Goal: Task Accomplishment & Management: Manage account settings

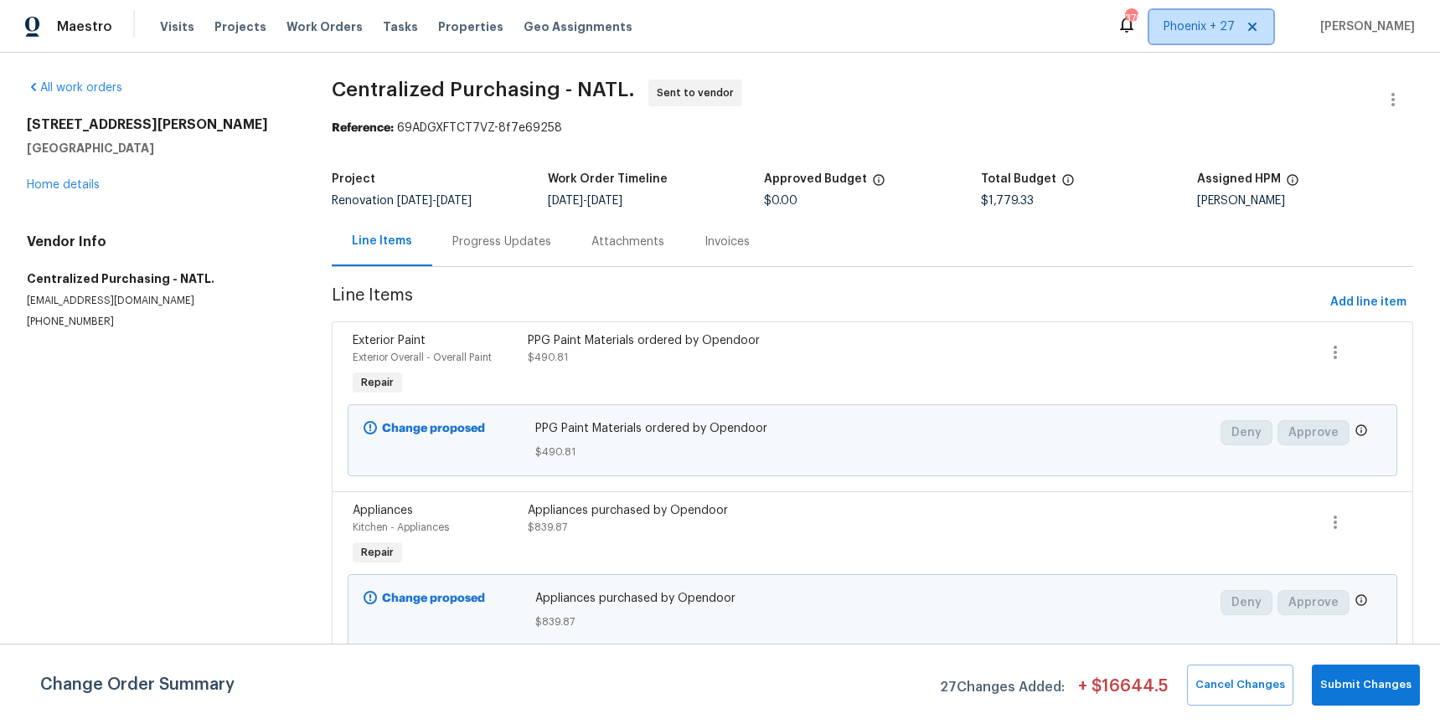
click at [1201, 27] on span "Phoenix + 27" at bounding box center [1198, 26] width 71 height 17
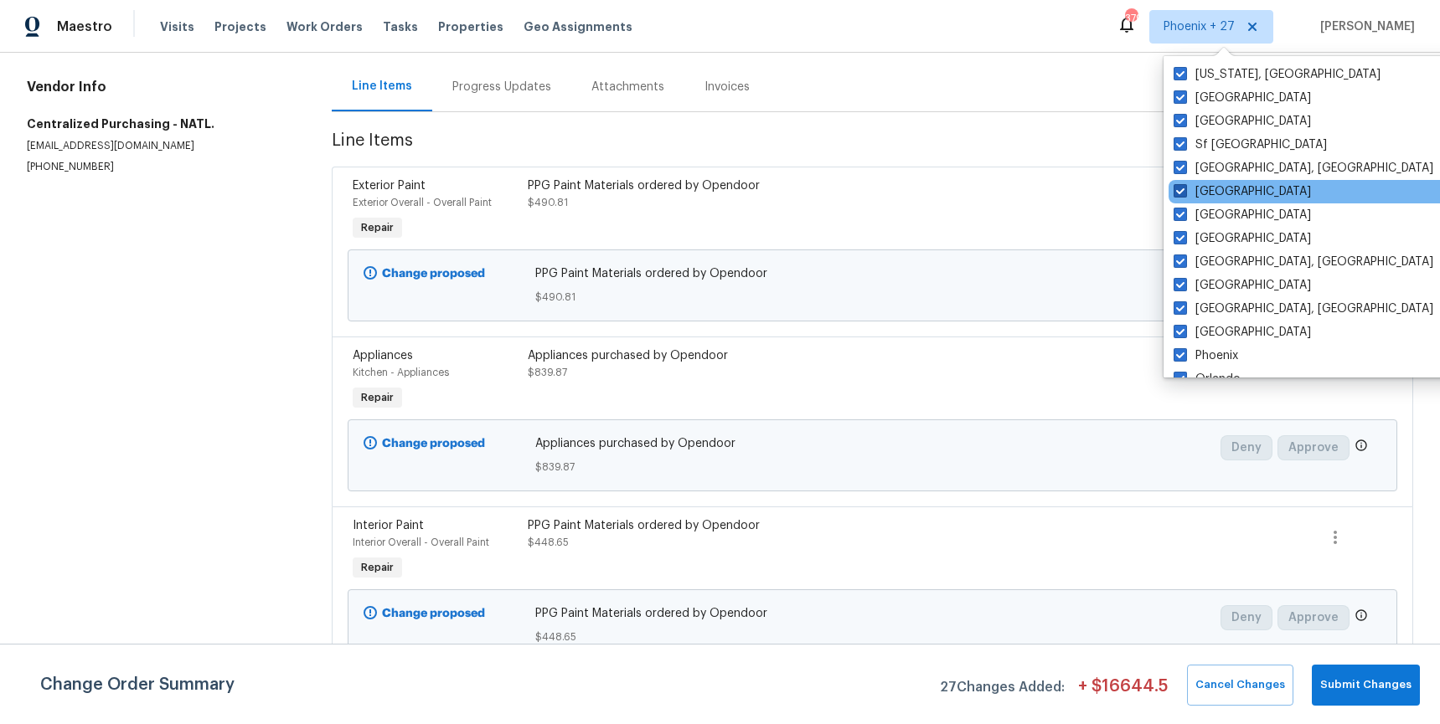
scroll to position [1122, 0]
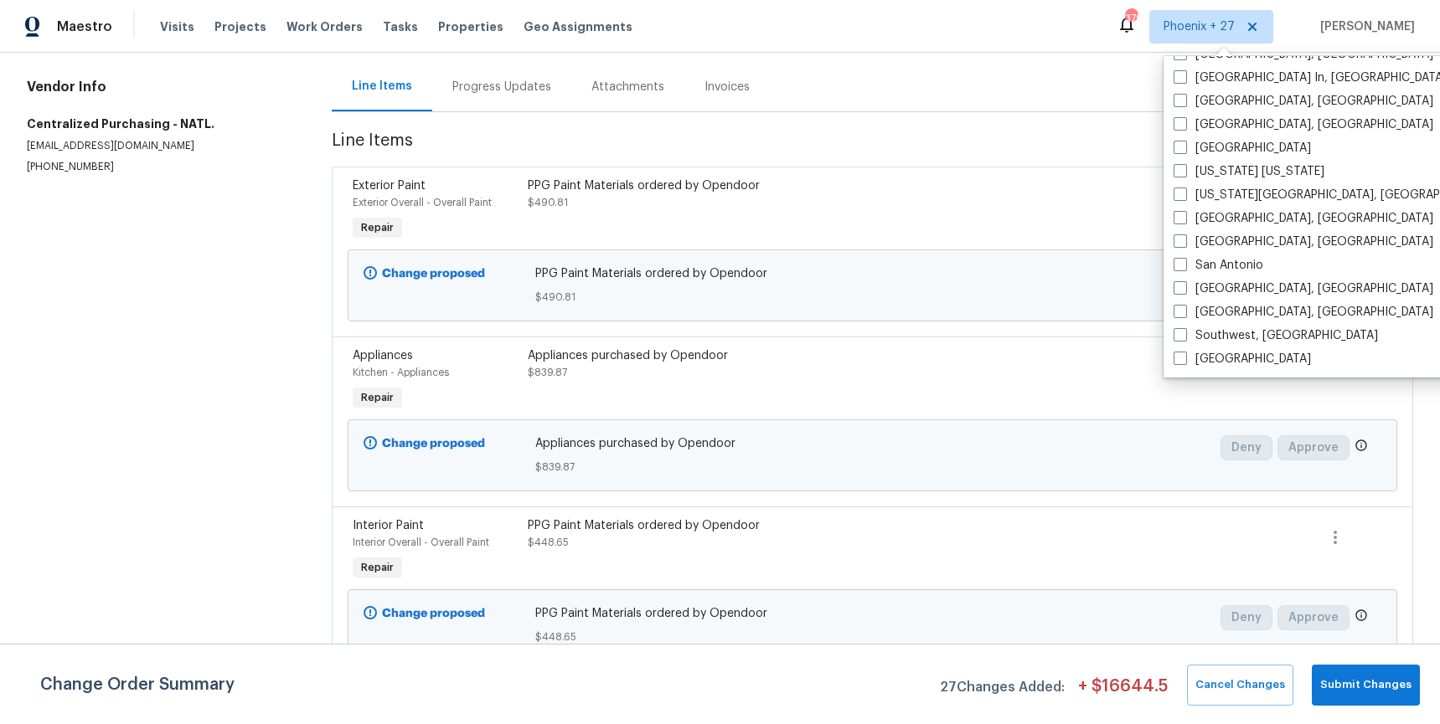
drag, startPoint x: 358, startPoint y: 44, endPoint x: 342, endPoint y: 39, distance: 17.5
click at [353, 43] on div "Maestro Visits Projects Work Orders Tasks Properties Geo Assignments 379 [GEOGR…" at bounding box center [720, 26] width 1440 height 53
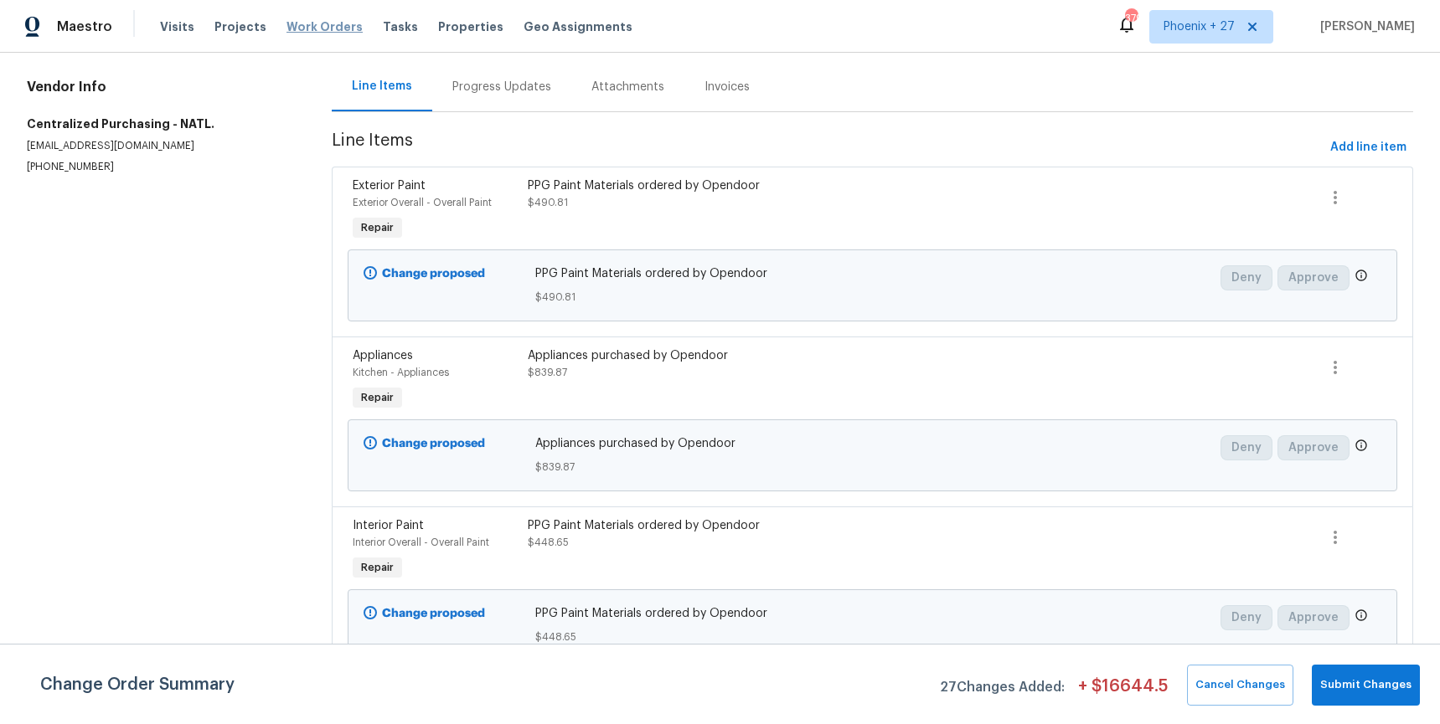
click at [329, 30] on span "Work Orders" at bounding box center [324, 26] width 76 height 17
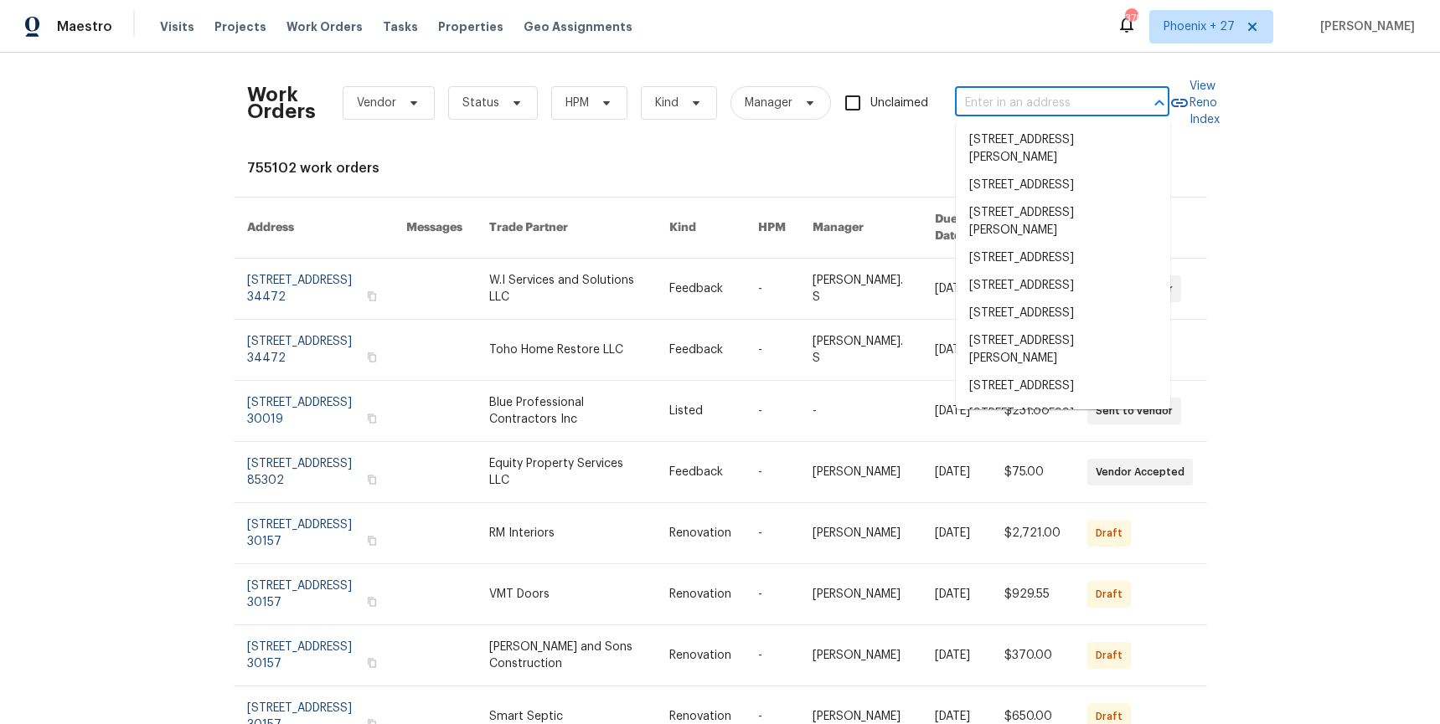
click at [1084, 114] on input "text" at bounding box center [1038, 103] width 167 height 26
paste input "[STREET_ADDRESS]"
type input "[STREET_ADDRESS]"
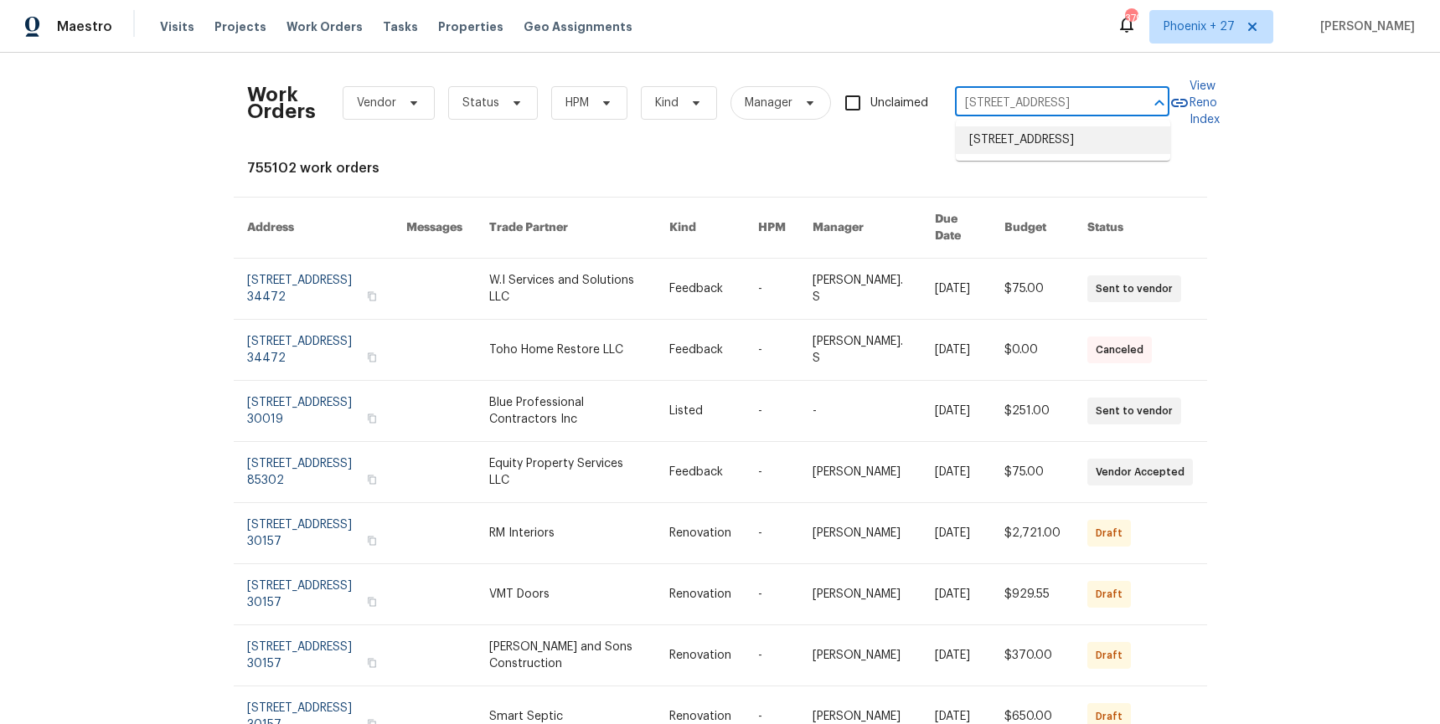
click at [1074, 142] on li "[STREET_ADDRESS]" at bounding box center [1063, 140] width 214 height 28
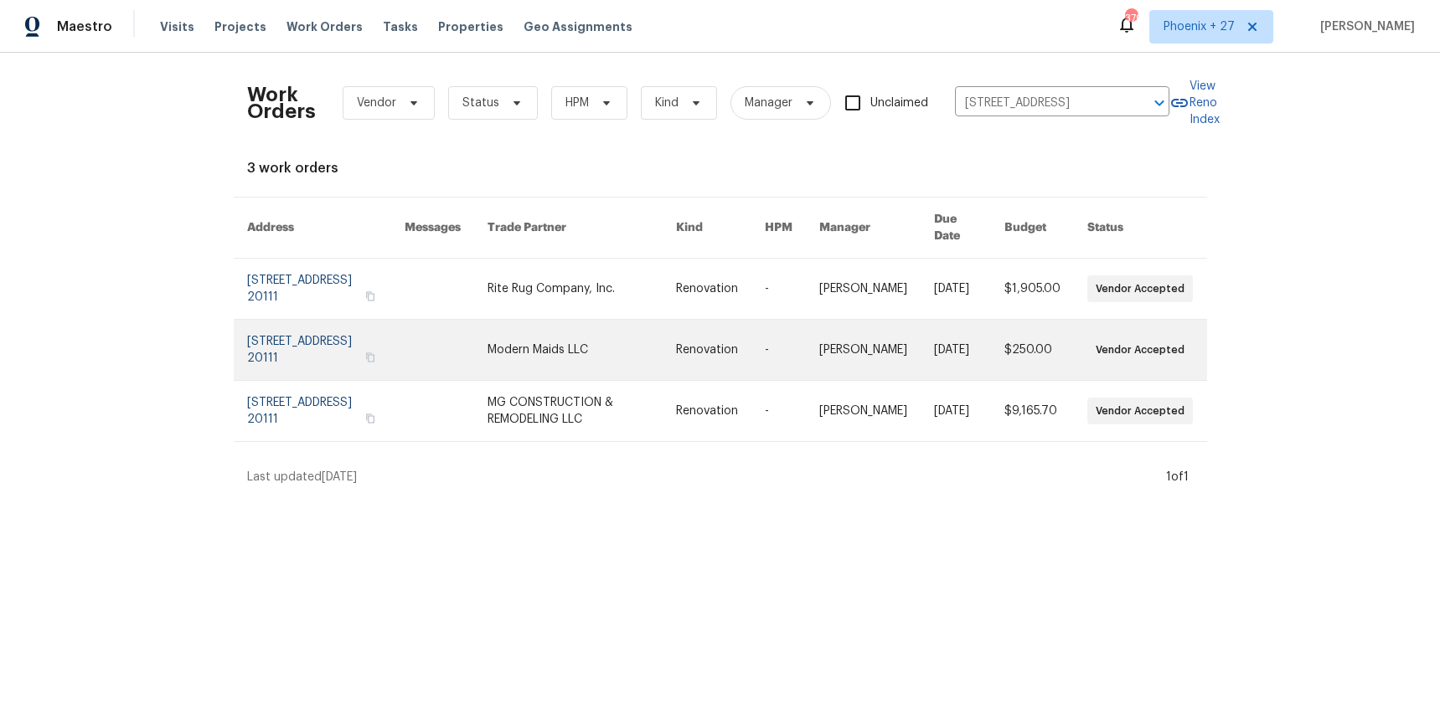
click at [596, 322] on link at bounding box center [581, 350] width 189 height 60
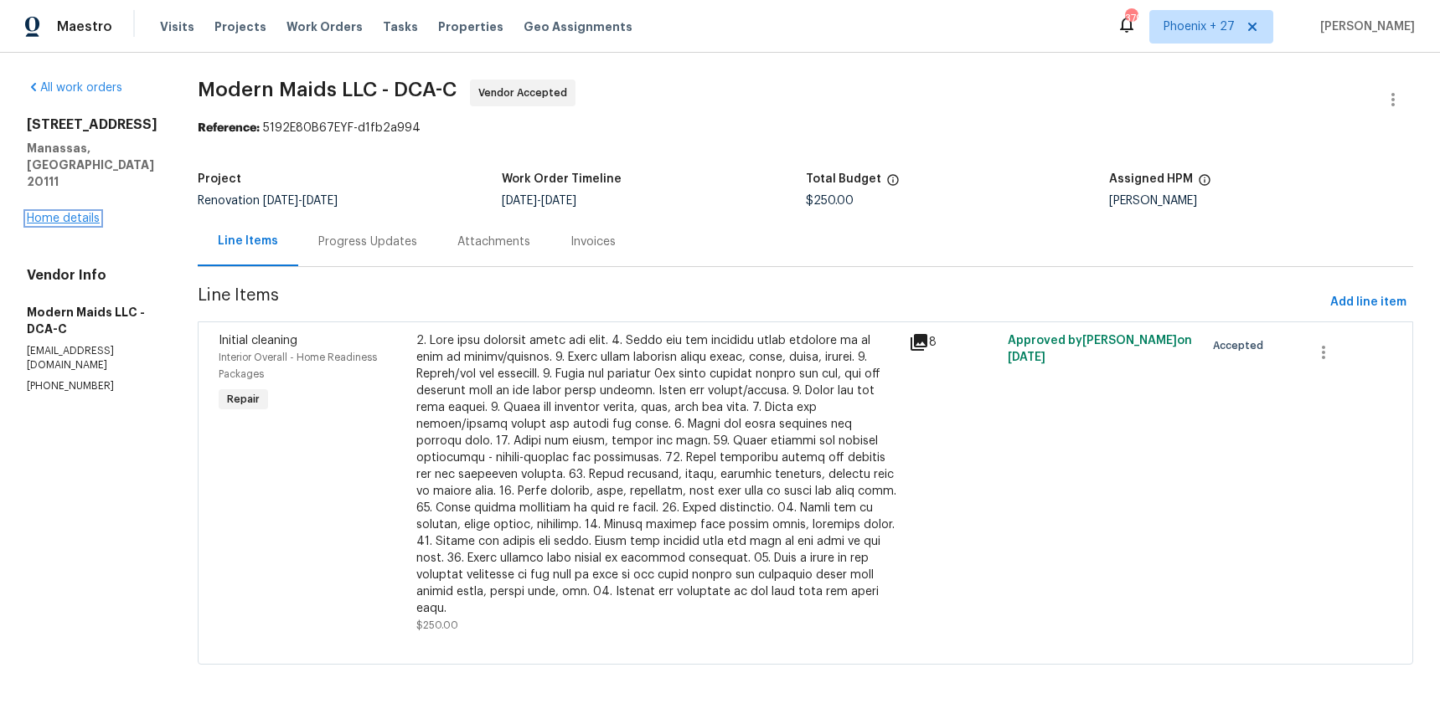
click at [86, 213] on link "Home details" at bounding box center [63, 219] width 73 height 12
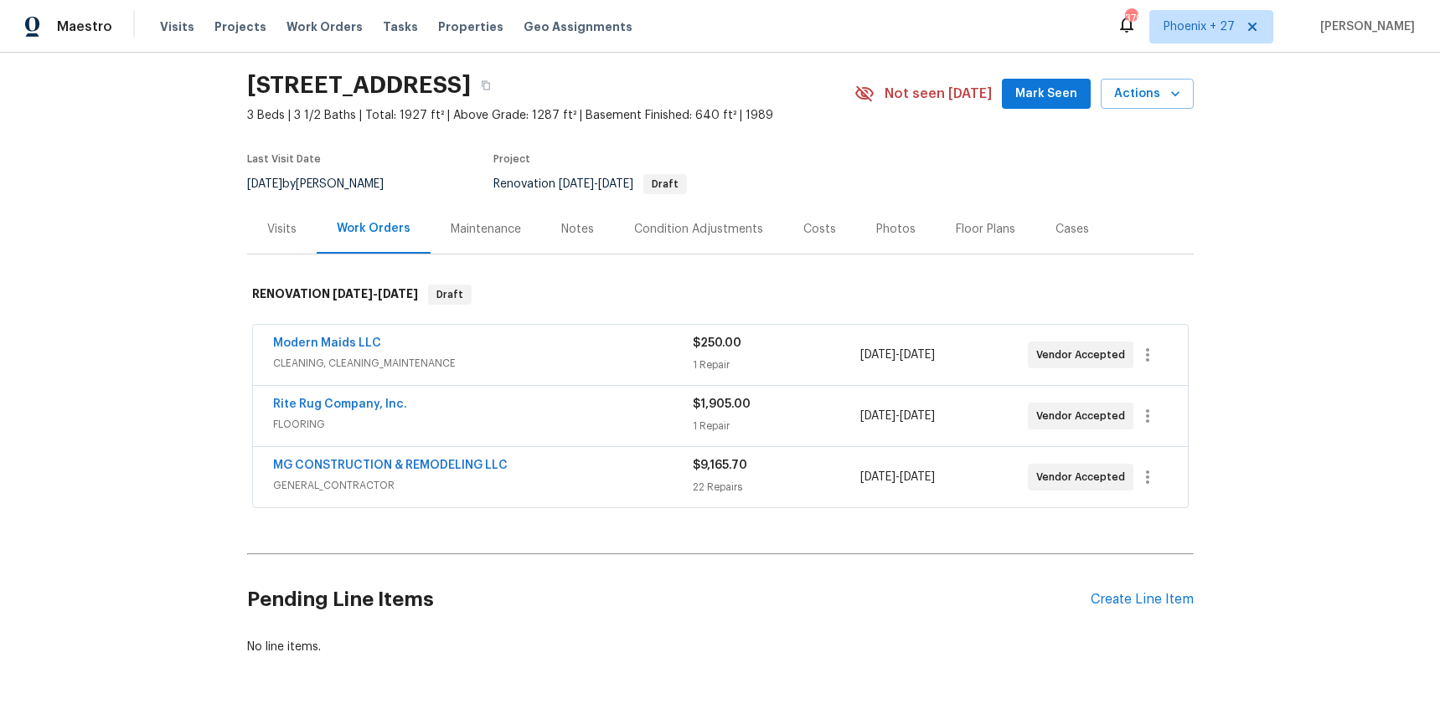
scroll to position [95, 0]
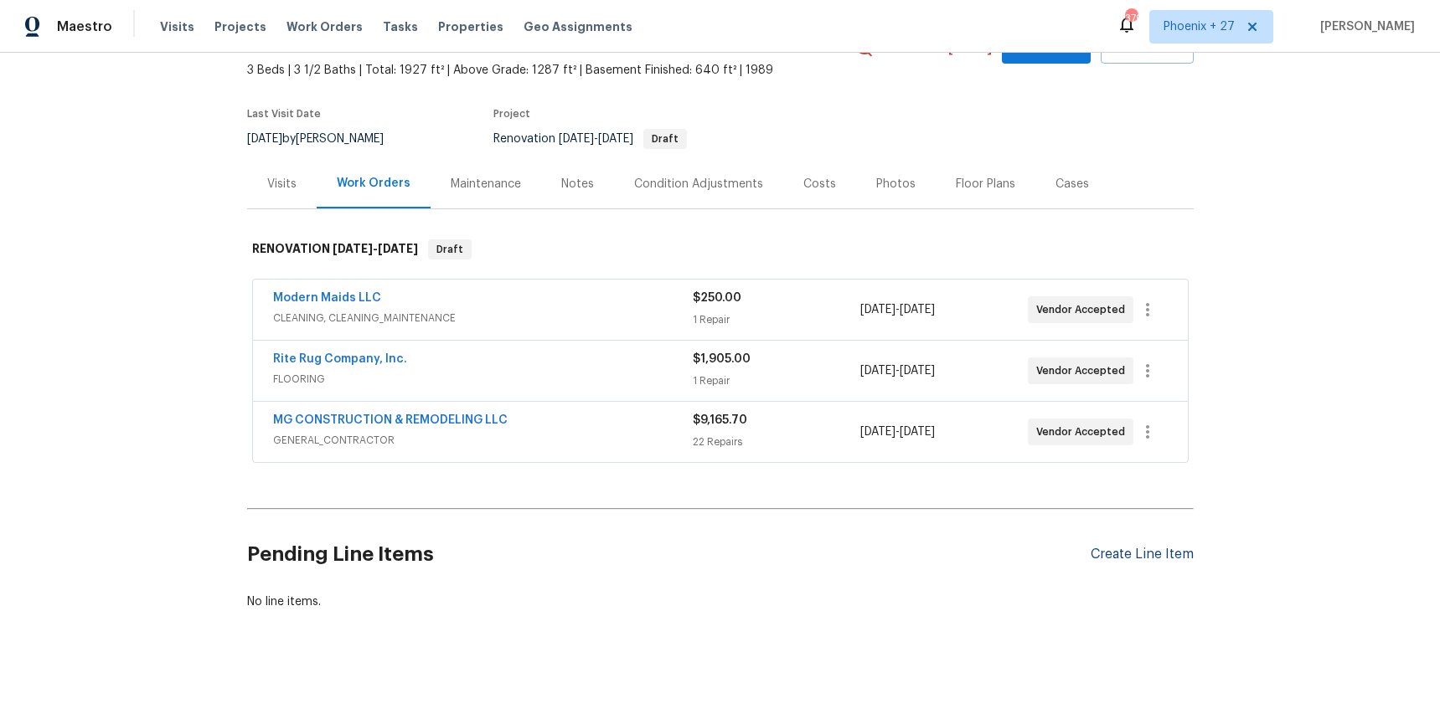
click at [1105, 561] on div "Create Line Item" at bounding box center [1141, 555] width 103 height 16
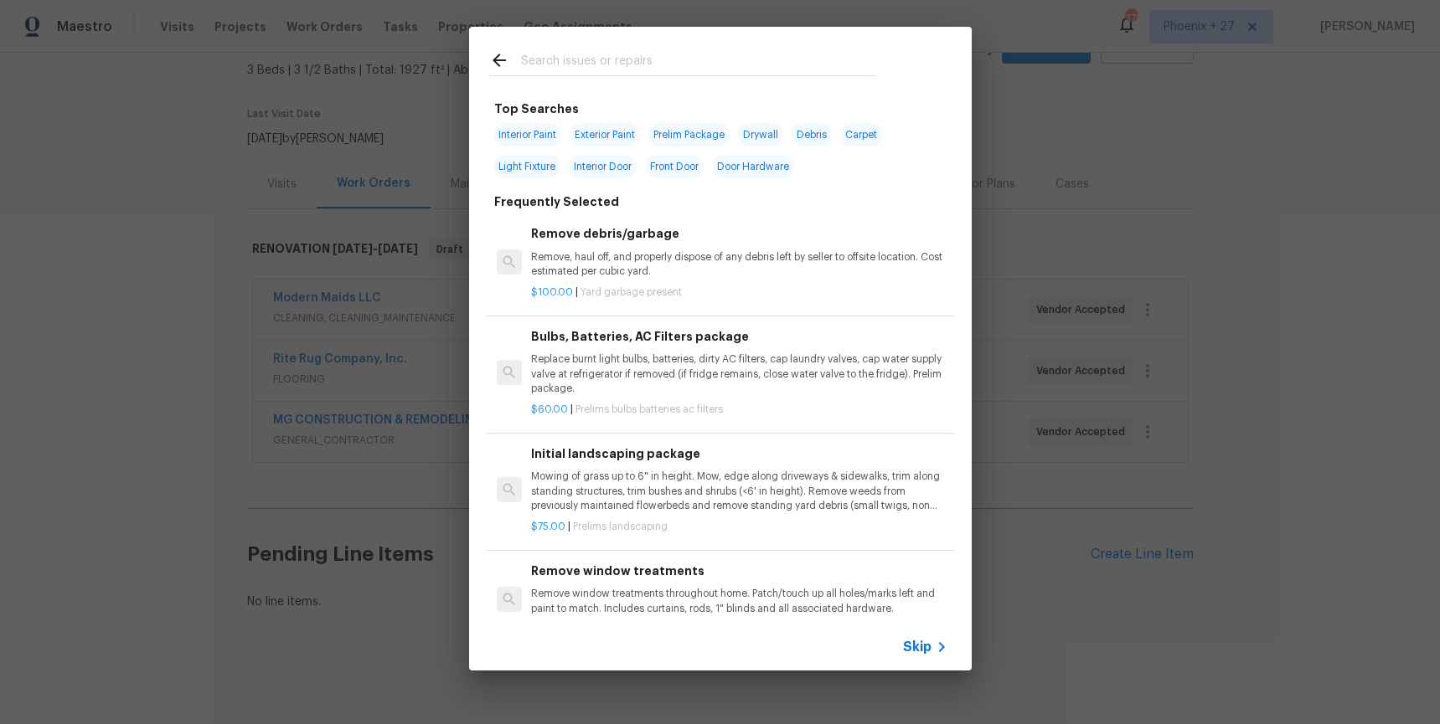
click at [691, 56] on input "text" at bounding box center [698, 62] width 355 height 25
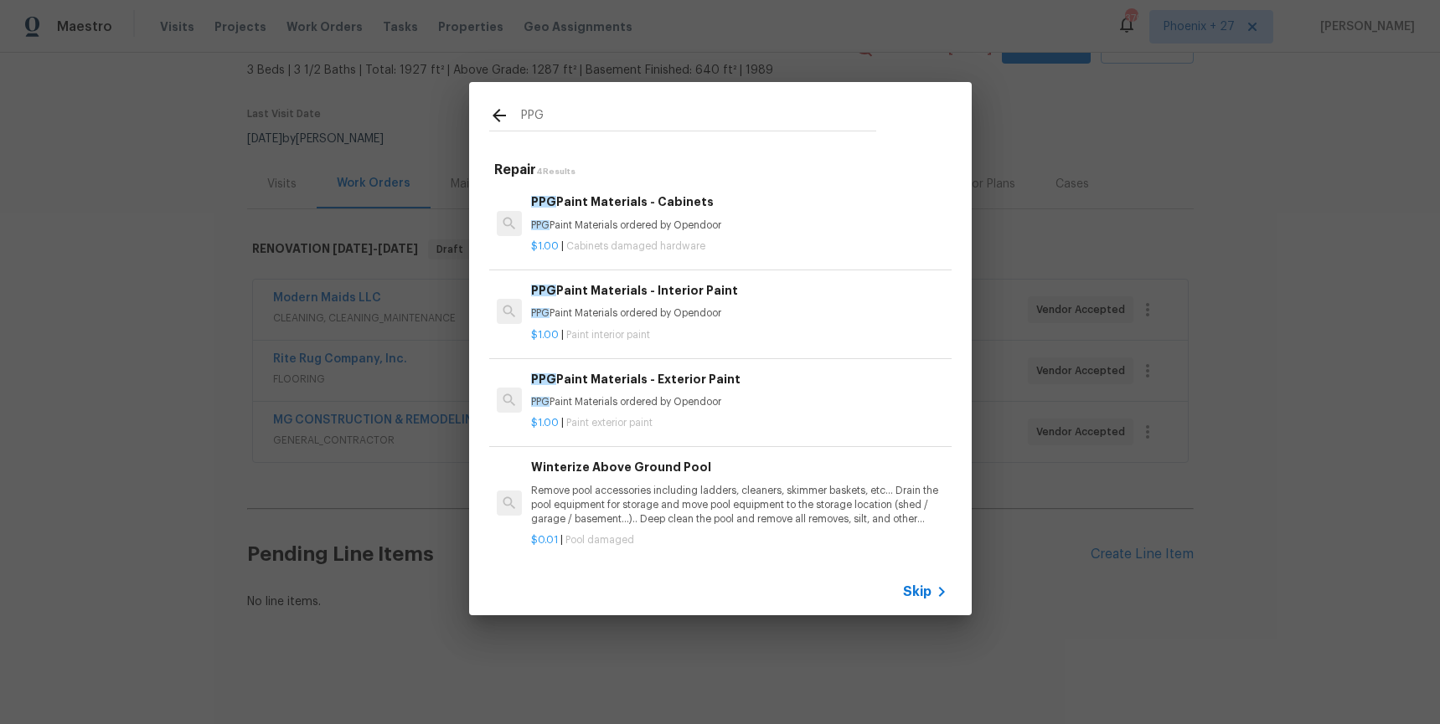
type input "PPG"
click at [760, 307] on p "PPG Paint Materials ordered by Opendoor" at bounding box center [738, 314] width 415 height 14
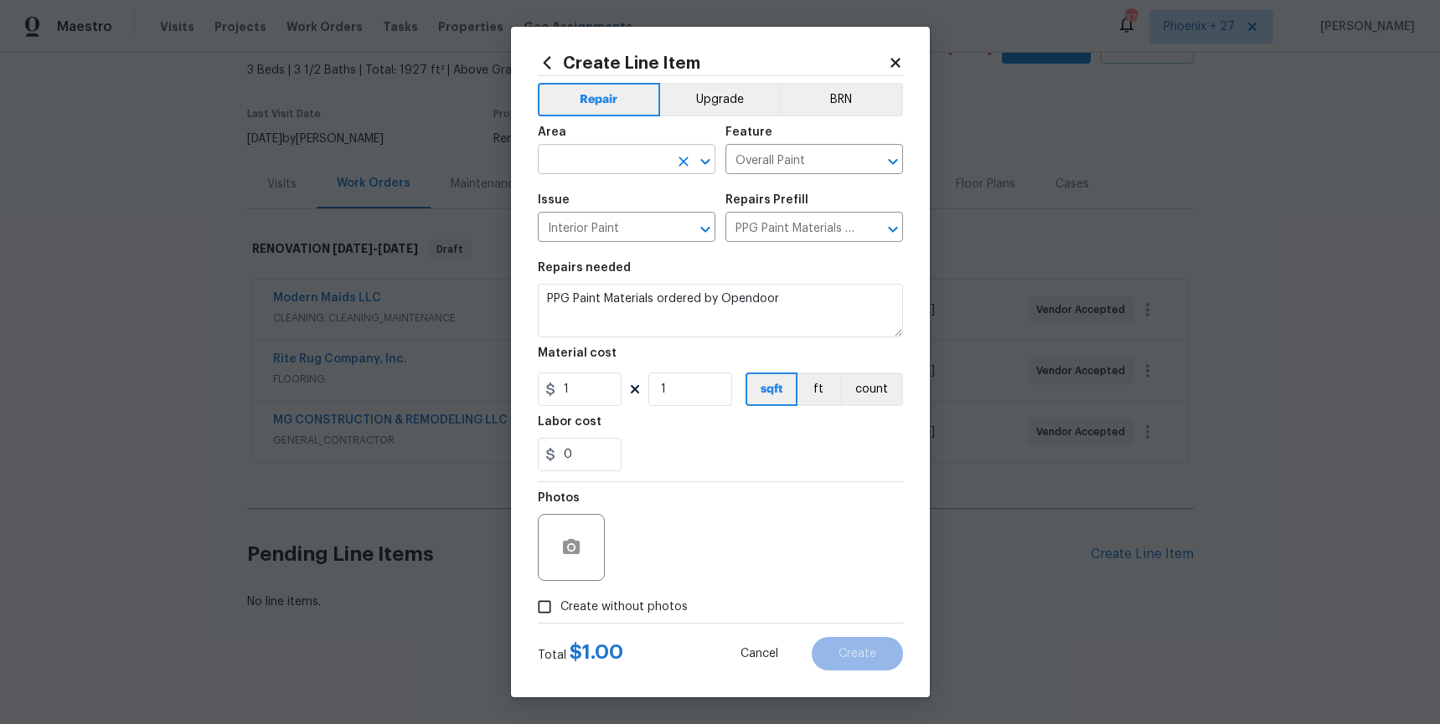
click at [655, 160] on input "text" at bounding box center [603, 161] width 131 height 26
click at [673, 217] on li "Interior Overall" at bounding box center [627, 226] width 178 height 28
type input "Interior Overall"
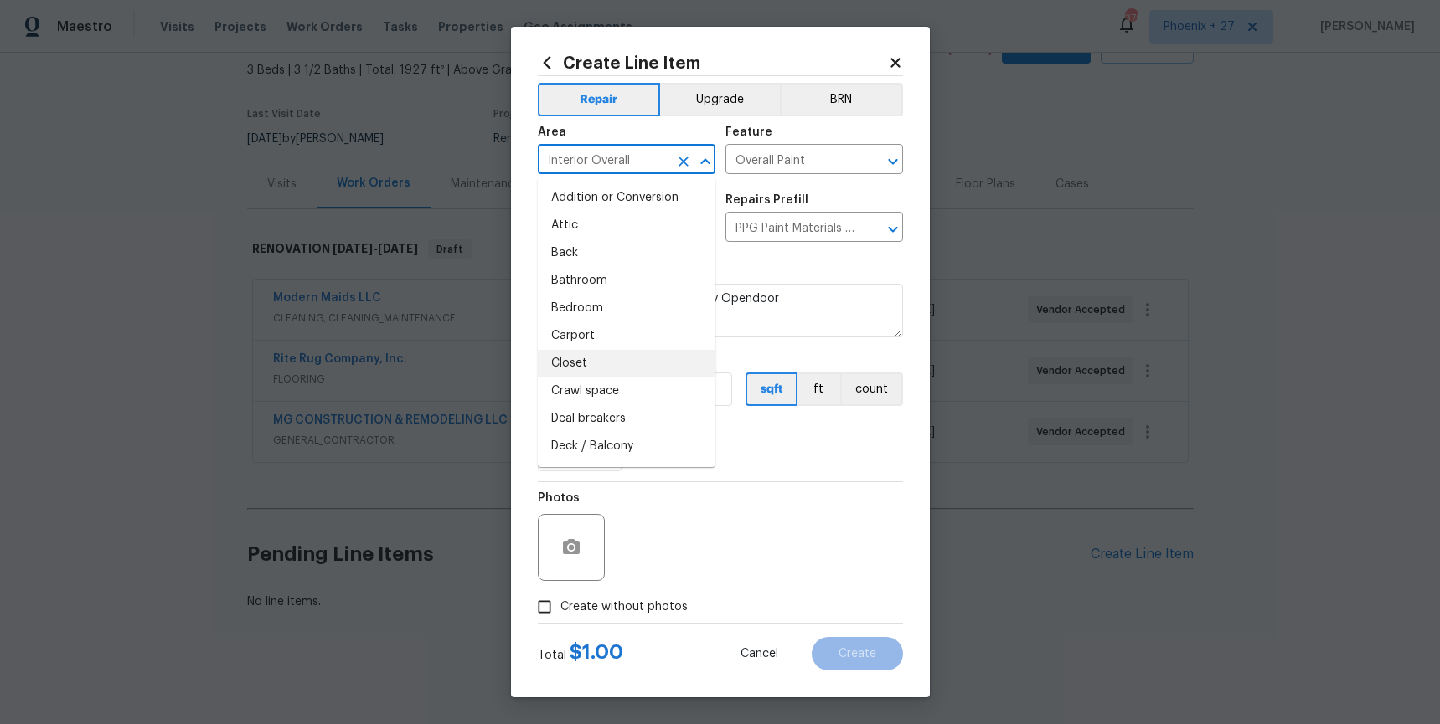
click at [776, 417] on div "Labor cost" at bounding box center [720, 427] width 365 height 22
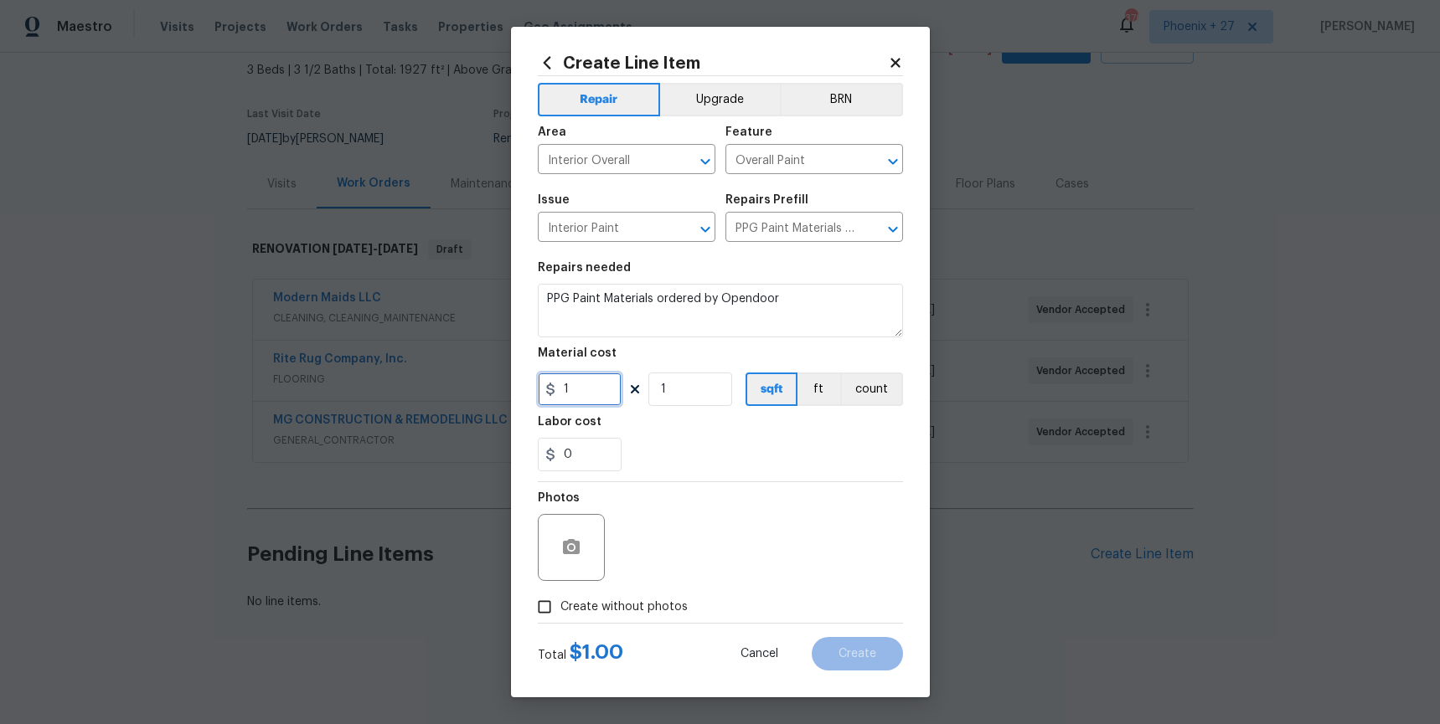
drag, startPoint x: 600, startPoint y: 394, endPoint x: 547, endPoint y: 389, distance: 52.9
click at [547, 389] on div "1" at bounding box center [580, 389] width 84 height 33
type input "630.04"
drag, startPoint x: 670, startPoint y: 610, endPoint x: 672, endPoint y: 593, distance: 16.9
click at [668, 607] on span "Create without photos" at bounding box center [623, 608] width 127 height 18
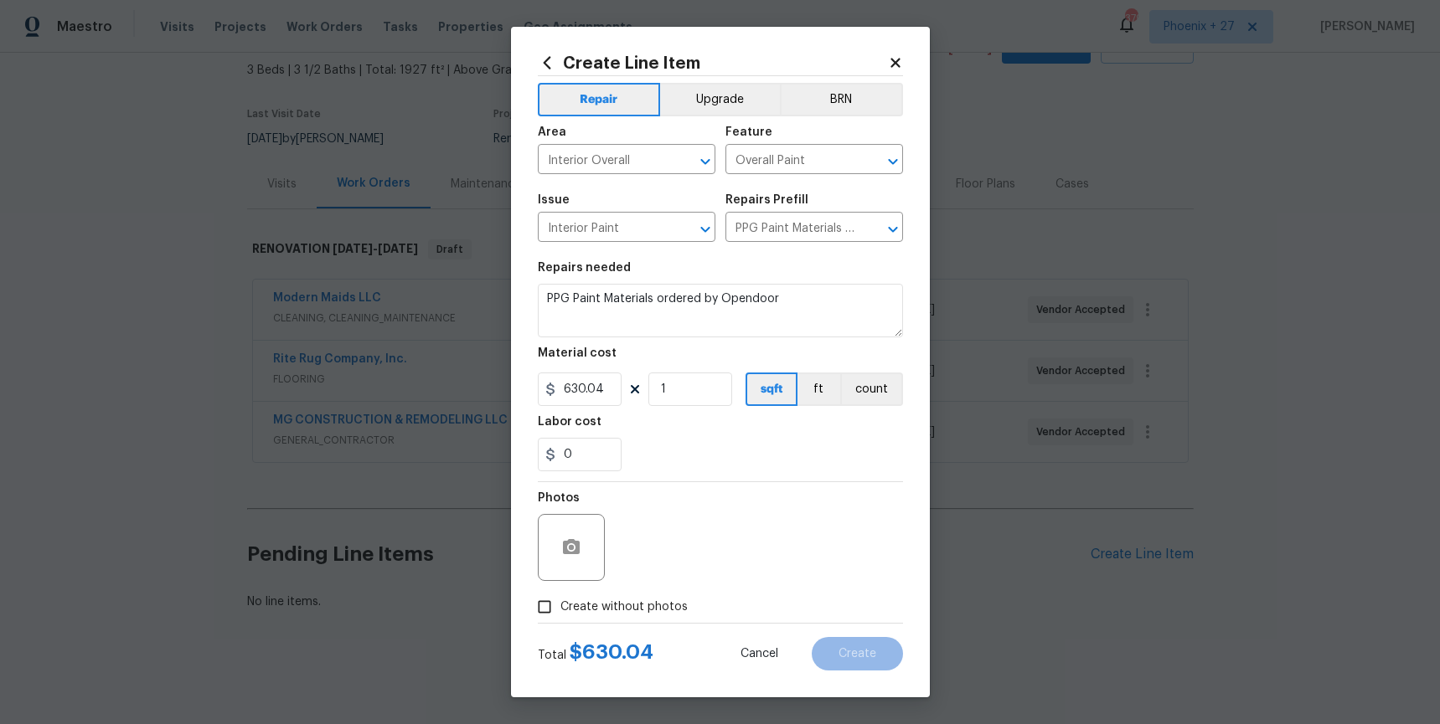
click at [560, 607] on input "Create without photos" at bounding box center [544, 607] width 32 height 32
checkbox input "true"
click at [681, 569] on textarea at bounding box center [760, 547] width 285 height 67
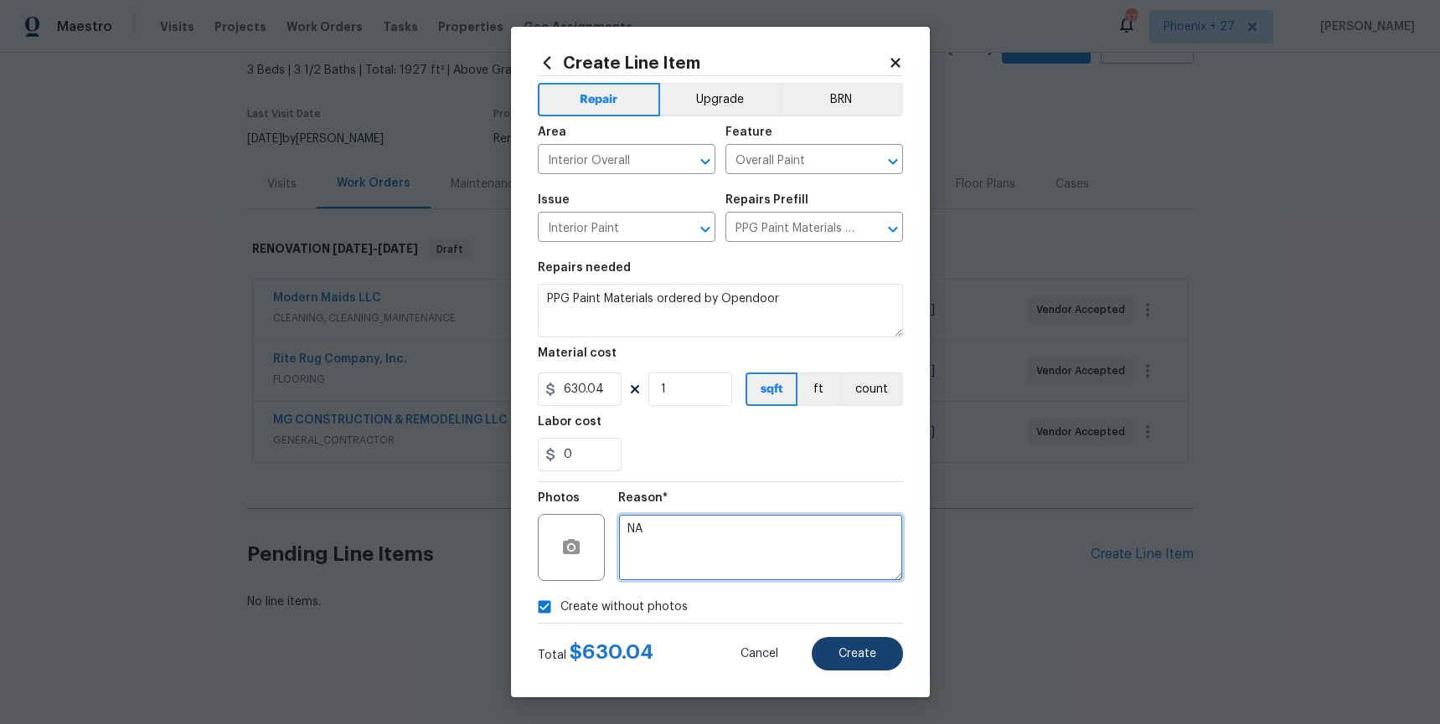
type textarea "NA"
click at [886, 642] on button "Create" at bounding box center [857, 653] width 91 height 33
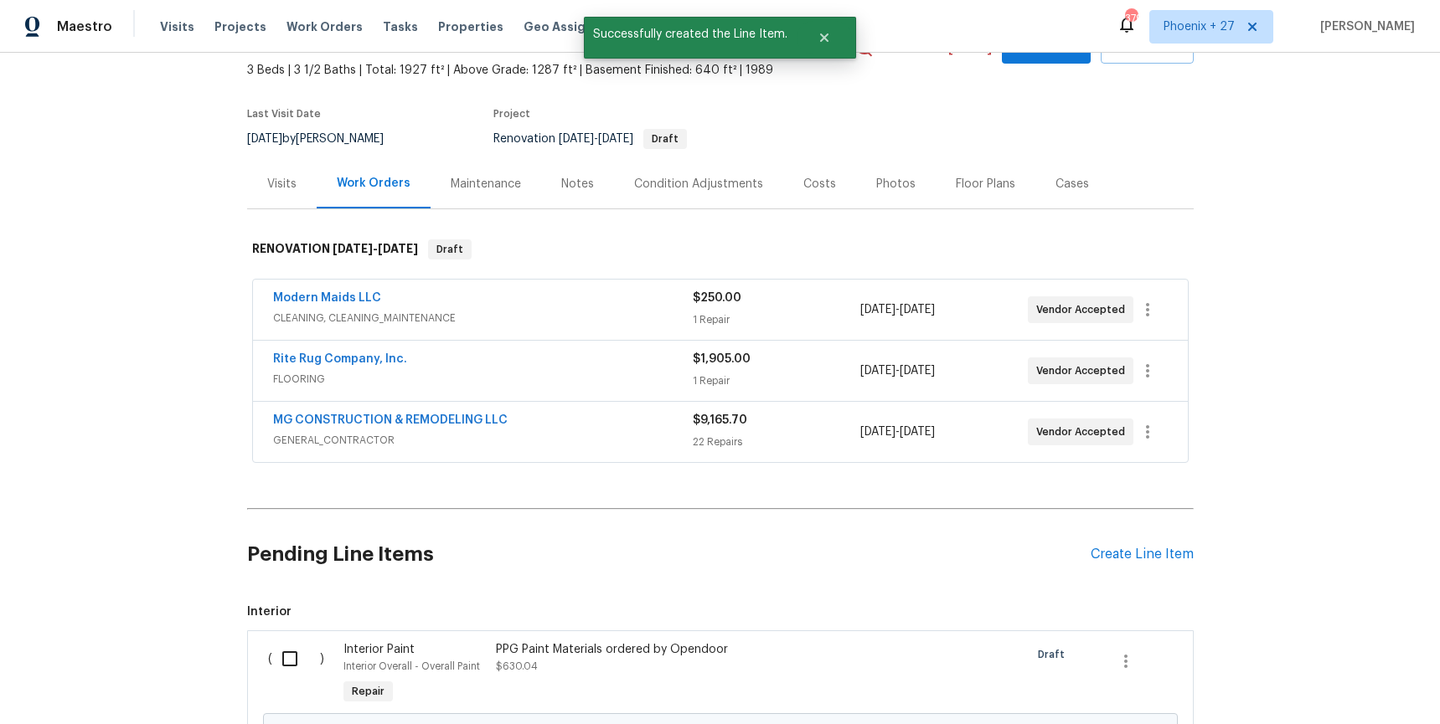
scroll to position [286, 0]
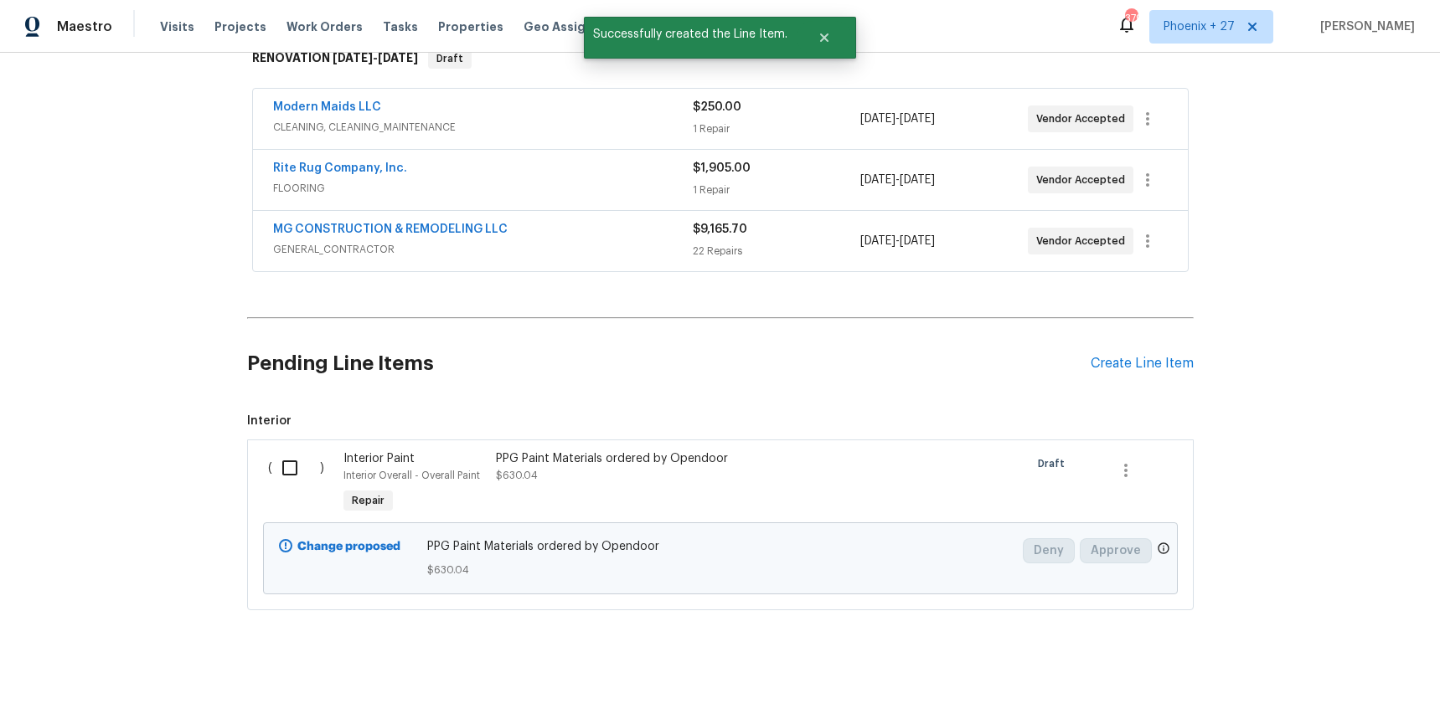
drag, startPoint x: 308, startPoint y: 475, endPoint x: 604, endPoint y: 568, distance: 309.9
click at [308, 476] on input "checkbox" at bounding box center [296, 468] width 48 height 35
checkbox input "true"
click at [1341, 678] on span "Create Work Order" at bounding box center [1343, 682] width 111 height 21
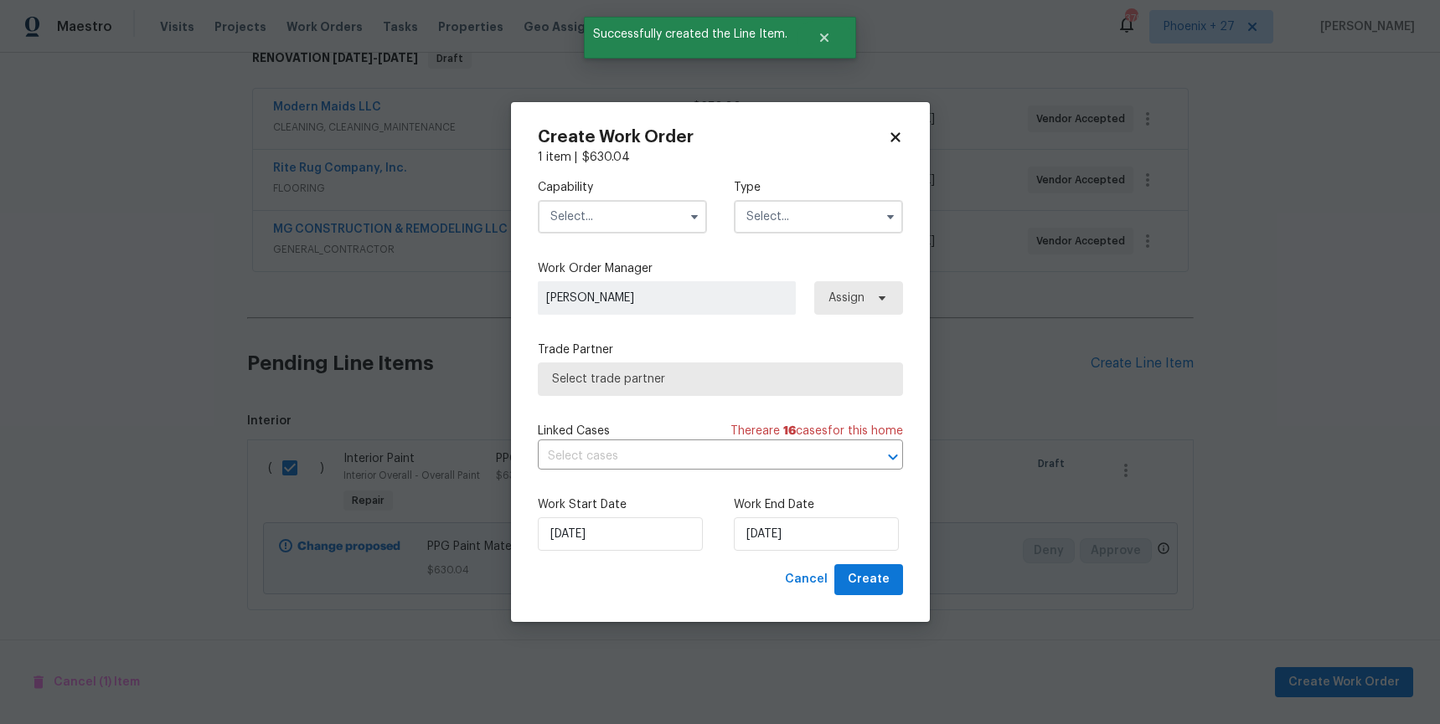
drag, startPoint x: 662, startPoint y: 204, endPoint x: 665, endPoint y: 218, distance: 13.8
click at [662, 206] on input "text" at bounding box center [622, 216] width 169 height 33
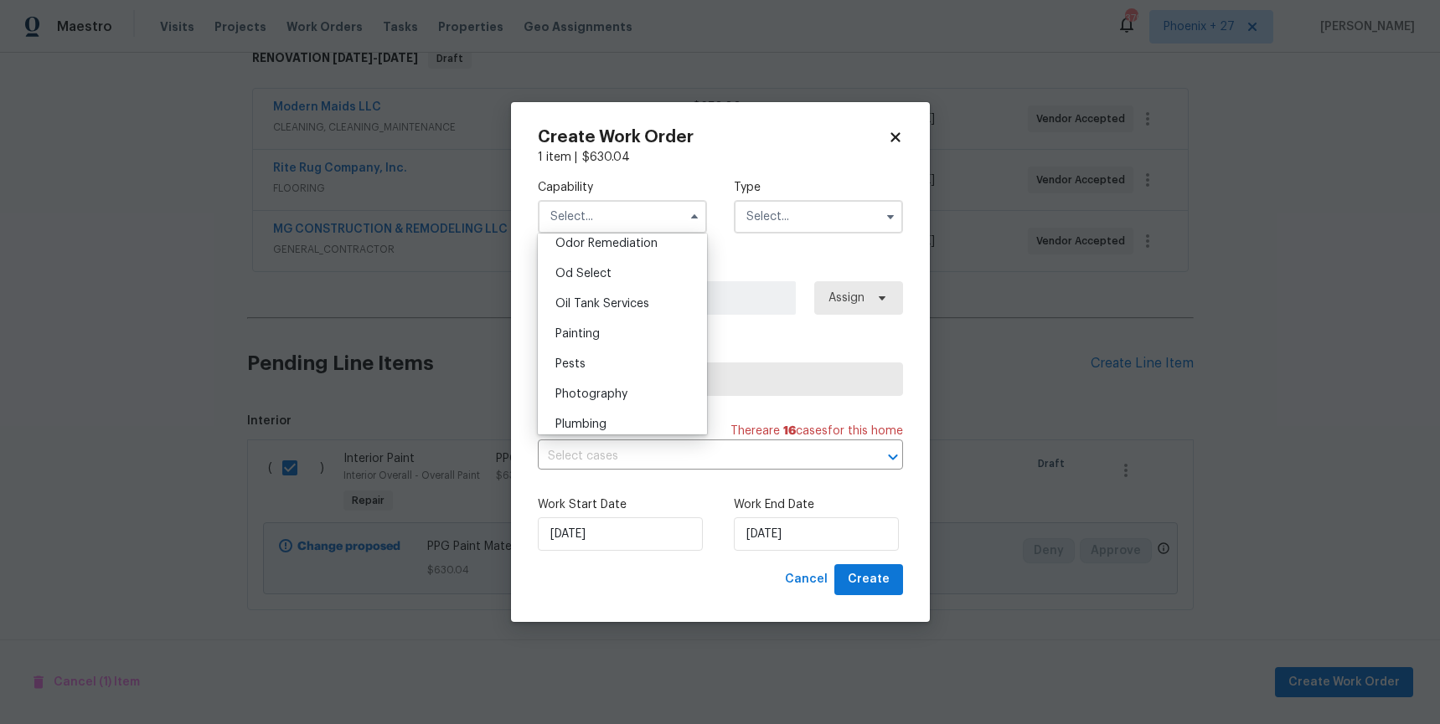
scroll to position [1331, 0]
drag, startPoint x: 662, startPoint y: 317, endPoint x: 787, endPoint y: 188, distance: 179.5
click at [662, 317] on div "Painting" at bounding box center [622, 329] width 161 height 30
type input "Painting"
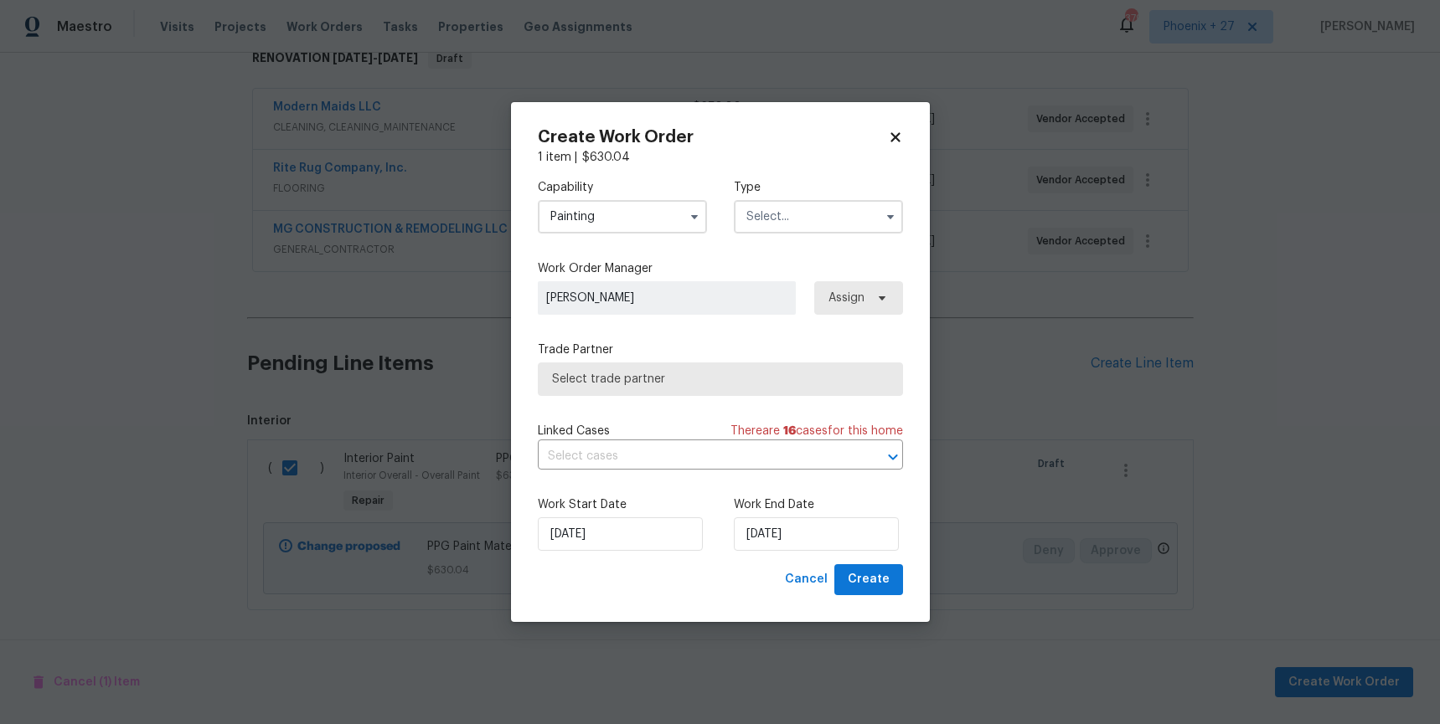
drag, startPoint x: 794, startPoint y: 213, endPoint x: 800, endPoint y: 229, distance: 17.7
click at [796, 216] on input "text" at bounding box center [818, 216] width 169 height 33
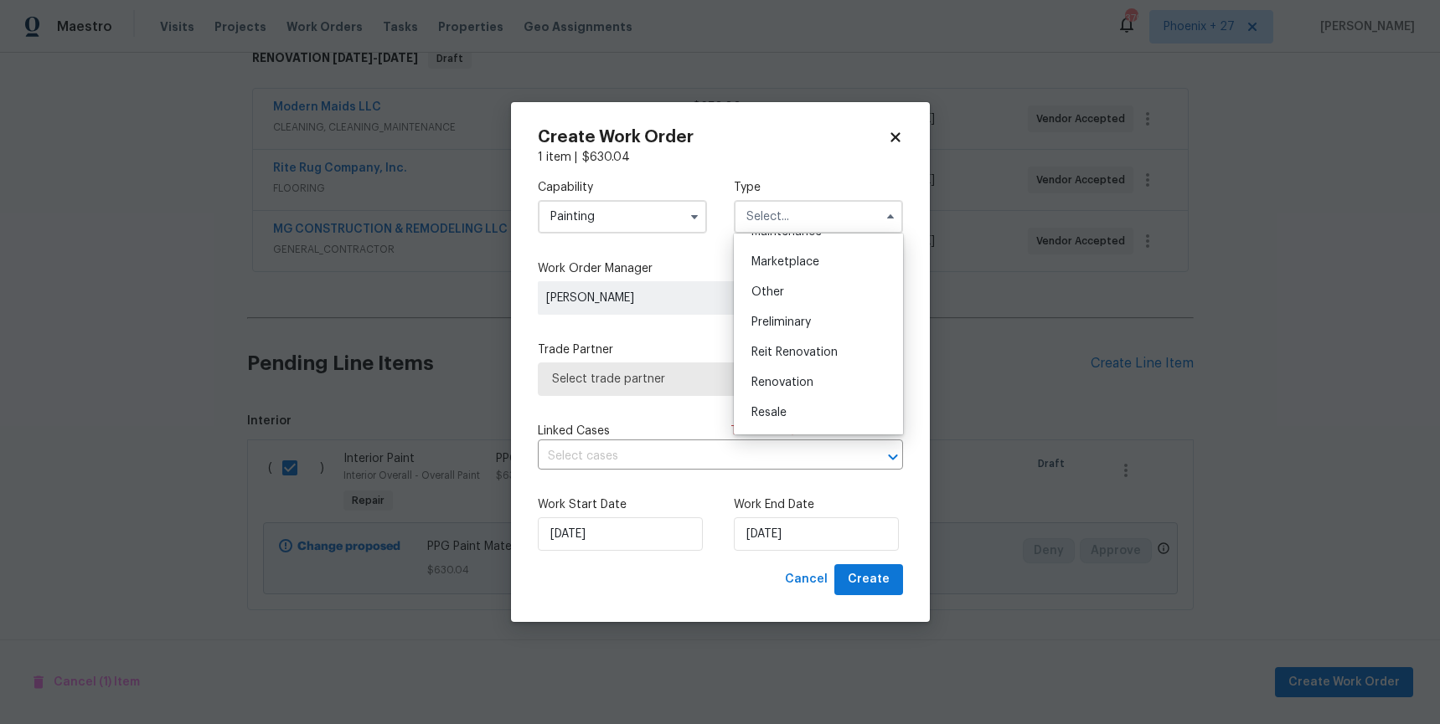
scroll to position [380, 0]
click at [812, 289] on span "Renovation" at bounding box center [782, 295] width 62 height 12
type input "Renovation"
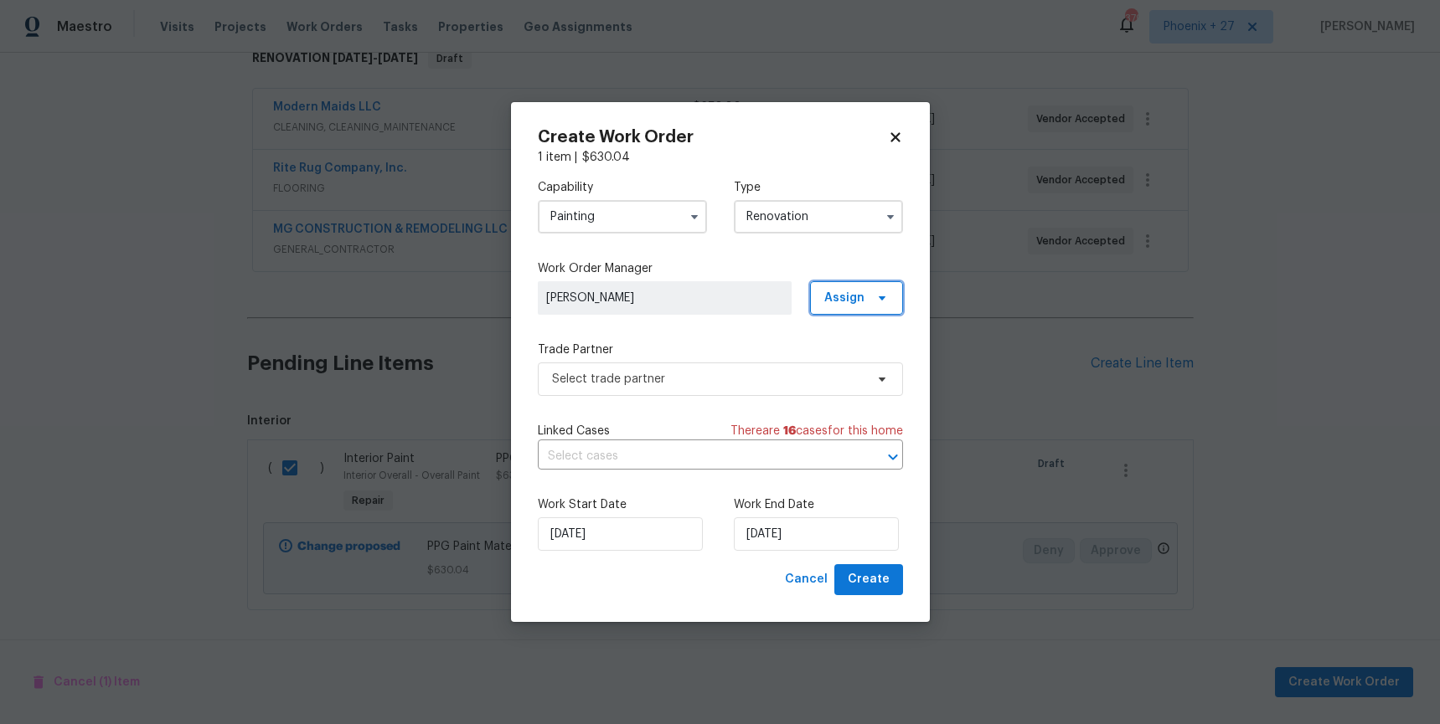
drag, startPoint x: 855, startPoint y: 289, endPoint x: 853, endPoint y: 304, distance: 15.3
click at [854, 290] on span "Assign" at bounding box center [844, 298] width 40 height 17
click at [856, 361] on div "Assign to me" at bounding box center [858, 369] width 73 height 17
click at [742, 381] on span "Select trade partner" at bounding box center [708, 379] width 312 height 17
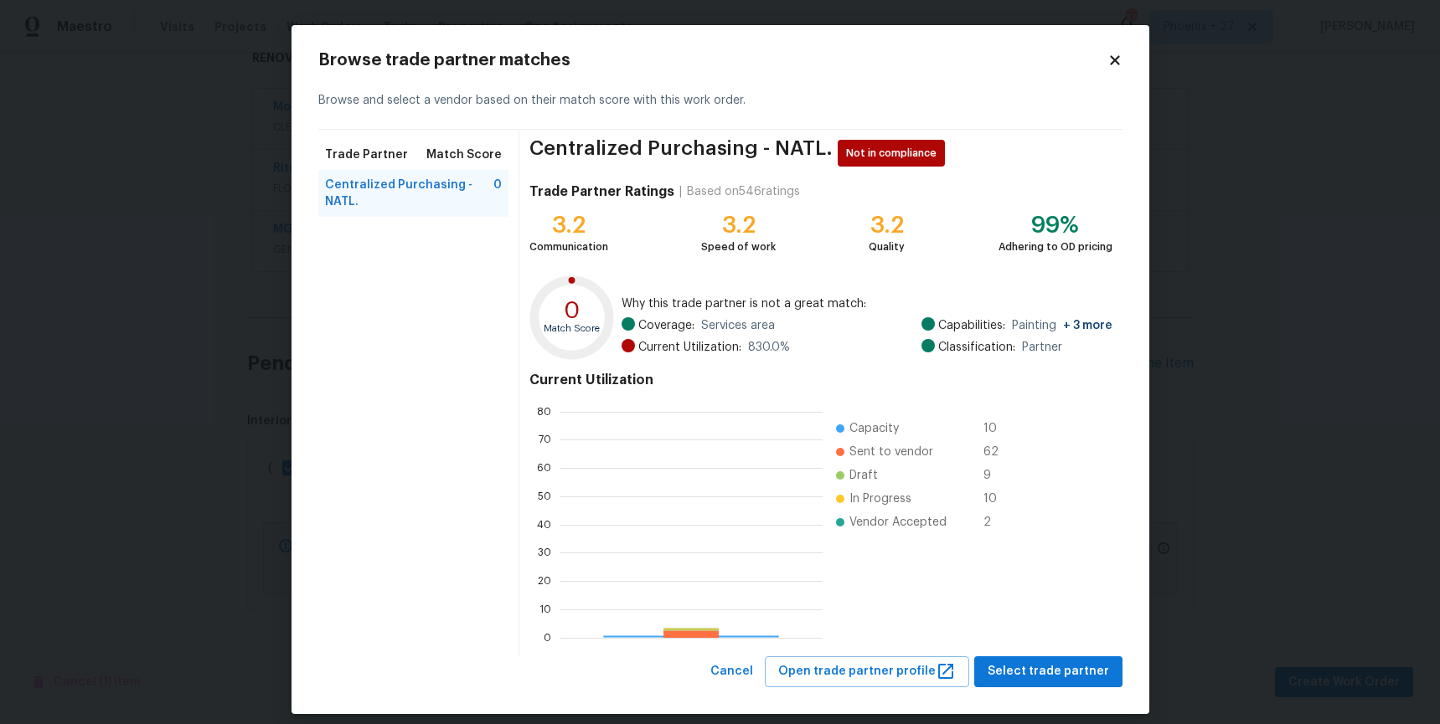
scroll to position [234, 263]
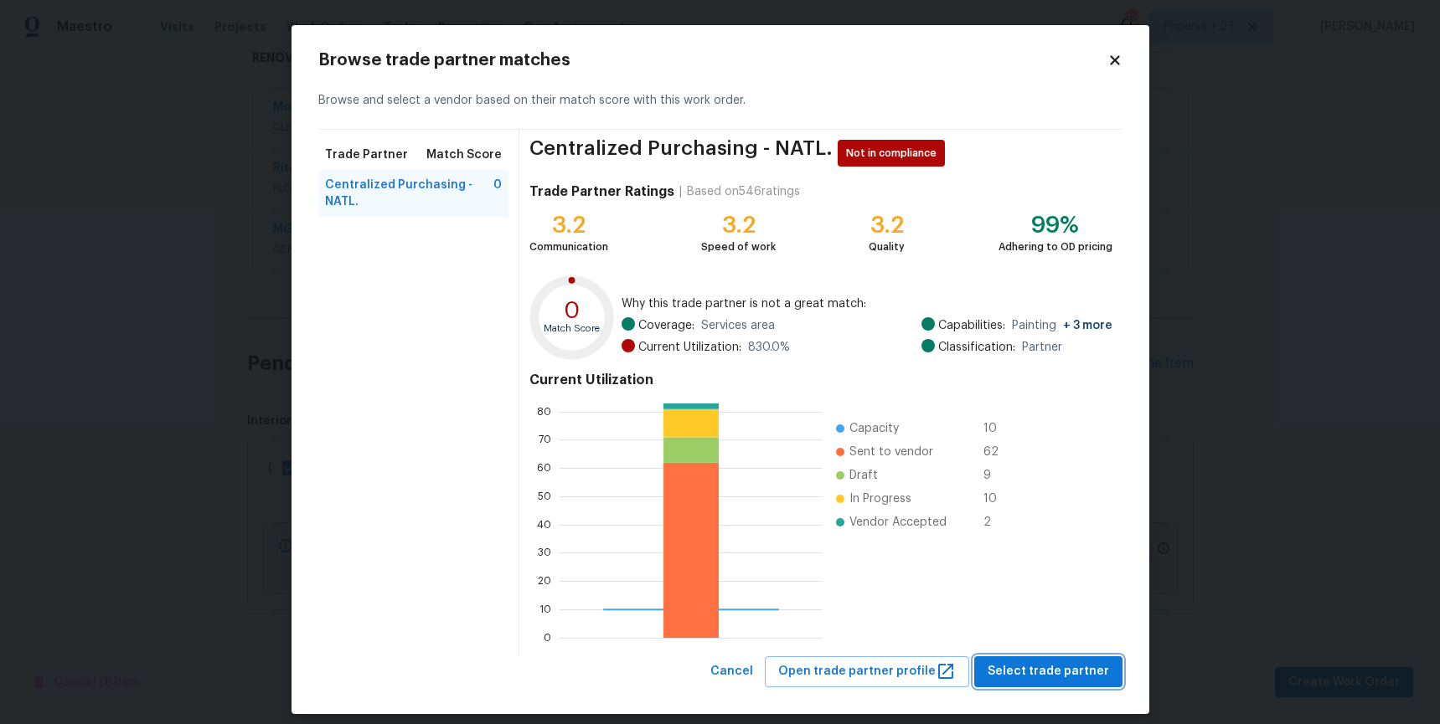
click at [1074, 678] on span "Select trade partner" at bounding box center [1047, 672] width 121 height 21
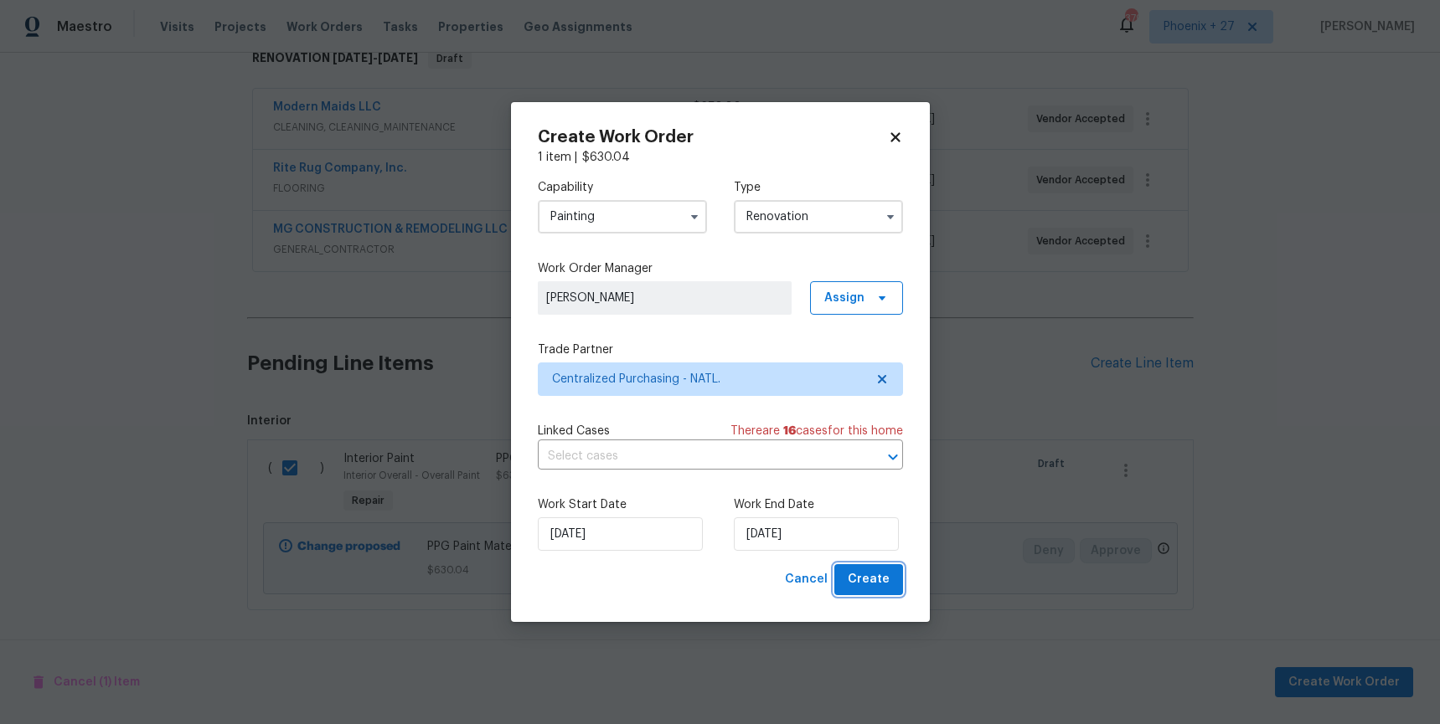
click at [858, 566] on button "Create" at bounding box center [868, 579] width 69 height 31
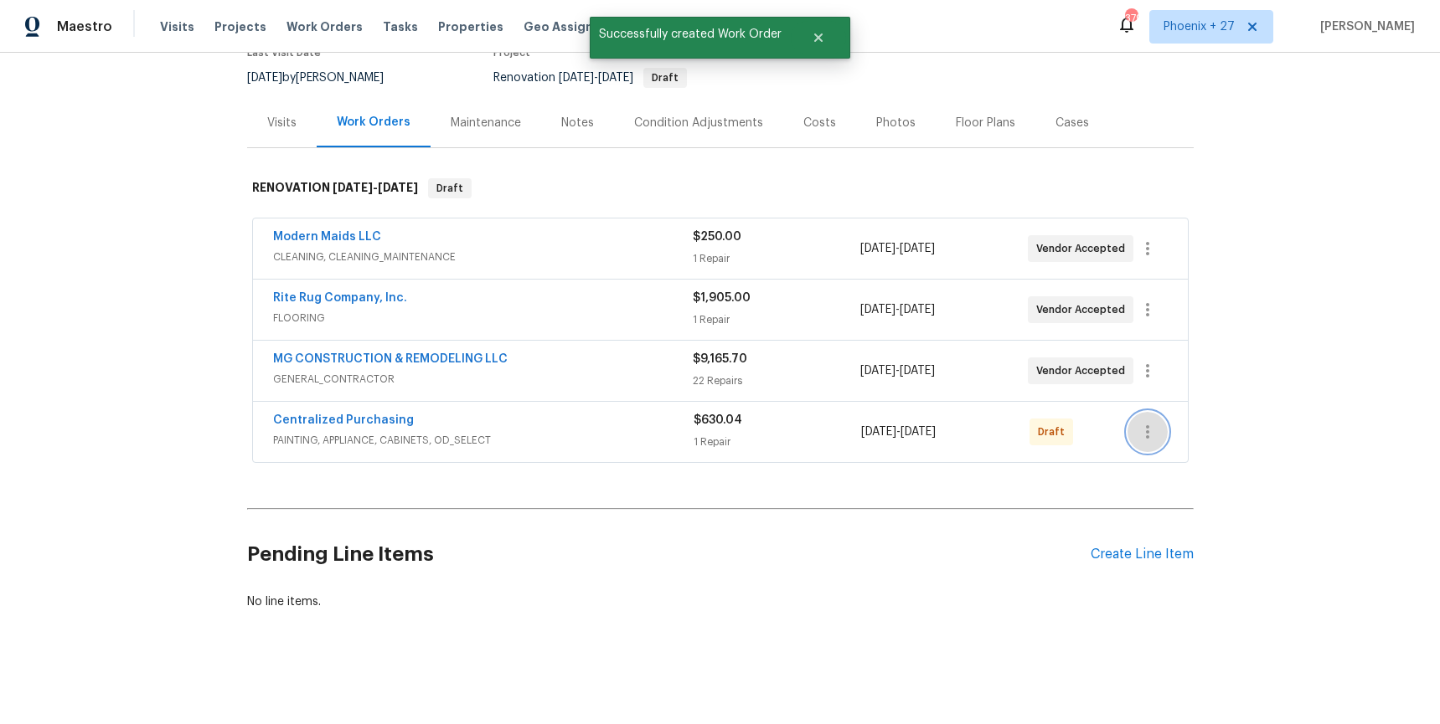
click at [1150, 425] on icon "button" at bounding box center [1147, 432] width 20 height 20
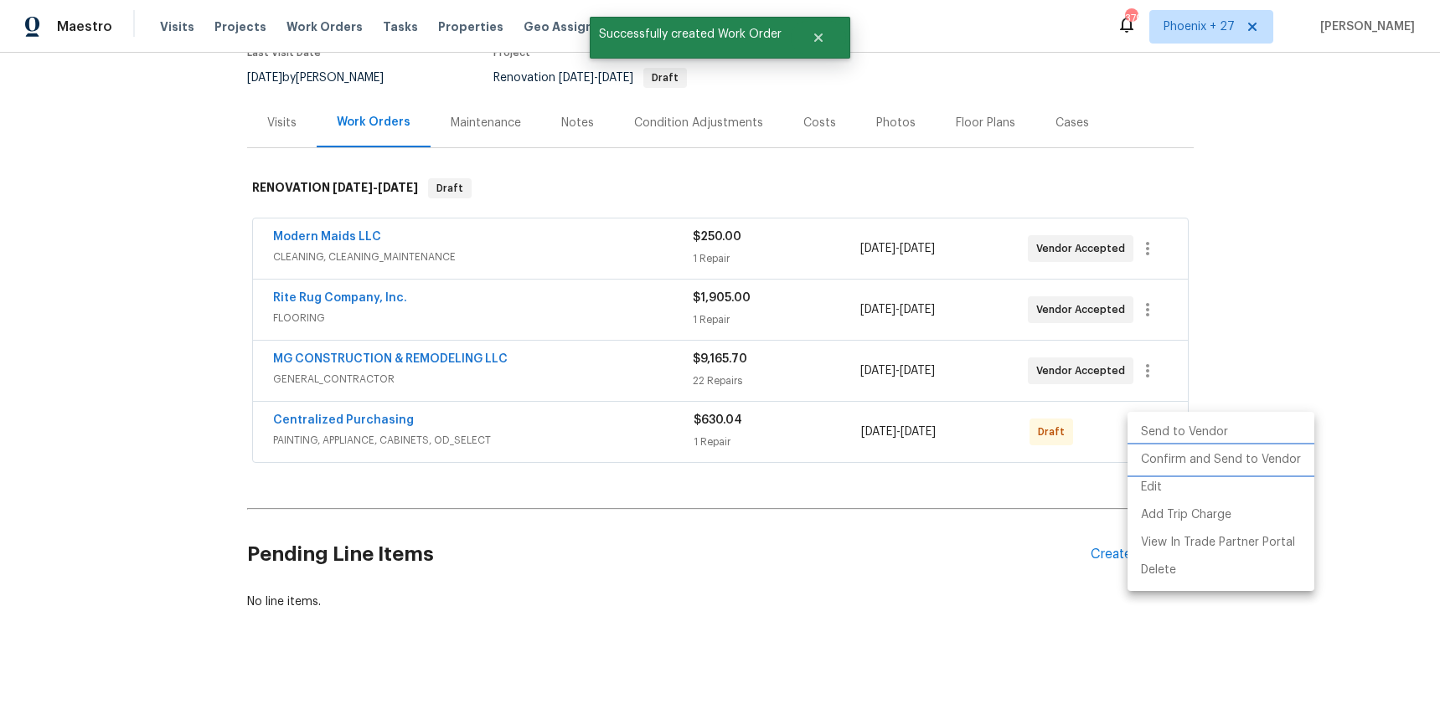
click at [1153, 452] on li "Confirm and Send to Vendor" at bounding box center [1220, 460] width 187 height 28
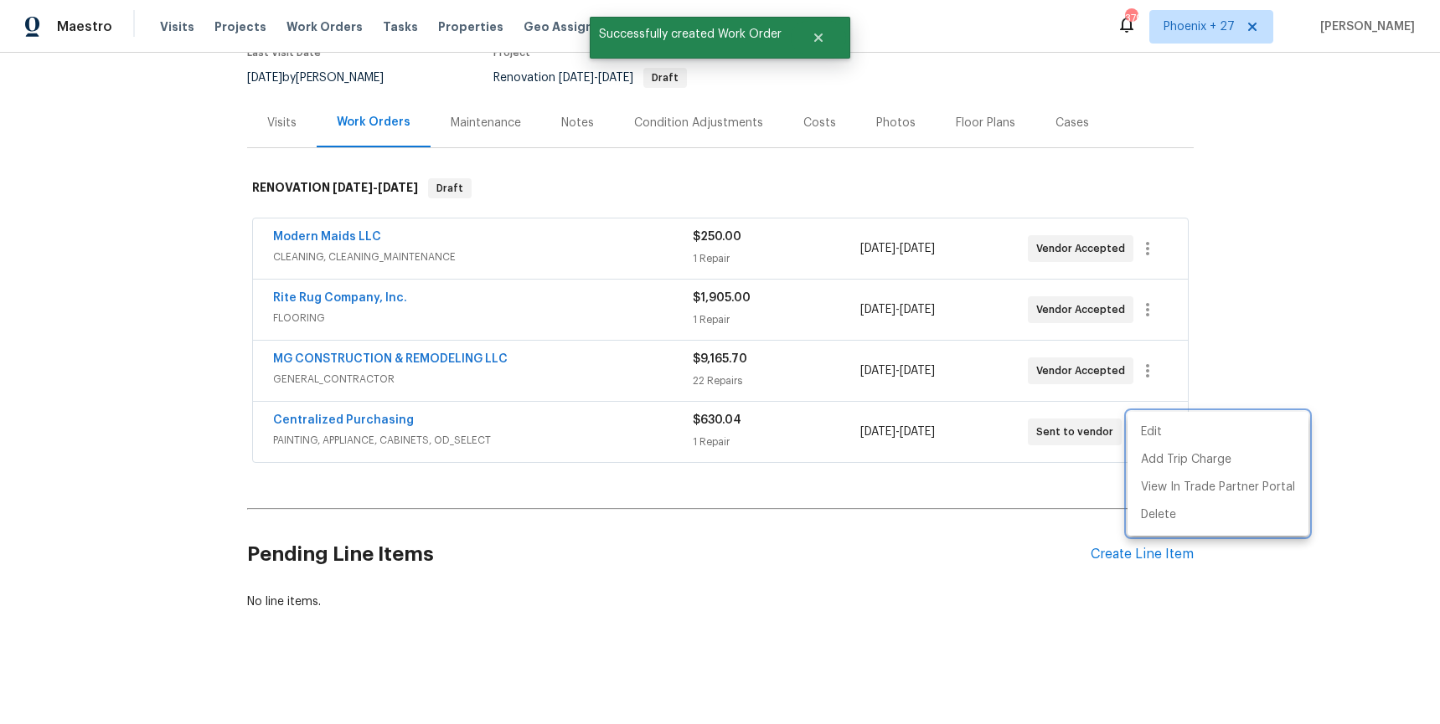
click at [234, 461] on div at bounding box center [720, 362] width 1440 height 724
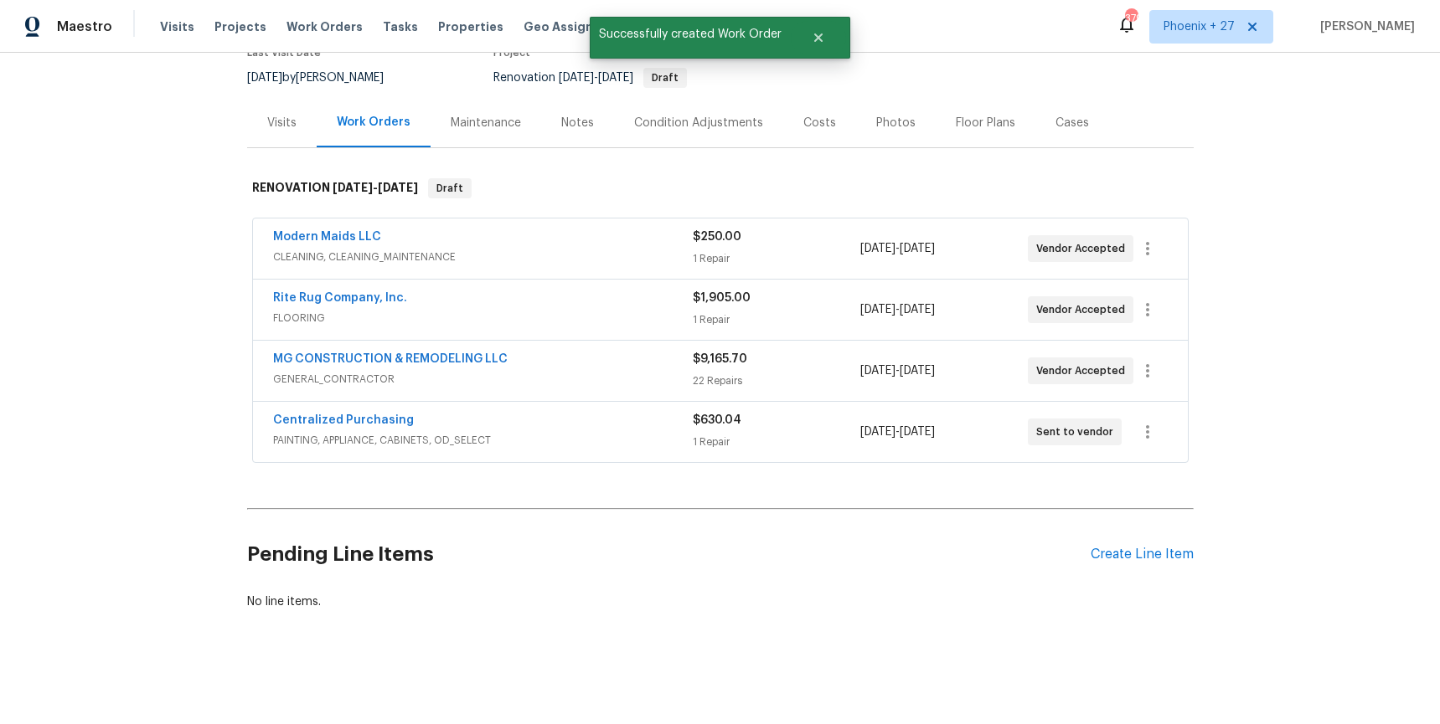
click at [298, 429] on div "Centralized Purchasing" at bounding box center [483, 422] width 420 height 20
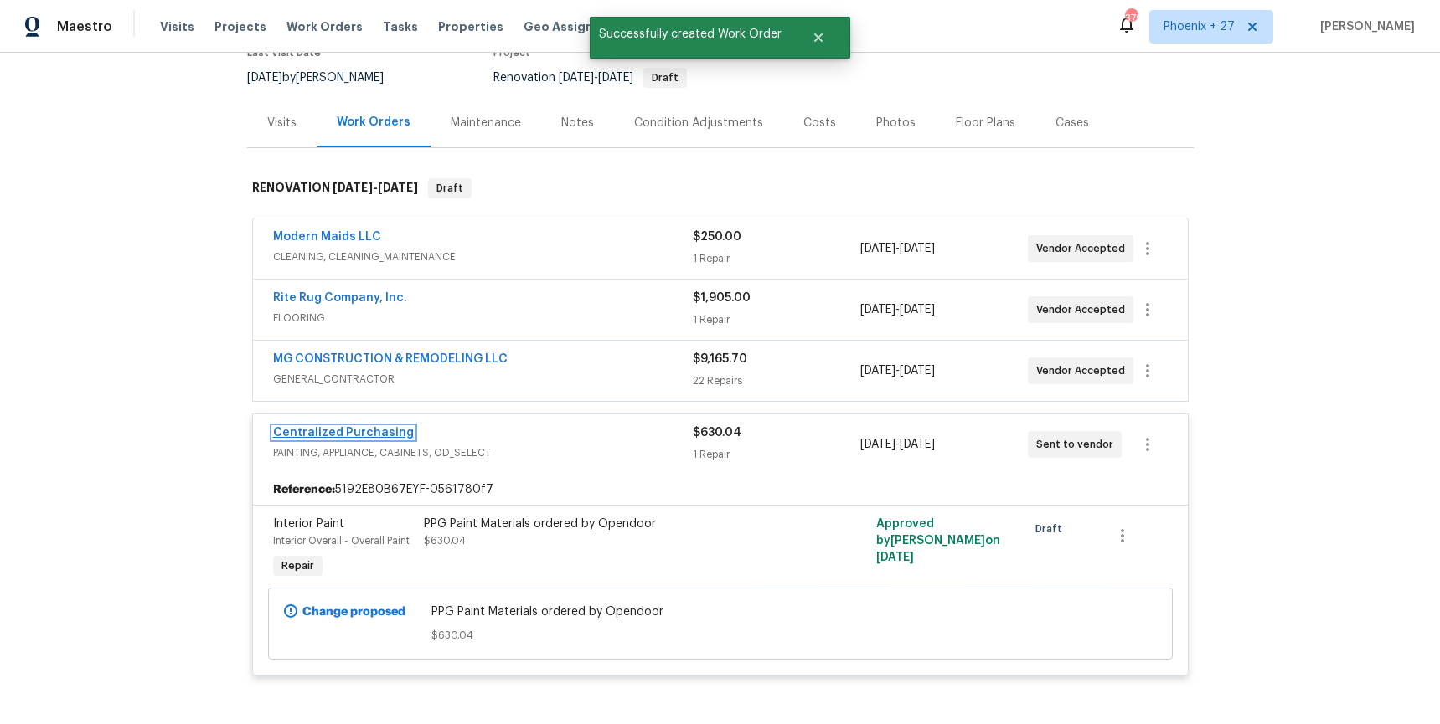
click at [298, 429] on link "Centralized Purchasing" at bounding box center [343, 433] width 141 height 12
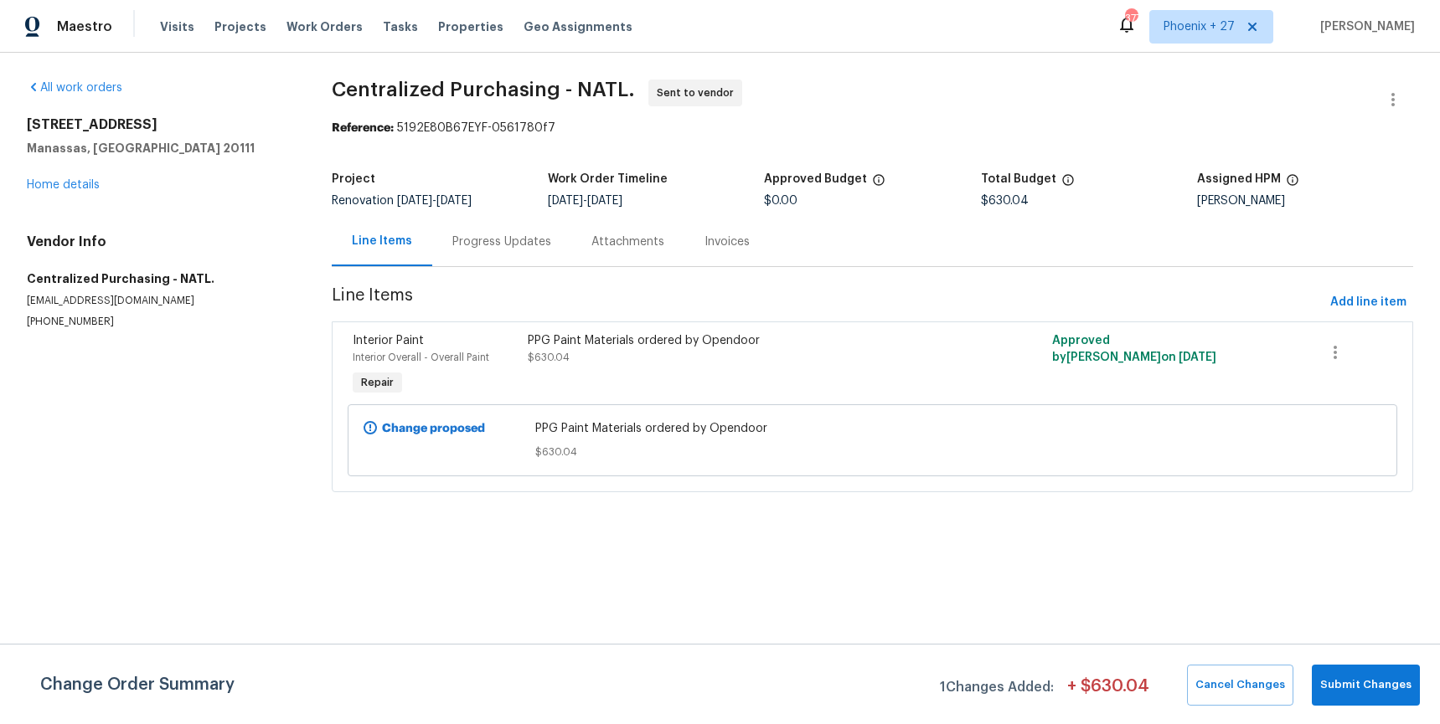
drag, startPoint x: 314, startPoint y: 22, endPoint x: 411, endPoint y: 28, distance: 97.3
click at [315, 22] on span "Work Orders" at bounding box center [324, 26] width 76 height 17
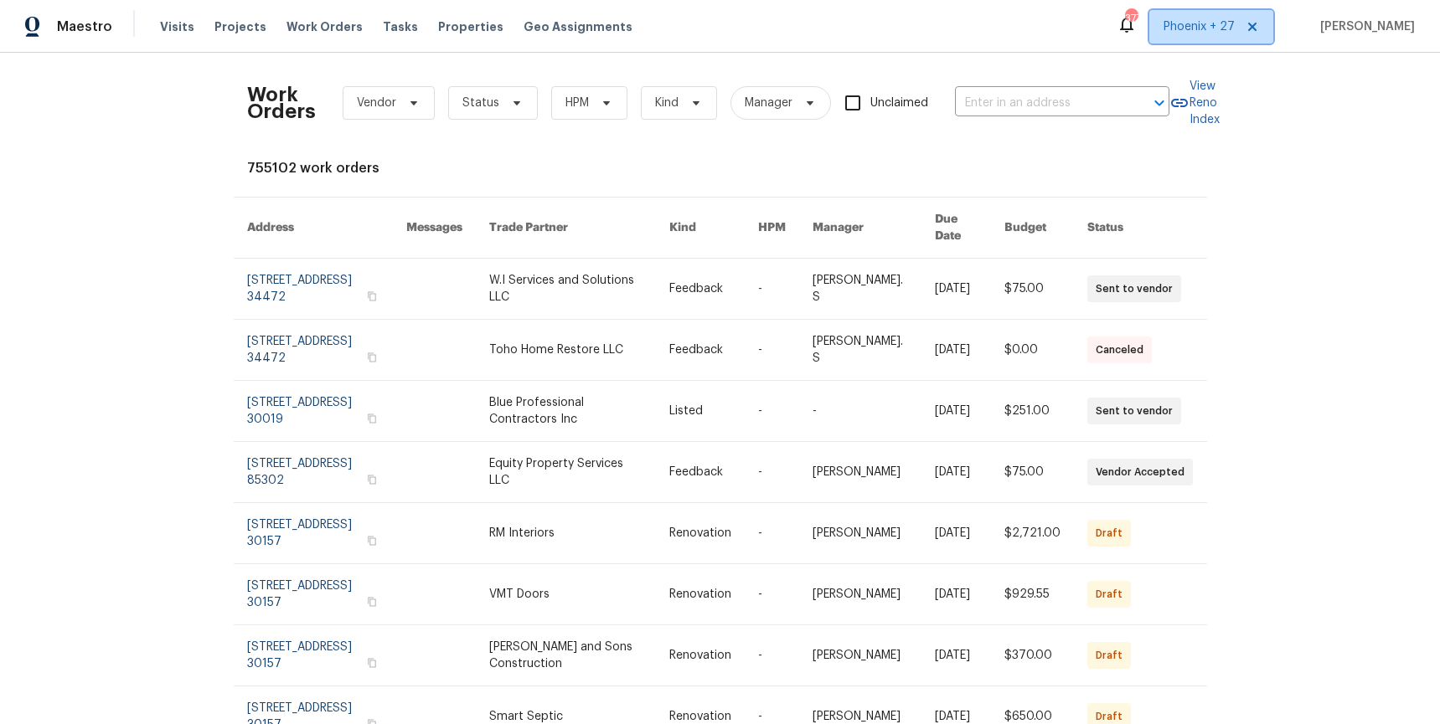
click at [1173, 26] on span "Phoenix + 27" at bounding box center [1211, 26] width 124 height 33
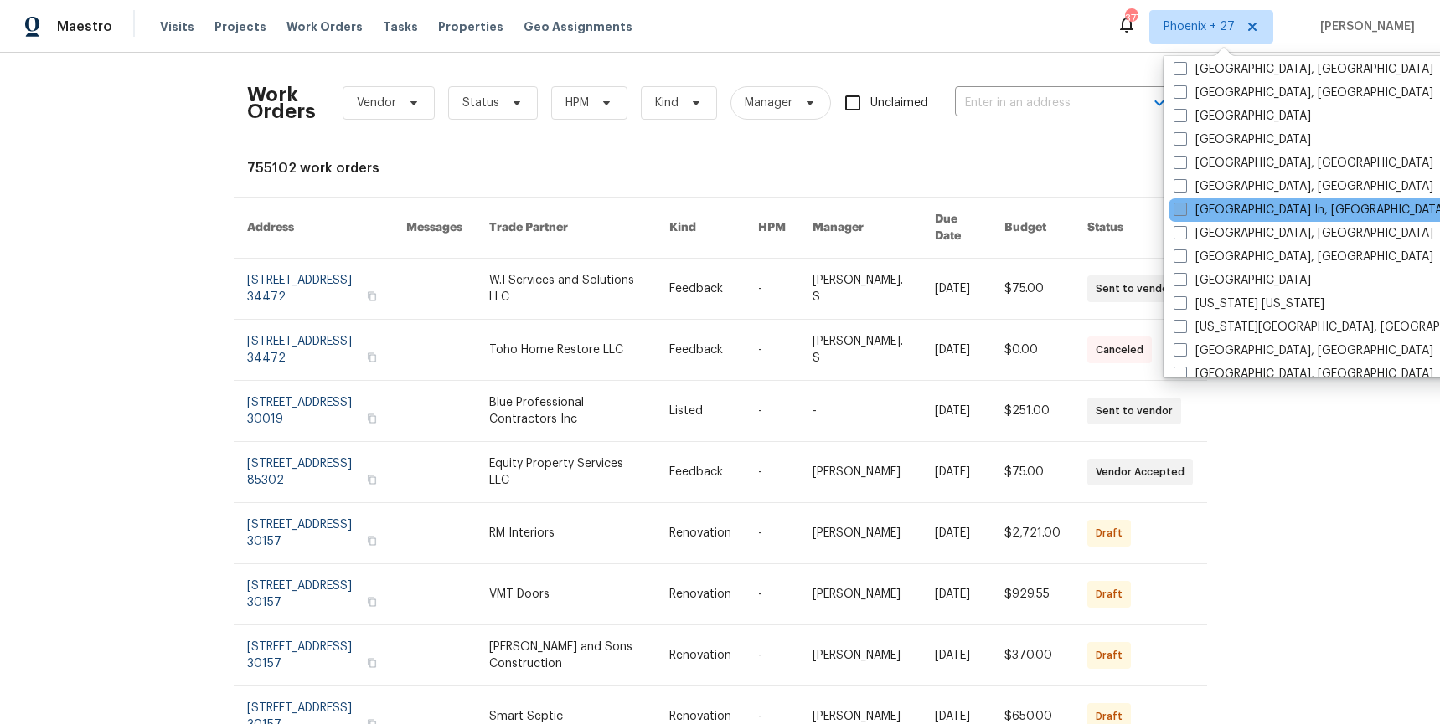
scroll to position [997, 0]
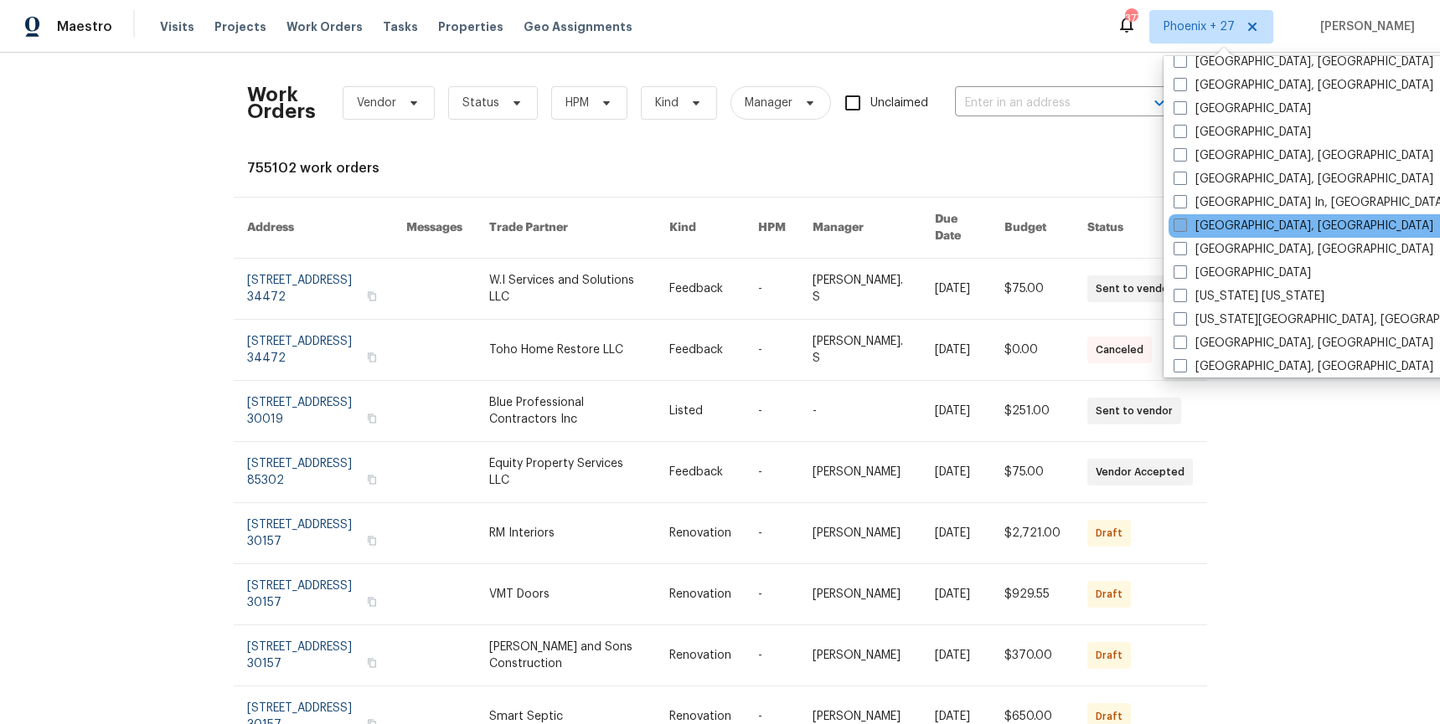
drag, startPoint x: 1216, startPoint y: 244, endPoint x: 1194, endPoint y: 228, distance: 27.0
click at [1216, 244] on label "[GEOGRAPHIC_DATA], [GEOGRAPHIC_DATA]" at bounding box center [1303, 249] width 260 height 17
click at [1184, 244] on input "[GEOGRAPHIC_DATA], [GEOGRAPHIC_DATA]" at bounding box center [1178, 246] width 11 height 11
checkbox input "true"
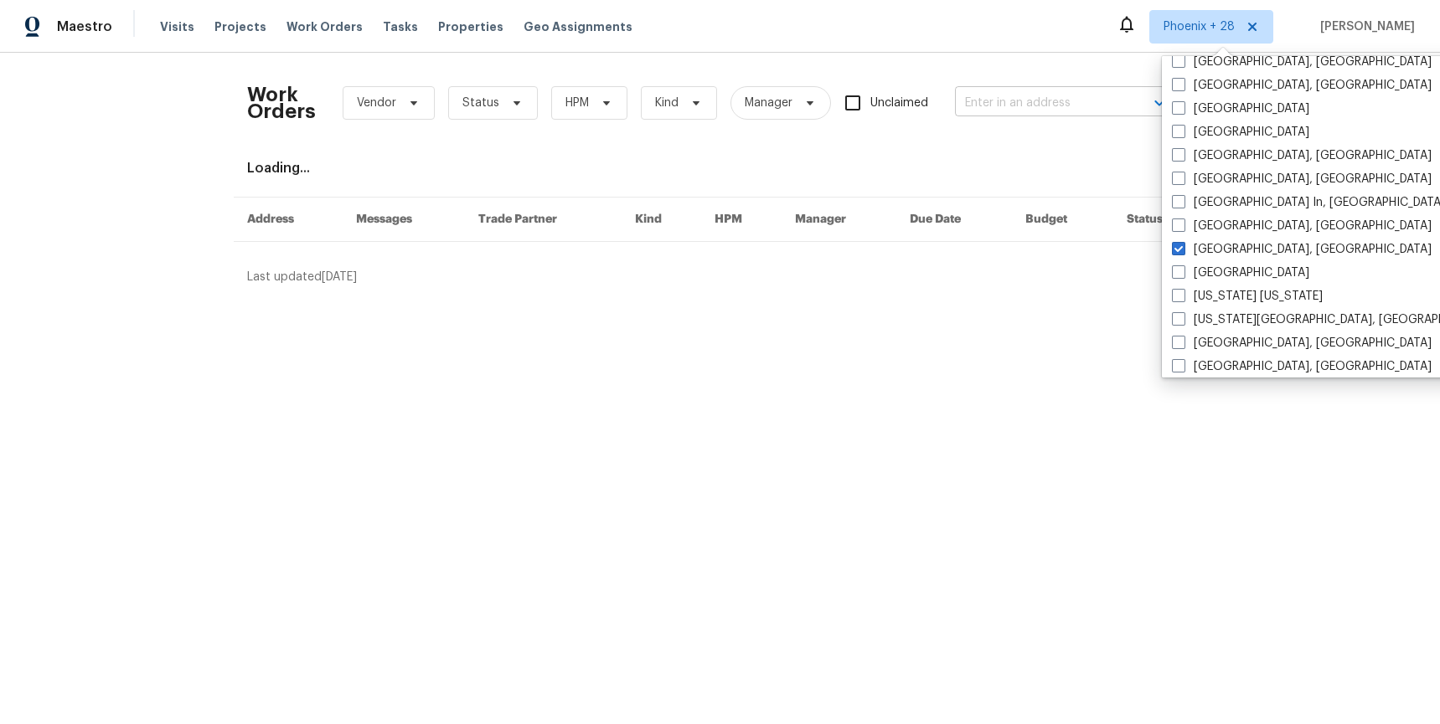
click at [1013, 98] on input "text" at bounding box center [1038, 103] width 167 height 26
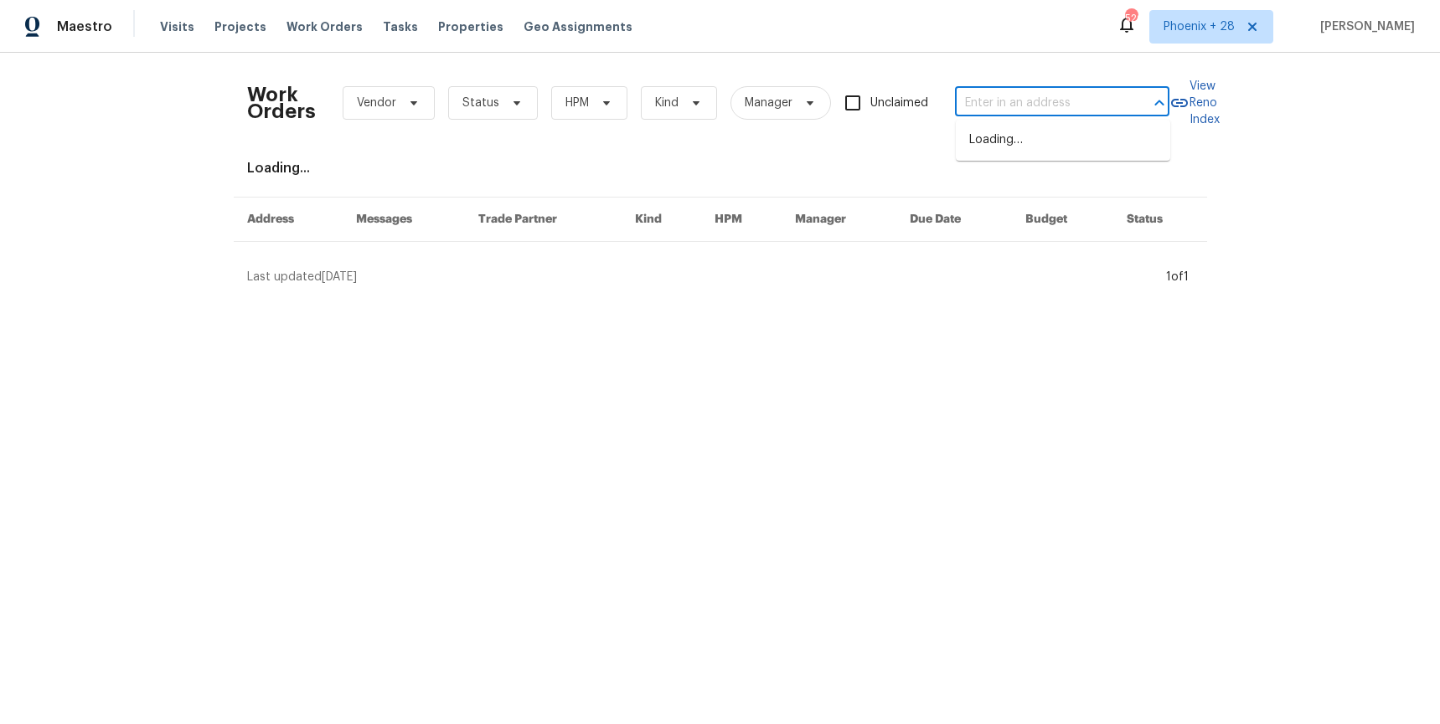
paste input "[STREET_ADDRESS]"
type input "[STREET_ADDRESS]"
click at [1015, 132] on li "[STREET_ADDRESS]" at bounding box center [1063, 140] width 214 height 28
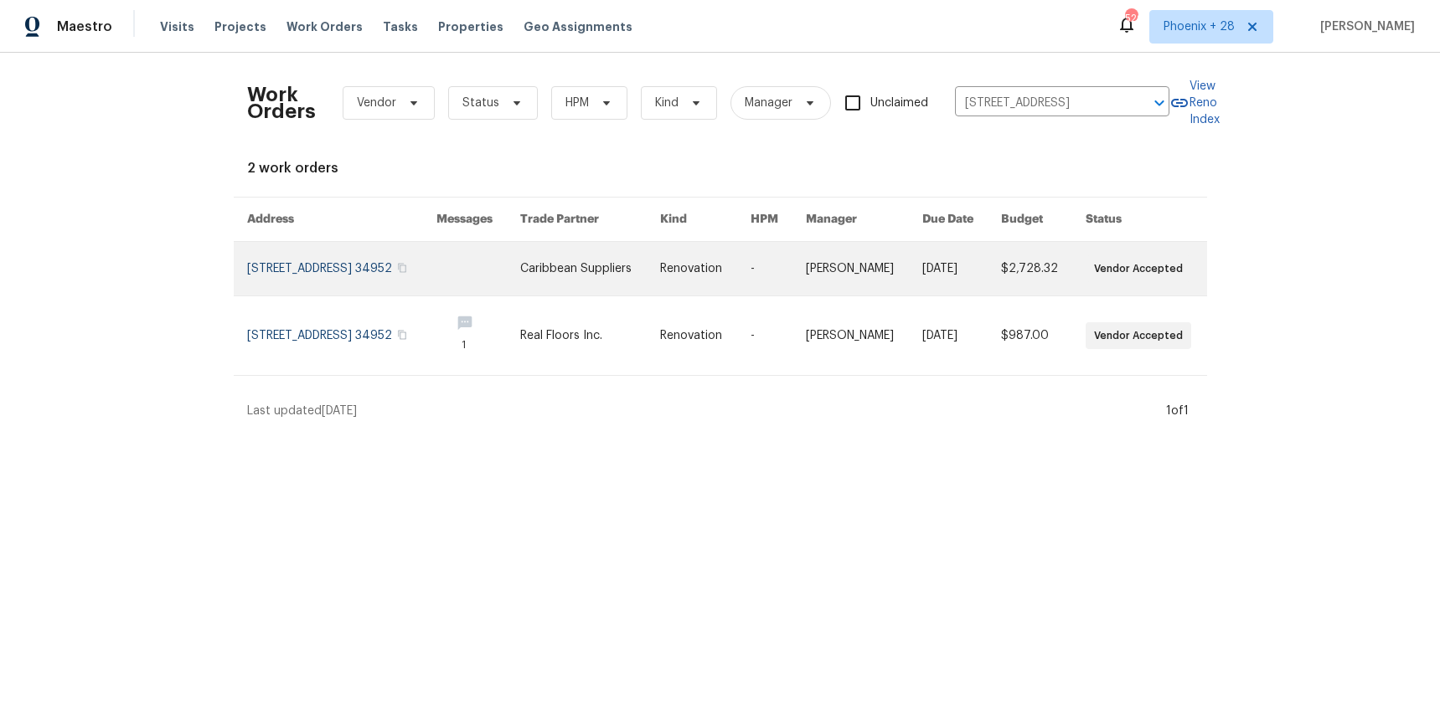
click at [660, 286] on link at bounding box center [590, 269] width 140 height 54
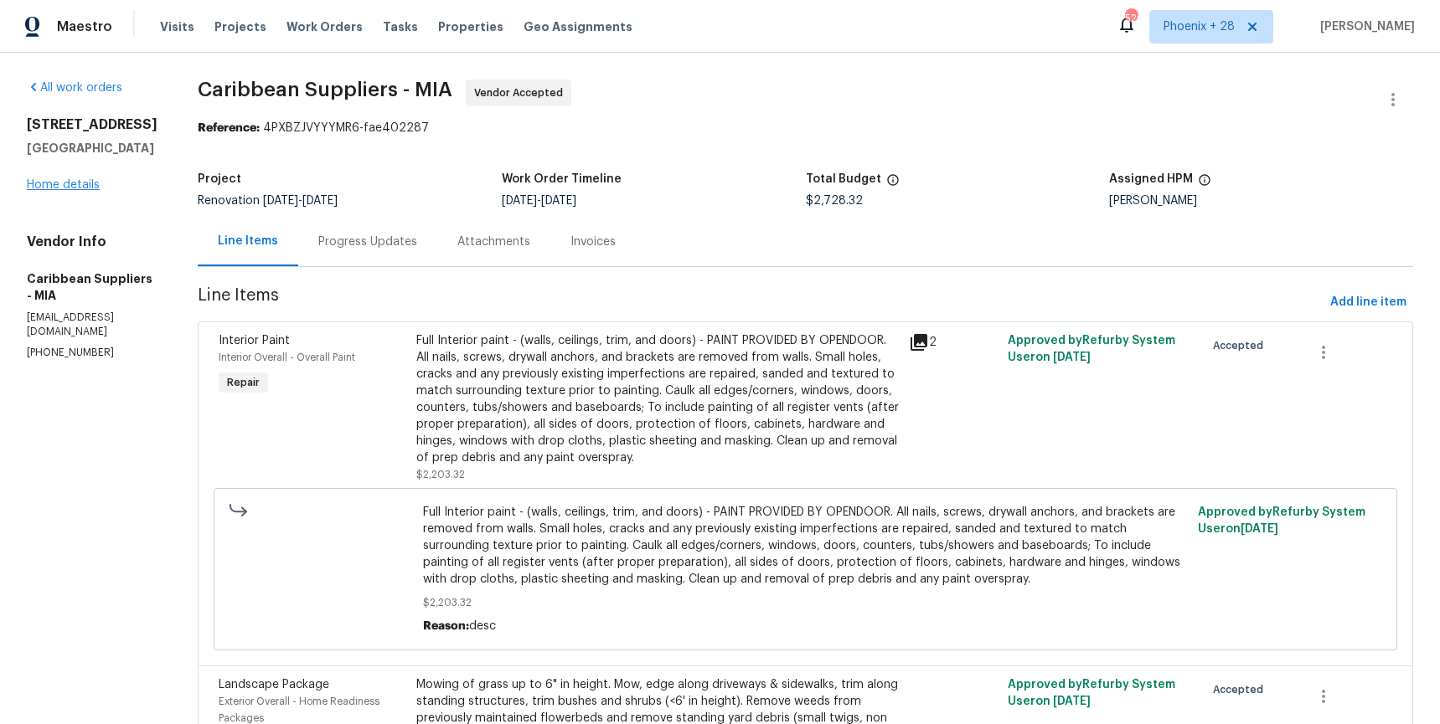
click at [75, 191] on div "[STREET_ADDRESS] Home details" at bounding box center [92, 154] width 131 height 77
click at [75, 188] on link "Home details" at bounding box center [63, 185] width 73 height 12
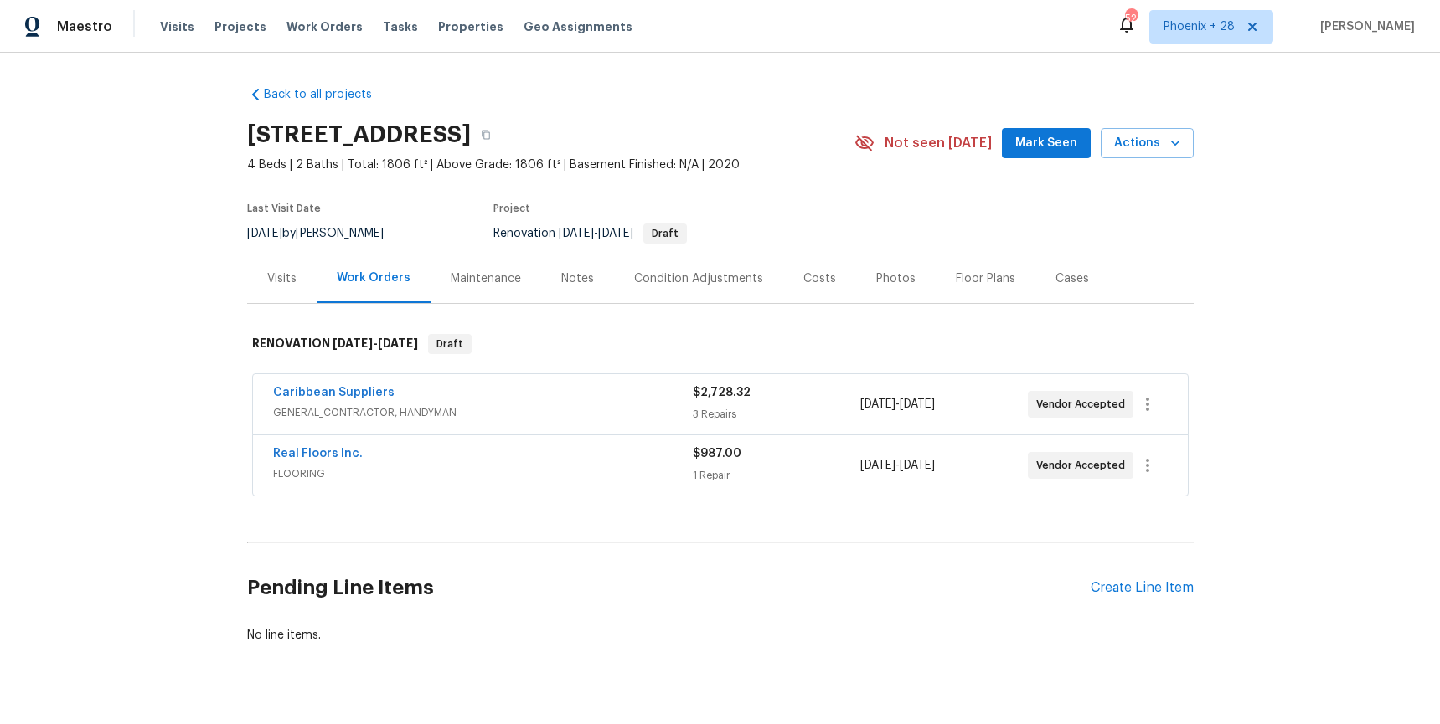
scroll to position [33, 0]
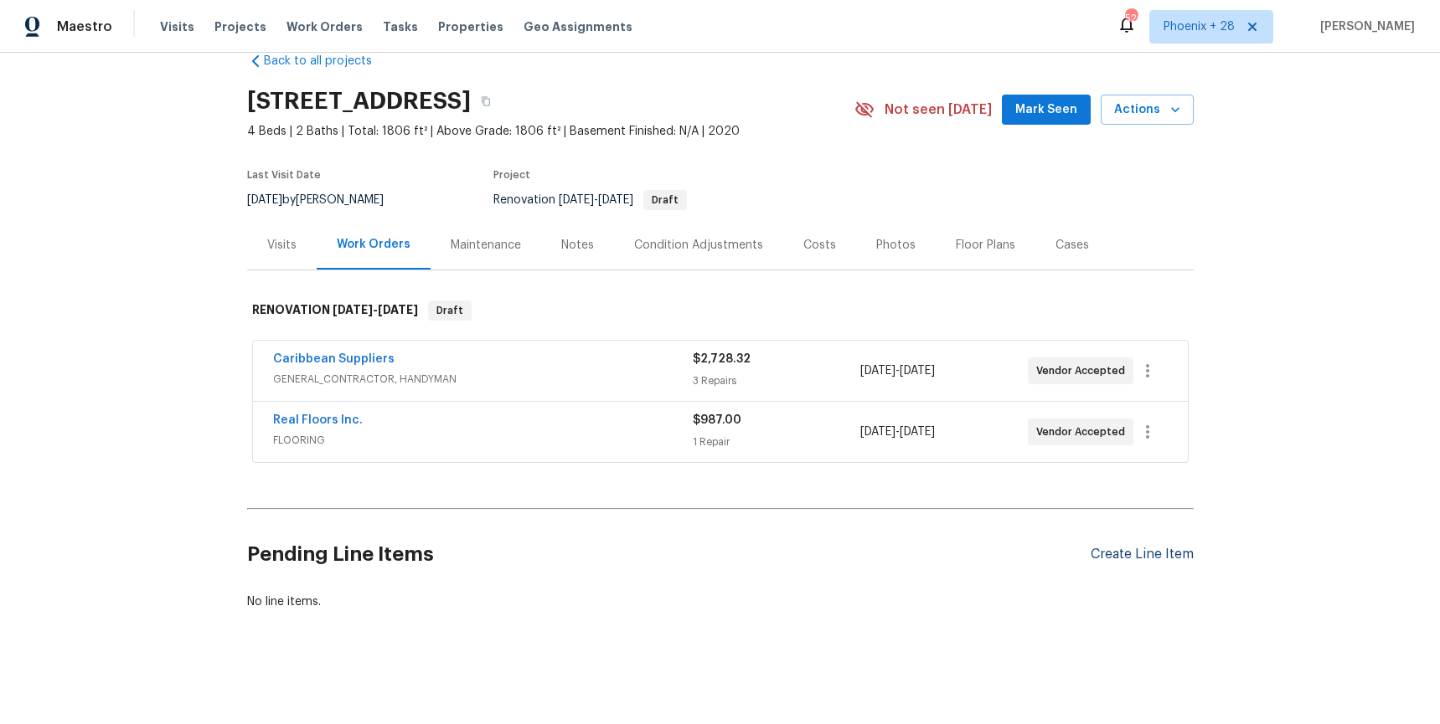
click at [1147, 549] on div "Create Line Item" at bounding box center [1141, 555] width 103 height 16
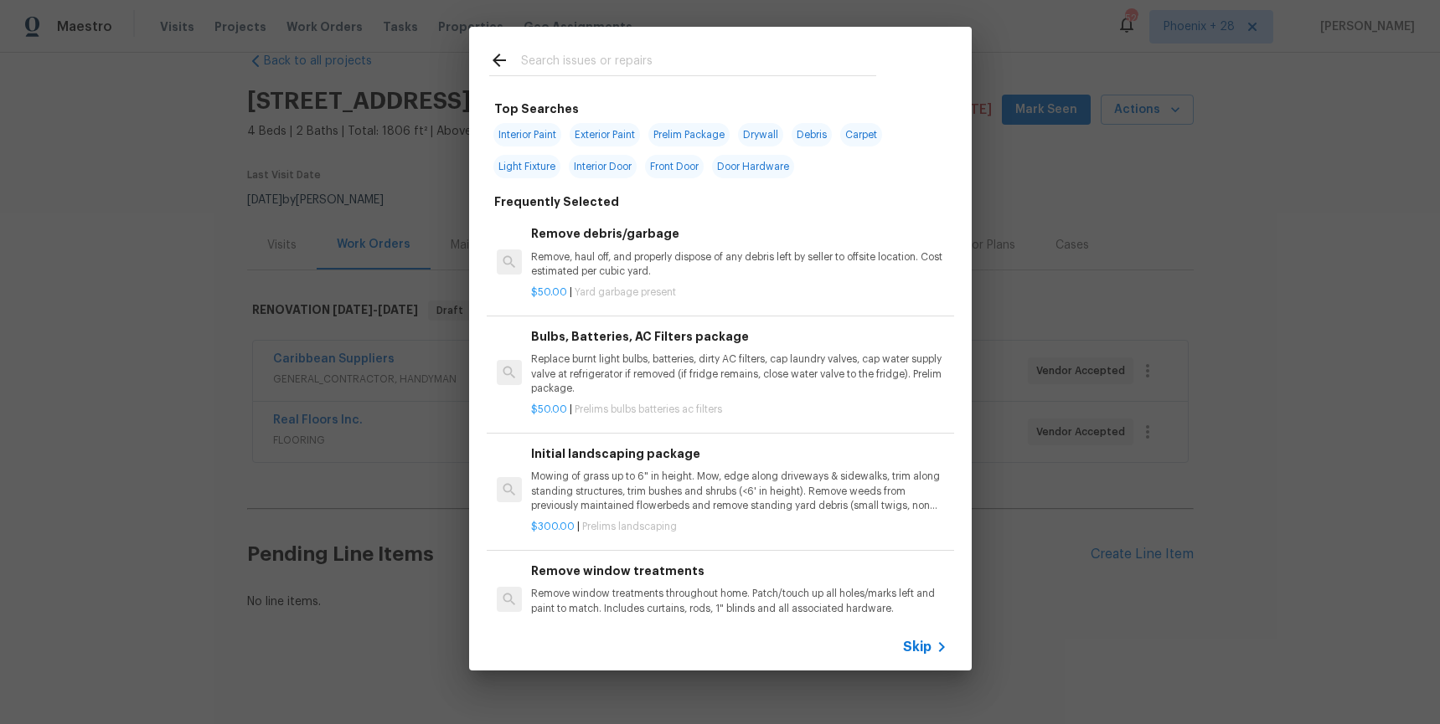
drag, startPoint x: 625, startPoint y: 48, endPoint x: 628, endPoint y: 59, distance: 12.2
click at [625, 53] on div at bounding box center [682, 60] width 427 height 66
click at [628, 59] on input "text" at bounding box center [698, 62] width 355 height 25
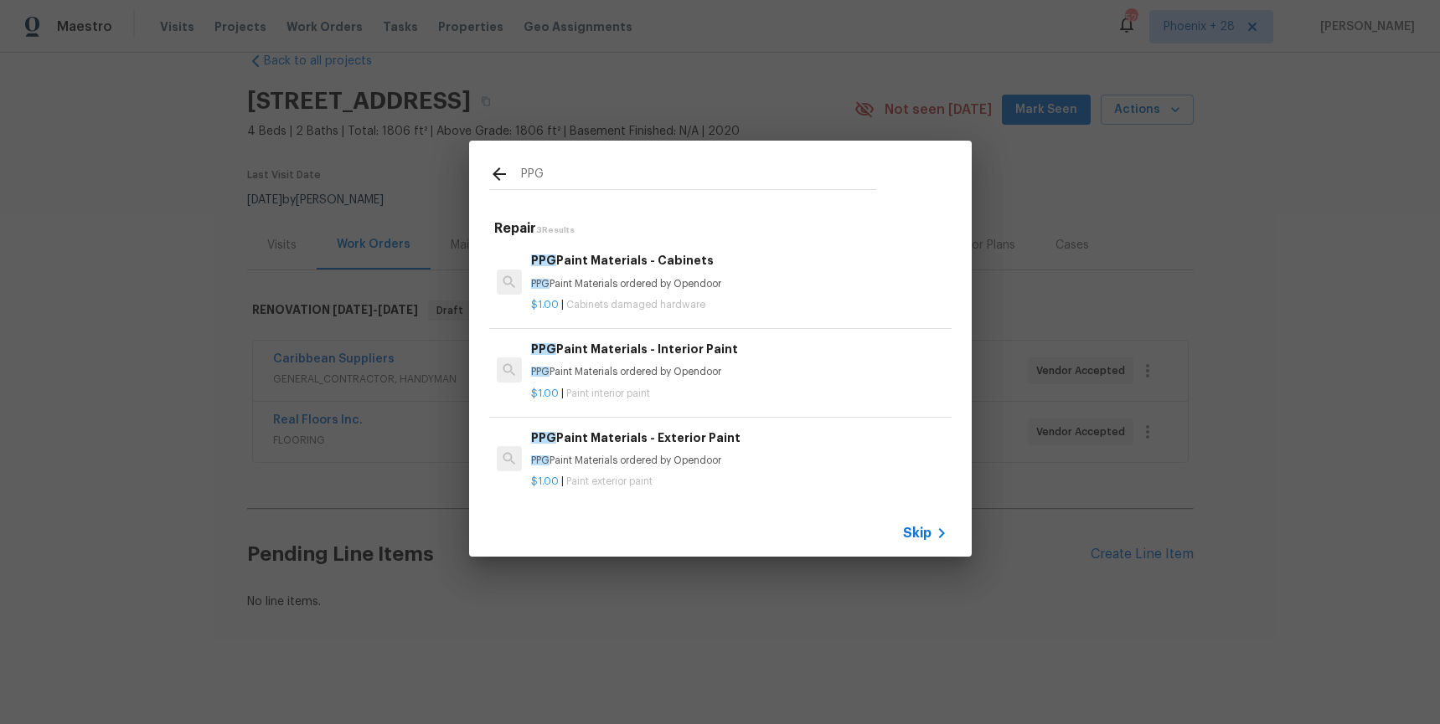
type input "PPG"
click at [791, 359] on div "PPG Paint Materials - Interior Paint PPG Paint Materials ordered by Opendoor" at bounding box center [738, 360] width 415 height 40
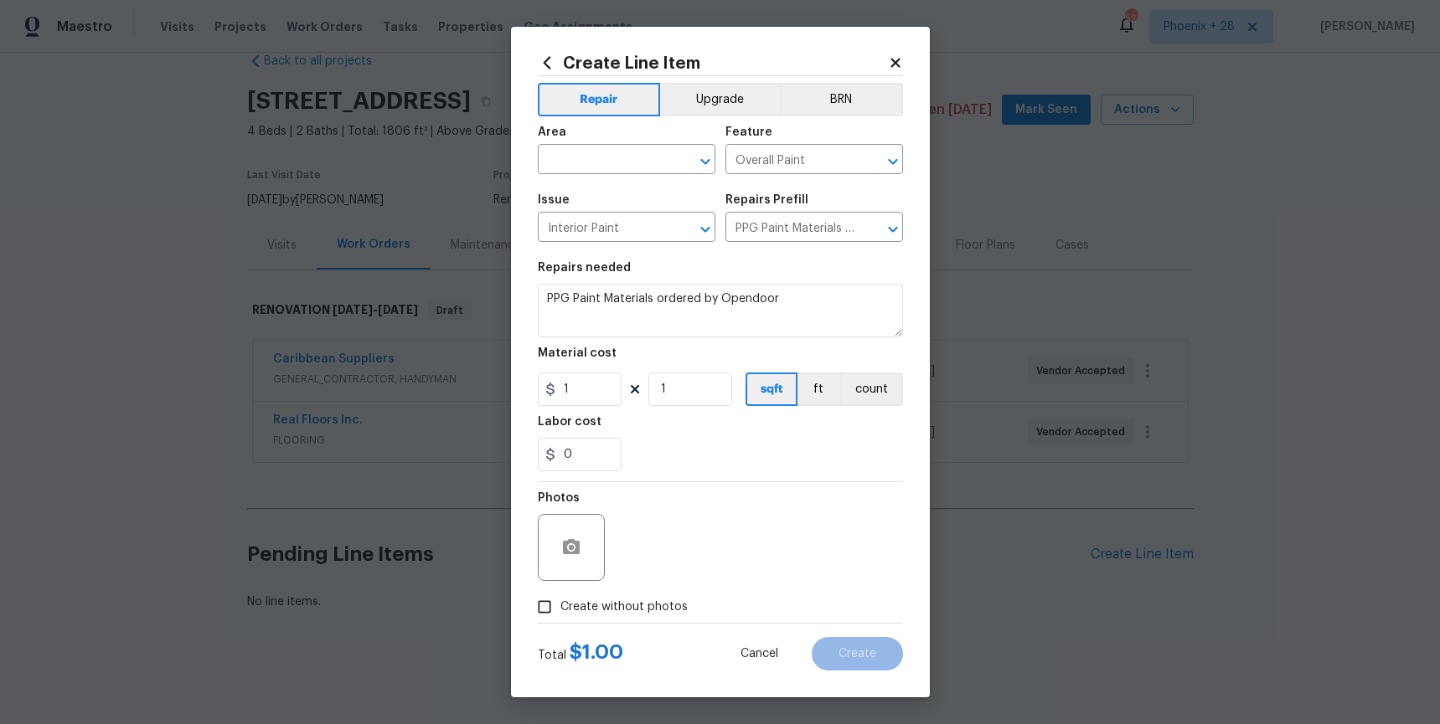
click at [532, 159] on div "Create Line Item Repair Upgrade BRN Area ​ Feature Overall Paint ​ Issue Interi…" at bounding box center [720, 362] width 419 height 671
click at [546, 162] on input "text" at bounding box center [603, 161] width 131 height 26
click at [564, 243] on ul "Exterior Overall Interior Overall" at bounding box center [627, 212] width 178 height 69
click at [564, 239] on li "Interior Overall" at bounding box center [627, 226] width 178 height 28
type input "Interior Overall"
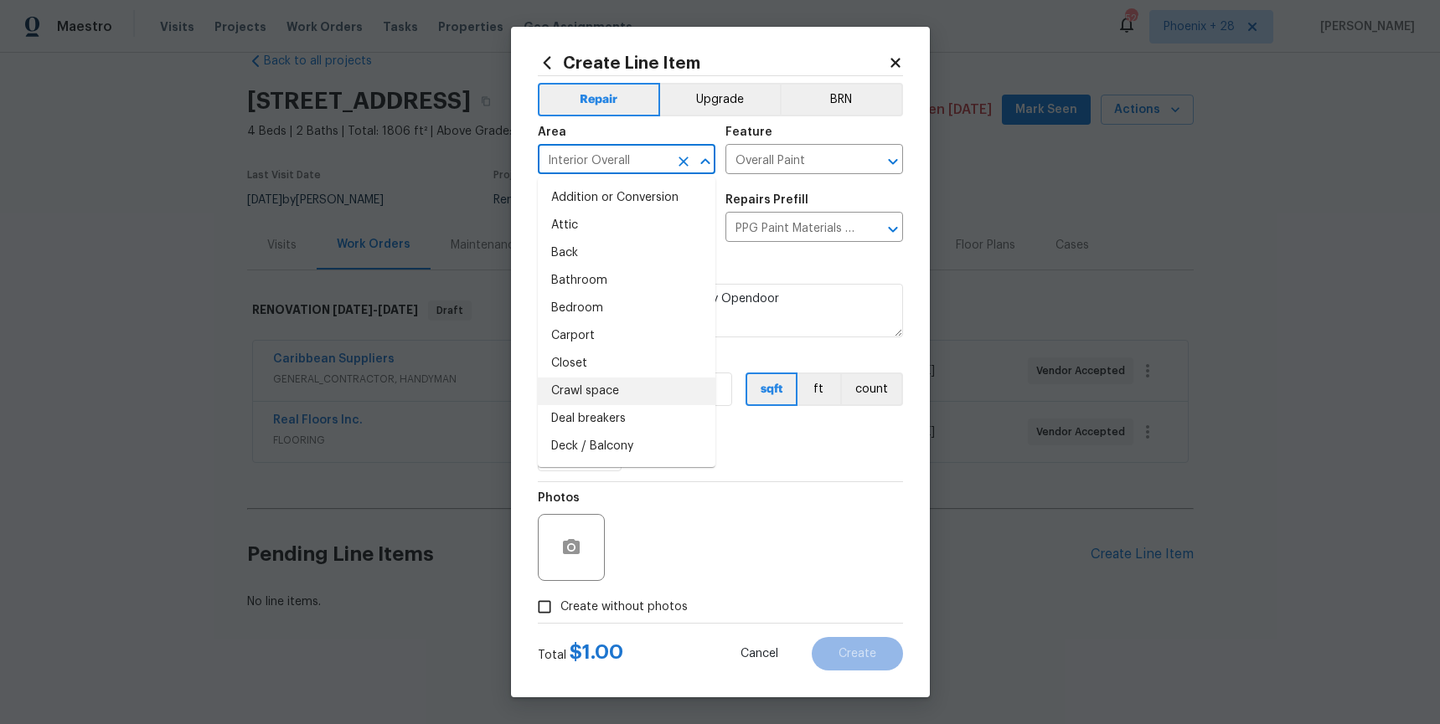
click at [755, 353] on div "Material cost" at bounding box center [720, 359] width 365 height 22
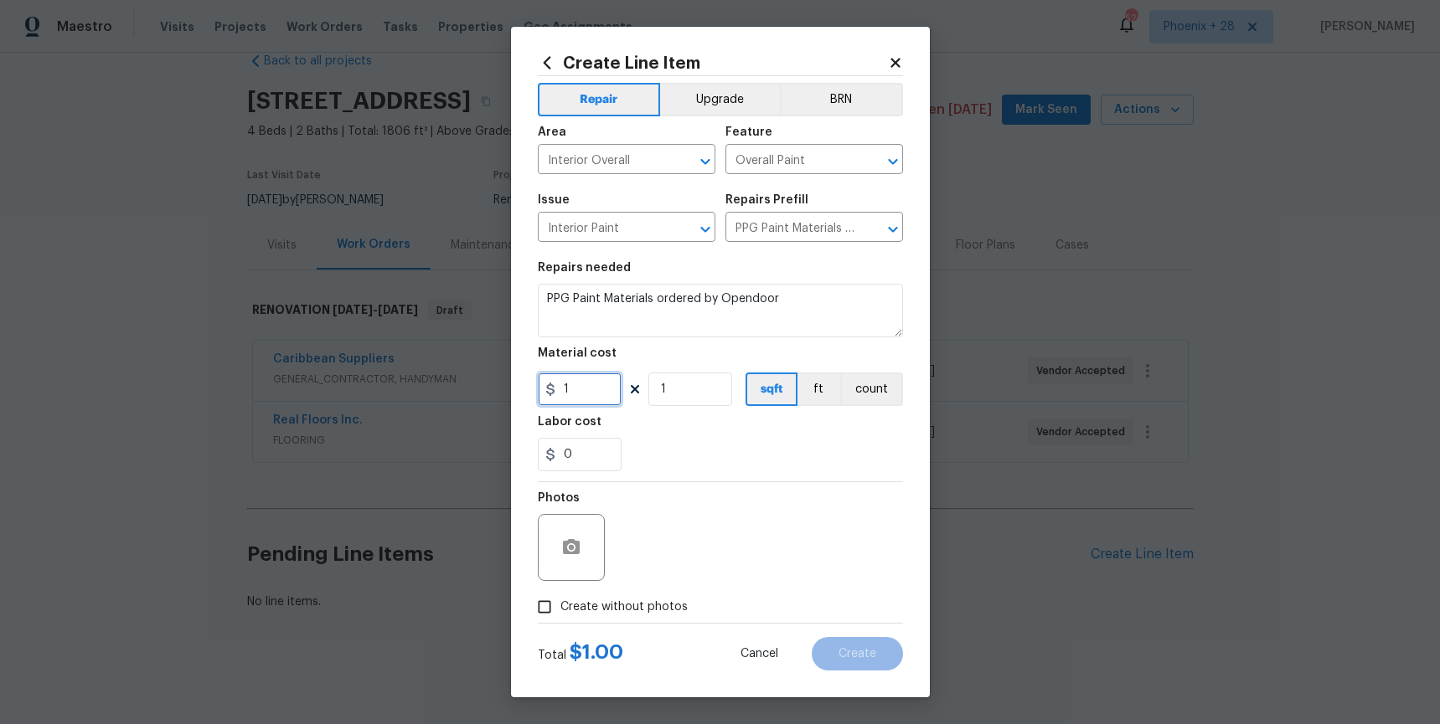
drag, startPoint x: 580, startPoint y: 398, endPoint x: 539, endPoint y: 394, distance: 41.2
click at [539, 394] on input "1" at bounding box center [580, 389] width 84 height 33
type input "496.85"
drag, startPoint x: 595, startPoint y: 608, endPoint x: 604, endPoint y: 597, distance: 14.3
click at [595, 607] on span "Create without photos" at bounding box center [623, 608] width 127 height 18
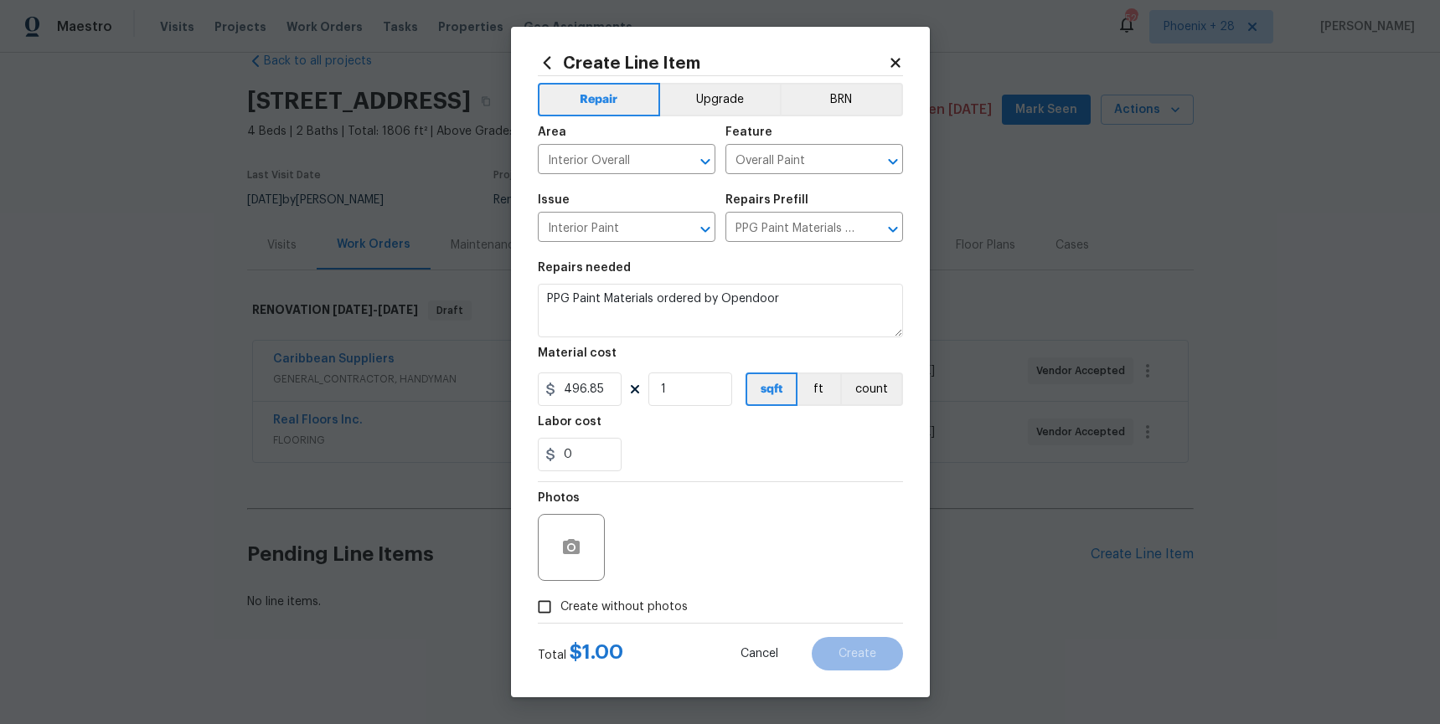
click at [560, 607] on input "Create without photos" at bounding box center [544, 607] width 32 height 32
checkbox input "true"
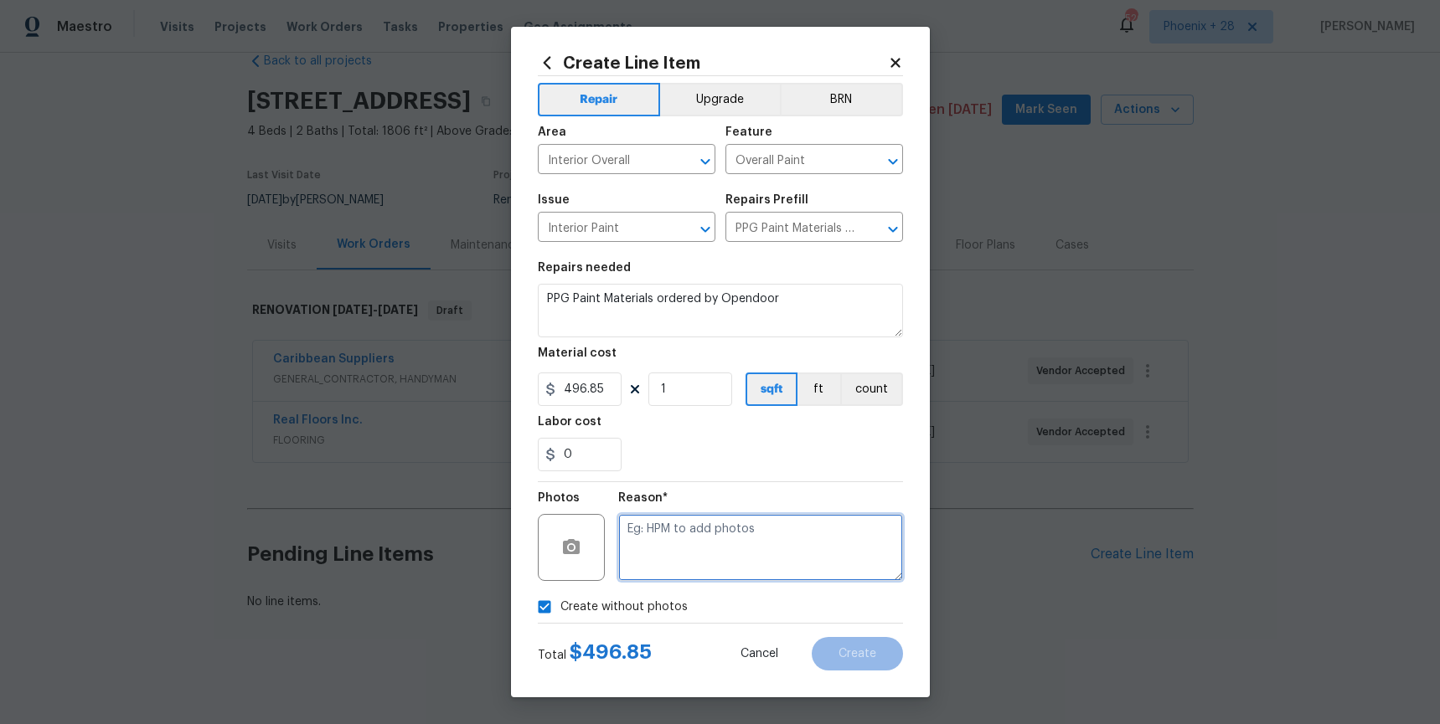
click at [664, 557] on textarea at bounding box center [760, 547] width 285 height 67
type textarea "NA"
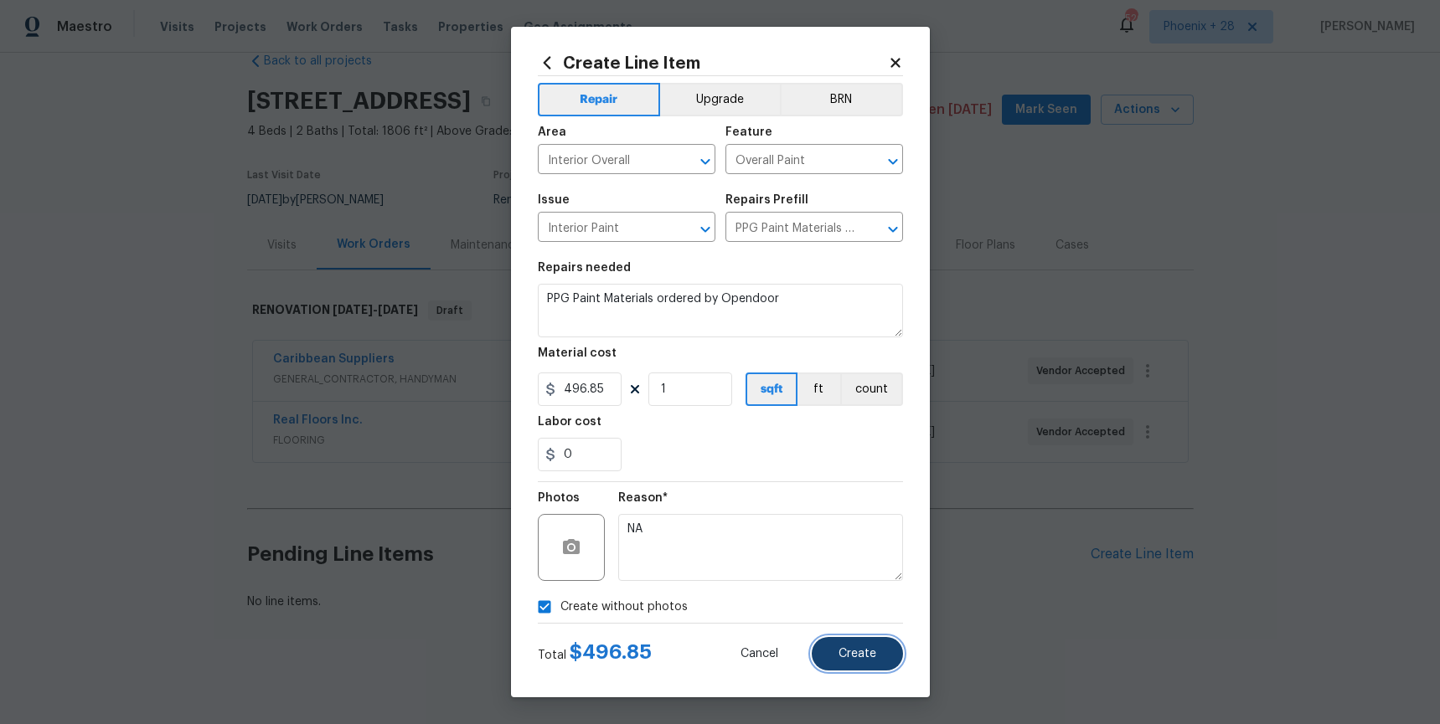
click at [836, 649] on button "Create" at bounding box center [857, 653] width 91 height 33
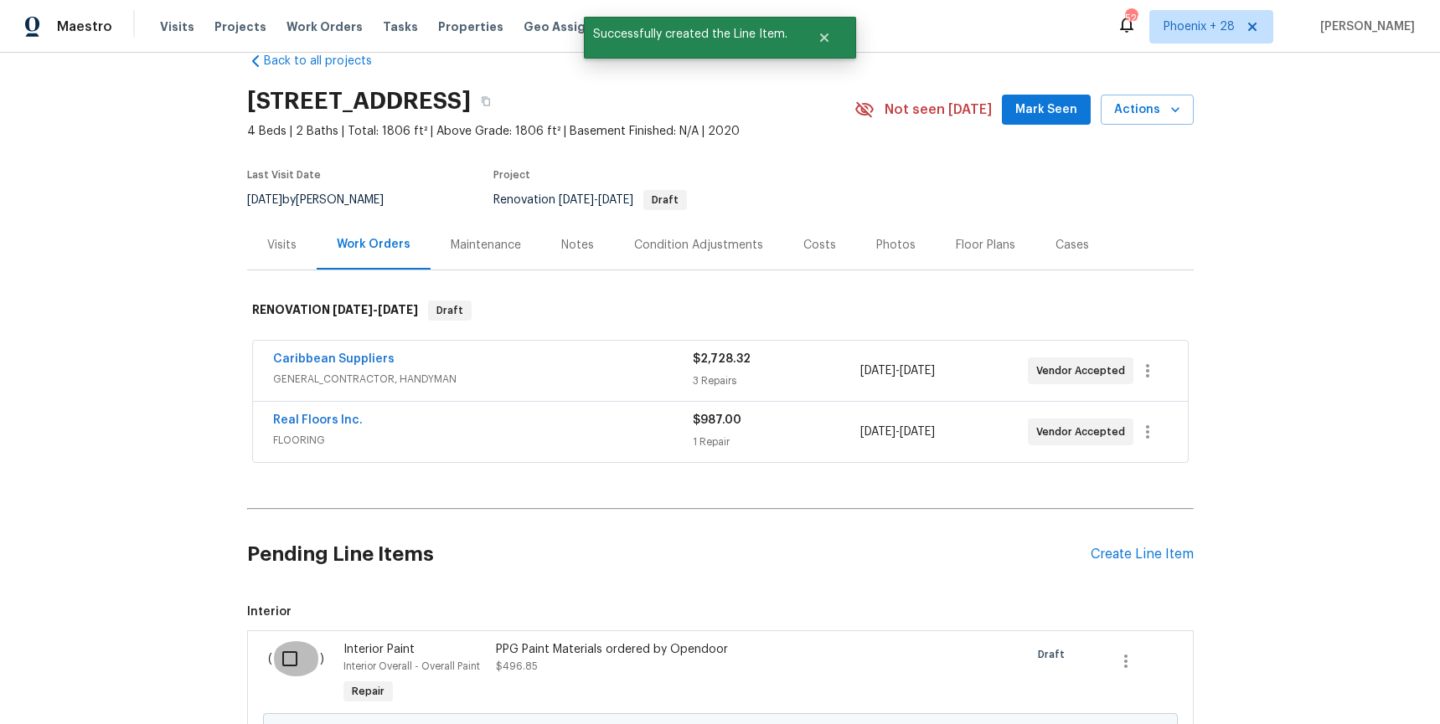
drag, startPoint x: 280, startPoint y: 663, endPoint x: 298, endPoint y: 660, distance: 18.7
click at [283, 662] on input "checkbox" at bounding box center [296, 659] width 48 height 35
checkbox input "true"
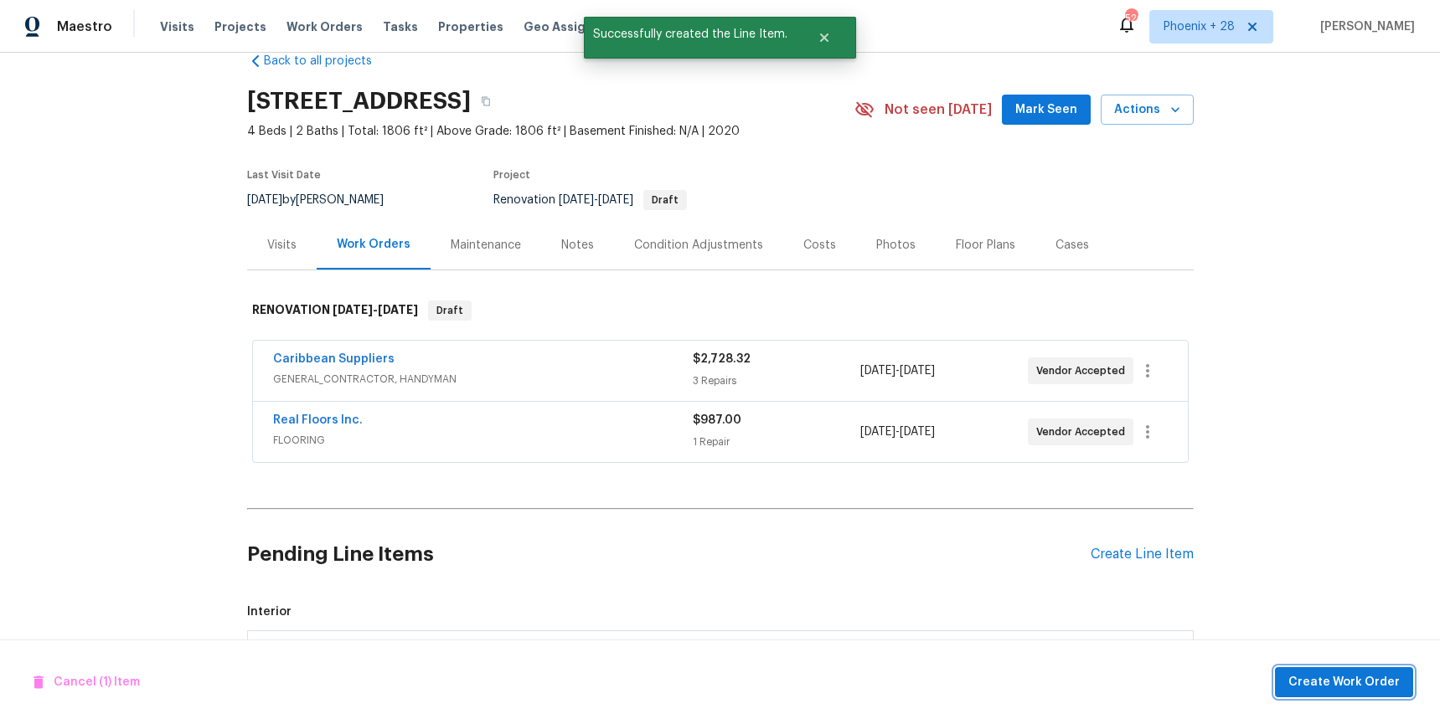
click at [1364, 676] on span "Create Work Order" at bounding box center [1343, 682] width 111 height 21
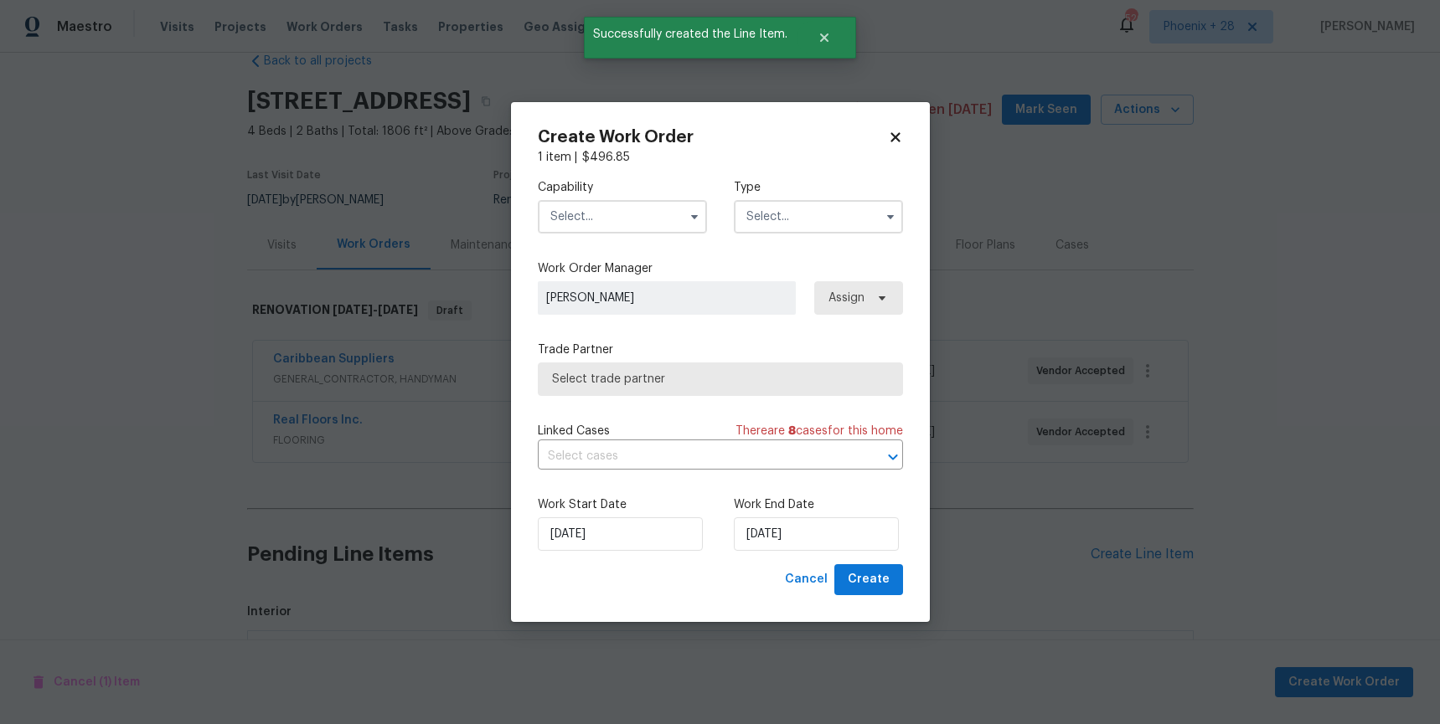
drag, startPoint x: 642, startPoint y: 234, endPoint x: 637, endPoint y: 247, distance: 13.5
click at [642, 234] on div "Capability Type" at bounding box center [720, 206] width 365 height 81
click at [652, 219] on input "text" at bounding box center [622, 216] width 169 height 33
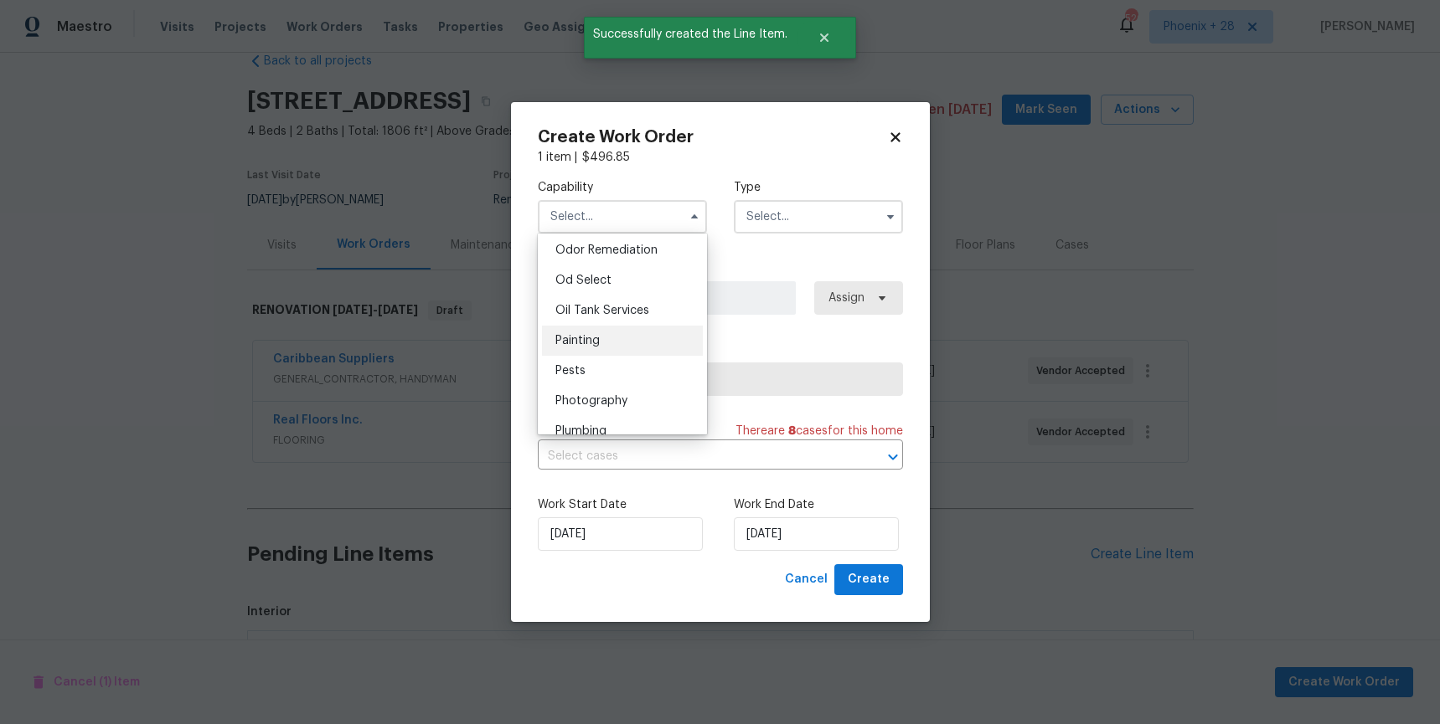
scroll to position [1321, 0]
click at [639, 340] on div "Painting" at bounding box center [622, 339] width 161 height 30
type input "Painting"
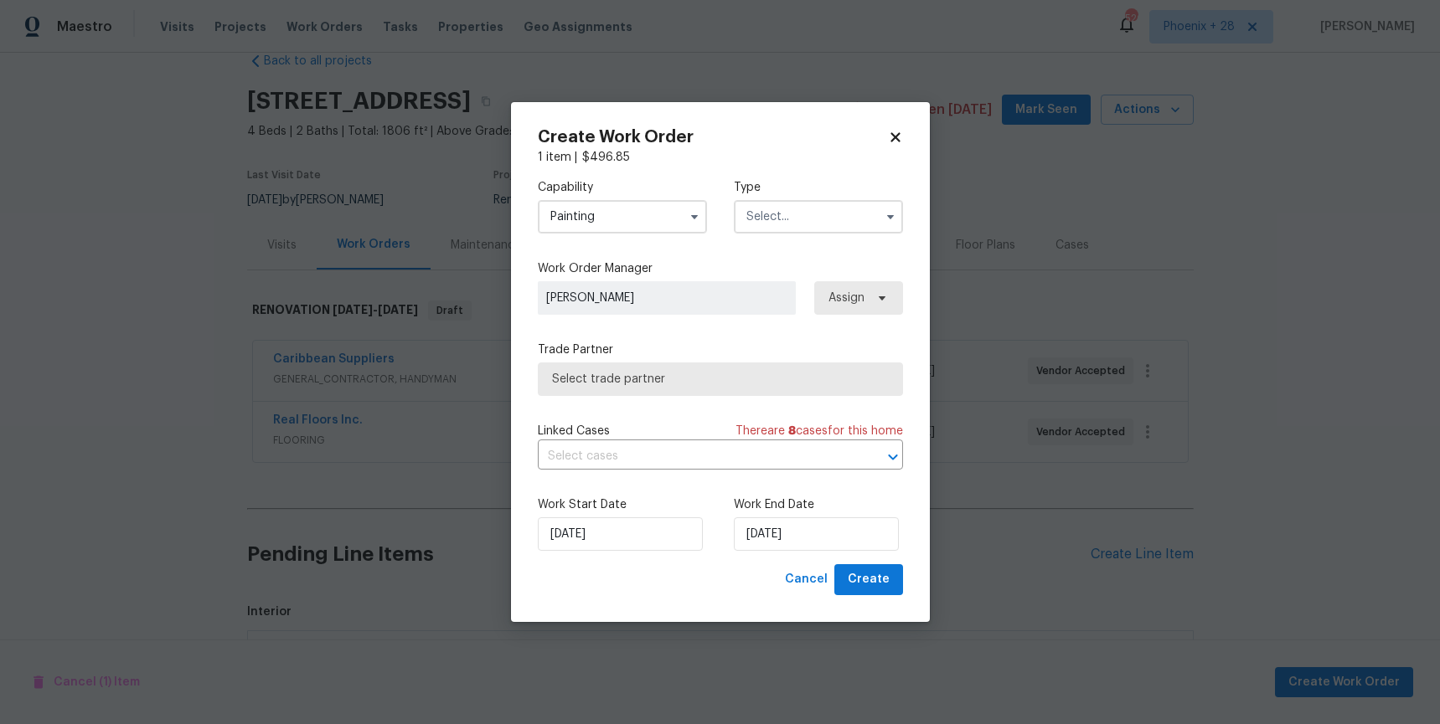
click at [797, 231] on input "text" at bounding box center [818, 216] width 169 height 33
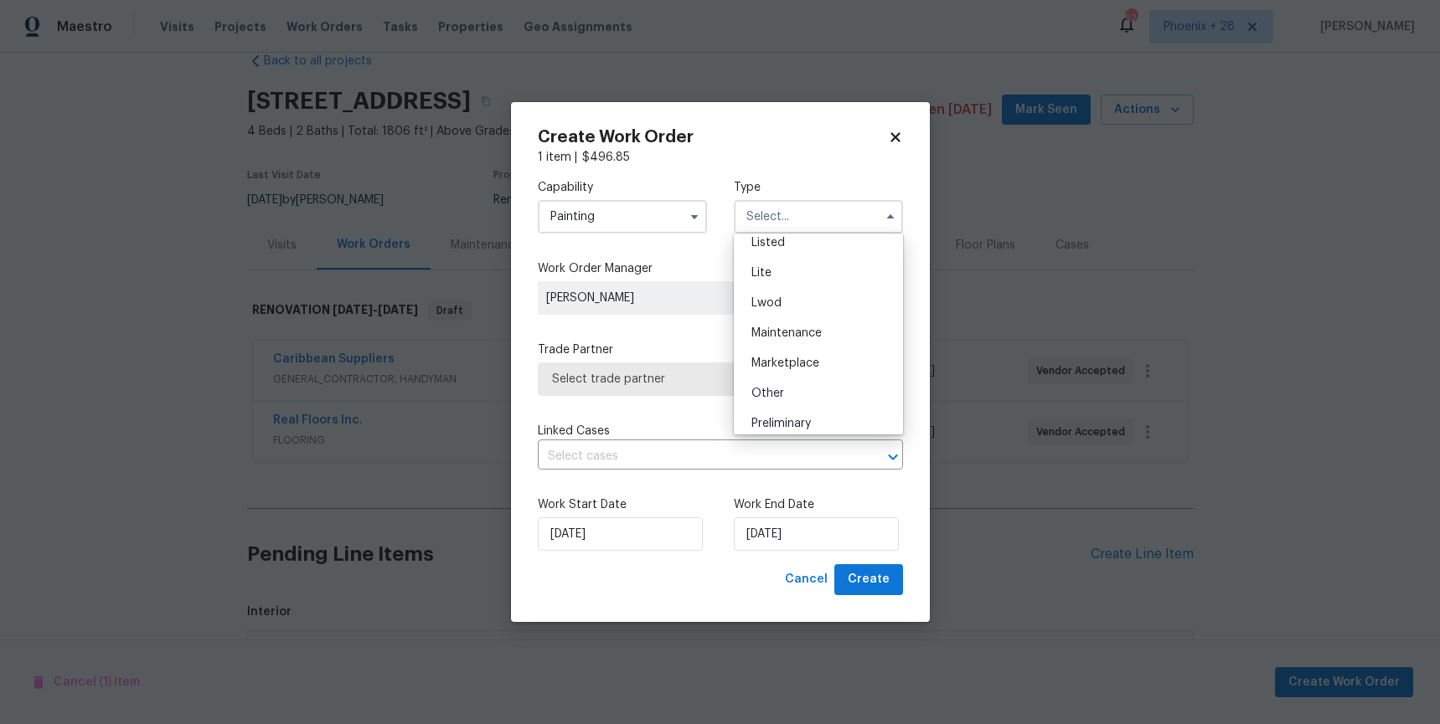
scroll to position [380, 0]
click at [817, 305] on div "Renovation" at bounding box center [818, 295] width 161 height 30
type input "Renovation"
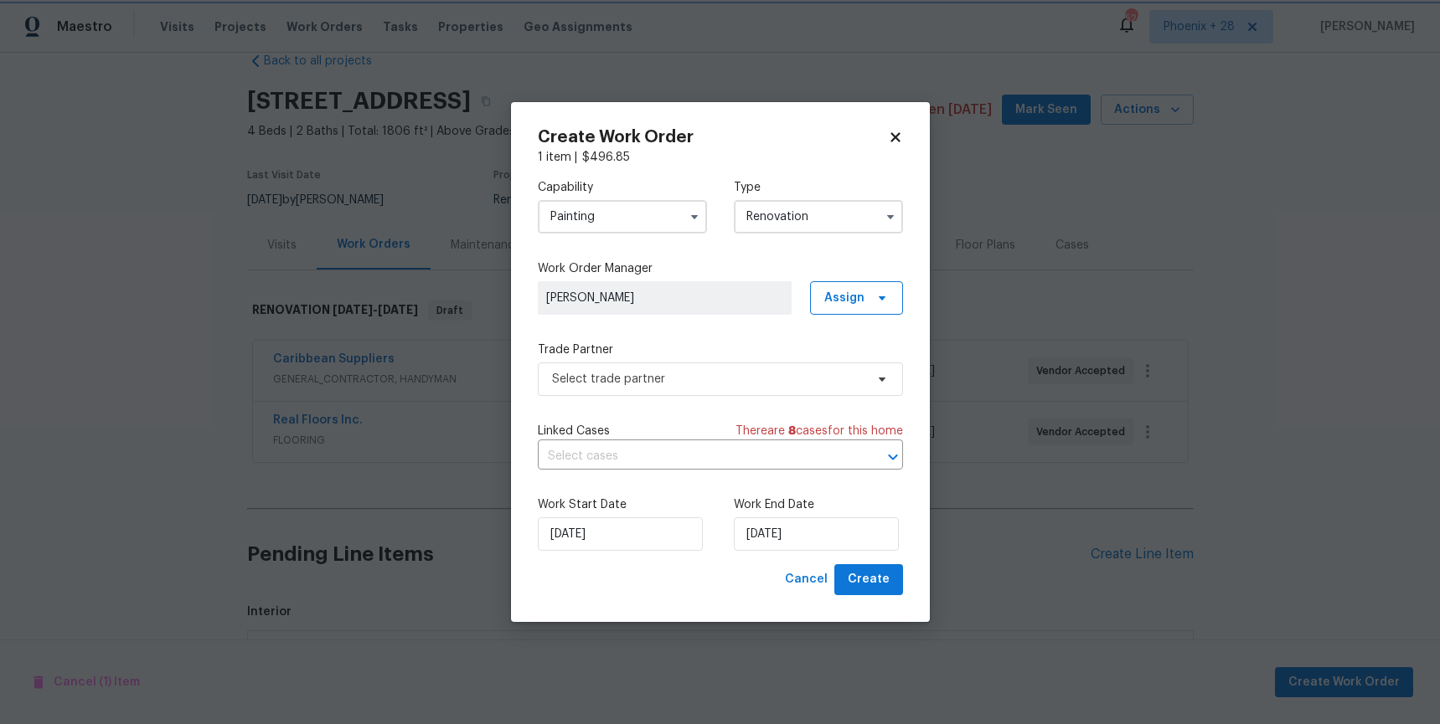
scroll to position [0, 0]
drag, startPoint x: 852, startPoint y: 294, endPoint x: 850, endPoint y: 314, distance: 20.2
click at [851, 296] on span "Assign" at bounding box center [844, 298] width 40 height 17
drag, startPoint x: 853, startPoint y: 363, endPoint x: 776, endPoint y: 369, distance: 77.3
click at [853, 363] on div "Assign to me" at bounding box center [858, 369] width 73 height 17
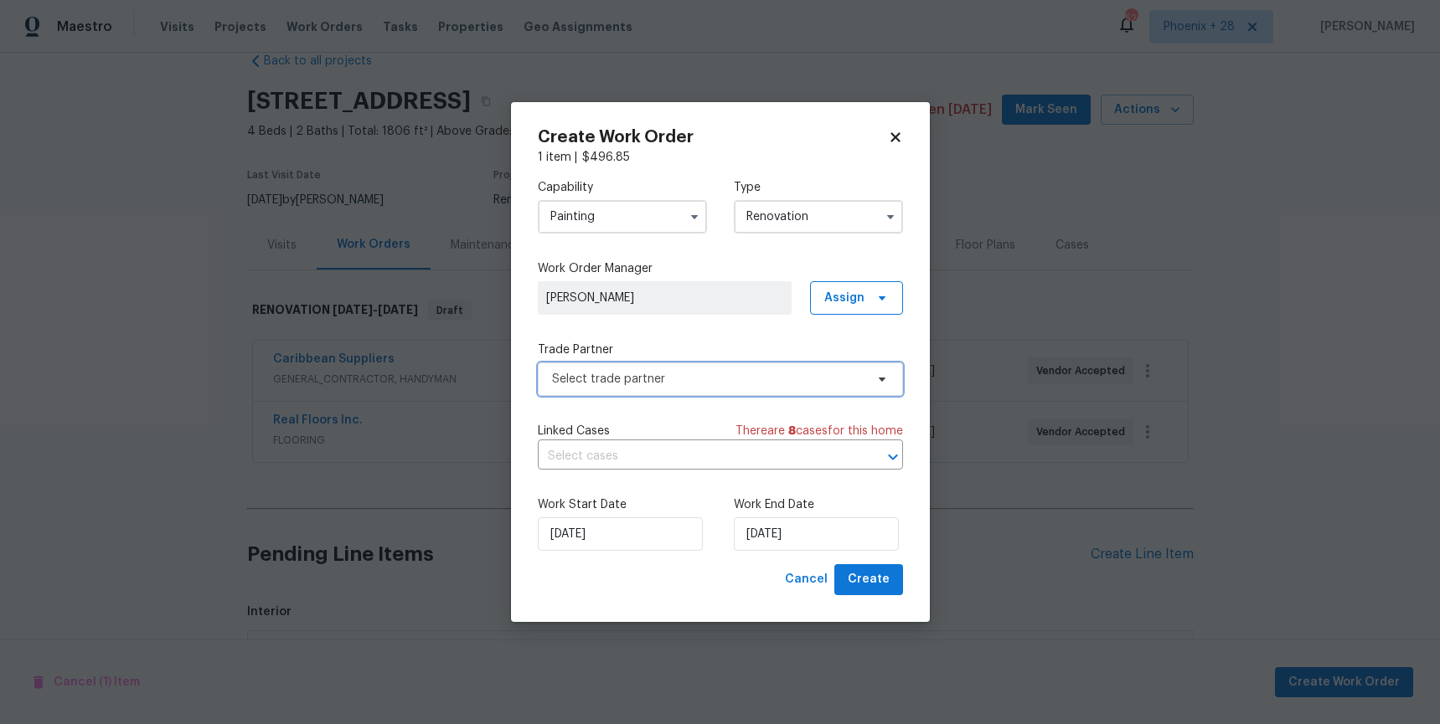
click at [696, 369] on span "Select trade partner" at bounding box center [720, 379] width 365 height 33
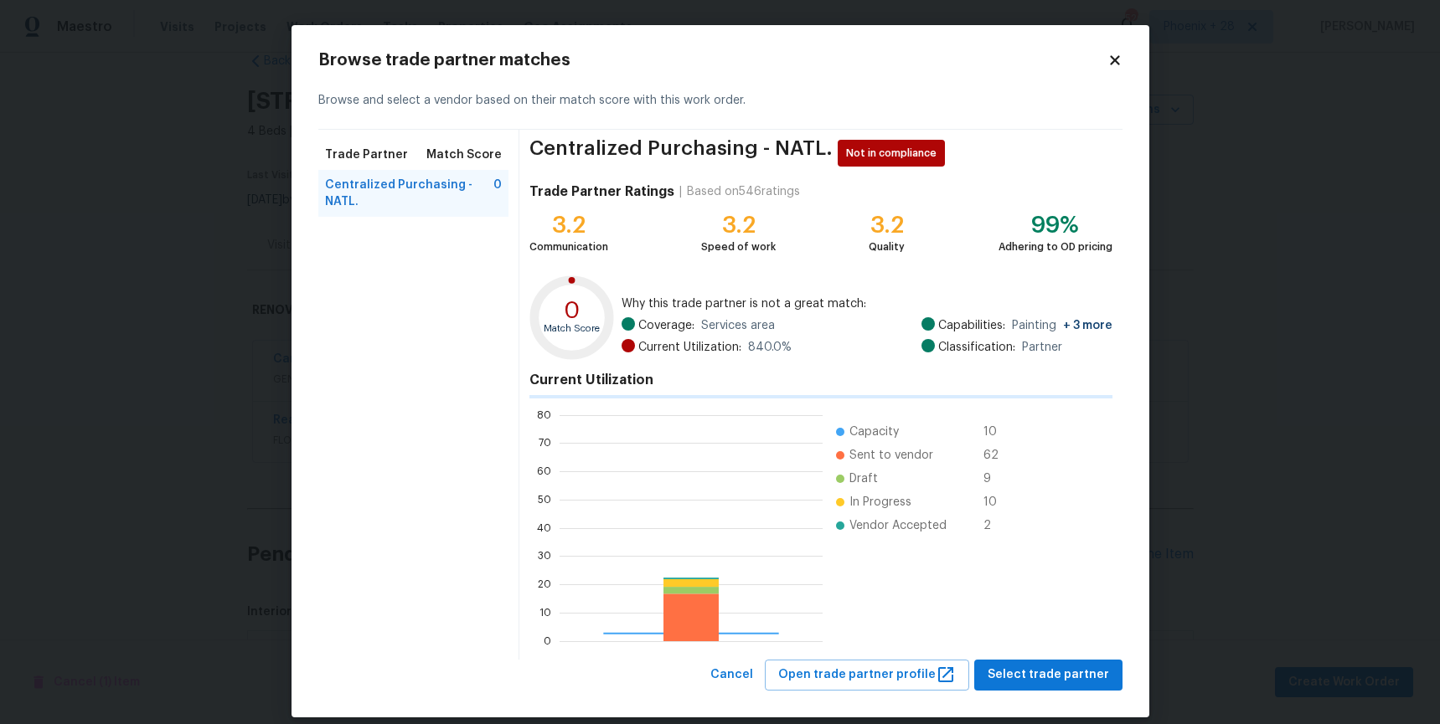
scroll to position [3, 0]
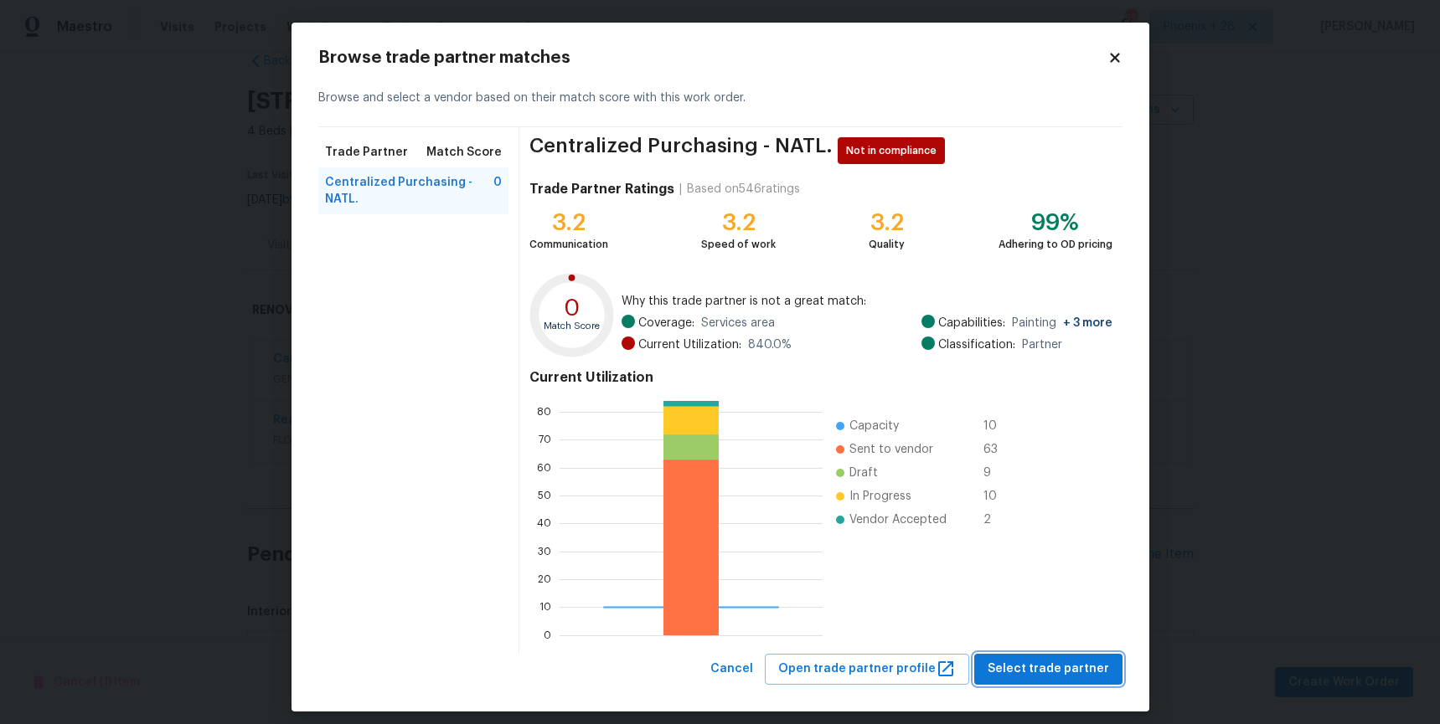
click at [1012, 659] on span "Select trade partner" at bounding box center [1047, 669] width 121 height 21
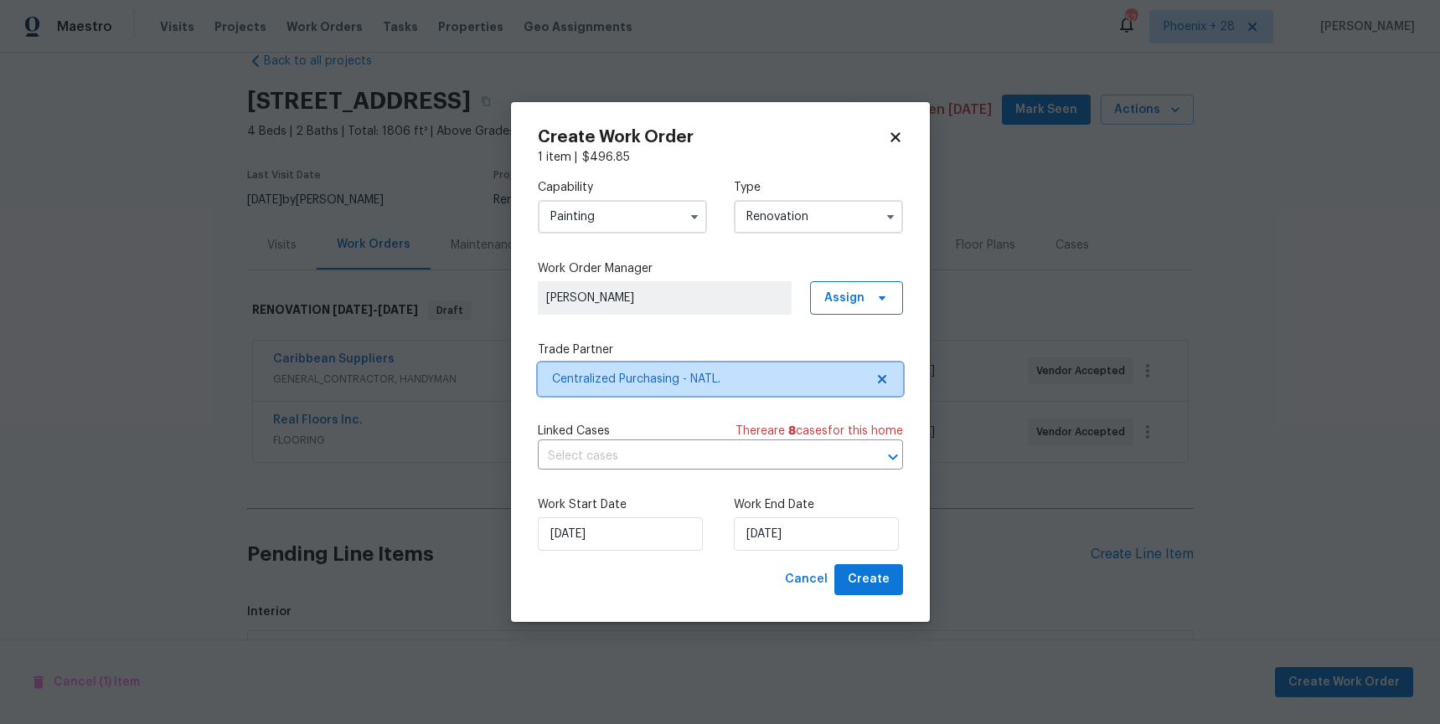
scroll to position [0, 0]
drag, startPoint x: 910, startPoint y: 595, endPoint x: 894, endPoint y: 590, distance: 16.2
click at [909, 595] on div "Create Work Order 1 item | $ 496.85 Capability Painting Type Renovation Work Or…" at bounding box center [720, 362] width 419 height 520
click at [884, 585] on span "Create" at bounding box center [869, 579] width 42 height 21
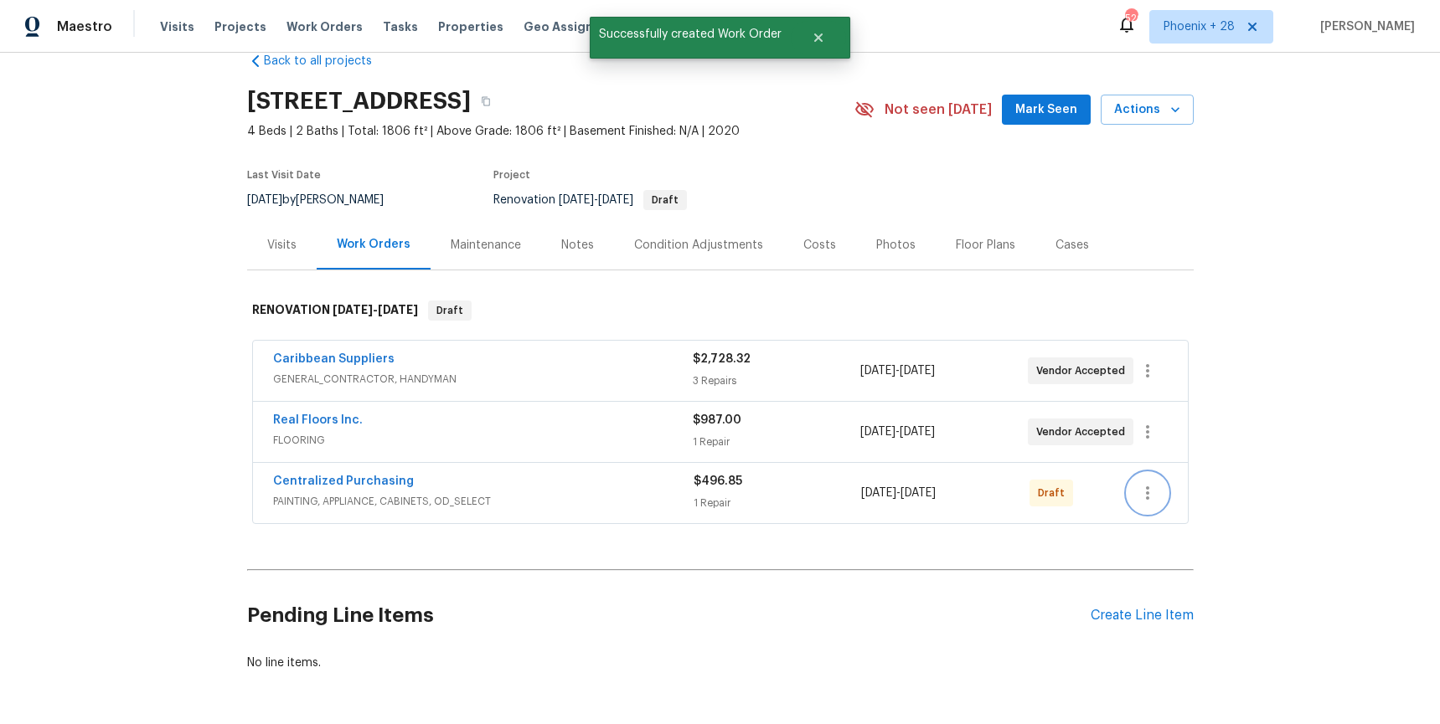
click at [1156, 493] on icon "button" at bounding box center [1147, 493] width 20 height 20
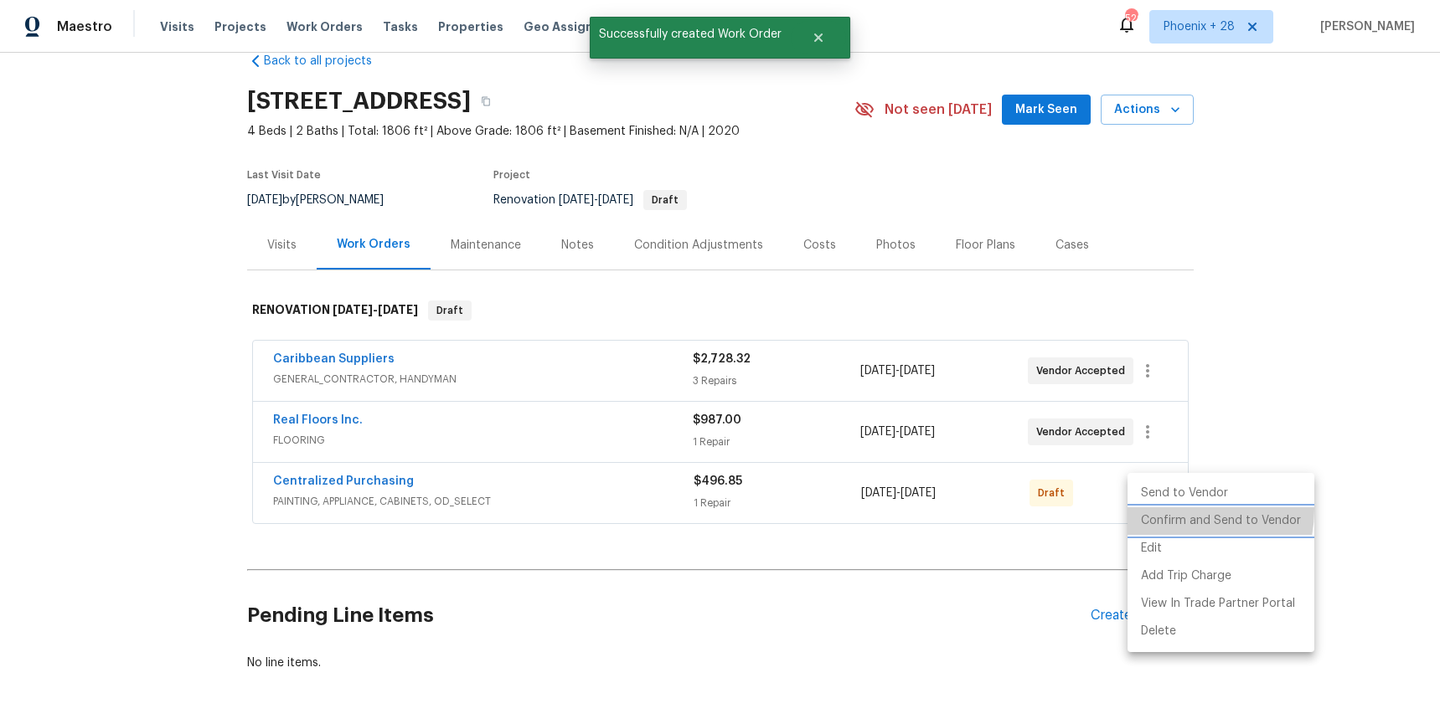
click at [1163, 509] on li "Confirm and Send to Vendor" at bounding box center [1220, 522] width 187 height 28
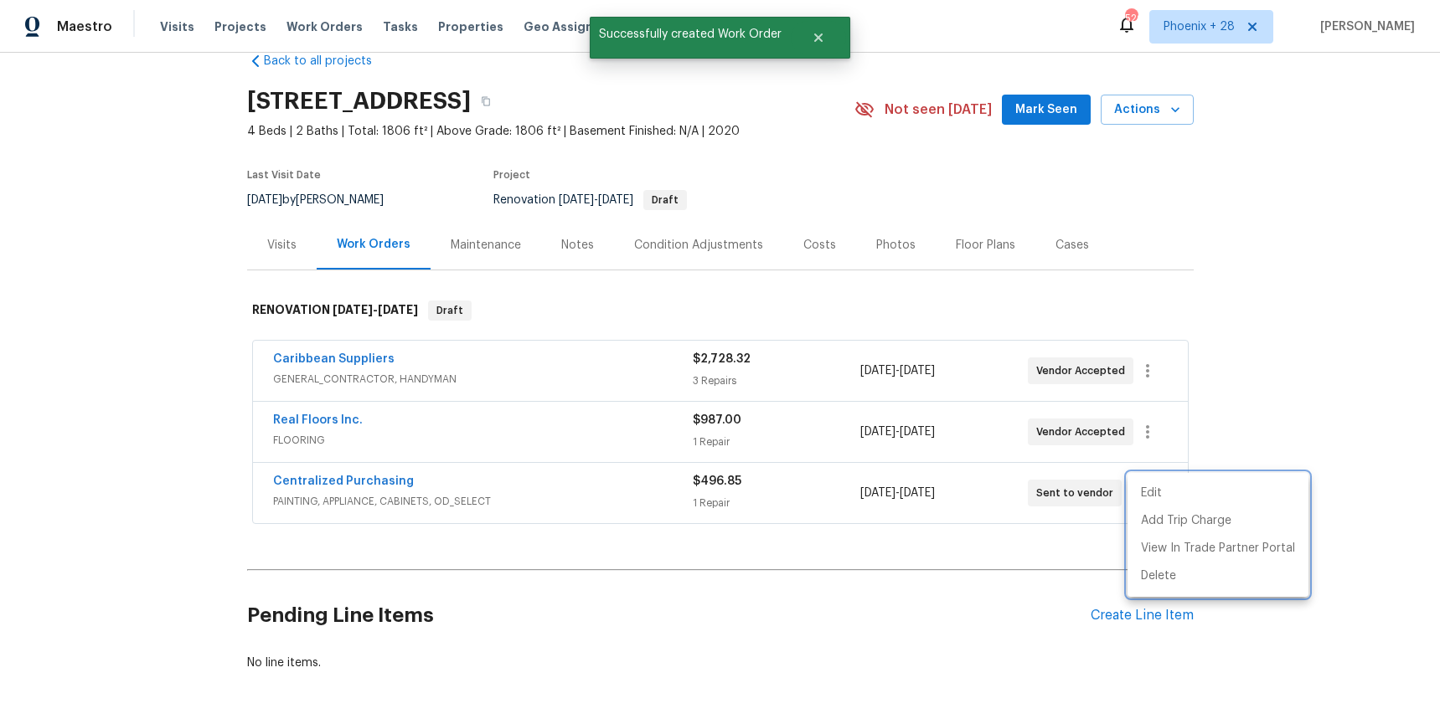
drag, startPoint x: 322, startPoint y: 504, endPoint x: 308, endPoint y: 502, distance: 14.5
click at [314, 503] on div at bounding box center [720, 362] width 1440 height 724
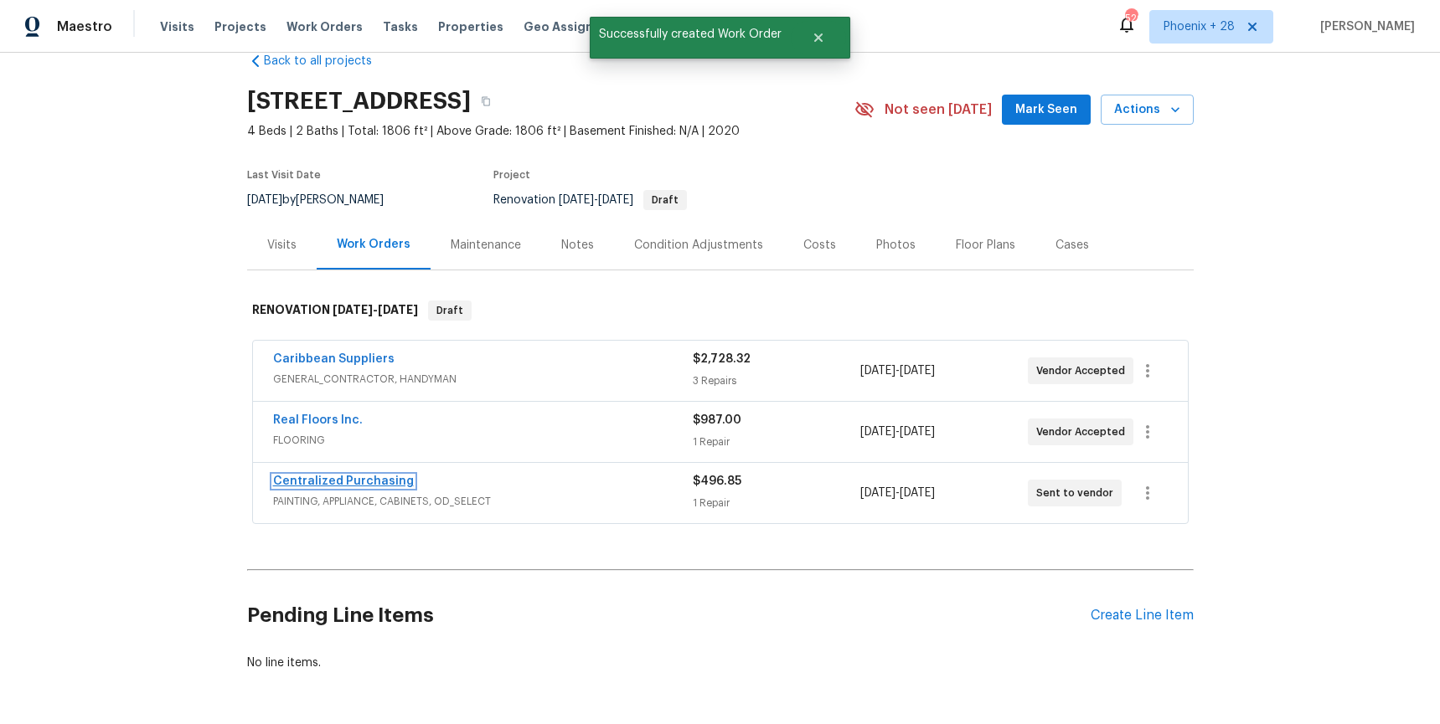
click at [332, 483] on link "Centralized Purchasing" at bounding box center [343, 482] width 141 height 12
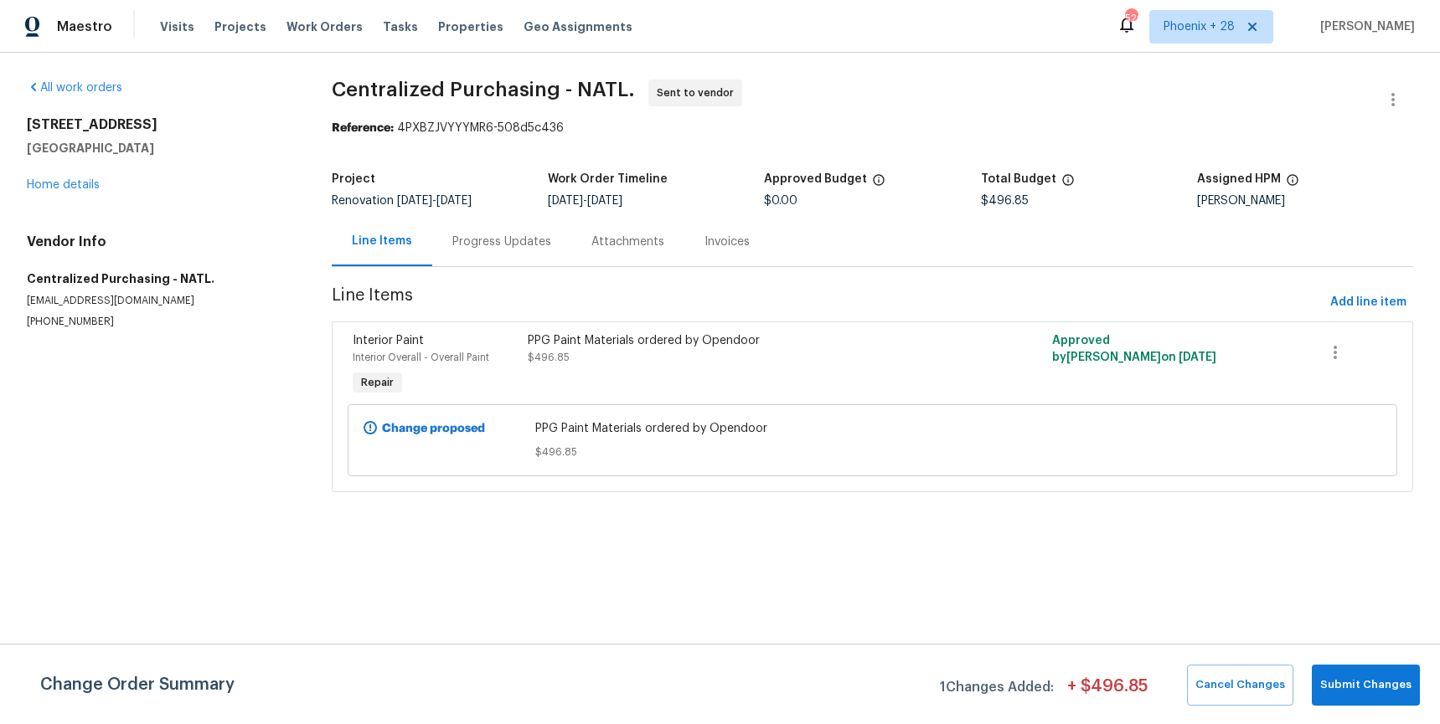
click at [88, 178] on div "[STREET_ADDRESS] Home details" at bounding box center [159, 154] width 265 height 77
click at [80, 186] on link "Home details" at bounding box center [63, 185] width 73 height 12
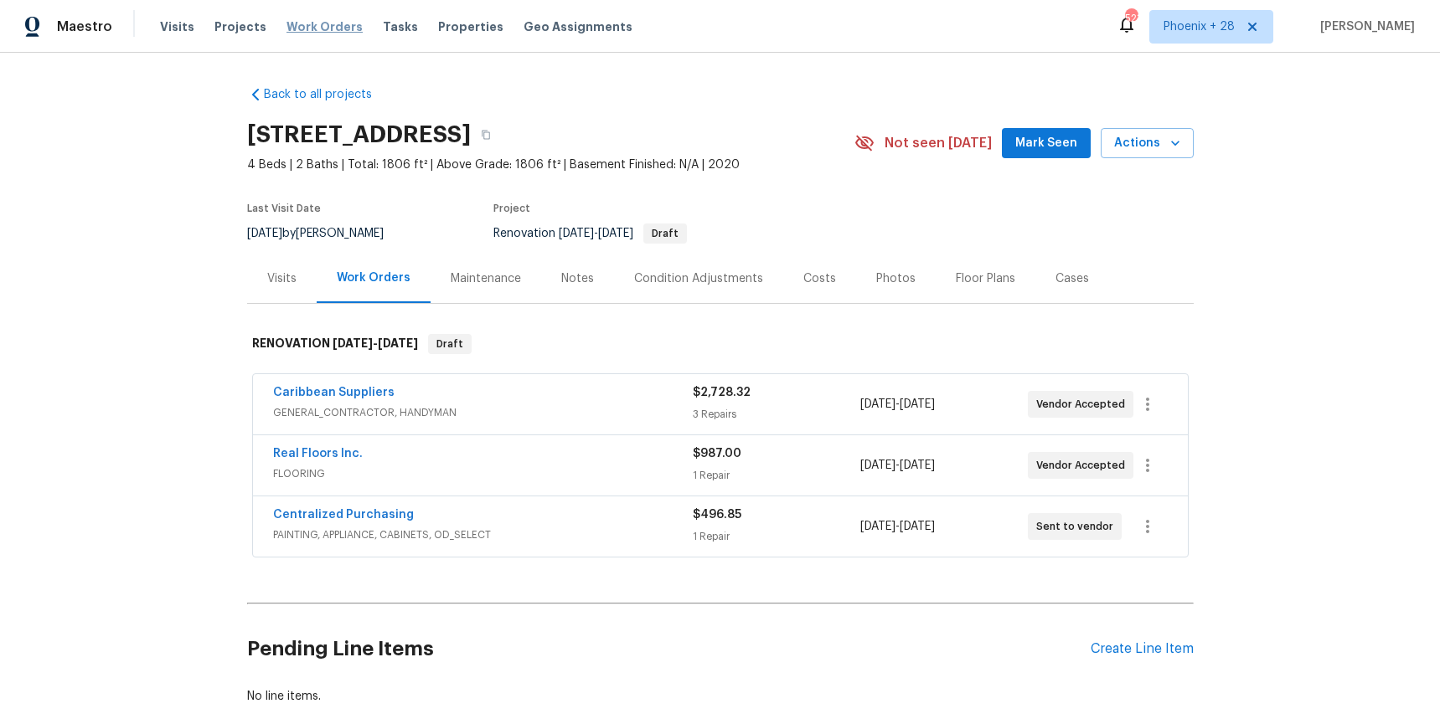
drag, startPoint x: 309, startPoint y: 29, endPoint x: 327, endPoint y: 33, distance: 18.9
click at [309, 29] on span "Work Orders" at bounding box center [324, 26] width 76 height 17
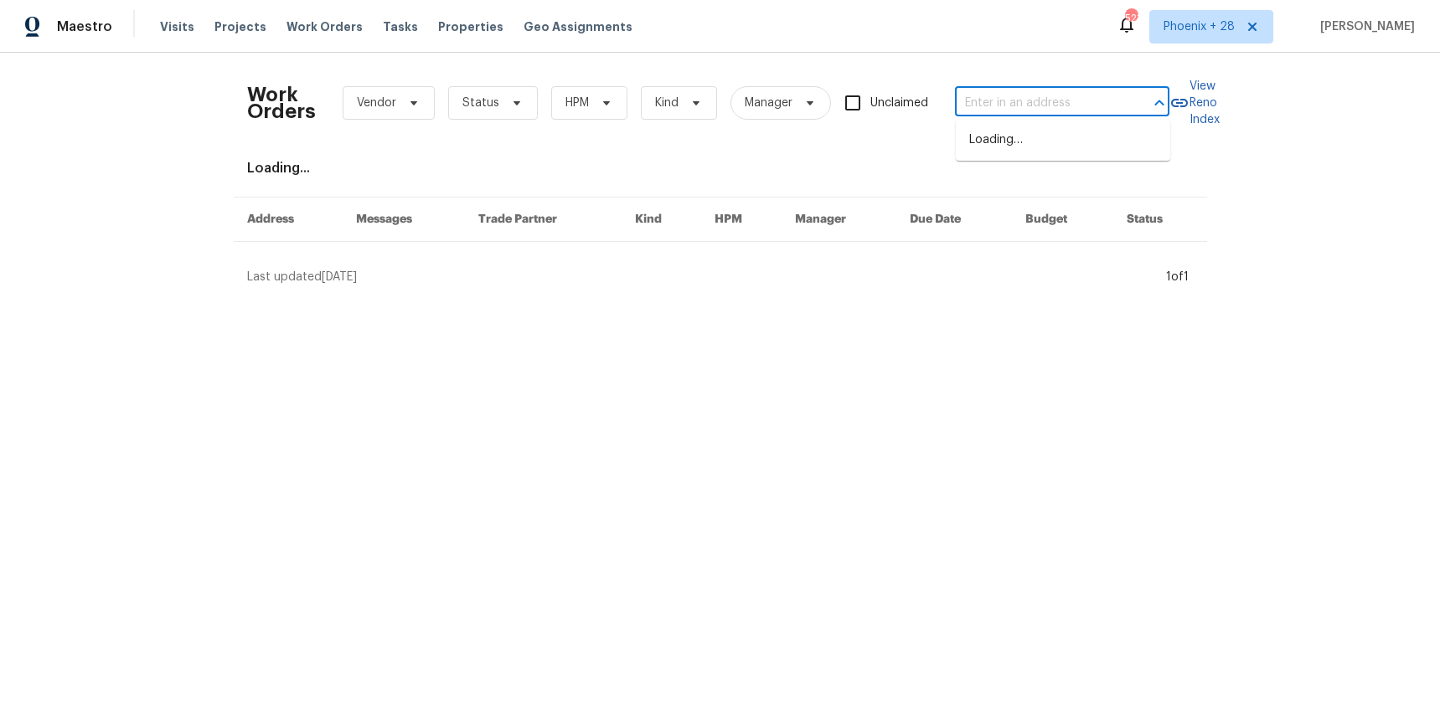
click at [983, 100] on input "text" at bounding box center [1038, 103] width 167 height 26
paste input "[STREET_ADDRESS]"
type input "[STREET_ADDRESS]"
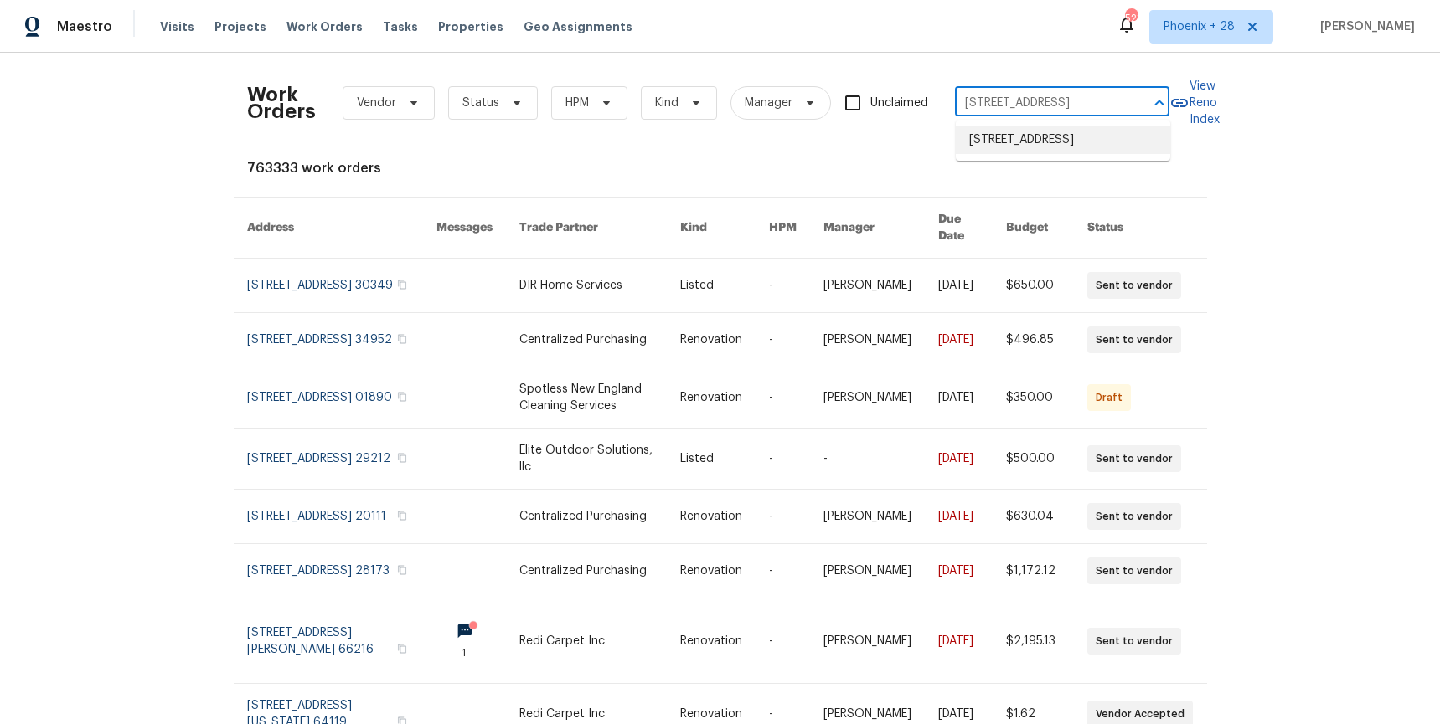
click at [1021, 138] on li "[STREET_ADDRESS]" at bounding box center [1063, 140] width 214 height 28
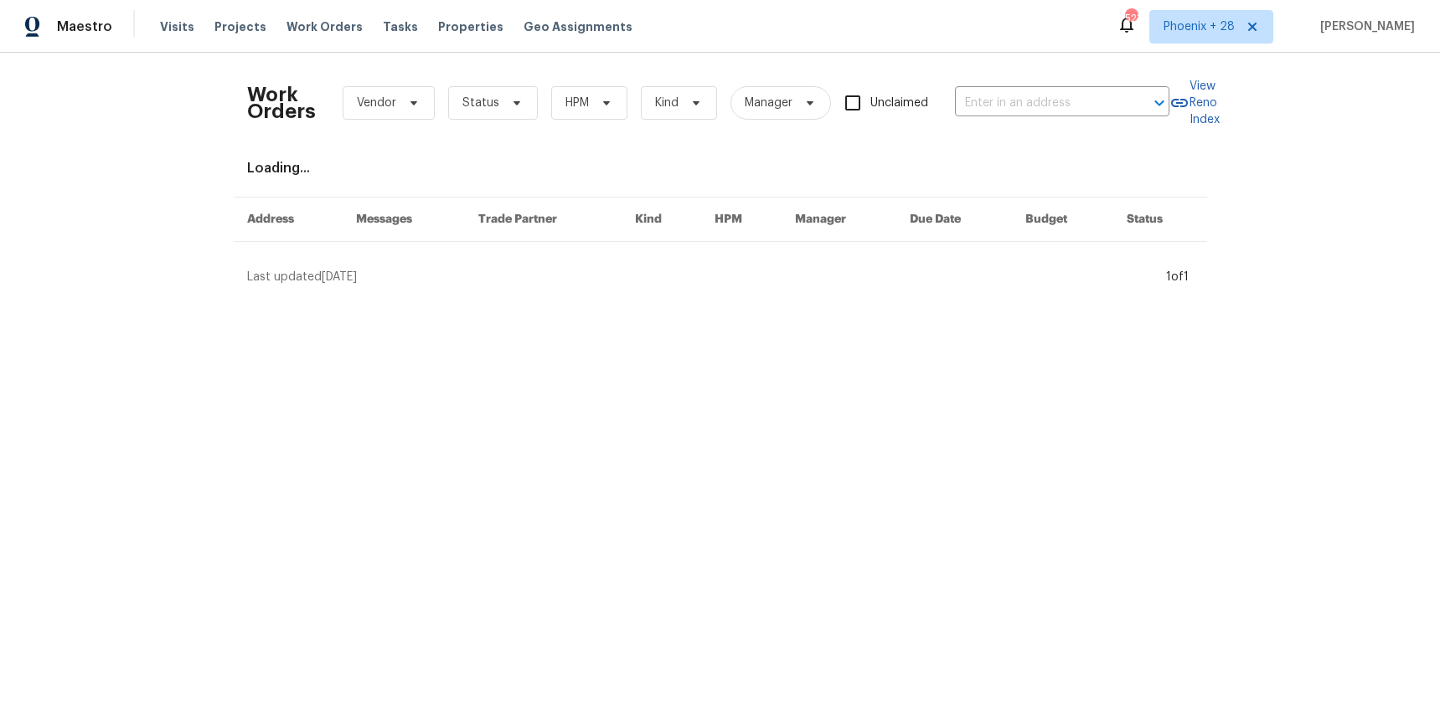
type input "[STREET_ADDRESS]"
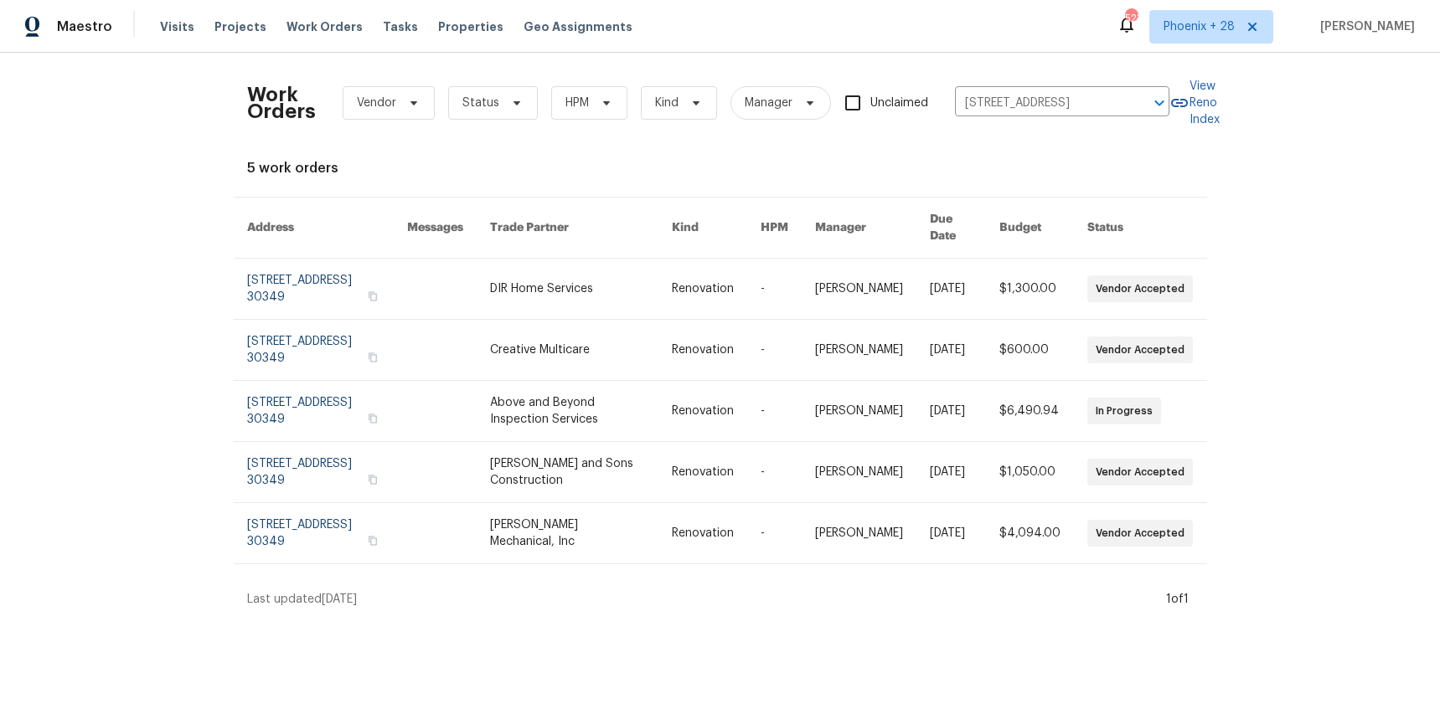
click at [619, 279] on link at bounding box center [581, 289] width 182 height 60
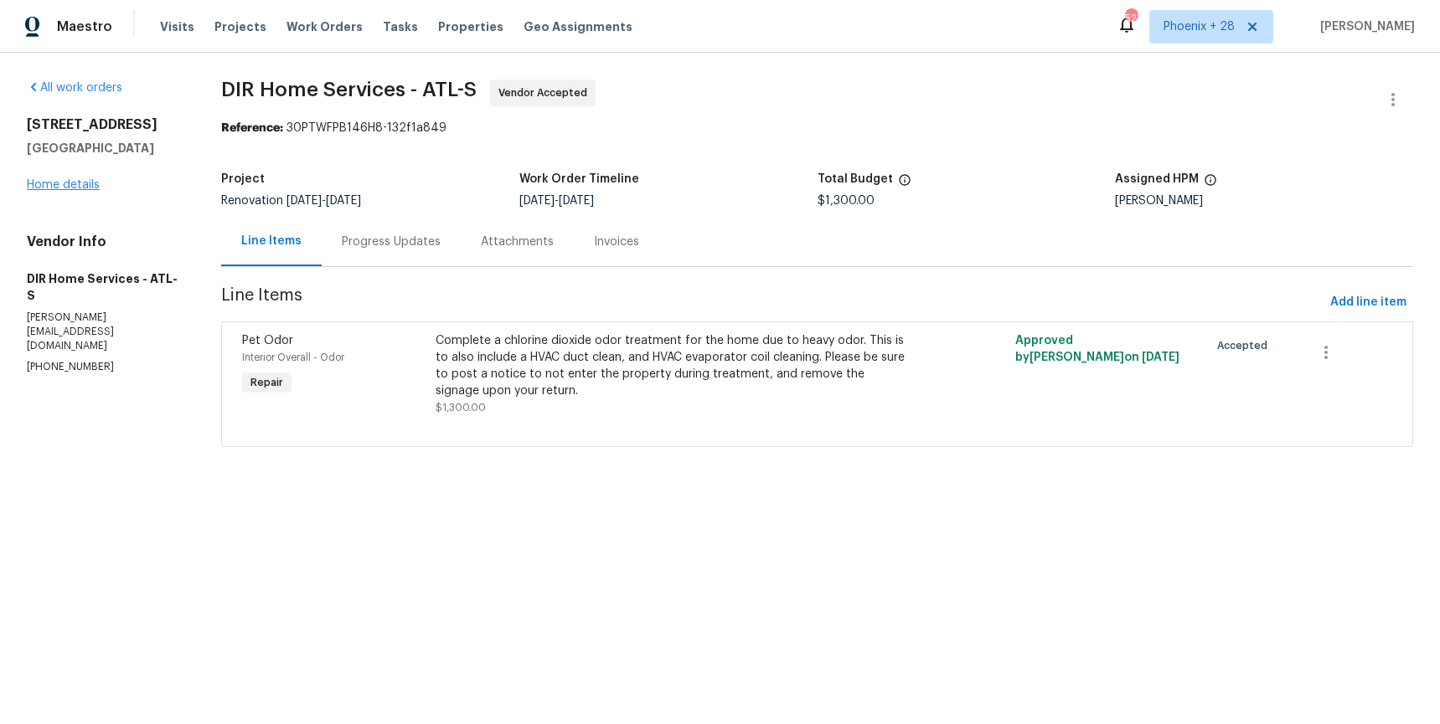
click at [70, 190] on div "[STREET_ADDRESS] Home details" at bounding box center [104, 154] width 154 height 77
click at [73, 187] on link "Home details" at bounding box center [63, 185] width 73 height 12
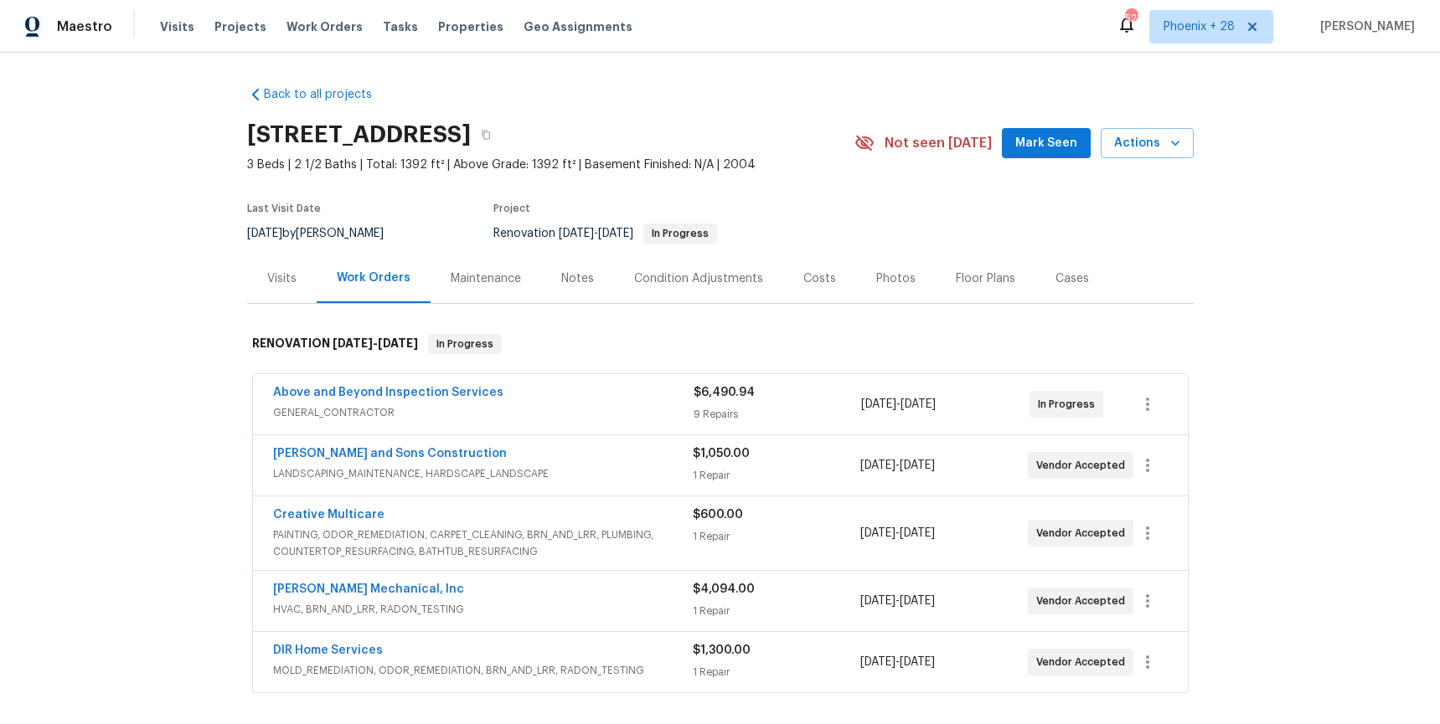
scroll to position [376, 0]
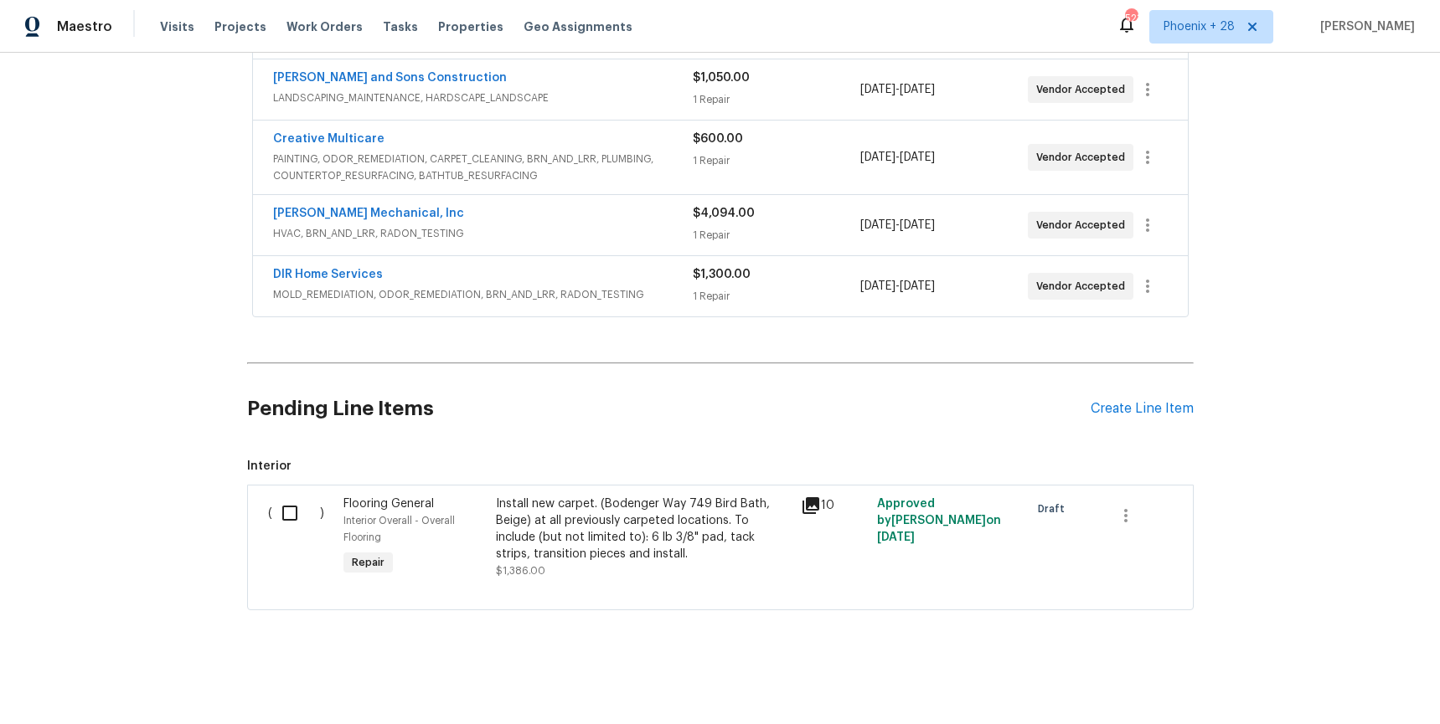
click at [1167, 399] on div "Pending Line Items Create Line Item" at bounding box center [720, 409] width 946 height 78
click at [1165, 407] on div "Create Line Item" at bounding box center [1141, 409] width 103 height 16
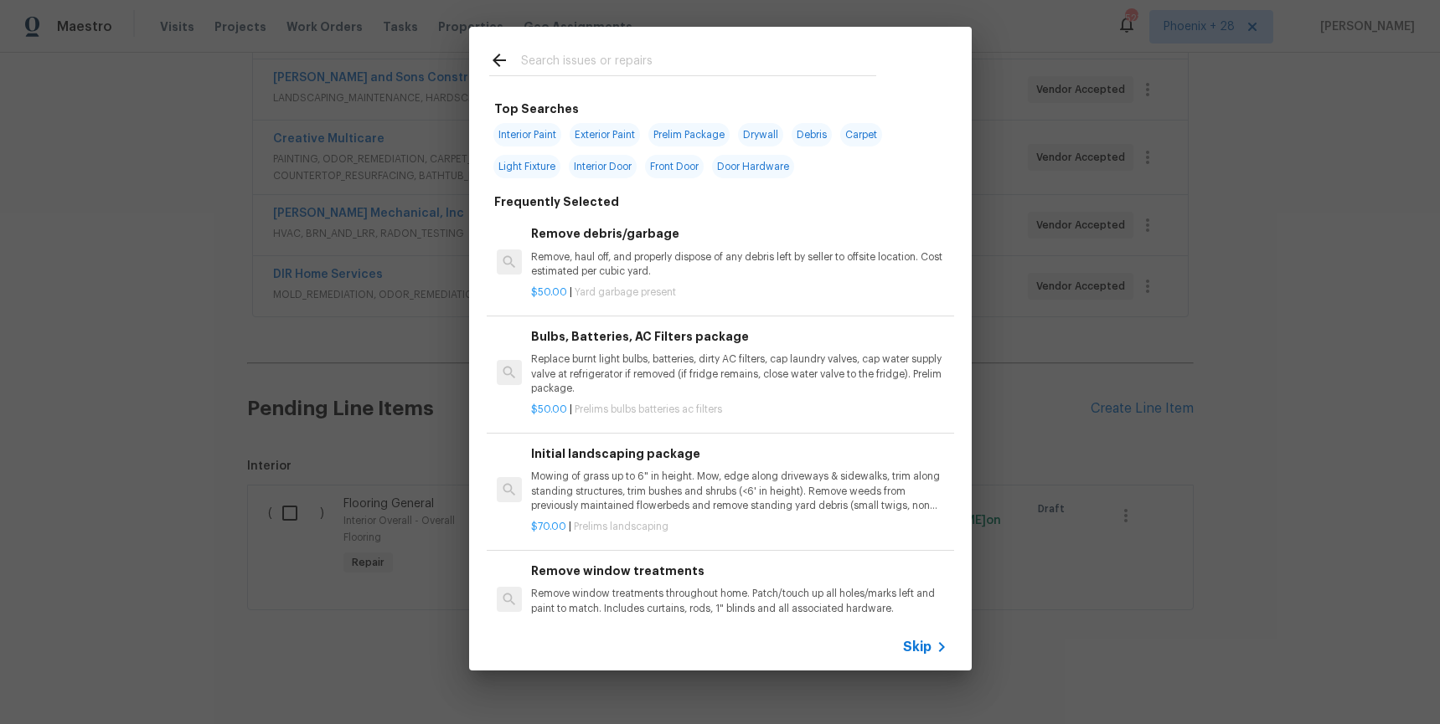
click at [674, 64] on input "text" at bounding box center [698, 62] width 355 height 25
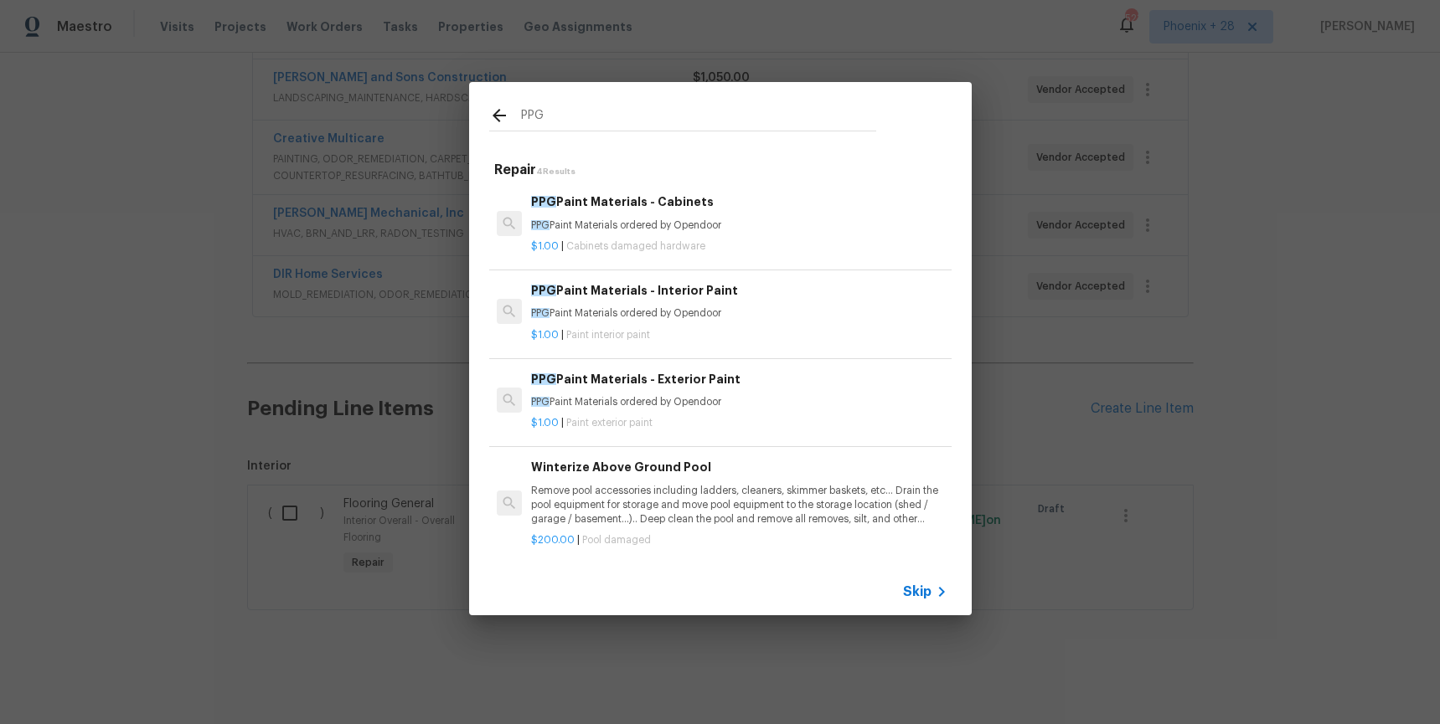
type input "PPG"
click at [765, 331] on p "$1.00 | Paint interior paint" at bounding box center [738, 335] width 415 height 14
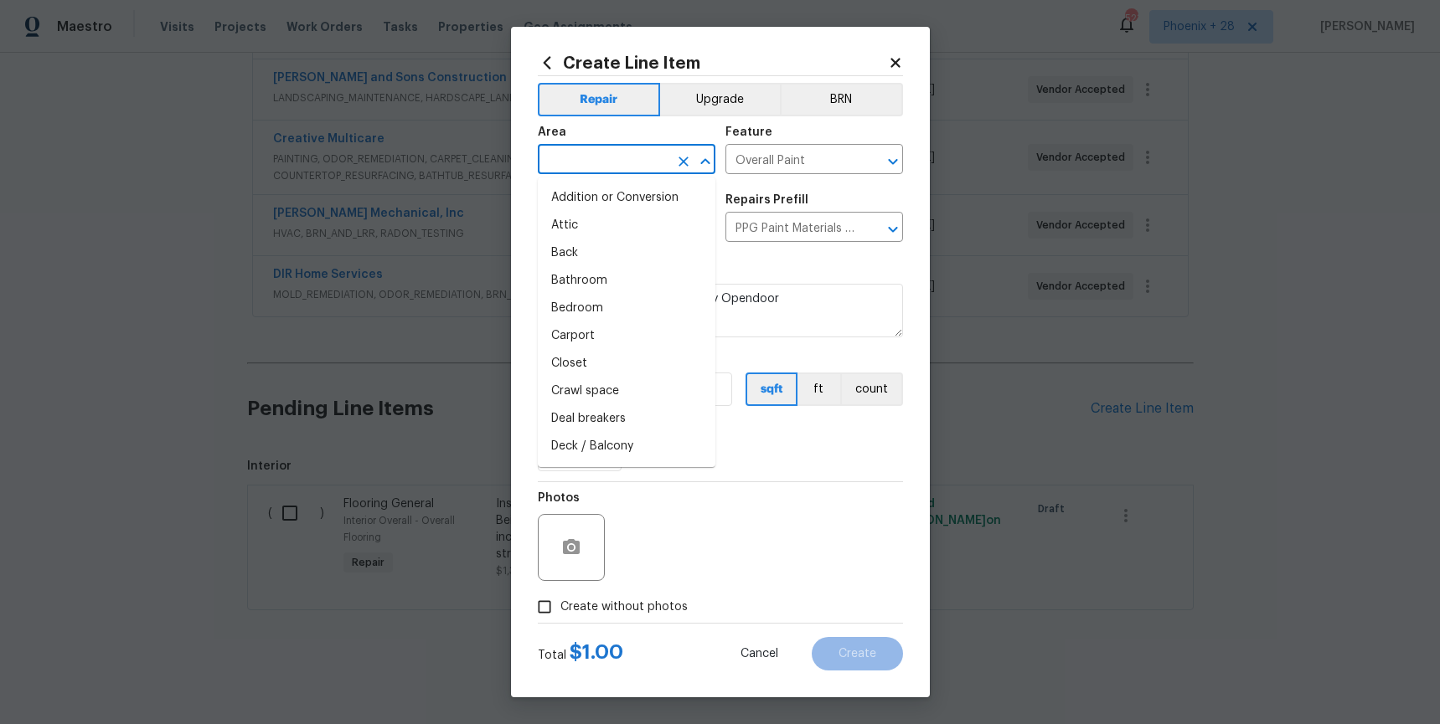
click at [600, 154] on input "text" at bounding box center [603, 161] width 131 height 26
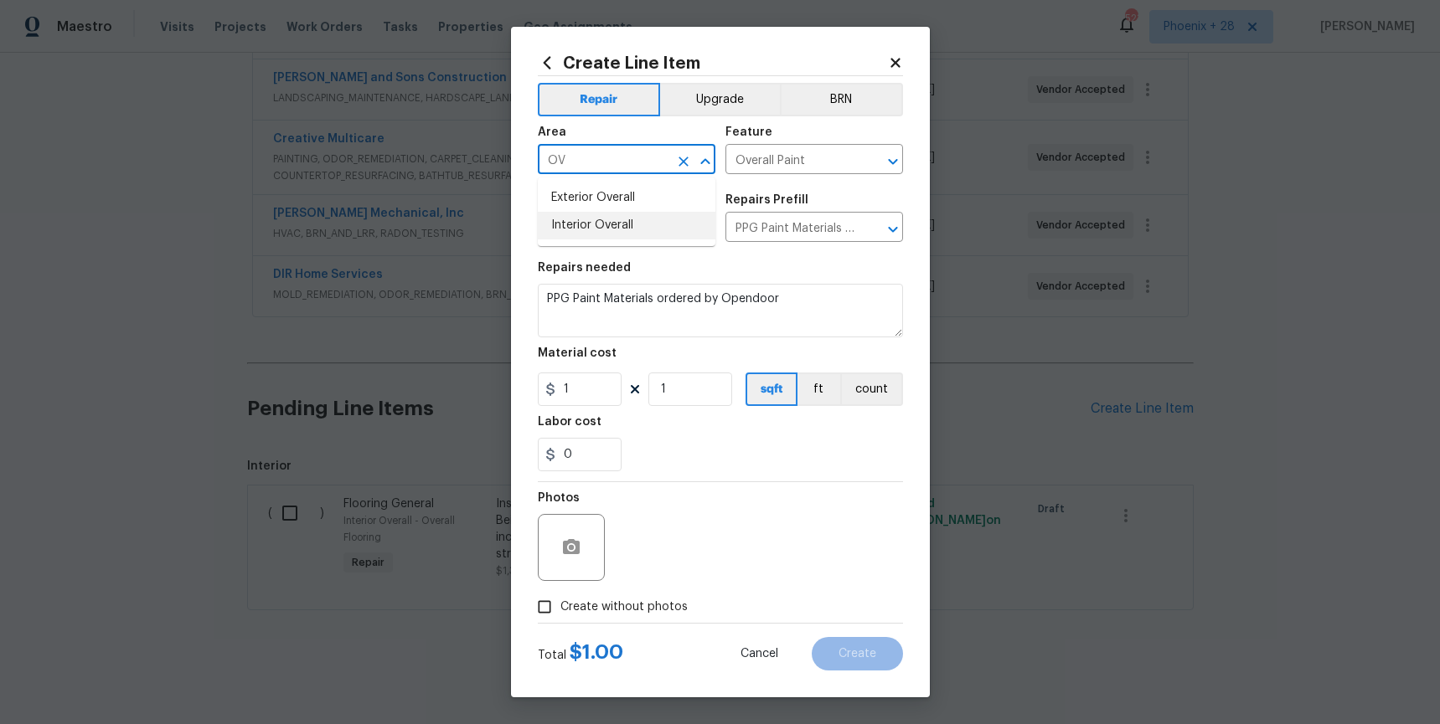
click at [629, 222] on li "Interior Overall" at bounding box center [627, 226] width 178 height 28
type input "Interior Overall"
click at [890, 60] on icon at bounding box center [894, 62] width 9 height 9
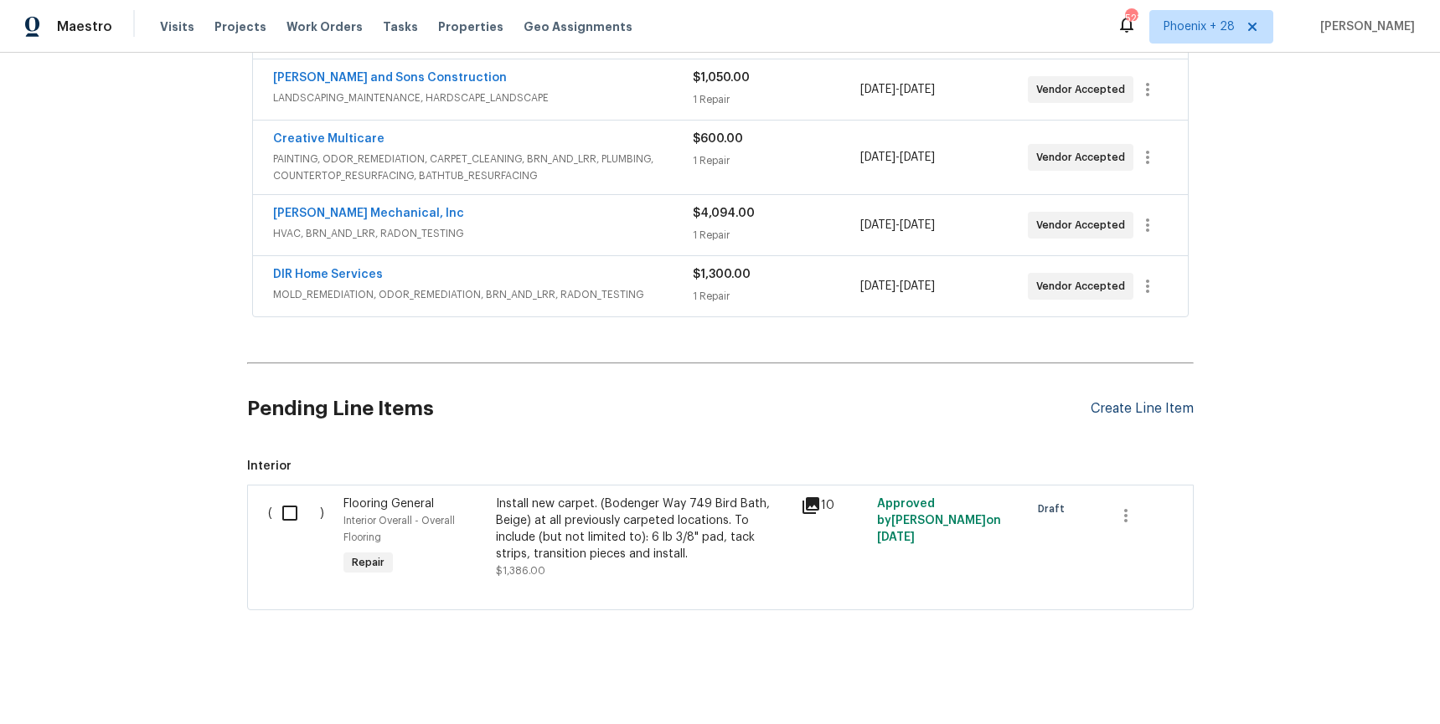
click at [1135, 402] on div "Create Line Item" at bounding box center [1141, 409] width 103 height 16
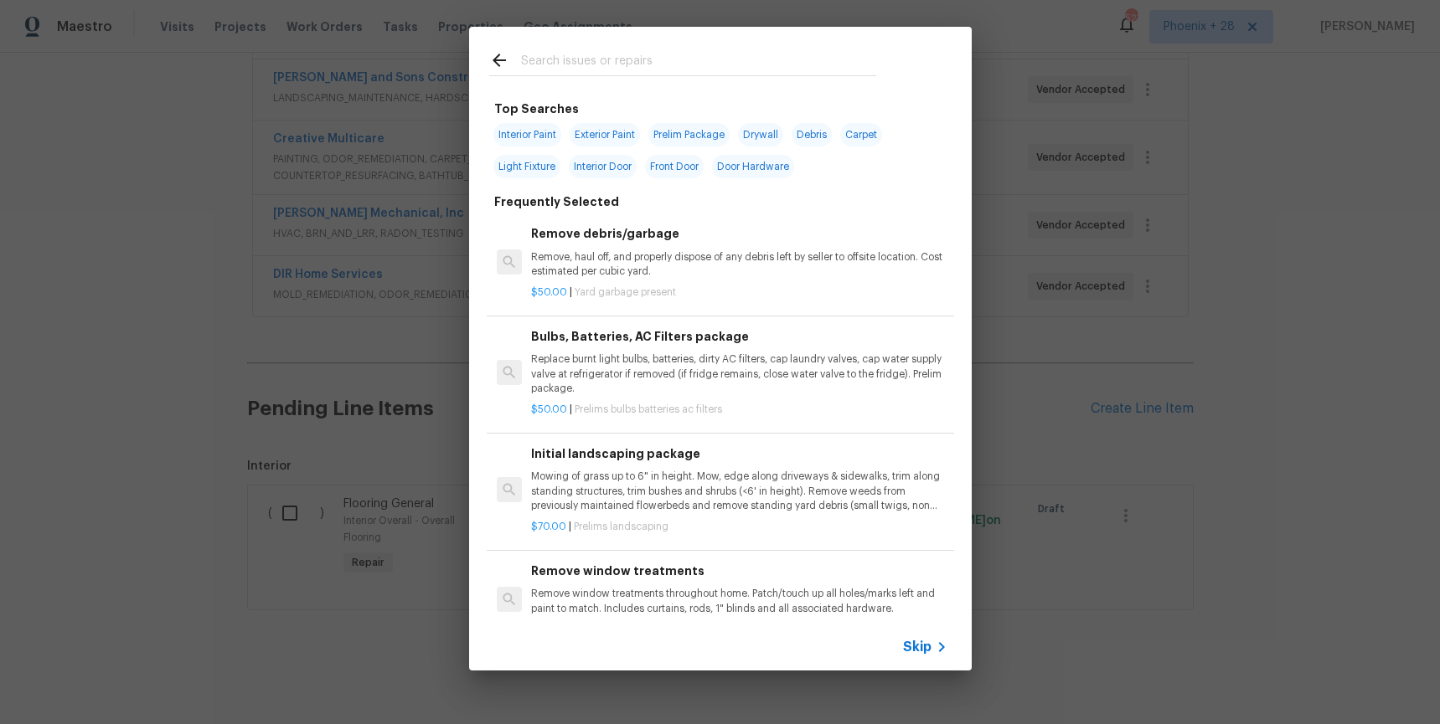
click at [704, 57] on input "text" at bounding box center [698, 62] width 355 height 25
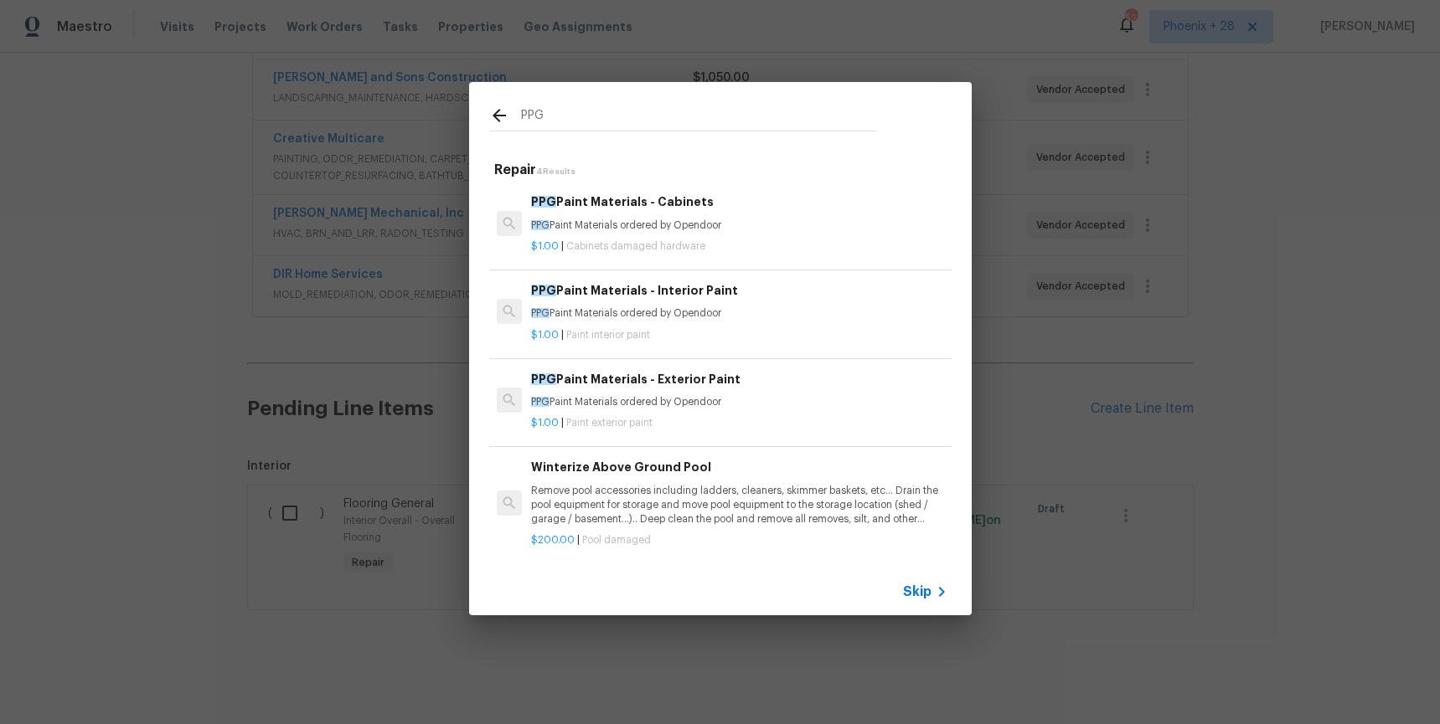
type input "PPG"
click at [730, 219] on p "PPG Paint Materials ordered by Opendoor" at bounding box center [738, 226] width 415 height 14
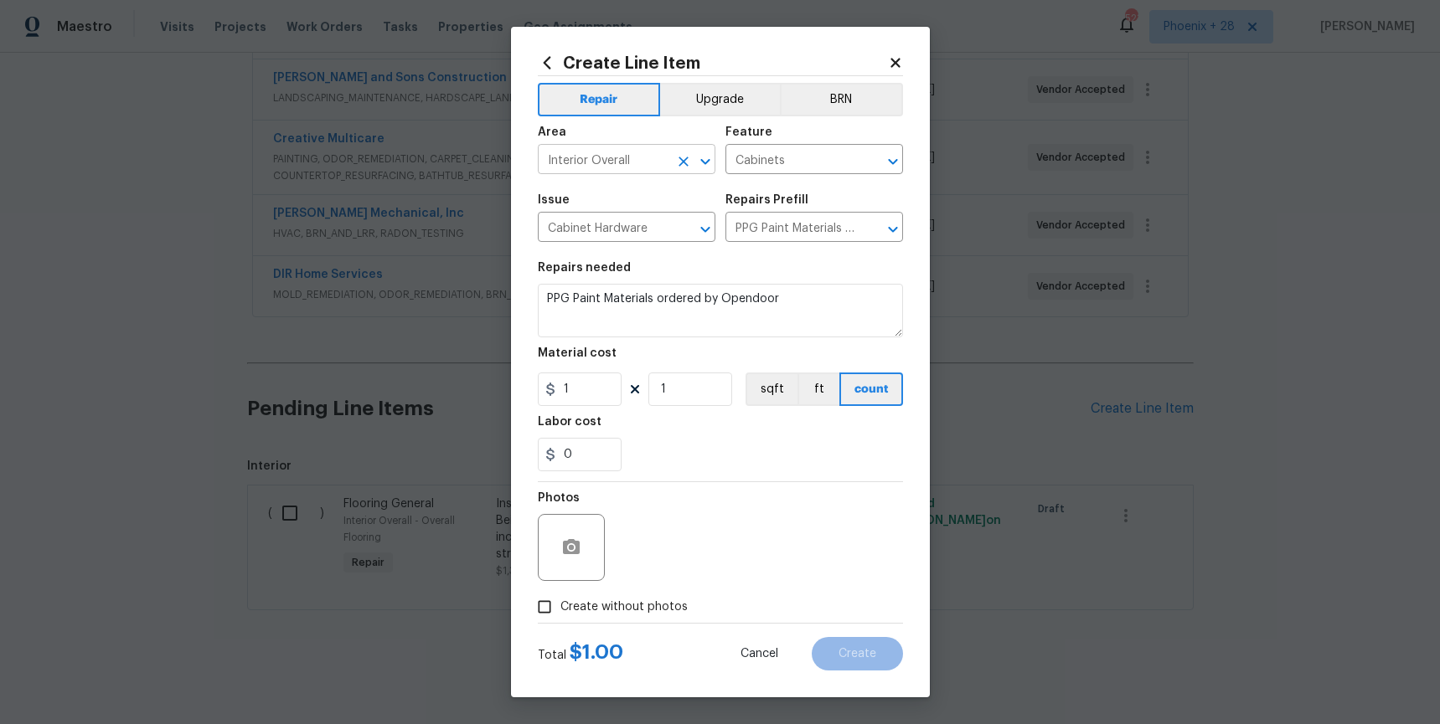
click at [655, 156] on input "Interior Overall" at bounding box center [603, 161] width 131 height 26
click at [747, 349] on div "Material cost" at bounding box center [720, 359] width 365 height 22
click at [582, 395] on input "1" at bounding box center [580, 389] width 84 height 33
drag, startPoint x: 590, startPoint y: 392, endPoint x: 574, endPoint y: 387, distance: 16.7
click at [559, 389] on input "1" at bounding box center [580, 389] width 84 height 33
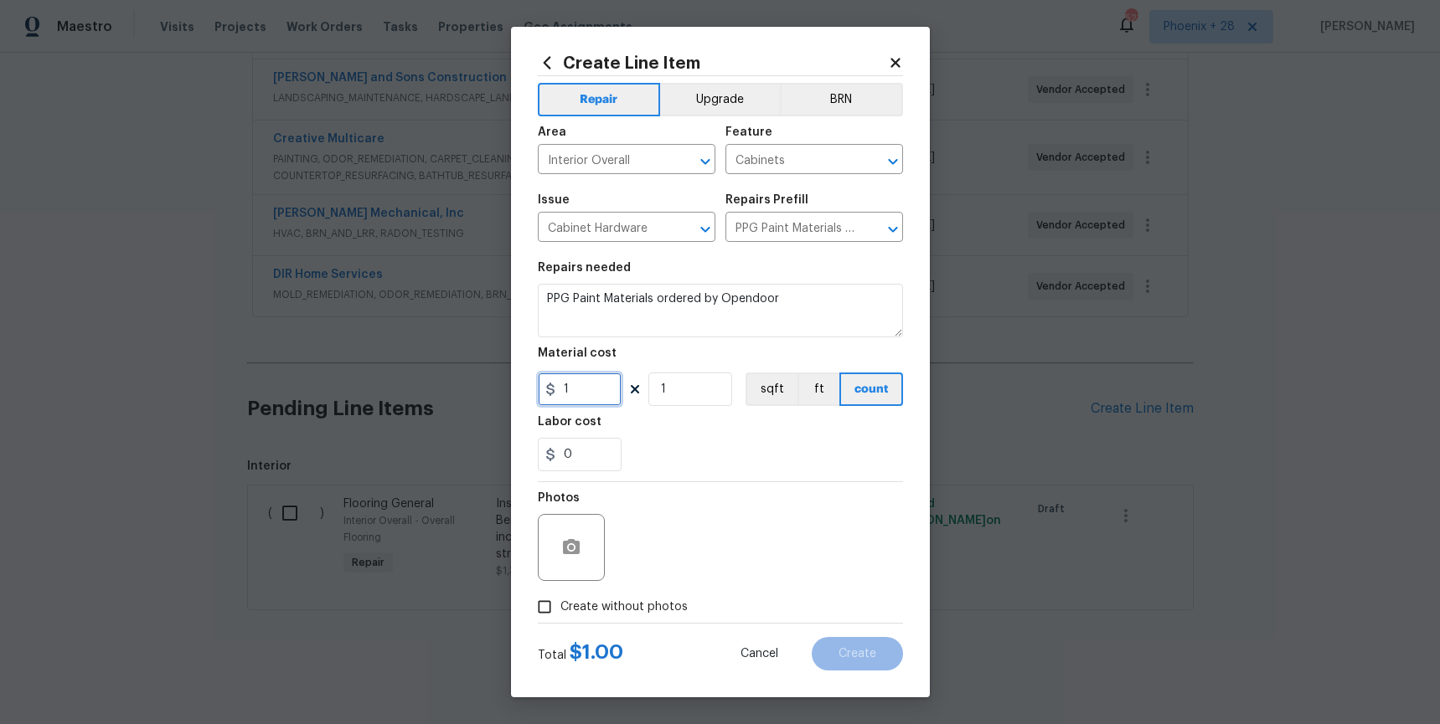
click at [574, 387] on input "1" at bounding box center [580, 389] width 84 height 33
type input "180.12"
click at [636, 602] on span "Create without photos" at bounding box center [623, 608] width 127 height 18
click at [560, 602] on input "Create without photos" at bounding box center [544, 607] width 32 height 32
checkbox input "true"
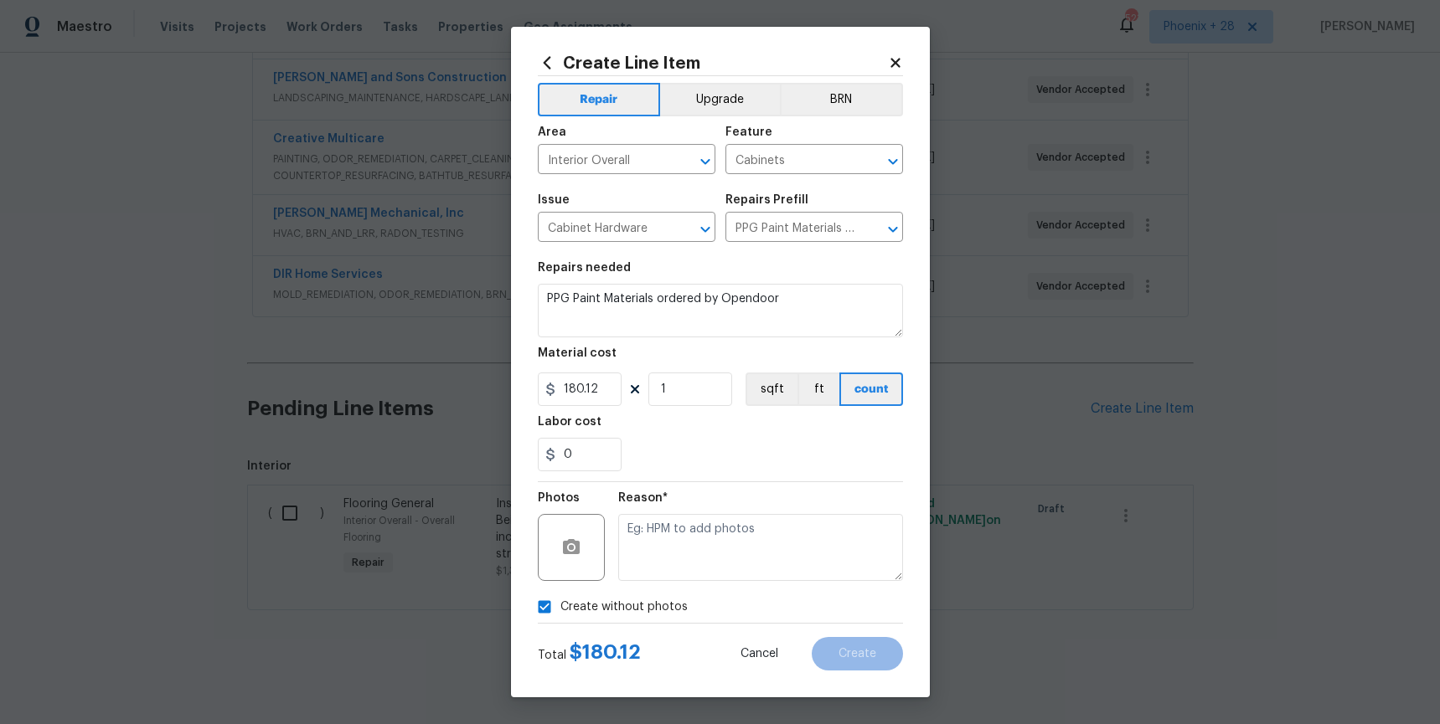
click at [672, 564] on textarea at bounding box center [760, 547] width 285 height 67
type textarea "NA"
click at [867, 667] on button "Create" at bounding box center [857, 653] width 91 height 33
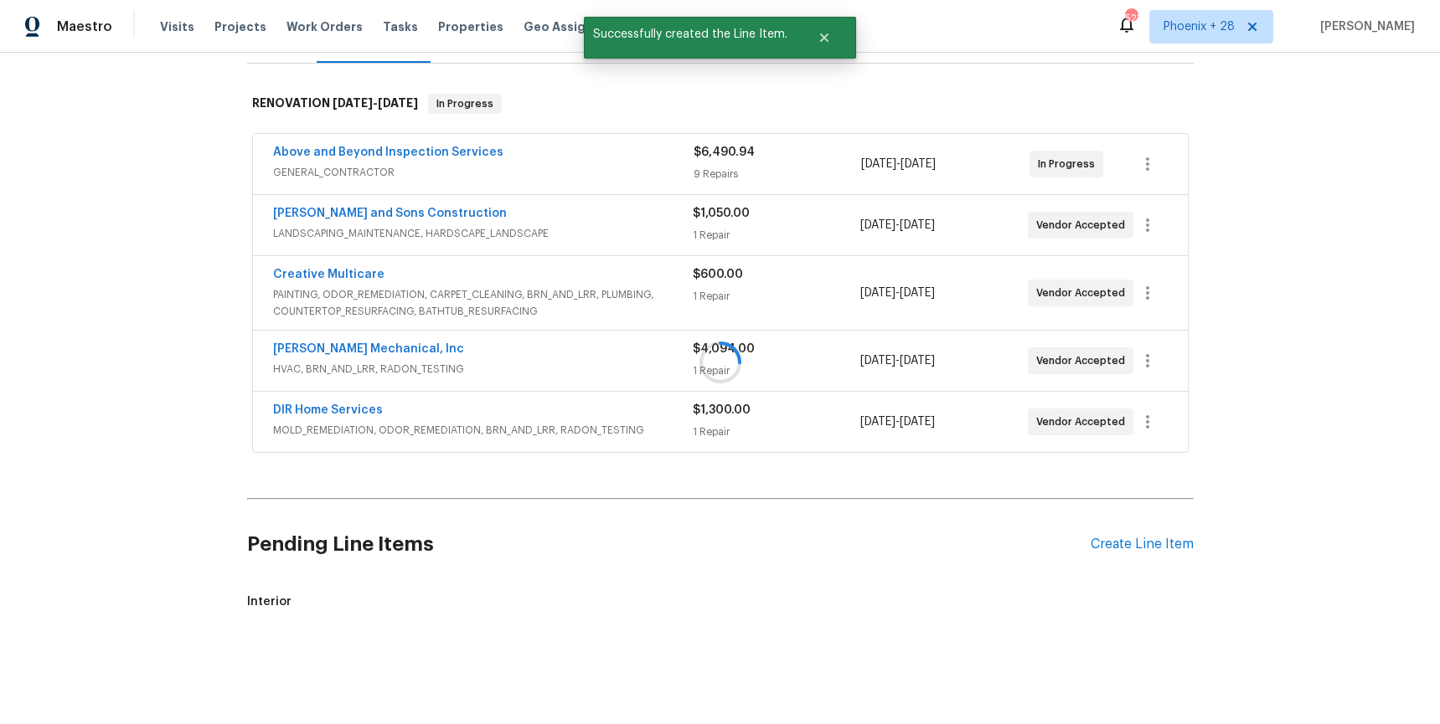
click at [1114, 415] on div at bounding box center [720, 362] width 1440 height 724
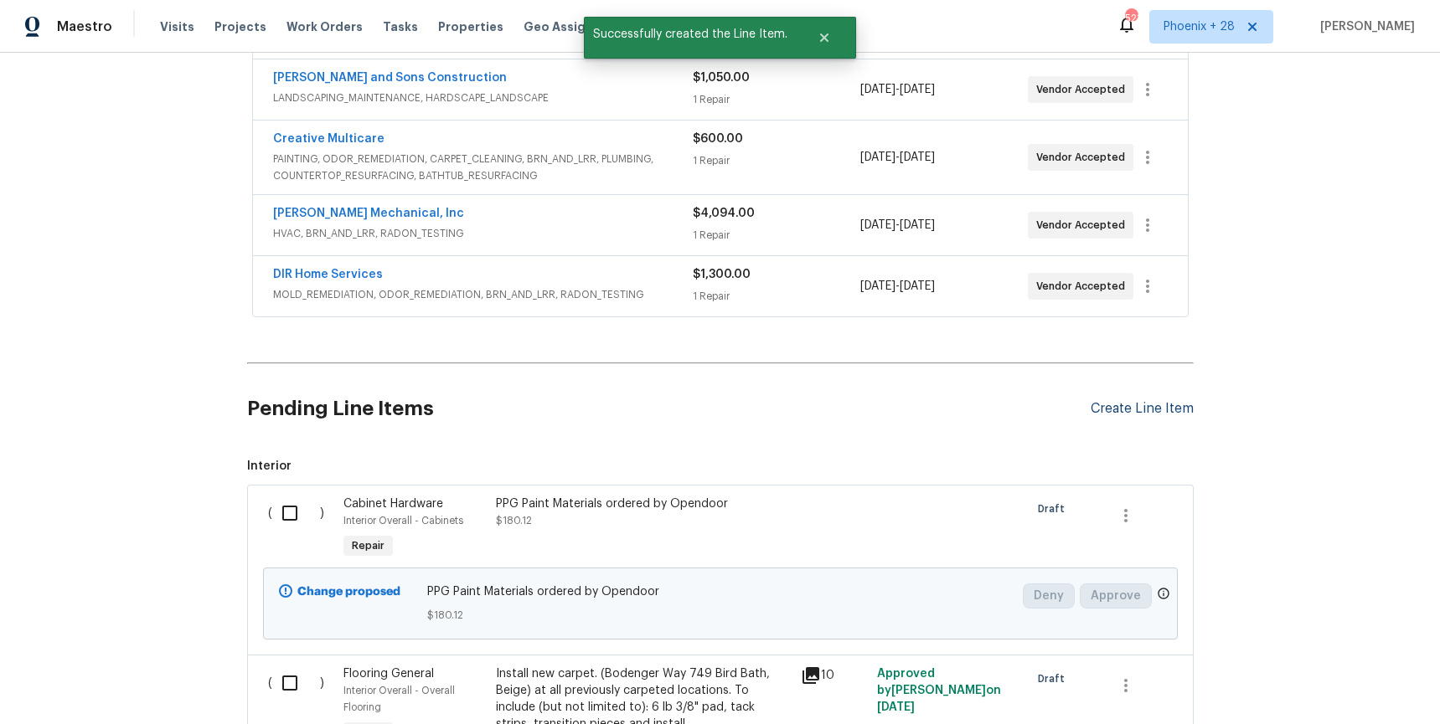
click at [1143, 409] on div "Create Line Item" at bounding box center [1141, 409] width 103 height 16
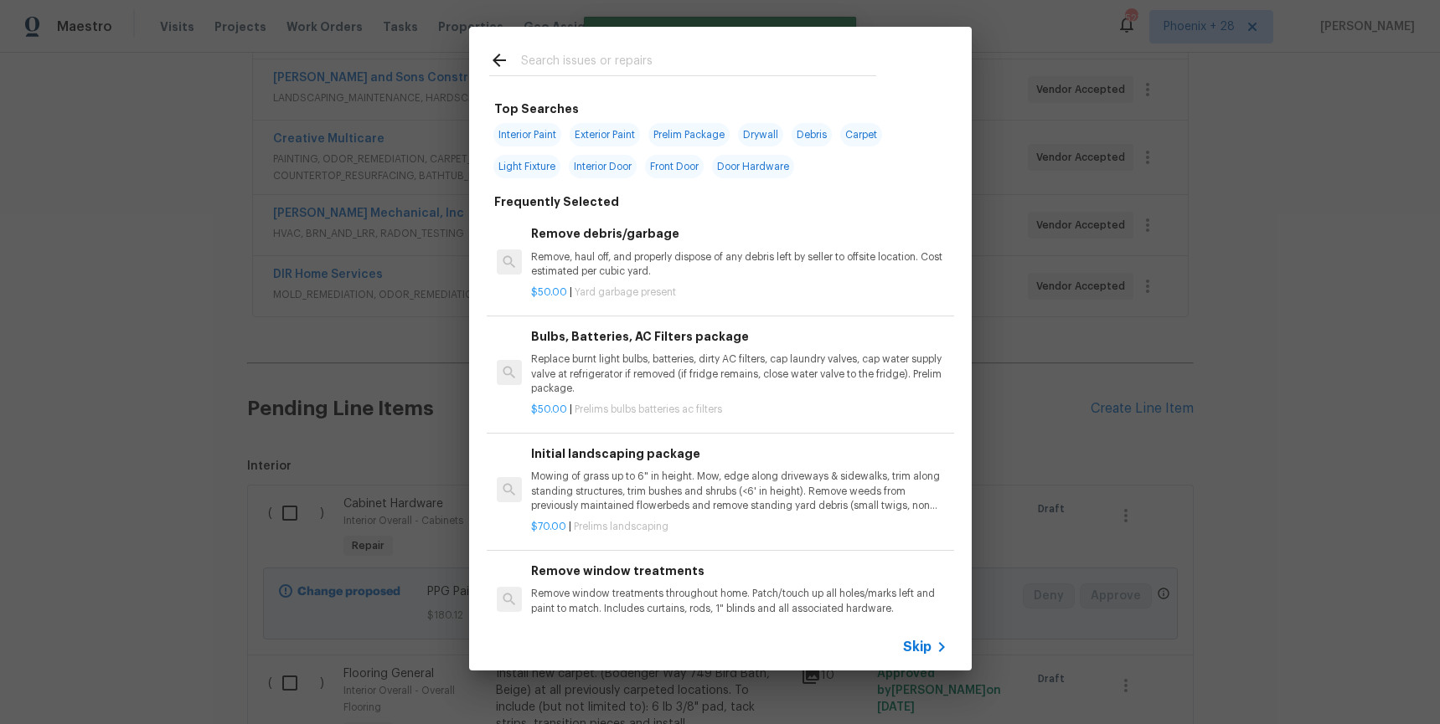
click at [611, 52] on input "text" at bounding box center [698, 62] width 355 height 25
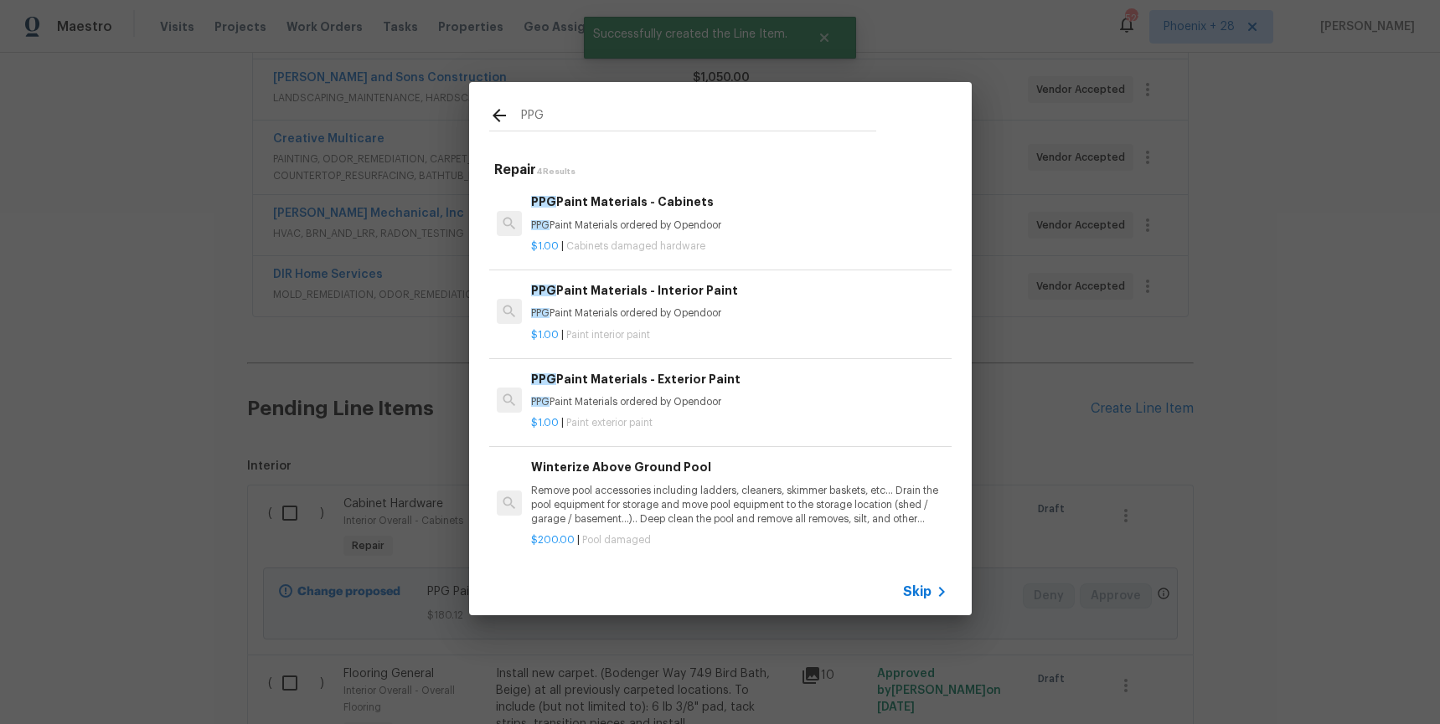
type input "PPG"
click at [794, 289] on h6 "PPG Paint Materials - Interior Paint" at bounding box center [738, 290] width 415 height 18
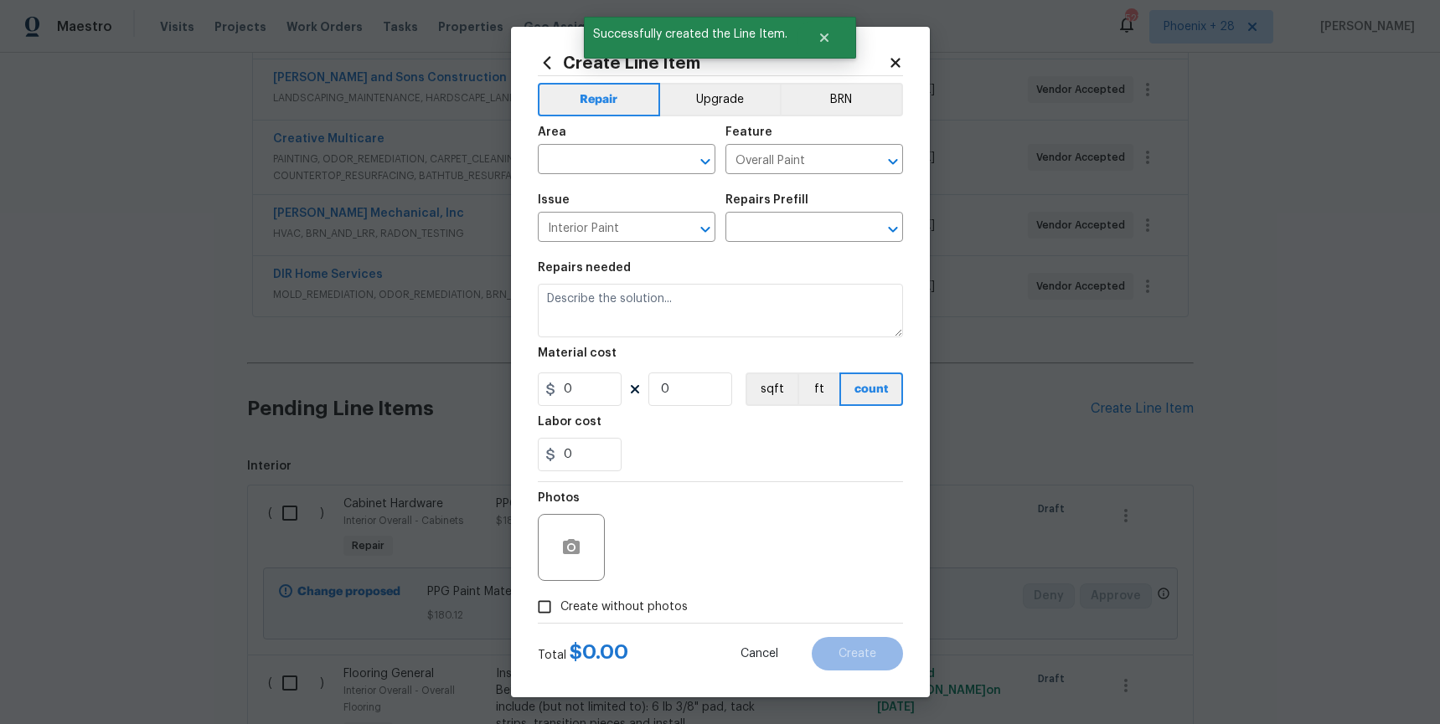
type input "PPG Paint Materials - Interior Paint $1.00"
type textarea "PPG Paint Materials ordered by Opendoor"
type input "1"
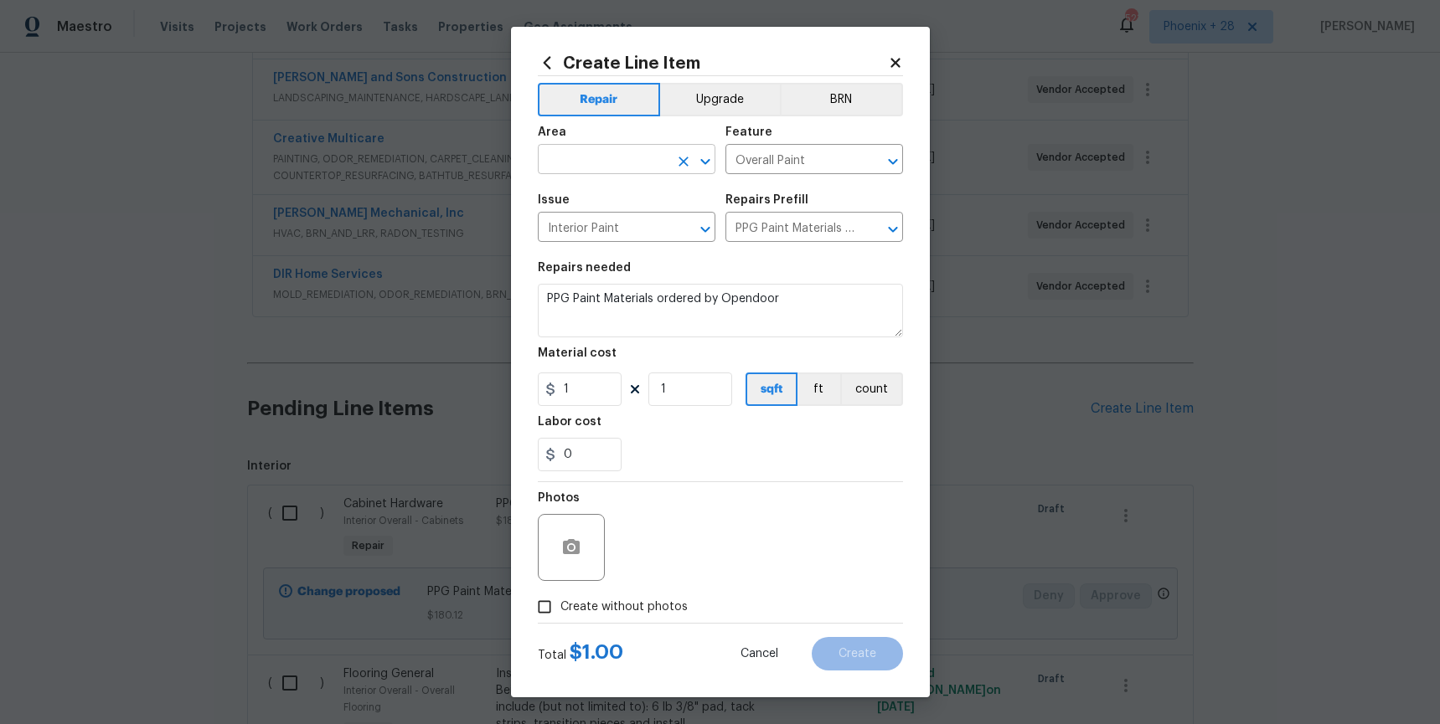
click at [628, 162] on input "text" at bounding box center [603, 161] width 131 height 26
click at [613, 223] on li "Interior Overall" at bounding box center [627, 226] width 178 height 28
type input "Interior Overall"
drag, startPoint x: 598, startPoint y: 390, endPoint x: 561, endPoint y: 385, distance: 37.2
click at [561, 385] on input "1" at bounding box center [580, 389] width 84 height 33
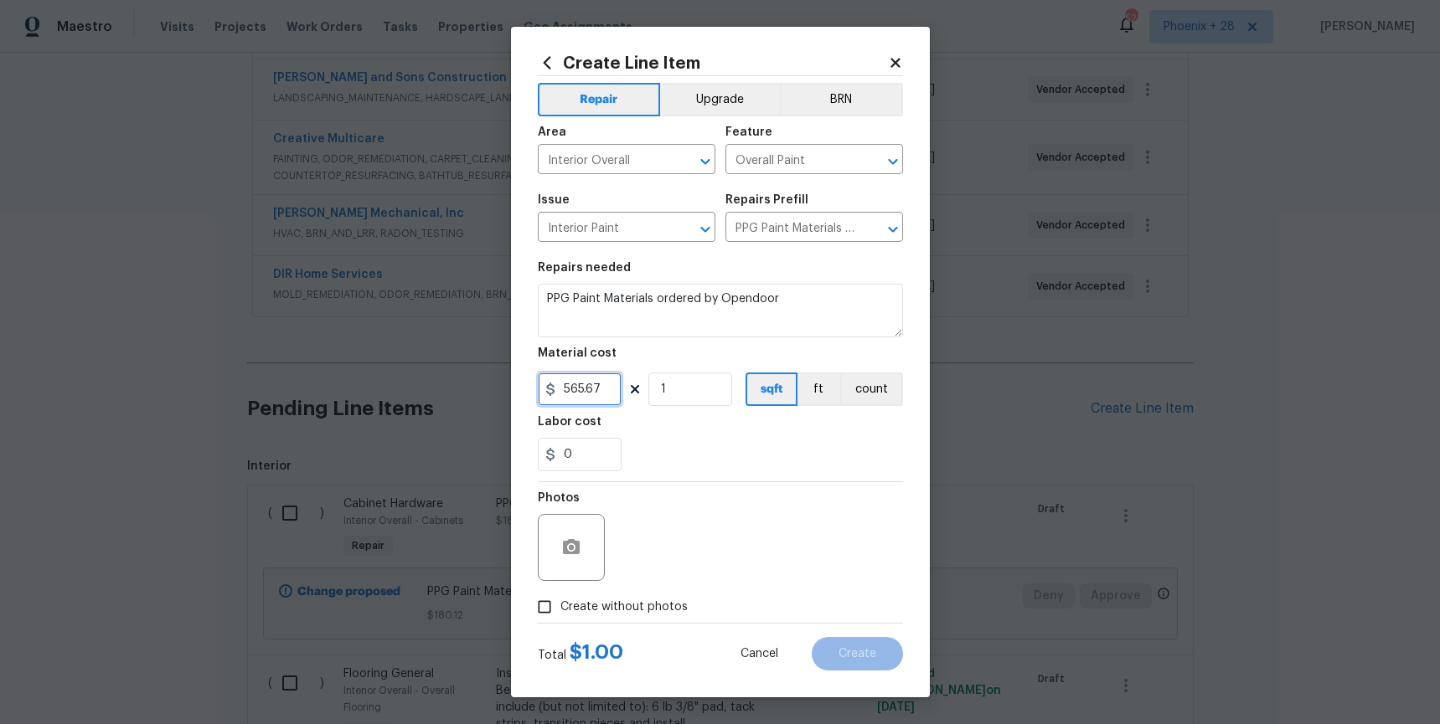
type input "565.67"
click at [650, 612] on label "Create without photos" at bounding box center [607, 607] width 159 height 32
click at [660, 566] on div "Photos" at bounding box center [720, 536] width 365 height 109
click at [658, 599] on span "Create without photos" at bounding box center [623, 608] width 127 height 18
click at [560, 599] on input "Create without photos" at bounding box center [544, 607] width 32 height 32
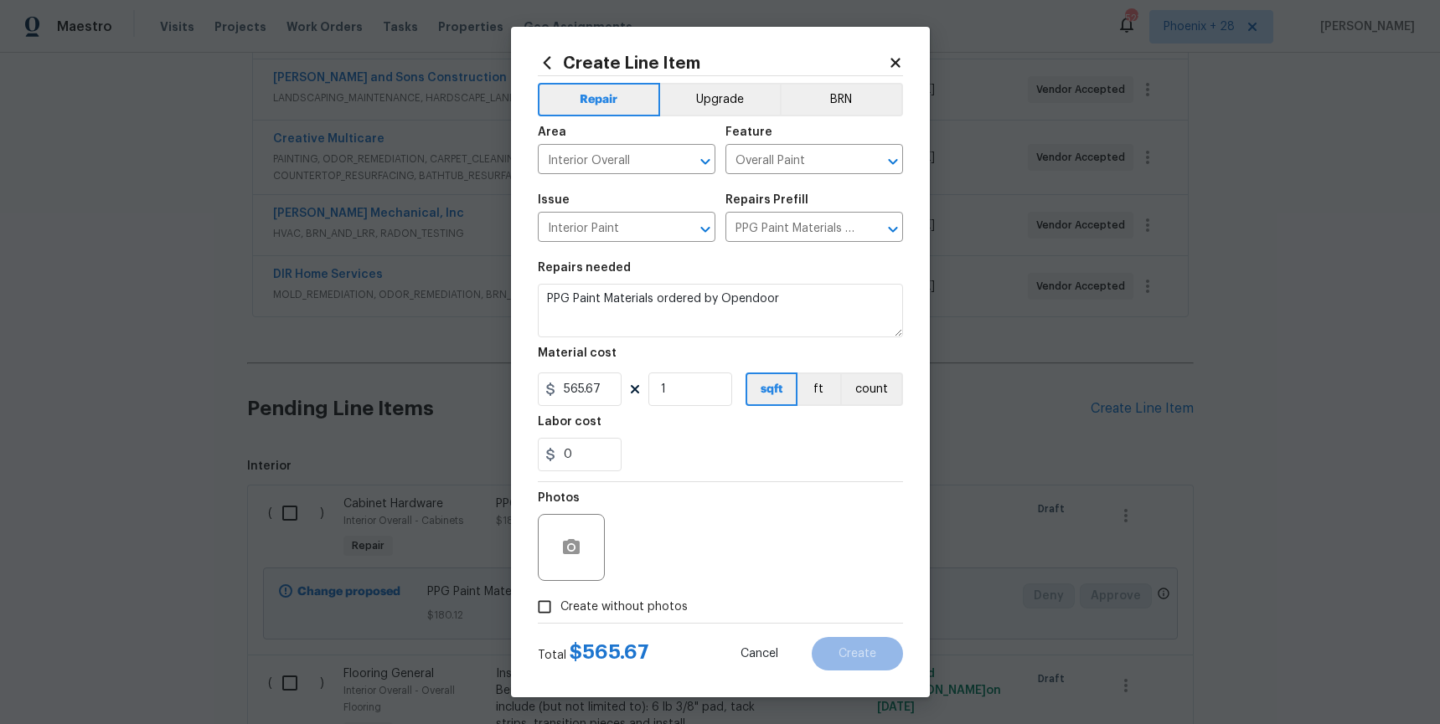
checkbox input "true"
click at [666, 569] on textarea at bounding box center [760, 547] width 285 height 67
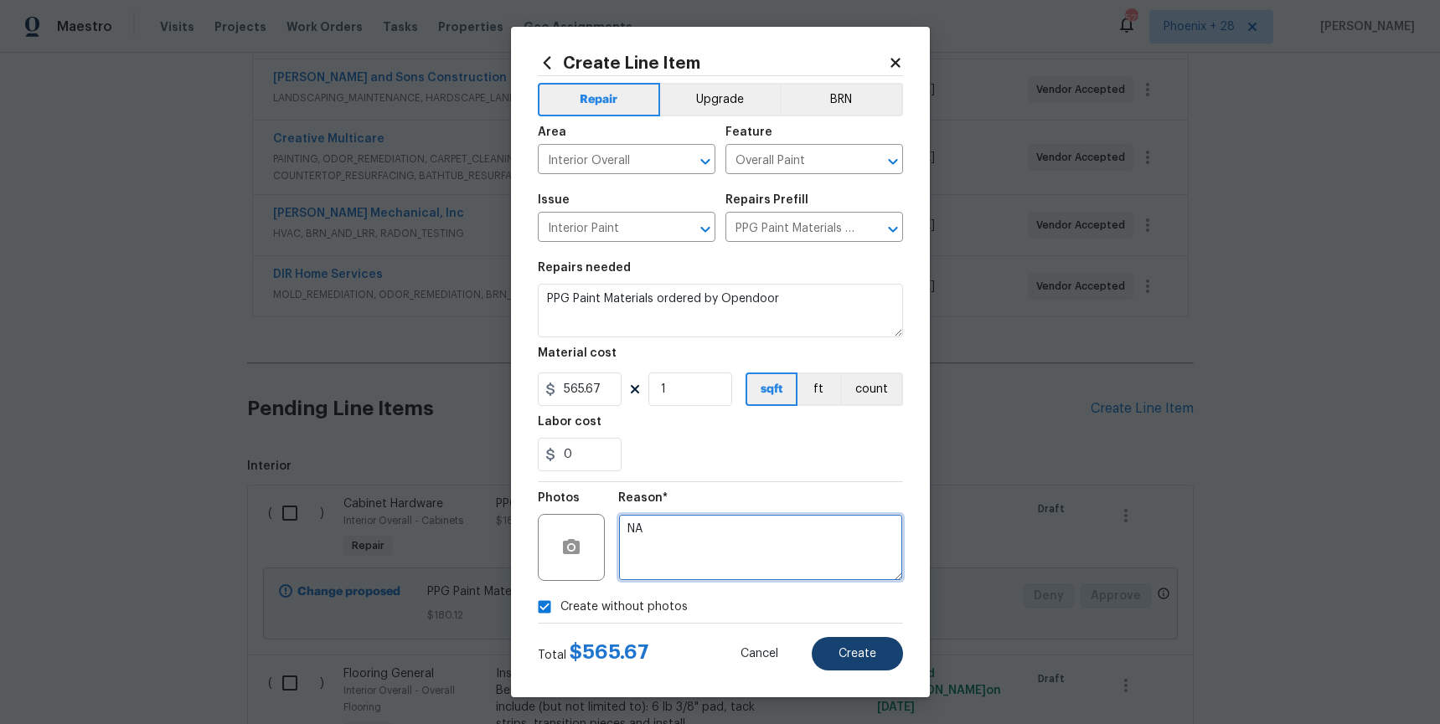
type textarea "NA"
click at [857, 650] on span "Create" at bounding box center [857, 654] width 38 height 13
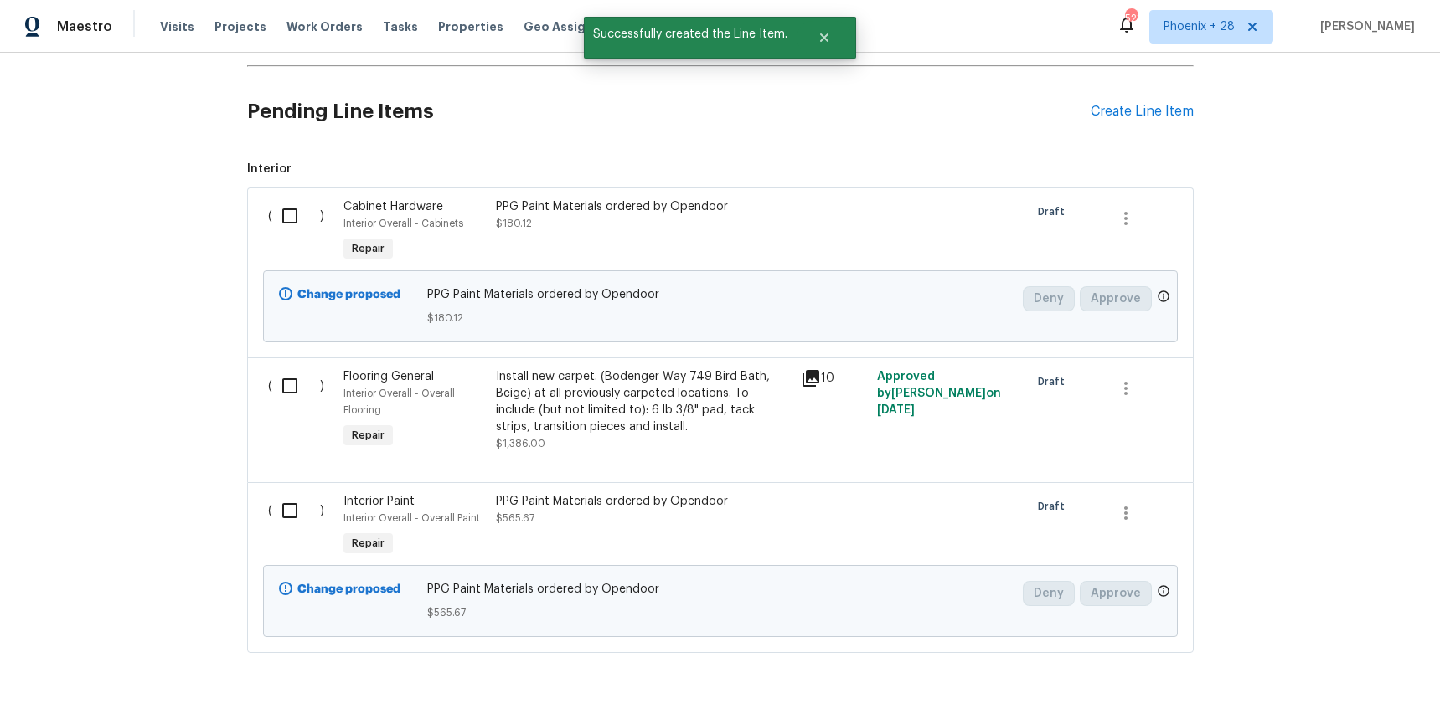
scroll to position [716, 0]
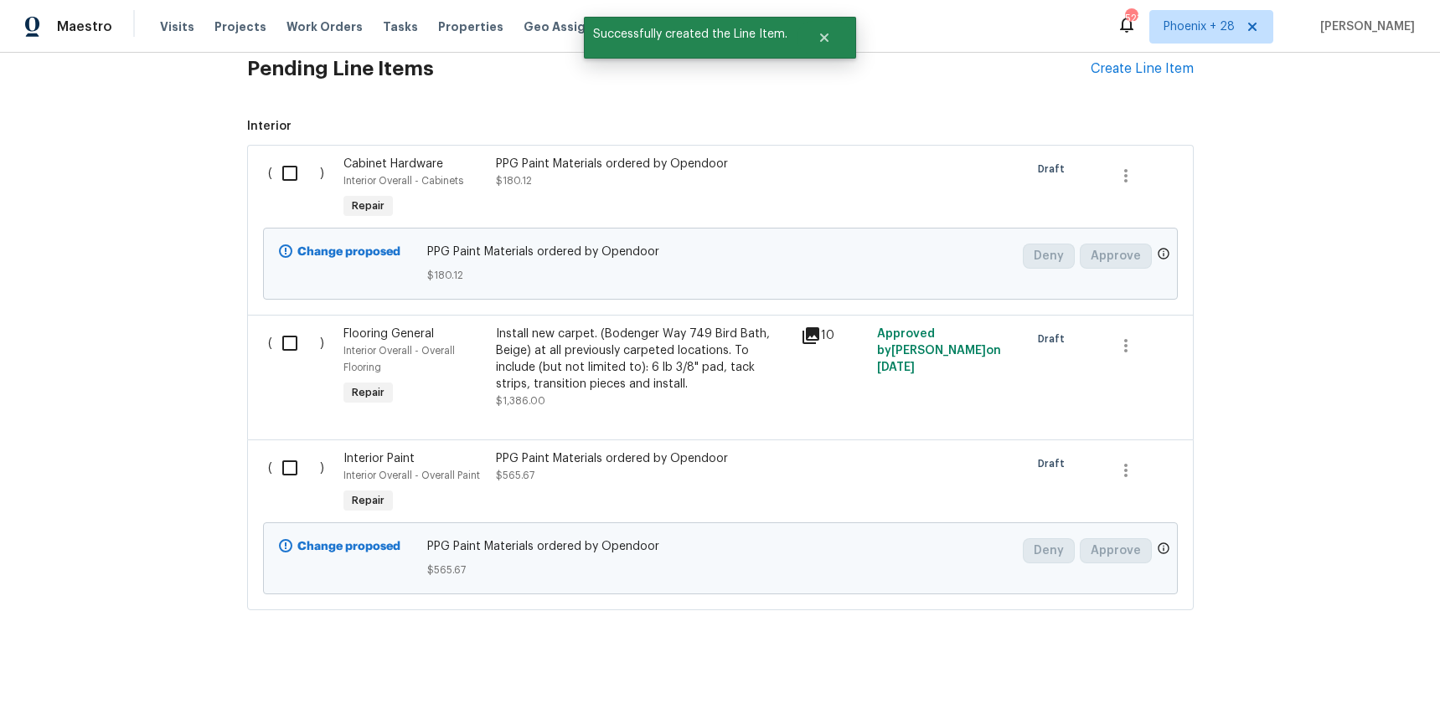
click at [286, 348] on input "checkbox" at bounding box center [296, 343] width 48 height 35
click at [276, 356] on input "checkbox" at bounding box center [296, 343] width 48 height 35
checkbox input "false"
click at [272, 188] on input "checkbox" at bounding box center [296, 173] width 48 height 35
checkbox input "true"
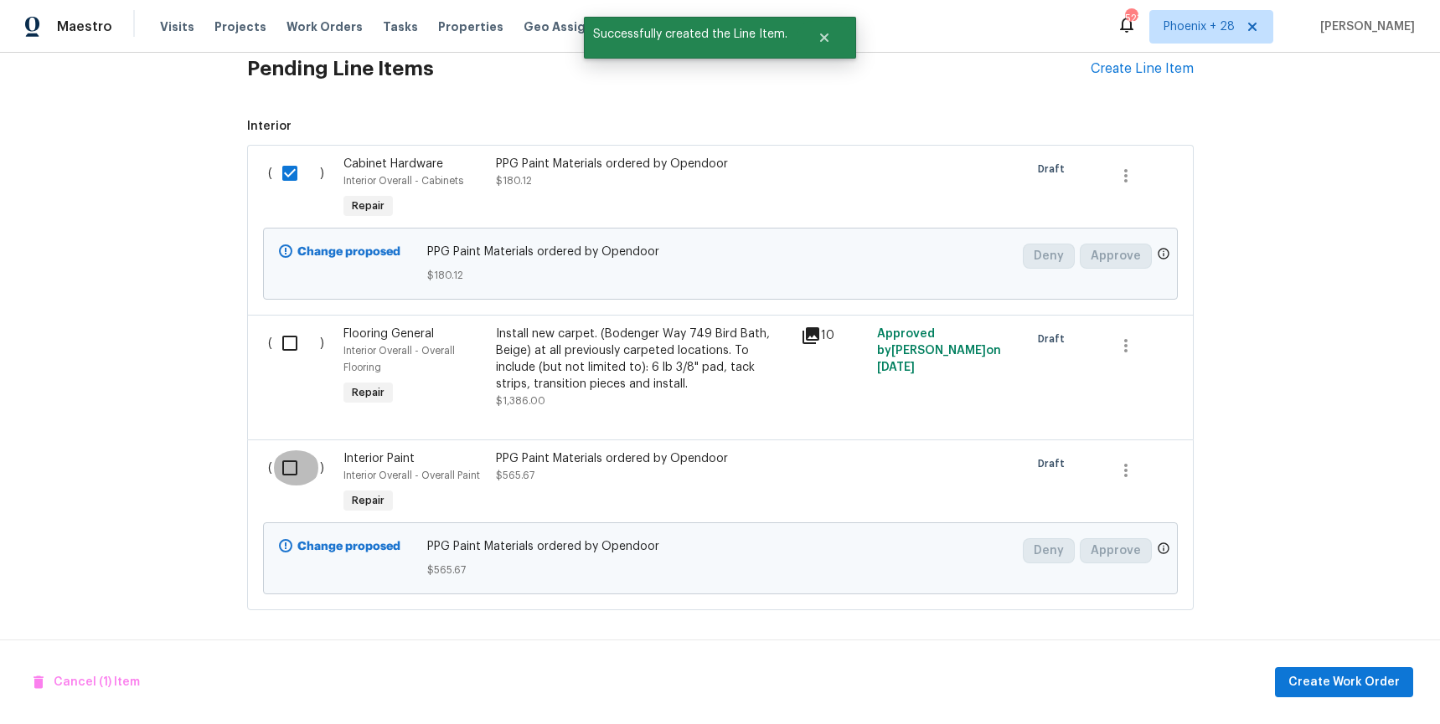
drag, startPoint x: 294, startPoint y: 467, endPoint x: 326, endPoint y: 475, distance: 32.7
click at [295, 467] on input "checkbox" at bounding box center [296, 468] width 48 height 35
checkbox input "true"
click at [1373, 672] on span "Create Work Order" at bounding box center [1343, 682] width 111 height 21
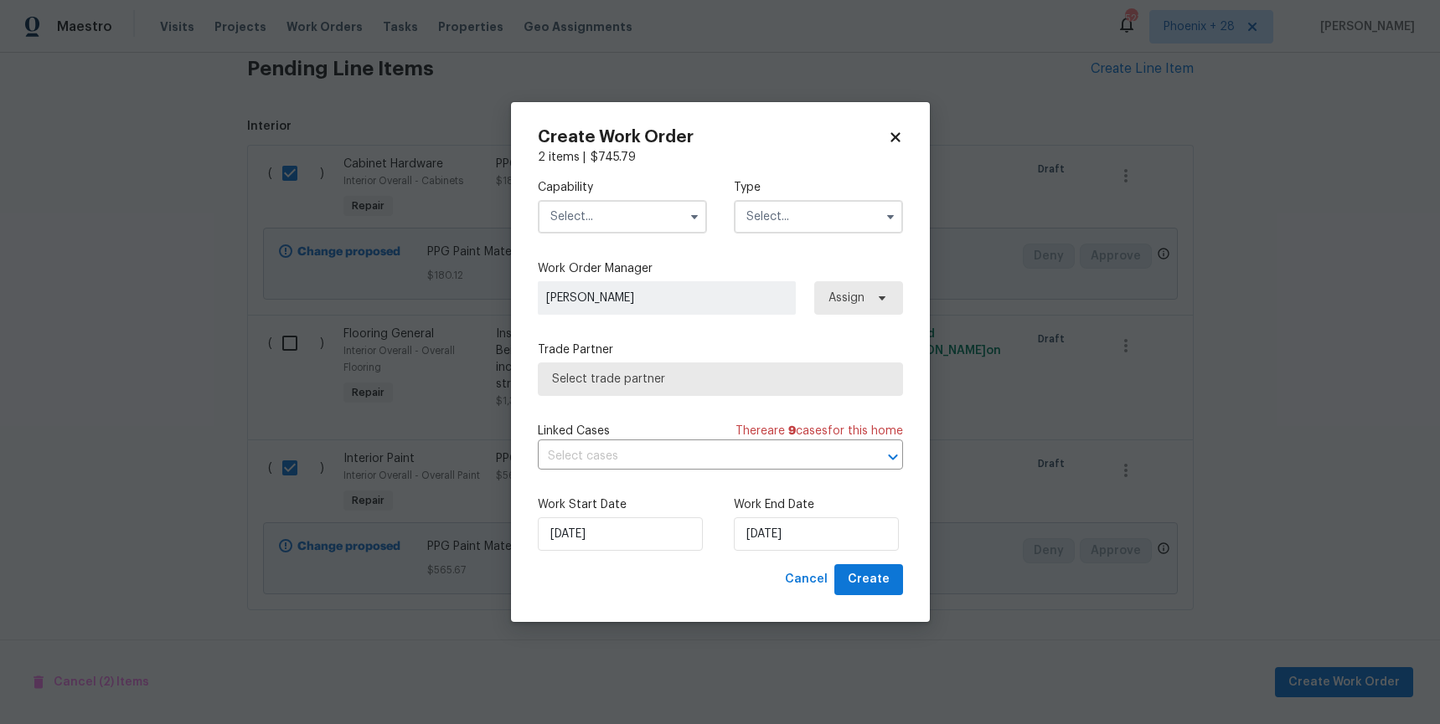
click at [641, 221] on input "text" at bounding box center [622, 216] width 169 height 33
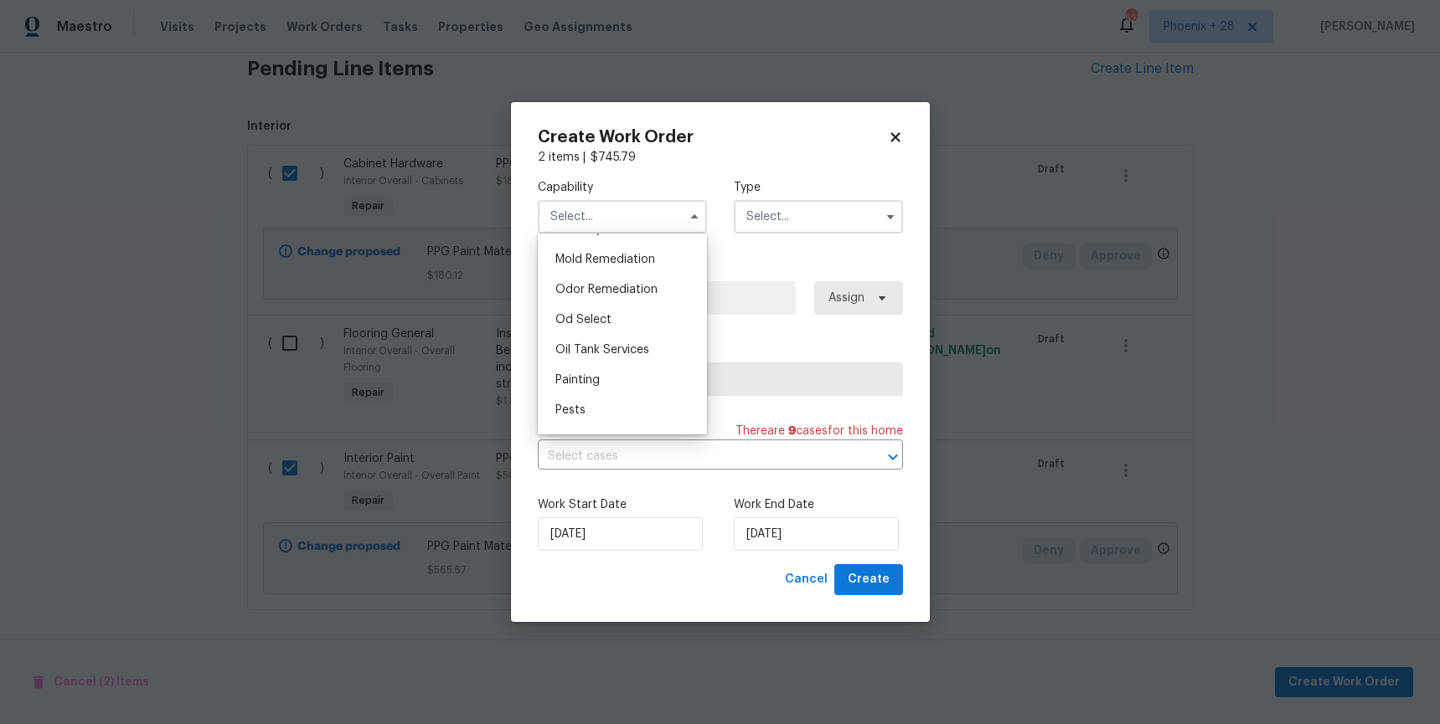
scroll to position [1339, 0]
click at [668, 314] on div "Painting" at bounding box center [622, 321] width 161 height 30
type input "Painting"
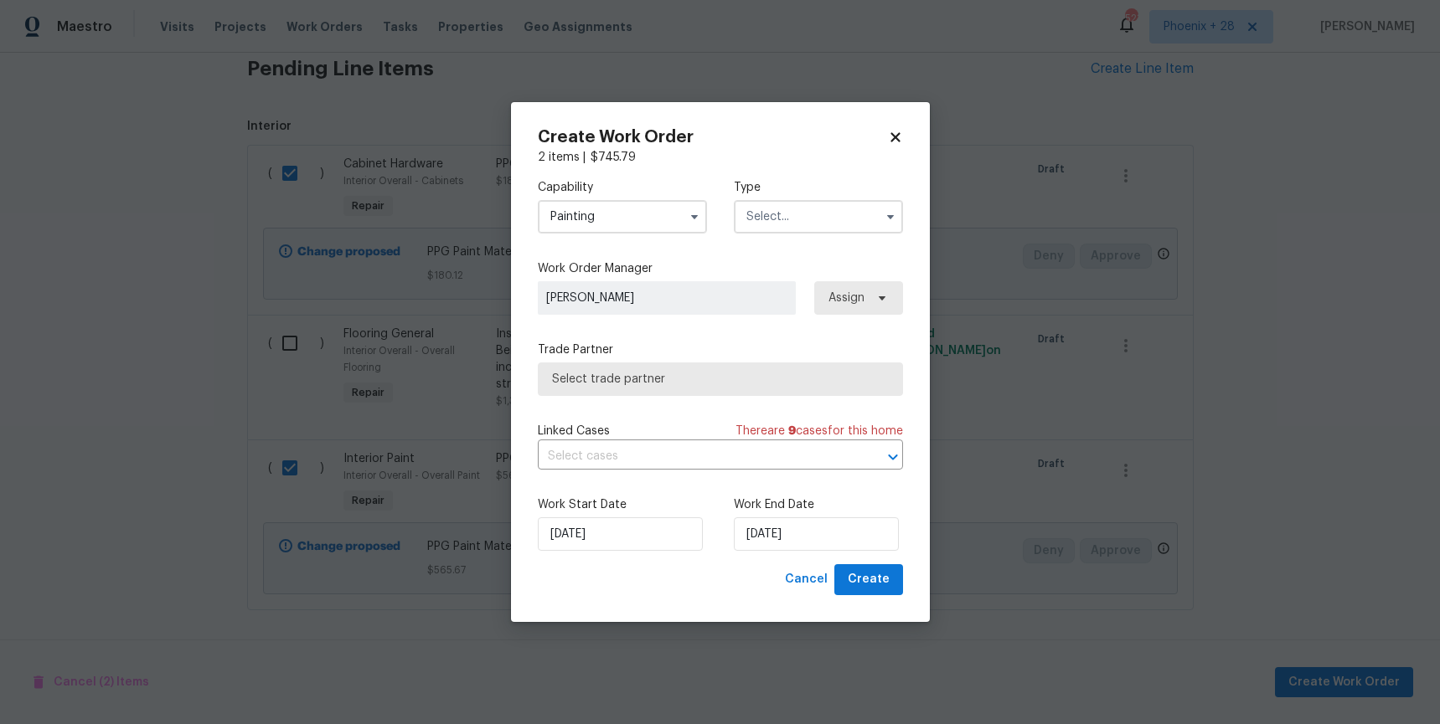
click at [799, 227] on input "text" at bounding box center [818, 216] width 169 height 33
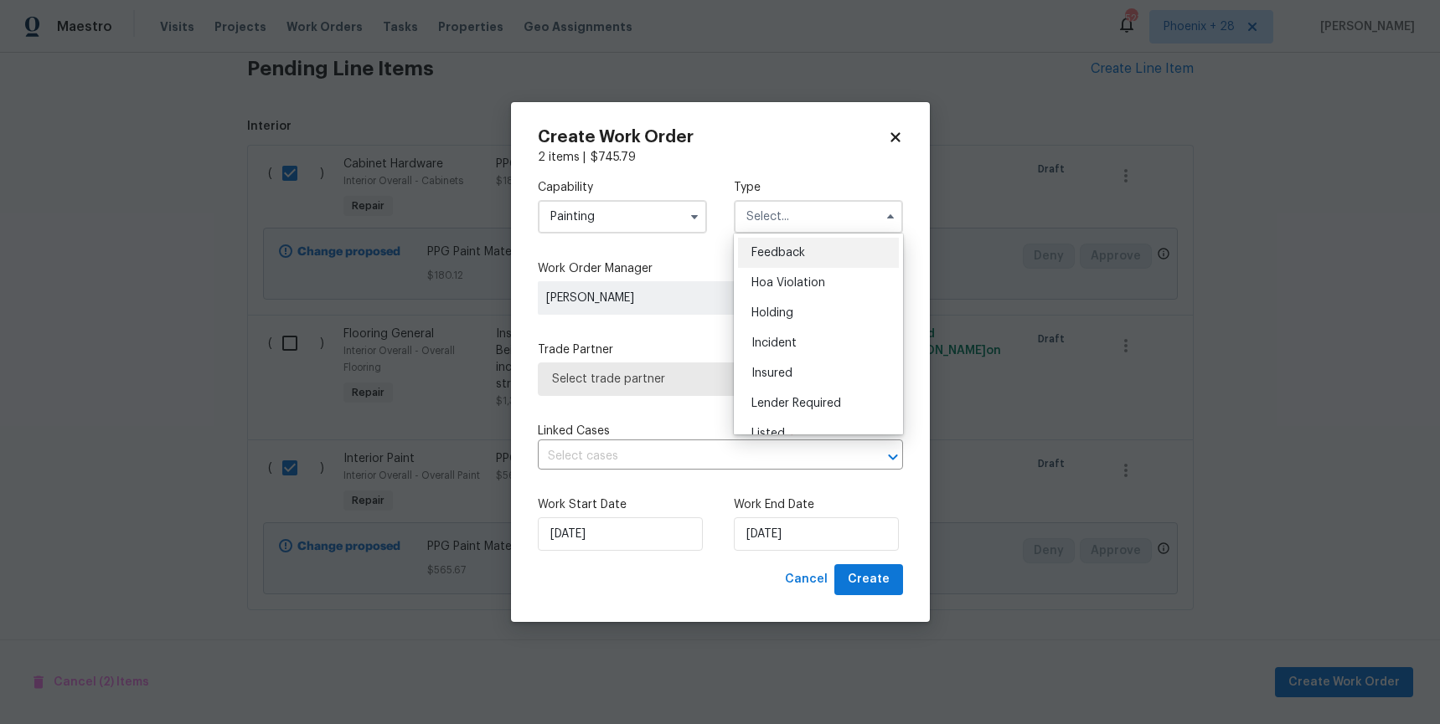
scroll to position [380, 0]
click at [820, 307] on div "Renovation" at bounding box center [818, 295] width 161 height 30
type input "Renovation"
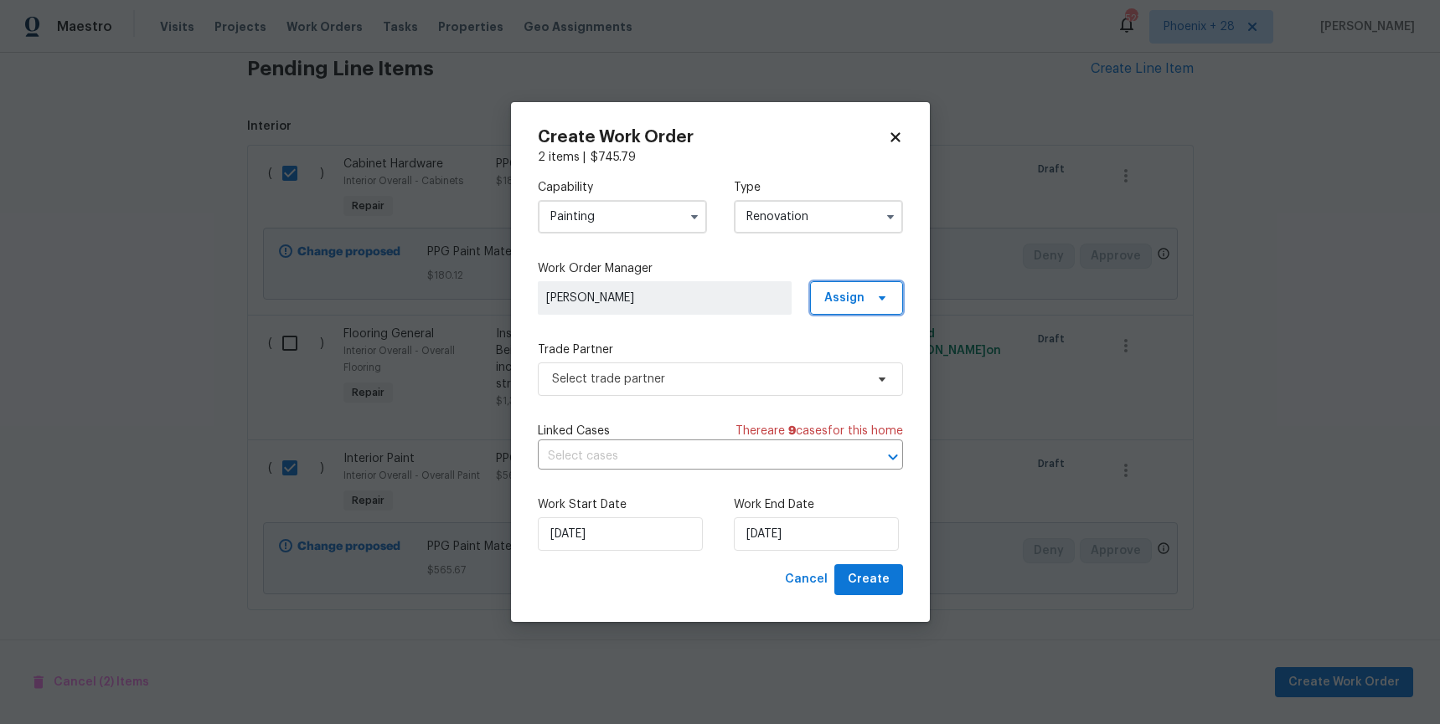
click at [832, 302] on span "Assign" at bounding box center [844, 298] width 40 height 17
click at [839, 363] on div "Assign to me" at bounding box center [858, 369] width 73 height 17
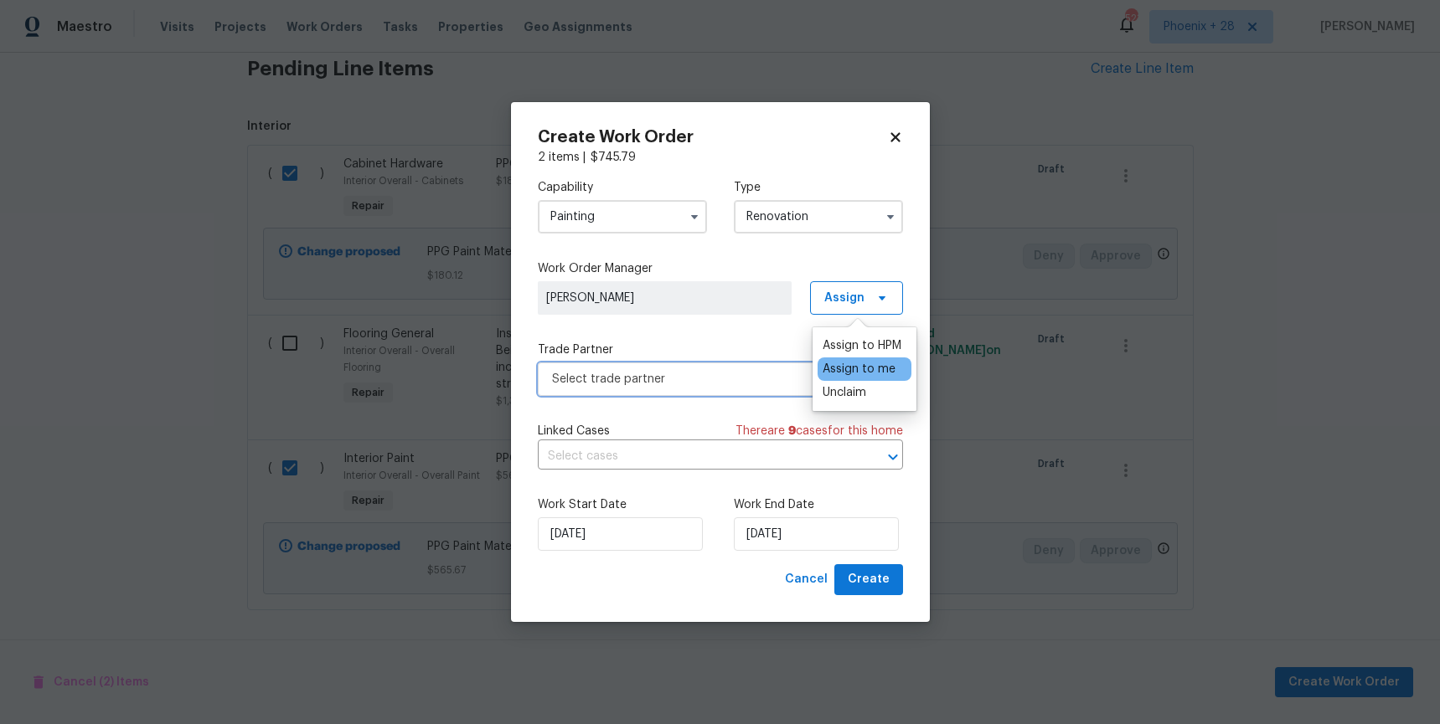
click at [620, 391] on span "Select trade partner" at bounding box center [720, 379] width 365 height 33
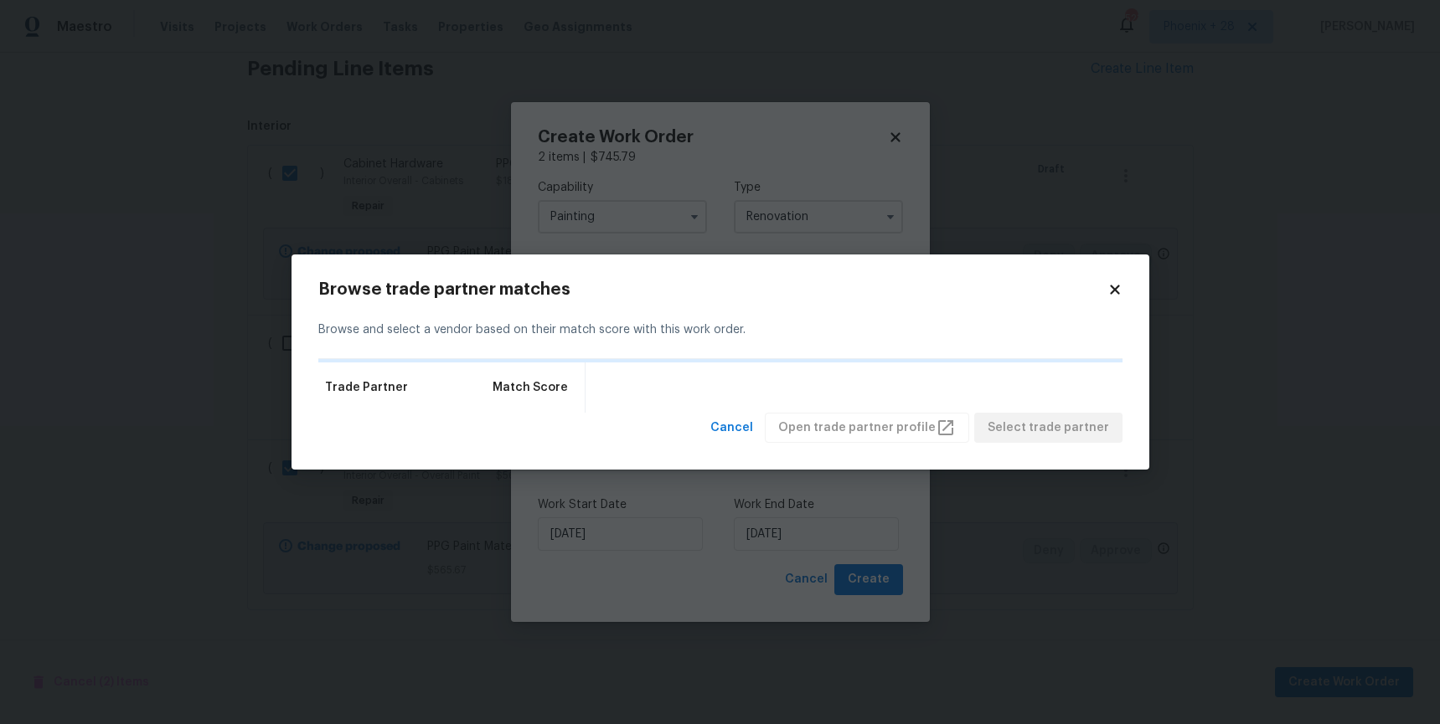
click at [1111, 287] on icon at bounding box center [1114, 289] width 9 height 9
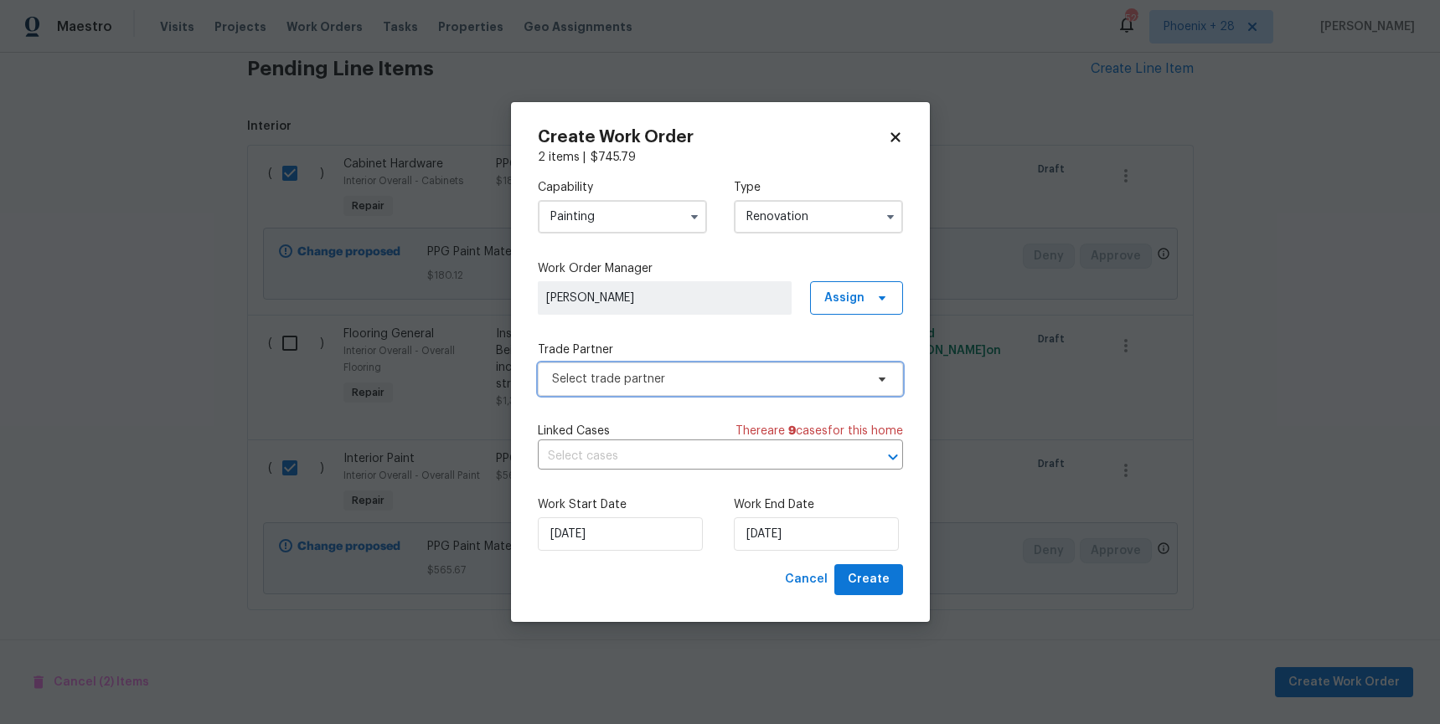
click at [659, 377] on span "Select trade partner" at bounding box center [708, 379] width 312 height 17
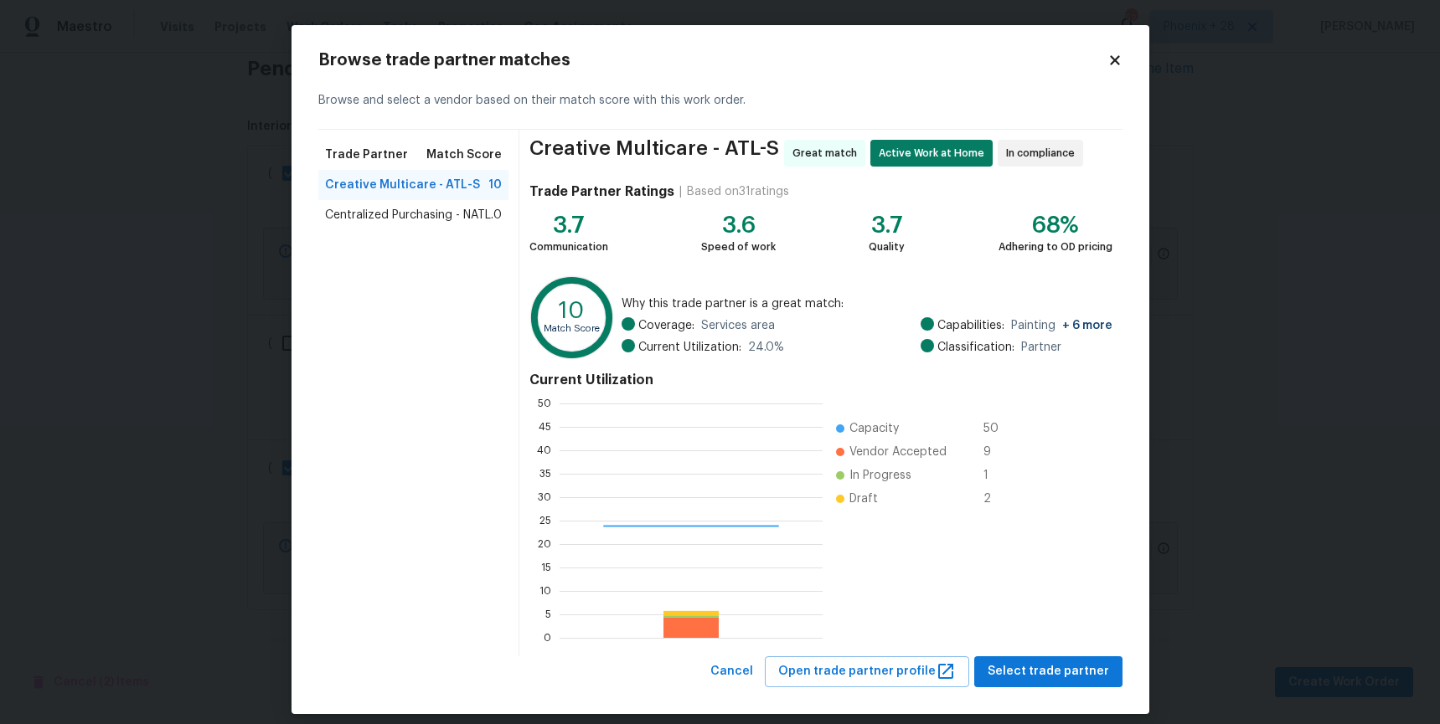
scroll to position [234, 263]
click at [367, 208] on span "Centralized Purchasing - NATL." at bounding box center [409, 215] width 168 height 17
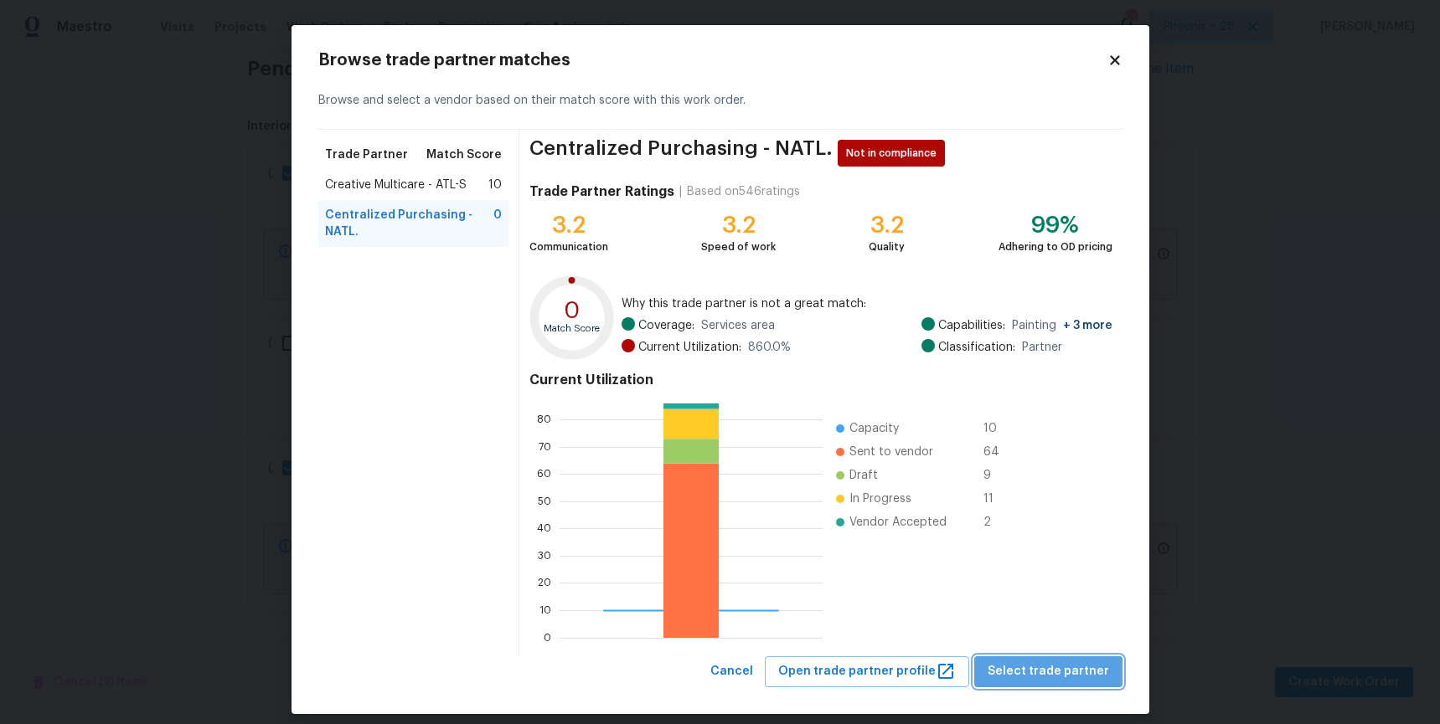
click at [1096, 671] on span "Select trade partner" at bounding box center [1047, 672] width 121 height 21
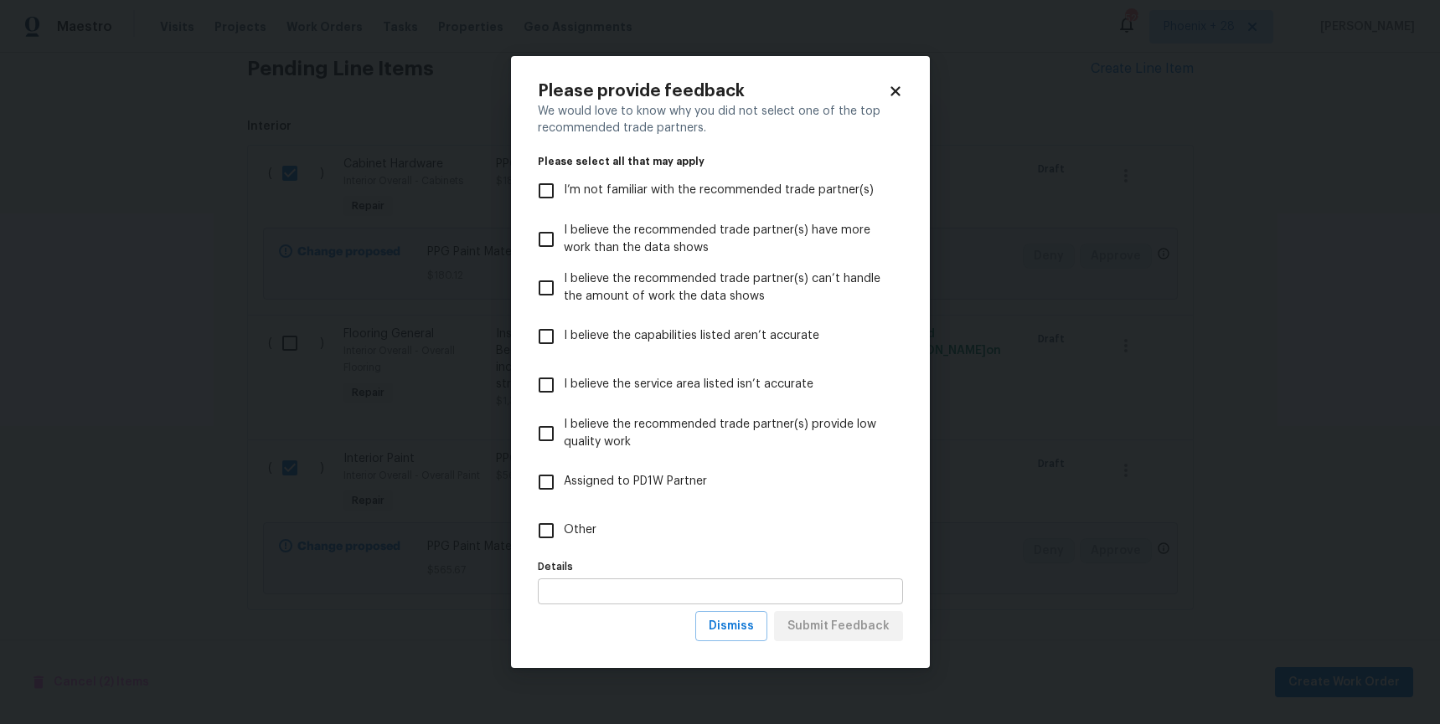
drag, startPoint x: 683, startPoint y: 535, endPoint x: 761, endPoint y: 578, distance: 89.6
click at [683, 535] on label "Other" at bounding box center [708, 531] width 361 height 49
click at [564, 535] on input "Other" at bounding box center [545, 530] width 35 height 35
checkbox input "true"
click at [848, 611] on div "Please provide feedback We would love to know why you did not select one of the…" at bounding box center [720, 362] width 365 height 559
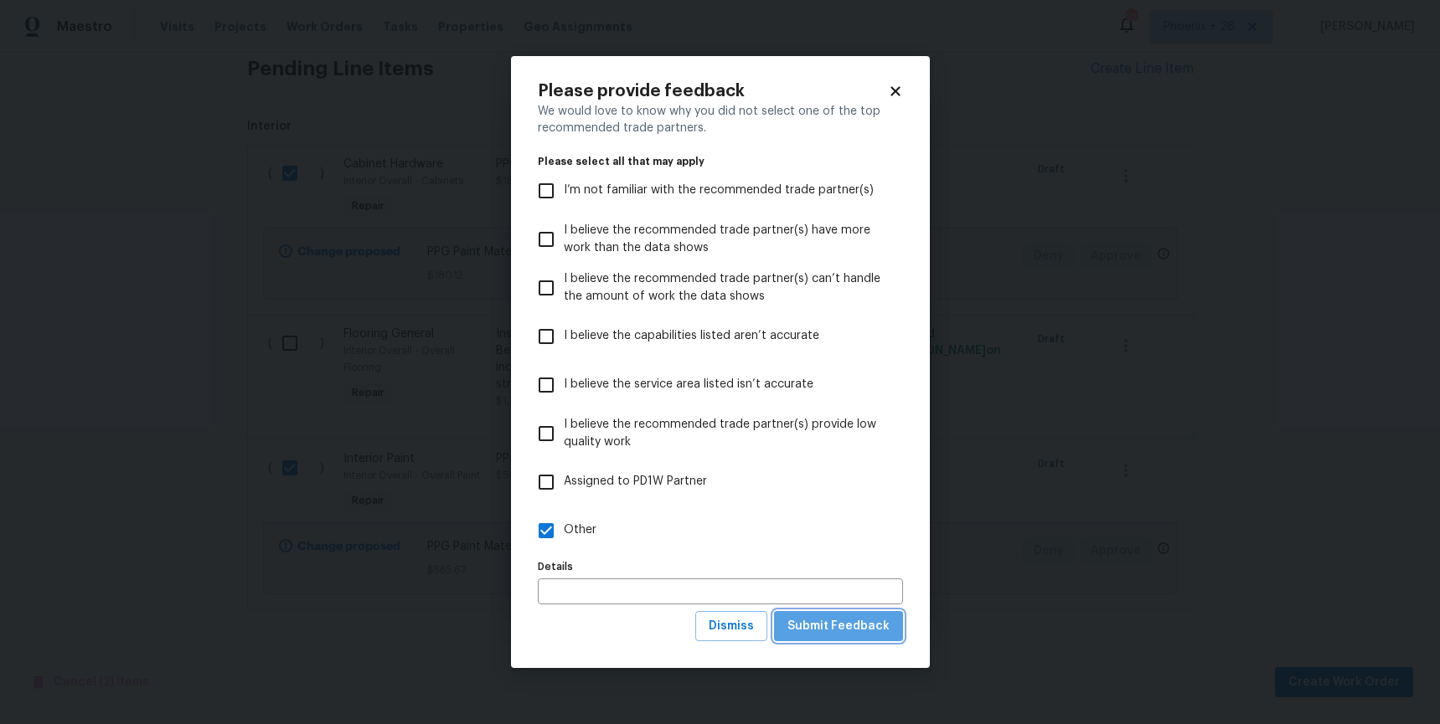
click at [850, 621] on span "Submit Feedback" at bounding box center [838, 626] width 102 height 21
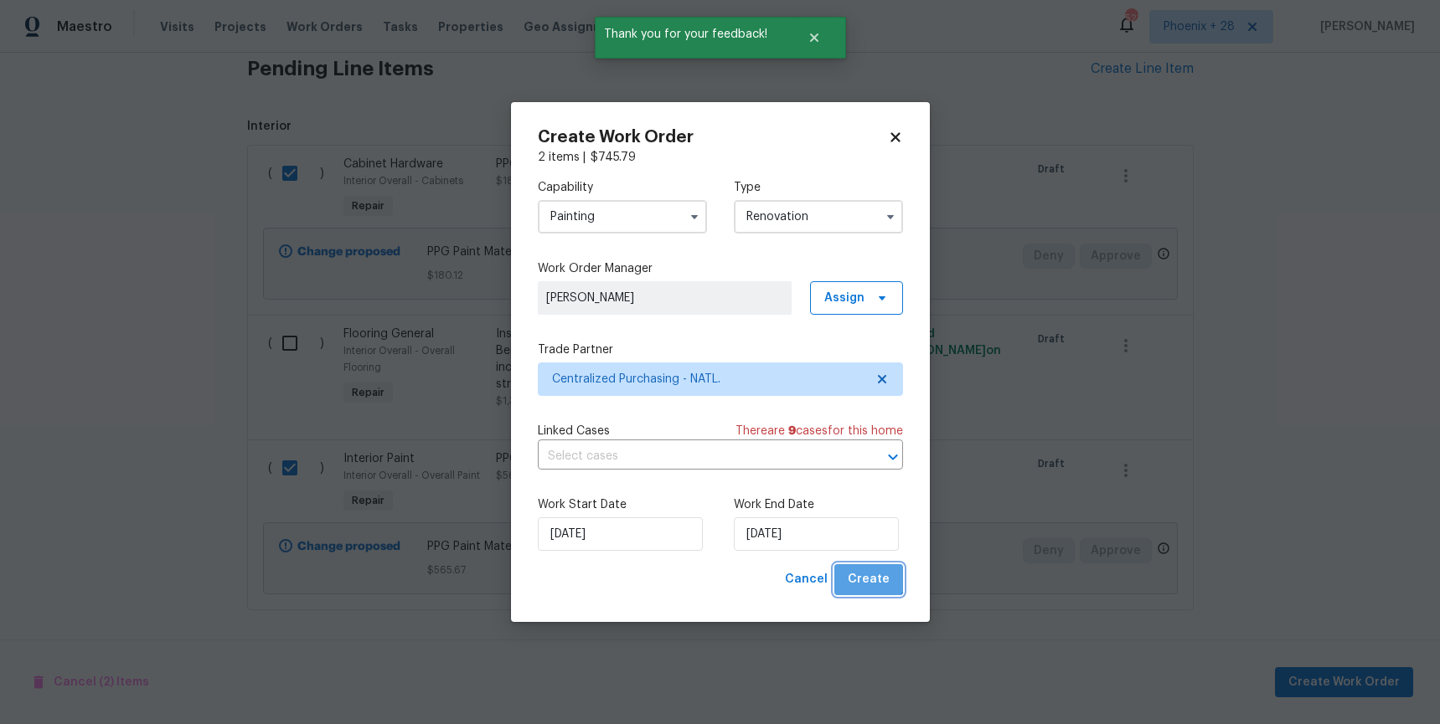
click at [866, 566] on button "Create" at bounding box center [868, 579] width 69 height 31
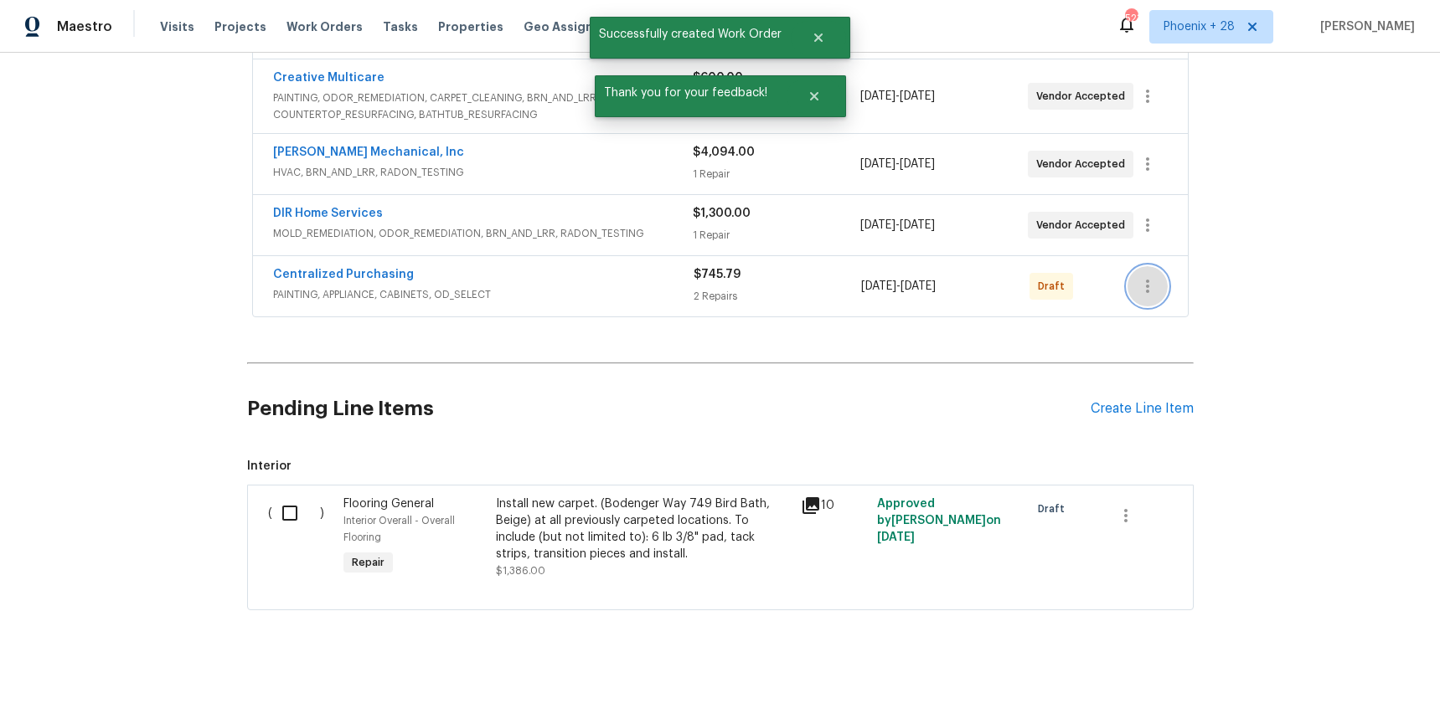
click at [1154, 286] on icon "button" at bounding box center [1147, 286] width 20 height 20
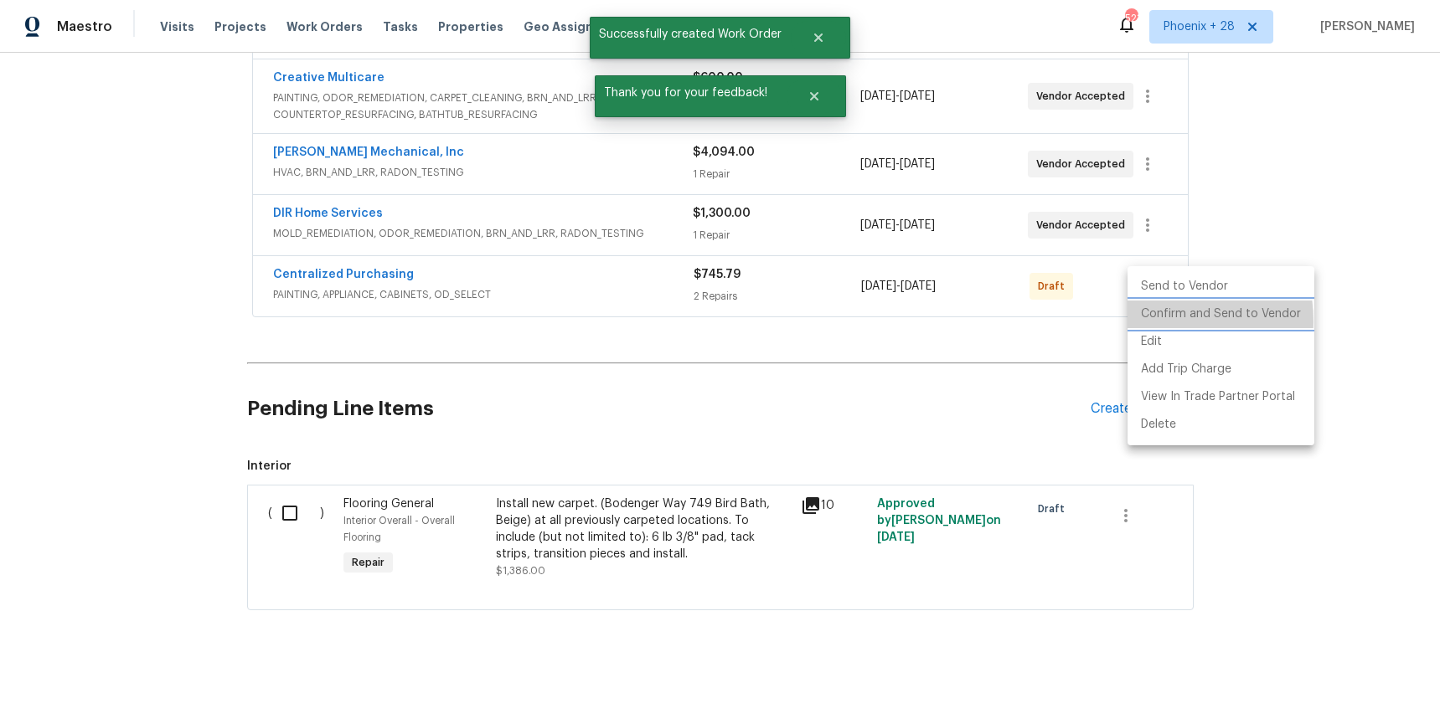
click at [1151, 322] on li "Confirm and Send to Vendor" at bounding box center [1220, 315] width 187 height 28
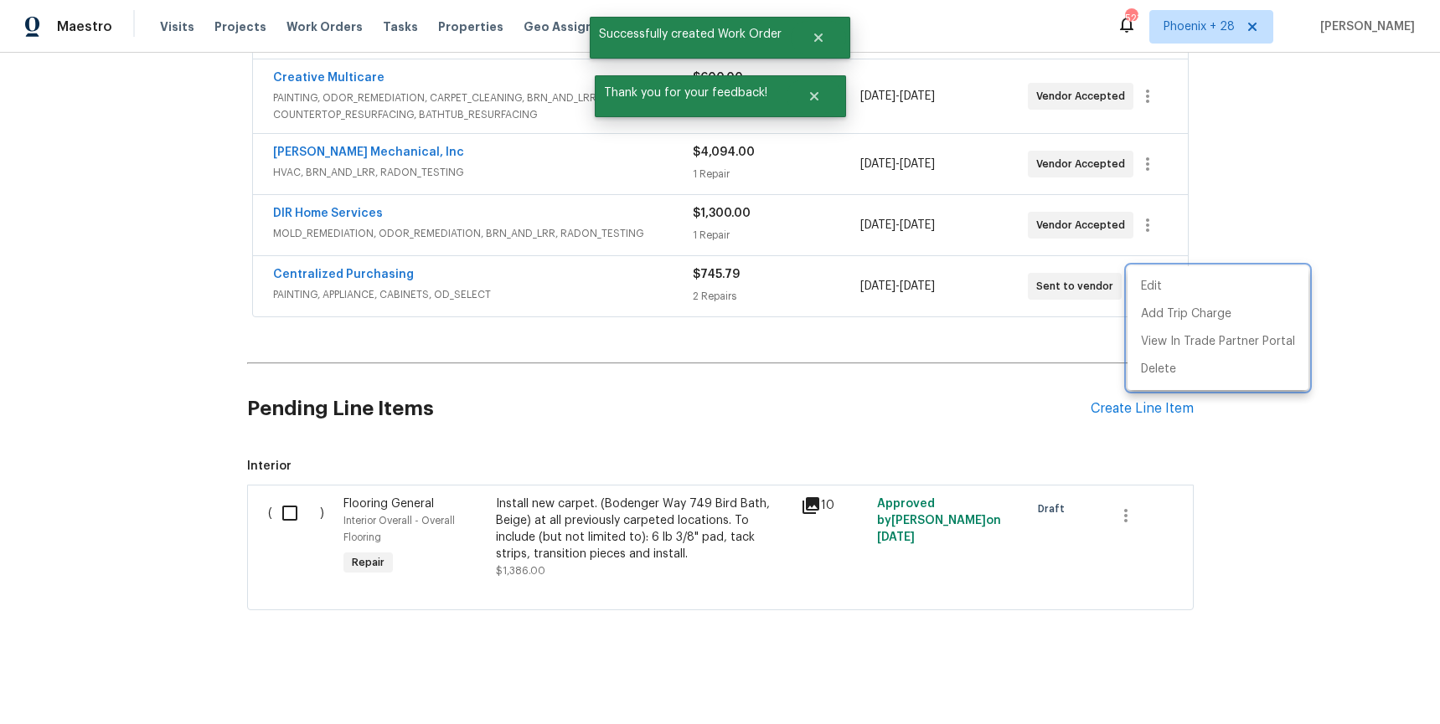
click at [378, 301] on div at bounding box center [720, 362] width 1440 height 724
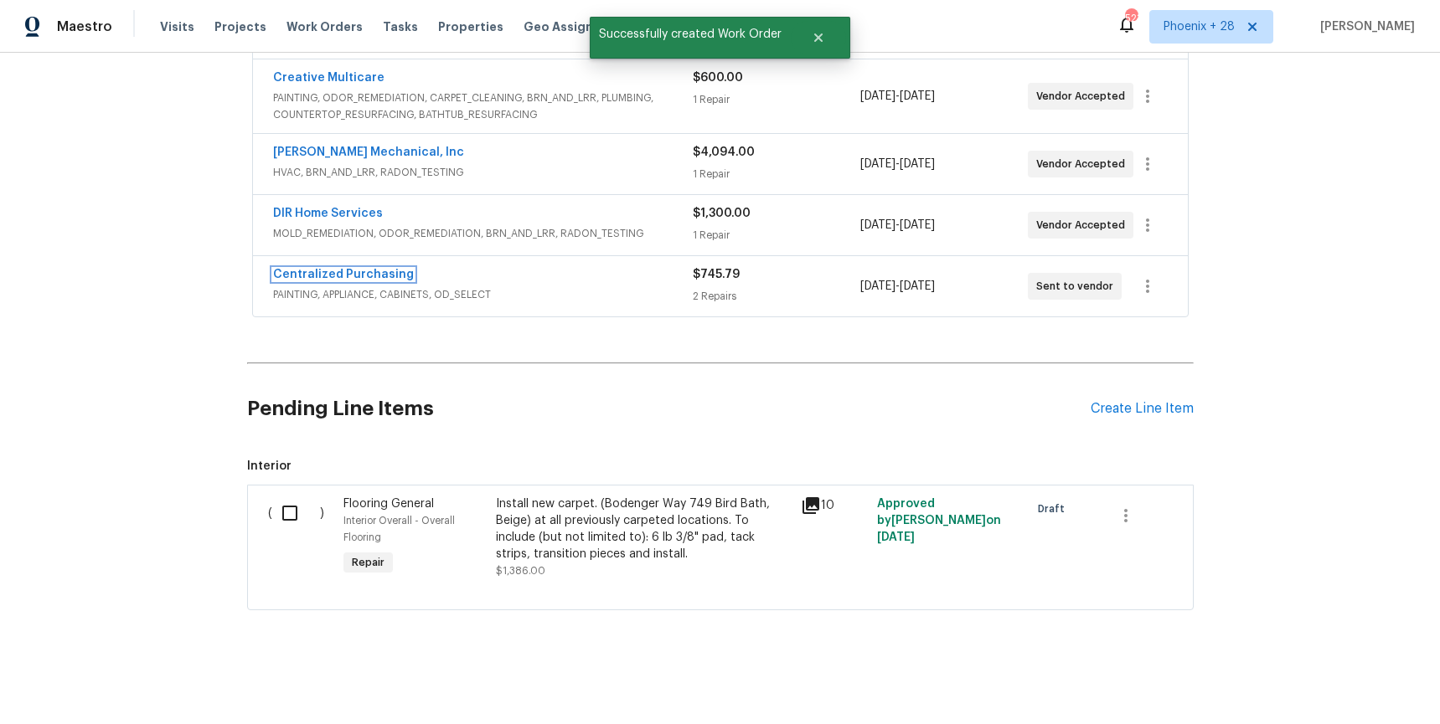
click at [363, 280] on link "Centralized Purchasing" at bounding box center [343, 275] width 141 height 12
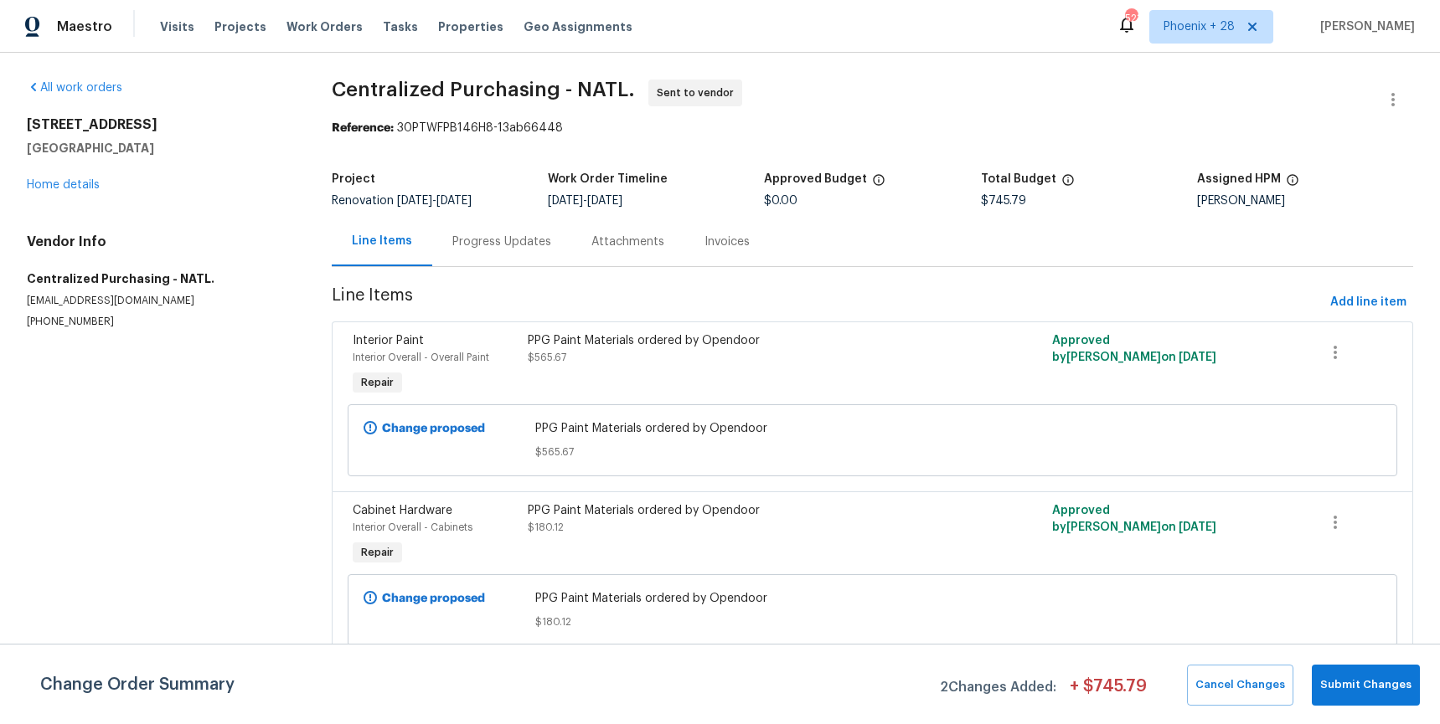
click at [85, 176] on div "[STREET_ADDRESS] Home details" at bounding box center [159, 154] width 265 height 77
click at [80, 191] on div "[STREET_ADDRESS] Home details" at bounding box center [159, 154] width 265 height 77
click at [80, 185] on link "Home details" at bounding box center [63, 185] width 73 height 12
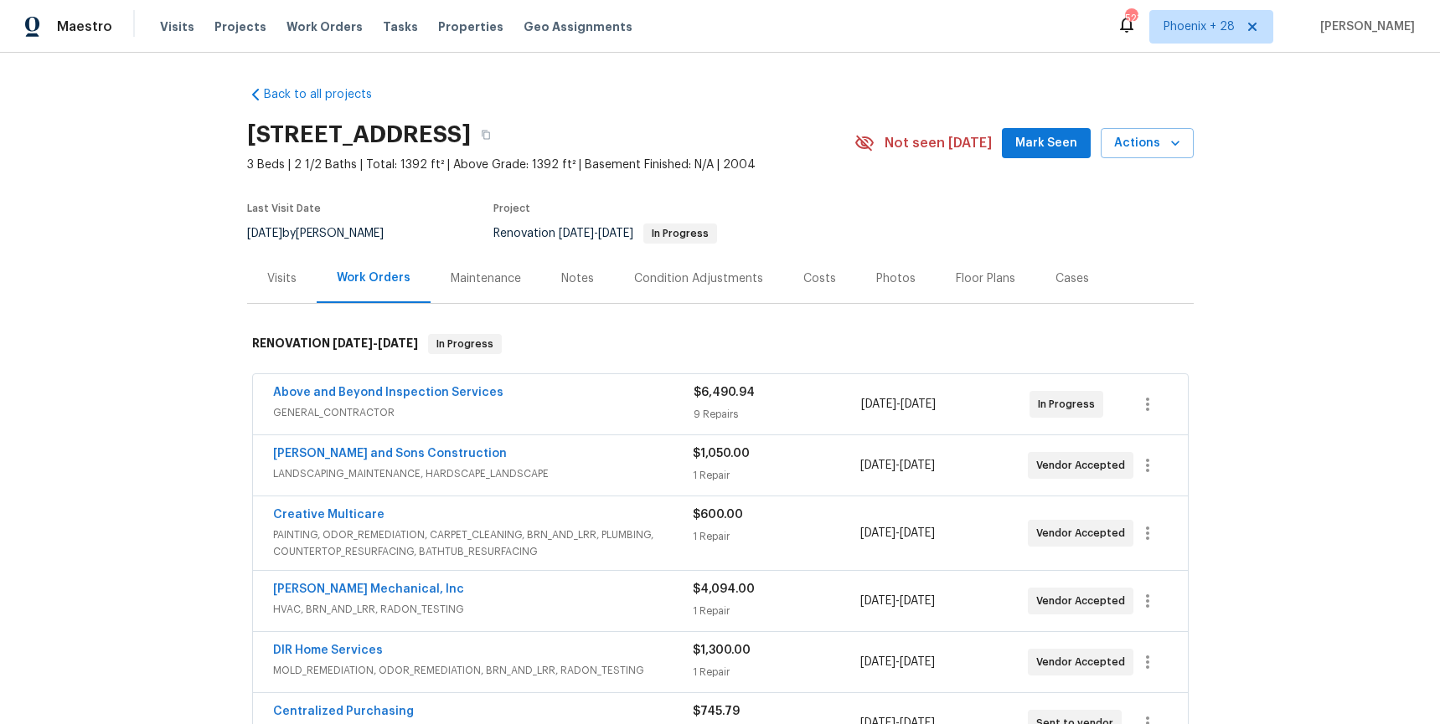
scroll to position [205, 0]
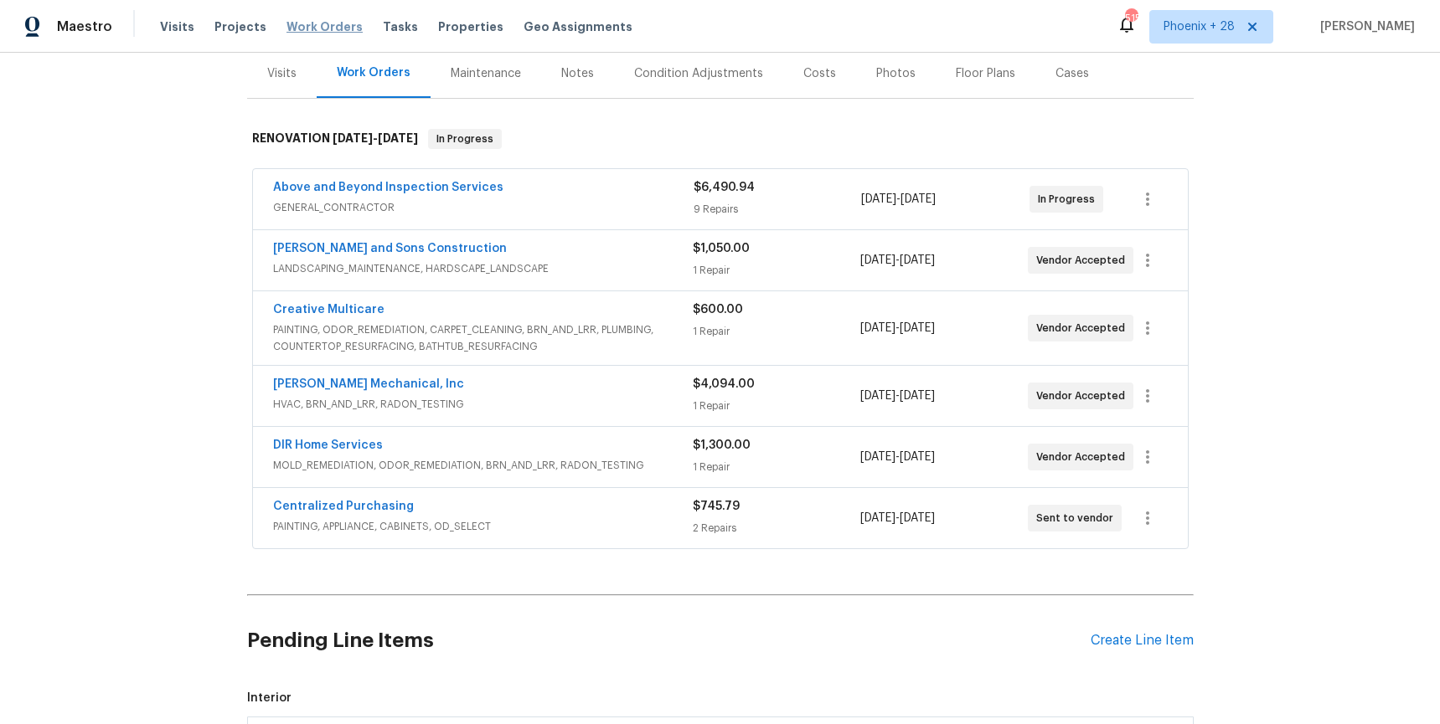
click at [314, 30] on span "Work Orders" at bounding box center [324, 26] width 76 height 17
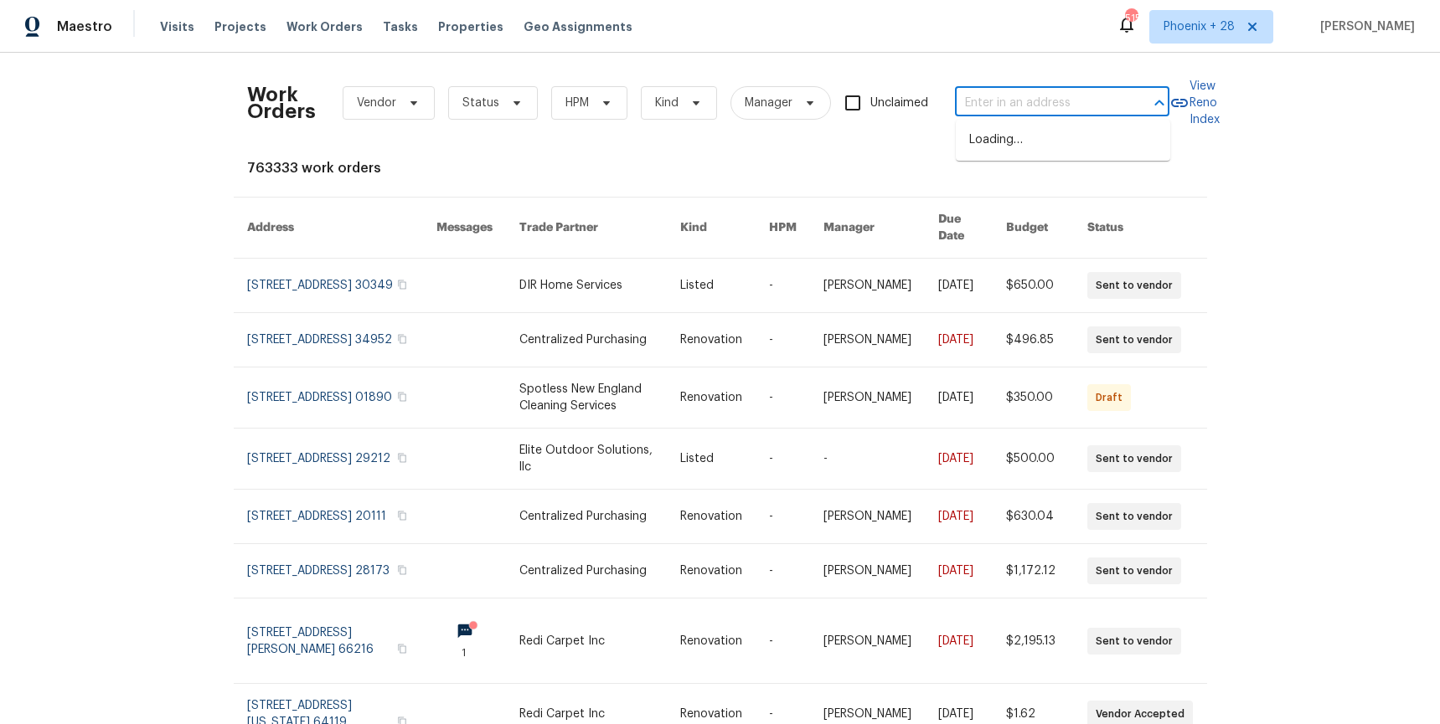
click at [1026, 113] on input "text" at bounding box center [1038, 103] width 167 height 26
paste input "[STREET_ADDRESS][PERSON_NAME]"
type input "[STREET_ADDRESS][PERSON_NAME]"
click at [1020, 147] on li "[STREET_ADDRESS][PERSON_NAME]" at bounding box center [1063, 148] width 214 height 45
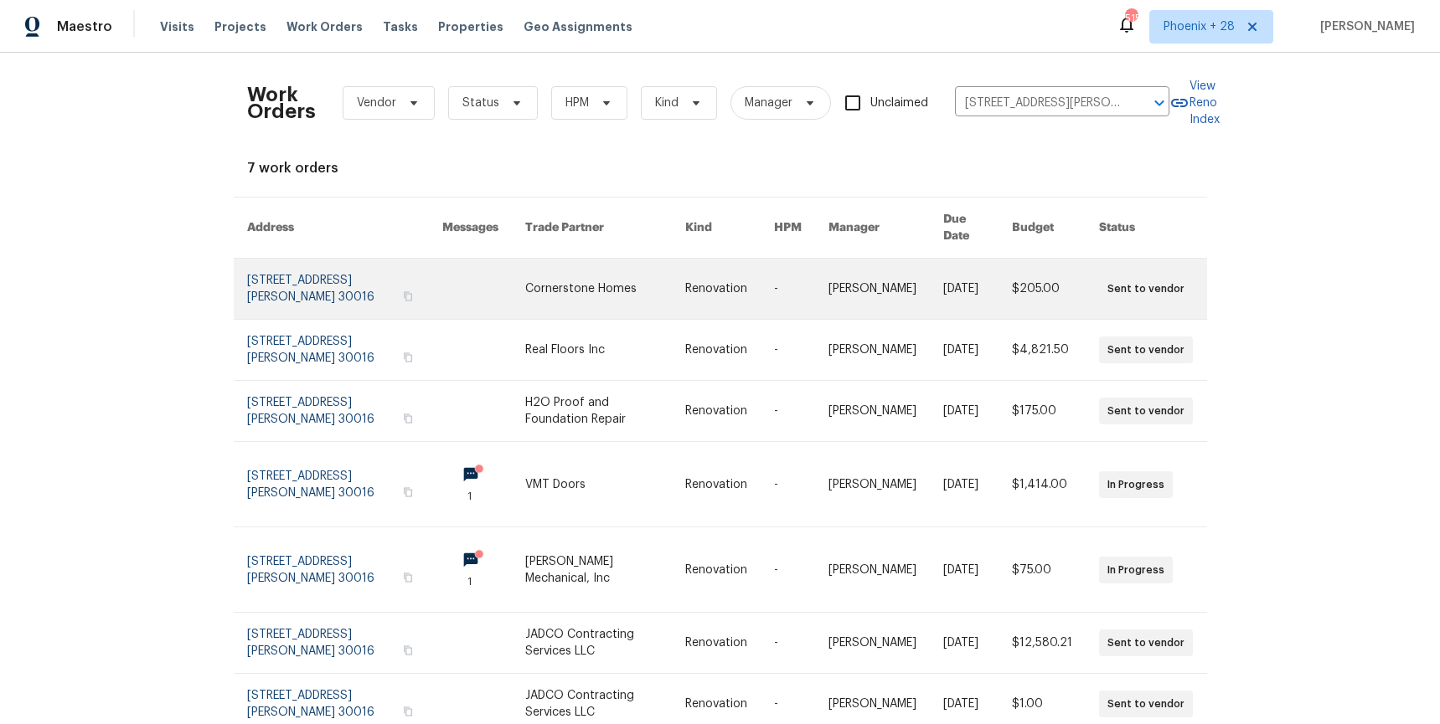
click at [599, 285] on link at bounding box center [605, 289] width 160 height 60
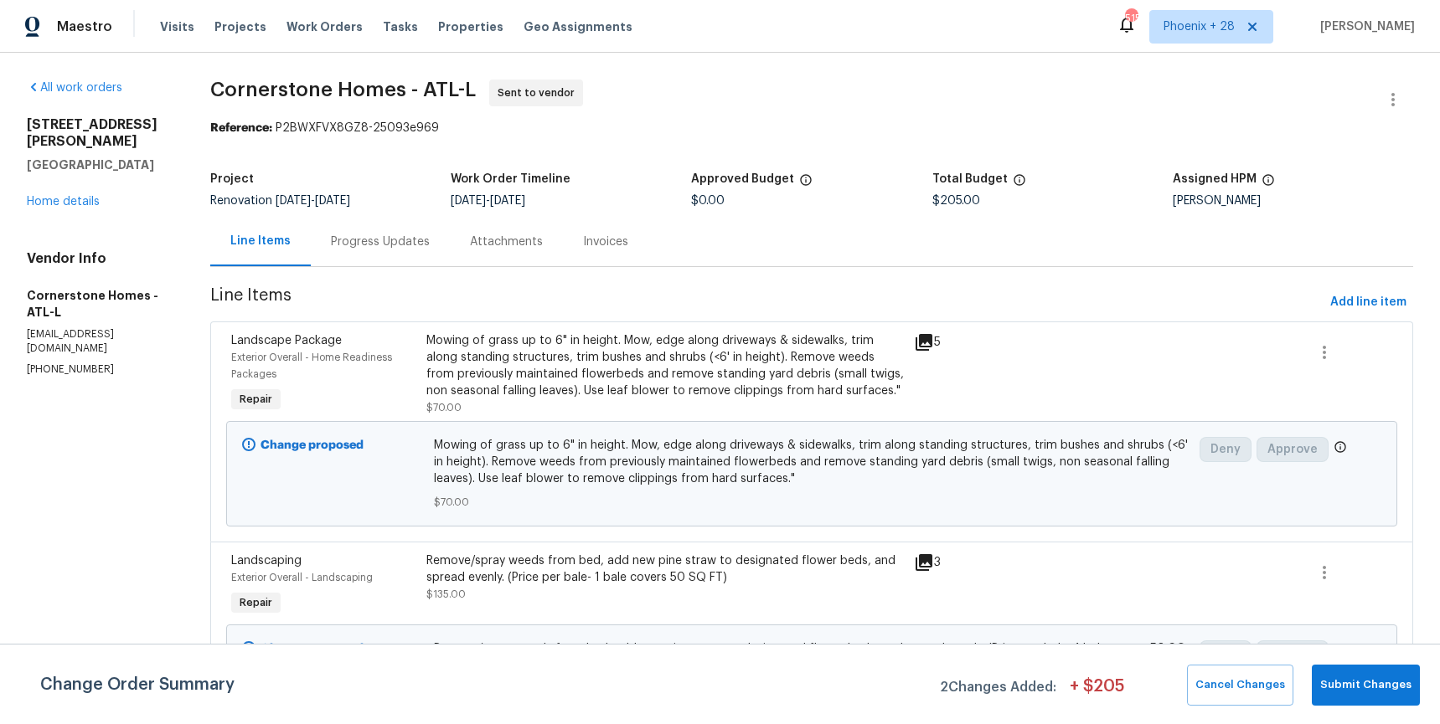
click at [61, 197] on div "All work orders [STREET_ADDRESS][PERSON_NAME][PERSON_NAME] Home details Vendor …" at bounding box center [98, 228] width 143 height 297
click at [60, 196] on link "Home details" at bounding box center [63, 202] width 73 height 12
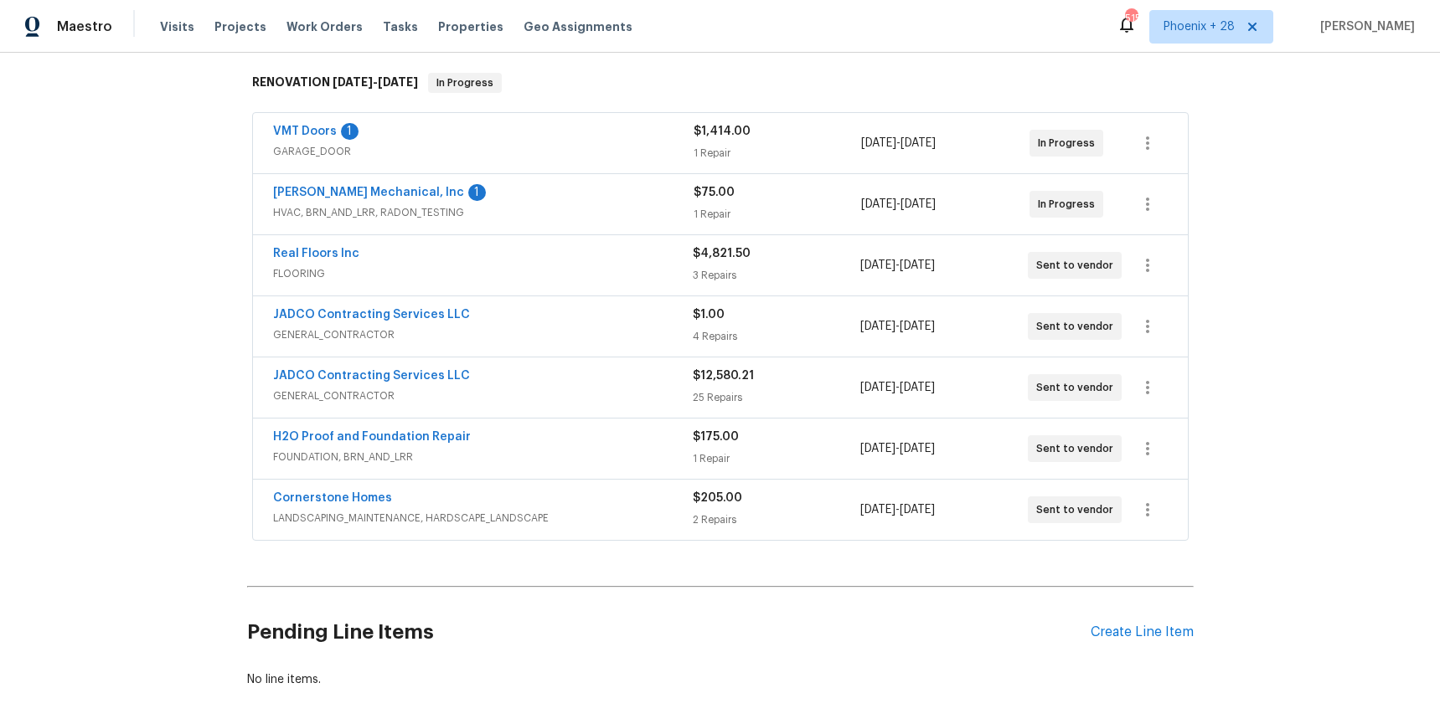
scroll to position [339, 0]
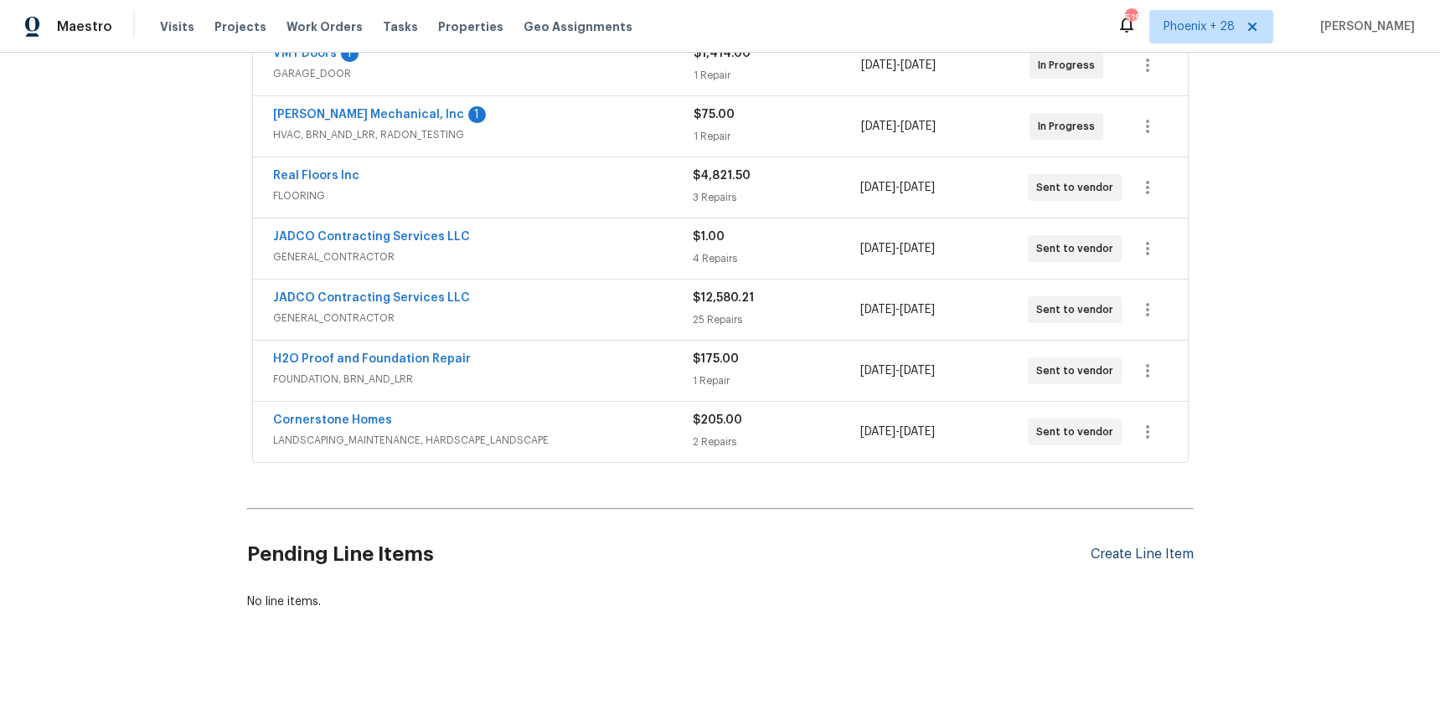
click at [1121, 549] on div "Create Line Item" at bounding box center [1141, 555] width 103 height 16
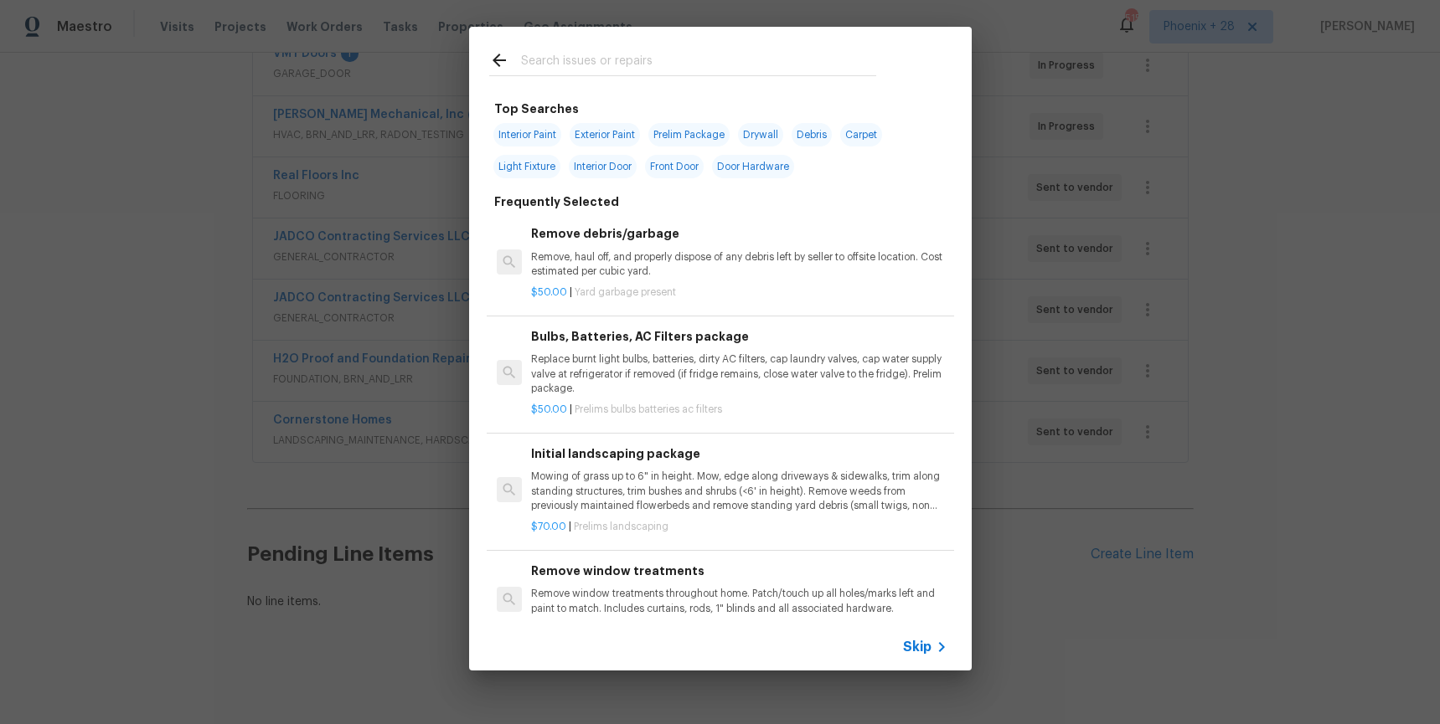
drag, startPoint x: 634, startPoint y: 33, endPoint x: 633, endPoint y: 47, distance: 13.4
click at [633, 34] on div at bounding box center [682, 60] width 427 height 66
click at [634, 54] on input "text" at bounding box center [698, 62] width 355 height 25
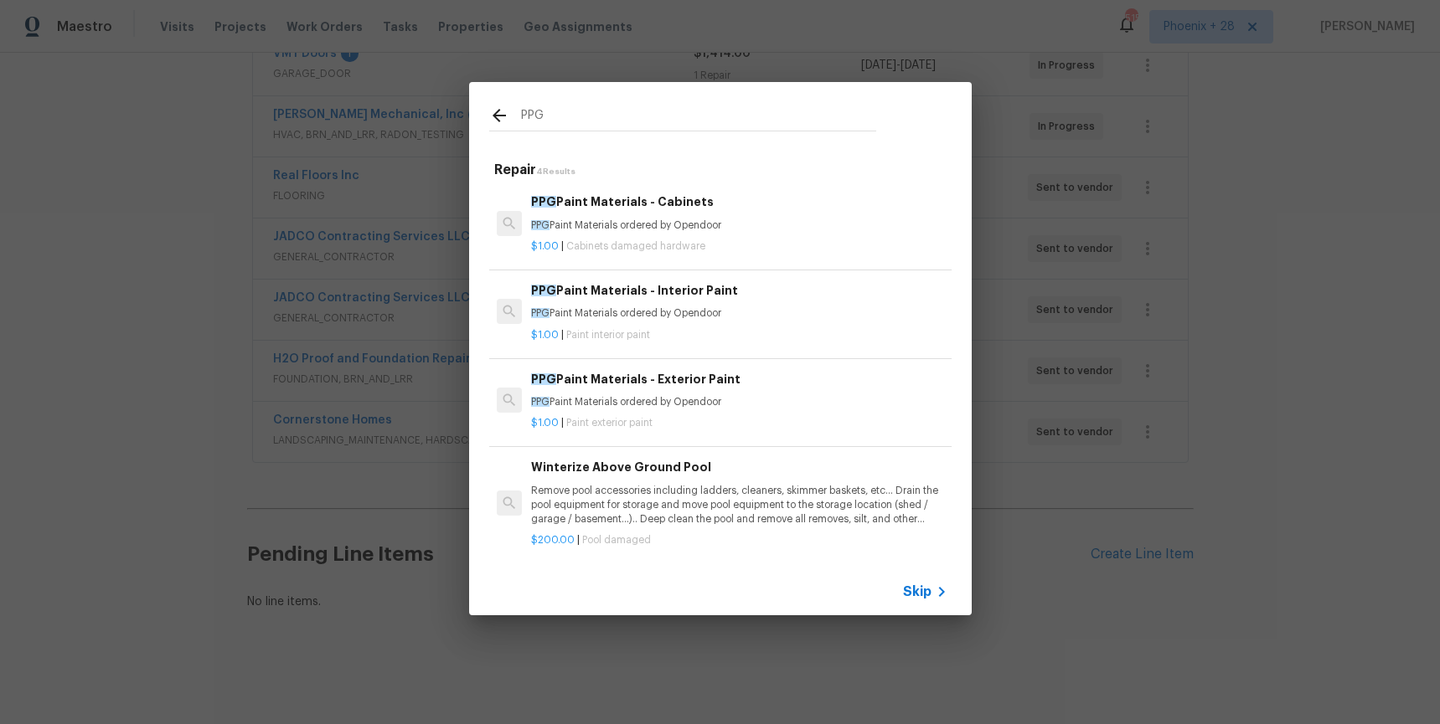
type input "PPG"
click at [817, 295] on h6 "PPG Paint Materials - Interior Paint" at bounding box center [738, 290] width 415 height 18
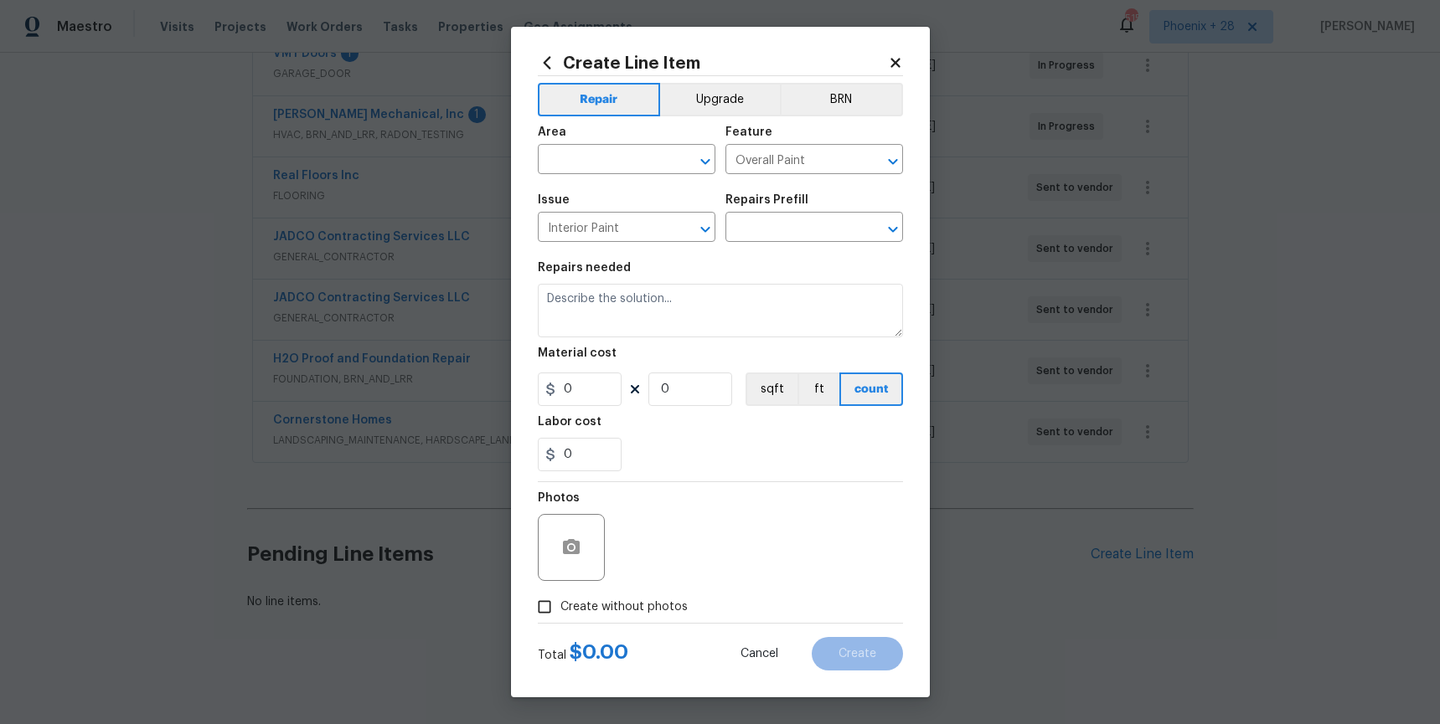
type input "PPG Paint Materials - Interior Paint $1.00"
type textarea "PPG Paint Materials ordered by Opendoor"
type input "1"
click at [625, 173] on span "Area ​" at bounding box center [627, 150] width 178 height 68
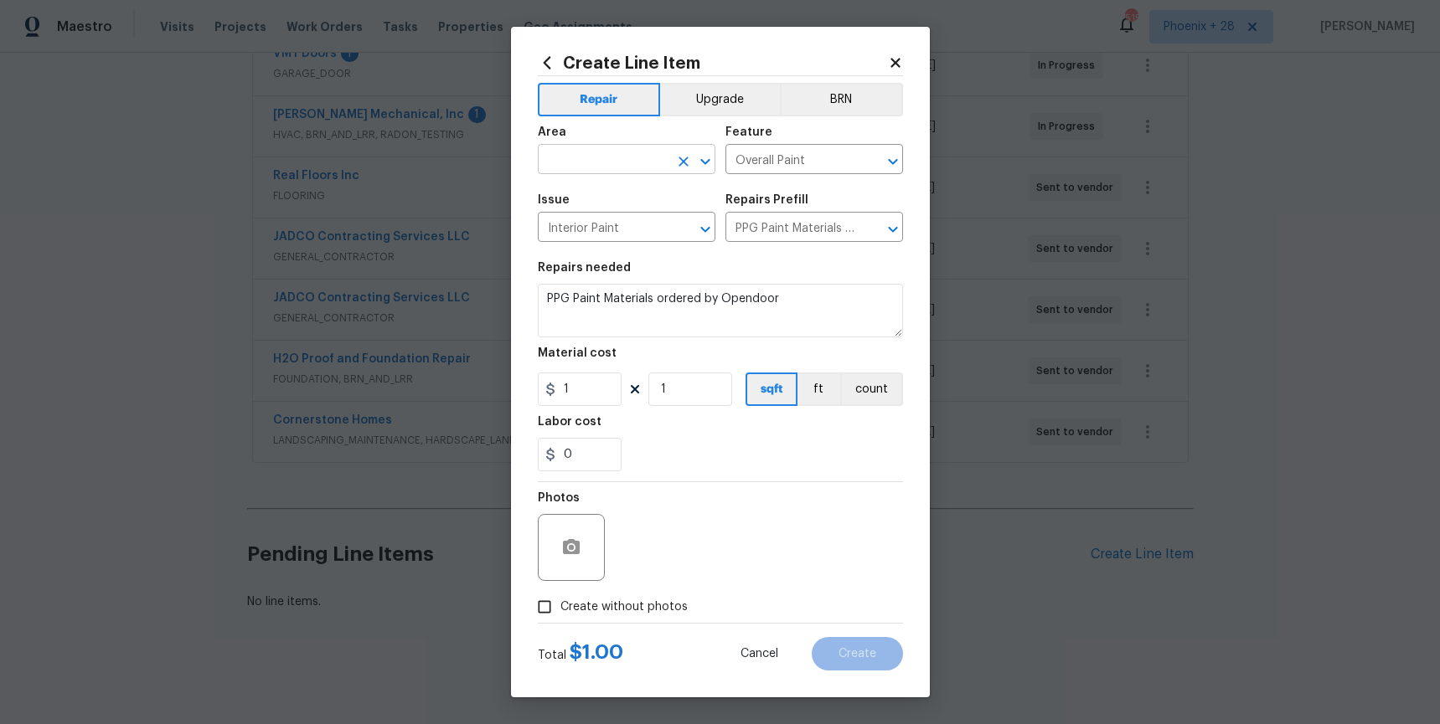
click at [623, 165] on input "text" at bounding box center [603, 161] width 131 height 26
drag, startPoint x: 625, startPoint y: 225, endPoint x: 587, endPoint y: 343, distance: 124.0
click at [623, 227] on li "Interior Overall" at bounding box center [627, 226] width 178 height 28
type input "Interior Overall"
drag, startPoint x: 604, startPoint y: 398, endPoint x: 549, endPoint y: 391, distance: 55.7
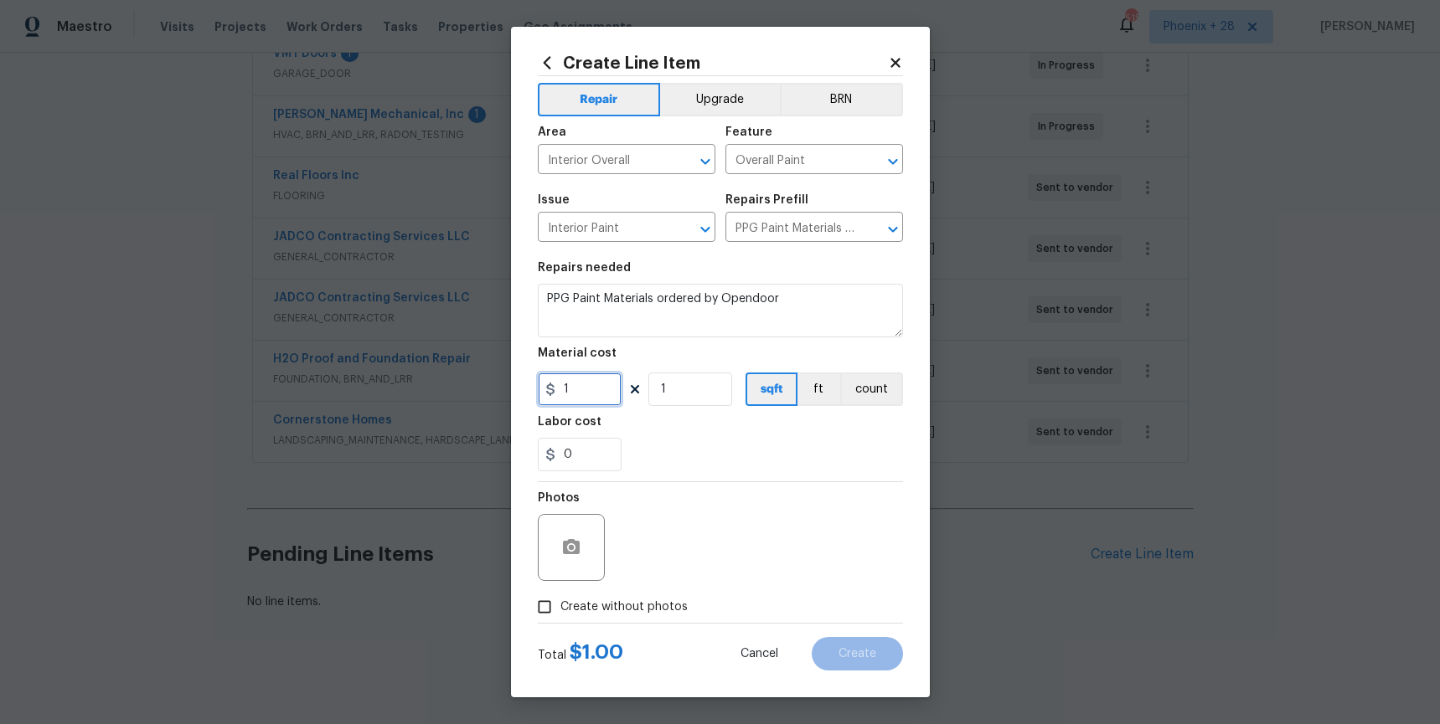
click at [549, 392] on div "1" at bounding box center [580, 389] width 84 height 33
type input "933.73"
click at [592, 607] on span "Create without photos" at bounding box center [623, 608] width 127 height 18
click at [560, 607] on input "Create without photos" at bounding box center [544, 607] width 32 height 32
checkbox input "true"
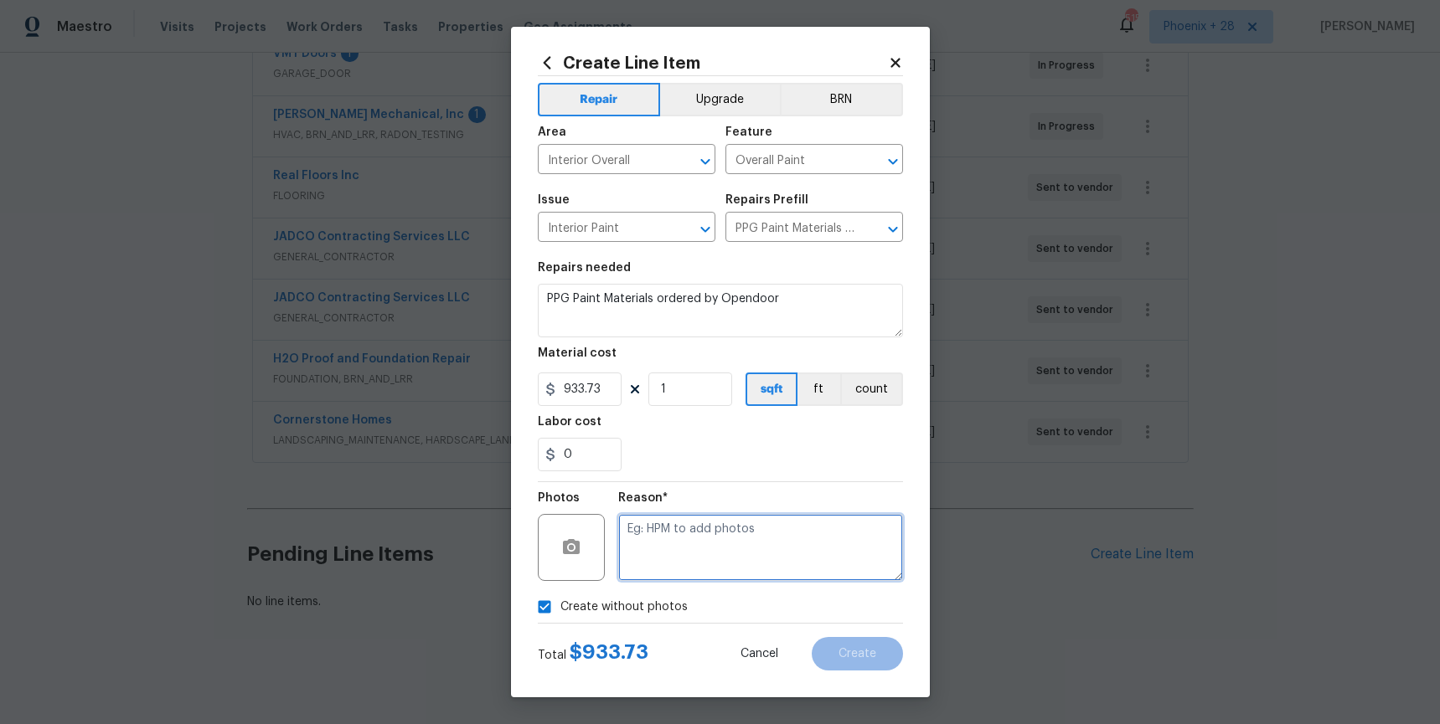
click at [671, 559] on textarea at bounding box center [760, 547] width 285 height 67
type textarea "NA"
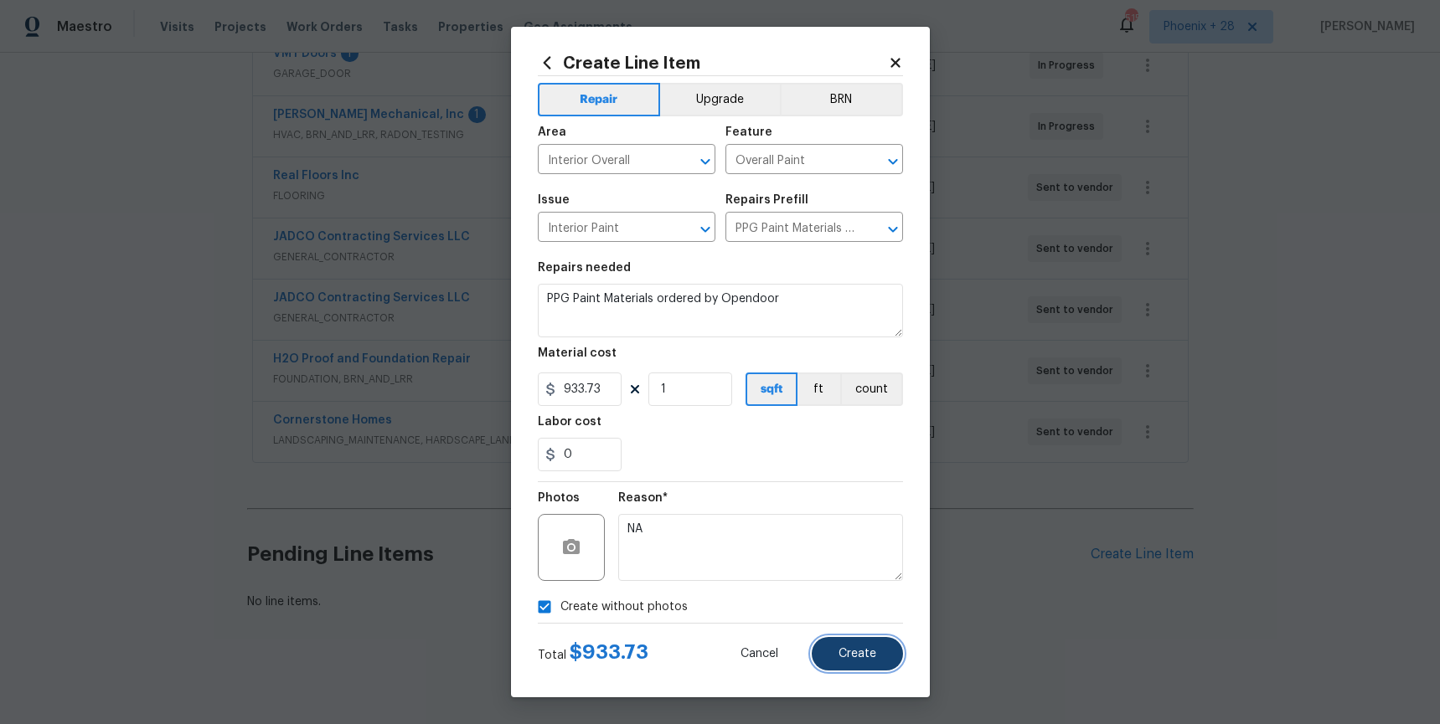
click at [832, 644] on button "Create" at bounding box center [857, 653] width 91 height 33
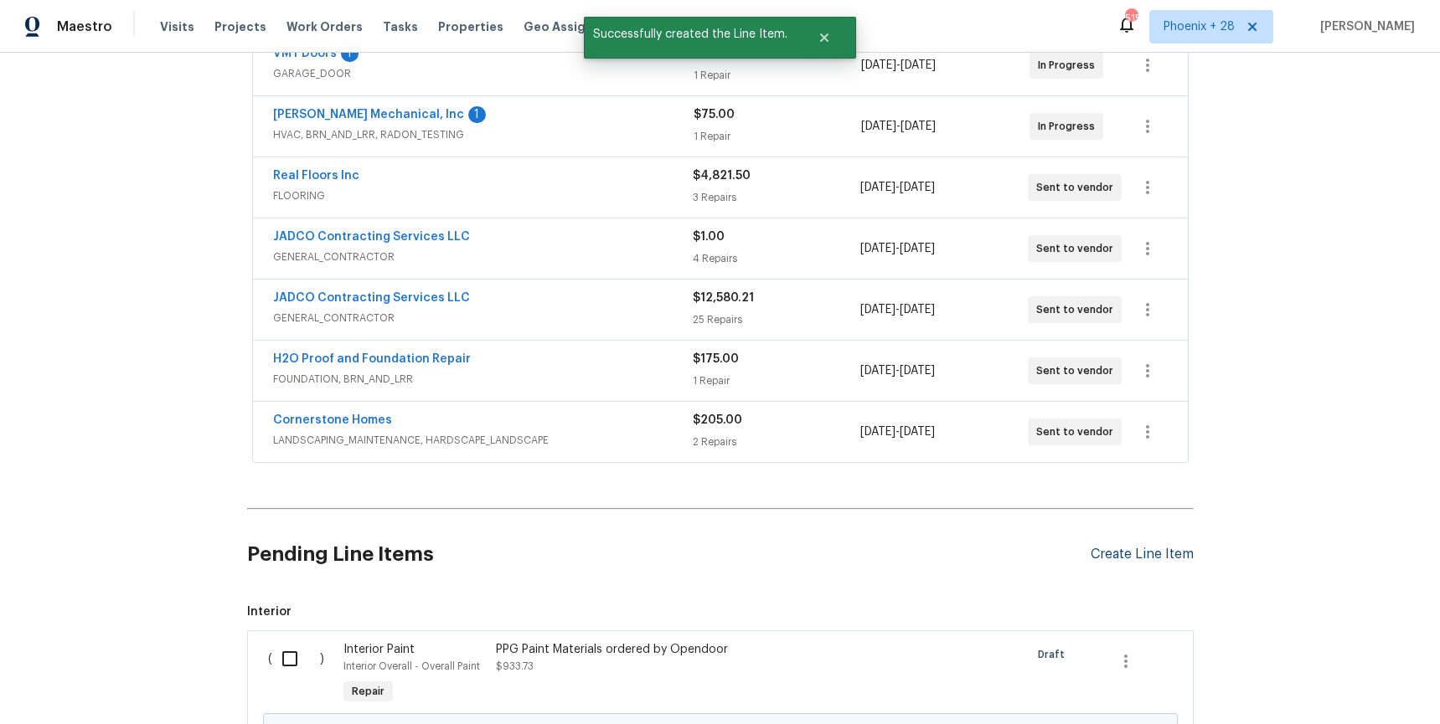
click at [1169, 549] on div "Create Line Item" at bounding box center [1141, 555] width 103 height 16
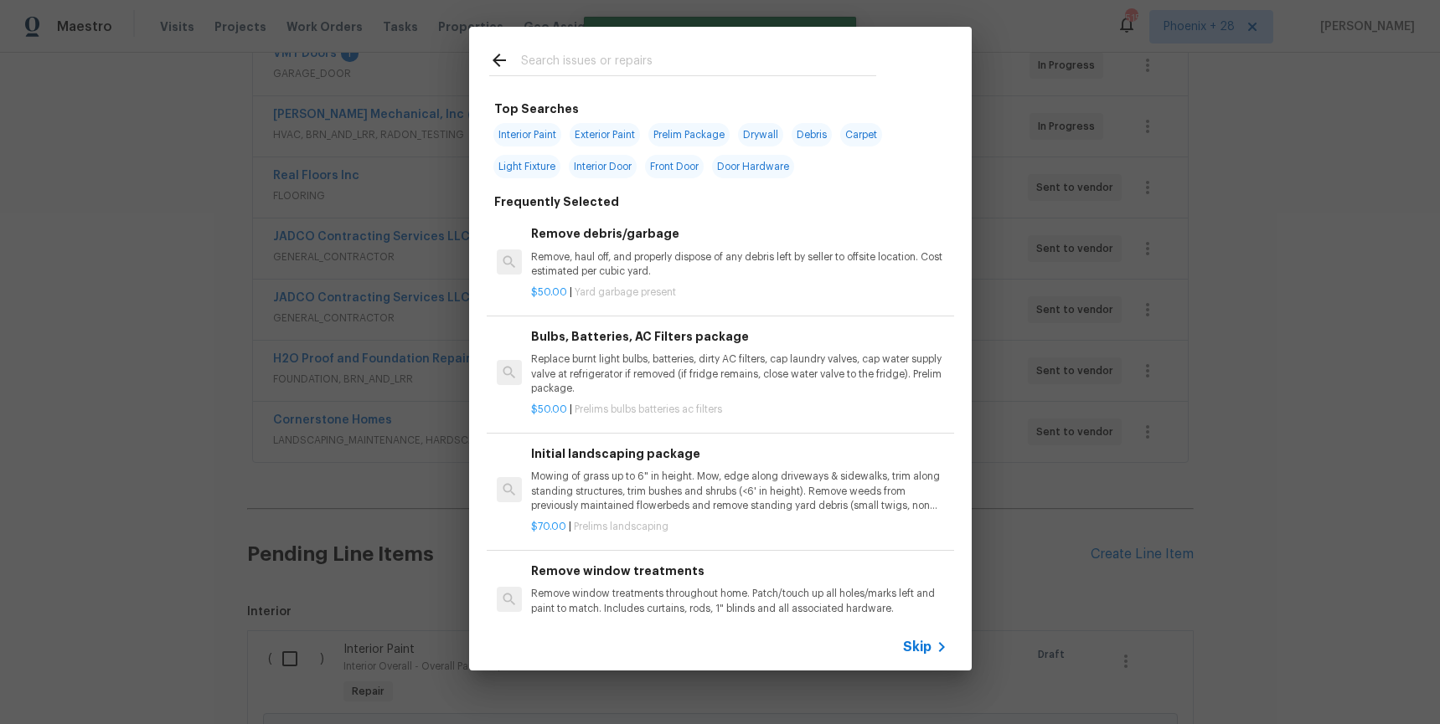
click at [631, 39] on div at bounding box center [682, 60] width 427 height 66
click at [630, 53] on input "text" at bounding box center [698, 62] width 355 height 25
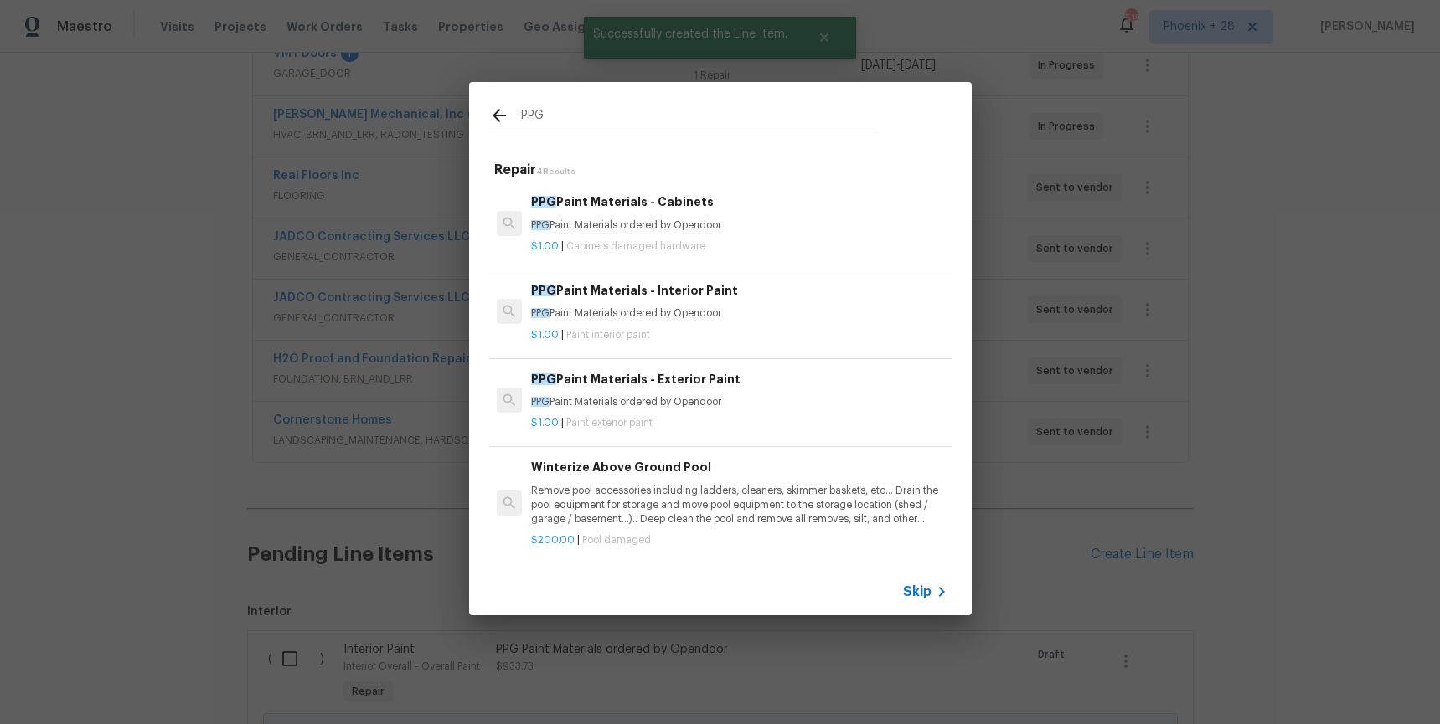
type input "PPG"
click at [836, 236] on div "$1.00 | Cabinets damaged hardware" at bounding box center [738, 243] width 415 height 21
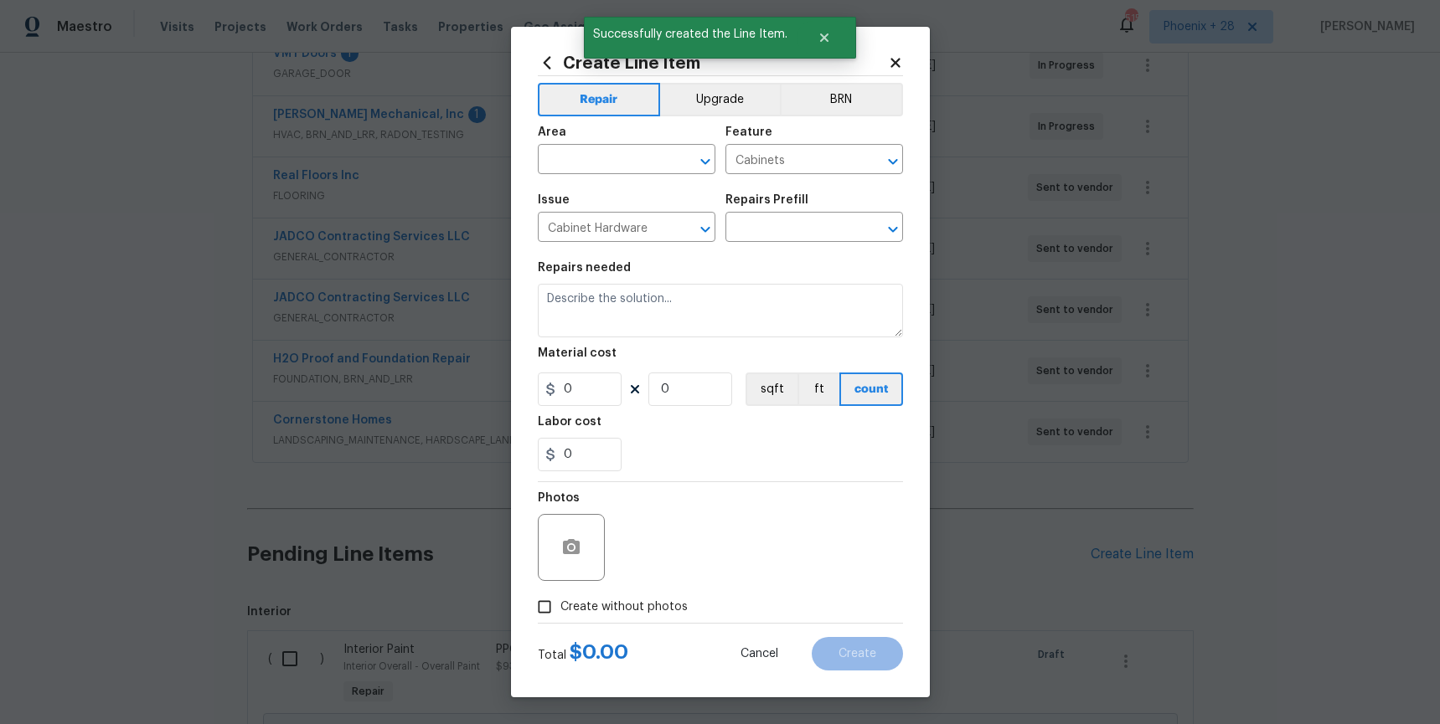
type input "PPG Paint Materials - Cabinets $1.00"
type textarea "PPG Paint Materials ordered by Opendoor"
type input "1"
drag, startPoint x: 636, startPoint y: 130, endPoint x: 634, endPoint y: 142, distance: 12.7
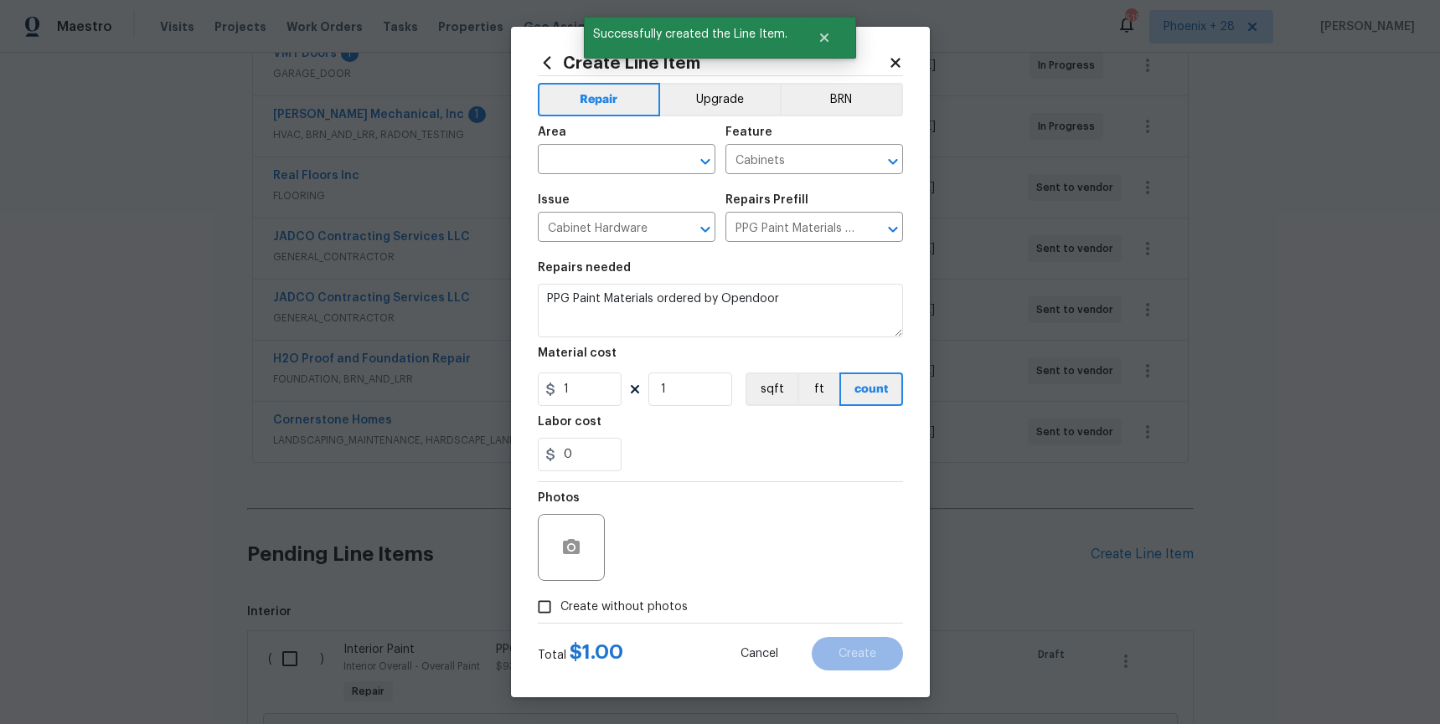
click at [636, 131] on div "Area" at bounding box center [627, 137] width 178 height 22
click at [635, 145] on div "Area" at bounding box center [627, 137] width 178 height 22
click at [647, 172] on input "text" at bounding box center [603, 161] width 131 height 26
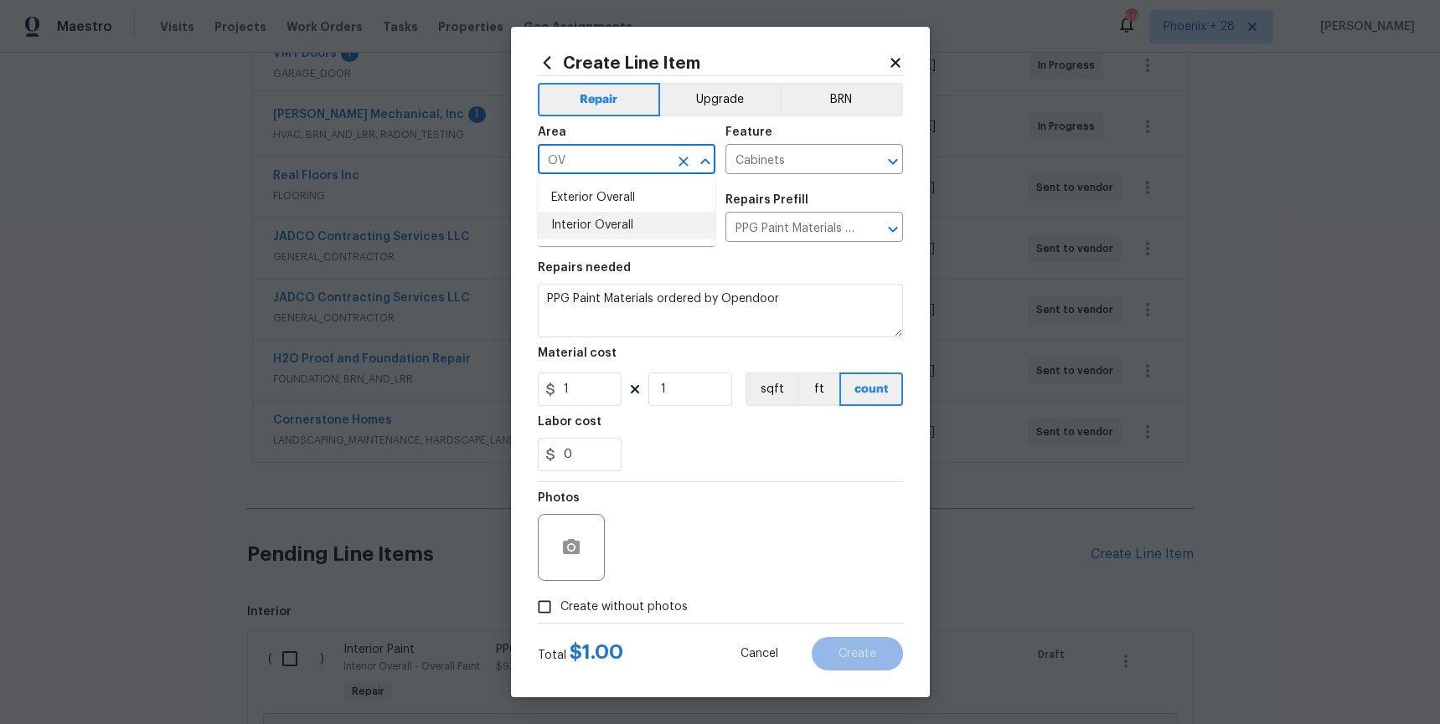
click at [642, 212] on li "Interior Overall" at bounding box center [627, 226] width 178 height 28
type input "Interior Overall"
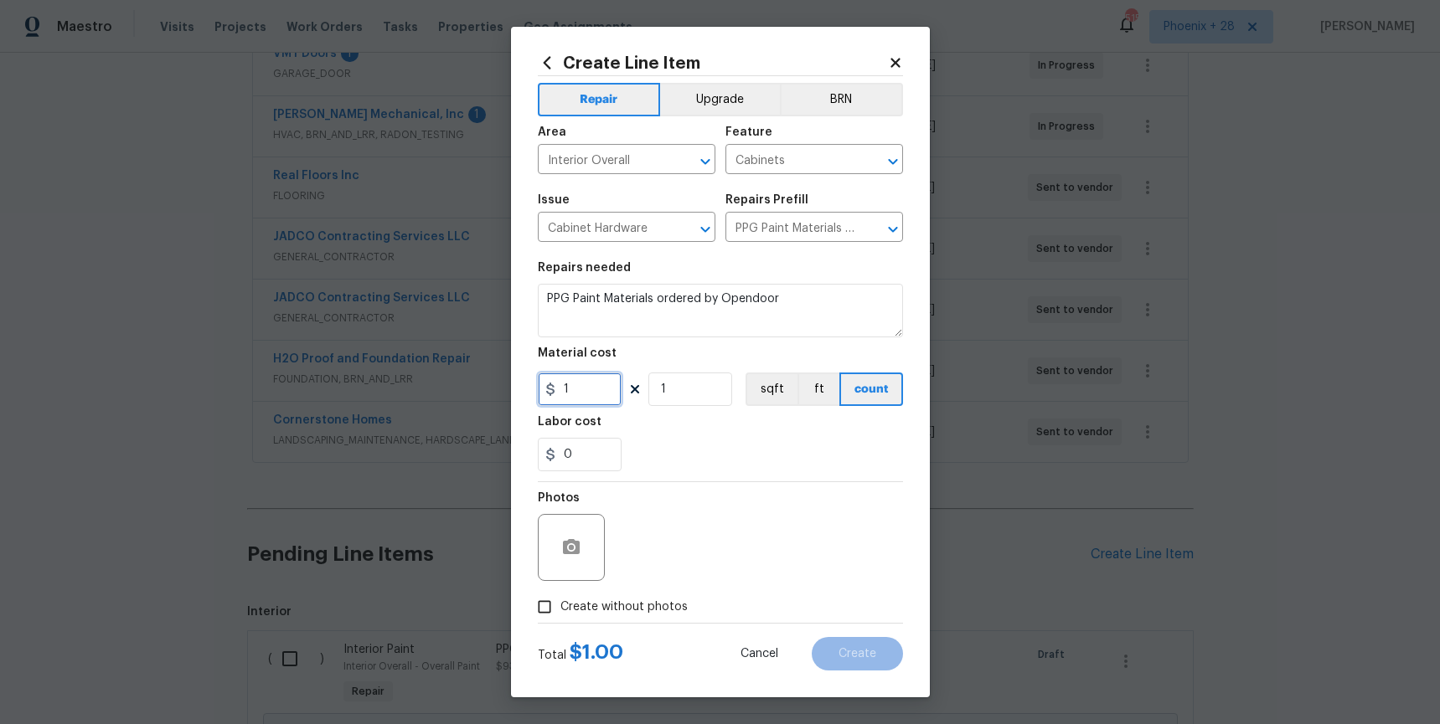
drag, startPoint x: 577, startPoint y: 391, endPoint x: 564, endPoint y: 390, distance: 13.4
click at [564, 390] on input "1" at bounding box center [580, 389] width 84 height 33
click at [598, 389] on input "120.51" at bounding box center [580, 389] width 84 height 33
drag, startPoint x: 600, startPoint y: 389, endPoint x: 546, endPoint y: 390, distance: 54.4
click at [546, 390] on div "120.51" at bounding box center [580, 389] width 84 height 33
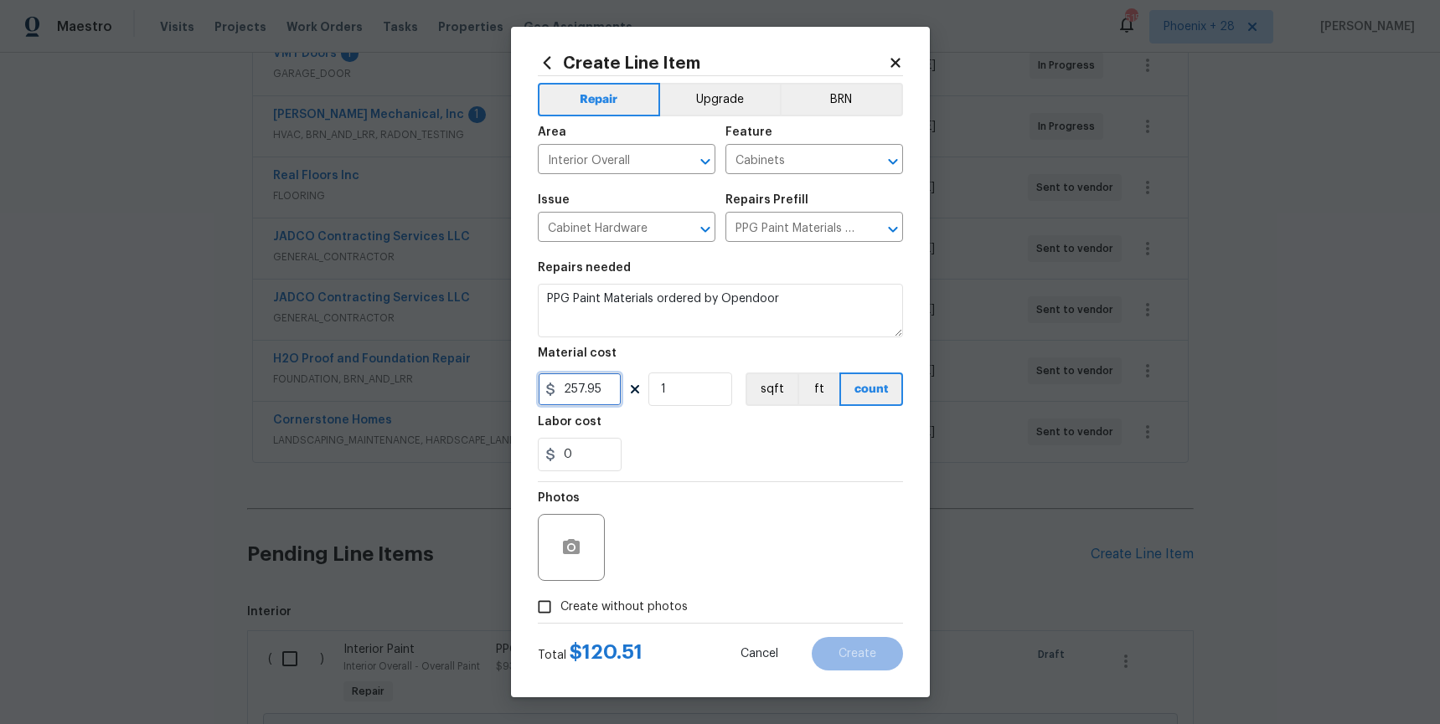
type input "257.95"
drag, startPoint x: 627, startPoint y: 570, endPoint x: 646, endPoint y: 590, distance: 26.7
click at [627, 570] on div "Photos" at bounding box center [720, 536] width 365 height 109
click at [656, 600] on span "Create without photos" at bounding box center [623, 608] width 127 height 18
click at [689, 564] on div "Photos" at bounding box center [720, 536] width 365 height 109
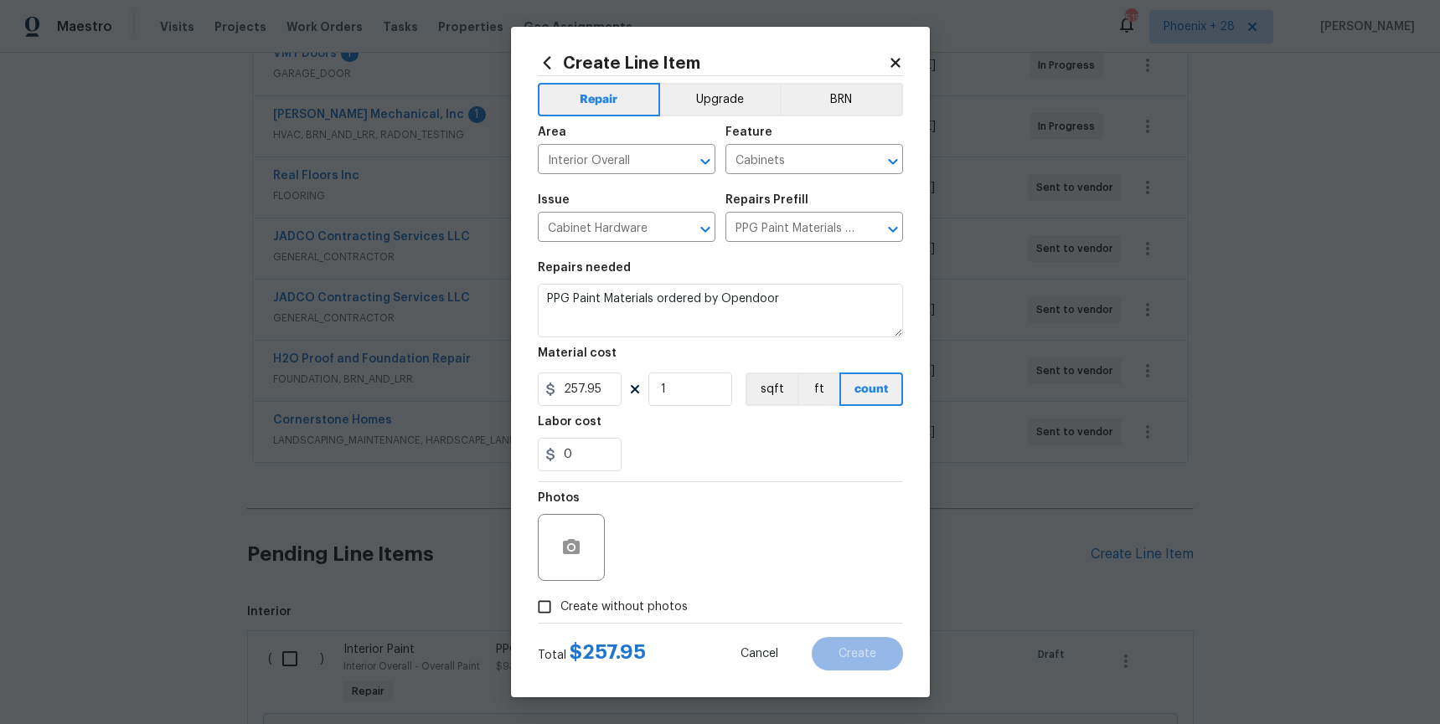
click at [684, 598] on div "Create without photos" at bounding box center [720, 607] width 365 height 32
click at [690, 567] on div "Photos" at bounding box center [720, 536] width 365 height 109
click at [676, 601] on span "Create without photos" at bounding box center [623, 608] width 127 height 18
click at [560, 601] on input "Create without photos" at bounding box center [544, 607] width 32 height 32
checkbox input "true"
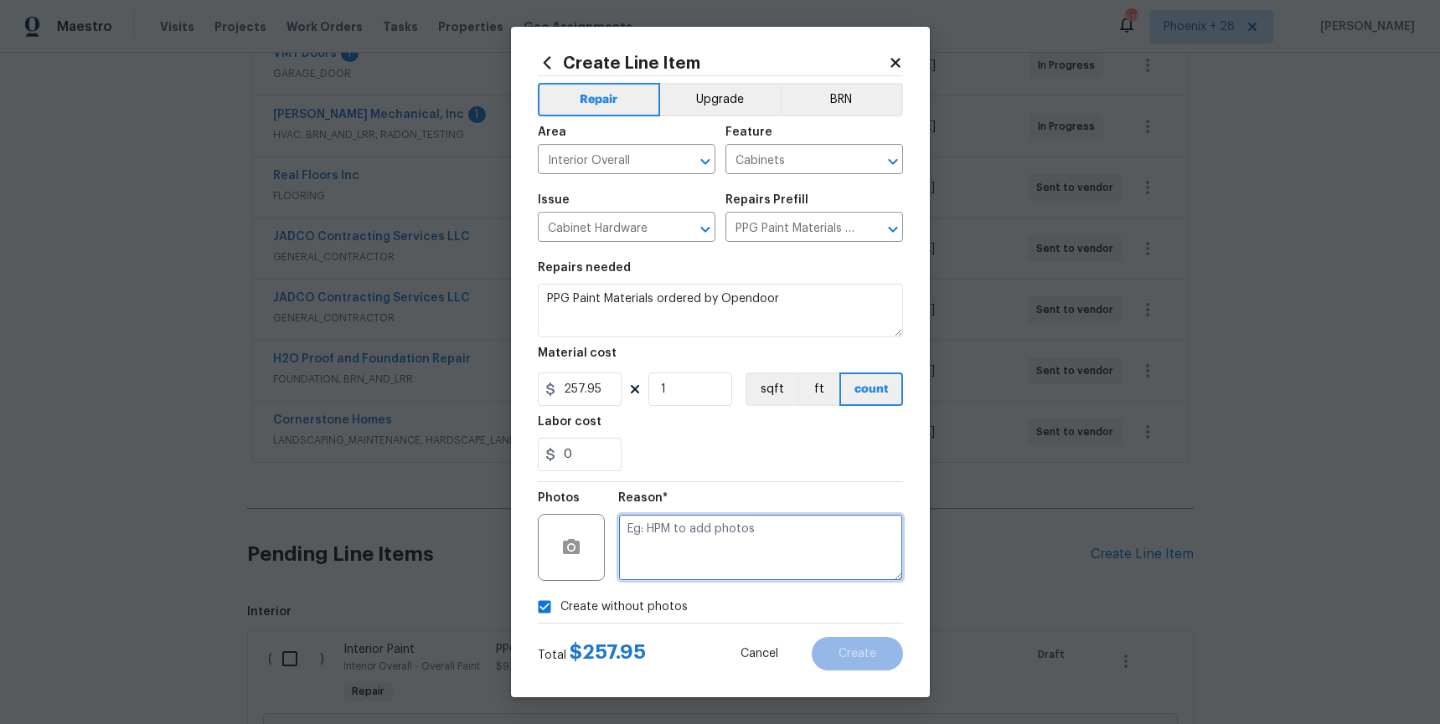
click at [690, 559] on textarea at bounding box center [760, 547] width 285 height 67
type textarea "NA"
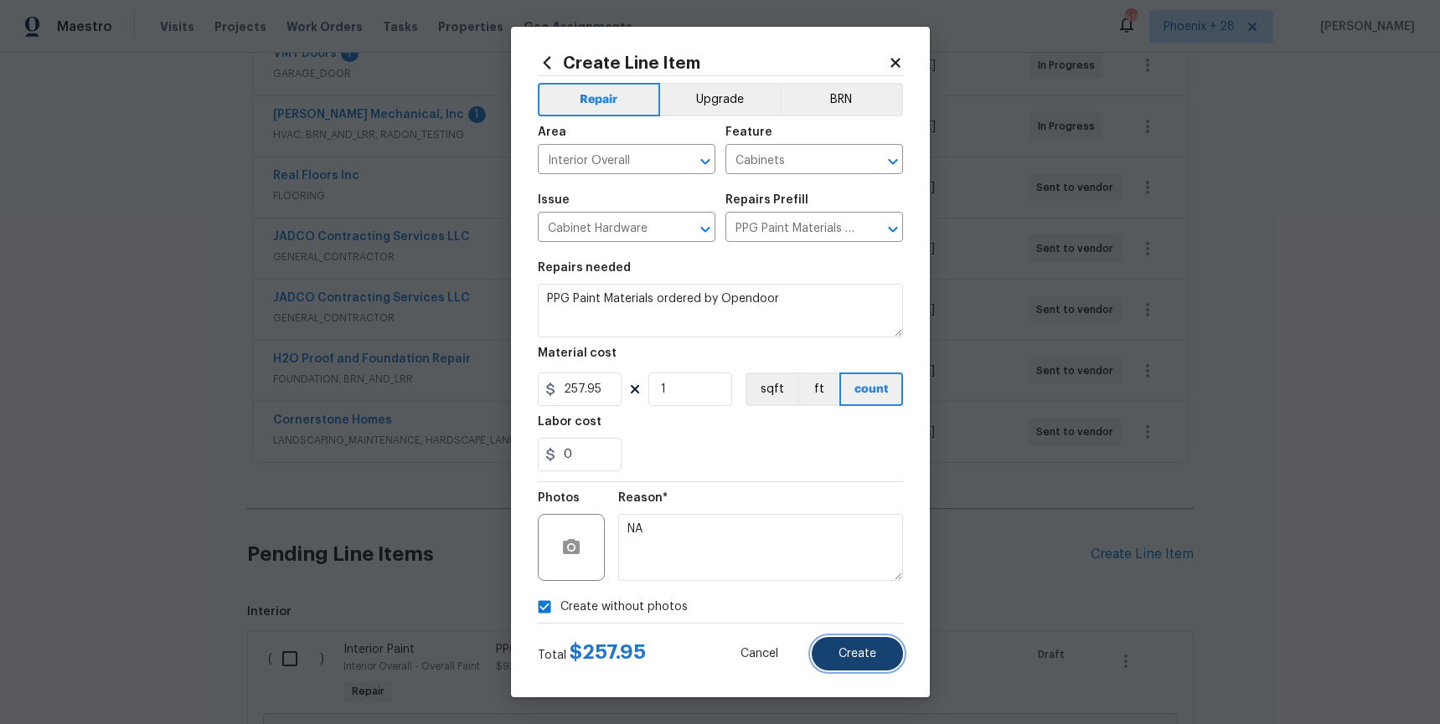
click at [865, 652] on span "Create" at bounding box center [857, 654] width 38 height 13
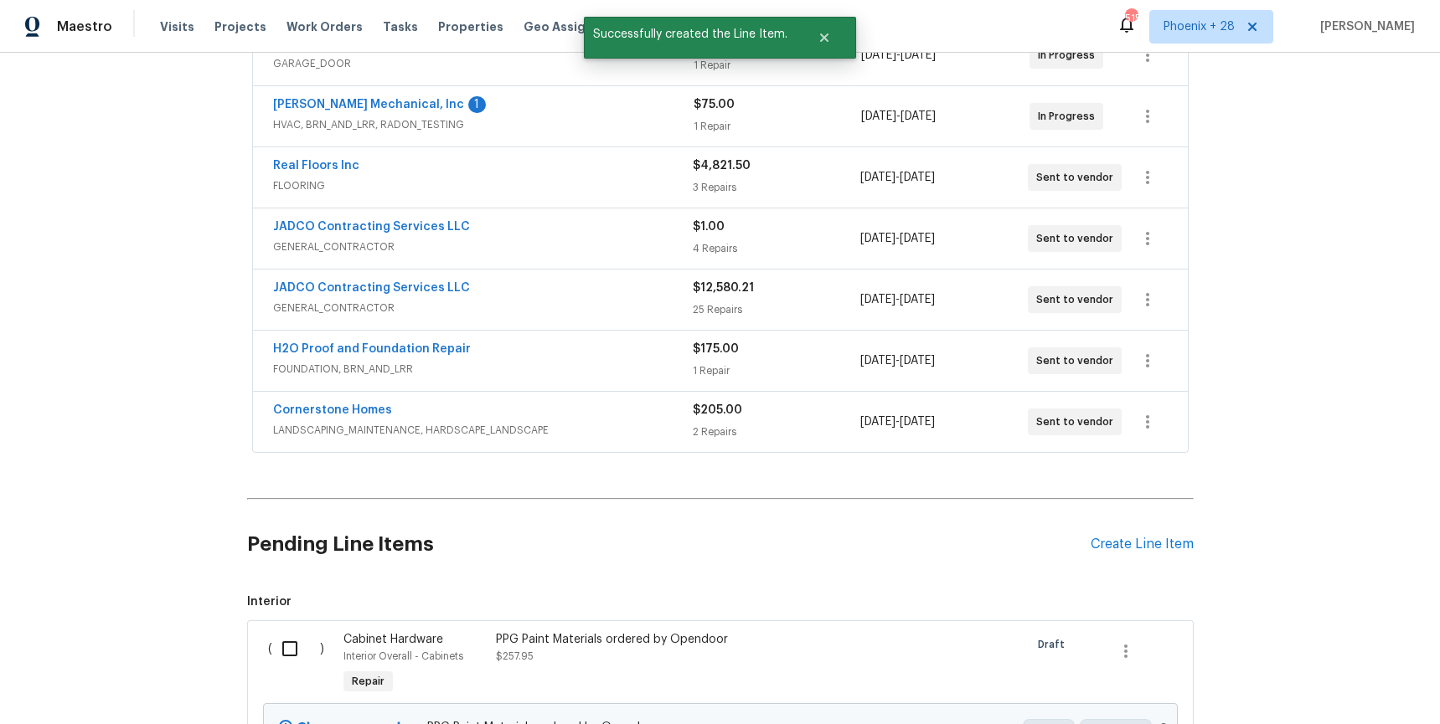
scroll to position [464, 0]
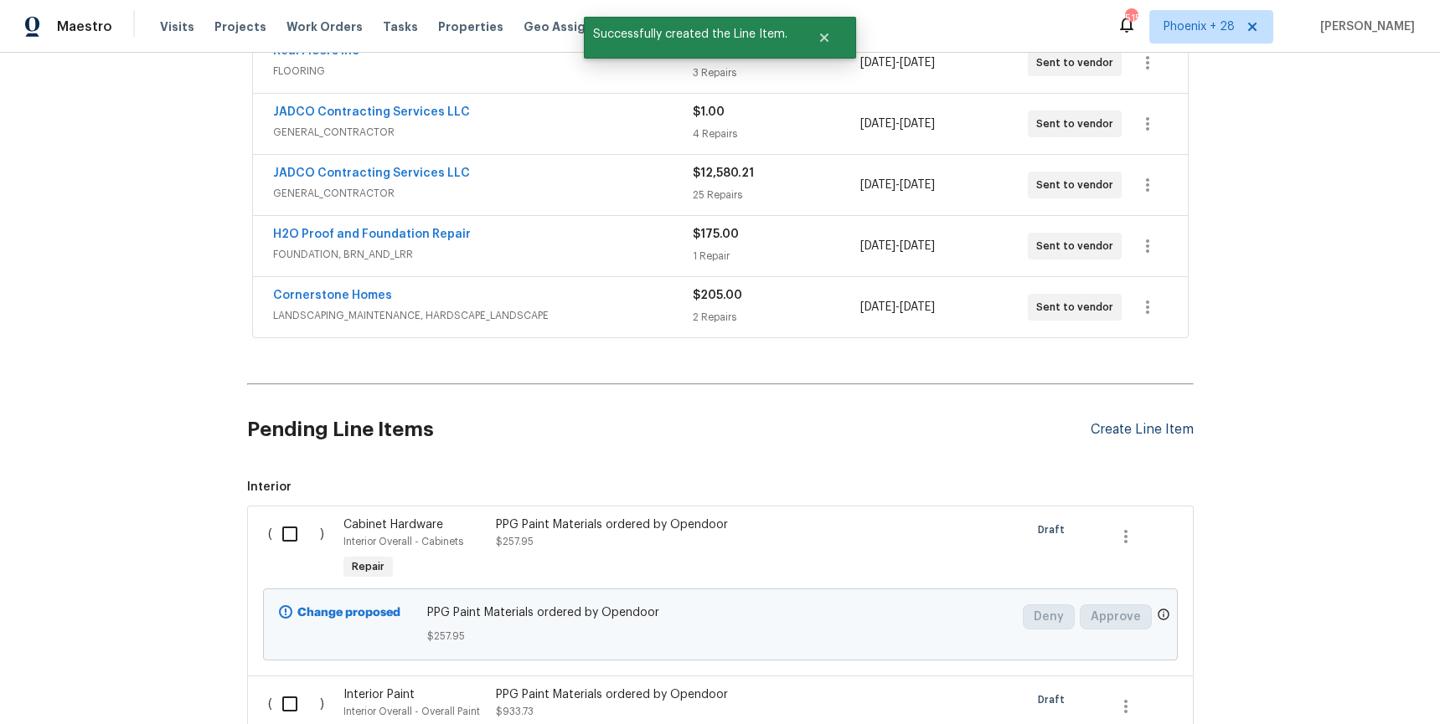
click at [1166, 422] on div "Create Line Item" at bounding box center [1141, 430] width 103 height 16
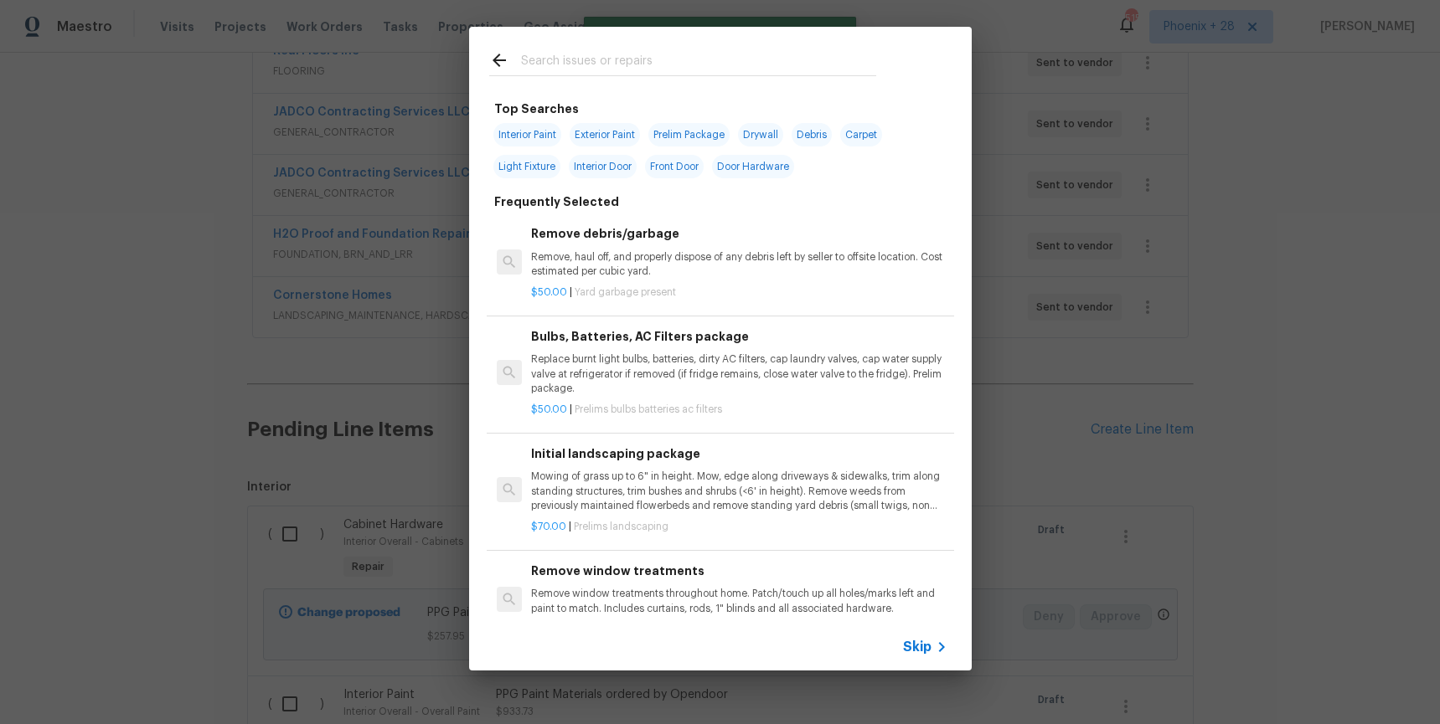
click at [710, 79] on div at bounding box center [682, 60] width 427 height 66
click at [703, 68] on input "text" at bounding box center [698, 62] width 355 height 25
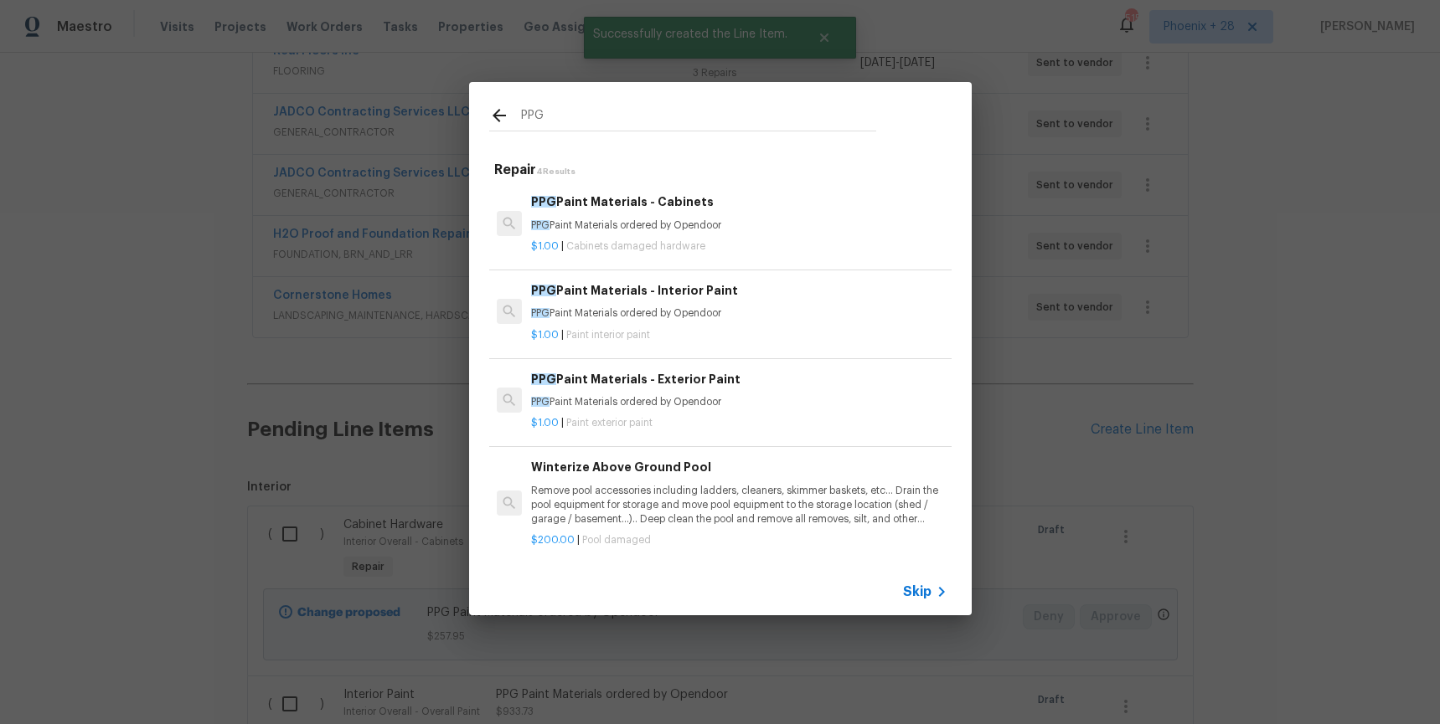
type input "PPG"
click at [793, 403] on p "PPG Paint Materials ordered by Opendoor" at bounding box center [738, 402] width 415 height 14
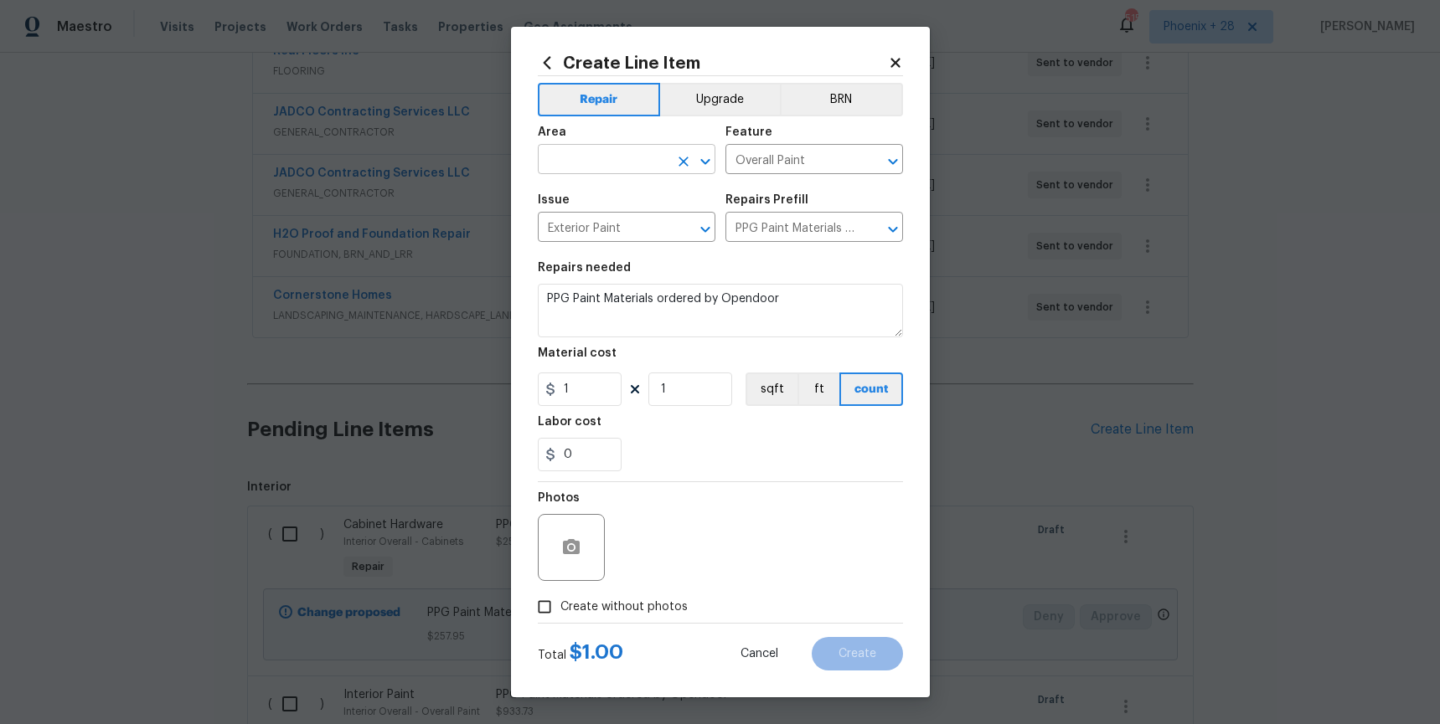
click at [610, 151] on input "text" at bounding box center [603, 161] width 131 height 26
click at [603, 193] on li "Exterior Overall" at bounding box center [627, 198] width 178 height 28
type input "Exterior Overall"
click at [585, 398] on input "1" at bounding box center [580, 389] width 84 height 33
type input "120.51"
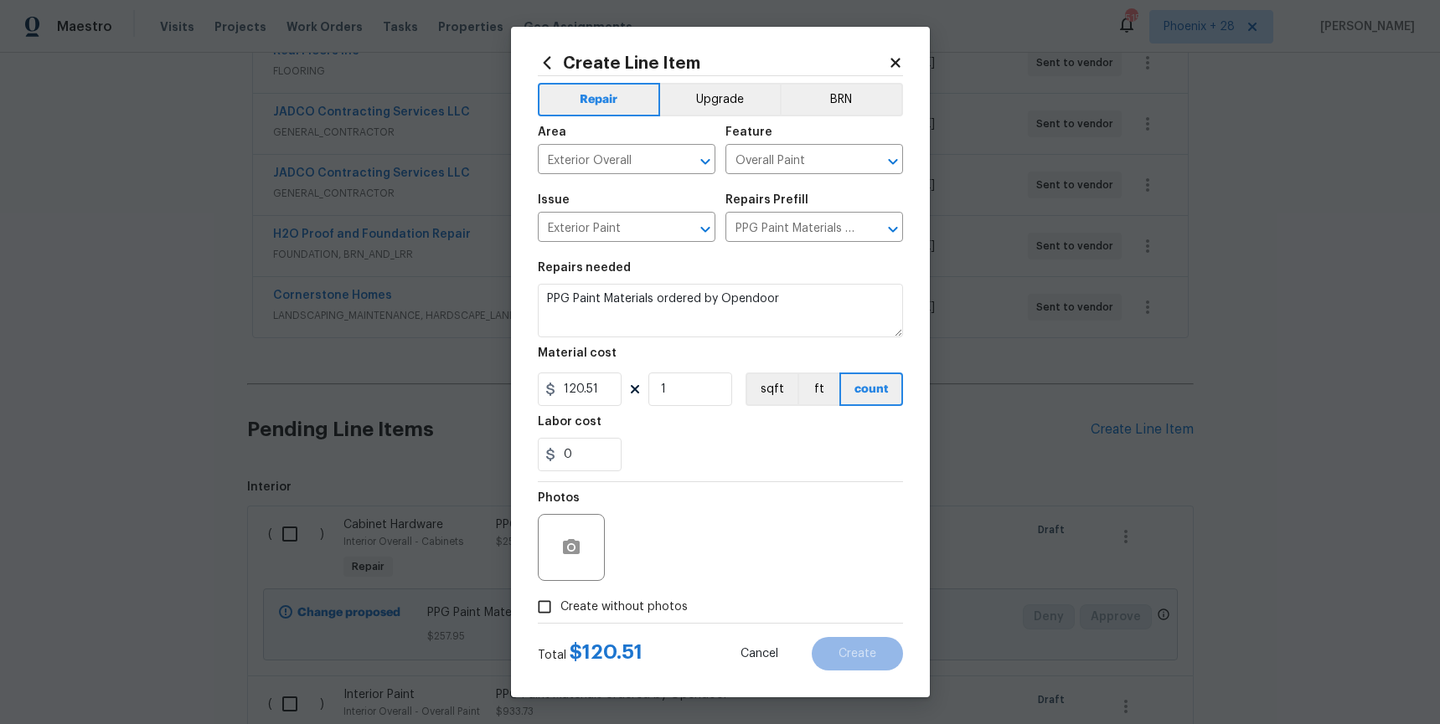
click at [668, 591] on label "Create without photos" at bounding box center [607, 607] width 159 height 32
click at [560, 591] on input "Create without photos" at bounding box center [544, 607] width 32 height 32
checkbox input "true"
click at [676, 578] on textarea at bounding box center [760, 547] width 285 height 67
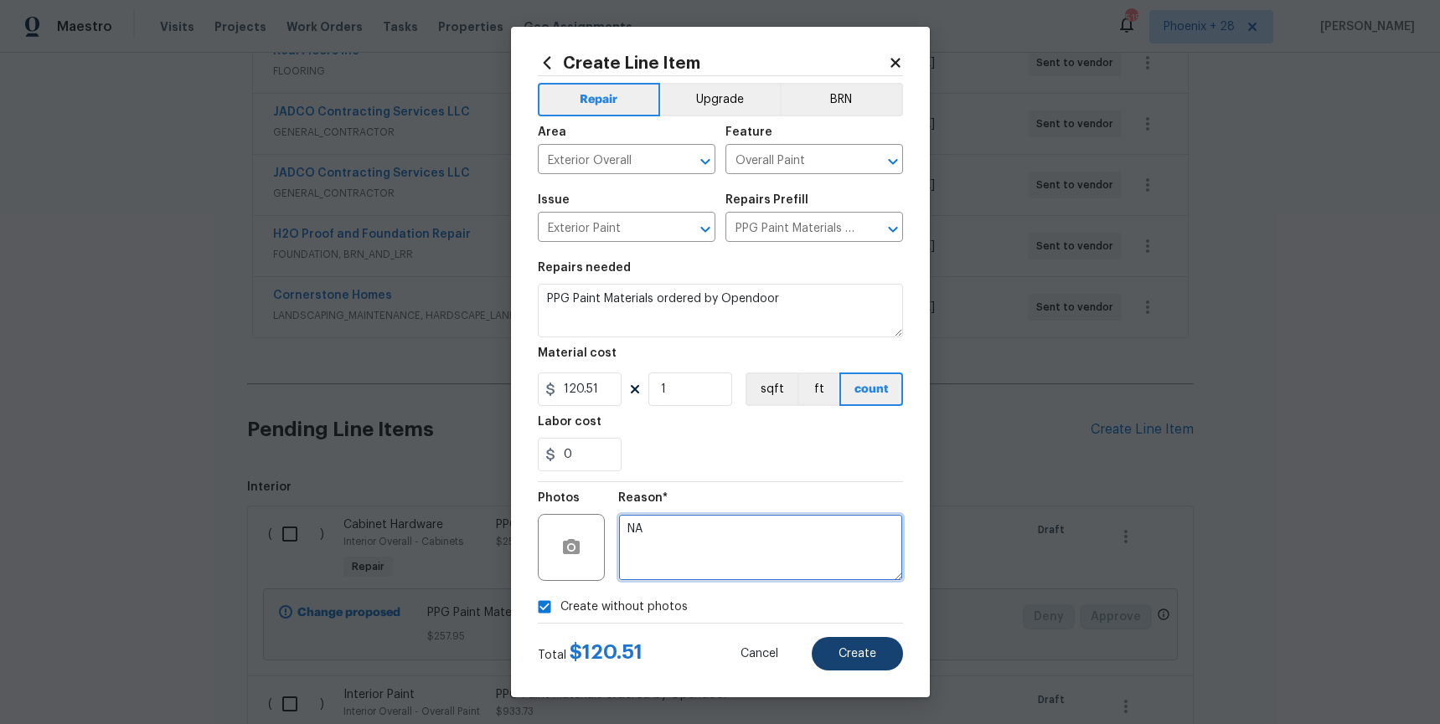
type textarea "NA"
click at [829, 642] on button "Create" at bounding box center [857, 653] width 91 height 33
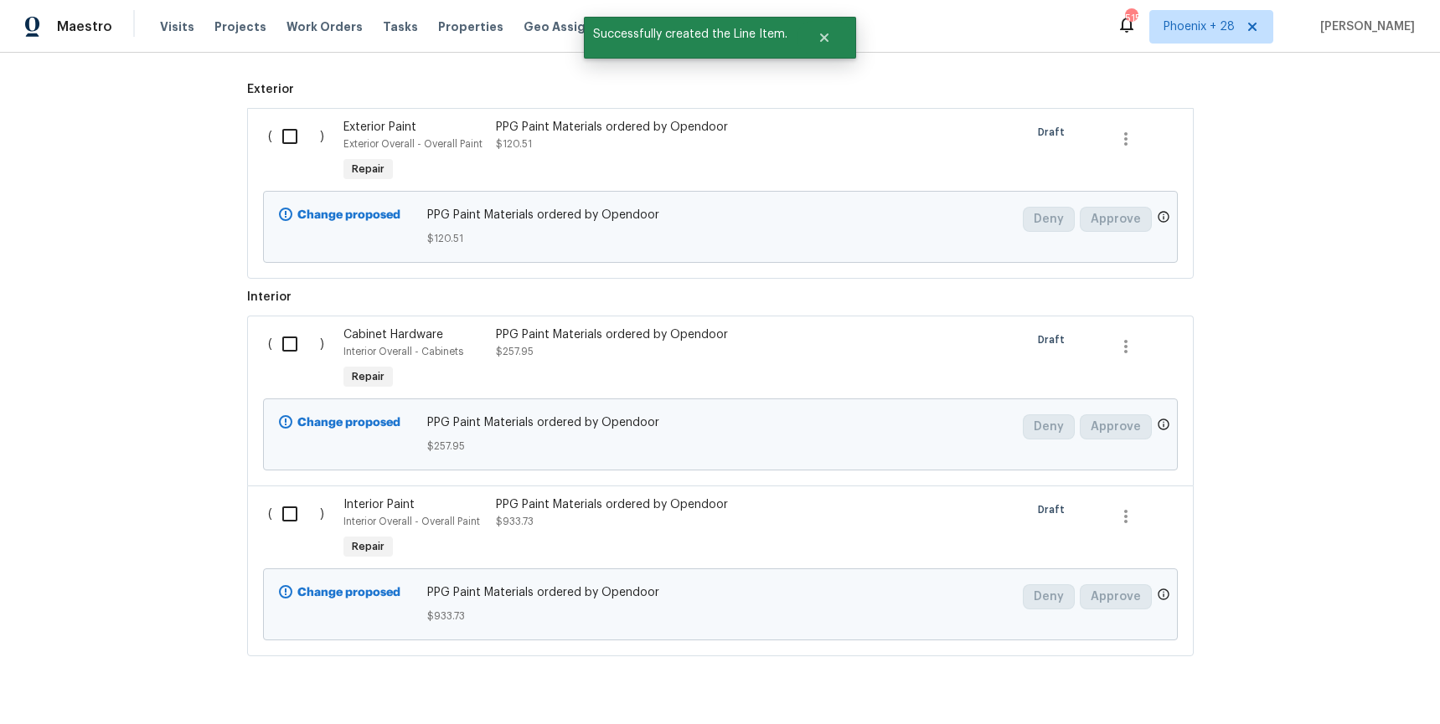
scroll to position [879, 0]
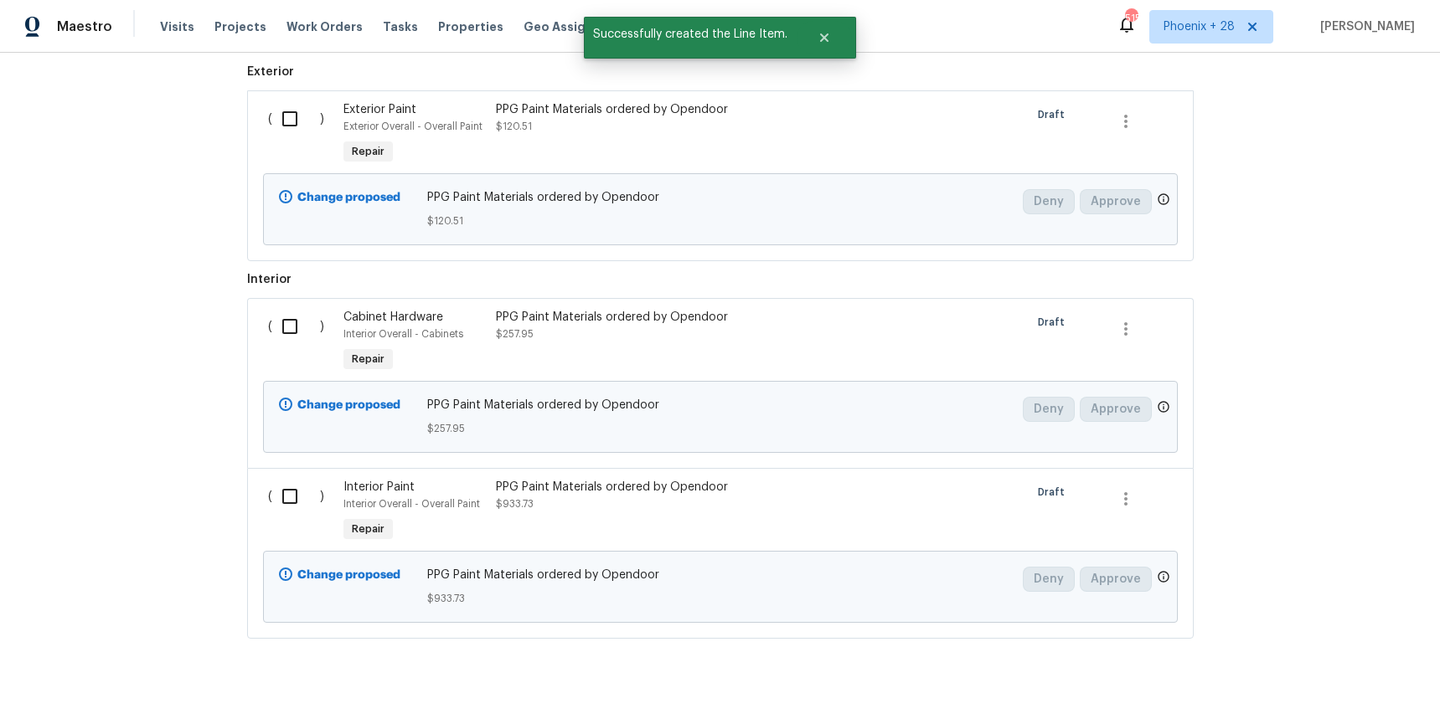
click at [313, 127] on input "checkbox" at bounding box center [296, 118] width 48 height 35
checkbox input "true"
click at [291, 354] on div "( )" at bounding box center [301, 342] width 76 height 77
drag, startPoint x: 291, startPoint y: 332, endPoint x: 291, endPoint y: 367, distance: 35.2
click at [291, 333] on input "checkbox" at bounding box center [296, 326] width 48 height 35
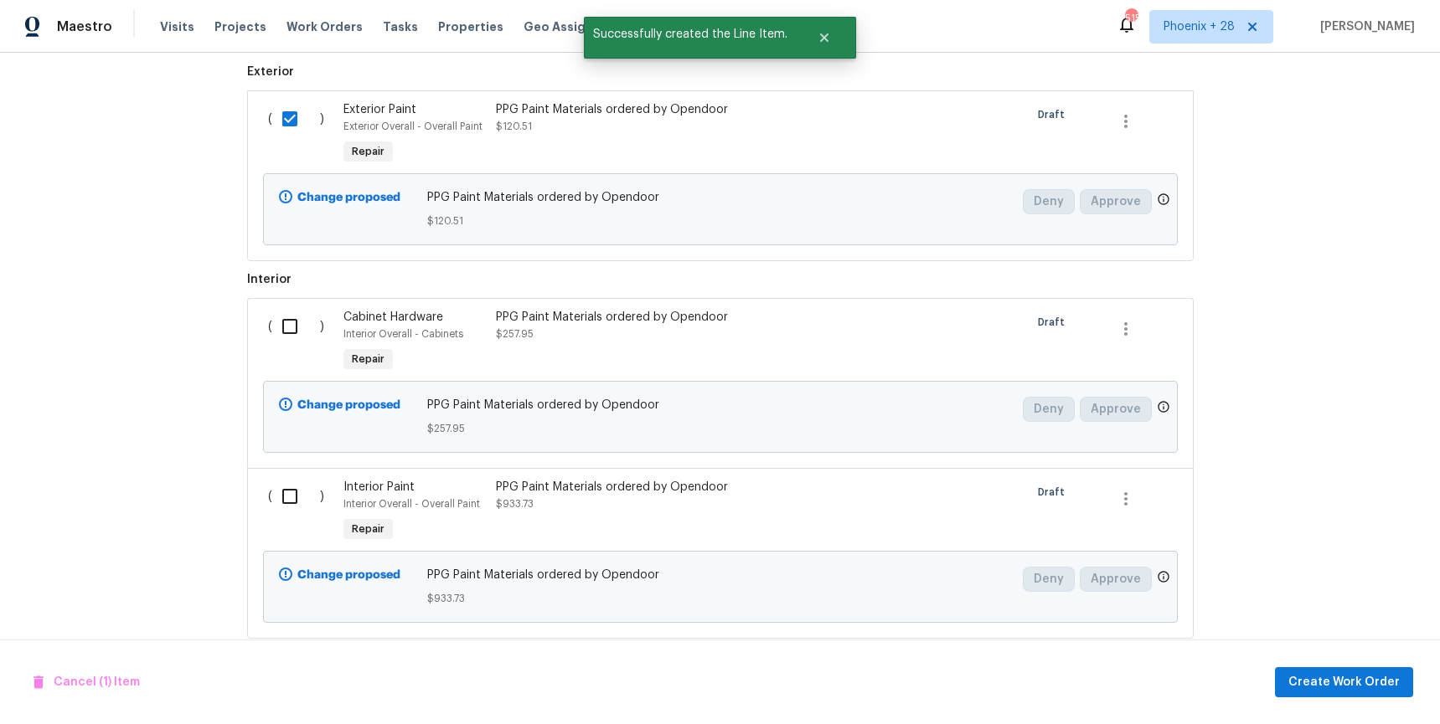
checkbox input "true"
click at [292, 488] on input "checkbox" at bounding box center [296, 496] width 48 height 35
checkbox input "true"
click at [1372, 688] on span "Create Work Order" at bounding box center [1343, 682] width 111 height 21
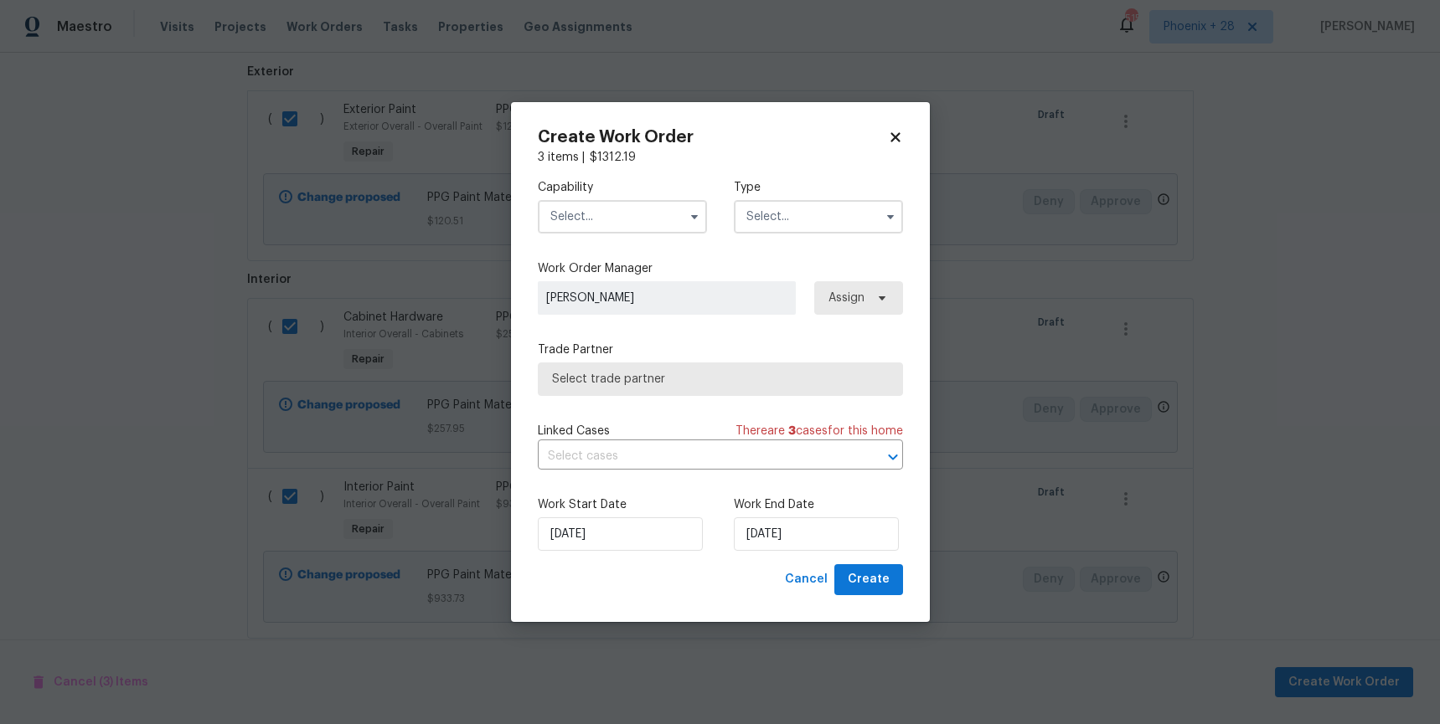
click at [616, 220] on input "text" at bounding box center [622, 216] width 169 height 33
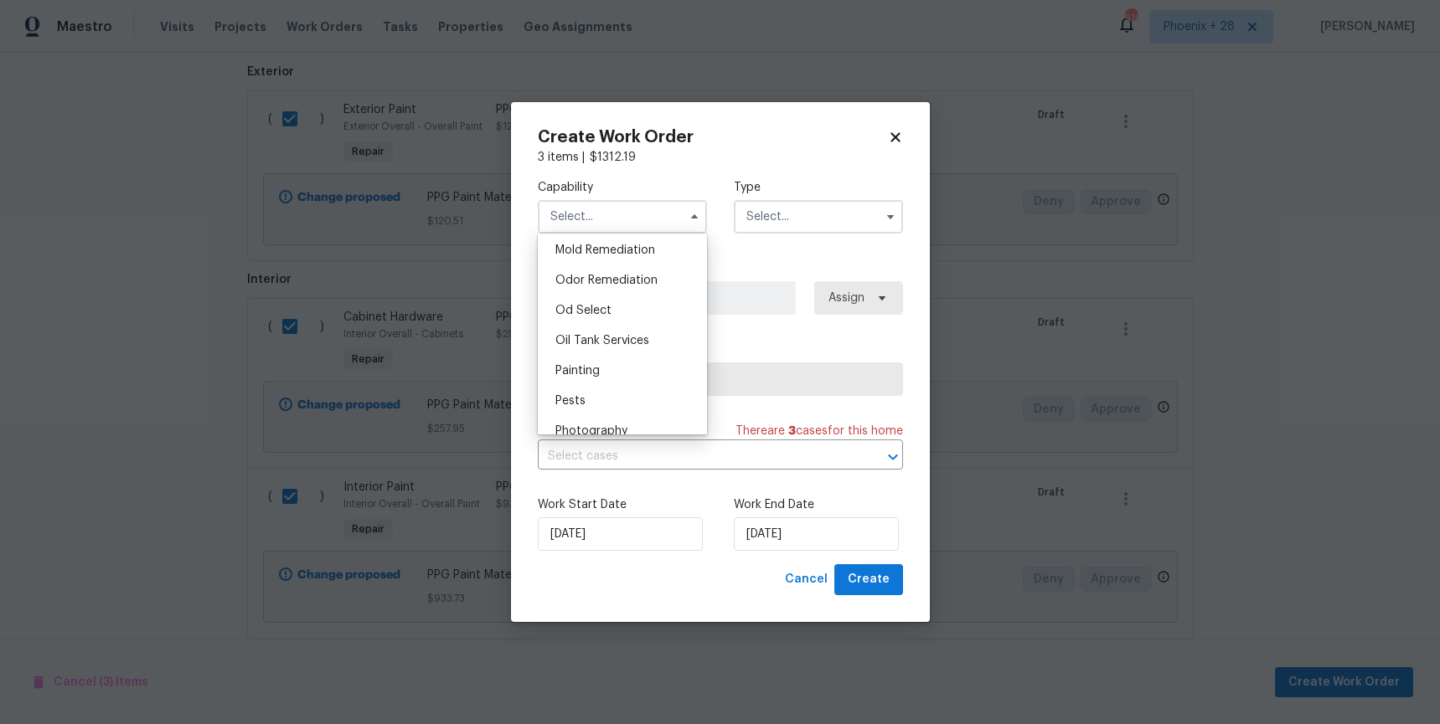
scroll to position [1311, 0]
click at [635, 343] on div "Painting" at bounding box center [622, 348] width 161 height 30
type input "Painting"
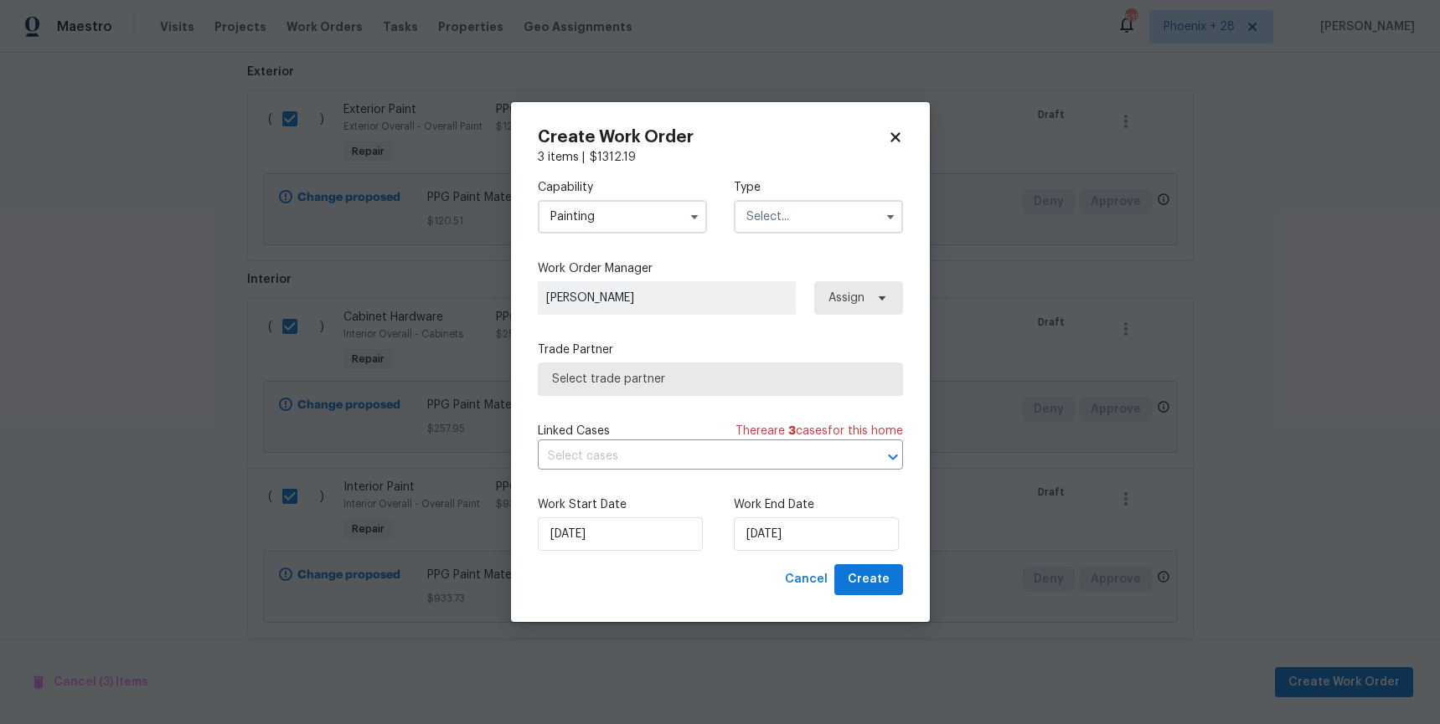
drag, startPoint x: 827, startPoint y: 203, endPoint x: 825, endPoint y: 224, distance: 21.9
click at [827, 203] on input "text" at bounding box center [818, 216] width 169 height 33
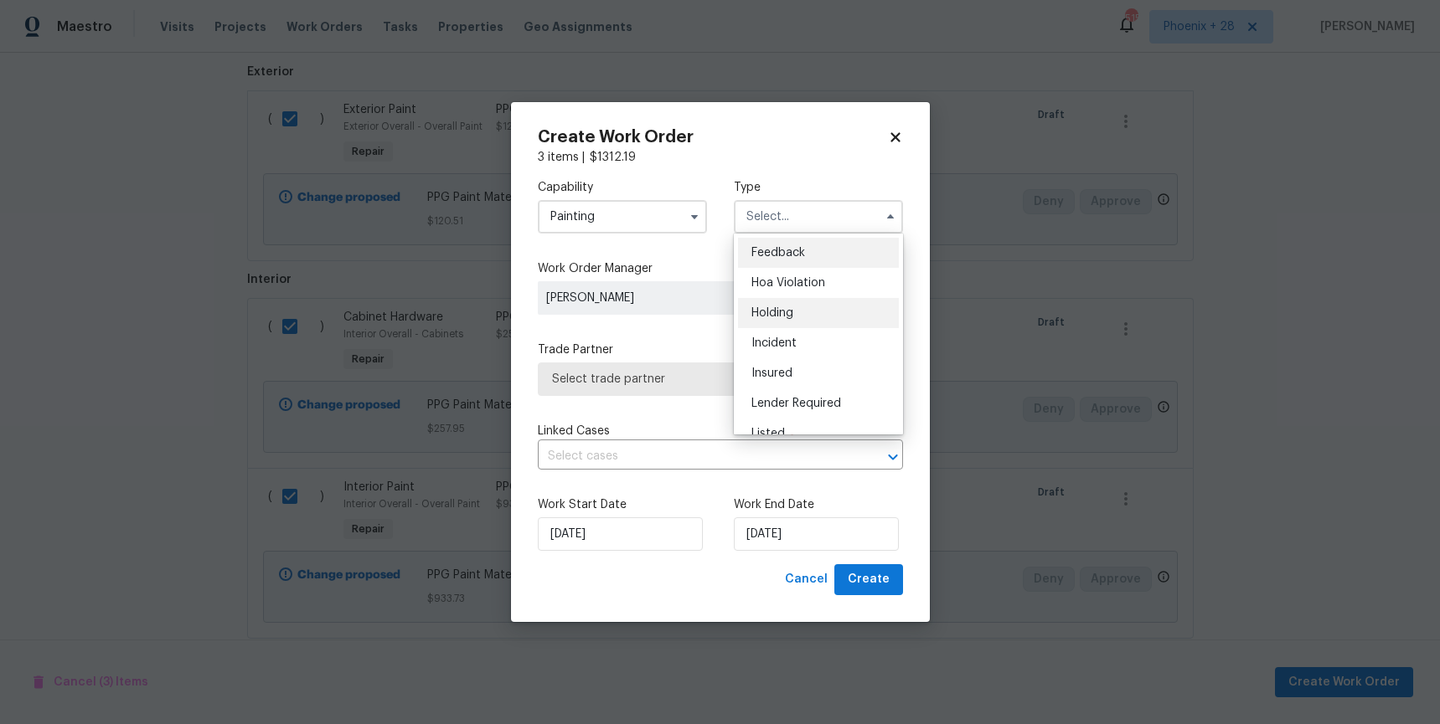
scroll to position [380, 0]
click at [819, 298] on div "Renovation" at bounding box center [818, 295] width 161 height 30
type input "Renovation"
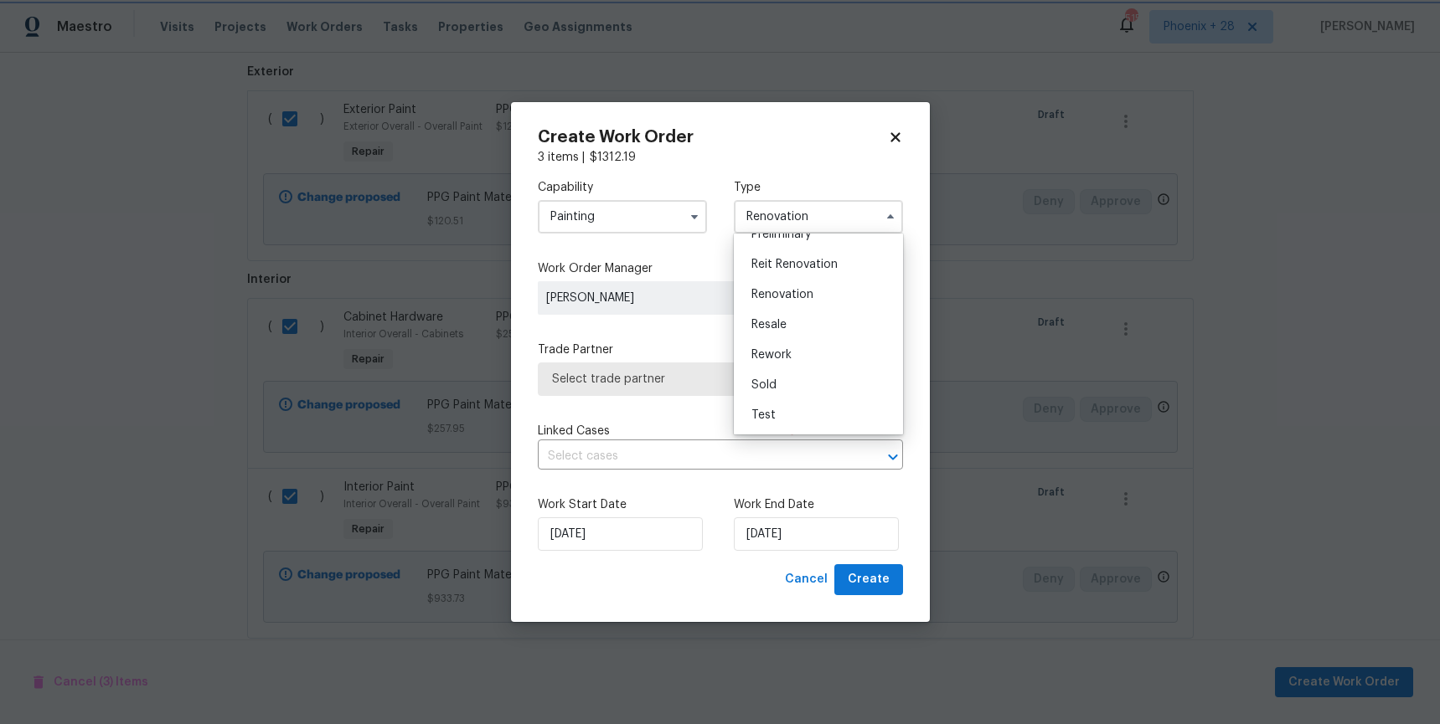
scroll to position [0, 0]
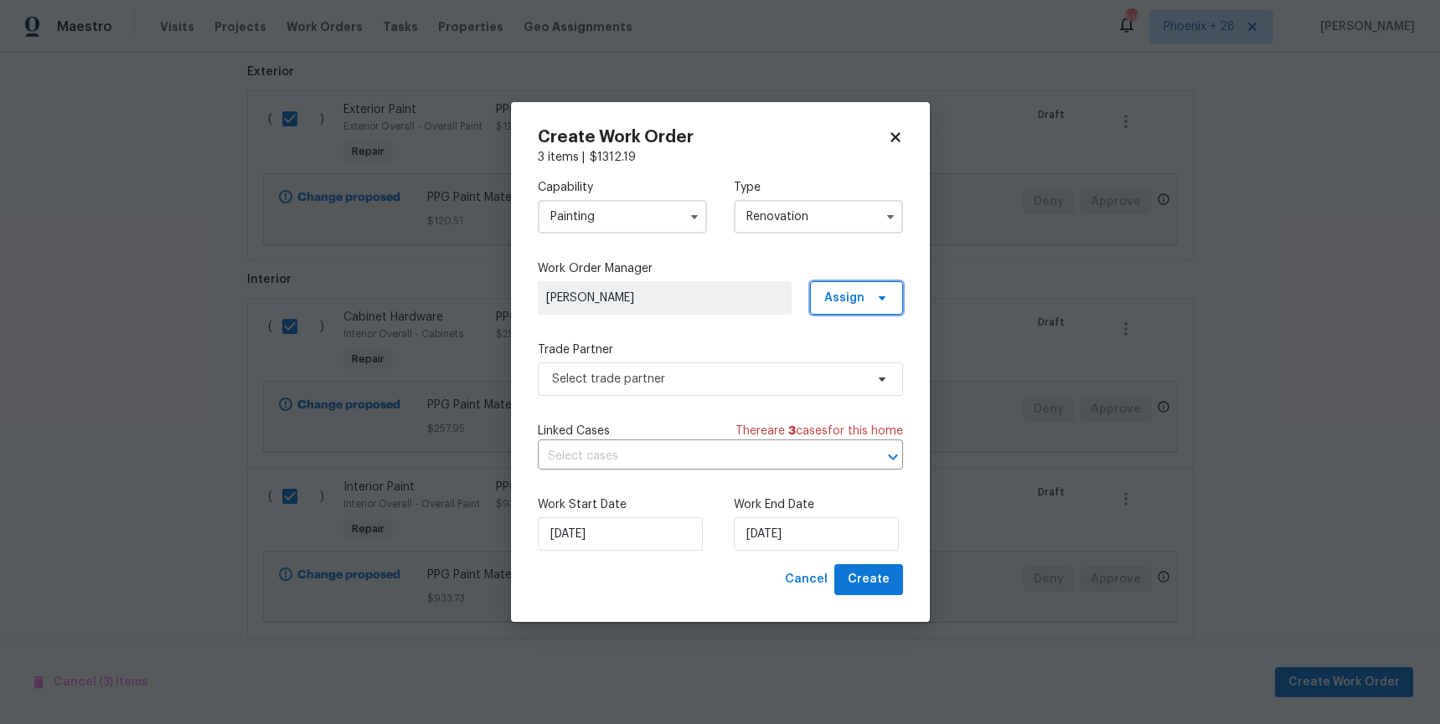
drag, startPoint x: 853, startPoint y: 291, endPoint x: 854, endPoint y: 322, distance: 31.0
click at [853, 296] on span "Assign" at bounding box center [844, 298] width 40 height 17
click at [849, 359] on div "Assign to me" at bounding box center [864, 369] width 94 height 23
click at [590, 407] on div "Capability Painting Type Renovation Work Order Manager [PERSON_NAME] Assign Tra…" at bounding box center [720, 365] width 365 height 399
click at [594, 381] on span "Select trade partner" at bounding box center [708, 379] width 312 height 17
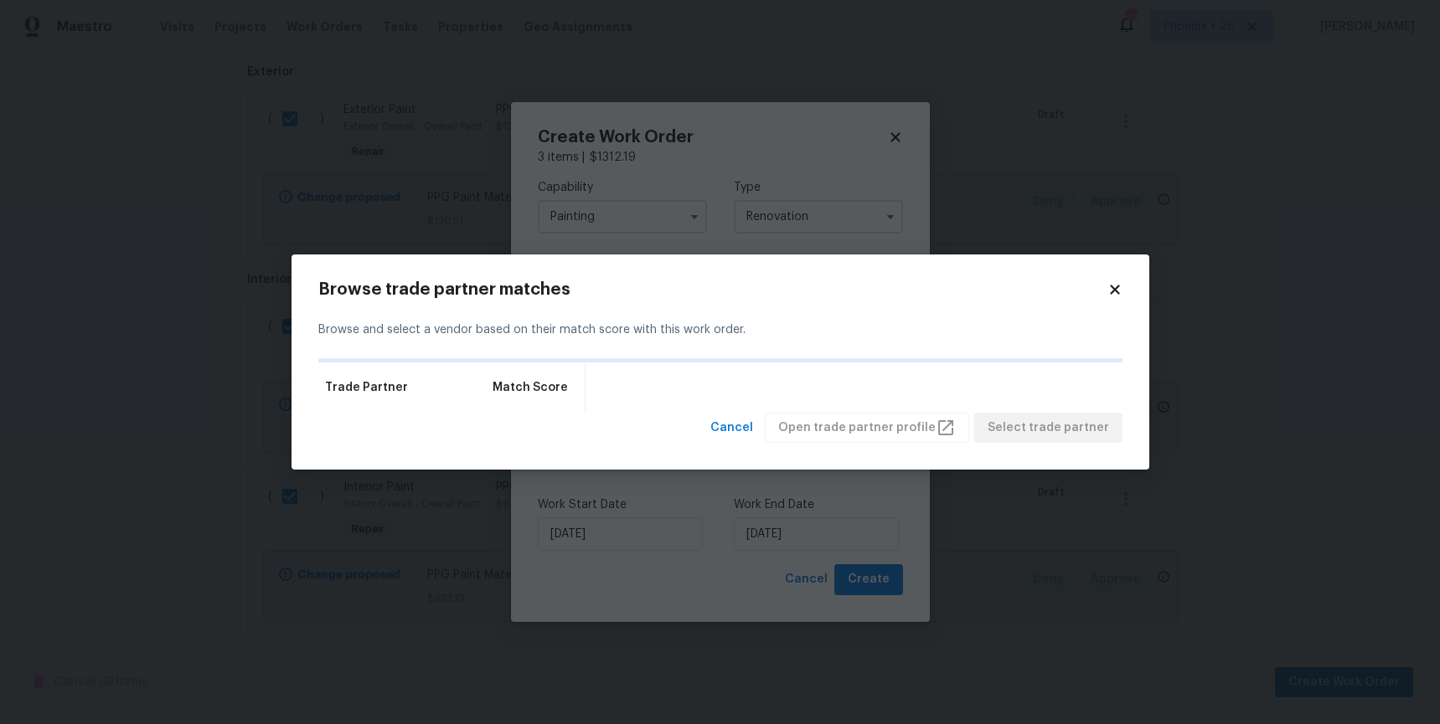
click at [1110, 282] on icon at bounding box center [1114, 289] width 15 height 15
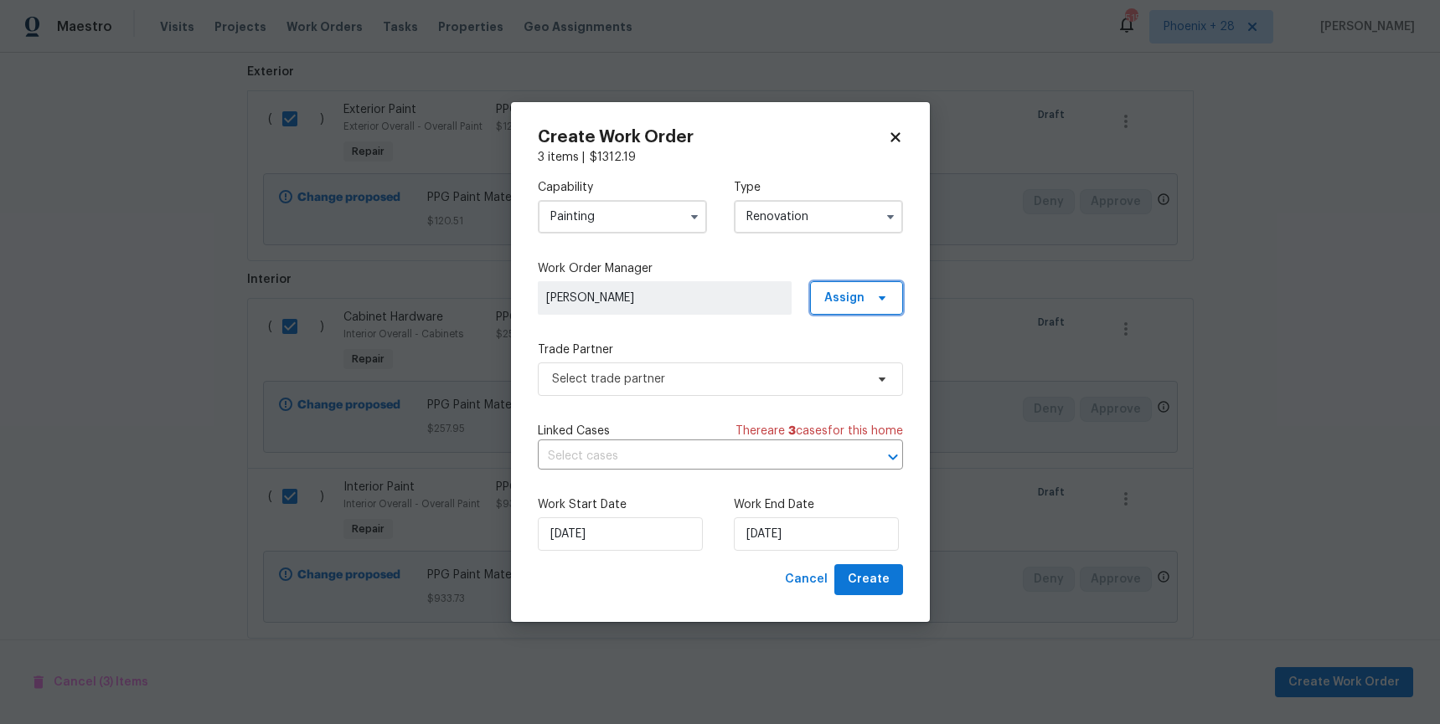
click at [850, 301] on span "Assign" at bounding box center [844, 298] width 40 height 17
click at [832, 373] on div "Assign to me" at bounding box center [858, 369] width 73 height 17
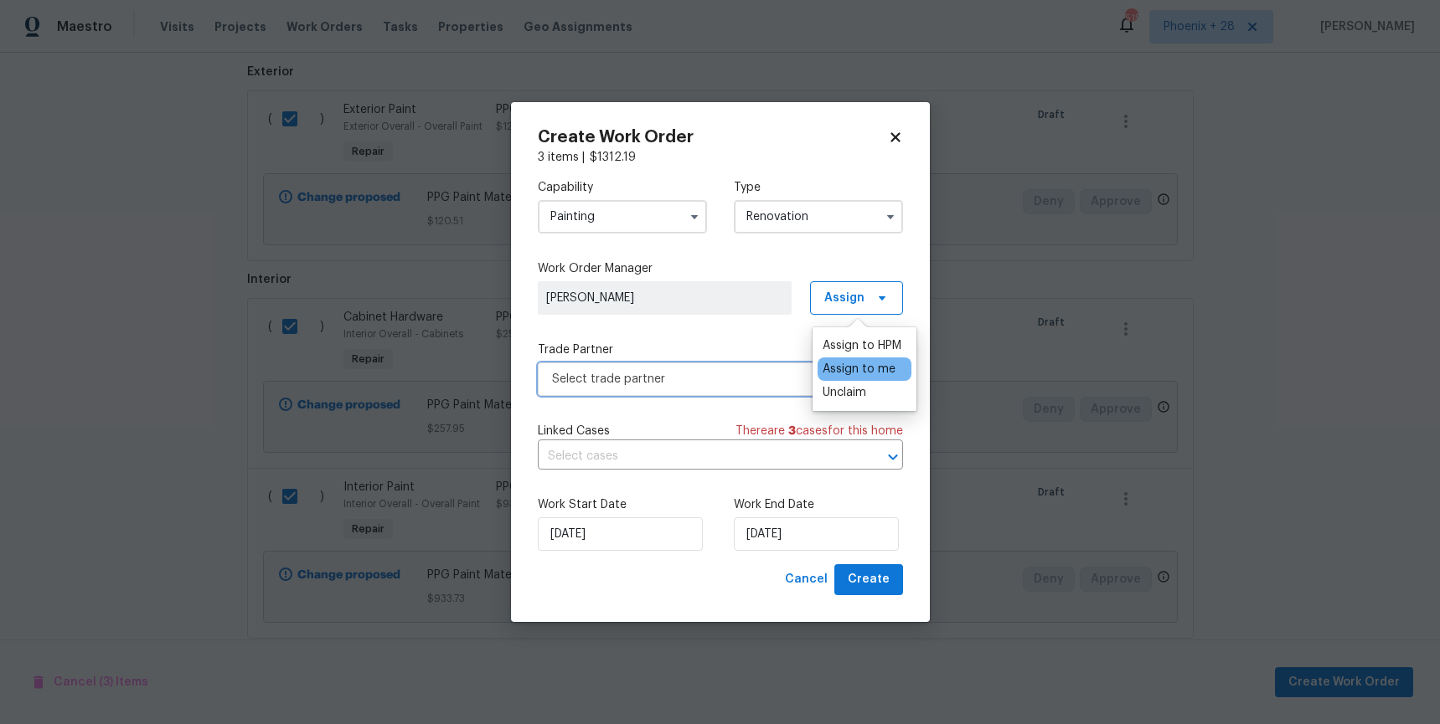
click at [724, 381] on span "Select trade partner" at bounding box center [708, 379] width 312 height 17
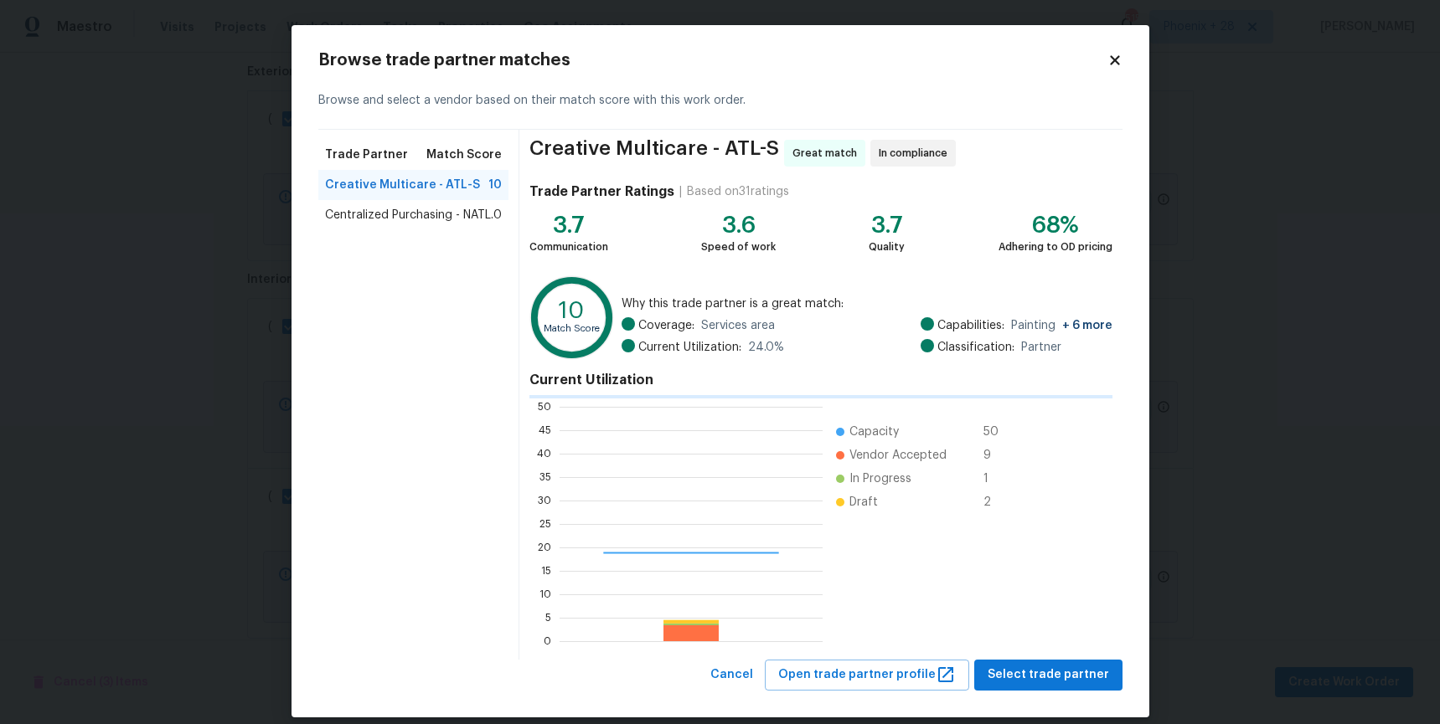
scroll to position [234, 263]
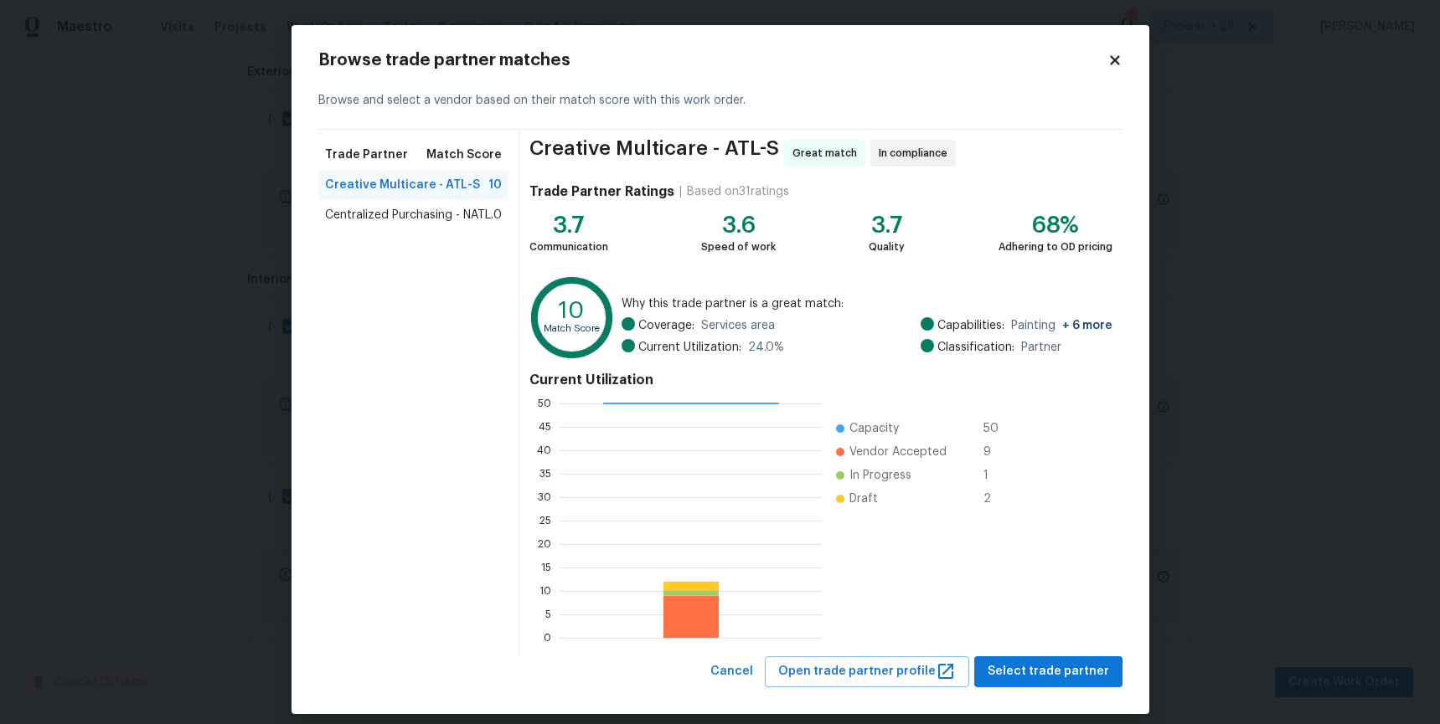
click at [464, 214] on span "Centralized Purchasing - NATL." at bounding box center [409, 215] width 168 height 17
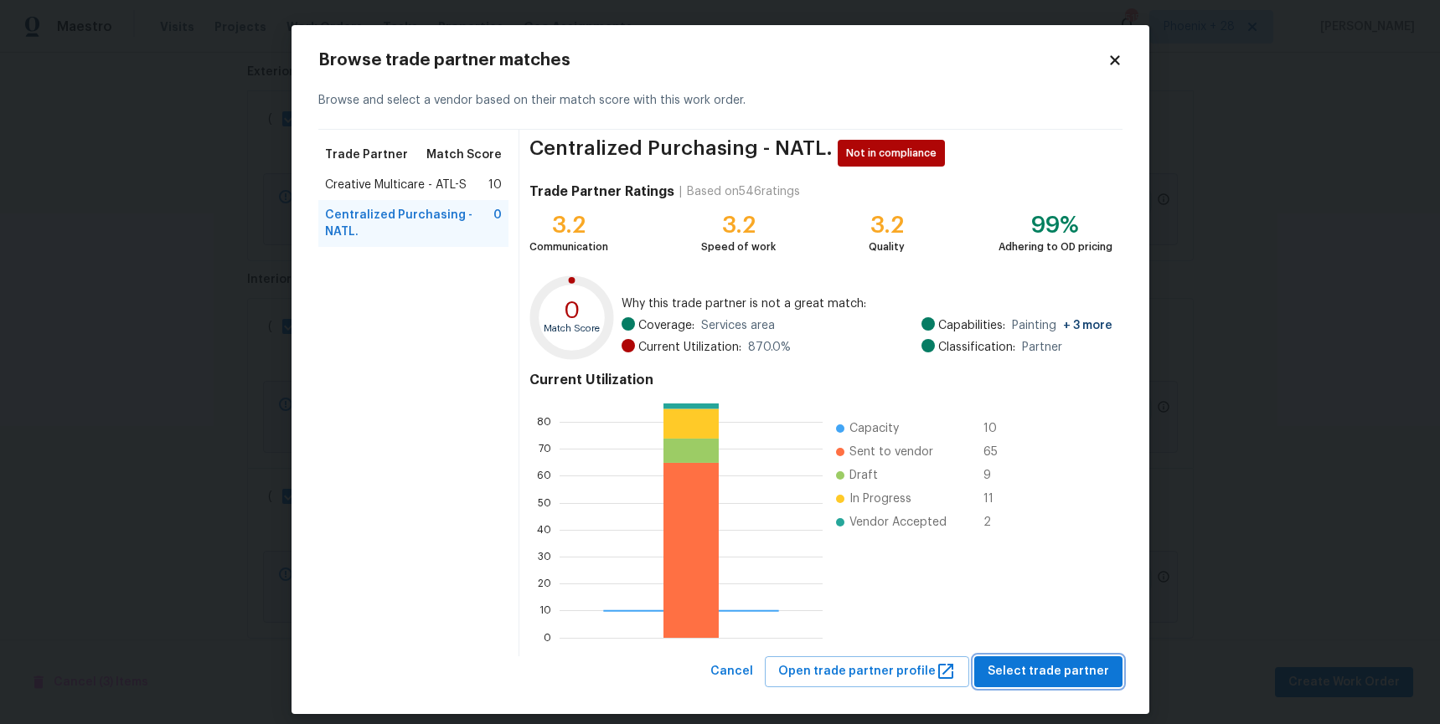
click at [1022, 686] on button "Select trade partner" at bounding box center [1048, 672] width 148 height 31
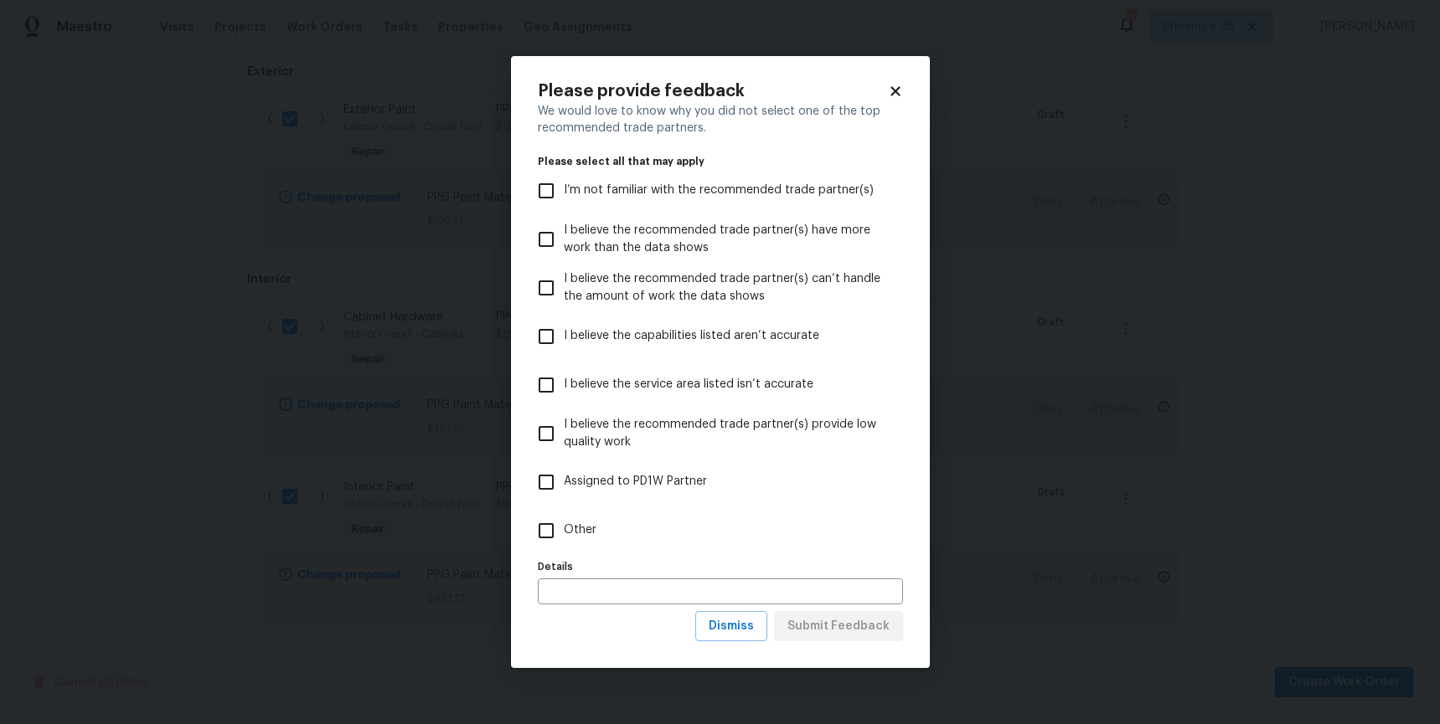
drag, startPoint x: 739, startPoint y: 545, endPoint x: 770, endPoint y: 575, distance: 42.7
click at [739, 545] on label "Other" at bounding box center [708, 531] width 361 height 49
click at [564, 545] on input "Other" at bounding box center [545, 530] width 35 height 35
checkbox input "true"
click at [841, 630] on span "Submit Feedback" at bounding box center [838, 626] width 102 height 21
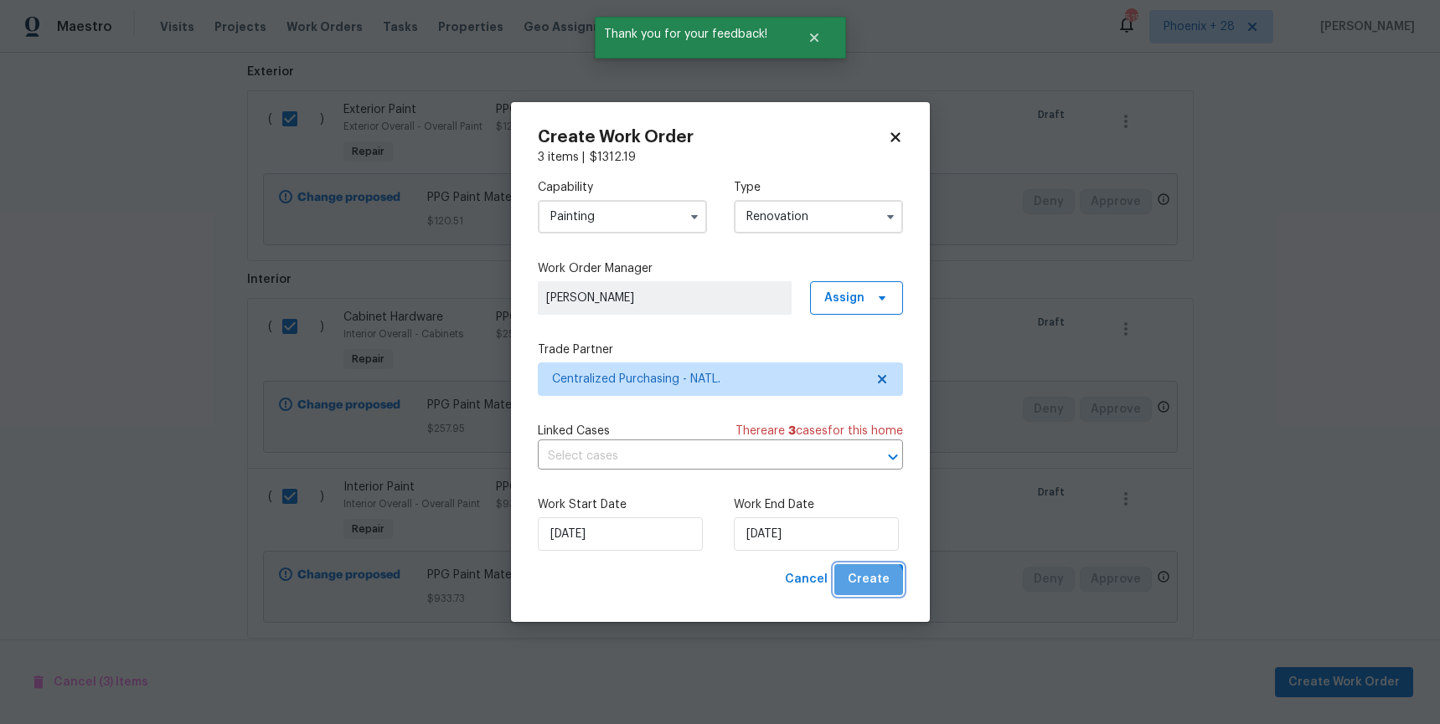
click at [863, 590] on span "Create" at bounding box center [869, 579] width 42 height 21
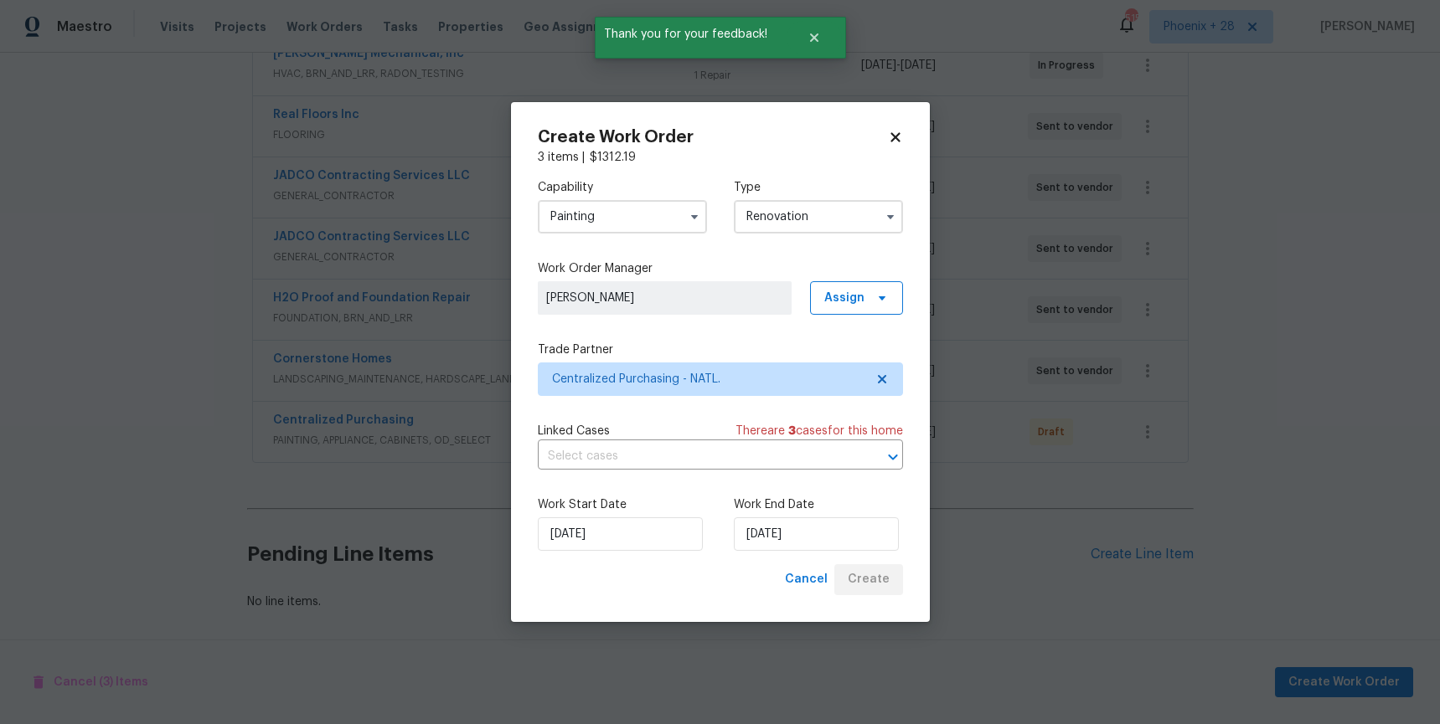
scroll to position [400, 0]
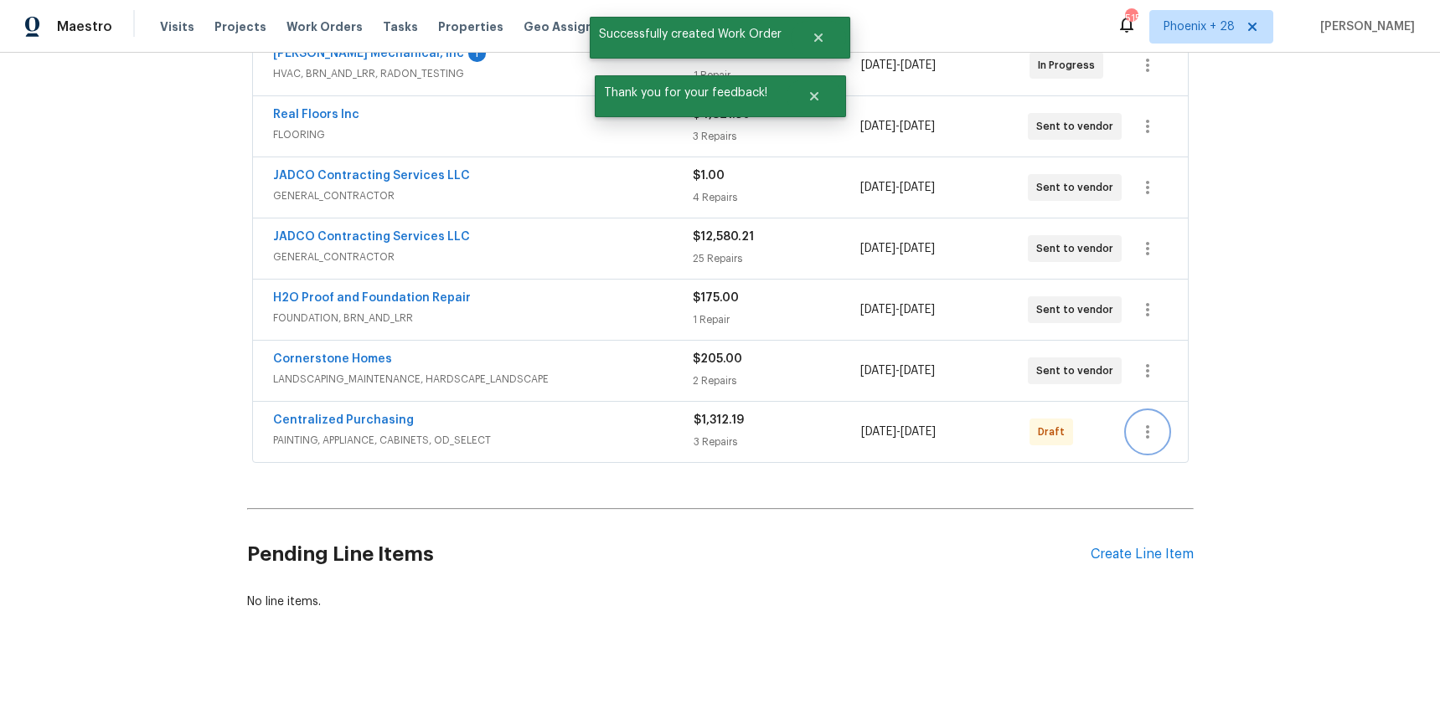
click at [1137, 430] on icon "button" at bounding box center [1147, 432] width 20 height 20
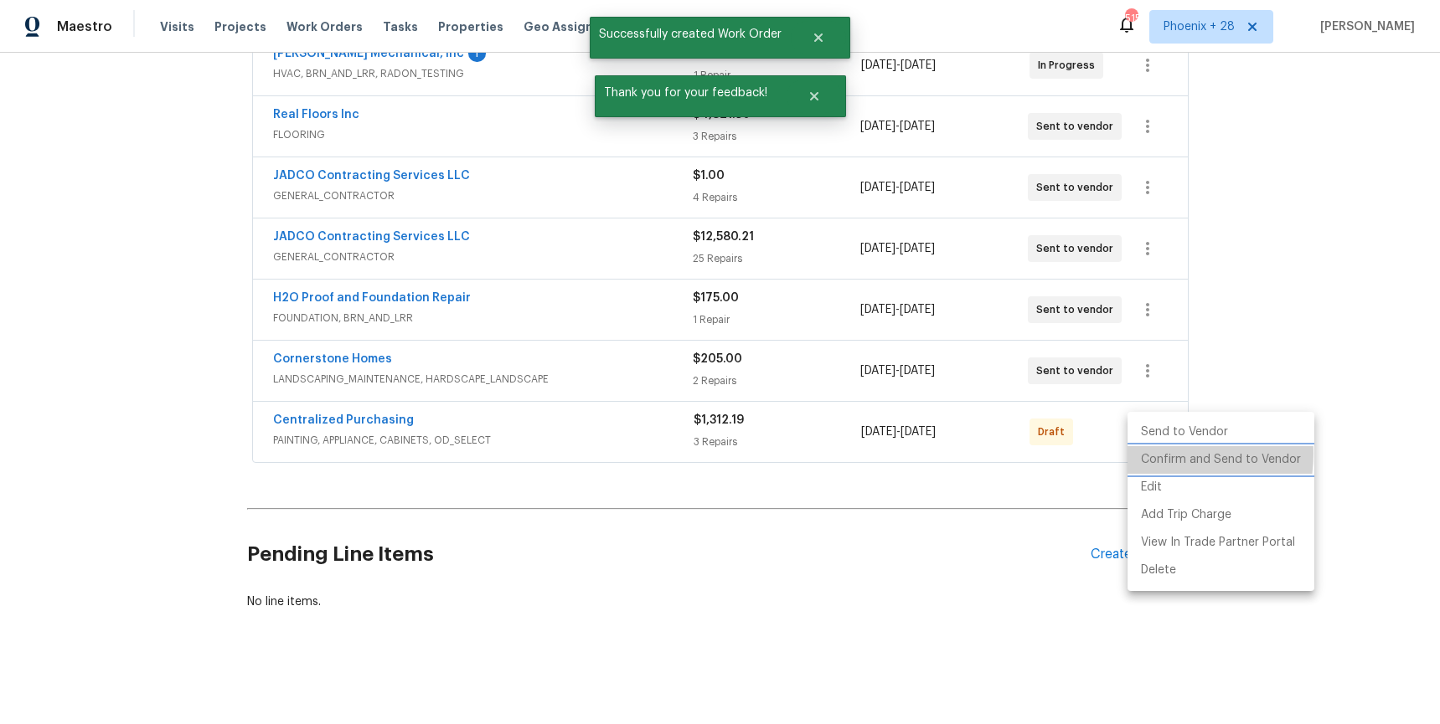
click at [1157, 454] on li "Confirm and Send to Vendor" at bounding box center [1220, 460] width 187 height 28
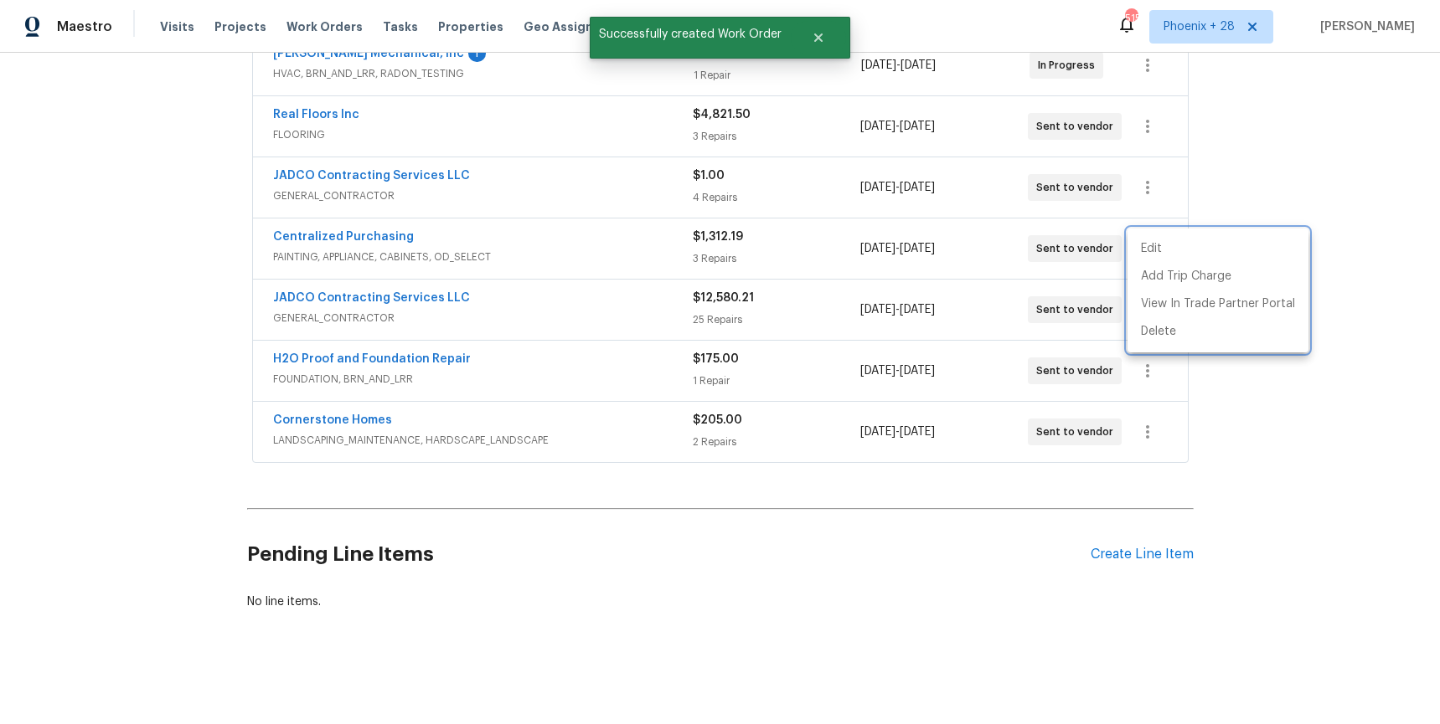
drag, startPoint x: 383, startPoint y: 246, endPoint x: 373, endPoint y: 244, distance: 10.4
click at [379, 245] on div at bounding box center [720, 362] width 1440 height 724
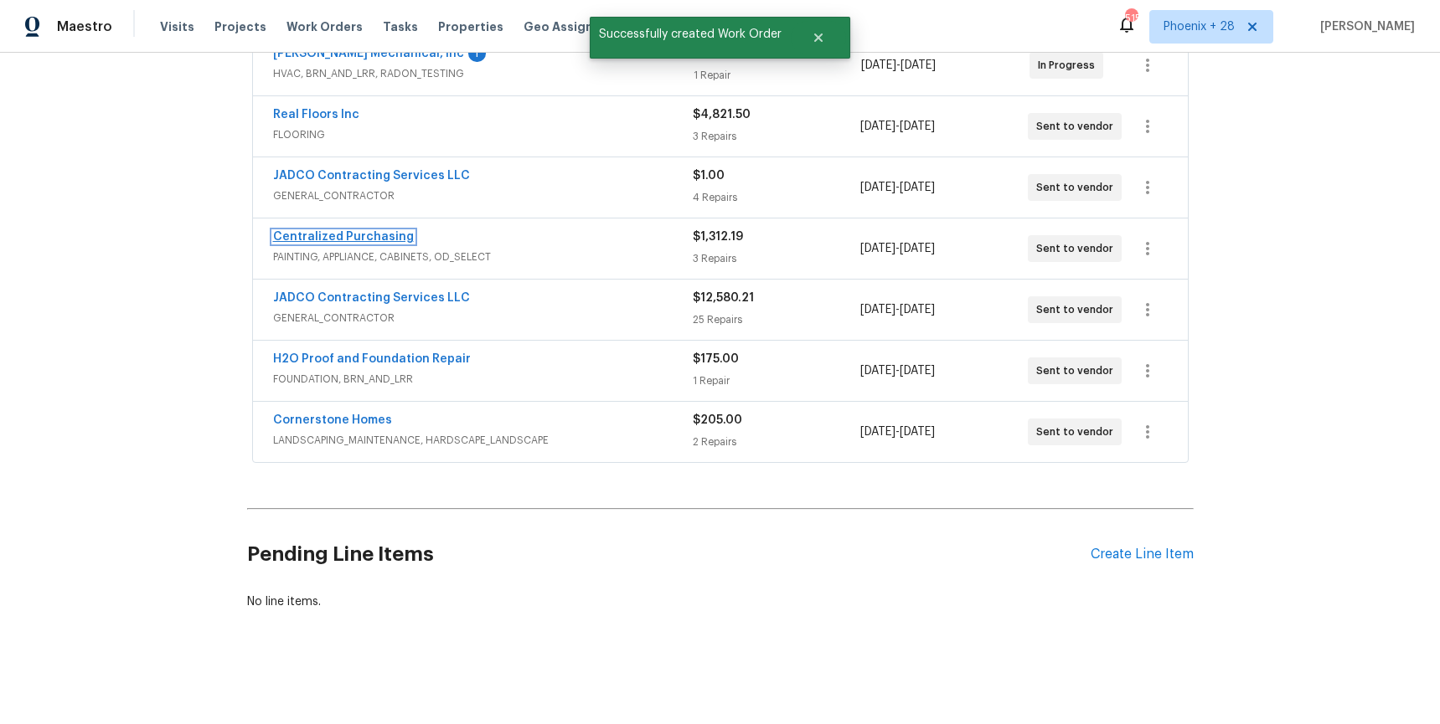
click at [358, 239] on link "Centralized Purchasing" at bounding box center [343, 237] width 141 height 12
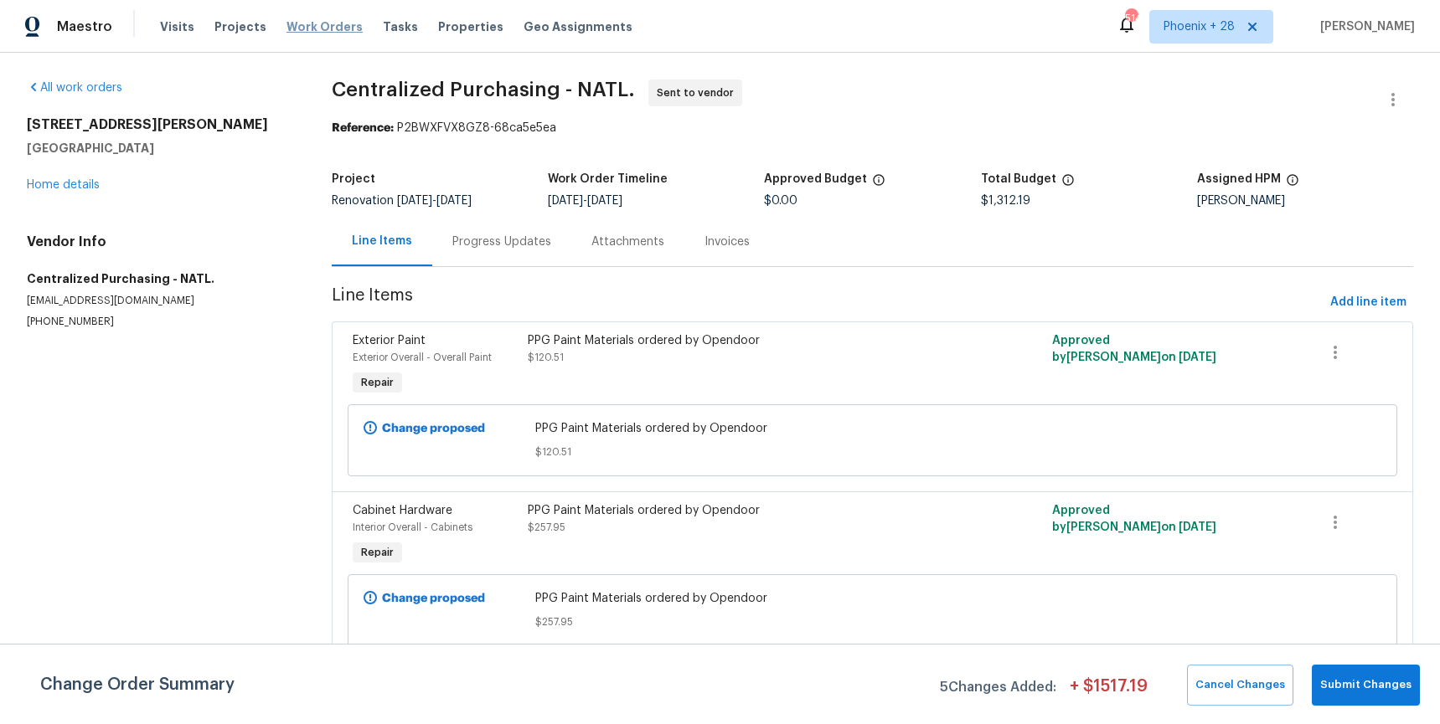
click at [312, 23] on span "Work Orders" at bounding box center [324, 26] width 76 height 17
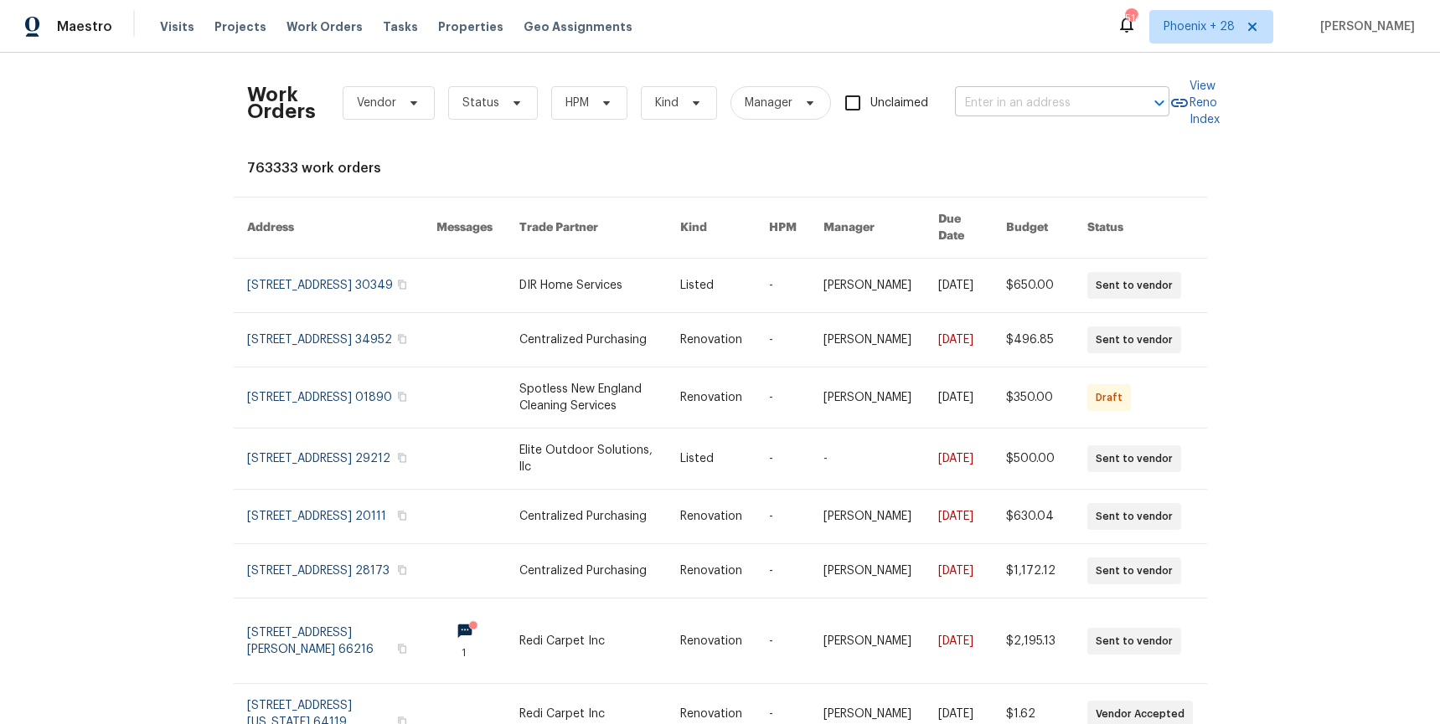
click at [977, 96] on input "text" at bounding box center [1038, 103] width 167 height 26
paste input "5EJX5E1DK4CBE"
type input "5EJX5E1DK4CBE"
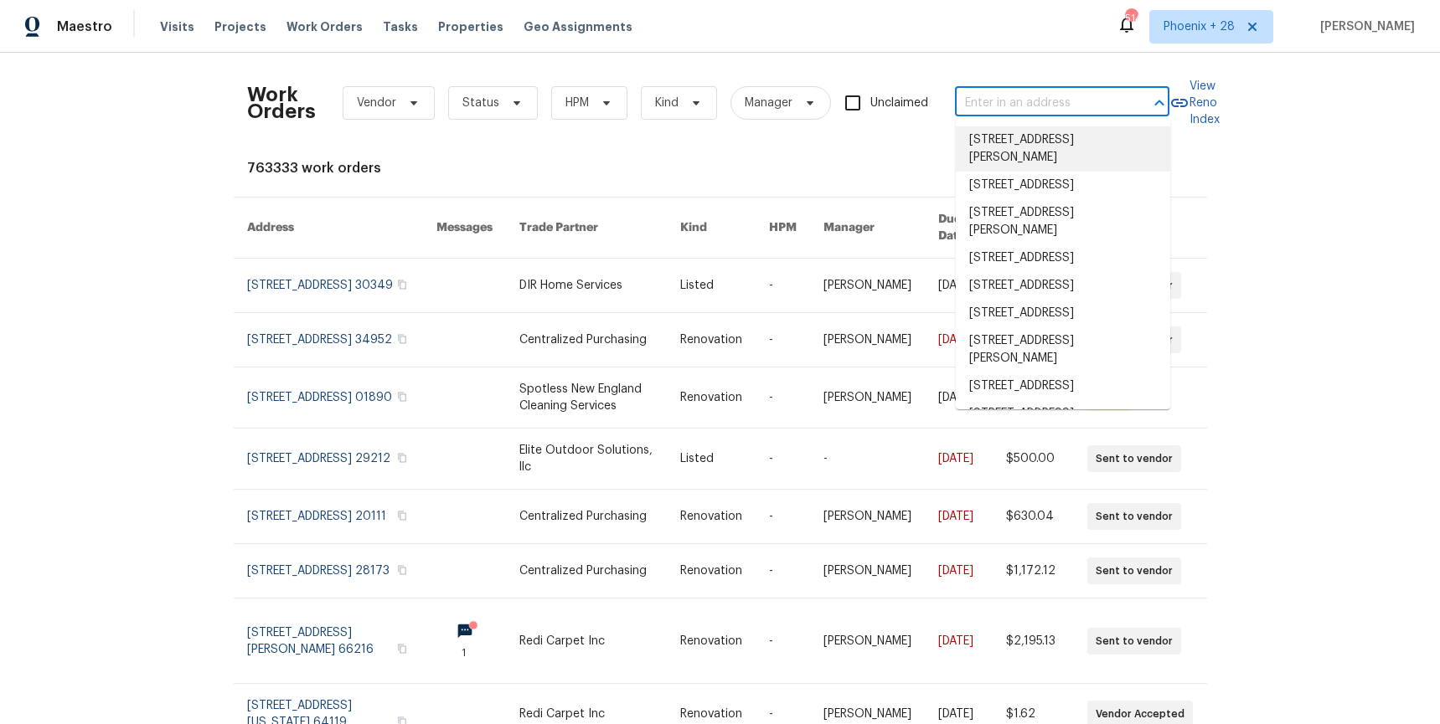
click at [1044, 106] on input "text" at bounding box center [1038, 103] width 167 height 26
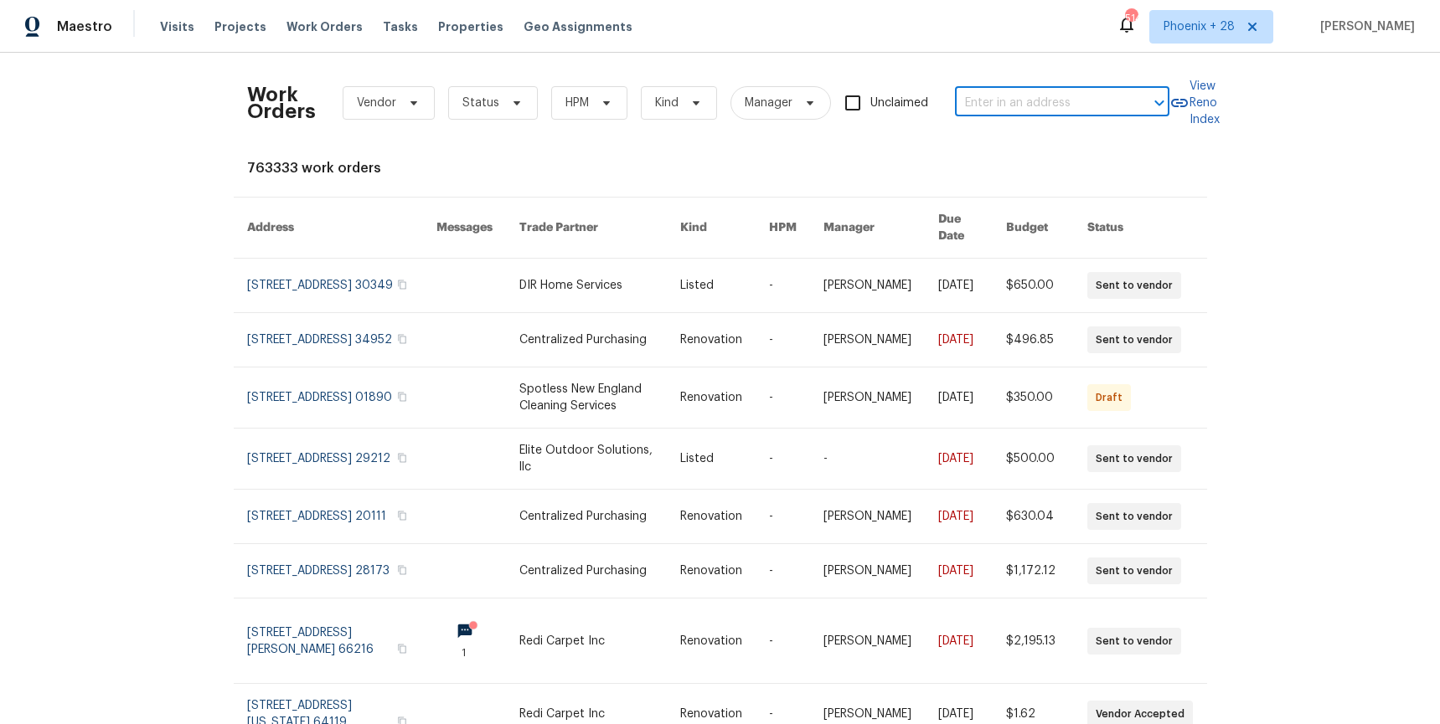
paste input "[STREET_ADDRESS]"
type input "[STREET_ADDRESS]"
click at [1038, 144] on li "[STREET_ADDRESS]" at bounding box center [1063, 140] width 214 height 28
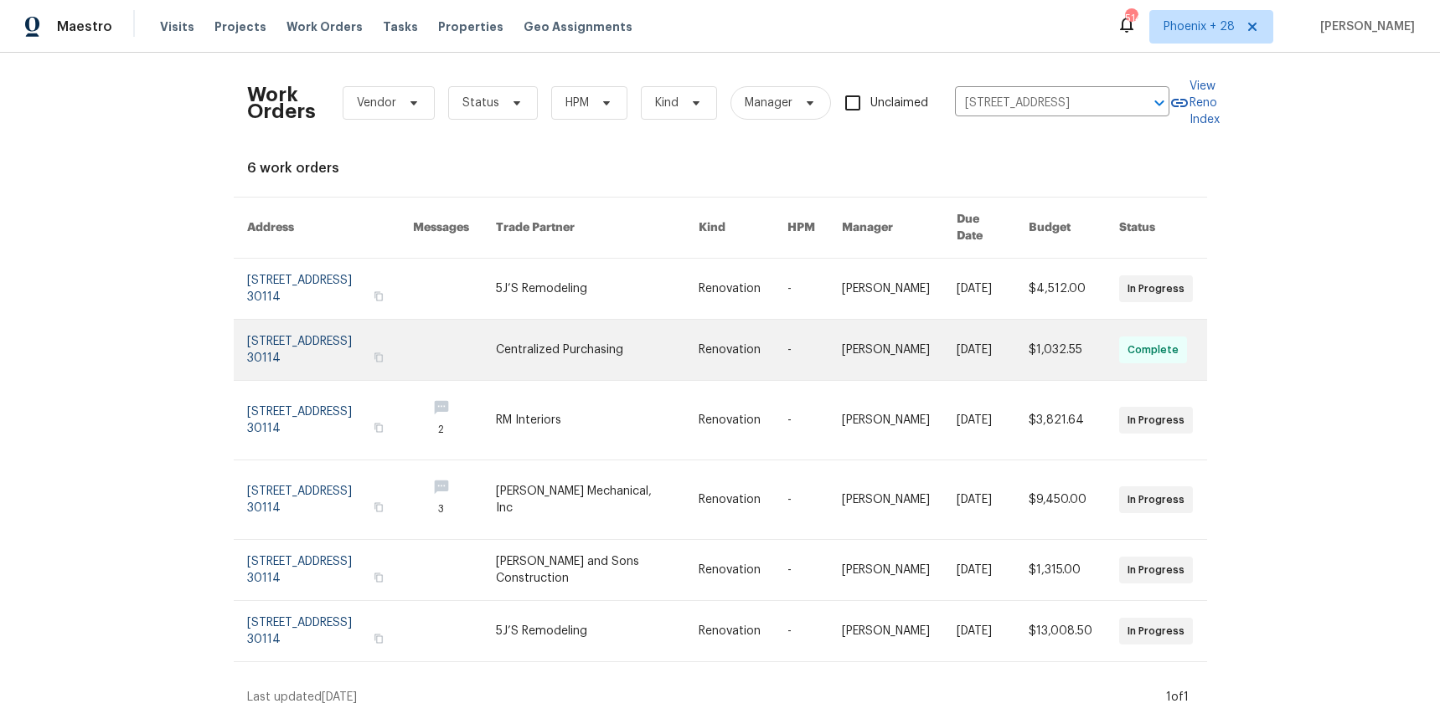
click at [642, 345] on link at bounding box center [597, 350] width 203 height 60
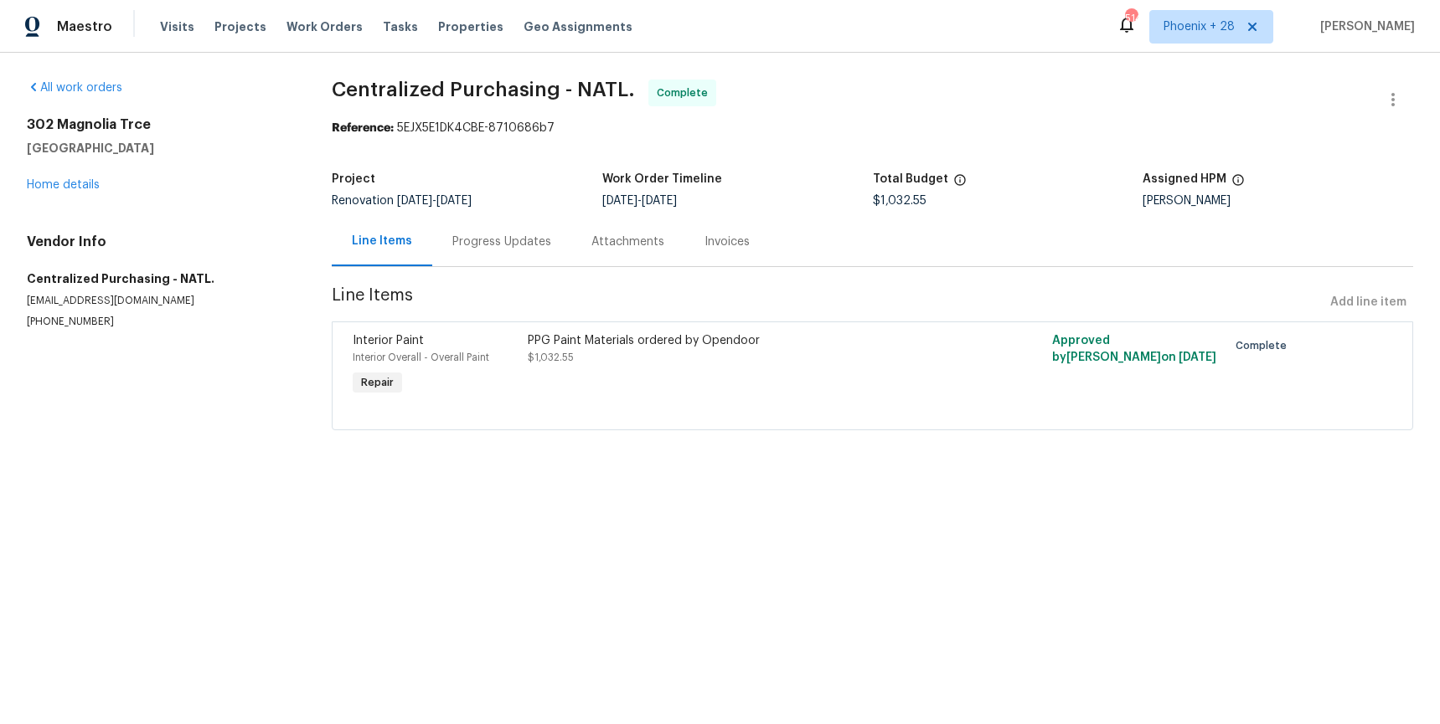
click at [63, 192] on div "[STREET_ADDRESS] Home details" at bounding box center [159, 154] width 265 height 77
click at [64, 186] on link "Home details" at bounding box center [63, 185] width 73 height 12
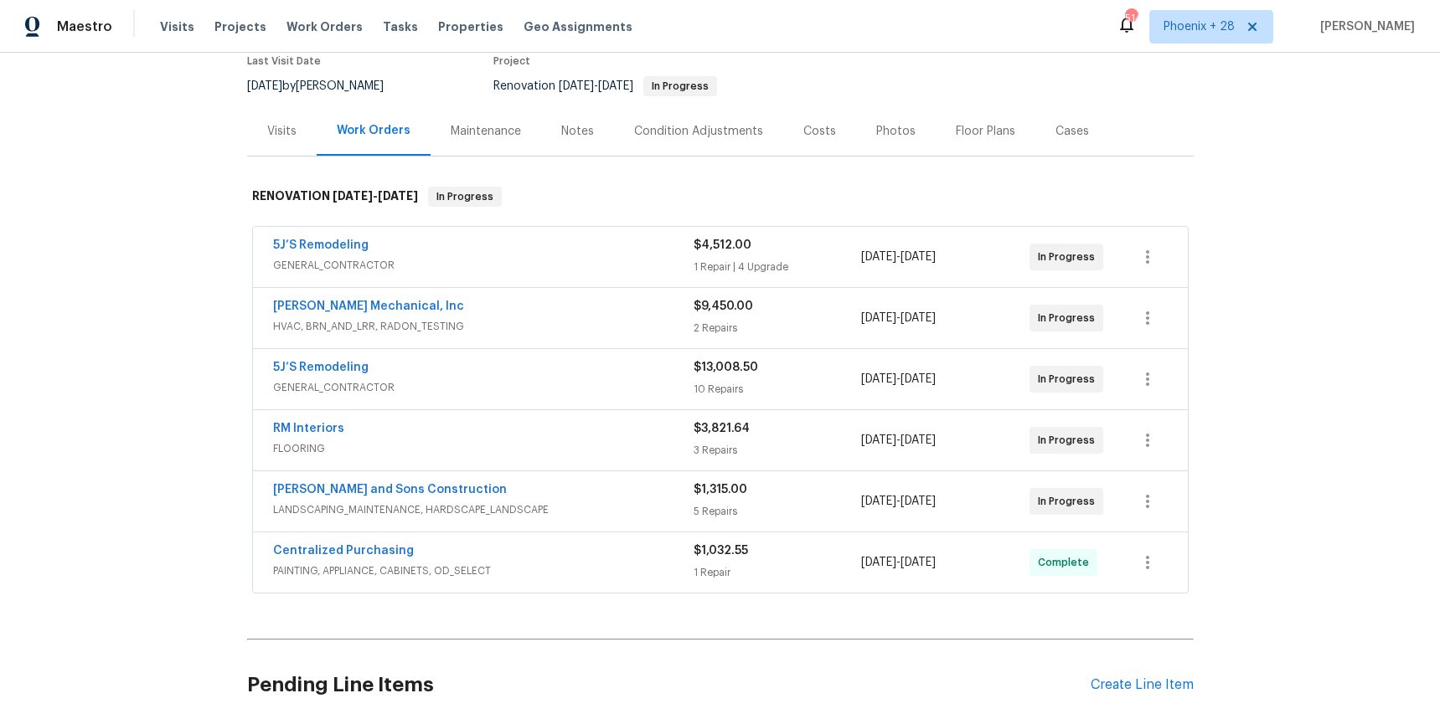
scroll to position [160, 0]
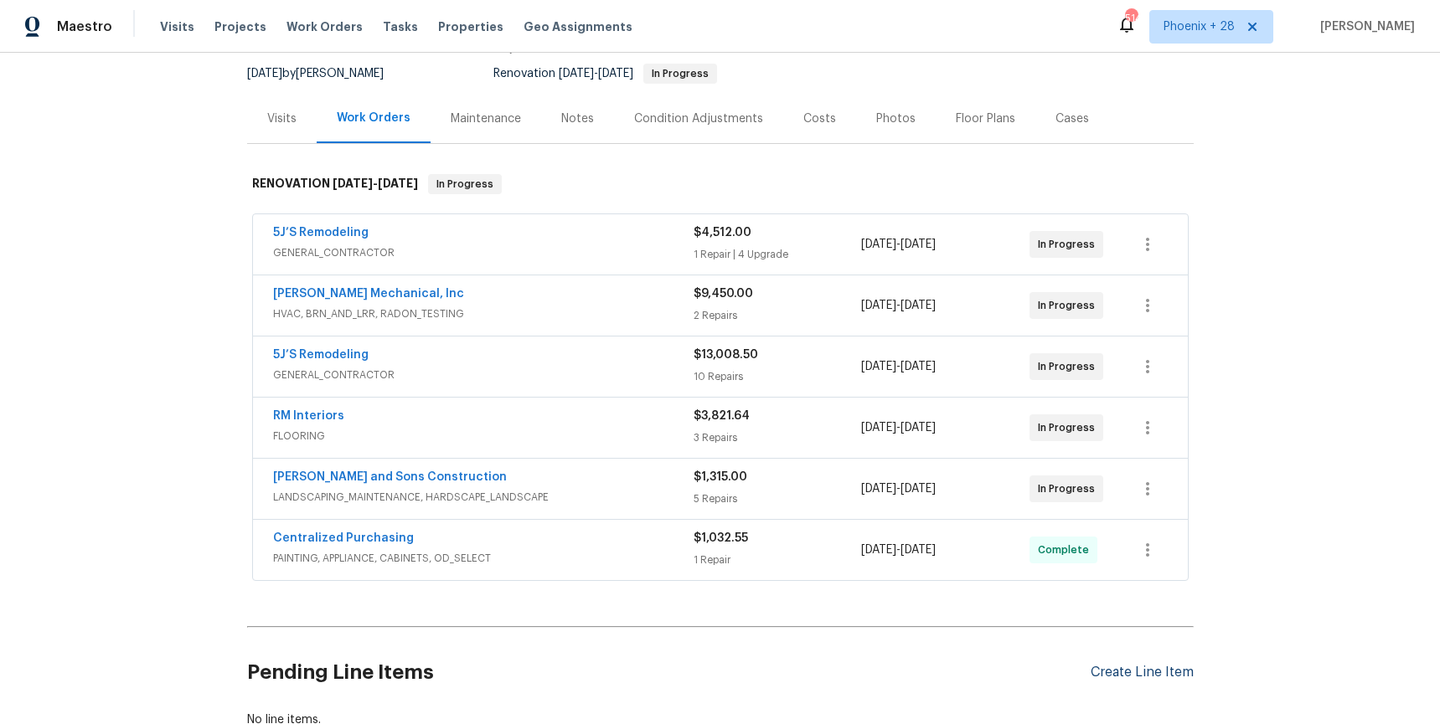
click at [1149, 672] on div "Create Line Item" at bounding box center [1141, 673] width 103 height 16
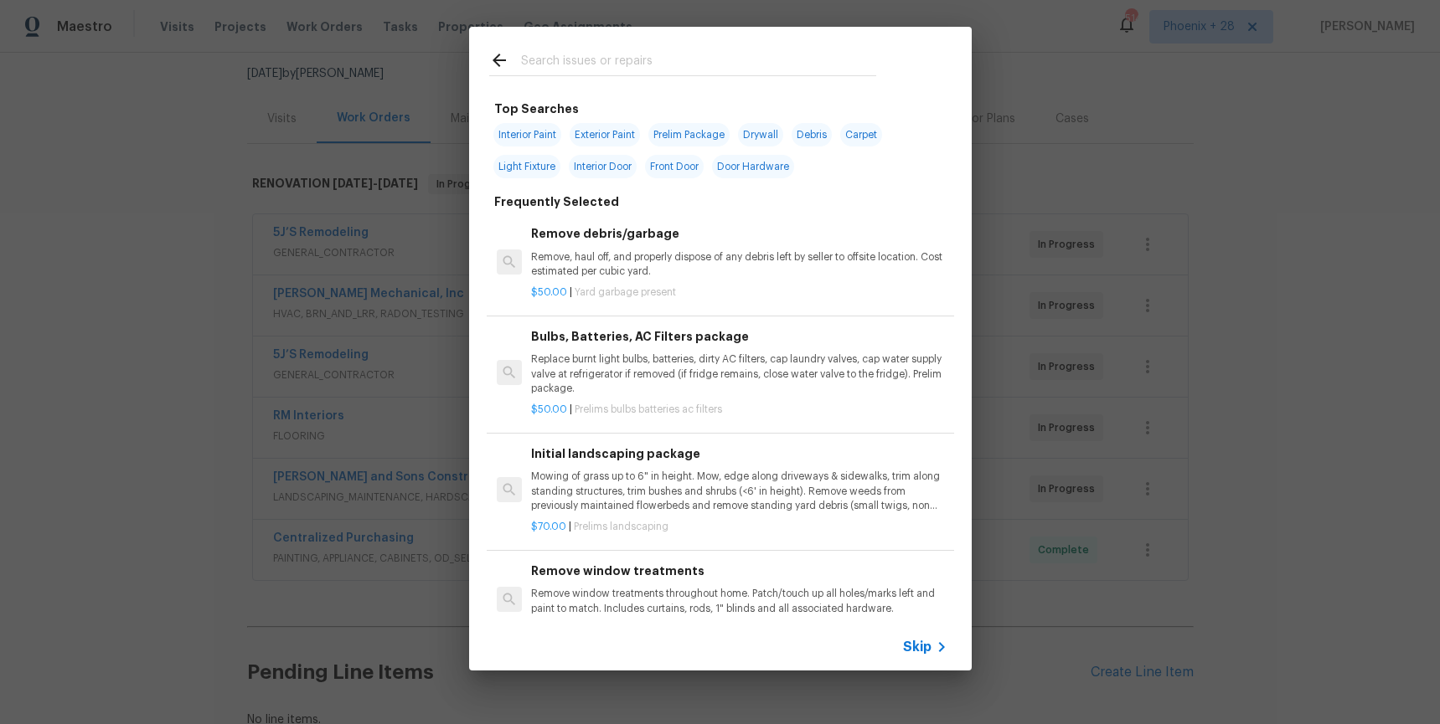
click at [666, 54] on input "text" at bounding box center [698, 62] width 355 height 25
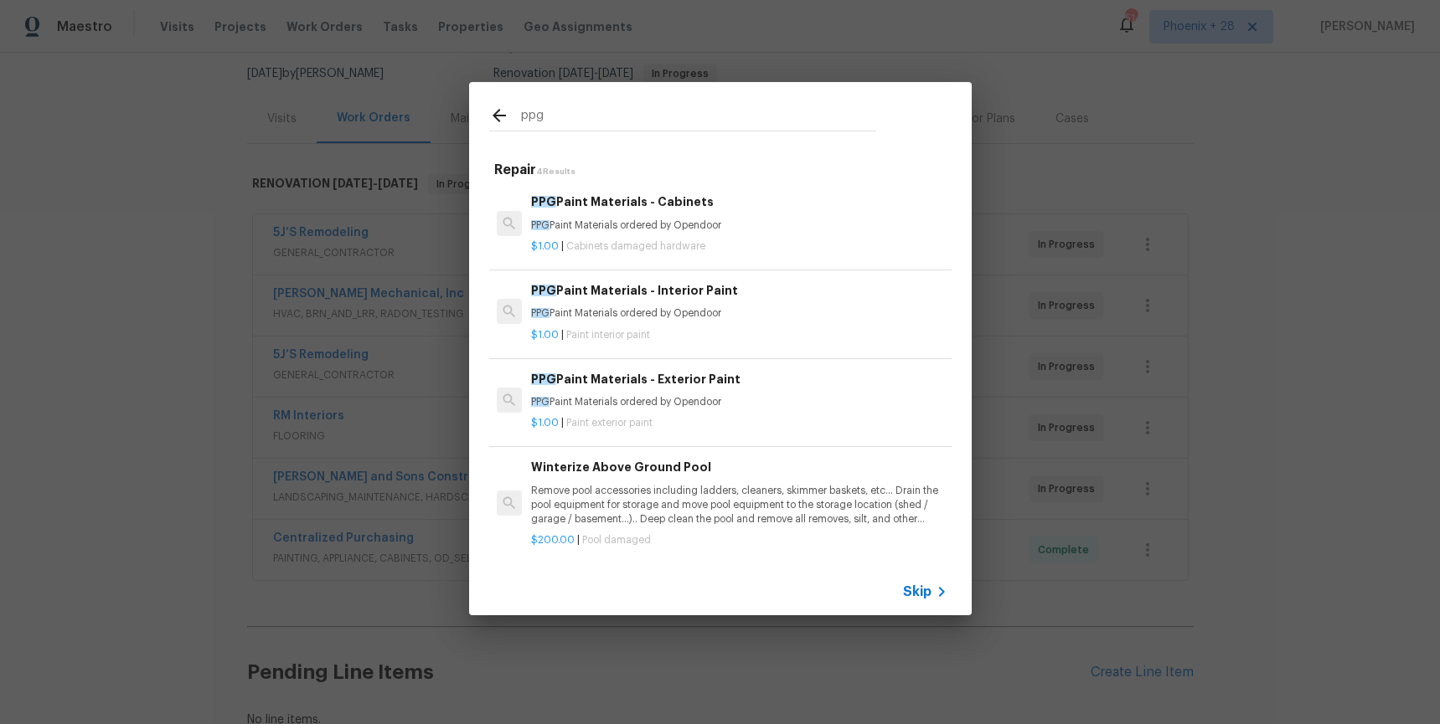
type input "ppg"
click at [753, 213] on div "PPG Paint Materials - Cabinets PPG Paint Materials ordered by Opendoor" at bounding box center [738, 213] width 415 height 40
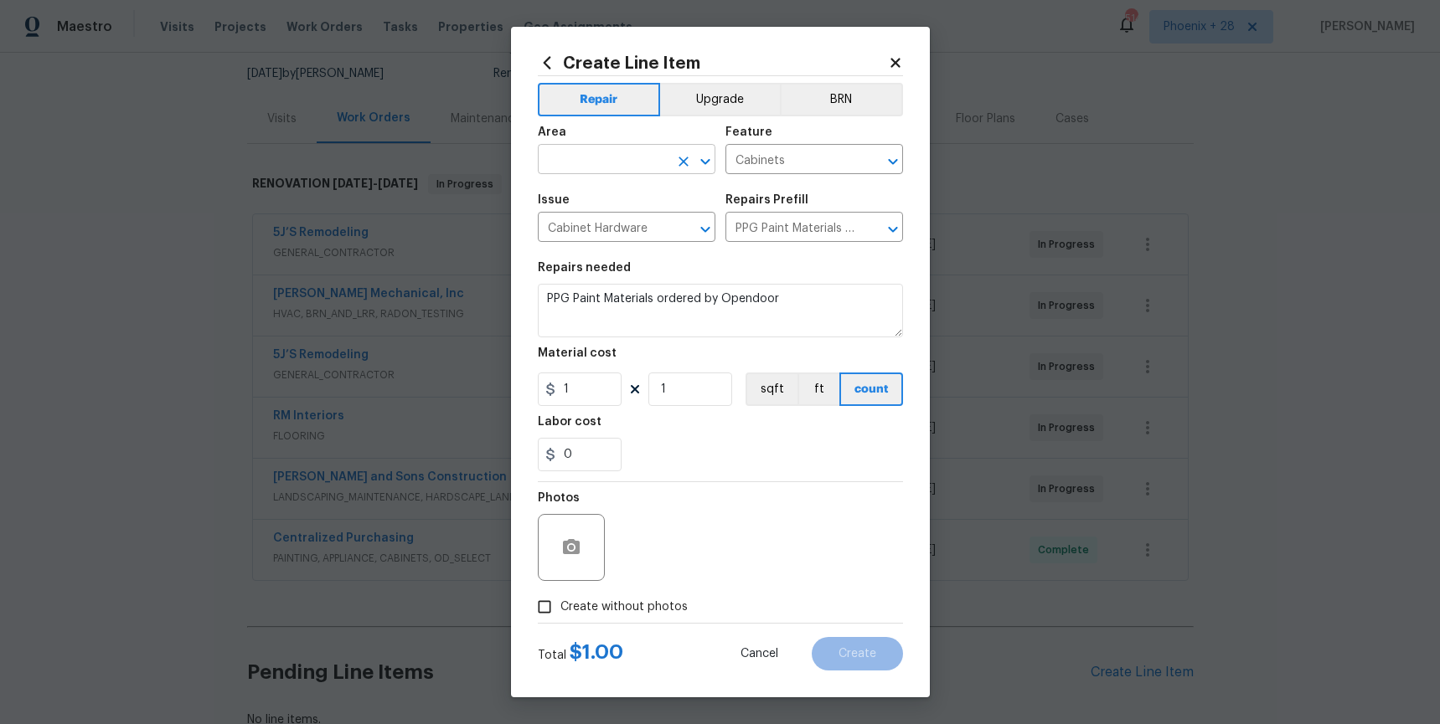
click at [616, 151] on input "text" at bounding box center [603, 161] width 131 height 26
click at [630, 217] on li "Interior Overall" at bounding box center [627, 226] width 178 height 28
type input "Interior Overall"
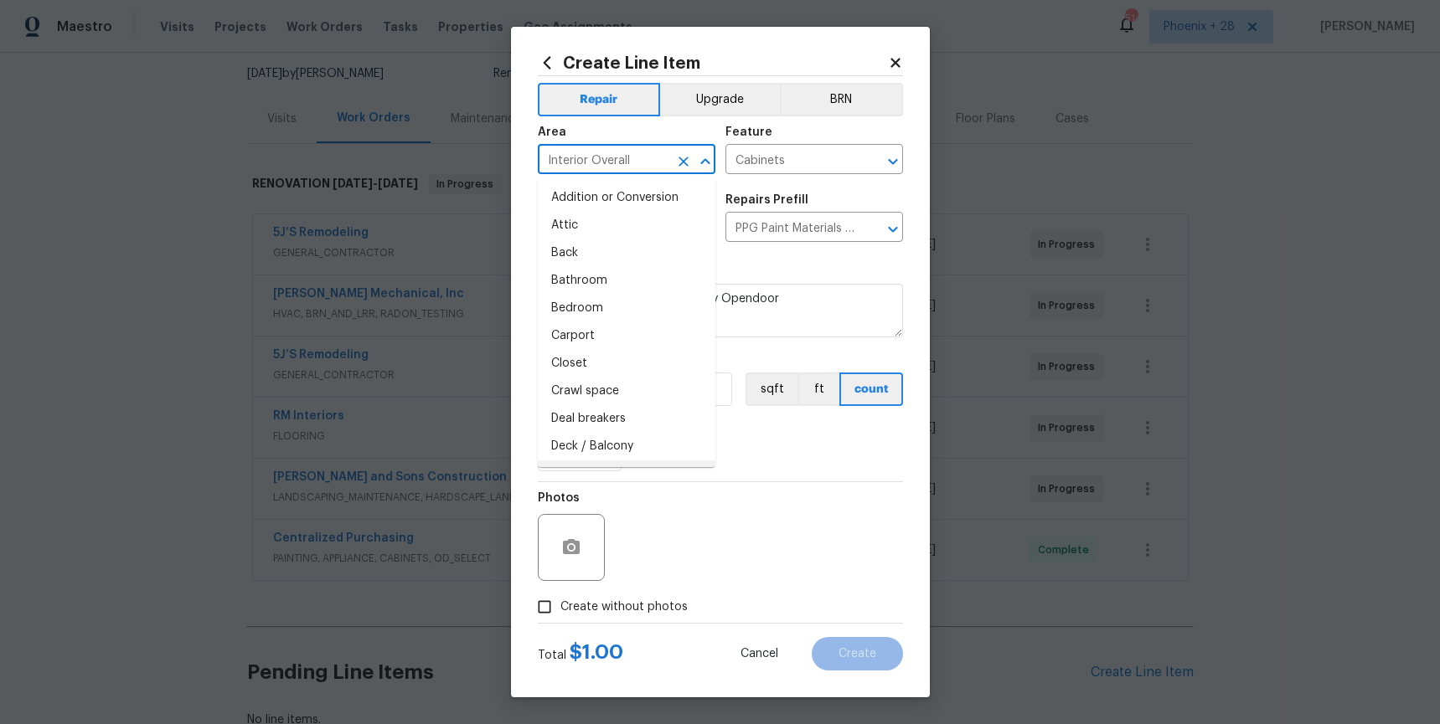
drag, startPoint x: 692, startPoint y: 510, endPoint x: 638, endPoint y: 443, distance: 85.8
click at [684, 502] on div "Photos" at bounding box center [720, 536] width 365 height 109
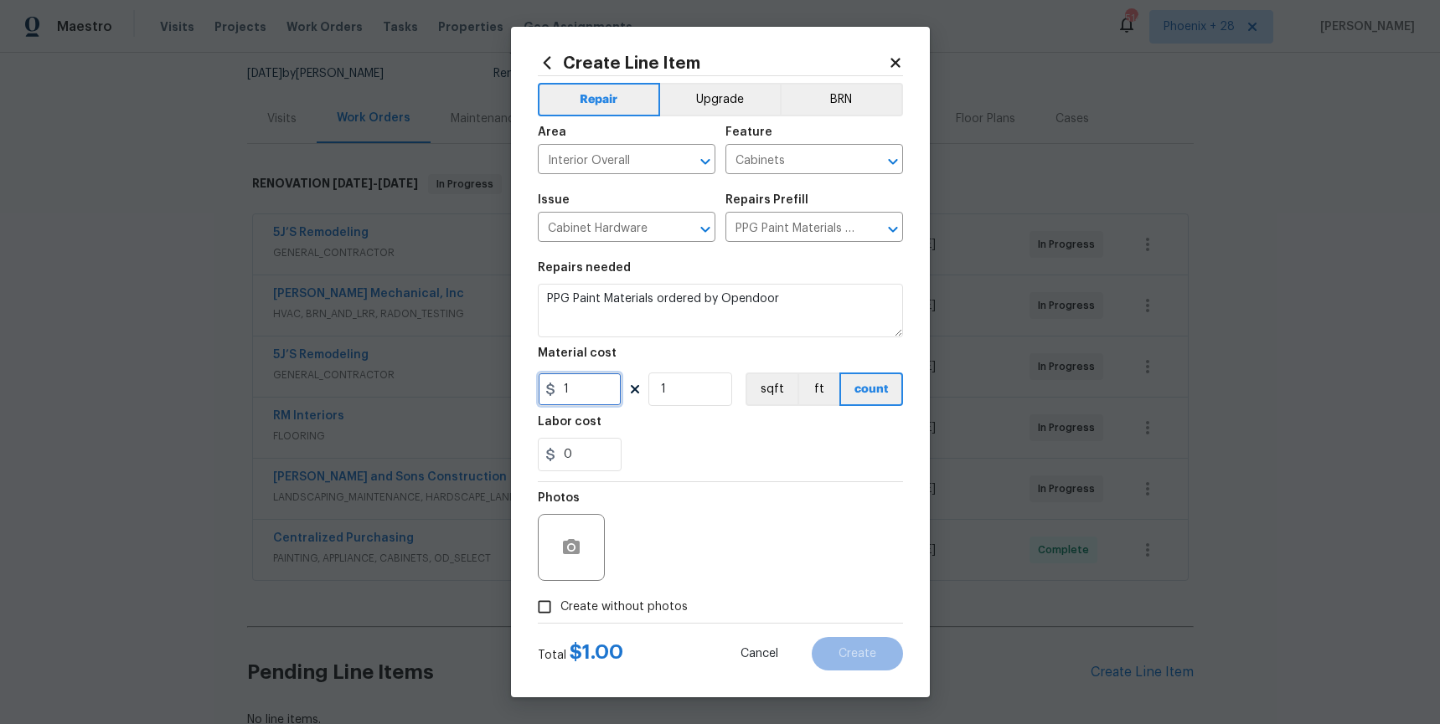
drag, startPoint x: 600, startPoint y: 399, endPoint x: 534, endPoint y: 385, distance: 66.7
click at [534, 385] on div "Create Line Item Repair Upgrade BRN Area Interior Overall ​ Feature Cabinets ​ …" at bounding box center [720, 362] width 419 height 671
type input "314.53"
drag, startPoint x: 684, startPoint y: 91, endPoint x: 669, endPoint y: 376, distance: 285.1
click at [686, 91] on button "Upgrade" at bounding box center [720, 99] width 120 height 33
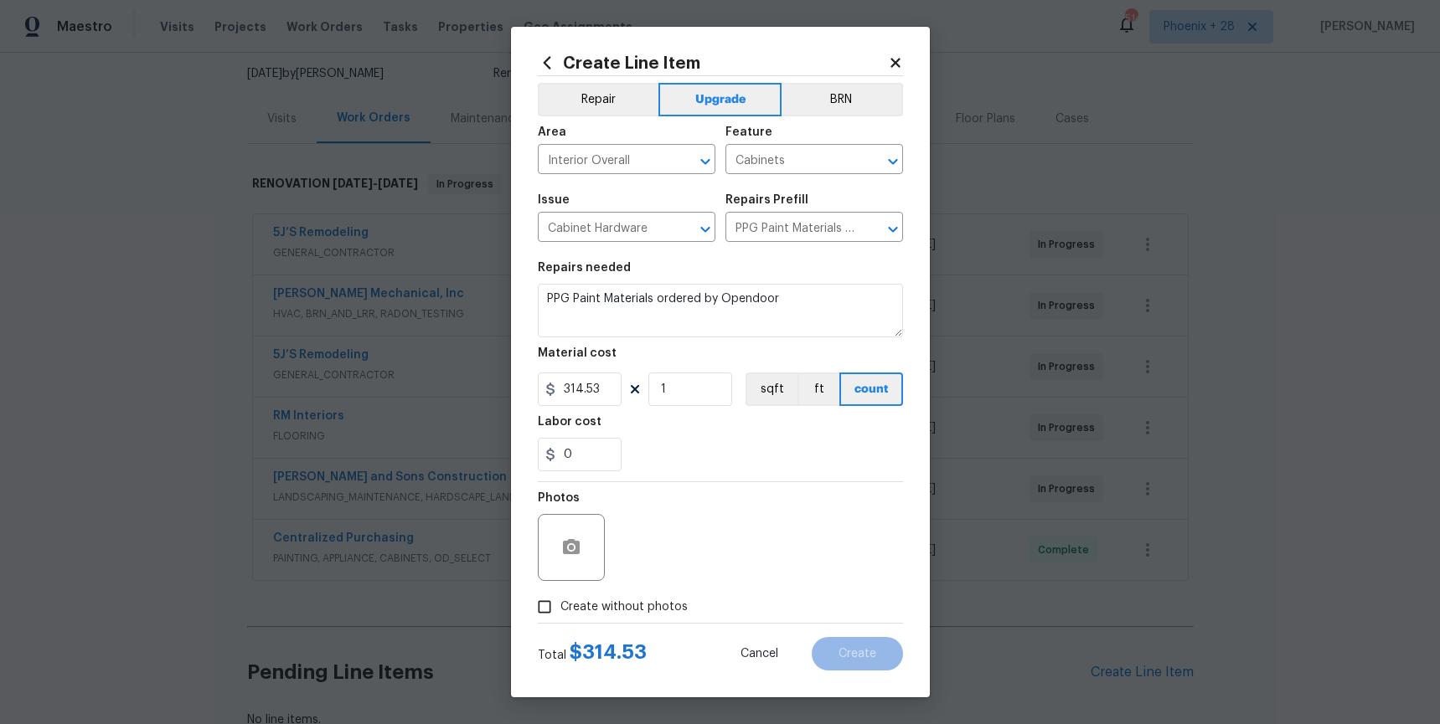
drag, startPoint x: 674, startPoint y: 611, endPoint x: 673, endPoint y: 592, distance: 19.3
click at [674, 611] on span "Create without photos" at bounding box center [623, 608] width 127 height 18
click at [560, 611] on input "Create without photos" at bounding box center [544, 607] width 32 height 32
checkbox input "true"
click at [675, 582] on div "Reason*" at bounding box center [760, 536] width 285 height 109
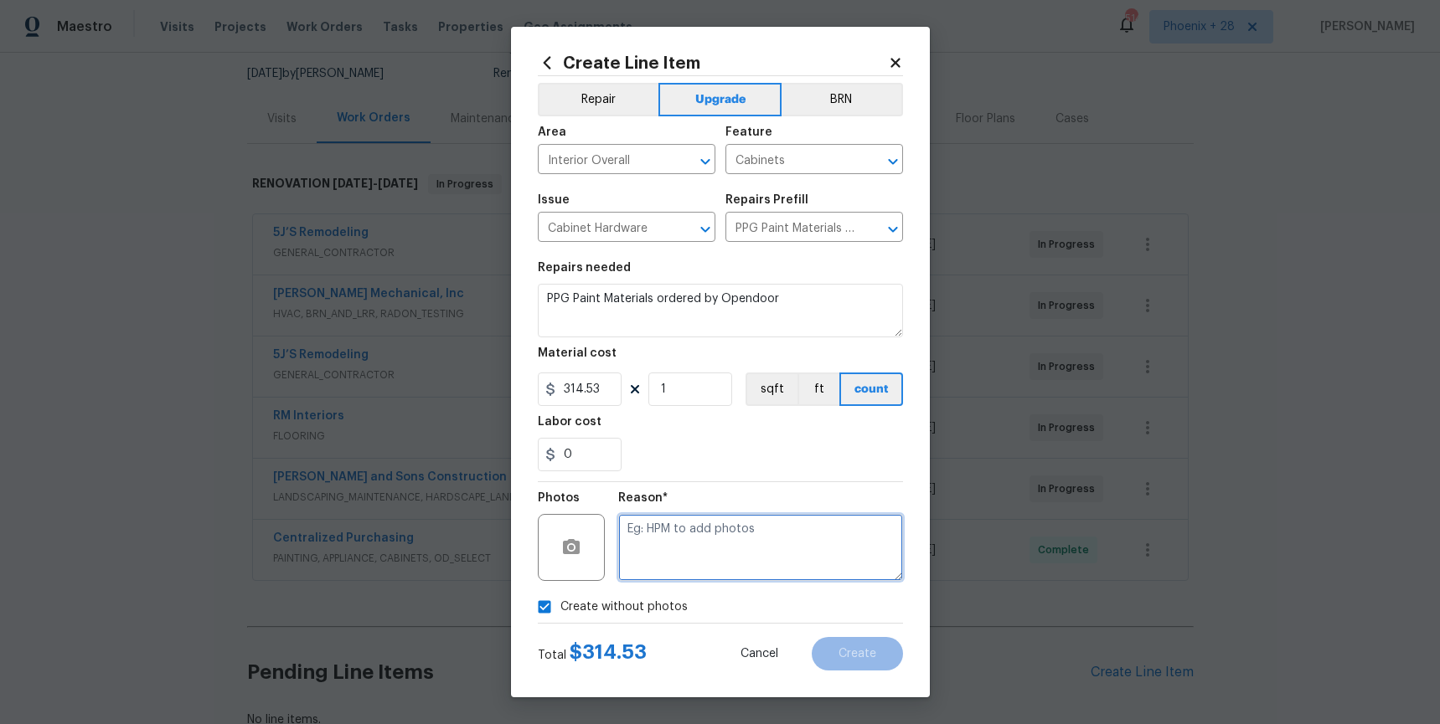
click at [693, 556] on textarea at bounding box center [760, 547] width 285 height 67
type textarea "NA"
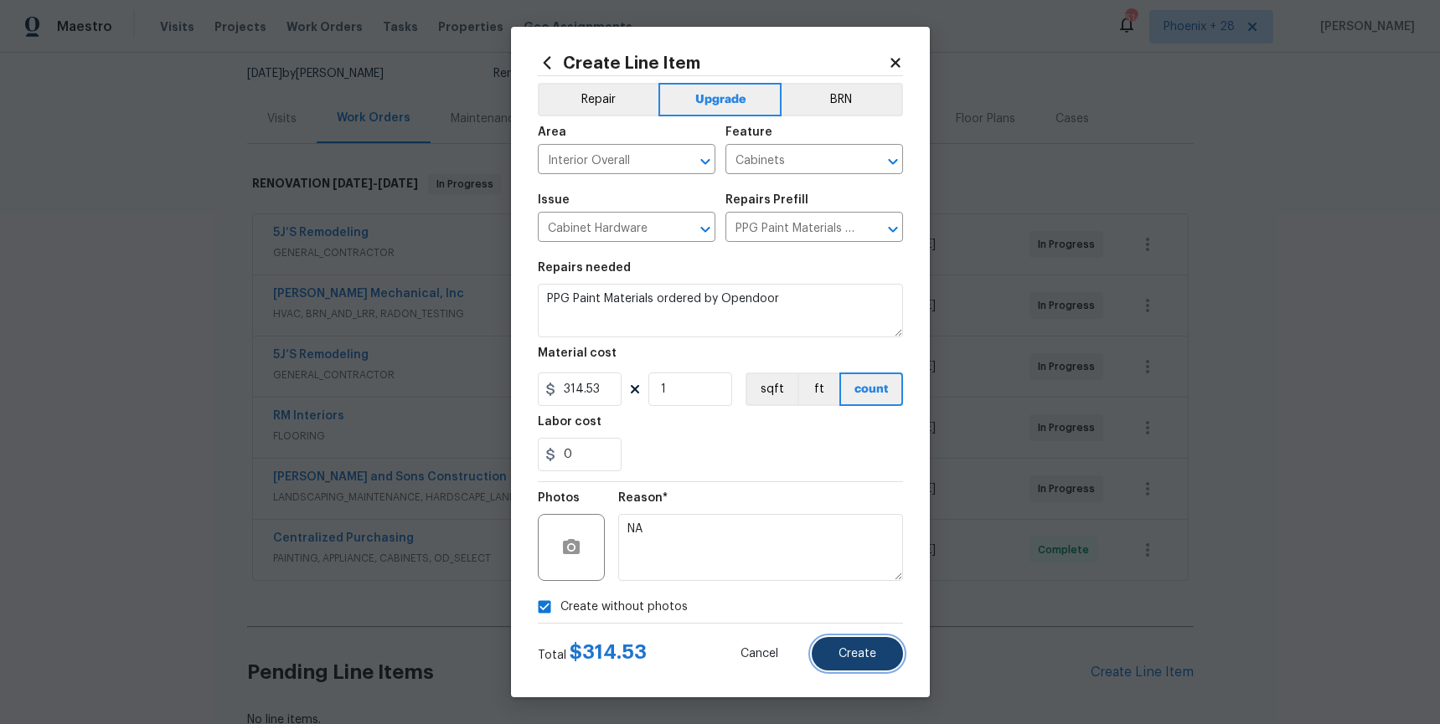
click at [832, 646] on button "Create" at bounding box center [857, 653] width 91 height 33
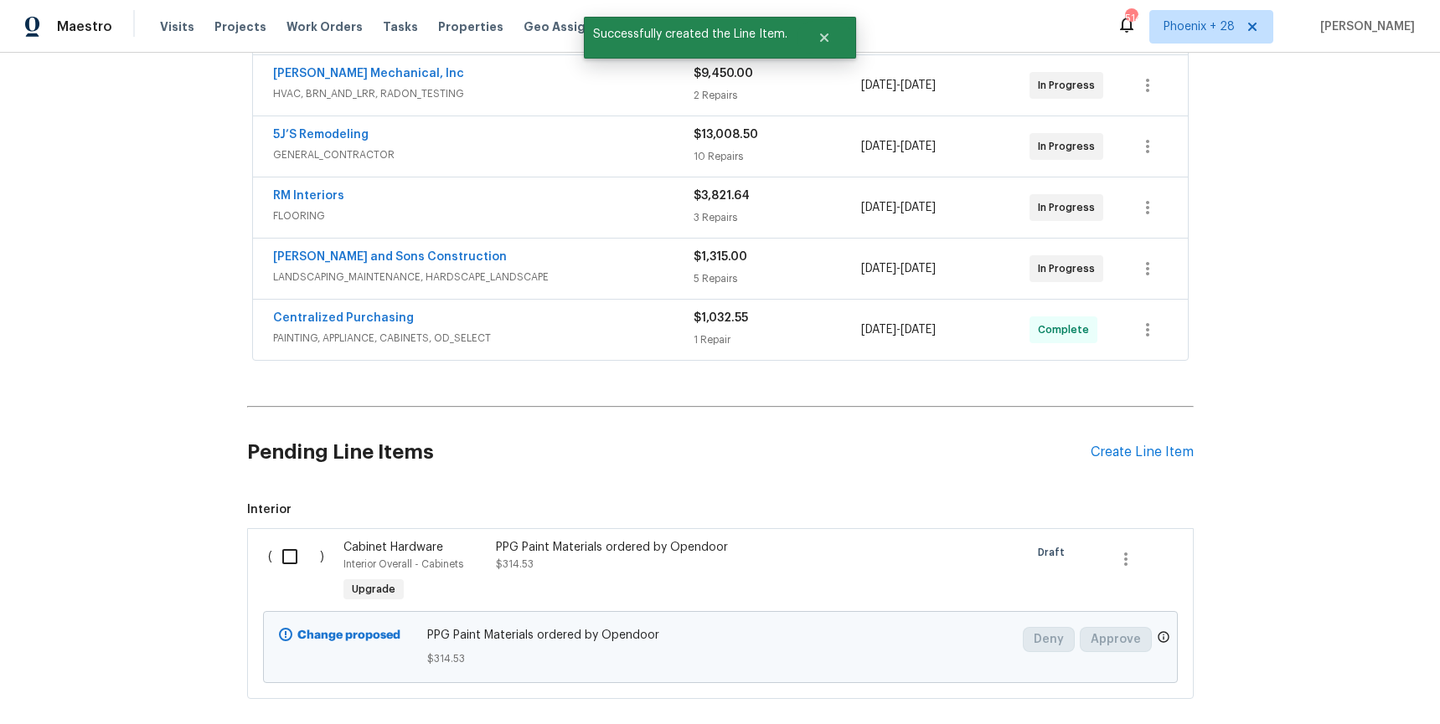
scroll to position [469, 0]
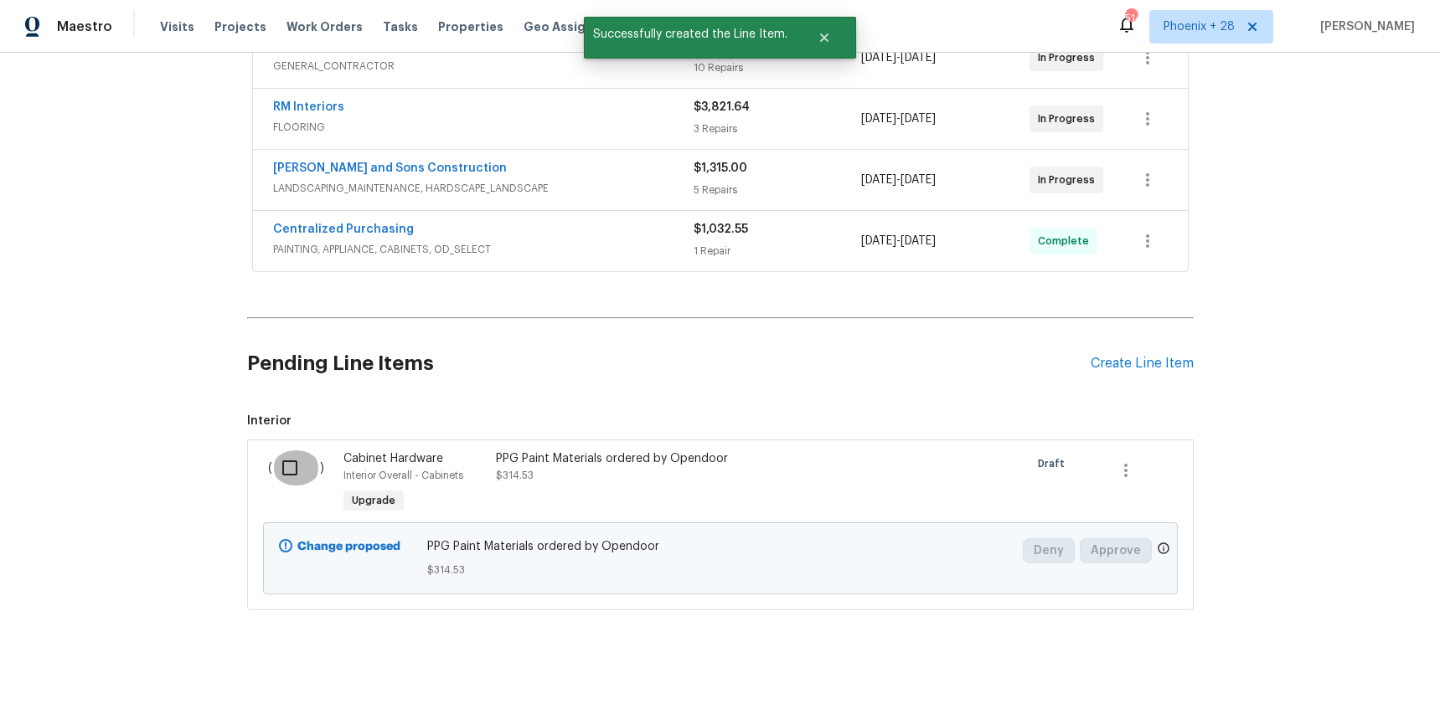
click at [275, 477] on input "checkbox" at bounding box center [296, 468] width 48 height 35
checkbox input "true"
click at [1342, 678] on span "Create Work Order" at bounding box center [1343, 682] width 111 height 21
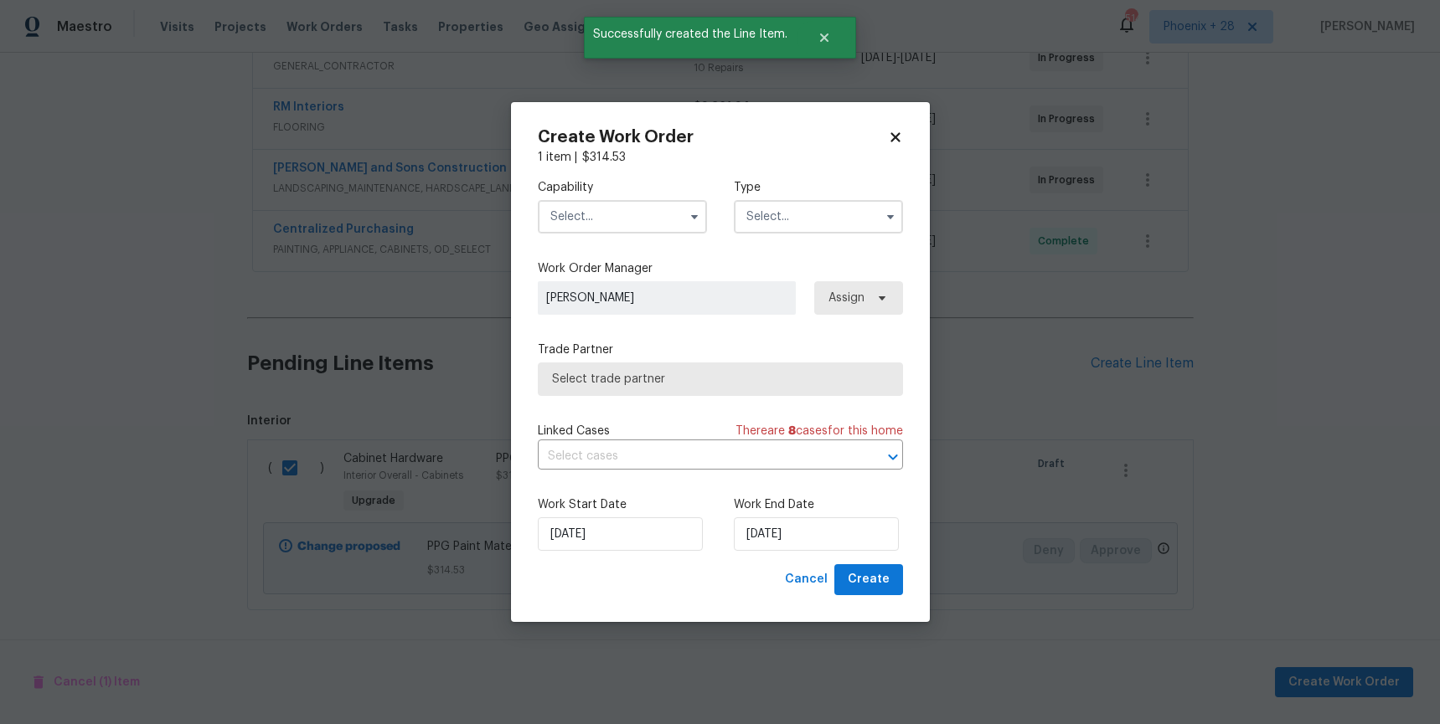
drag, startPoint x: 591, startPoint y: 216, endPoint x: 590, endPoint y: 231, distance: 15.1
click at [592, 217] on input "text" at bounding box center [622, 216] width 169 height 33
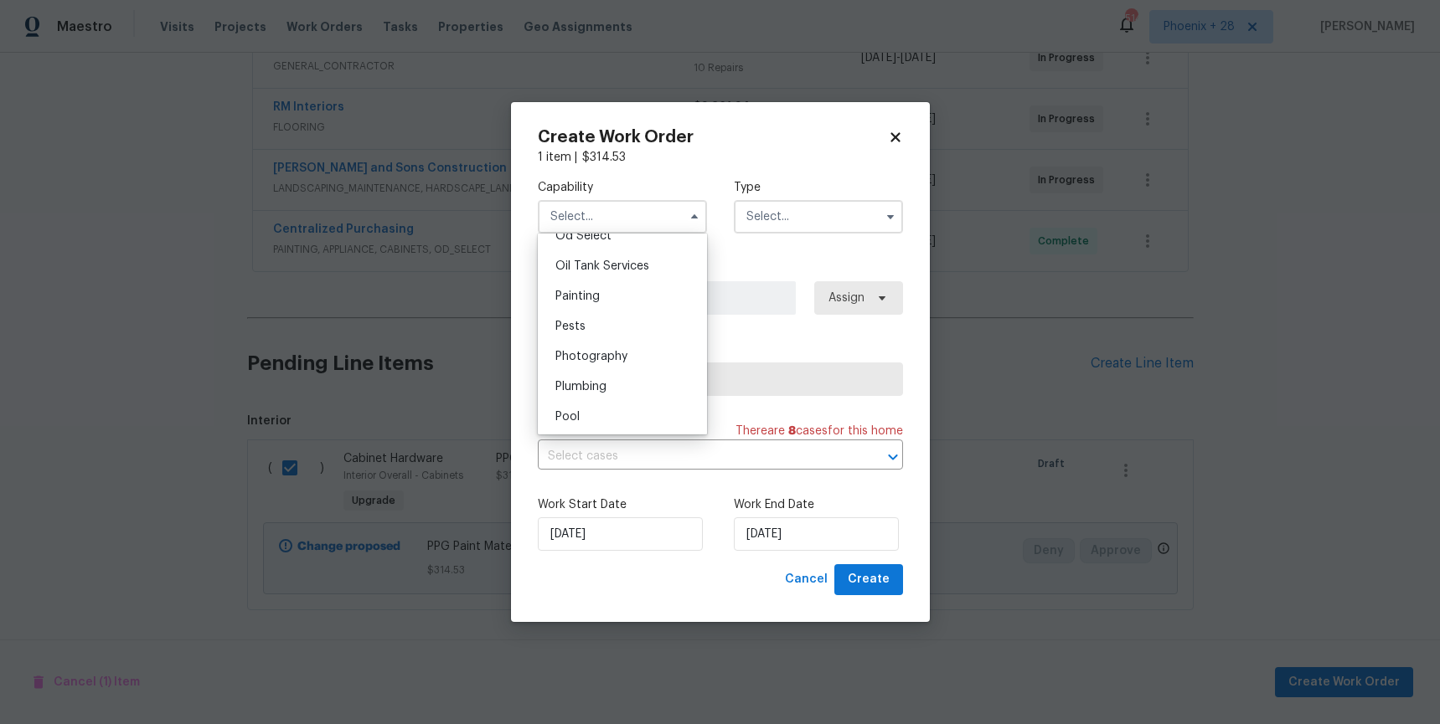
scroll to position [1361, 0]
click at [604, 294] on div "Painting" at bounding box center [622, 299] width 161 height 30
type input "Painting"
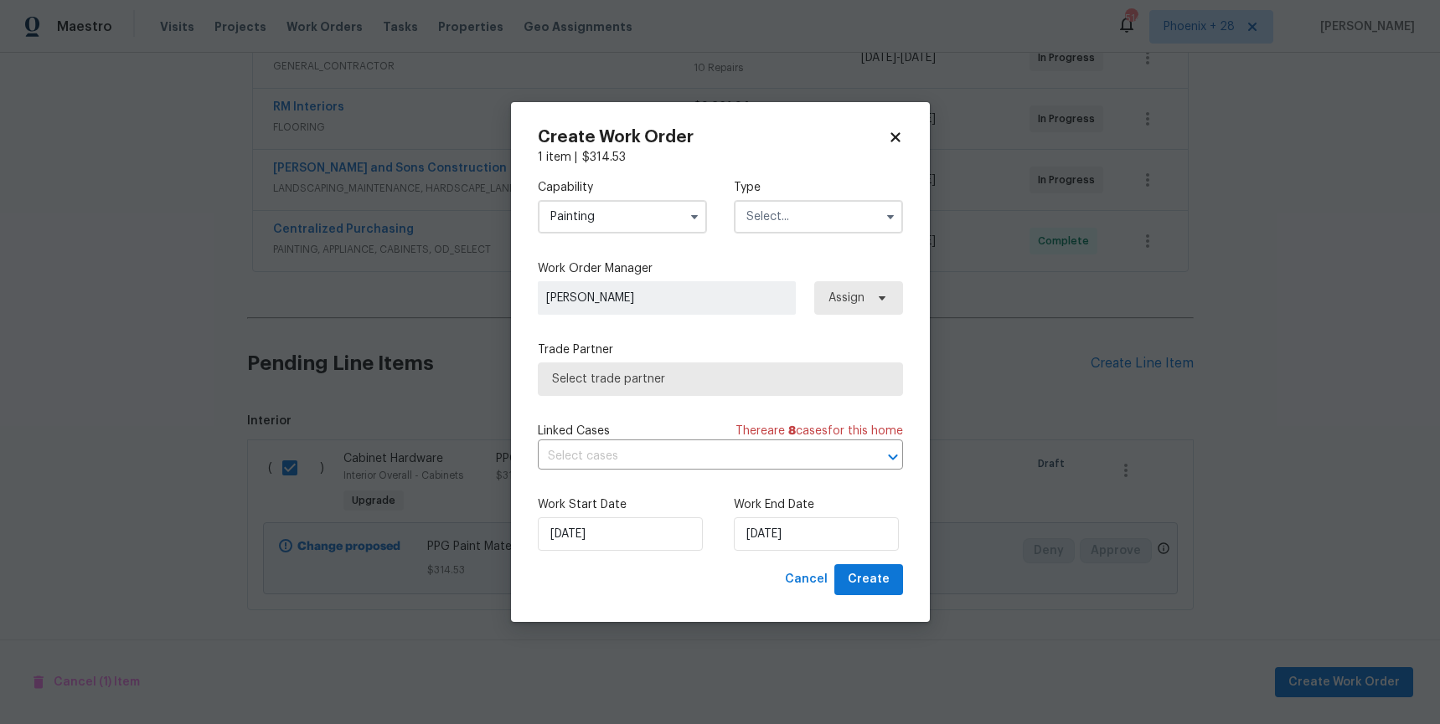
click at [786, 188] on label "Type" at bounding box center [818, 187] width 169 height 17
drag, startPoint x: 792, startPoint y: 207, endPoint x: 796, endPoint y: 223, distance: 16.3
click at [792, 208] on input "text" at bounding box center [818, 216] width 169 height 33
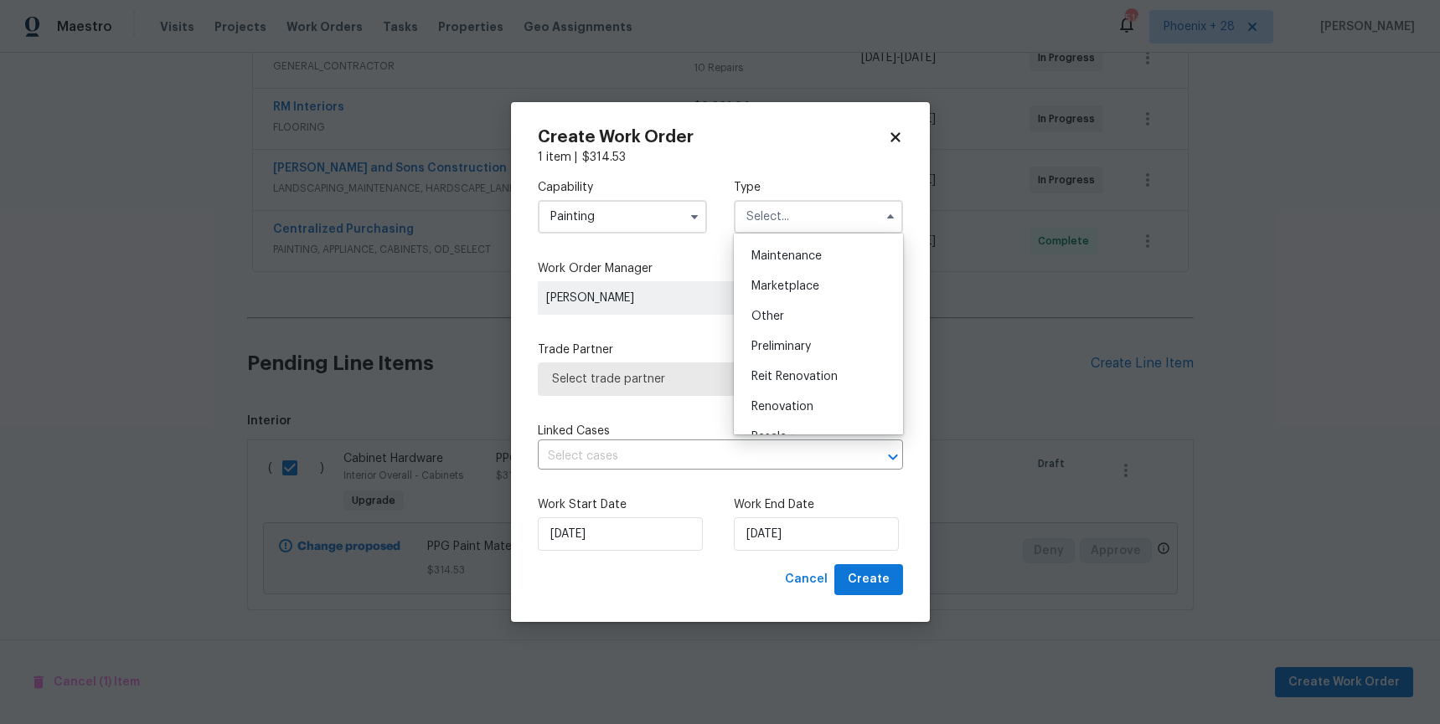
scroll to position [380, 0]
click at [809, 294] on span "Renovation" at bounding box center [782, 295] width 62 height 12
type input "Renovation"
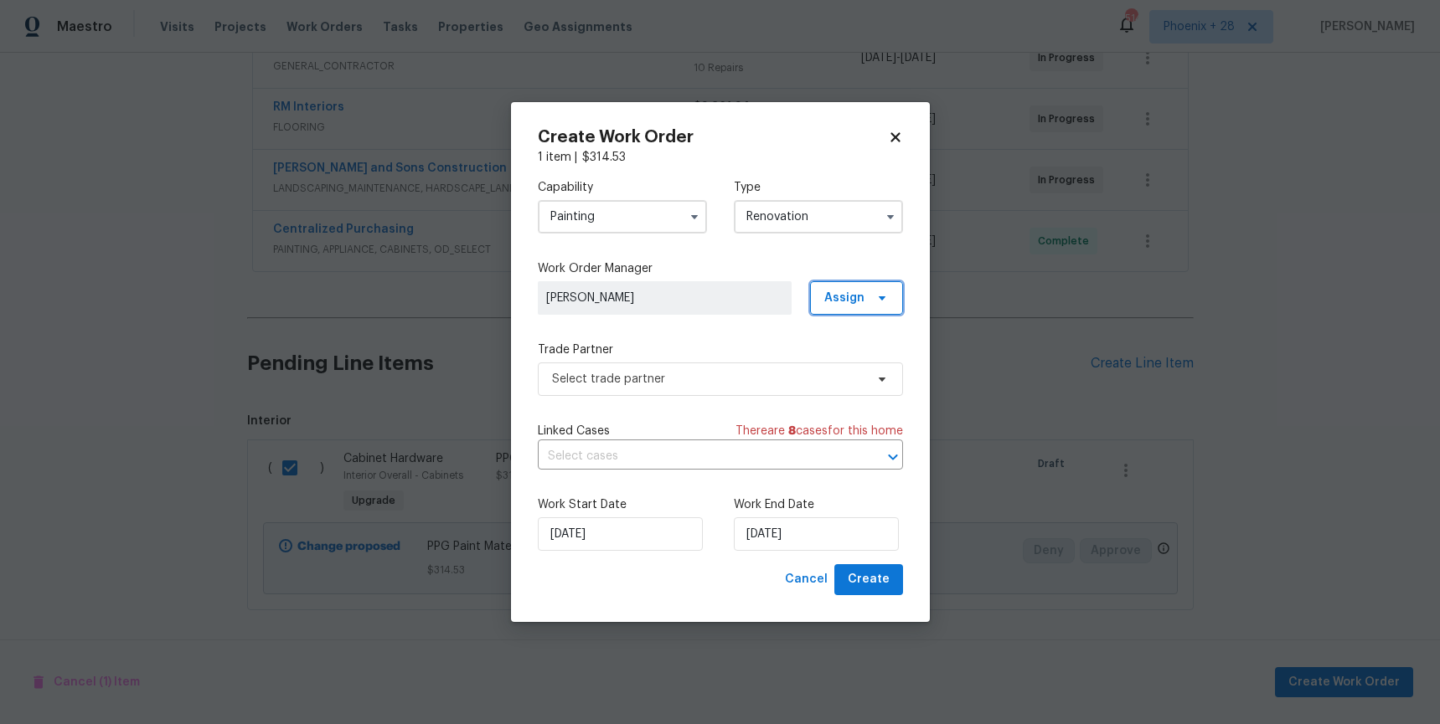
click at [860, 293] on span "Assign" at bounding box center [844, 298] width 40 height 17
click at [867, 361] on div "Assign to me" at bounding box center [858, 369] width 73 height 17
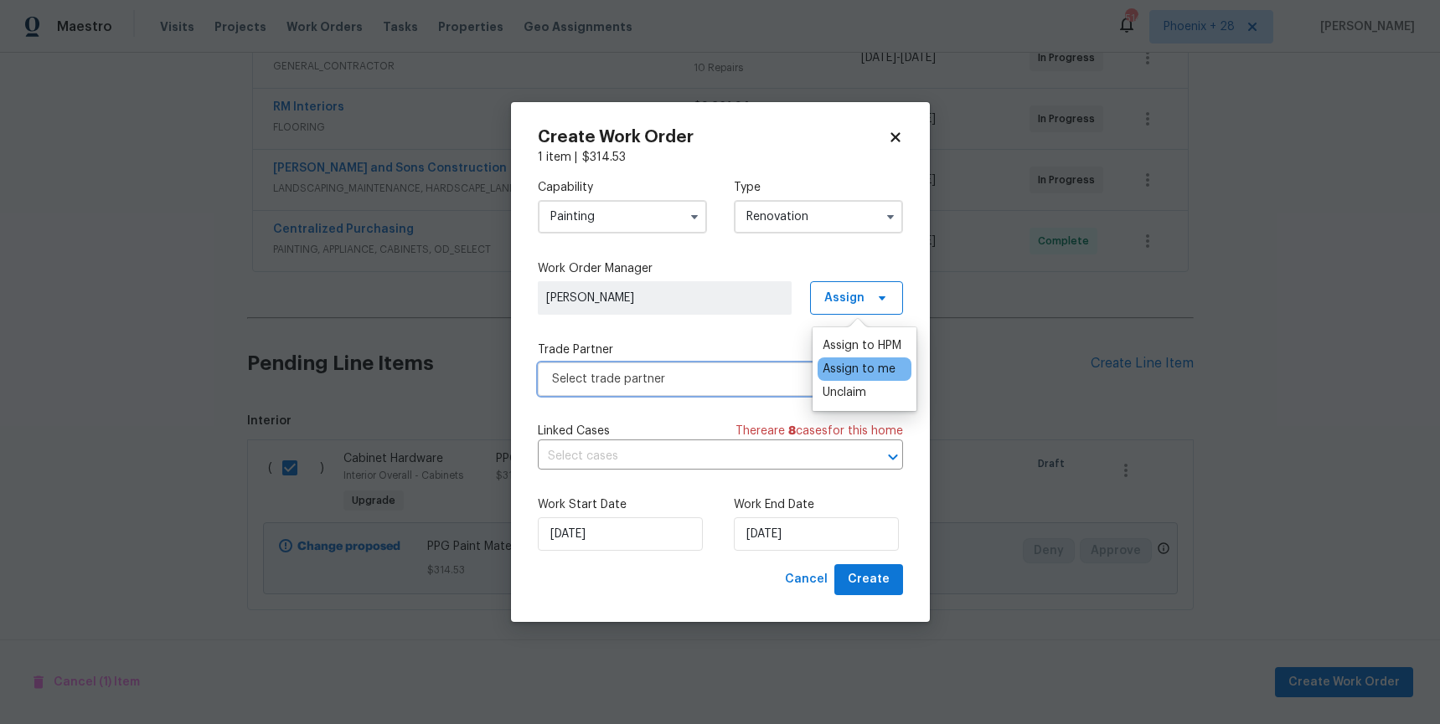
click at [708, 380] on span "Select trade partner" at bounding box center [708, 379] width 312 height 17
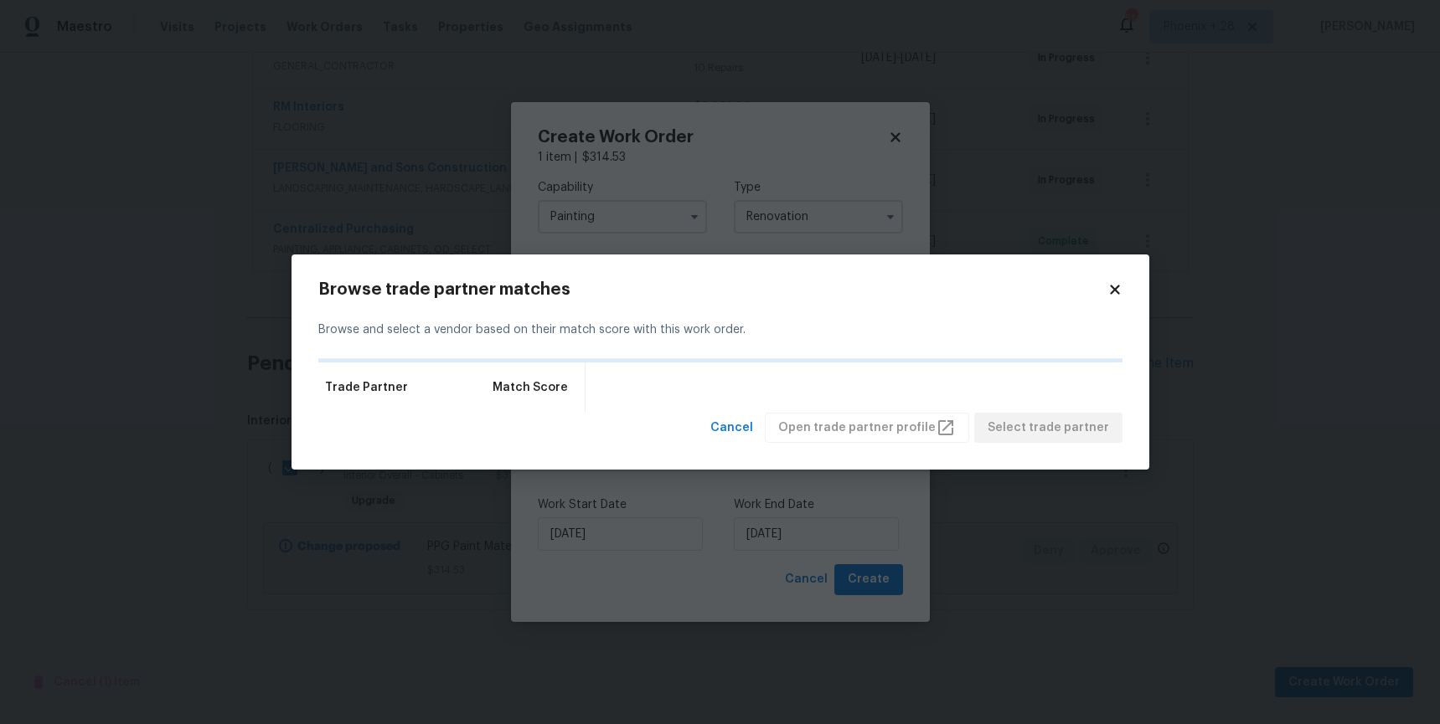
drag, startPoint x: 1124, startPoint y: 297, endPoint x: 1114, endPoint y: 292, distance: 11.2
click at [1122, 296] on div "Browse trade partner matches Browse and select a vendor based on their match sc…" at bounding box center [720, 363] width 858 height 216
click at [1113, 291] on icon at bounding box center [1114, 289] width 9 height 9
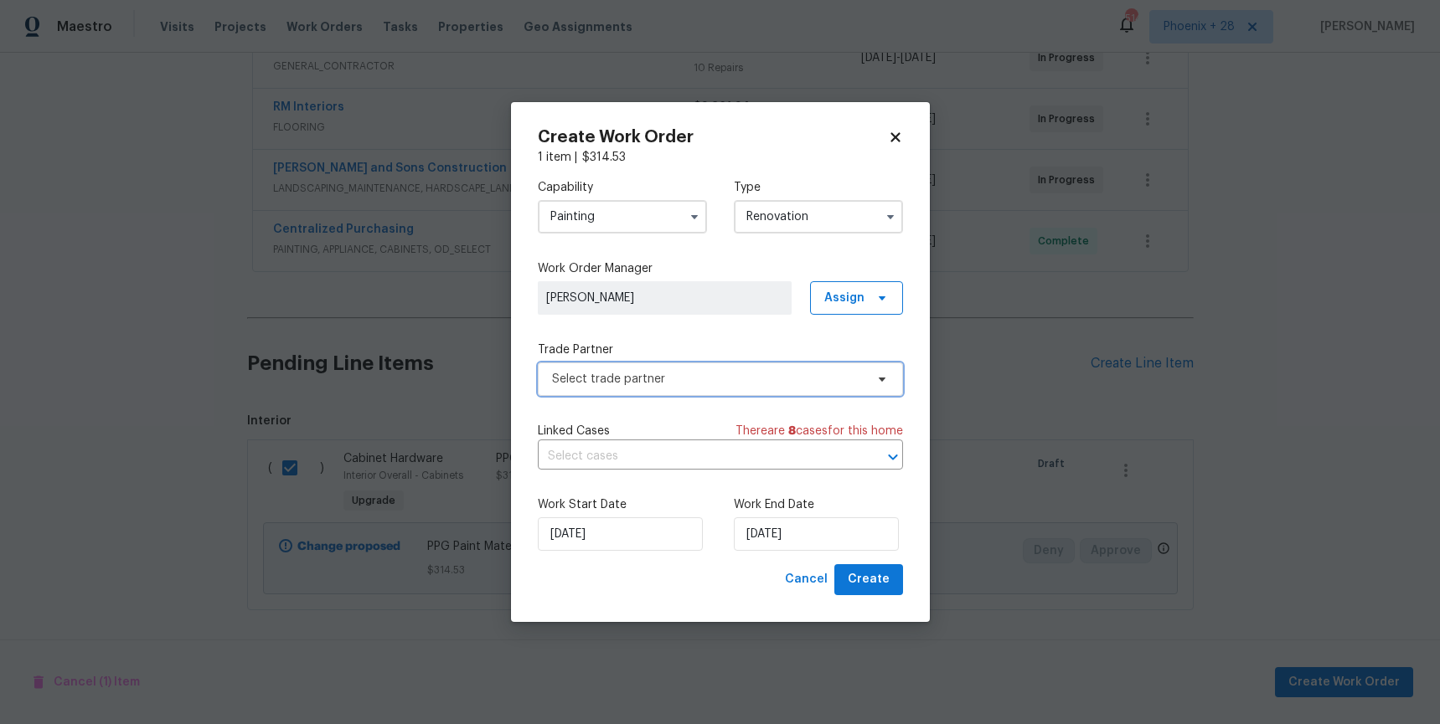
click at [704, 366] on span "Select trade partner" at bounding box center [720, 379] width 365 height 33
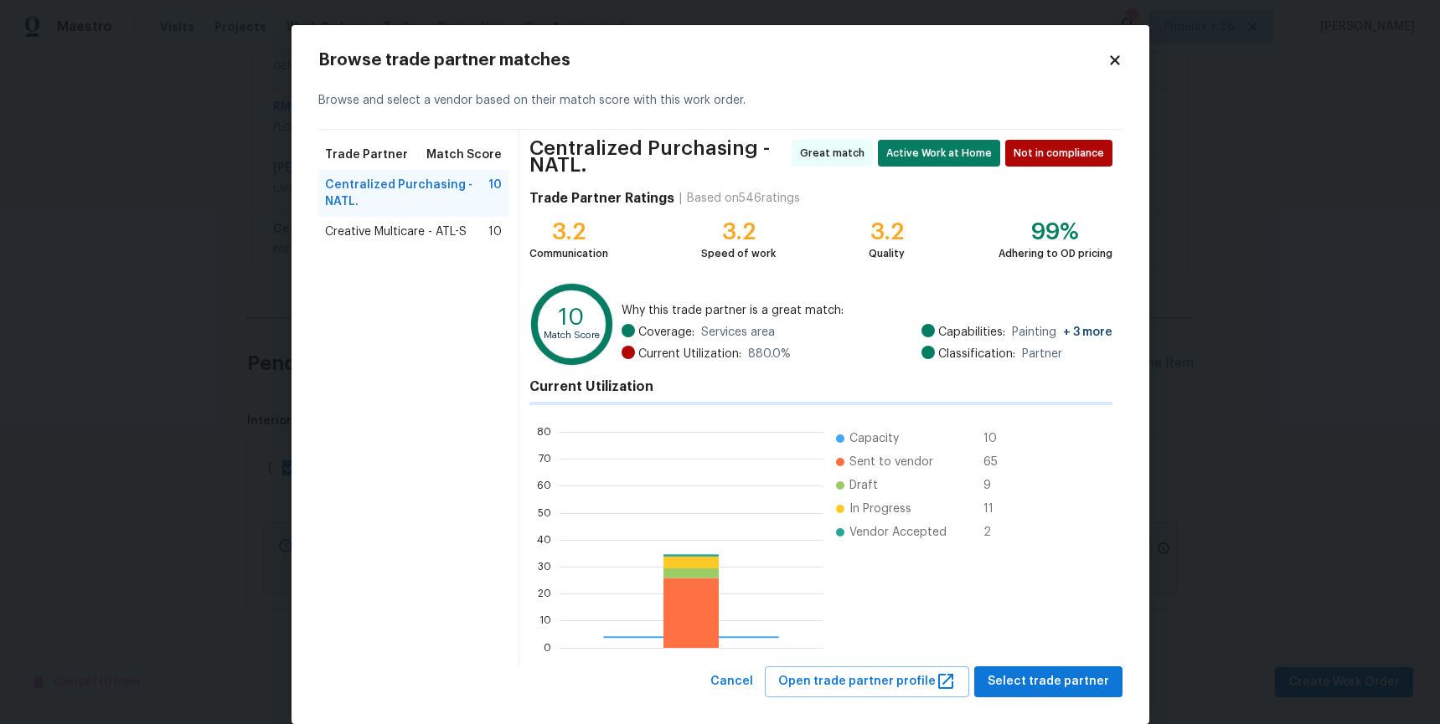
scroll to position [234, 263]
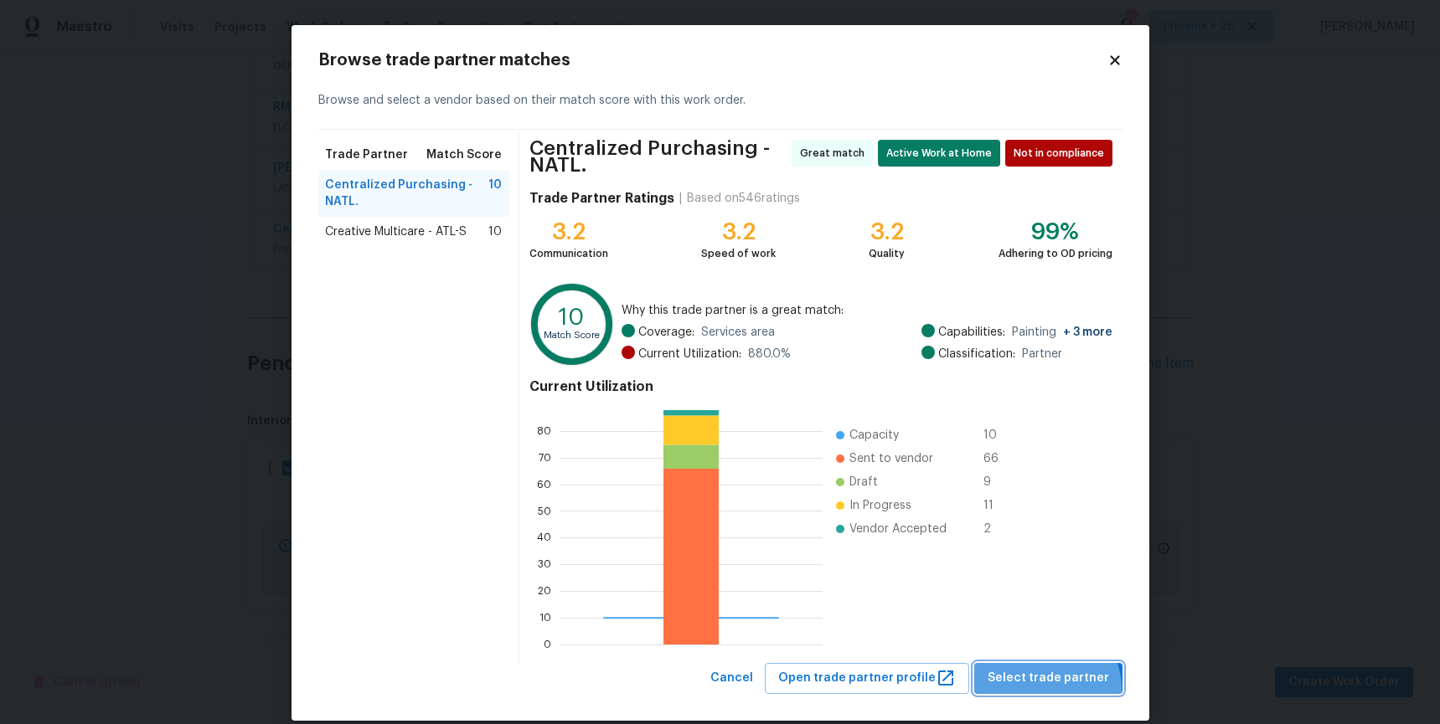
drag, startPoint x: 1054, startPoint y: 689, endPoint x: 1023, endPoint y: 682, distance: 32.7
click at [1050, 689] on button "Select trade partner" at bounding box center [1048, 678] width 148 height 31
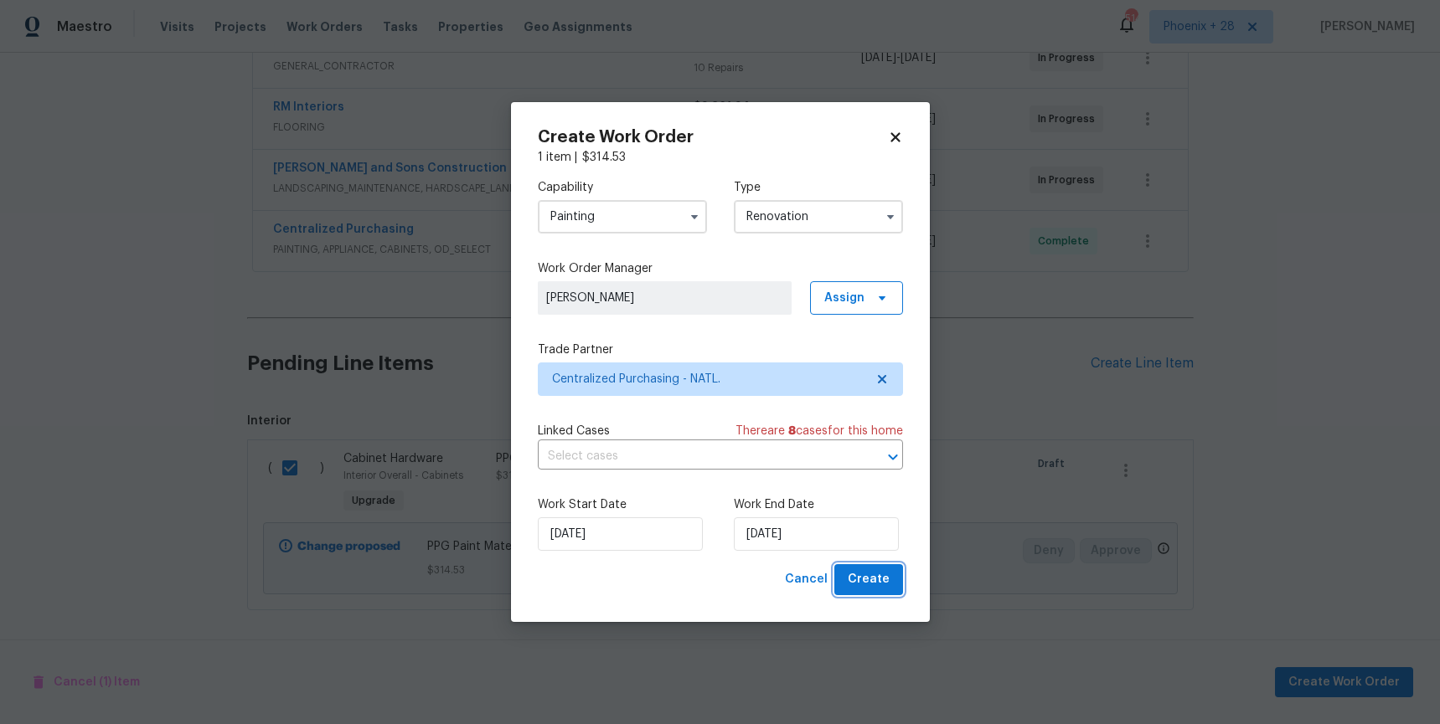
click at [886, 590] on button "Create" at bounding box center [868, 579] width 69 height 31
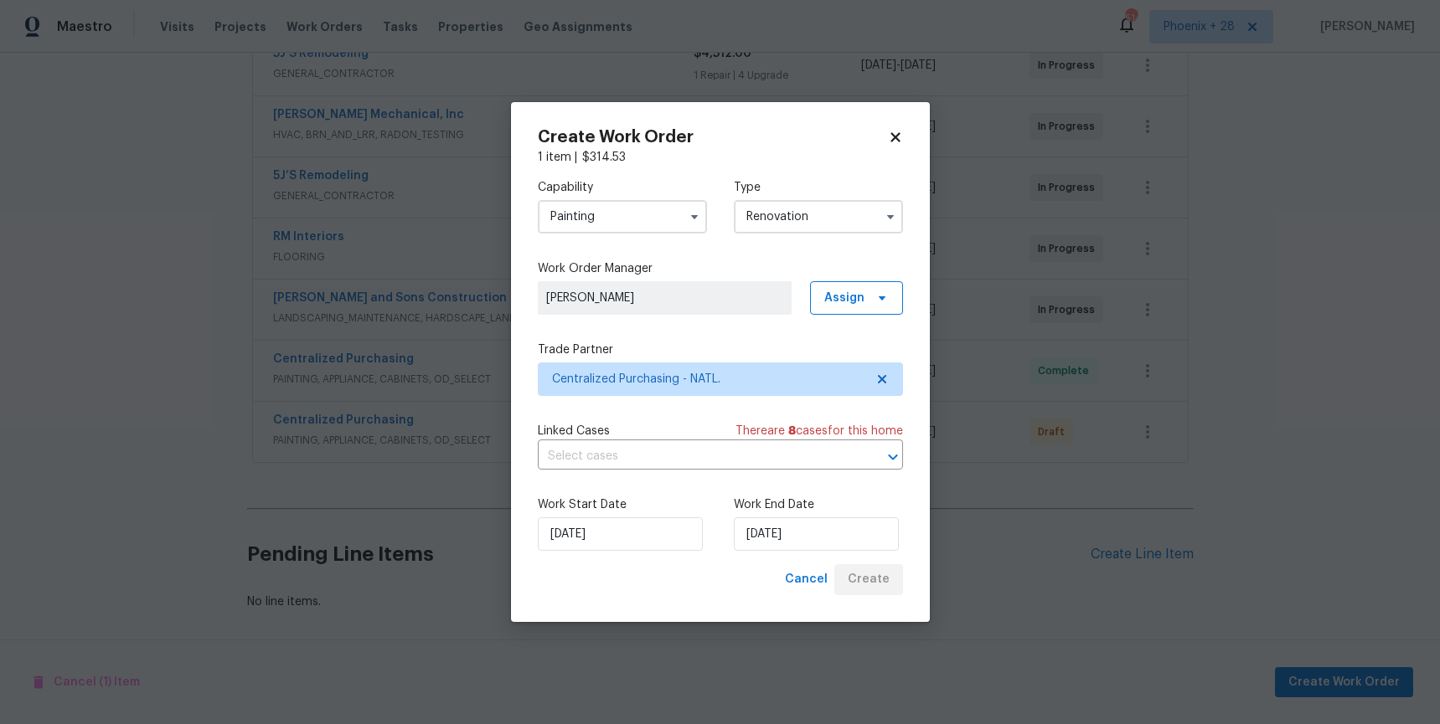
scroll to position [339, 0]
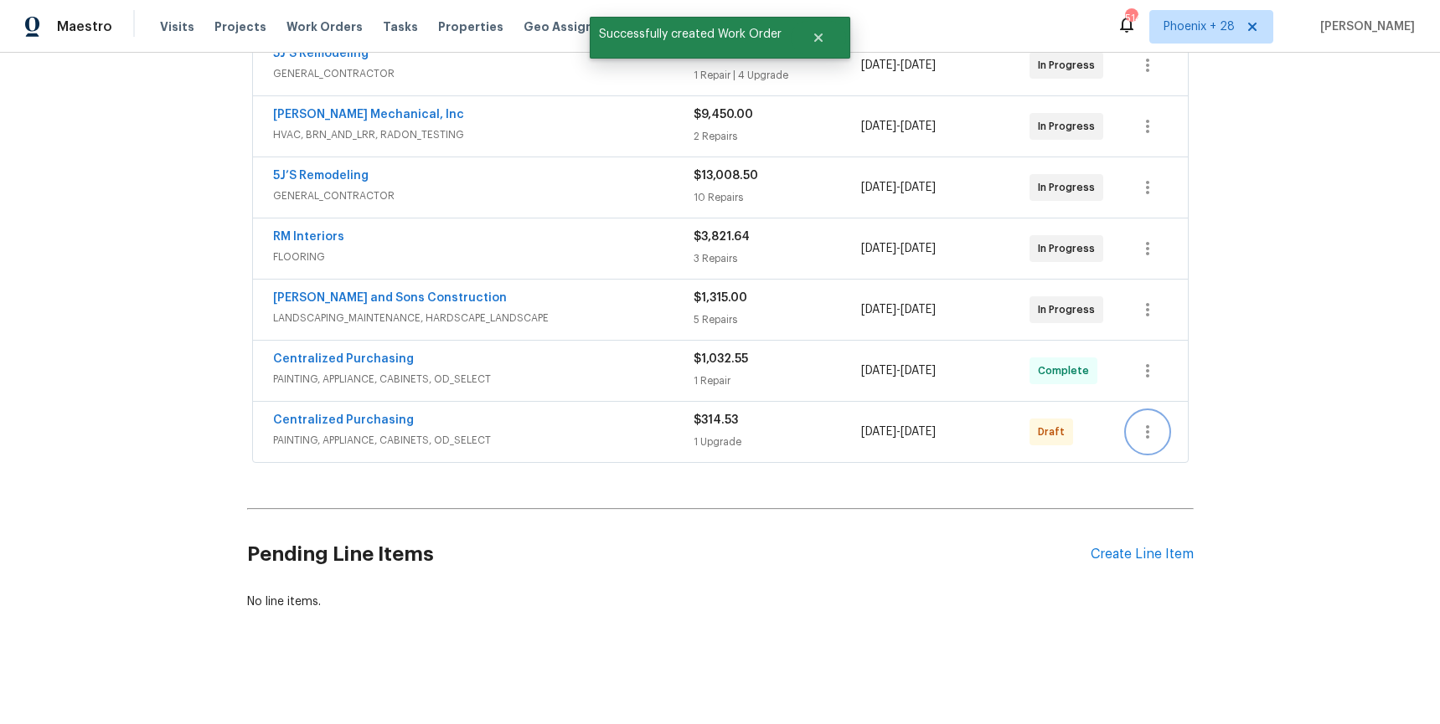
click at [1137, 430] on icon "button" at bounding box center [1147, 432] width 20 height 20
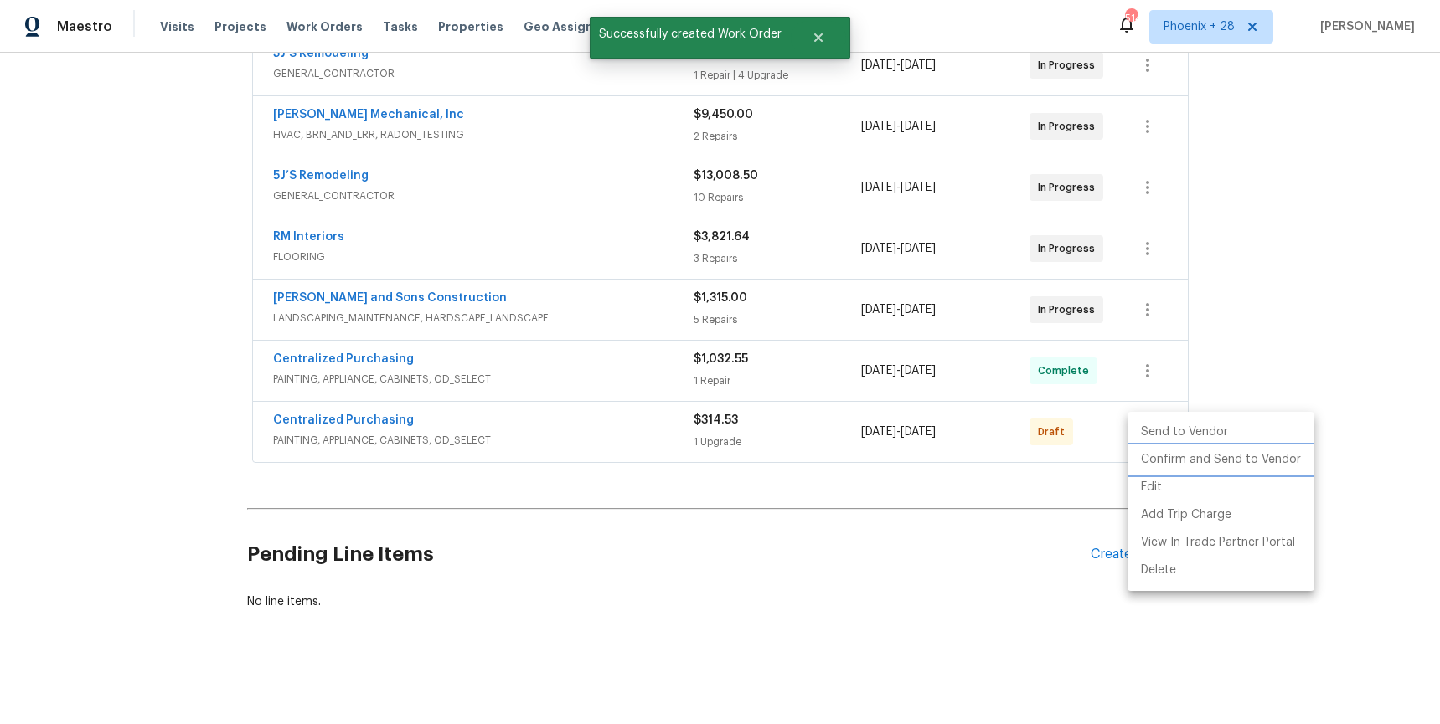
click at [1146, 456] on li "Confirm and Send to Vendor" at bounding box center [1220, 460] width 187 height 28
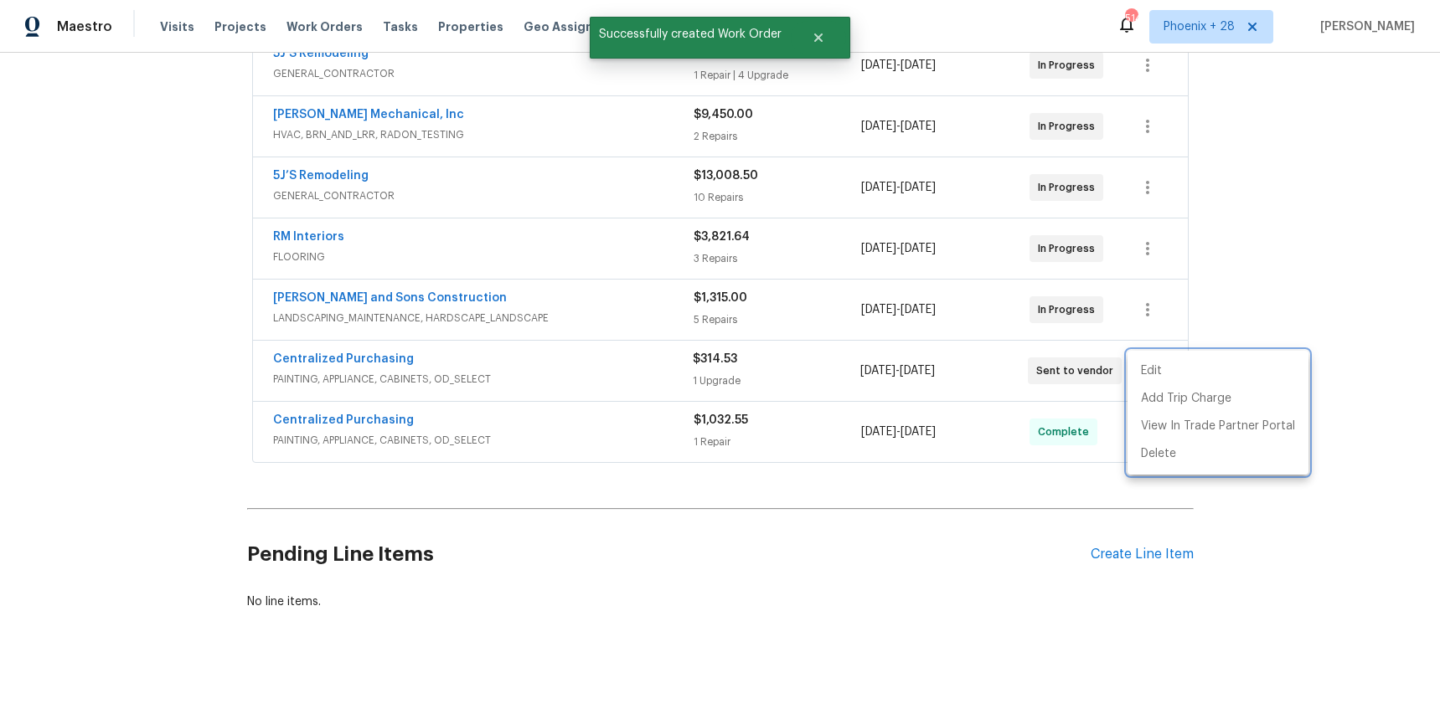
click at [384, 363] on div at bounding box center [720, 362] width 1440 height 724
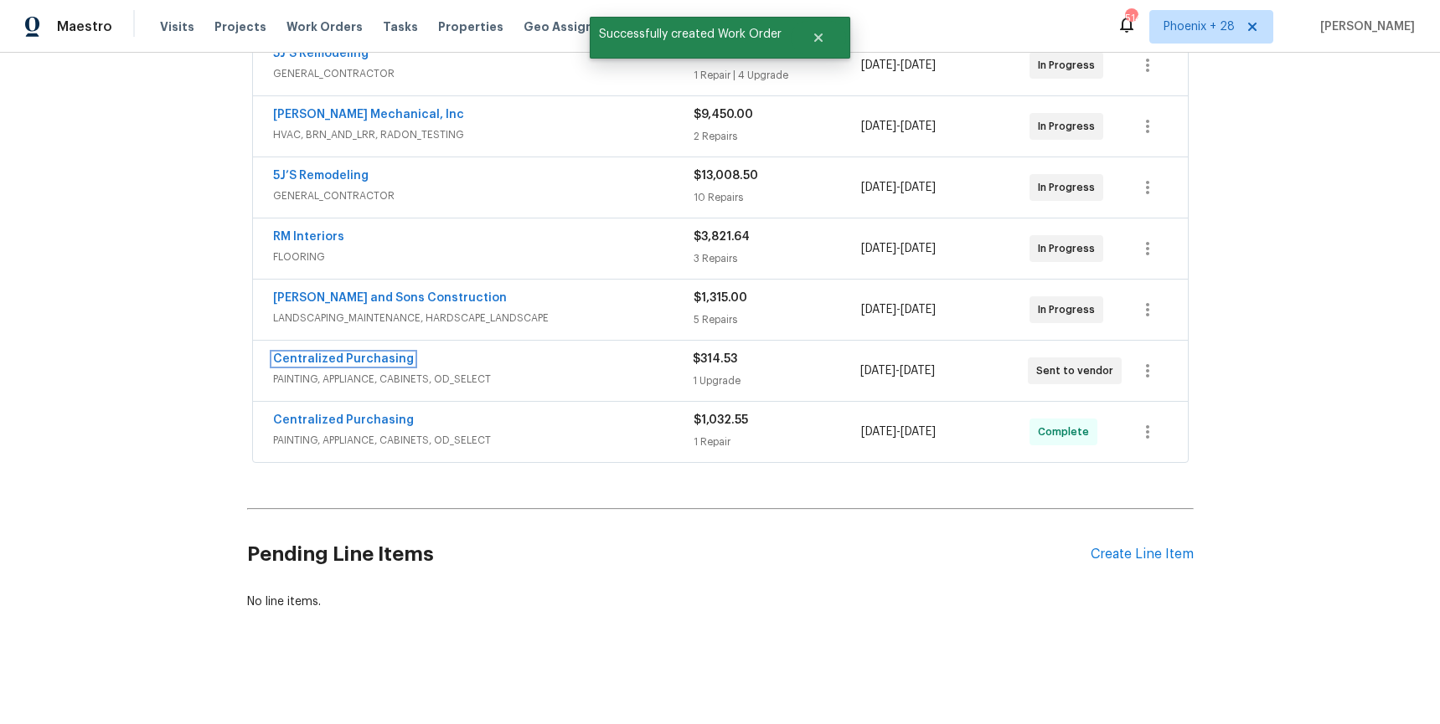
click at [366, 362] on link "Centralized Purchasing" at bounding box center [343, 359] width 141 height 12
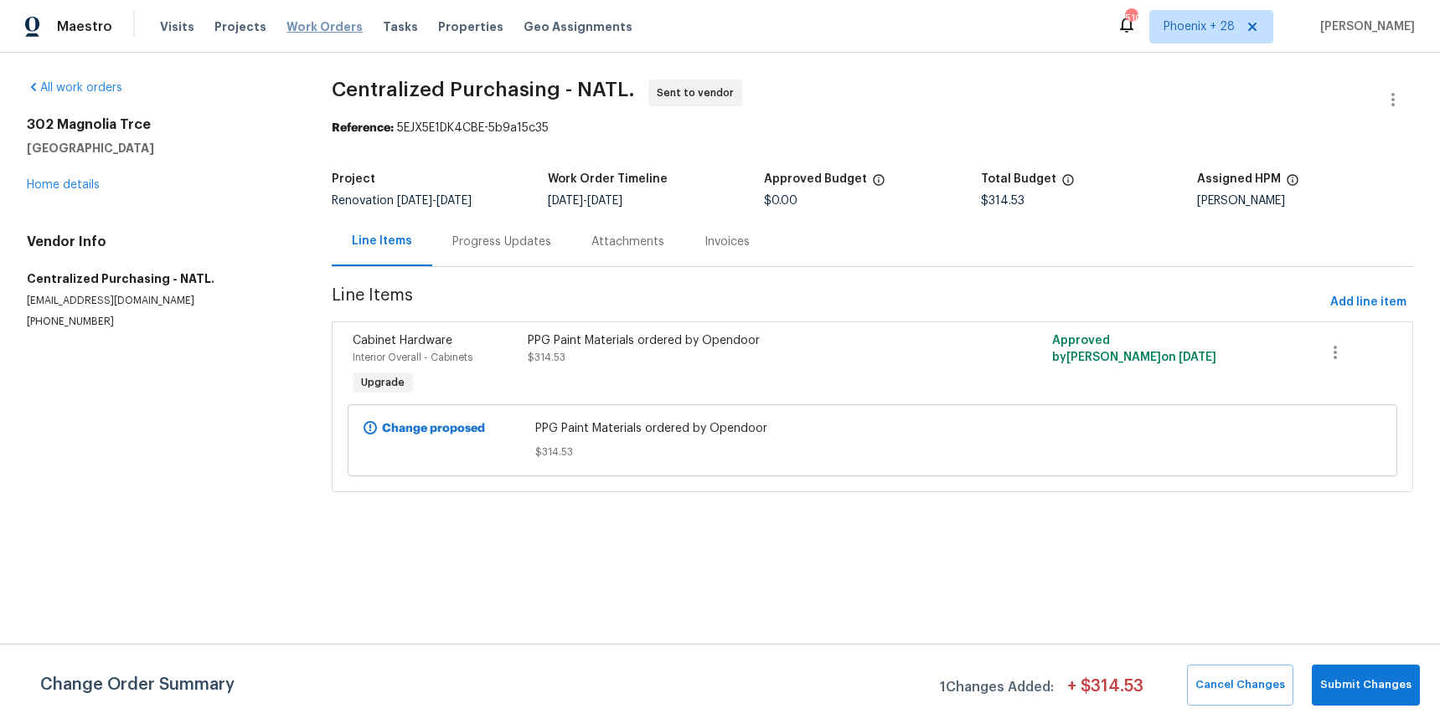
click at [296, 28] on span "Work Orders" at bounding box center [324, 26] width 76 height 17
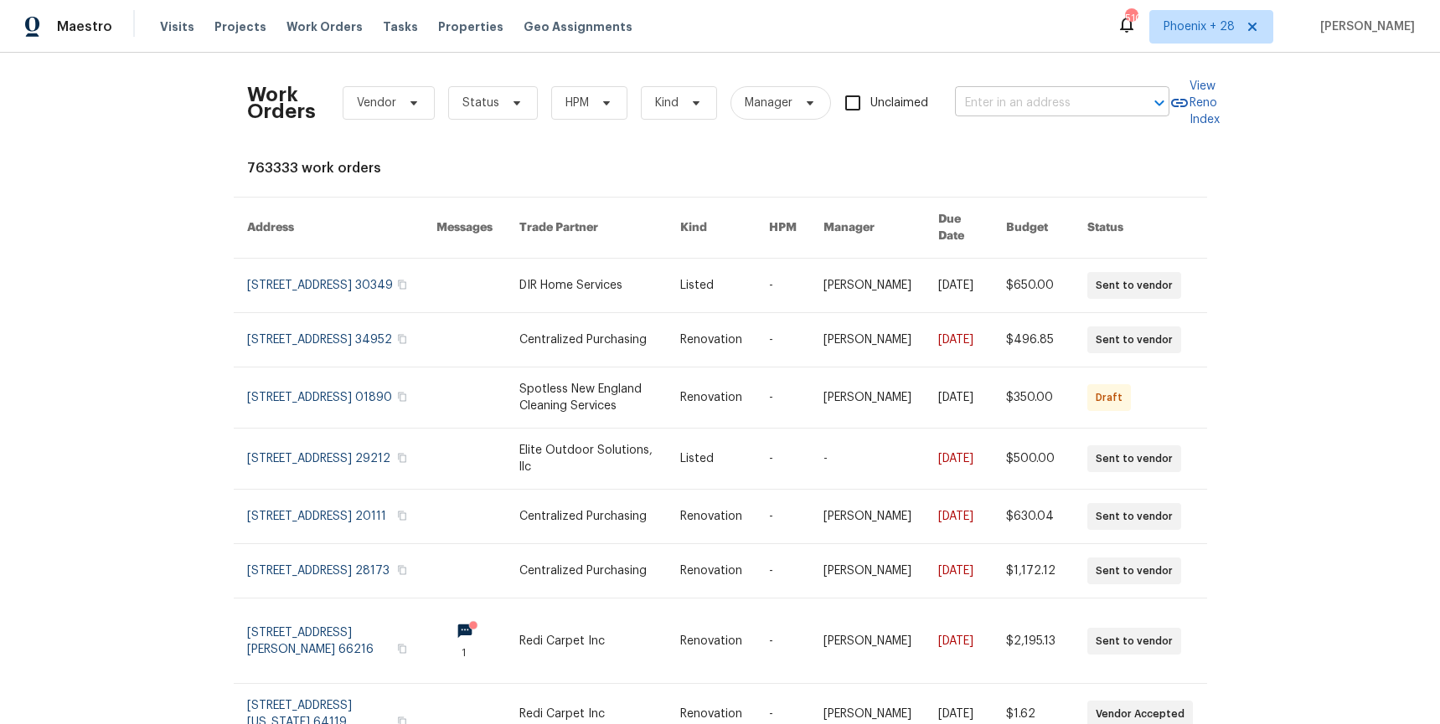
click at [1002, 99] on input "text" at bounding box center [1038, 103] width 167 height 26
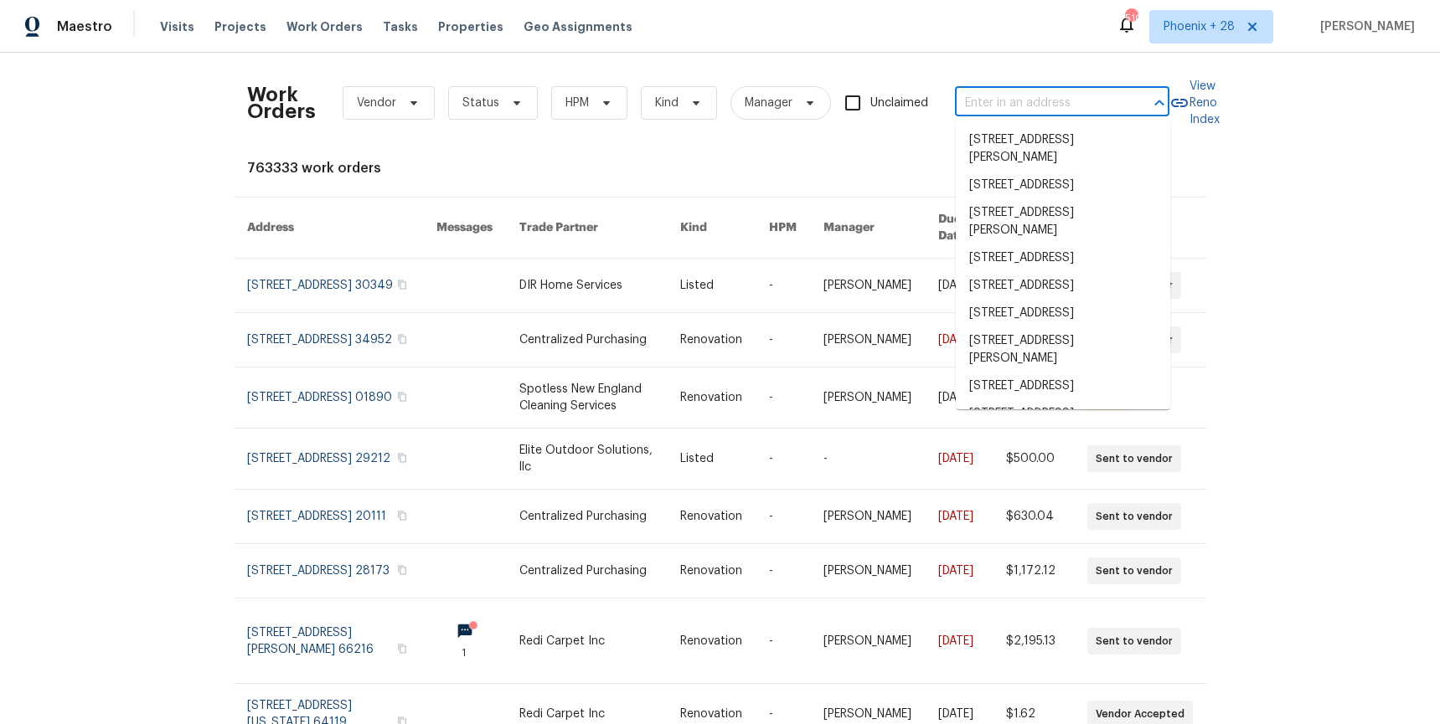
paste input "[STREET_ADDRESS][PERSON_NAME]"
type input "[STREET_ADDRESS][PERSON_NAME]"
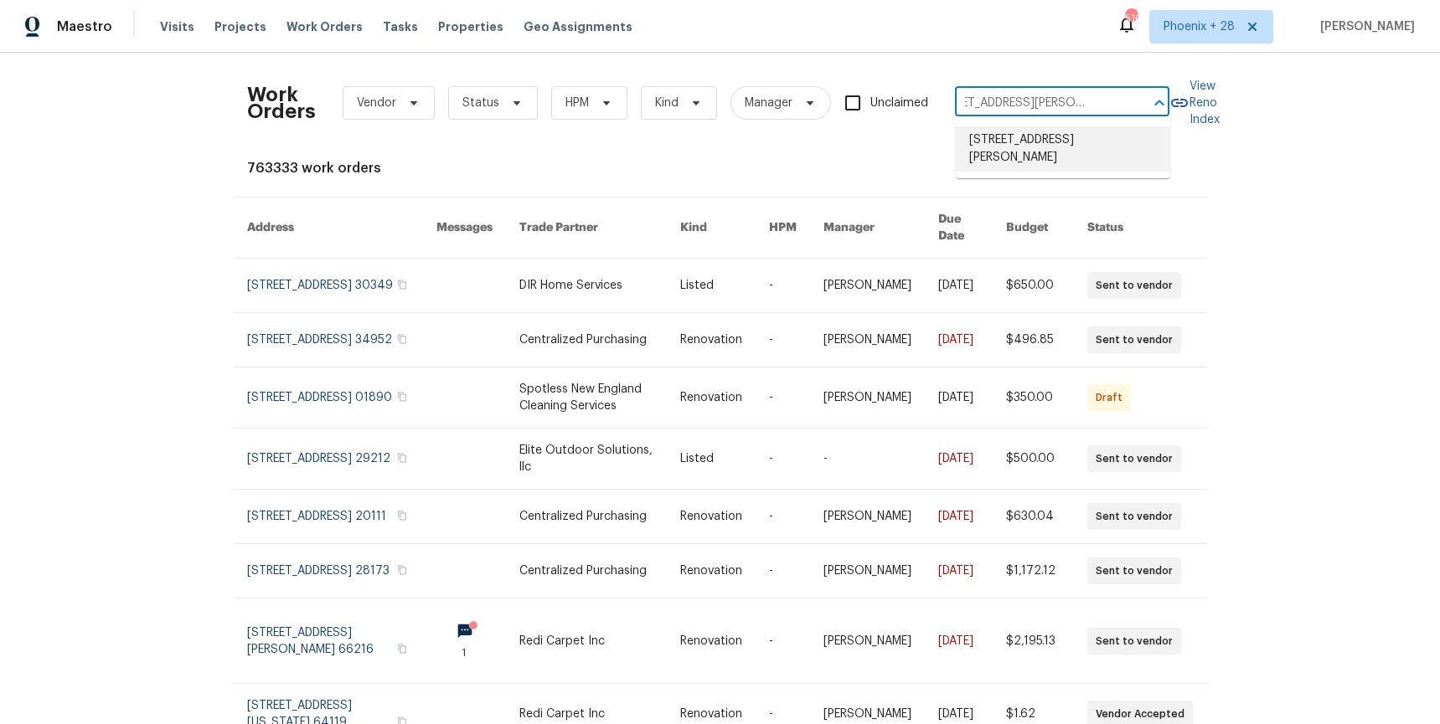
click at [1018, 137] on li "[STREET_ADDRESS][PERSON_NAME]" at bounding box center [1063, 148] width 214 height 45
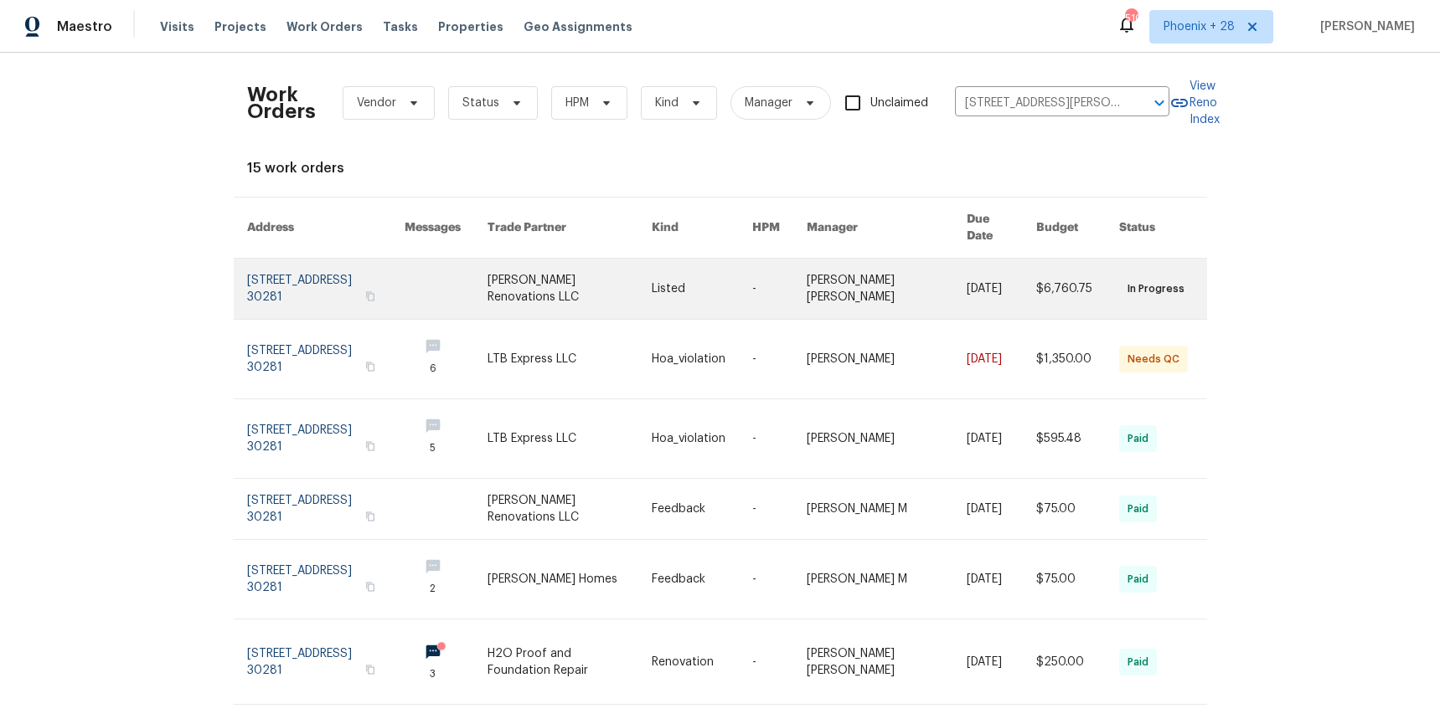
click at [564, 259] on link at bounding box center [569, 289] width 164 height 60
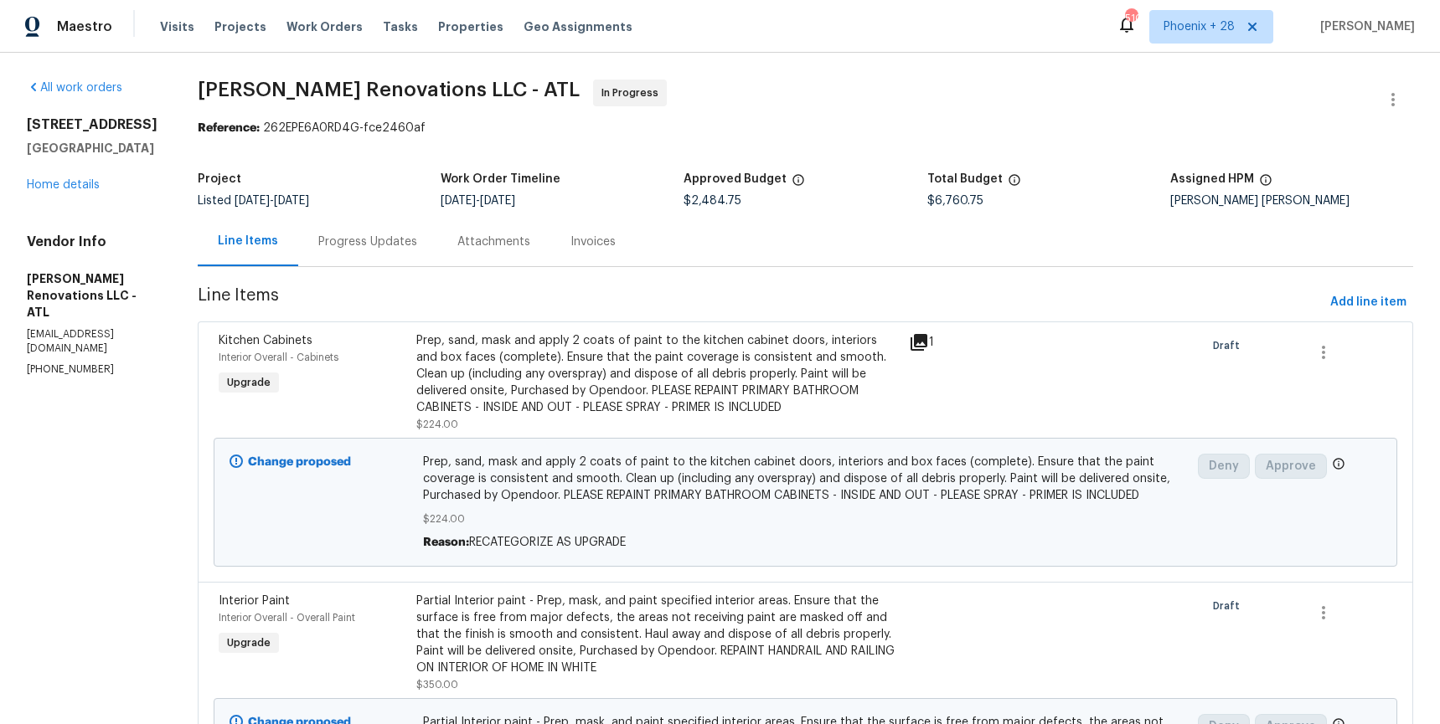
click at [72, 177] on div "[STREET_ADDRESS][PERSON_NAME] Home details" at bounding box center [92, 154] width 131 height 77
click at [73, 183] on link "Home details" at bounding box center [63, 185] width 73 height 12
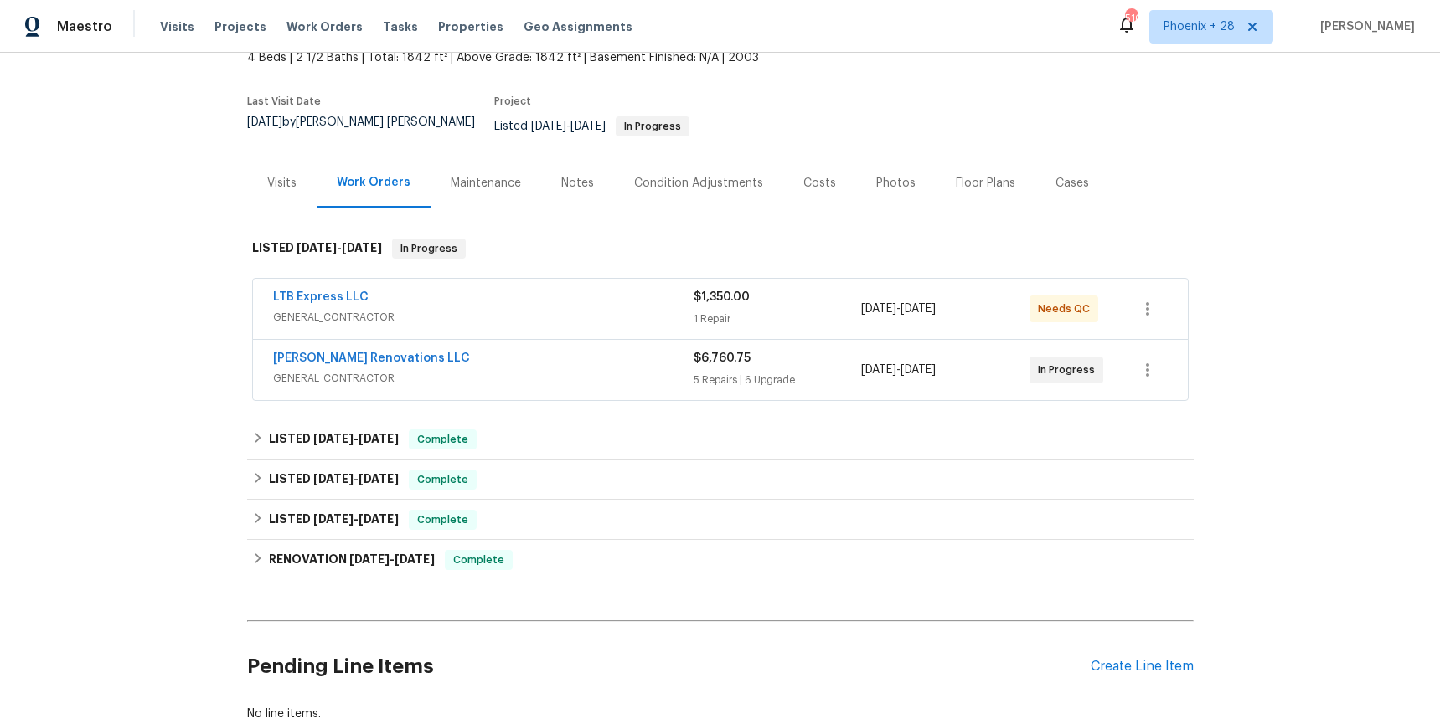
scroll to position [208, 0]
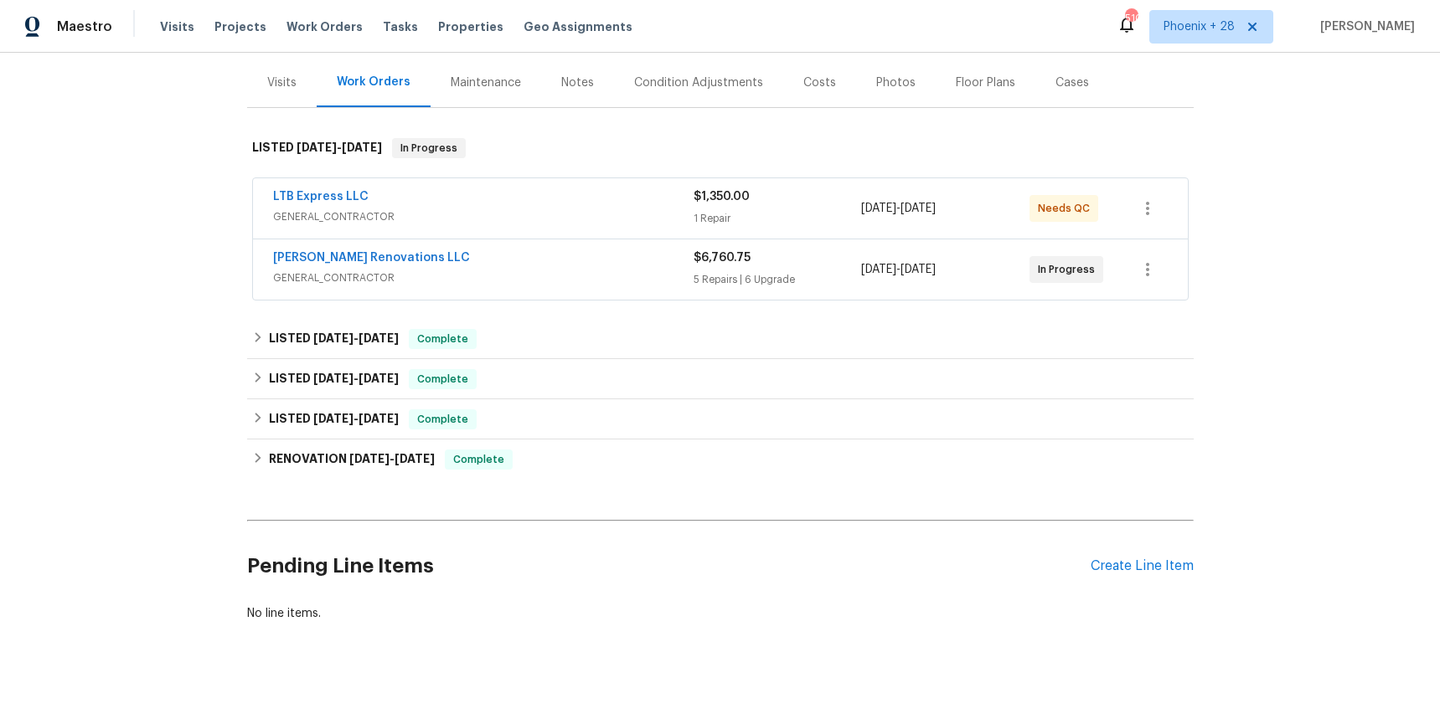
click at [1141, 541] on div "Pending Line Items Create Line Item" at bounding box center [720, 567] width 946 height 78
click at [1141, 559] on div "Create Line Item" at bounding box center [1141, 567] width 103 height 16
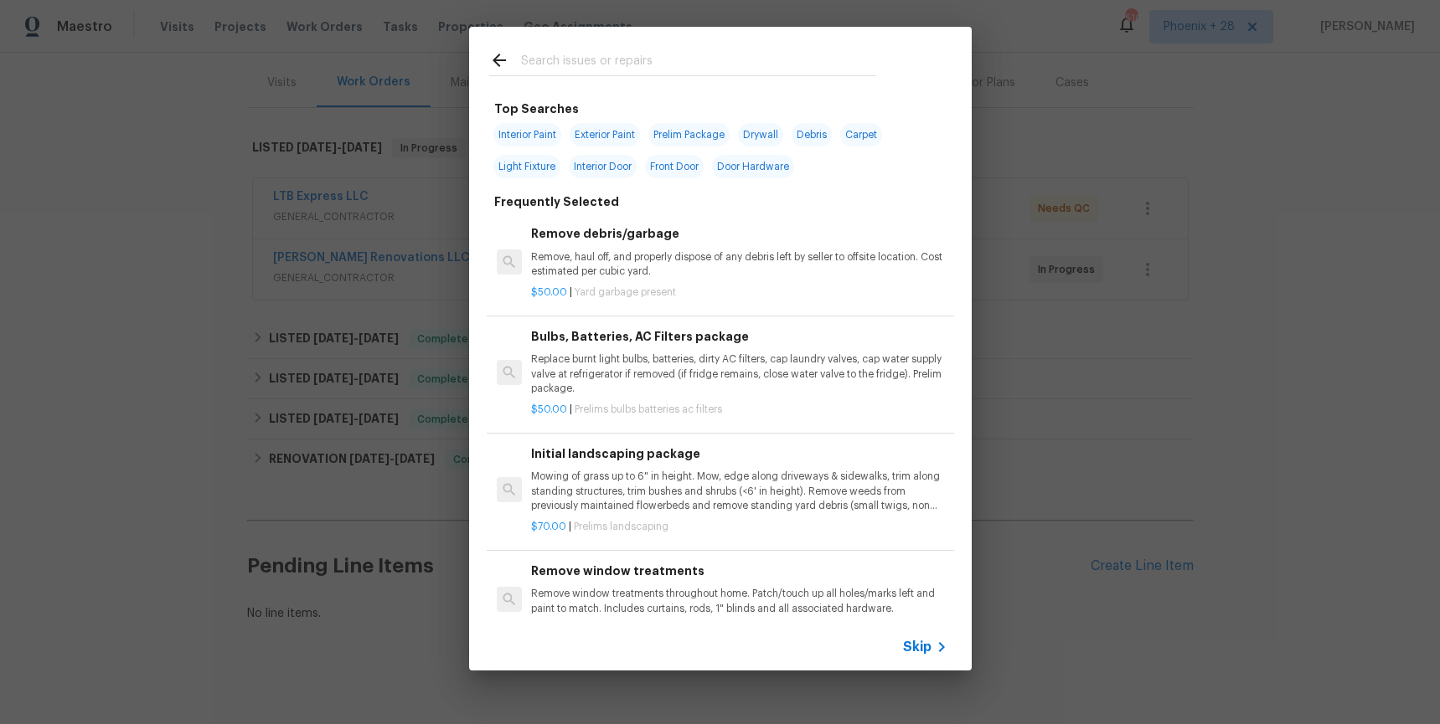
click at [662, 77] on div at bounding box center [682, 60] width 427 height 66
click at [668, 59] on input "text" at bounding box center [698, 62] width 355 height 25
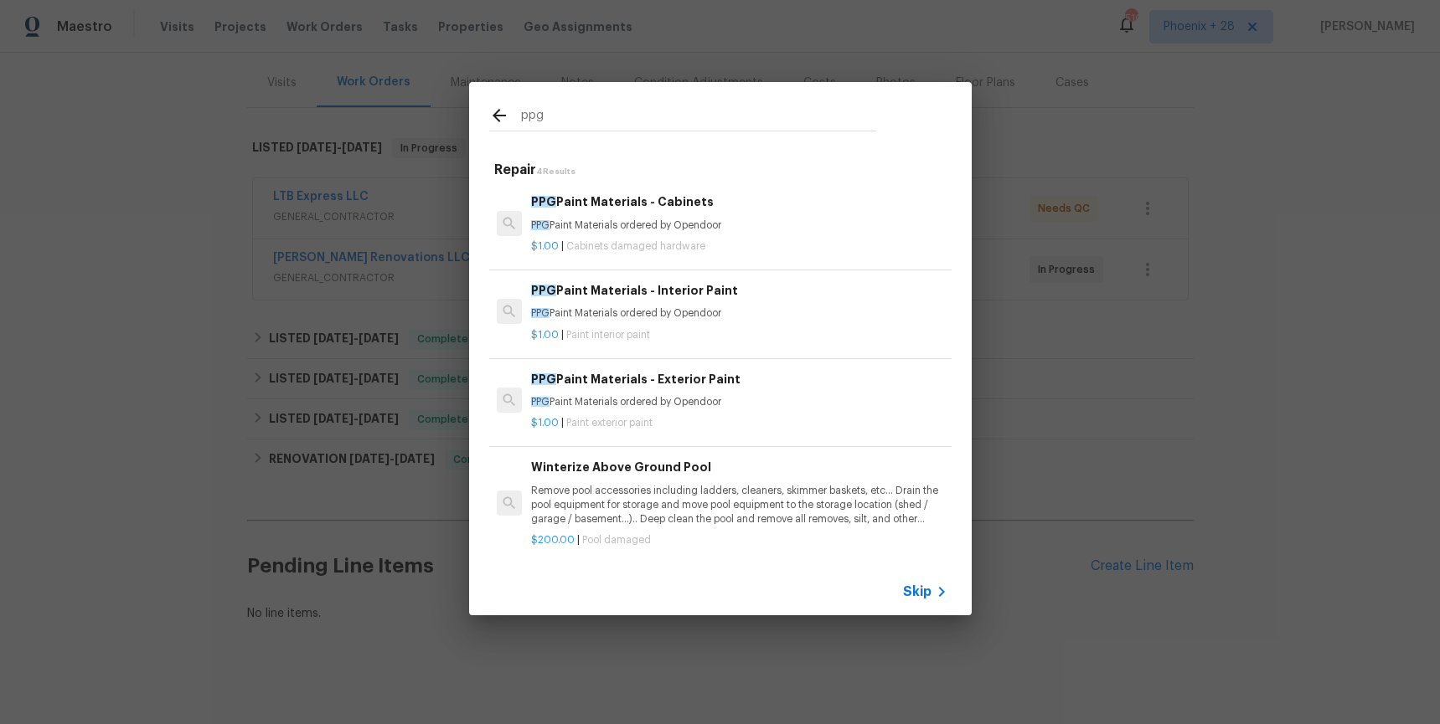
type input "ppg"
click at [751, 301] on div "PPG Paint Materials - Interior Paint PPG Paint Materials ordered by Opendoor" at bounding box center [738, 301] width 415 height 40
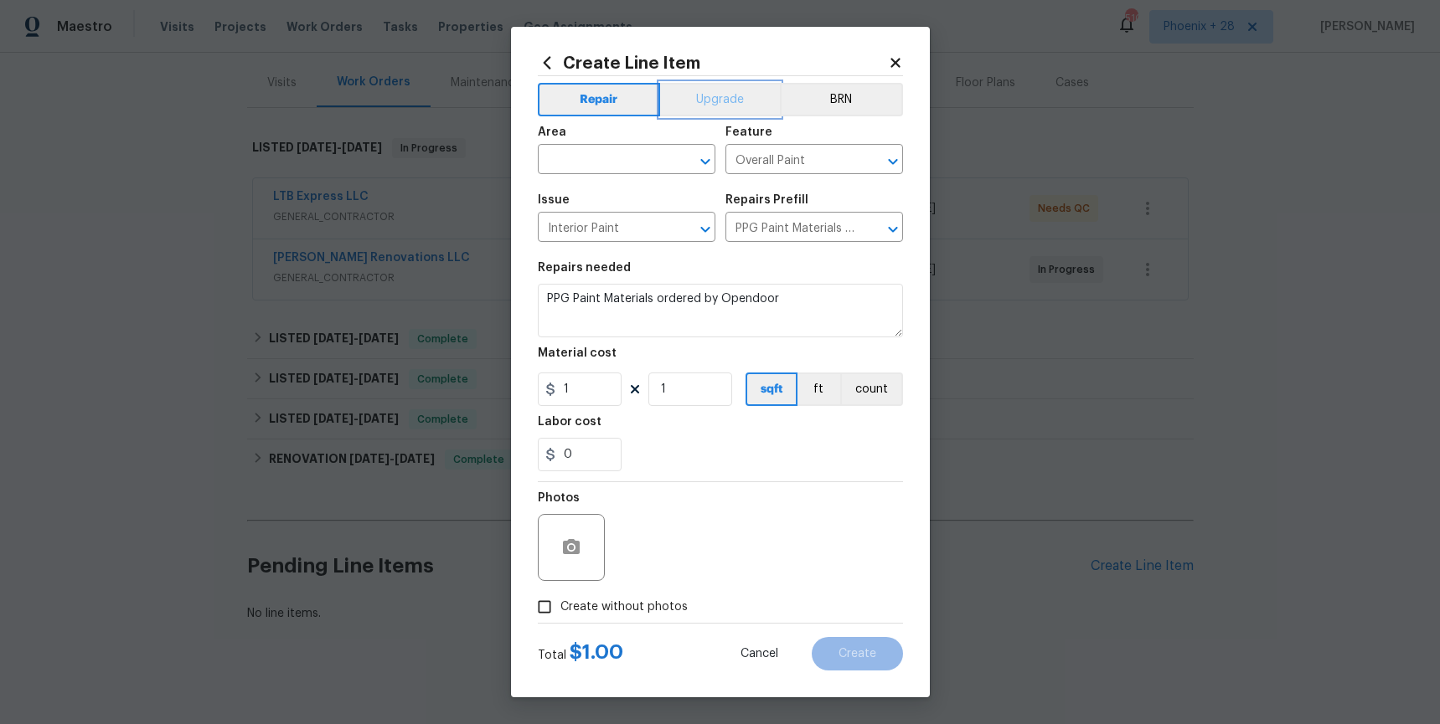
click at [703, 92] on button "Upgrade" at bounding box center [720, 99] width 120 height 33
click at [652, 150] on input "text" at bounding box center [603, 161] width 131 height 26
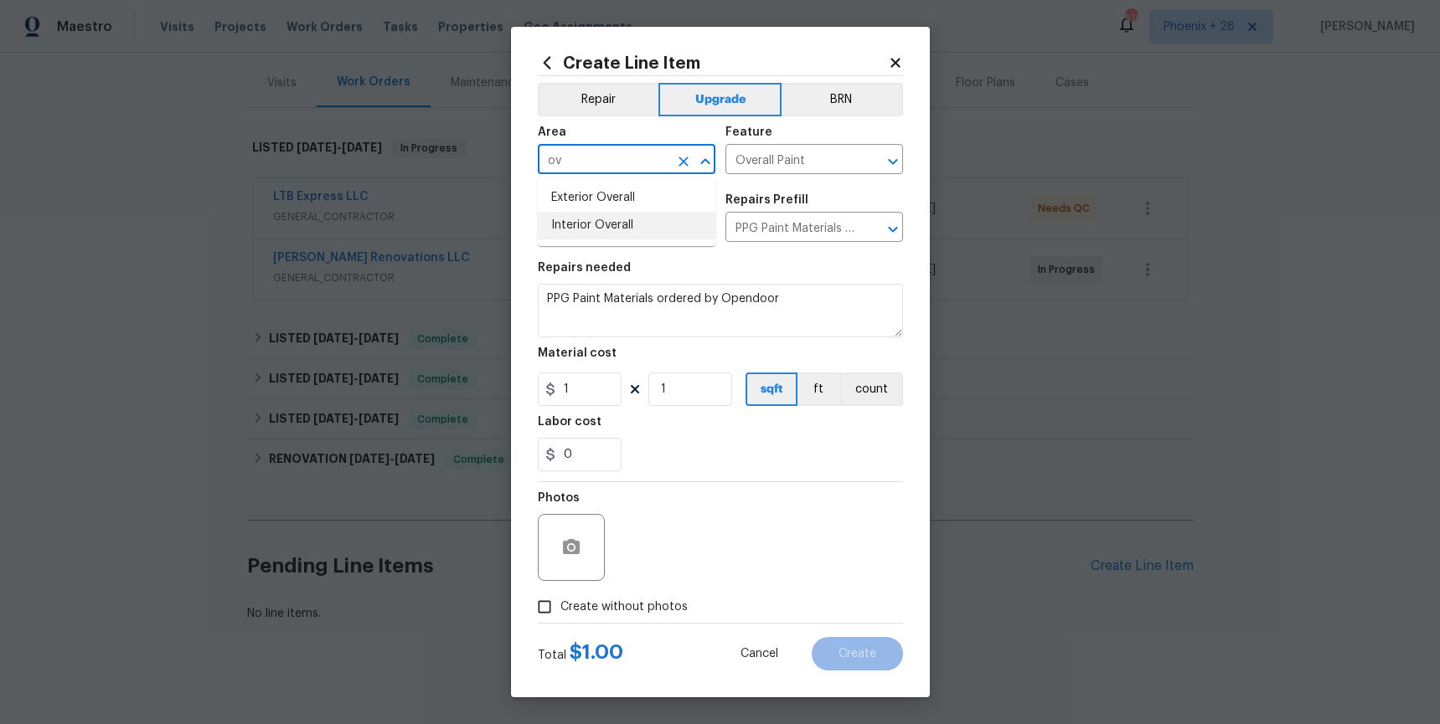
click at [662, 232] on li "Interior Overall" at bounding box center [627, 226] width 178 height 28
type input "Interior Overall"
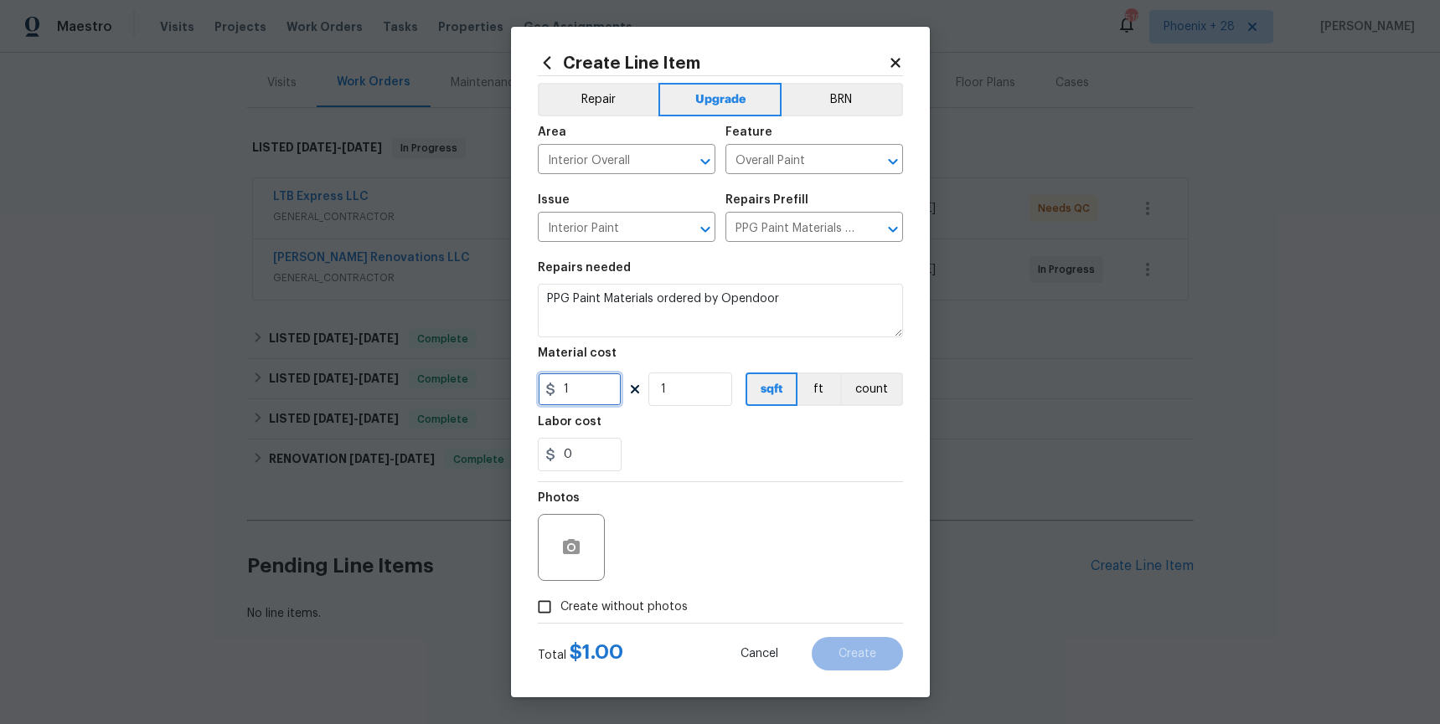
drag, startPoint x: 588, startPoint y: 400, endPoint x: 599, endPoint y: 392, distance: 13.7
click at [588, 399] on input "1" at bounding box center [580, 389] width 84 height 33
drag, startPoint x: 543, startPoint y: 387, endPoint x: 526, endPoint y: 386, distance: 16.8
click at [526, 386] on div "Create Line Item Repair Upgrade BRN Area Interior Overall ​ Feature Overall Pai…" at bounding box center [720, 362] width 419 height 671
type input "343.14"
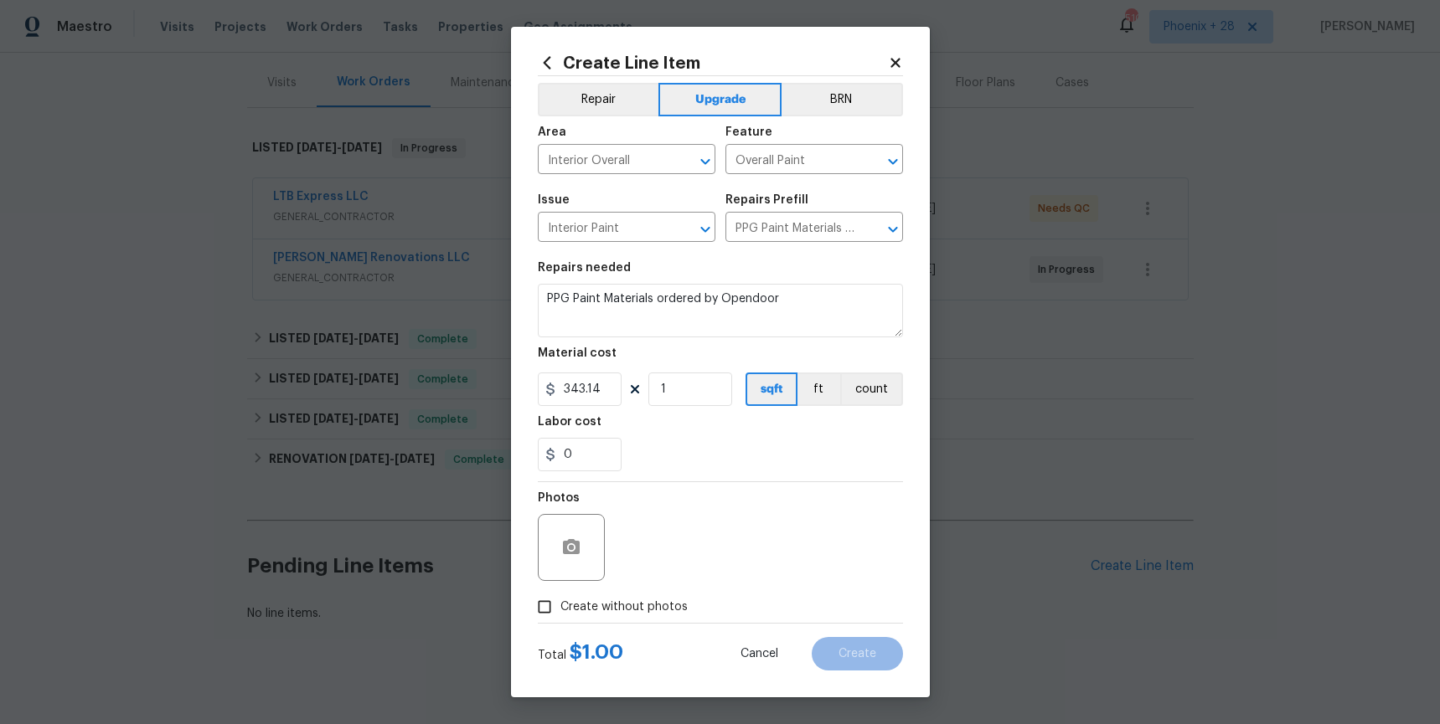
drag, startPoint x: 615, startPoint y: 611, endPoint x: 625, endPoint y: 590, distance: 23.2
click at [615, 611] on span "Create without photos" at bounding box center [623, 608] width 127 height 18
click at [560, 611] on input "Create without photos" at bounding box center [544, 607] width 32 height 32
checkbox input "true"
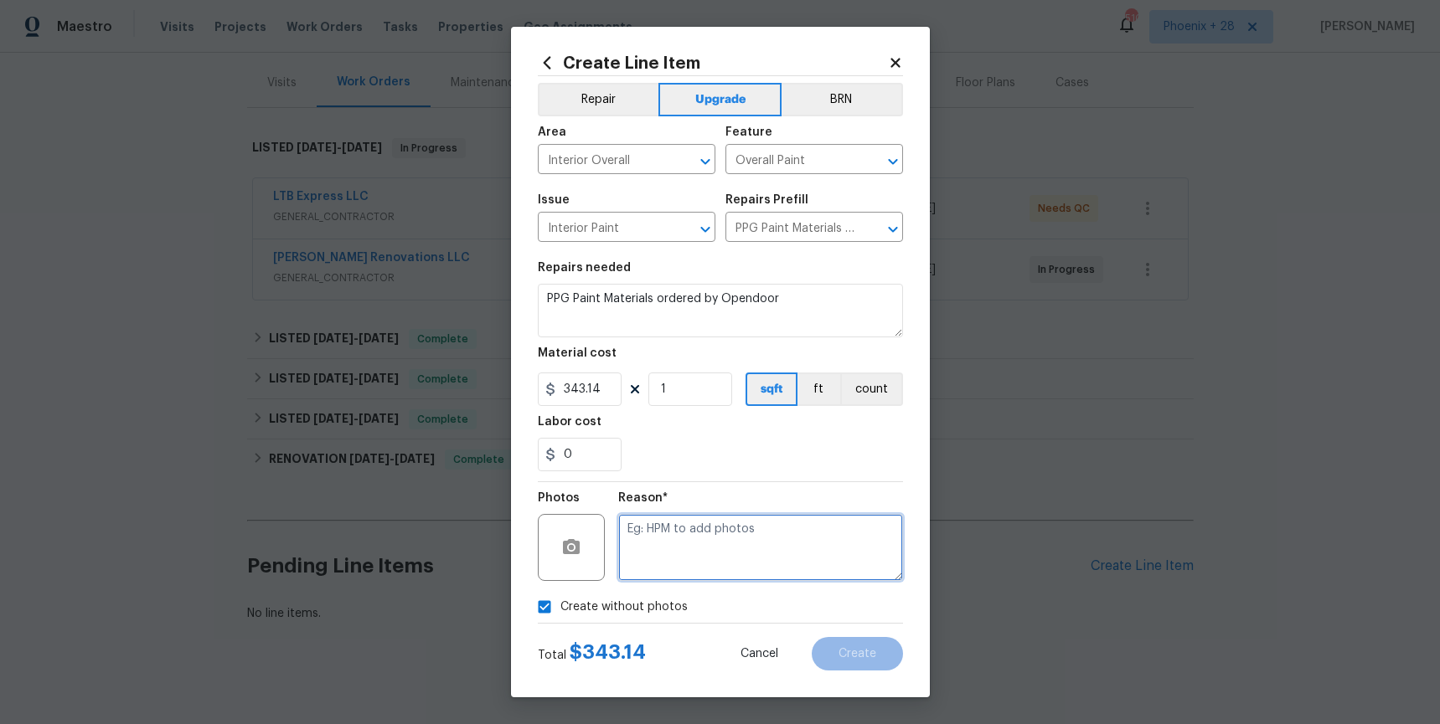
click at [651, 570] on textarea at bounding box center [760, 547] width 285 height 67
type textarea "NA"
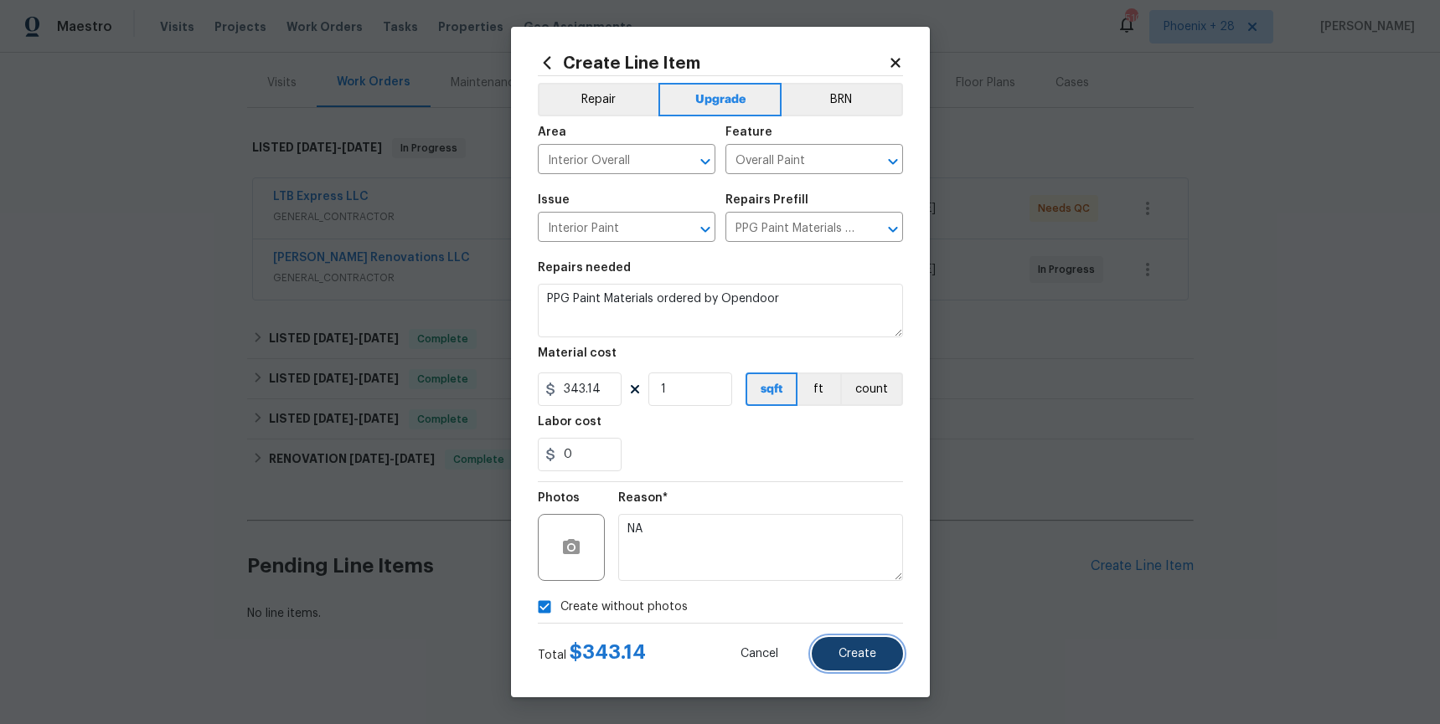
click at [847, 662] on button "Create" at bounding box center [857, 653] width 91 height 33
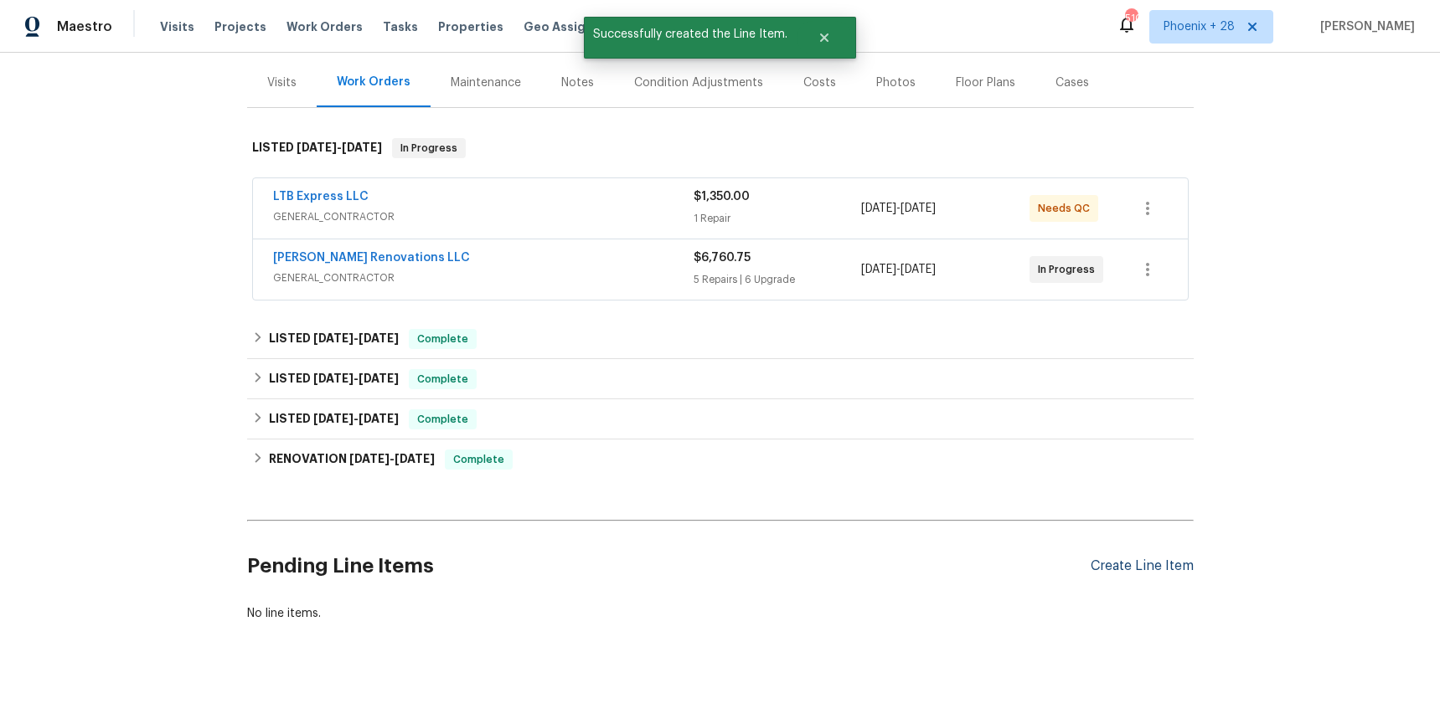
click at [1117, 556] on section "Pending Line Items Create Line Item No line items." at bounding box center [720, 575] width 946 height 95
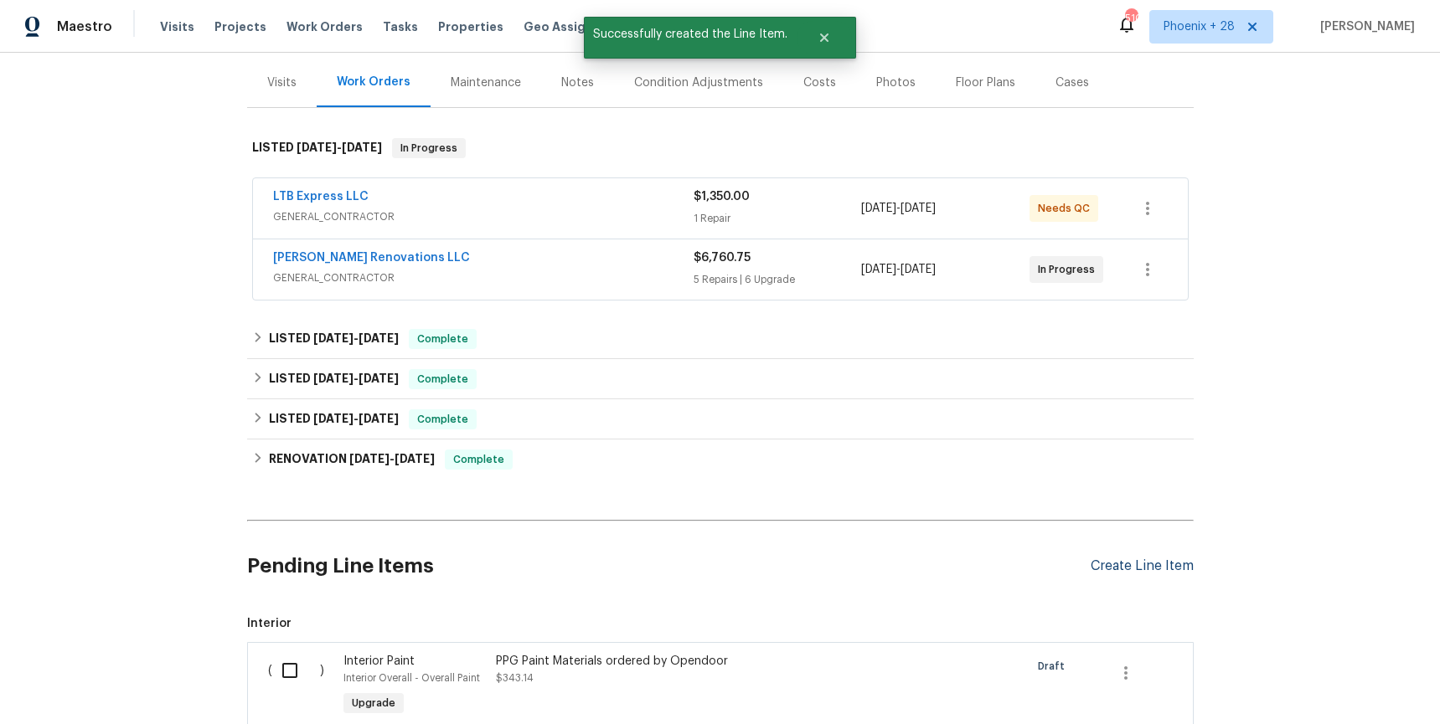
click at [1136, 562] on div "Create Line Item" at bounding box center [1141, 567] width 103 height 16
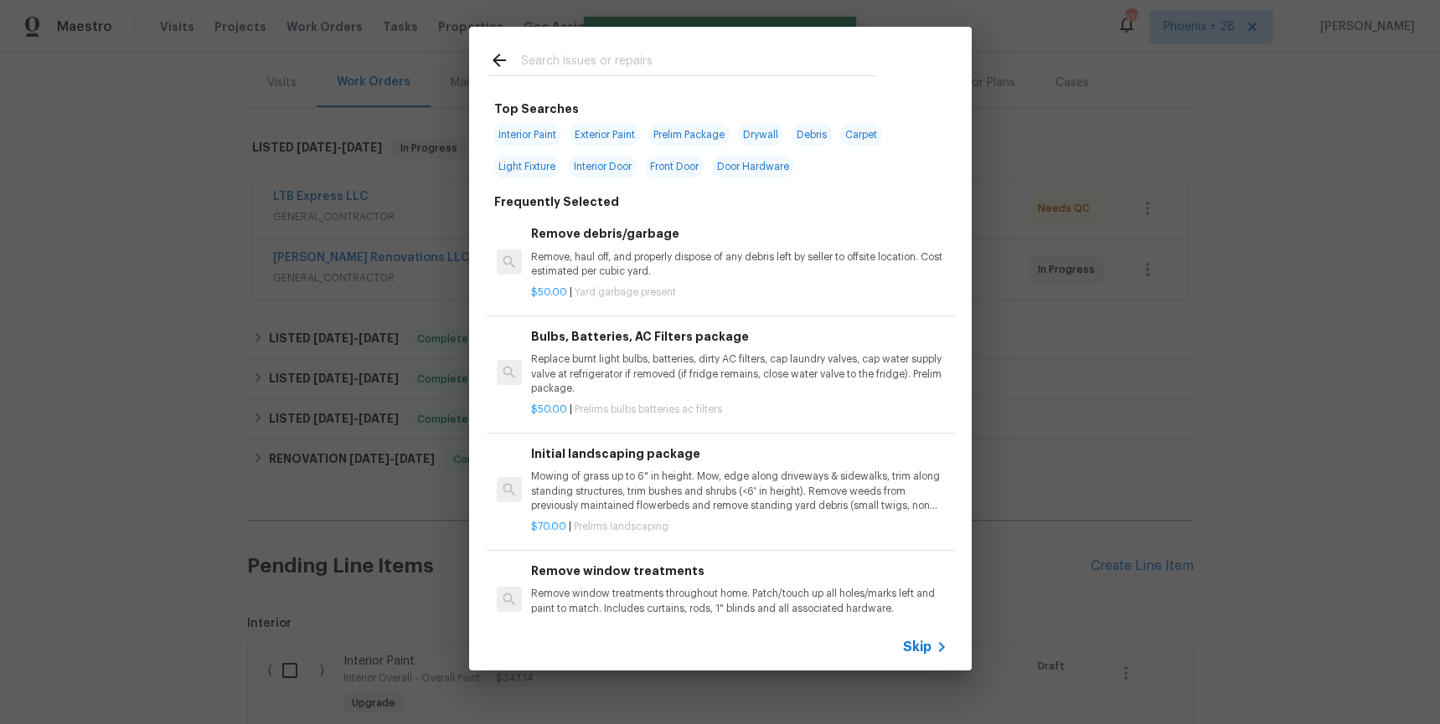
click at [639, 68] on input "text" at bounding box center [698, 62] width 355 height 25
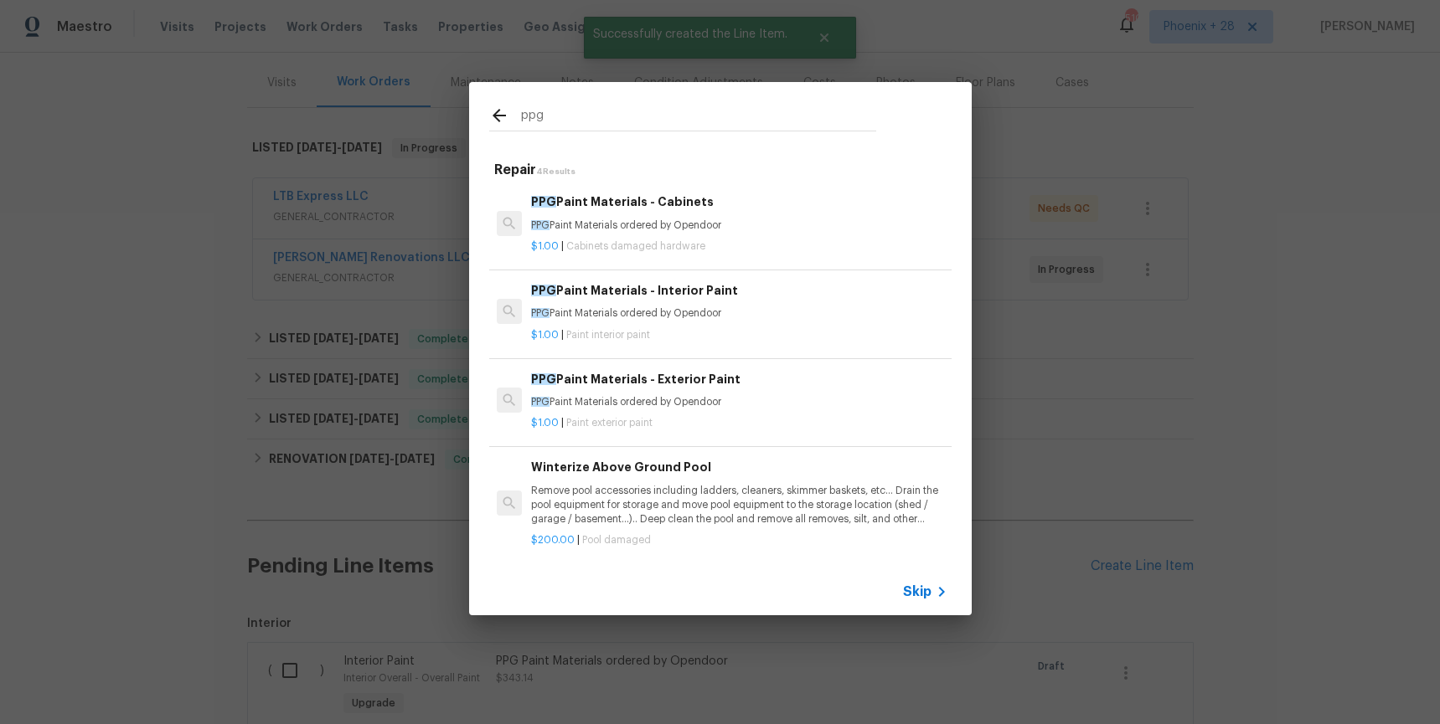
type input "ppg"
click at [746, 234] on div "$1.00 | Cabinets damaged hardware" at bounding box center [738, 243] width 415 height 21
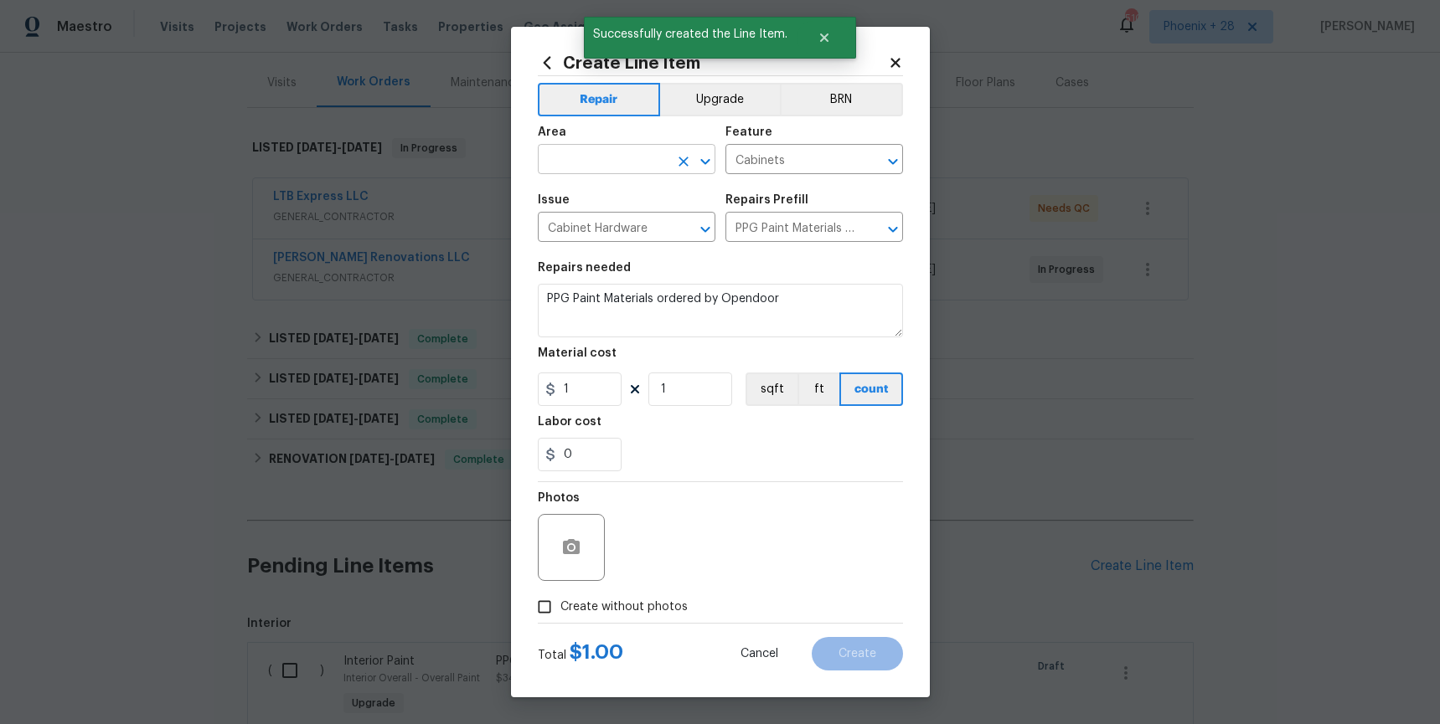
click at [637, 159] on input "text" at bounding box center [603, 161] width 131 height 26
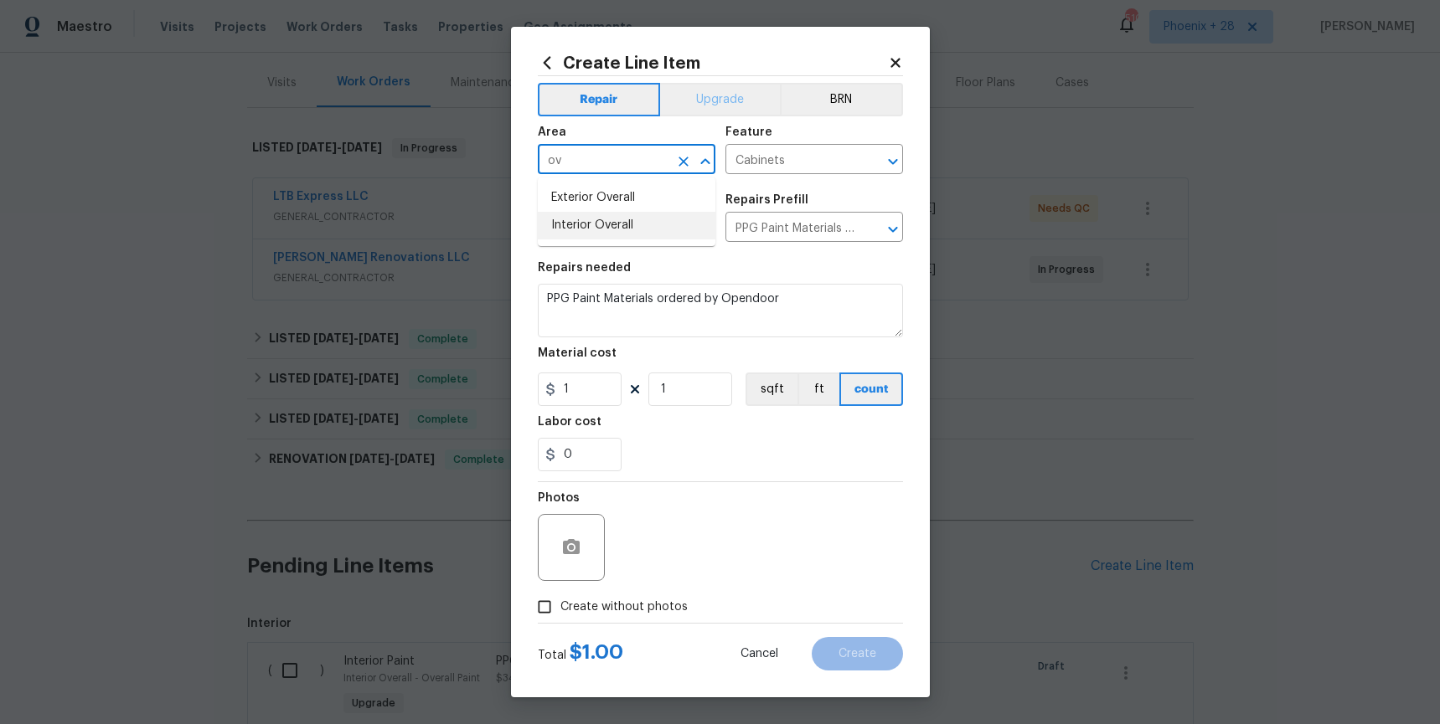
drag, startPoint x: 642, startPoint y: 222, endPoint x: 706, endPoint y: 98, distance: 139.7
click at [642, 222] on li "Interior Overall" at bounding box center [627, 226] width 178 height 28
type input "Interior Overall"
drag, startPoint x: 706, startPoint y: 98, endPoint x: 700, endPoint y: 106, distance: 10.2
click at [706, 98] on button "Upgrade" at bounding box center [720, 99] width 120 height 33
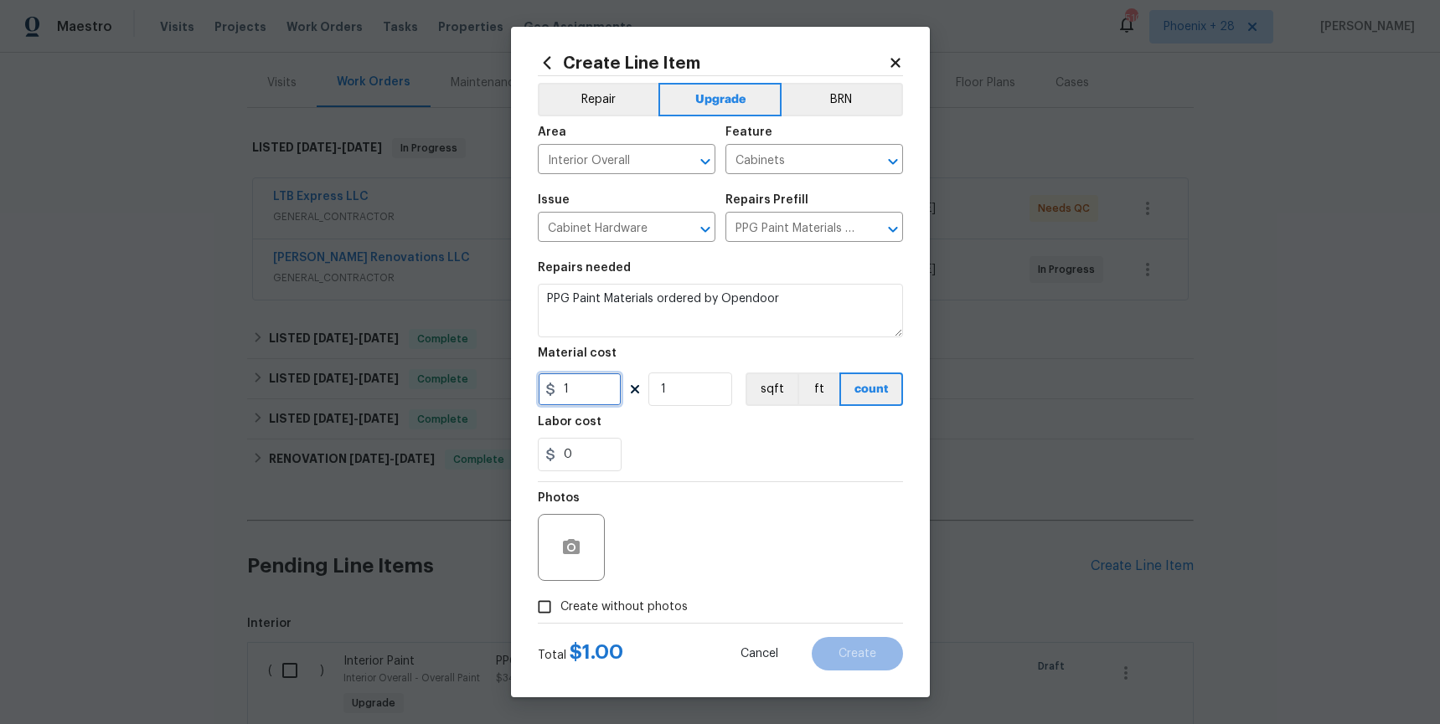
click at [593, 394] on input "1" at bounding box center [580, 389] width 84 height 33
drag, startPoint x: 593, startPoint y: 394, endPoint x: 537, endPoint y: 388, distance: 56.4
click at [538, 388] on input "1" at bounding box center [580, 389] width 84 height 33
type input "296.01"
click at [610, 615] on label "Create without photos" at bounding box center [607, 607] width 159 height 32
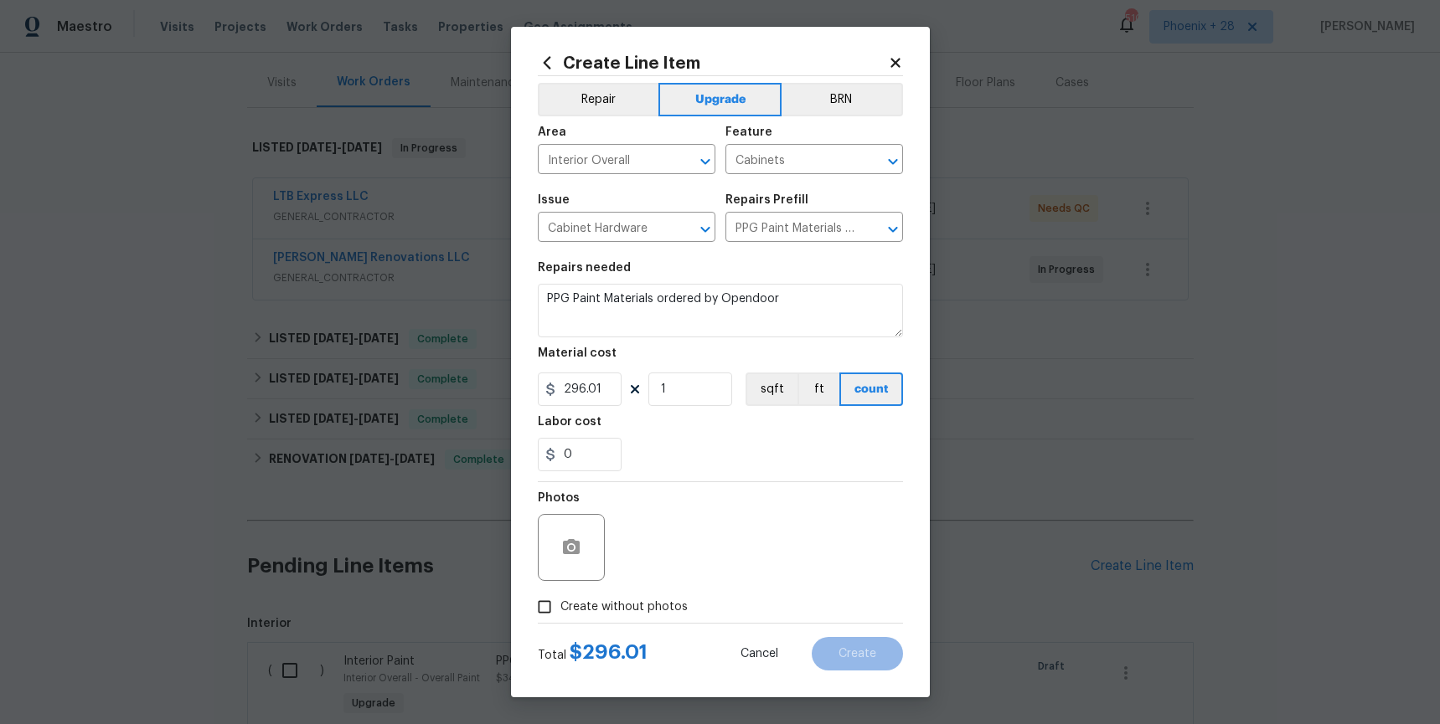
click at [657, 560] on div "Photos" at bounding box center [720, 536] width 365 height 109
drag, startPoint x: 642, startPoint y: 617, endPoint x: 652, endPoint y: 576, distance: 42.2
click at [643, 612] on label "Create without photos" at bounding box center [607, 607] width 159 height 32
click at [660, 560] on div "Photos" at bounding box center [720, 536] width 365 height 109
click at [659, 601] on span "Create without photos" at bounding box center [623, 608] width 127 height 18
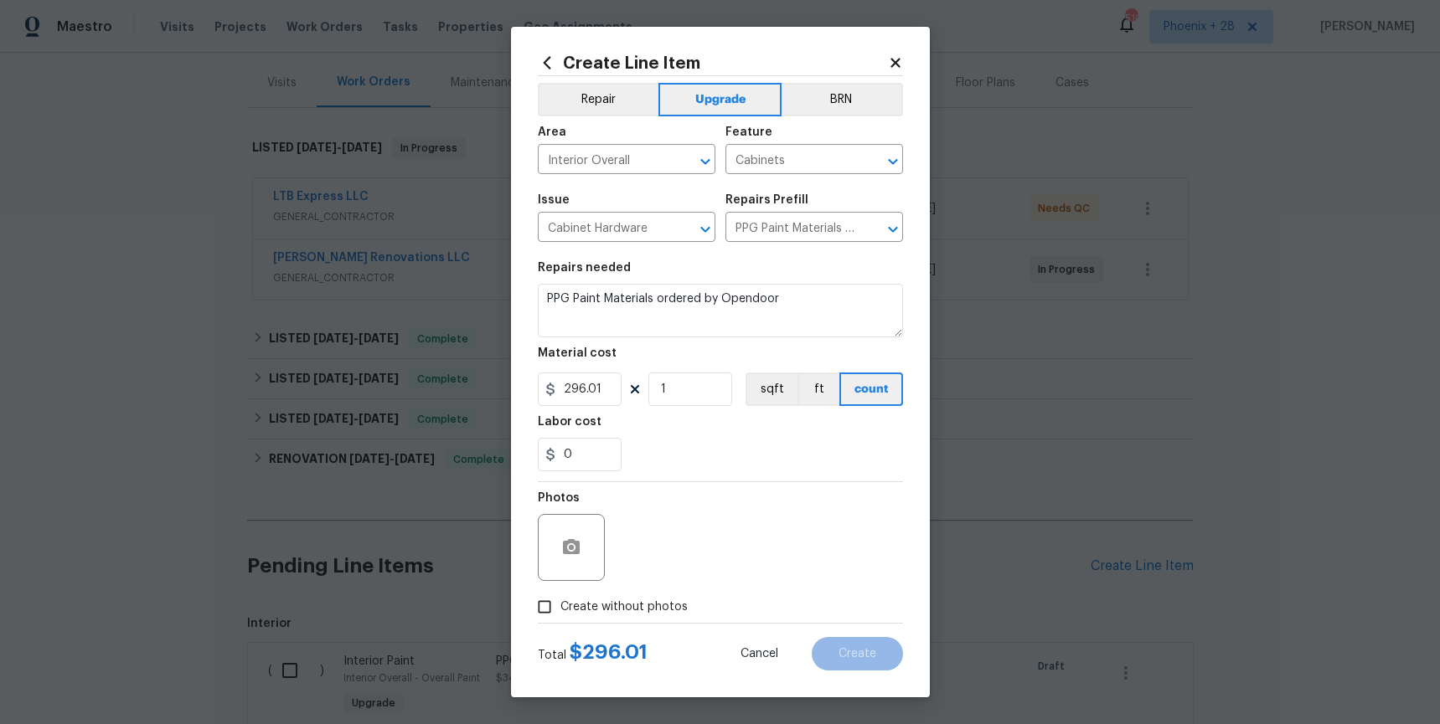
click at [560, 601] on input "Create without photos" at bounding box center [544, 607] width 32 height 32
checkbox input "true"
click at [678, 557] on textarea at bounding box center [760, 547] width 285 height 67
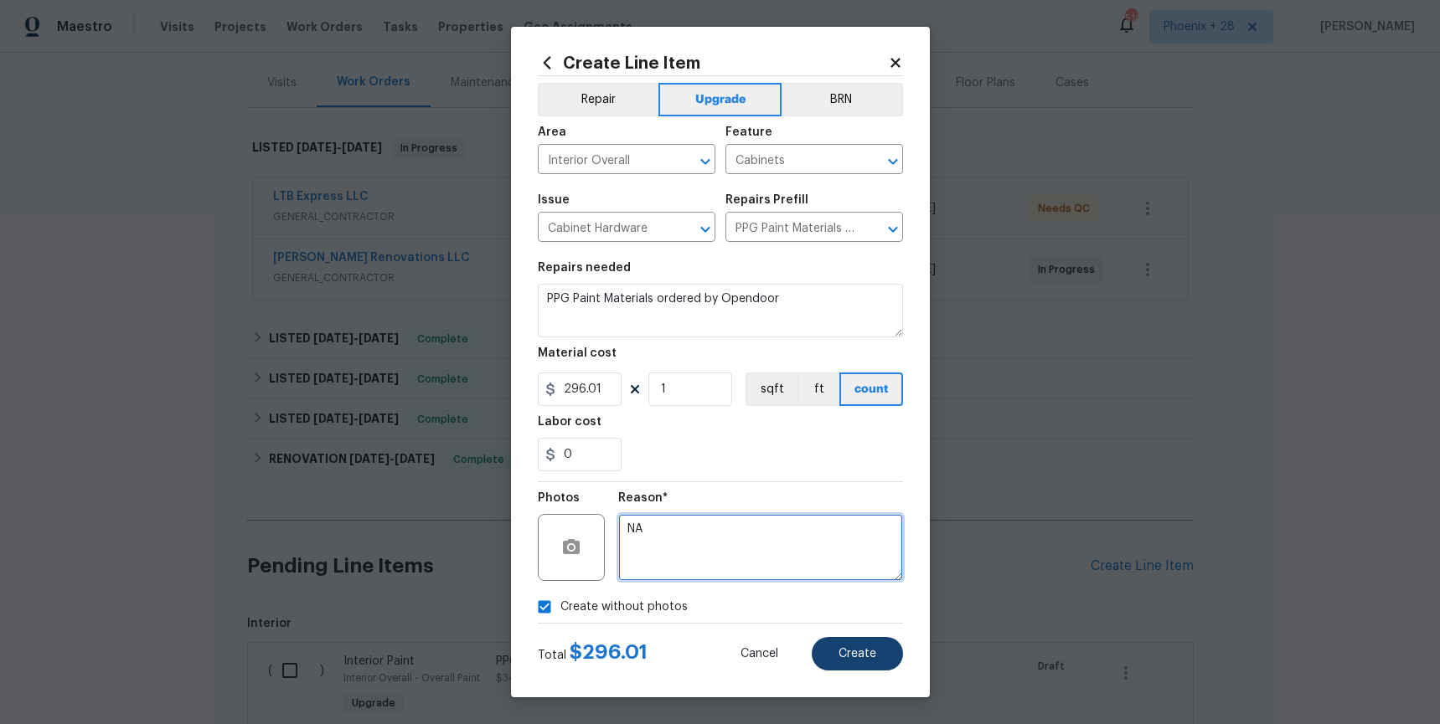
type textarea "NA"
click at [832, 638] on button "Create" at bounding box center [857, 653] width 91 height 33
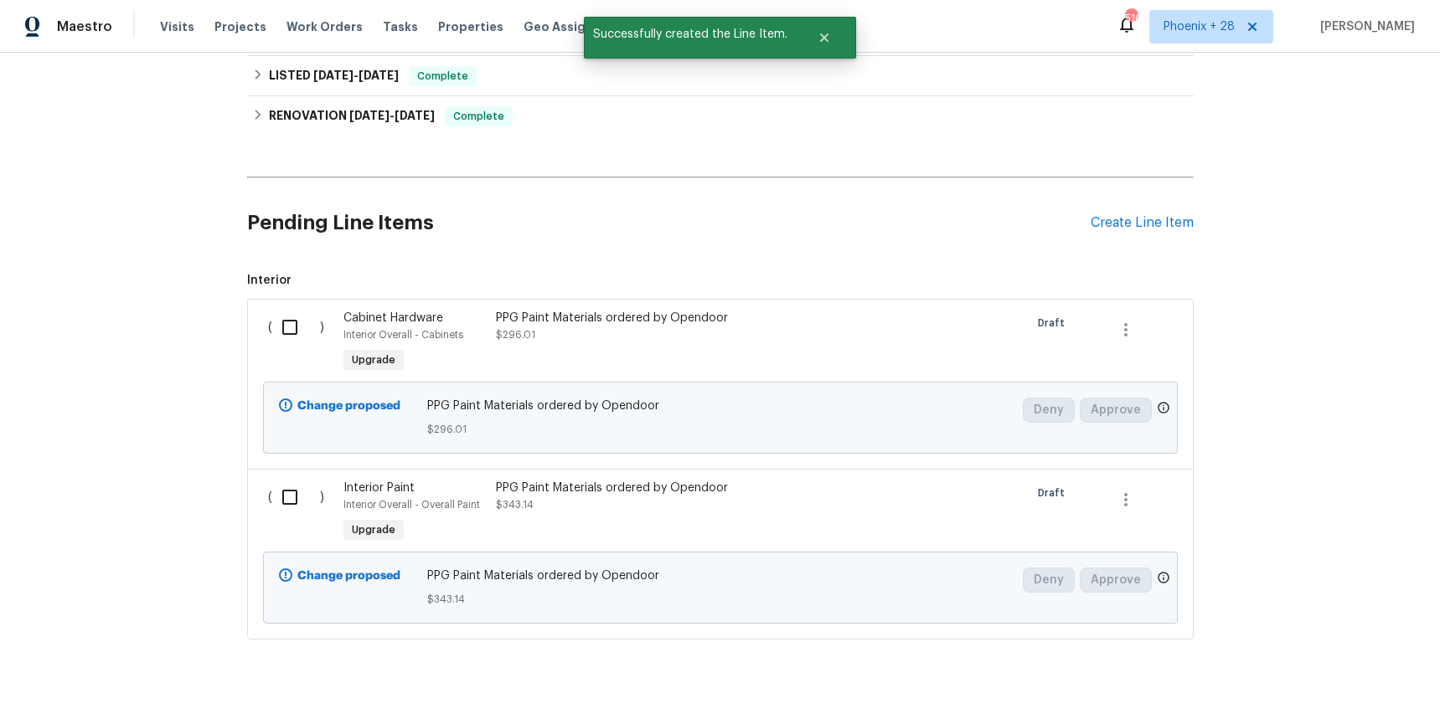
scroll to position [569, 0]
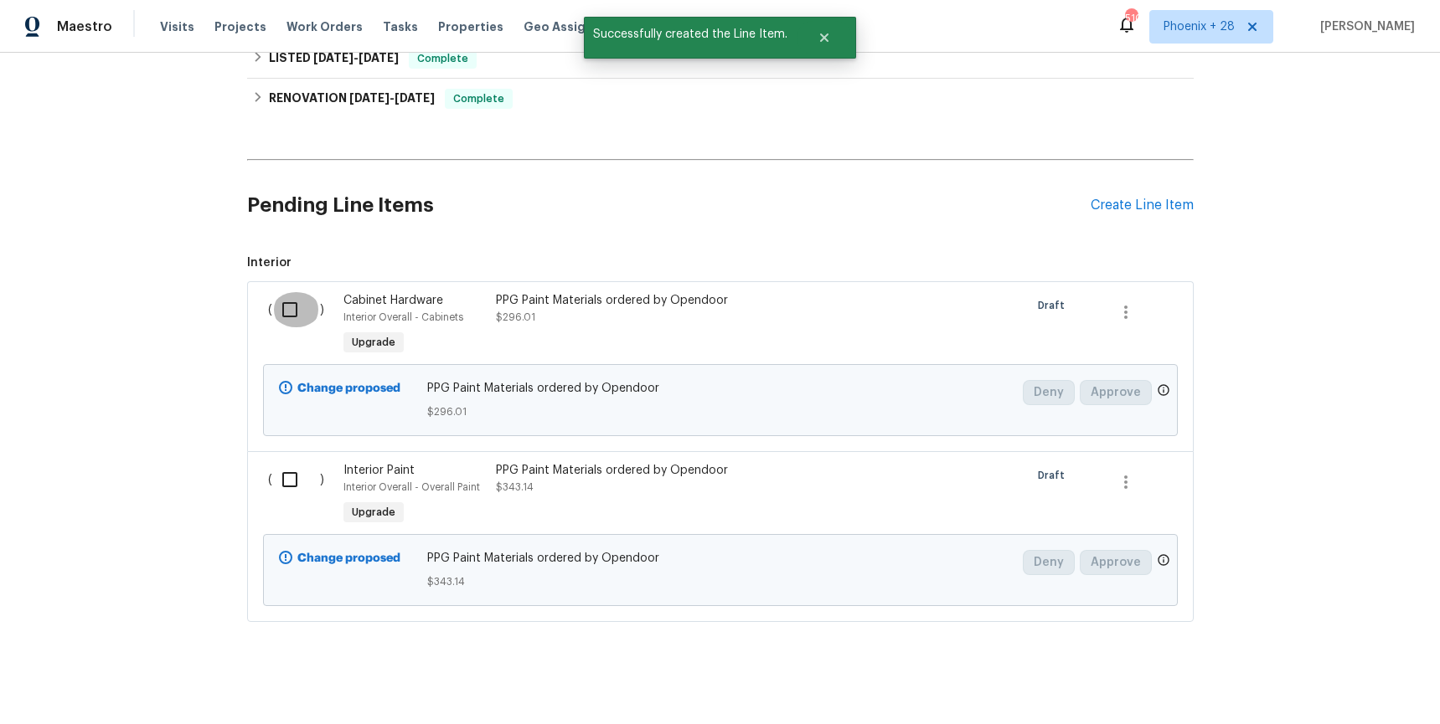
click at [288, 307] on input "checkbox" at bounding box center [296, 309] width 48 height 35
checkbox input "true"
click at [297, 462] on input "checkbox" at bounding box center [296, 479] width 48 height 35
checkbox input "true"
click at [1314, 679] on span "Create Work Order" at bounding box center [1343, 682] width 111 height 21
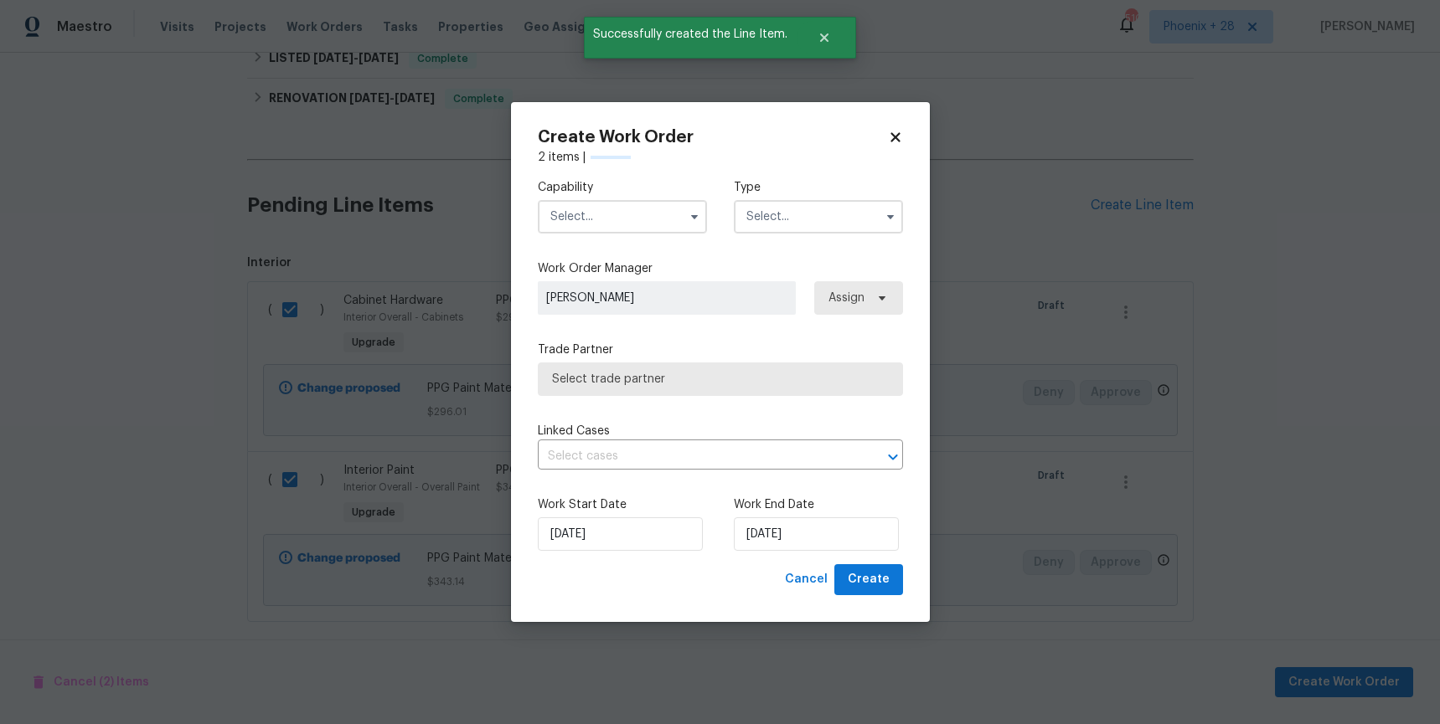
checkbox input "false"
click at [653, 217] on input "text" at bounding box center [622, 216] width 169 height 33
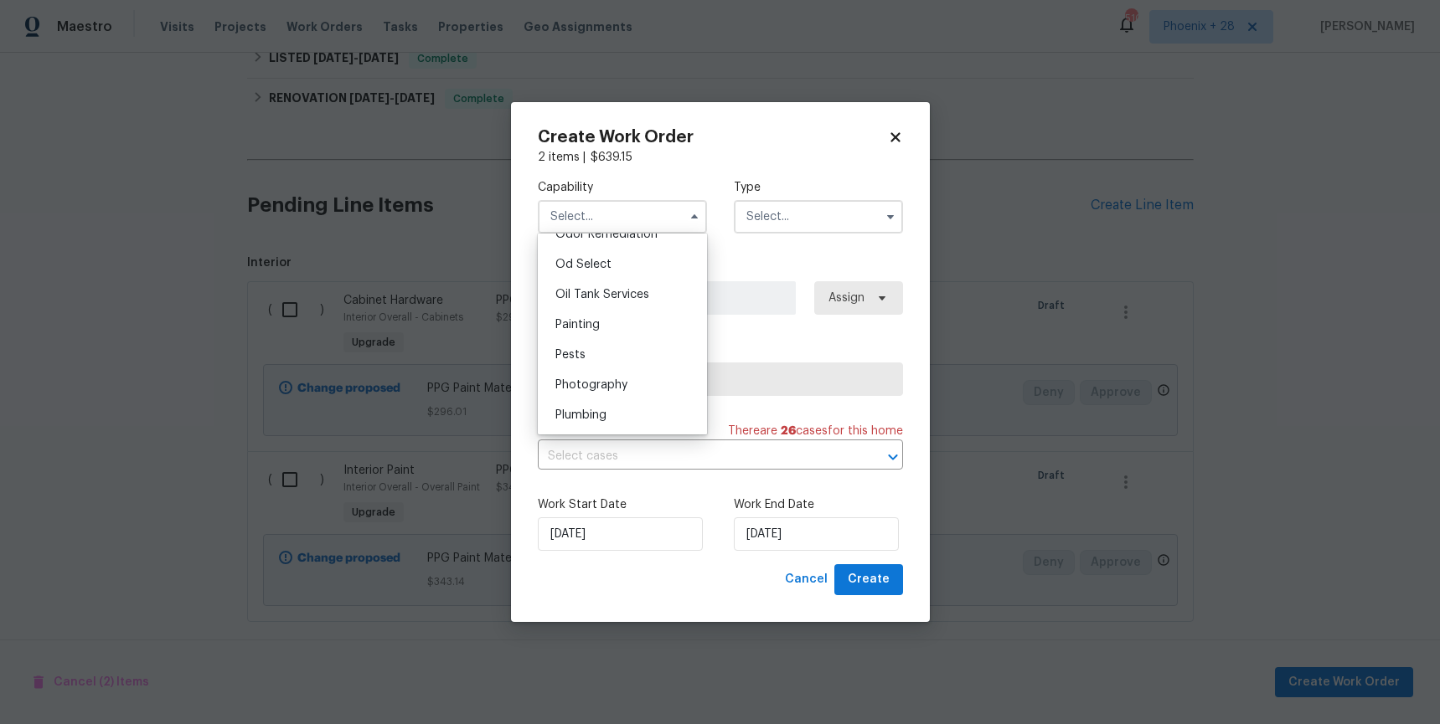
scroll to position [1367, 0]
click at [653, 295] on div "Painting" at bounding box center [622, 293] width 161 height 30
type input "Painting"
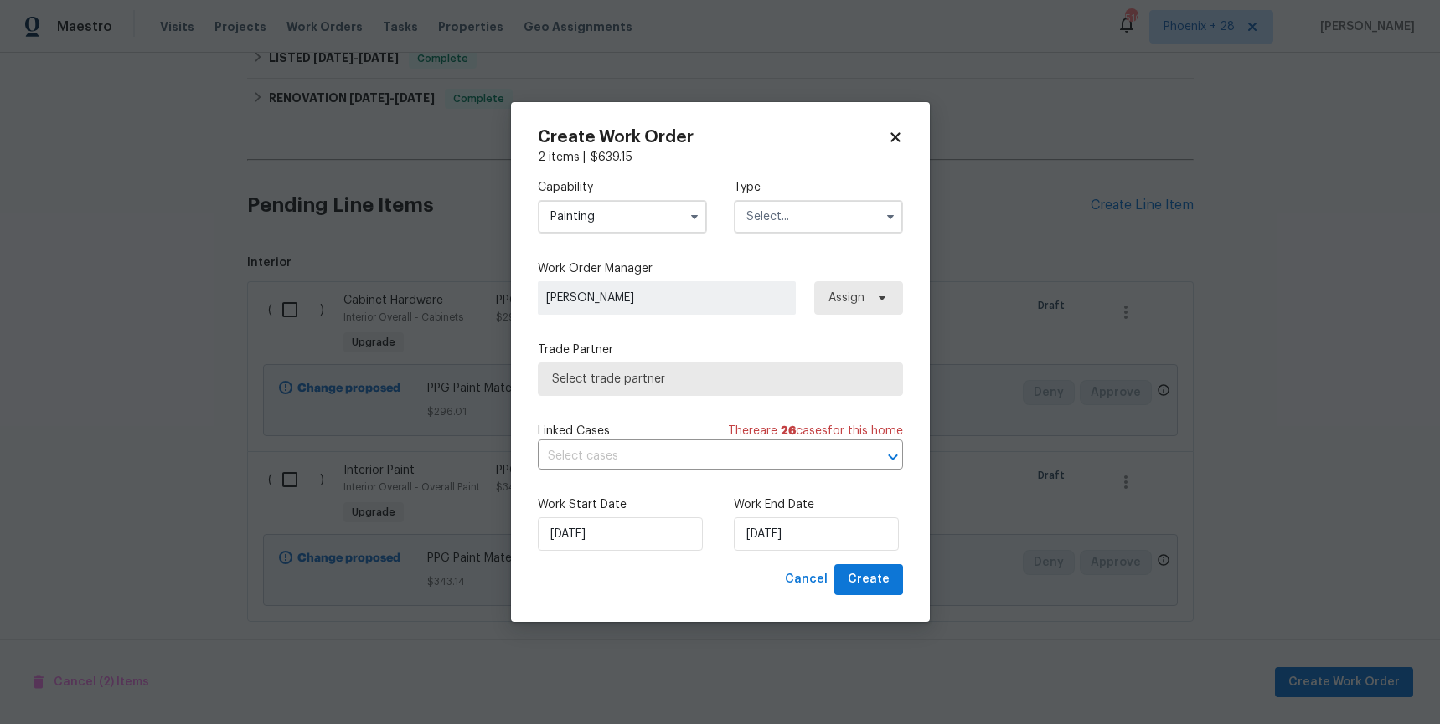
click at [779, 219] on input "text" at bounding box center [818, 216] width 169 height 33
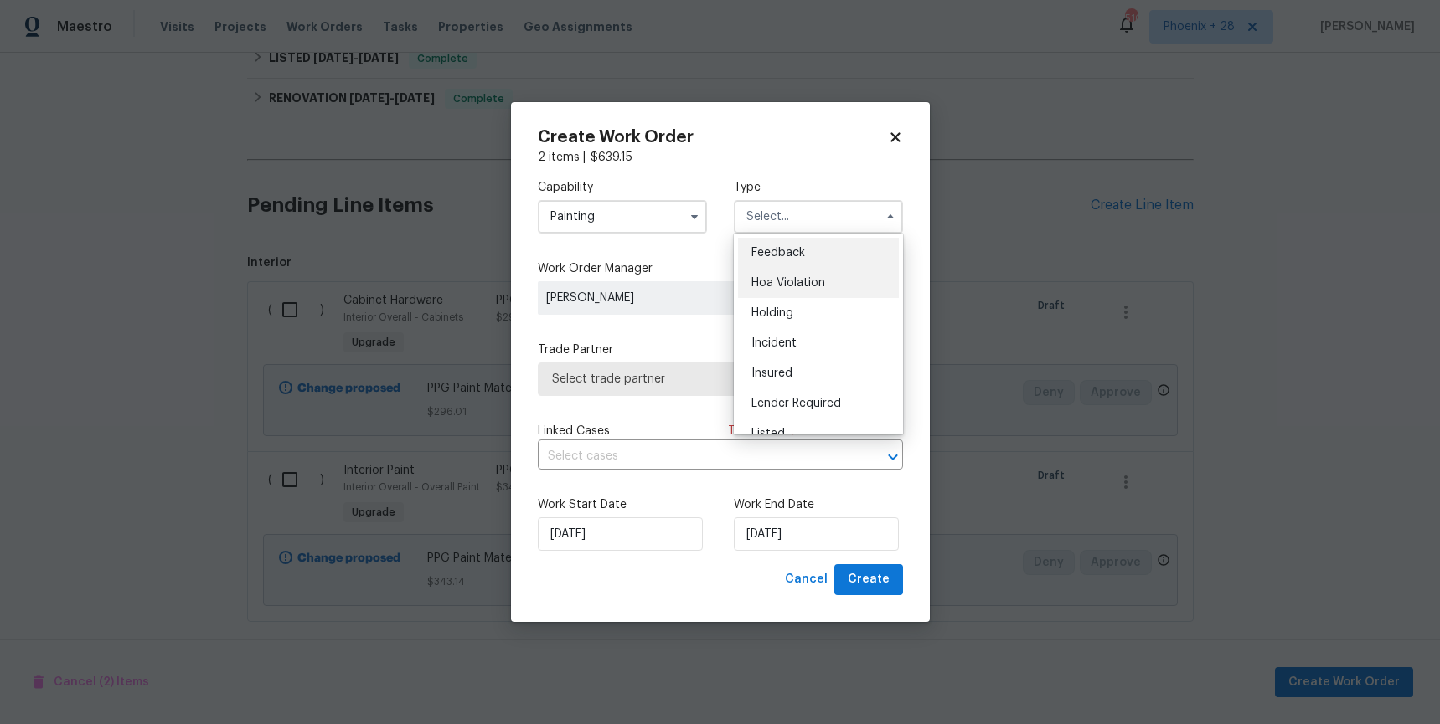
scroll to position [108, 0]
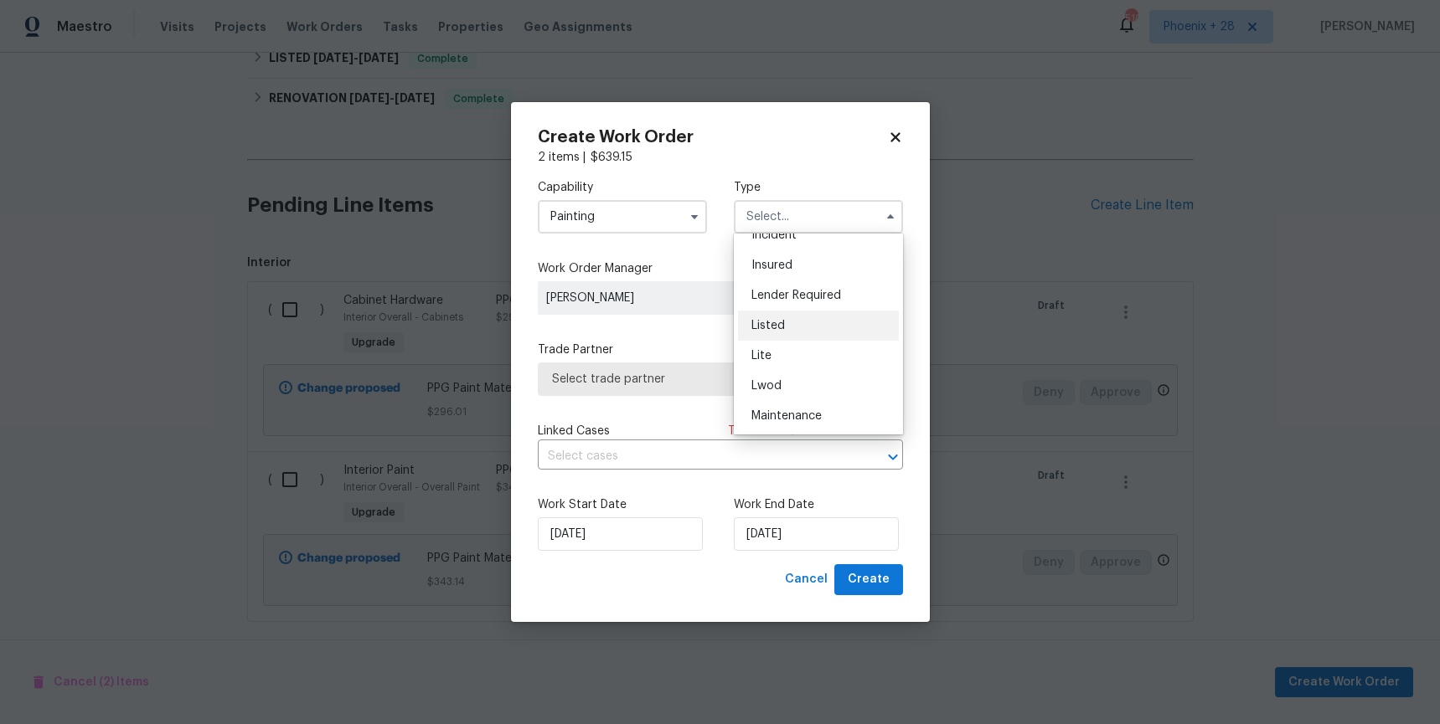
click at [801, 330] on div "Listed" at bounding box center [818, 326] width 161 height 30
type input "Listed"
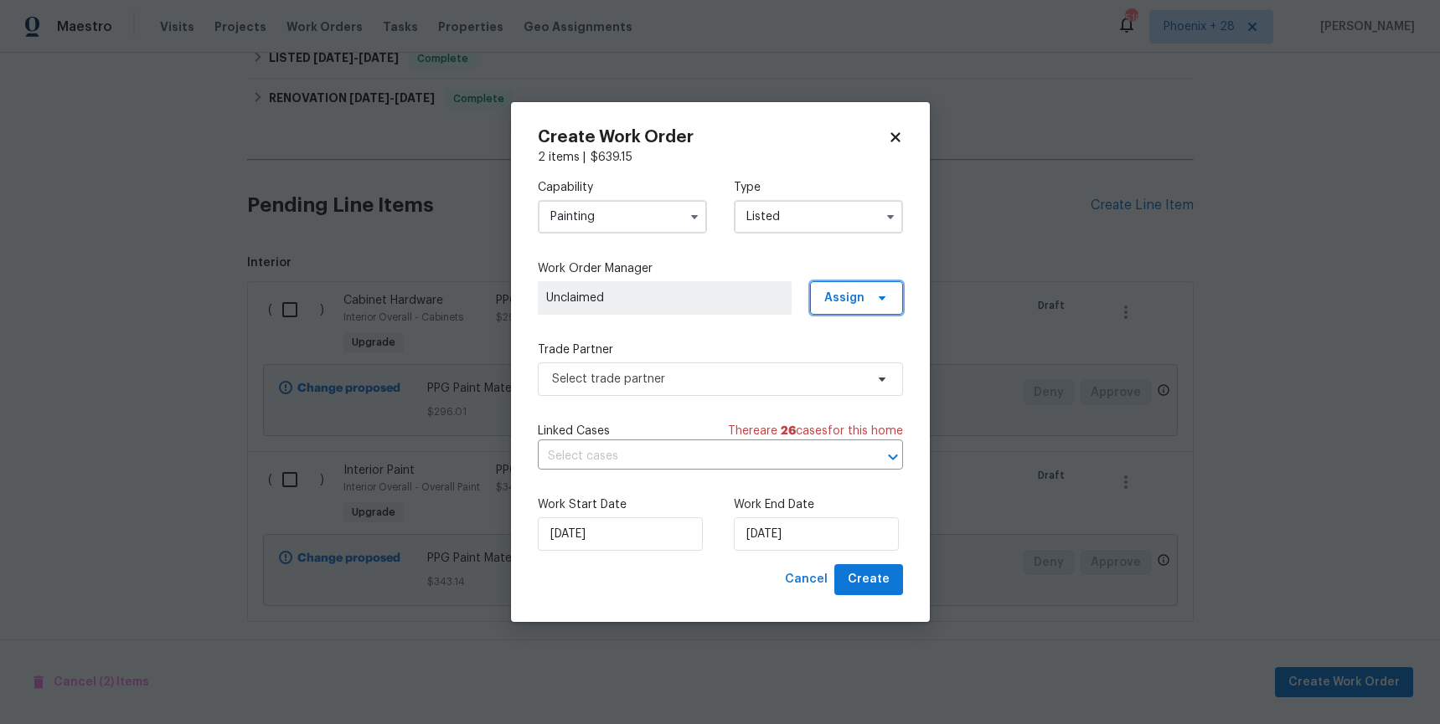
drag, startPoint x: 832, startPoint y: 299, endPoint x: 832, endPoint y: 318, distance: 19.3
click at [832, 300] on span "Assign" at bounding box center [844, 298] width 40 height 17
drag, startPoint x: 852, startPoint y: 374, endPoint x: 761, endPoint y: 376, distance: 90.5
click at [852, 374] on div "Assign to me" at bounding box center [858, 369] width 73 height 17
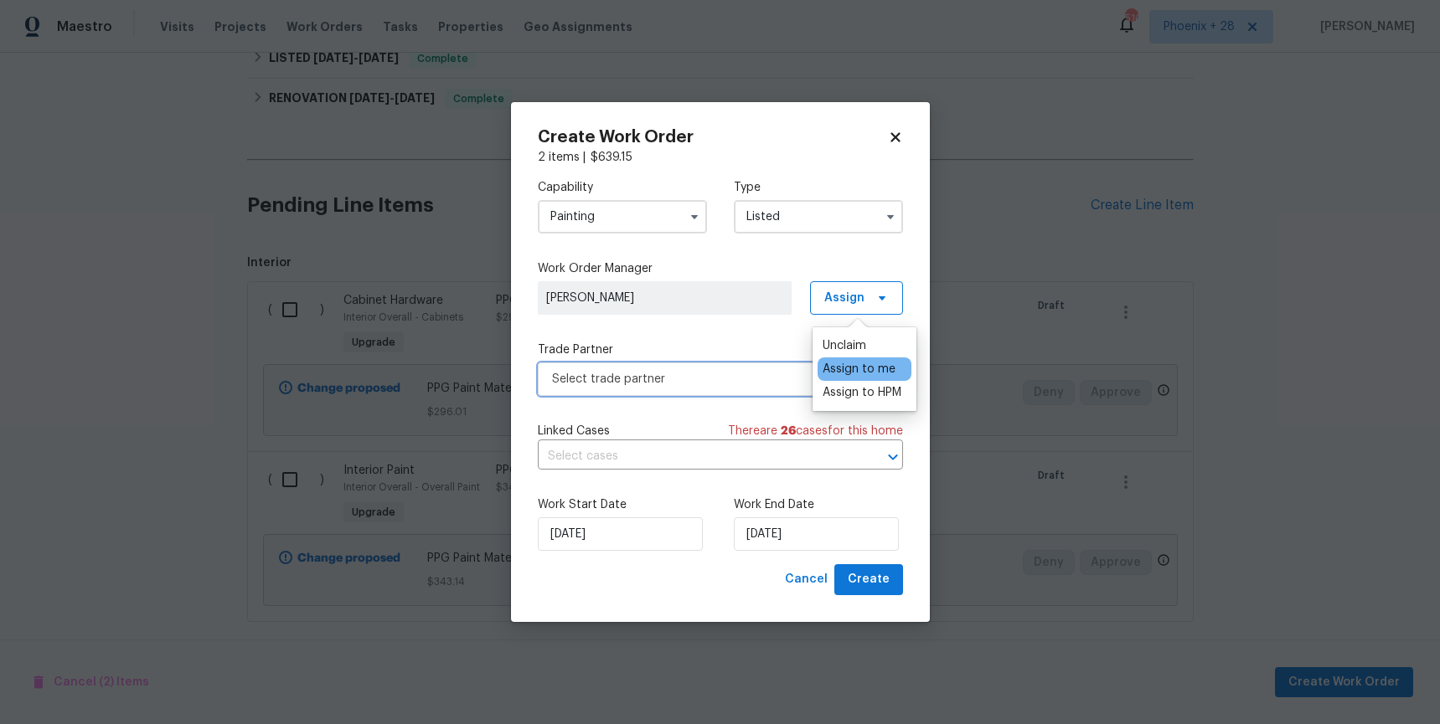
click at [760, 375] on span "Select trade partner" at bounding box center [708, 379] width 312 height 17
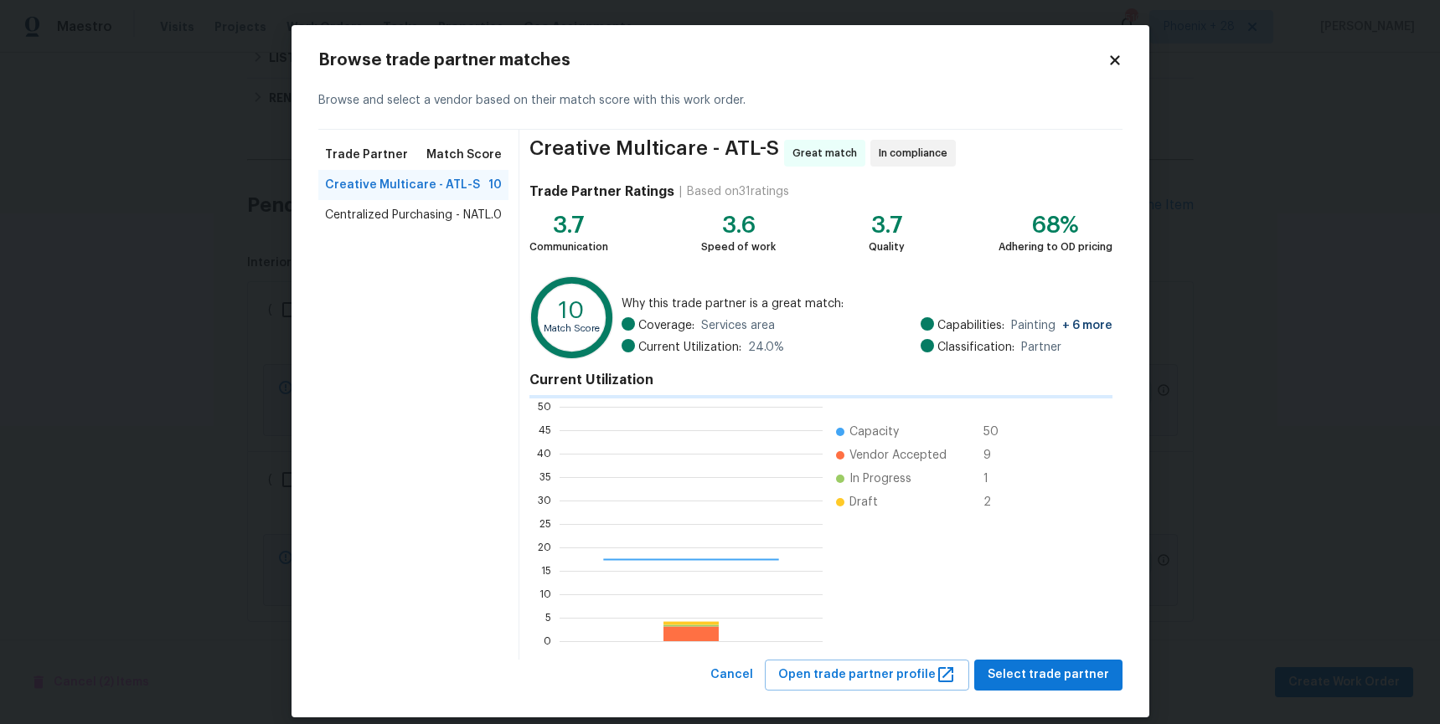
scroll to position [234, 263]
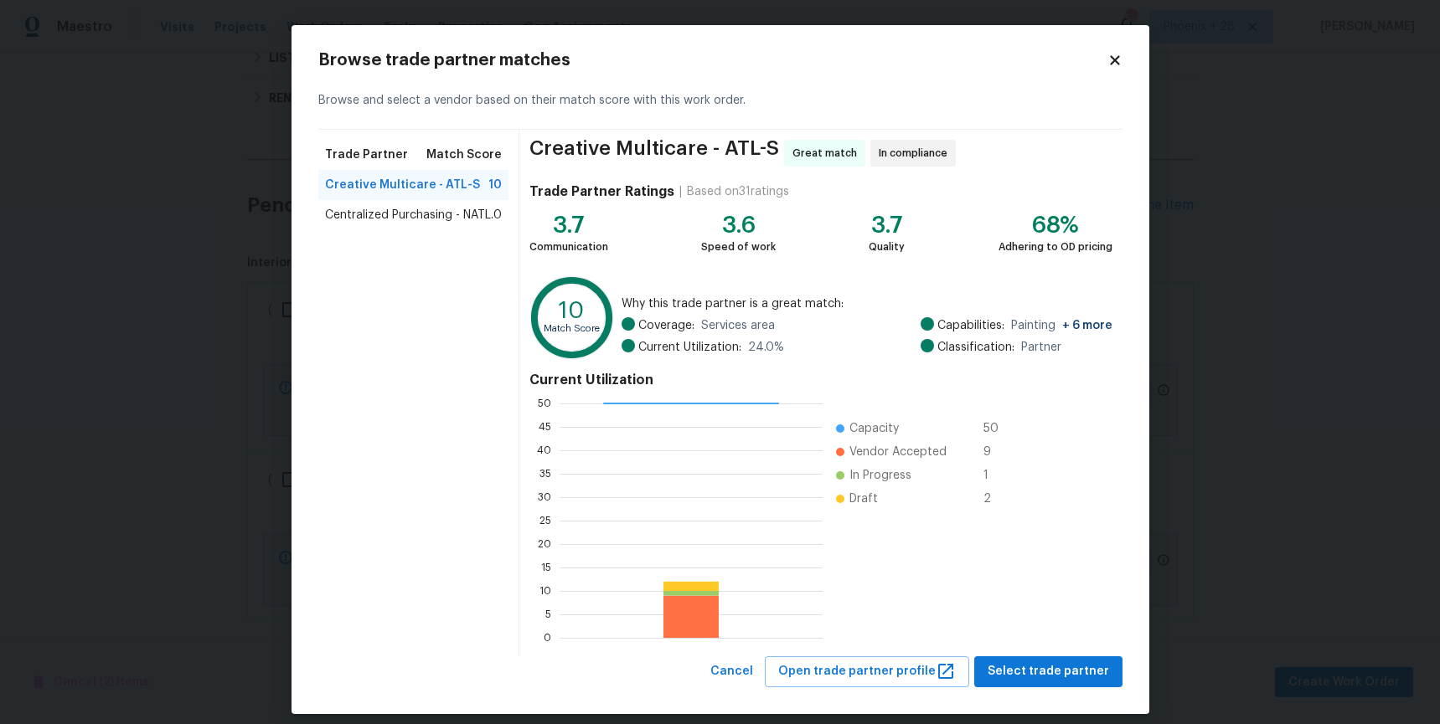
click at [425, 212] on span "Centralized Purchasing - NATL." at bounding box center [409, 215] width 168 height 17
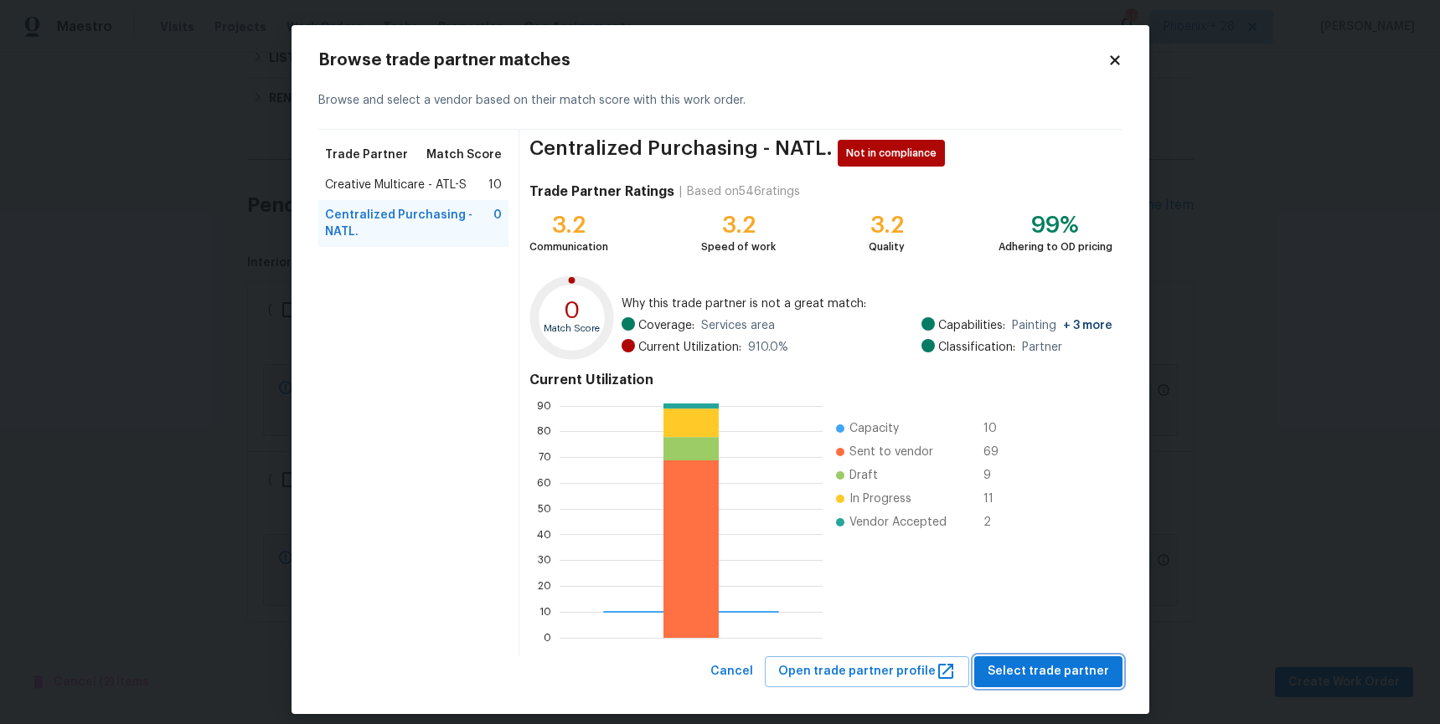
click at [1081, 674] on span "Select trade partner" at bounding box center [1047, 672] width 121 height 21
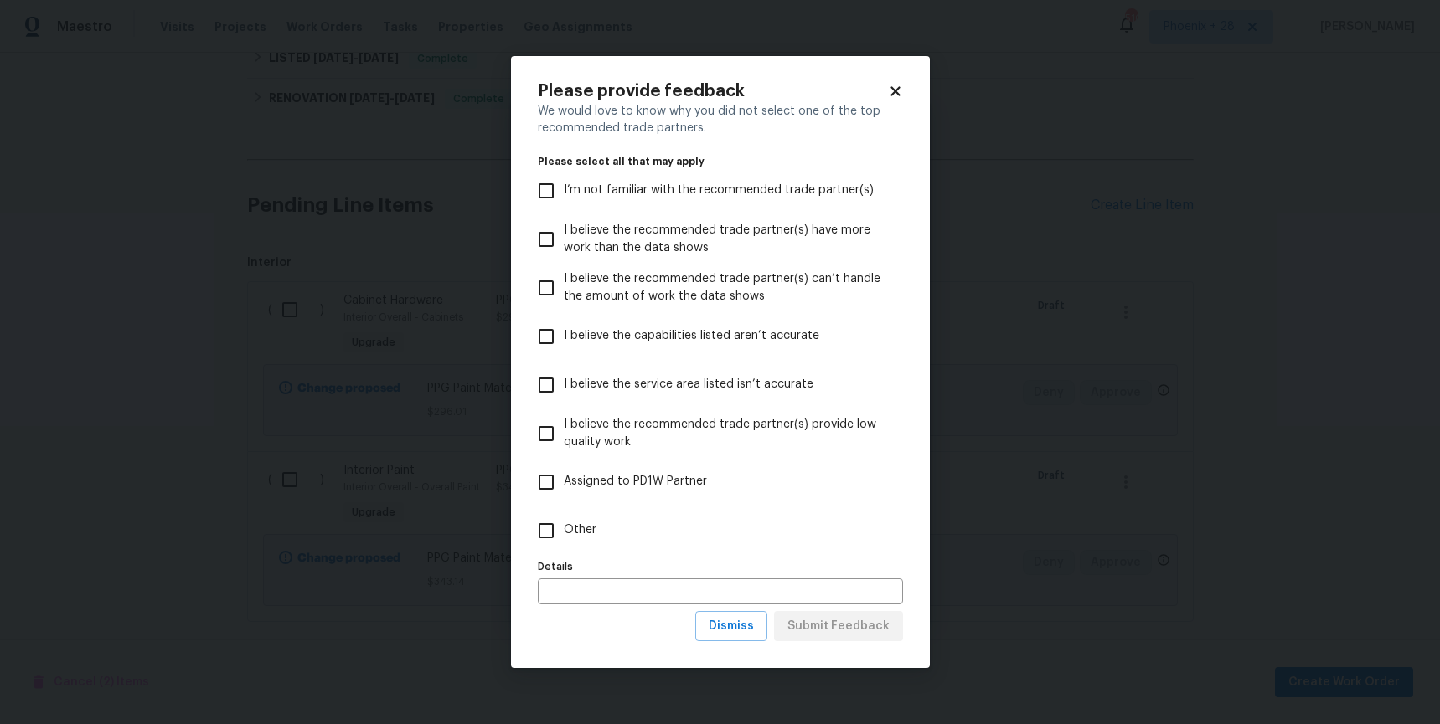
click at [737, 525] on label "Other" at bounding box center [708, 531] width 361 height 49
click at [564, 525] on input "Other" at bounding box center [545, 530] width 35 height 35
checkbox input "true"
drag, startPoint x: 847, startPoint y: 630, endPoint x: 868, endPoint y: 642, distance: 24.4
click at [846, 630] on span "Submit Feedback" at bounding box center [838, 626] width 102 height 21
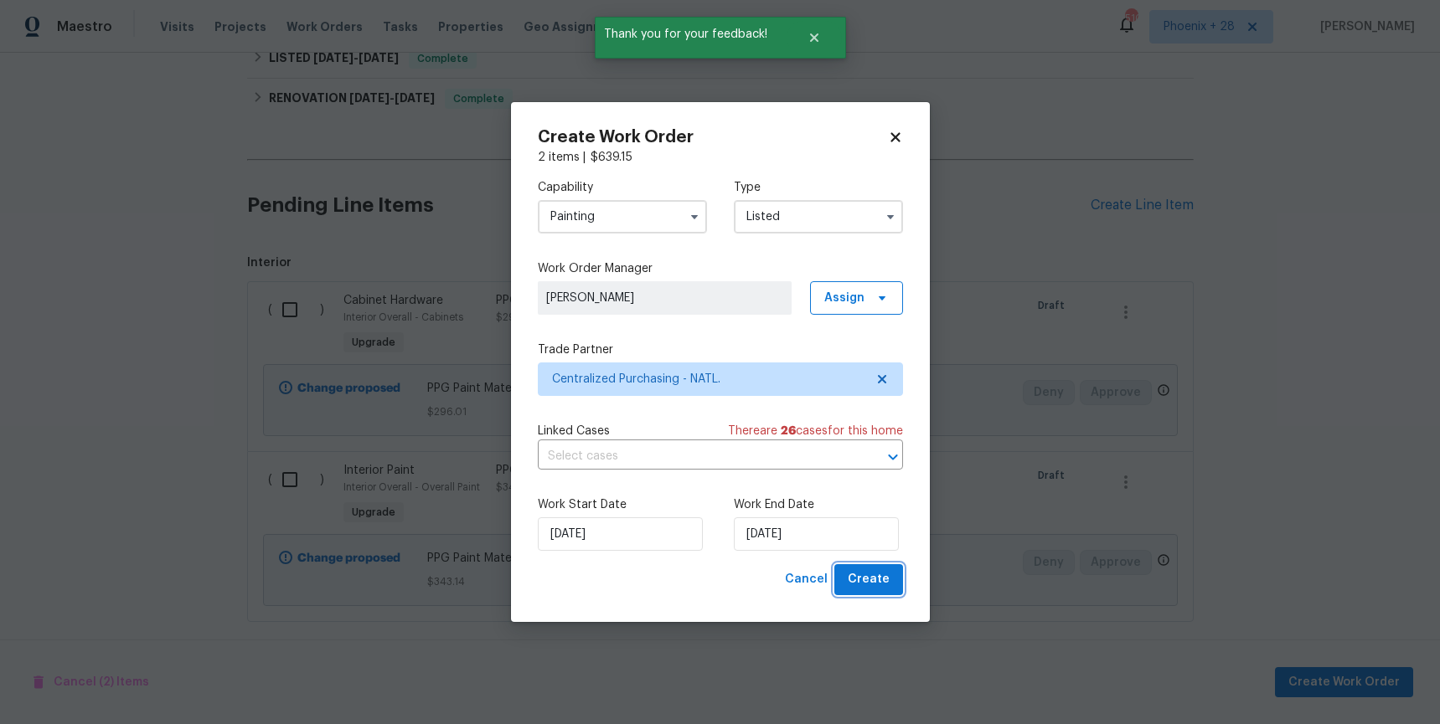
click at [900, 580] on button "Create" at bounding box center [868, 579] width 69 height 31
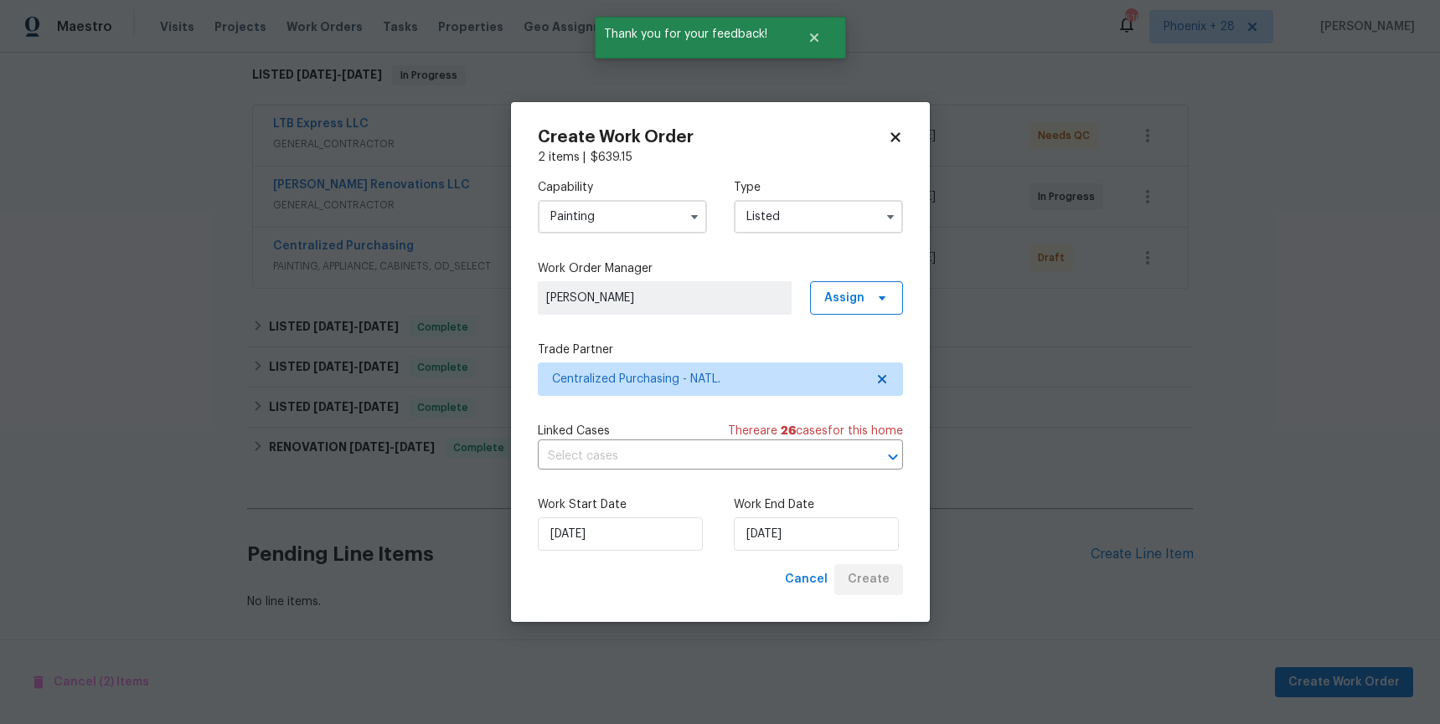
scroll to position [269, 0]
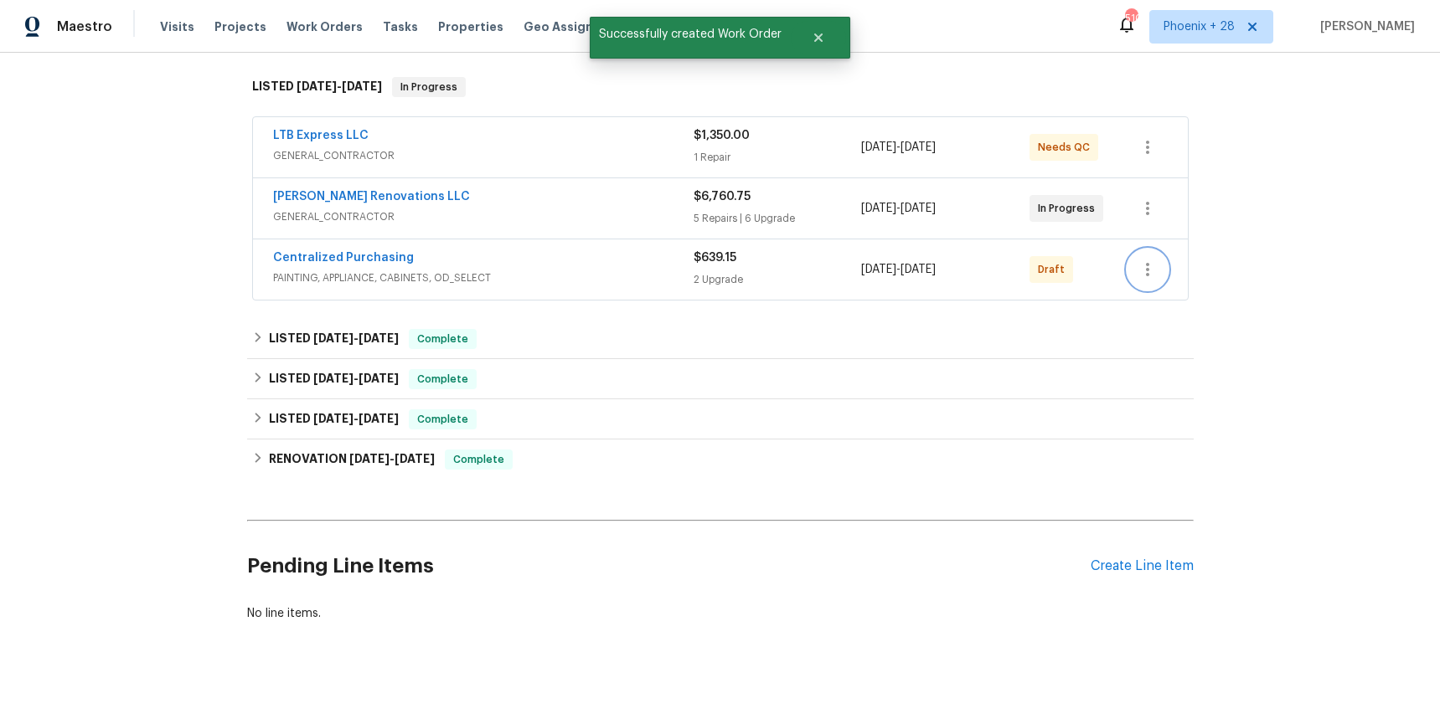
click at [1158, 250] on button "button" at bounding box center [1147, 270] width 40 height 40
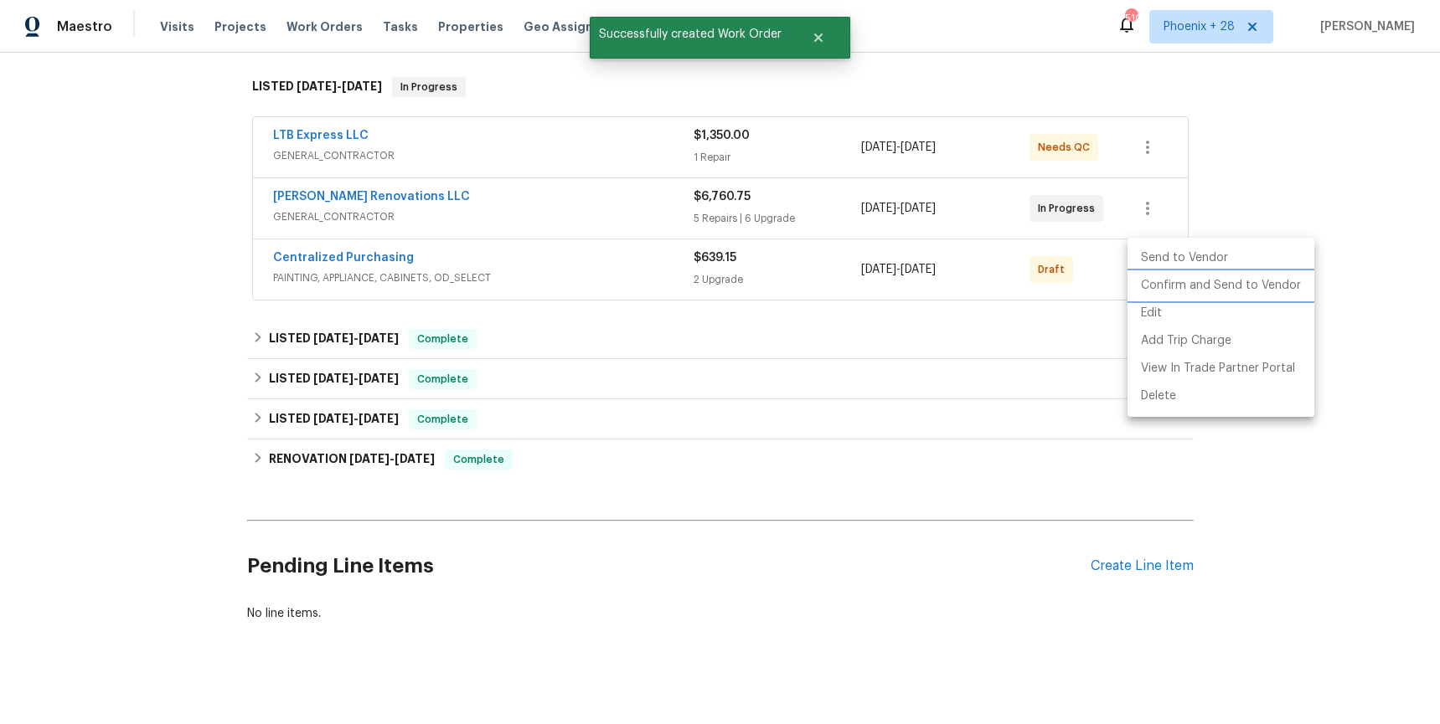
click at [1161, 276] on li "Confirm and Send to Vendor" at bounding box center [1220, 286] width 187 height 28
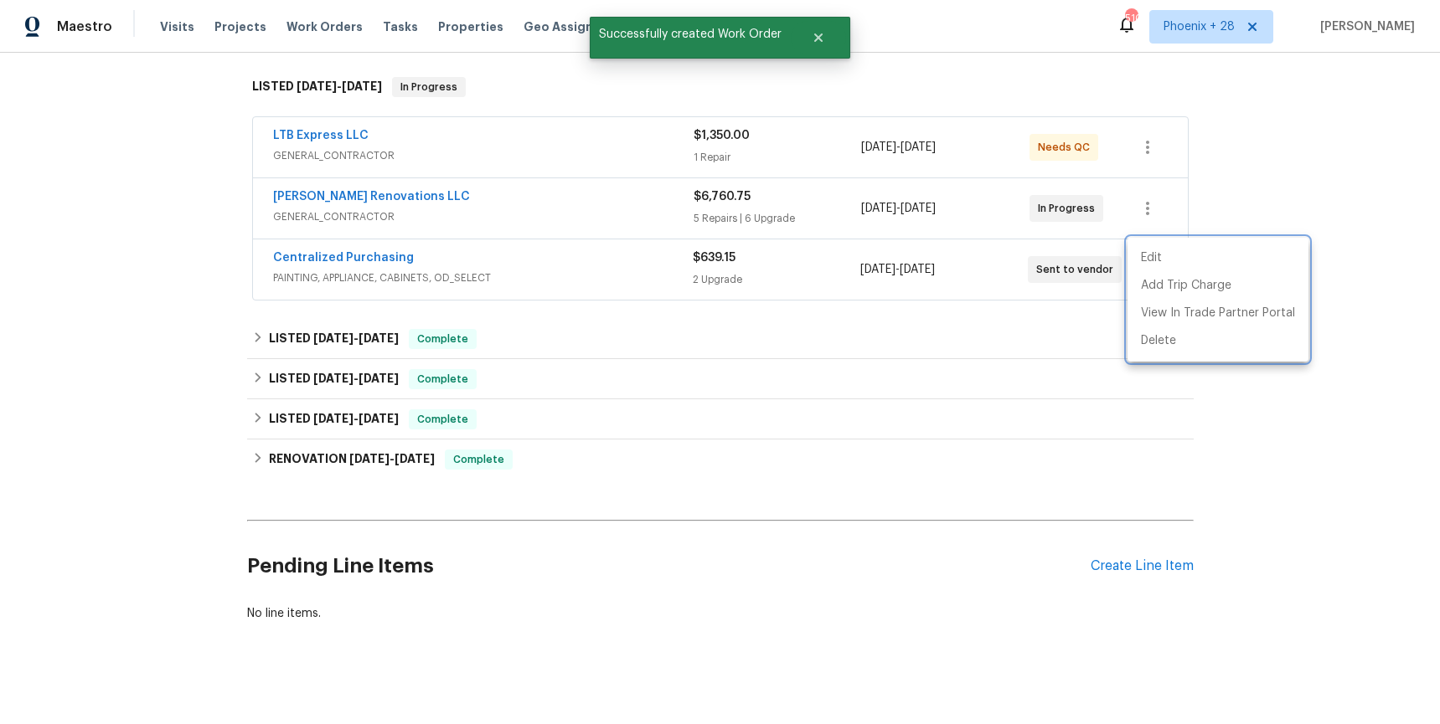
click at [394, 250] on div at bounding box center [720, 362] width 1440 height 724
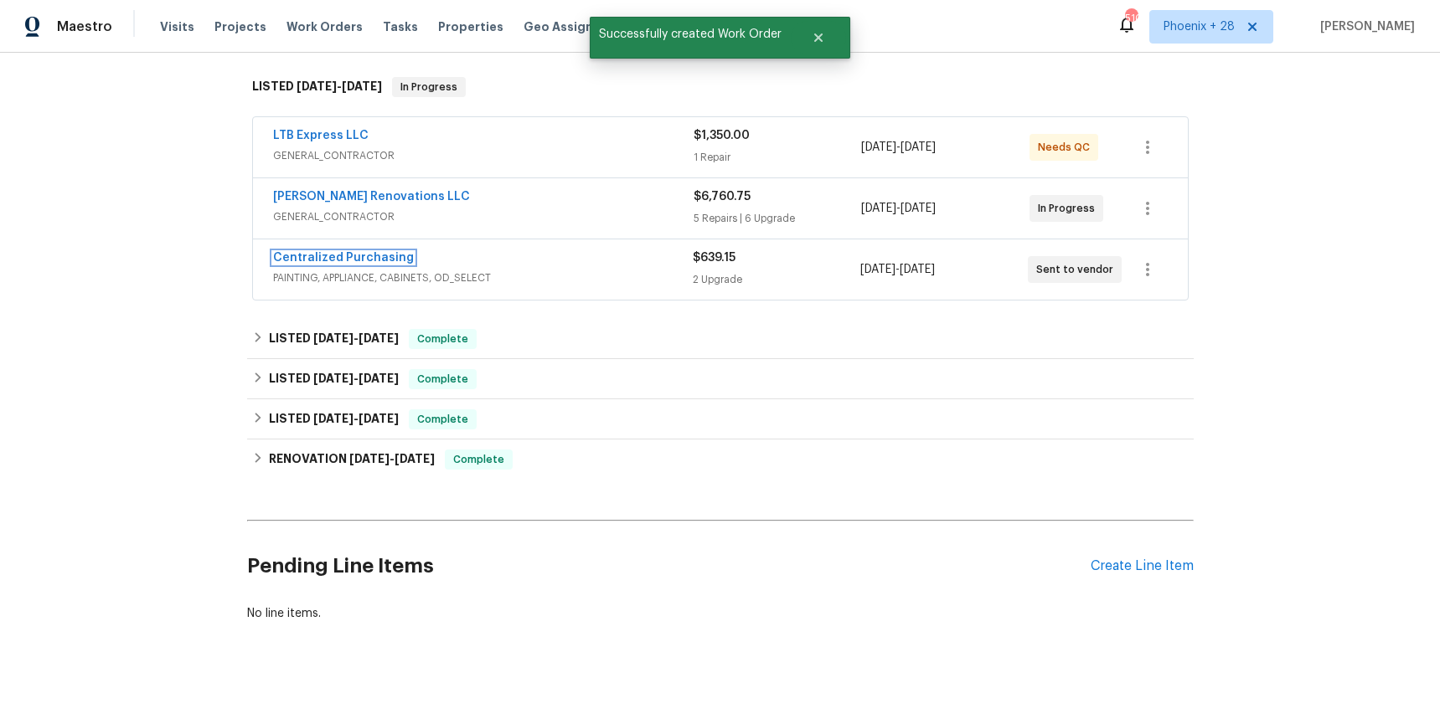
click at [372, 252] on link "Centralized Purchasing" at bounding box center [343, 258] width 141 height 12
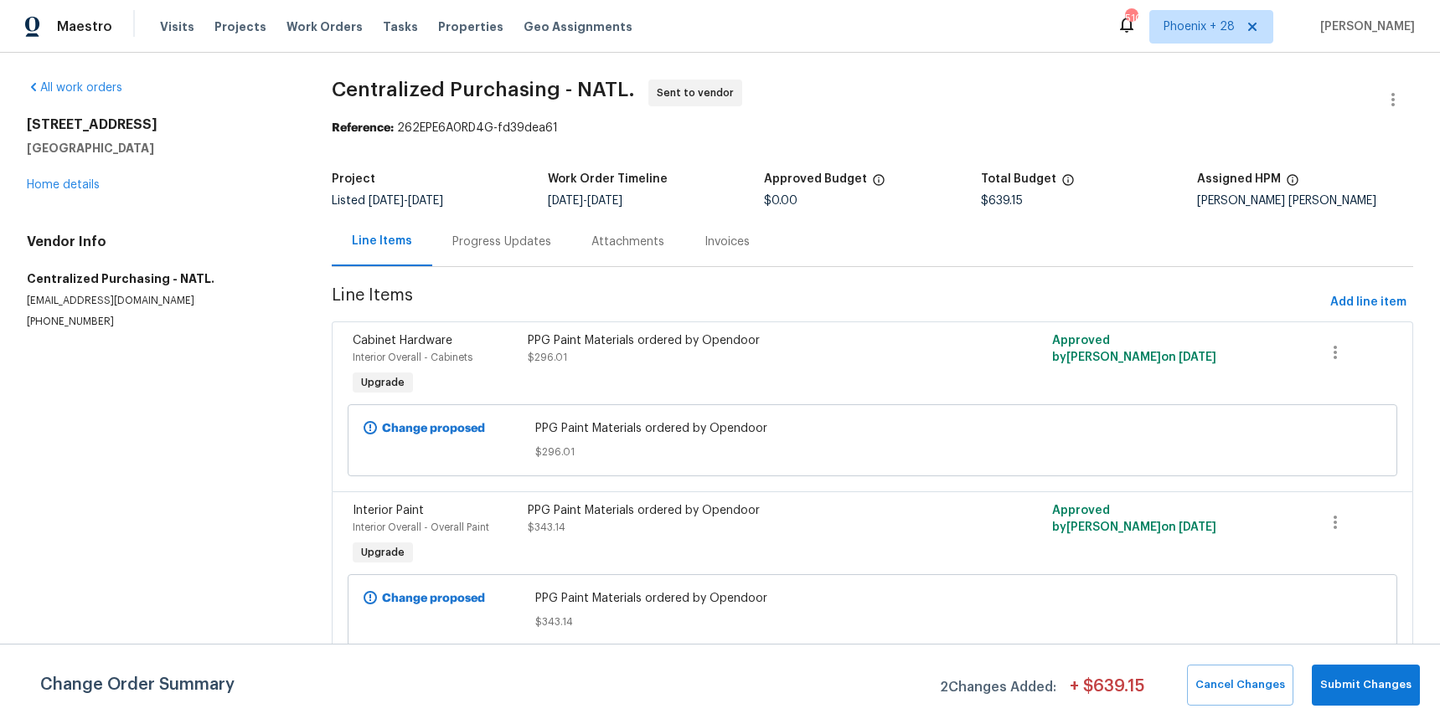
drag, startPoint x: 325, startPoint y: 23, endPoint x: 372, endPoint y: 35, distance: 48.6
click at [324, 23] on span "Work Orders" at bounding box center [324, 26] width 76 height 17
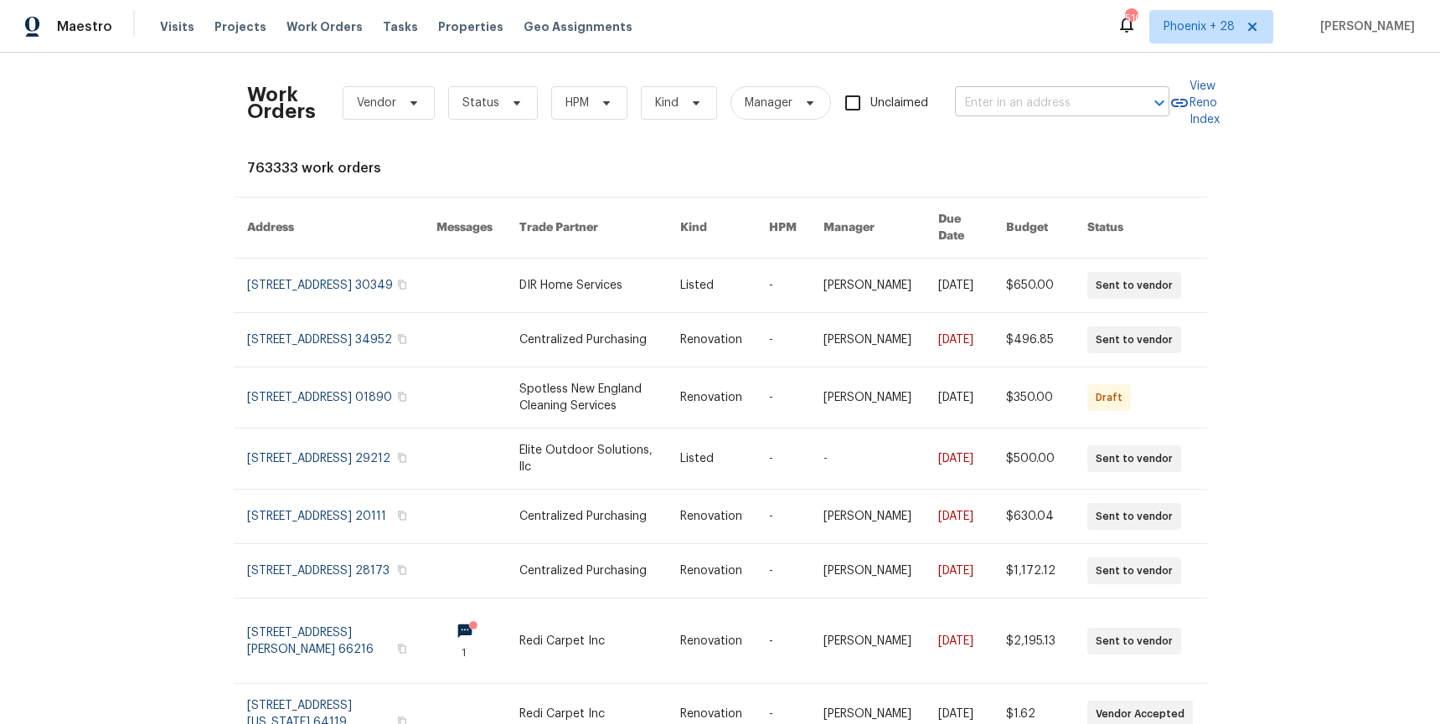
click at [1059, 108] on input "text" at bounding box center [1038, 103] width 167 height 26
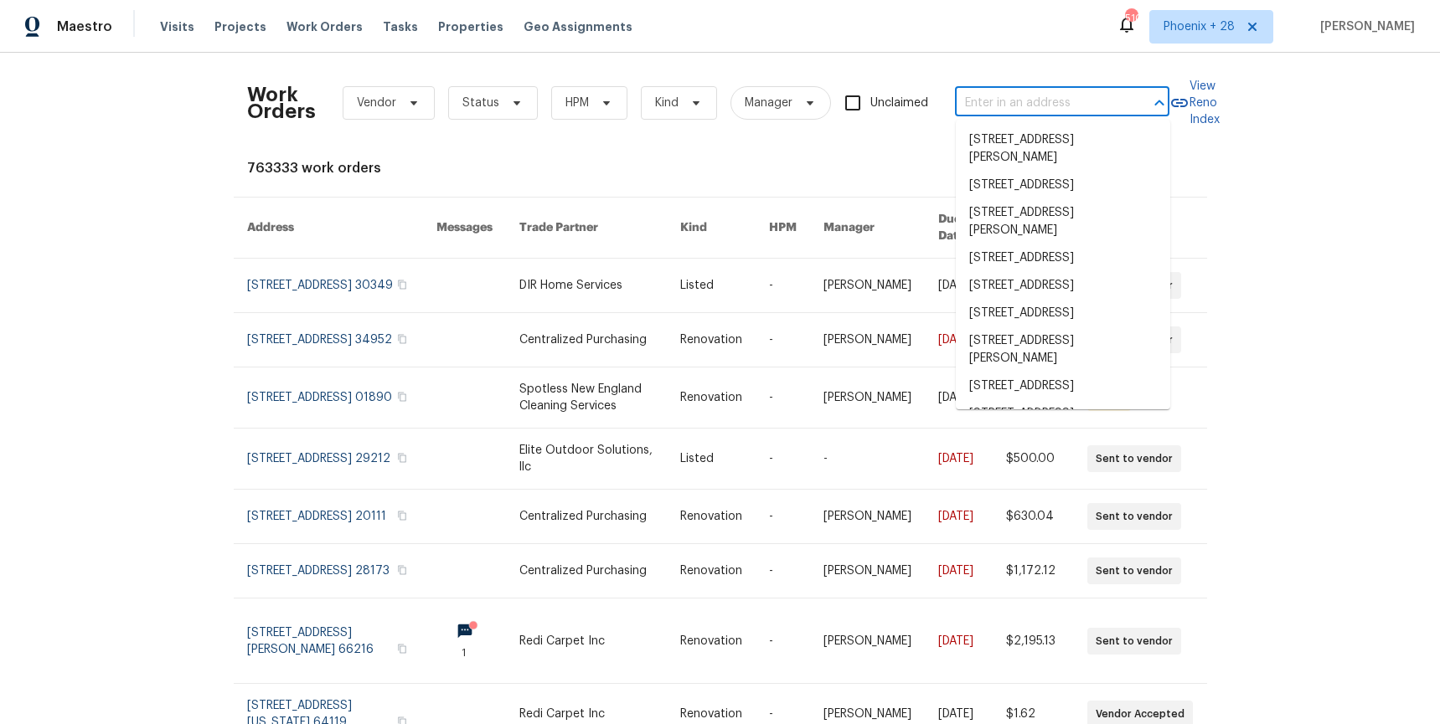
paste input "[STREET_ADDRESS][PERSON_NAME]"
type input "[STREET_ADDRESS][PERSON_NAME]"
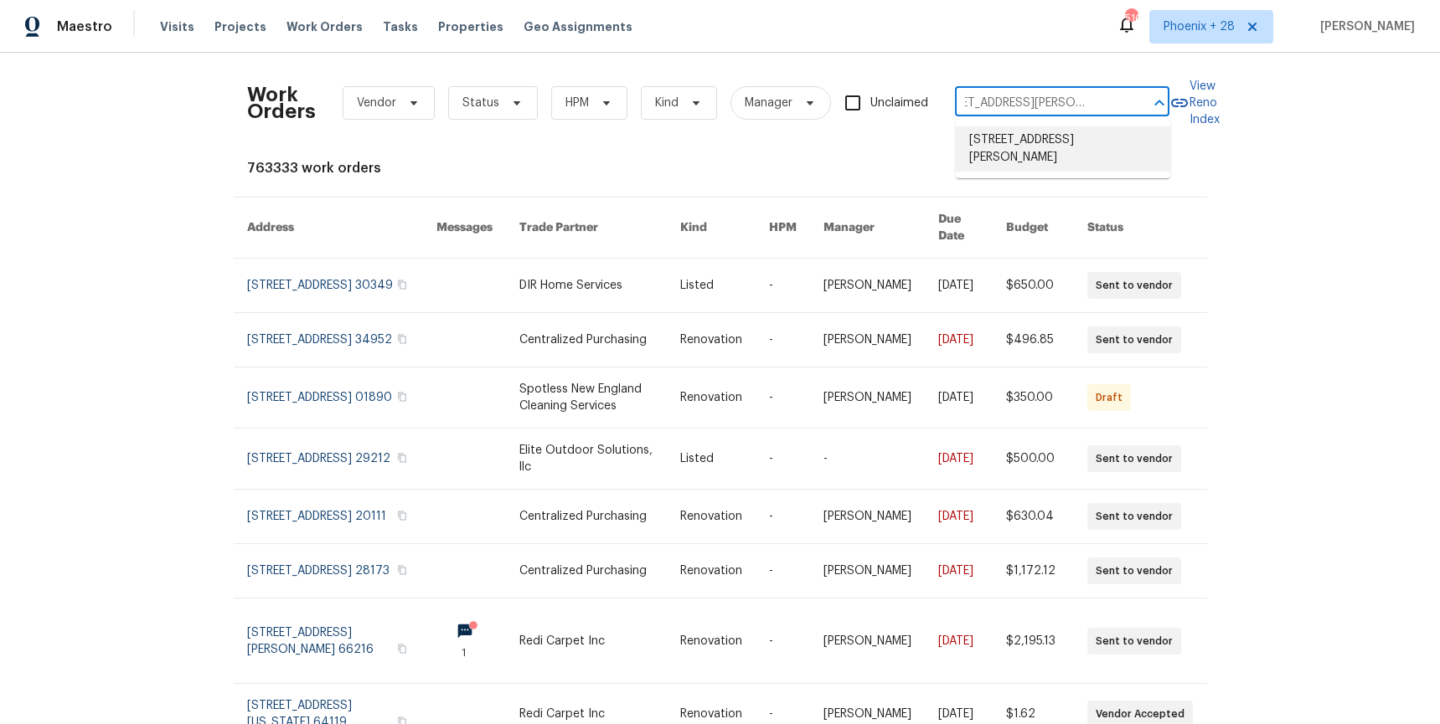
click at [1058, 144] on li "[STREET_ADDRESS][PERSON_NAME]" at bounding box center [1063, 148] width 214 height 45
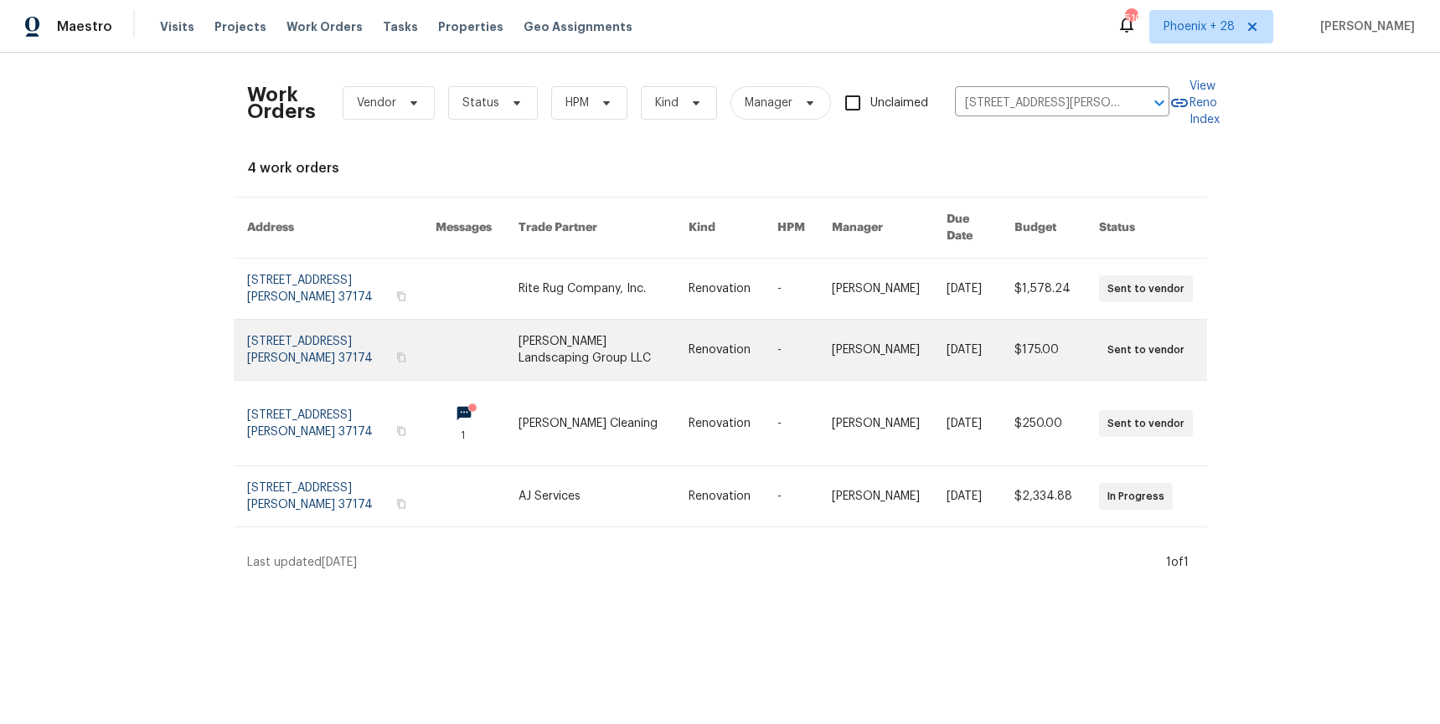
click at [689, 320] on td "Renovation" at bounding box center [719, 350] width 89 height 61
click at [643, 320] on link at bounding box center [603, 350] width 170 height 60
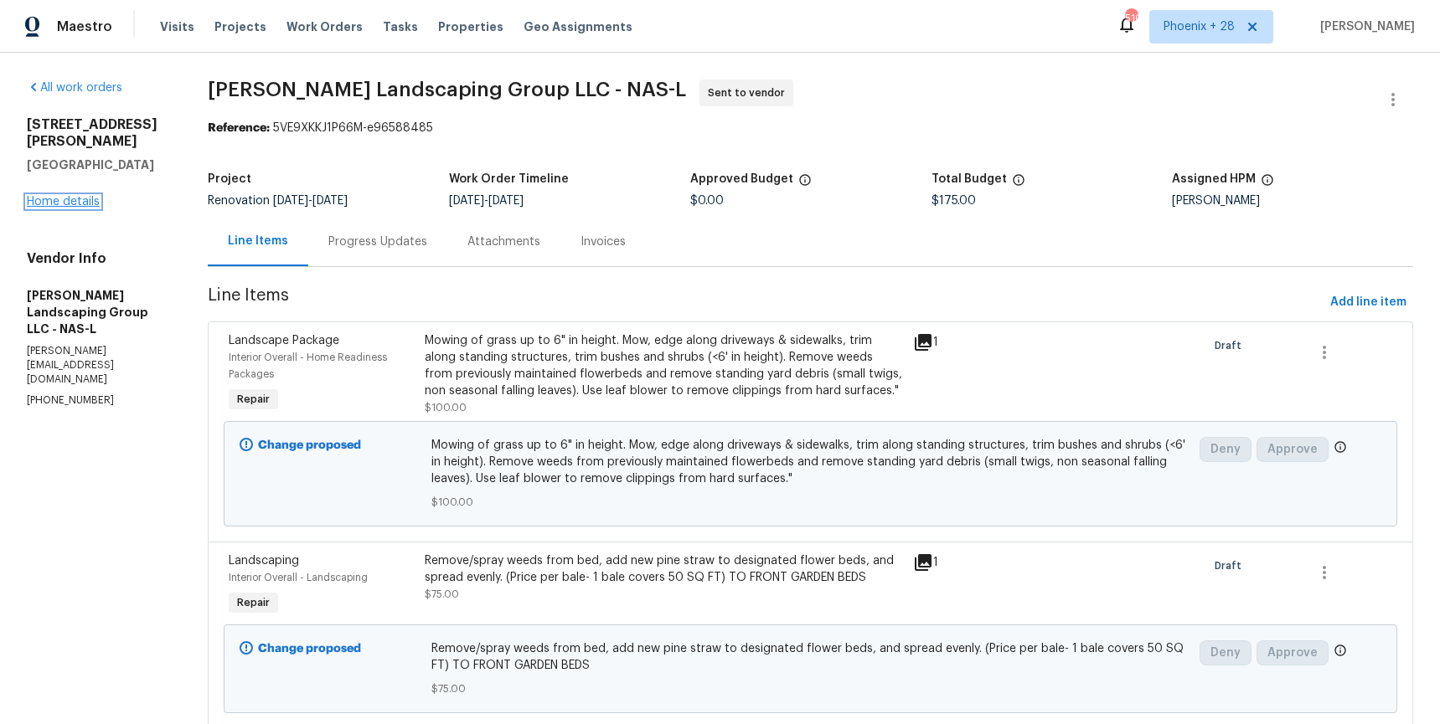
click at [91, 196] on link "Home details" at bounding box center [63, 202] width 73 height 12
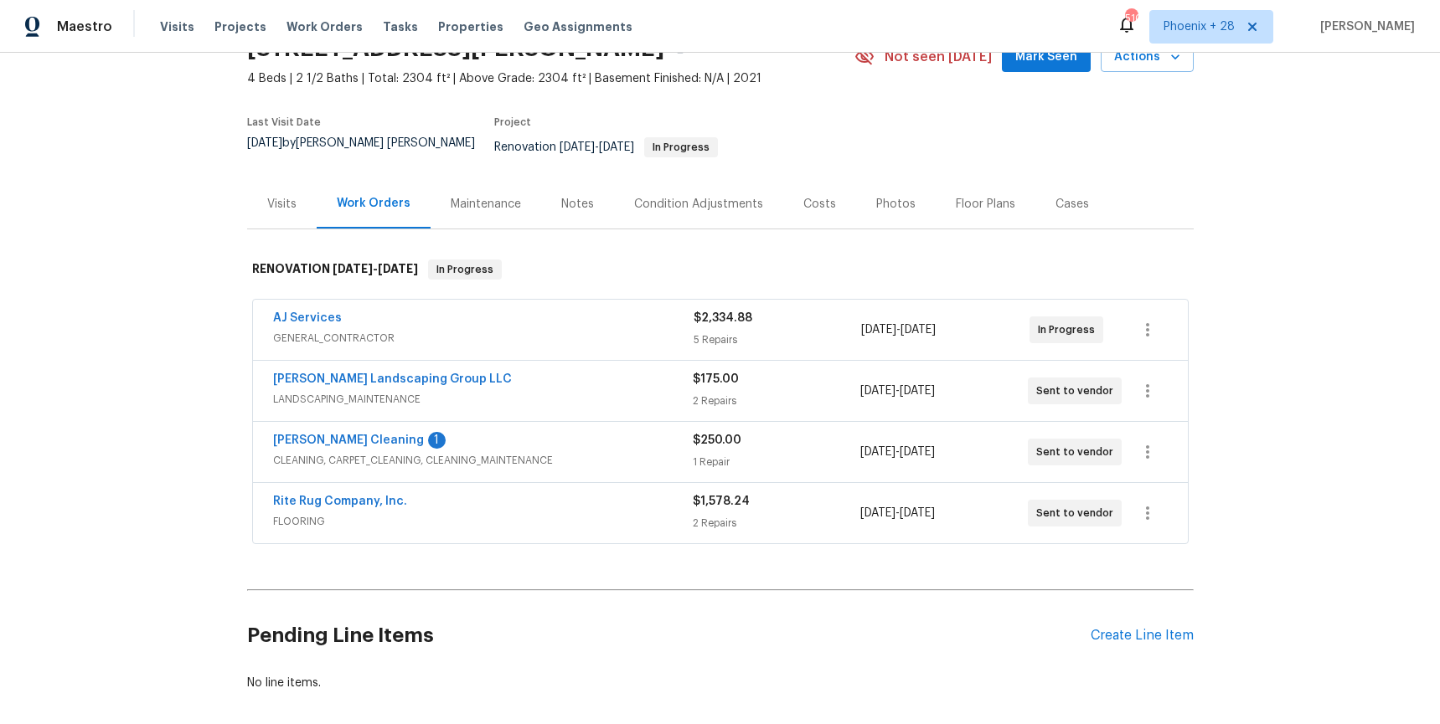
scroll to position [156, 0]
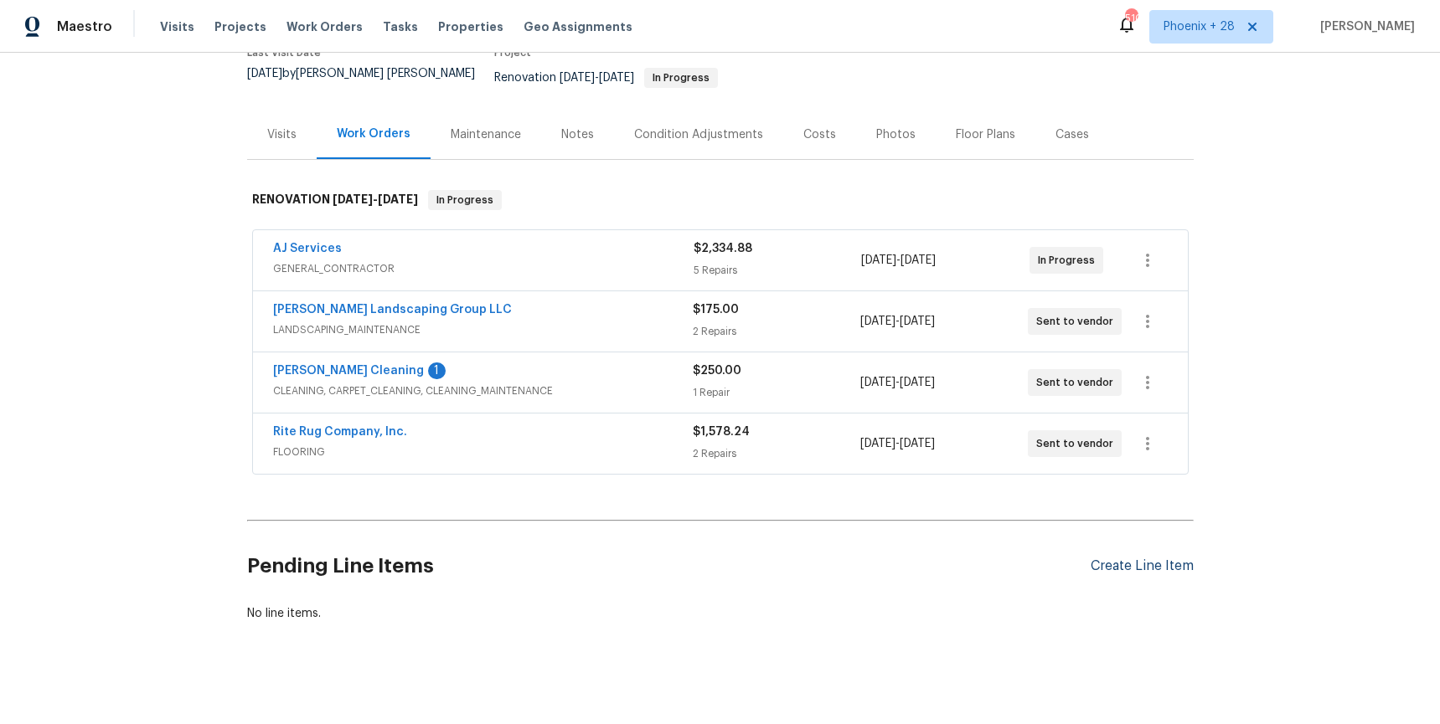
click at [1137, 559] on div "Create Line Item" at bounding box center [1141, 567] width 103 height 16
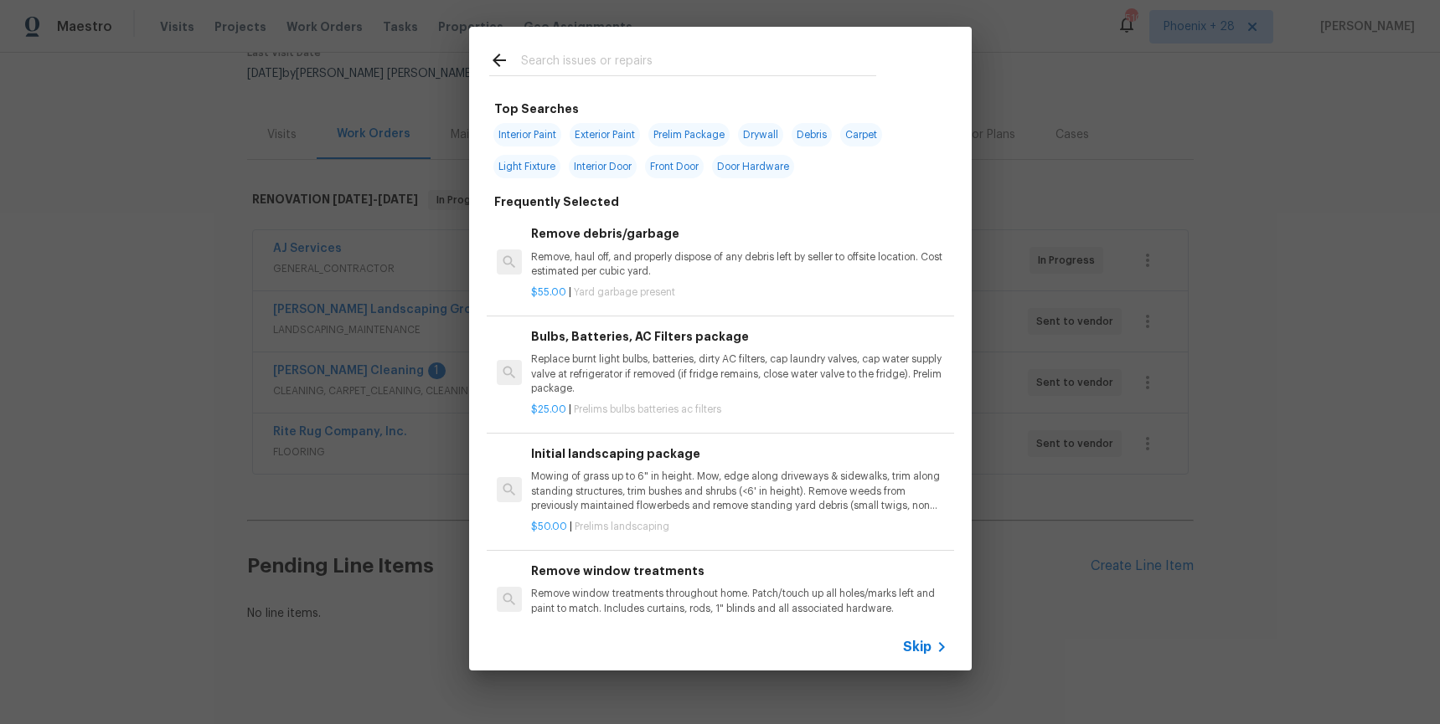
click at [631, 64] on input "text" at bounding box center [698, 62] width 355 height 25
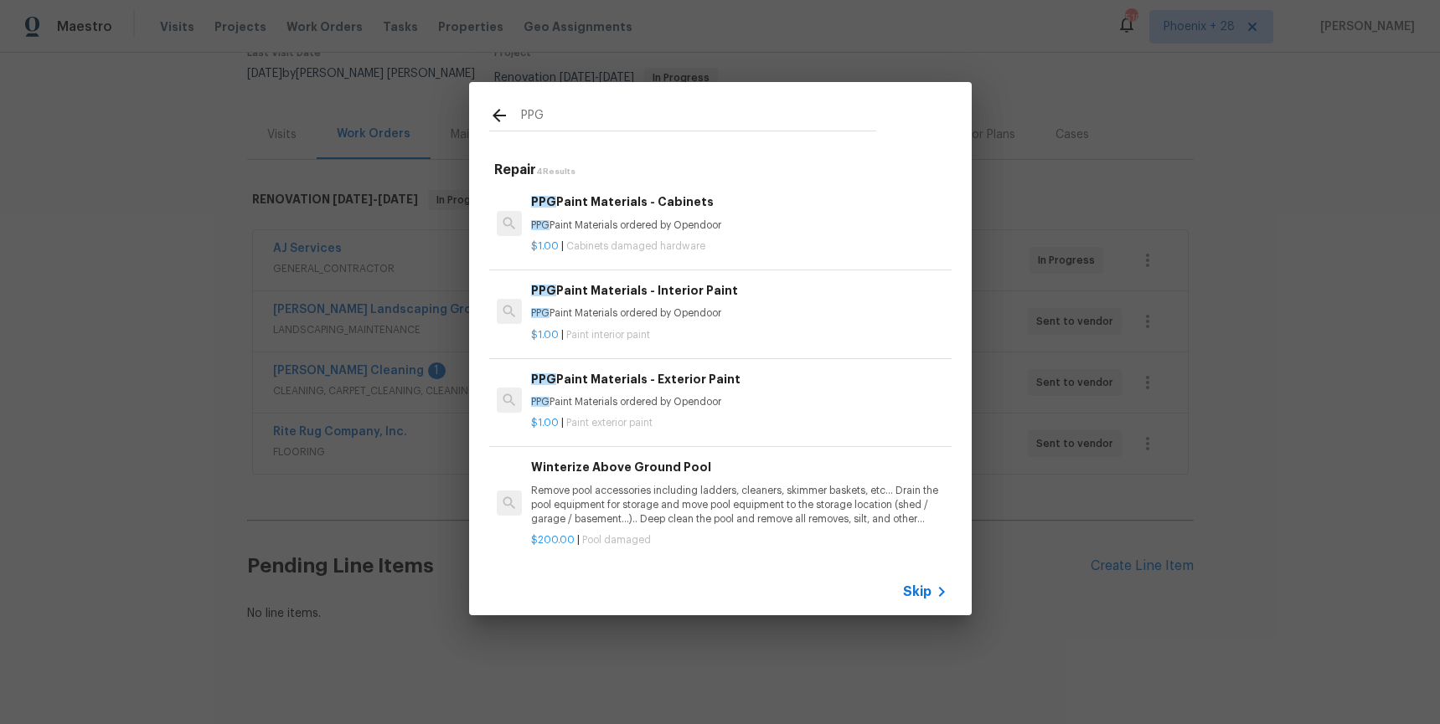
type input "PPG"
click at [747, 322] on div "$1.00 | Paint interior paint" at bounding box center [738, 332] width 415 height 21
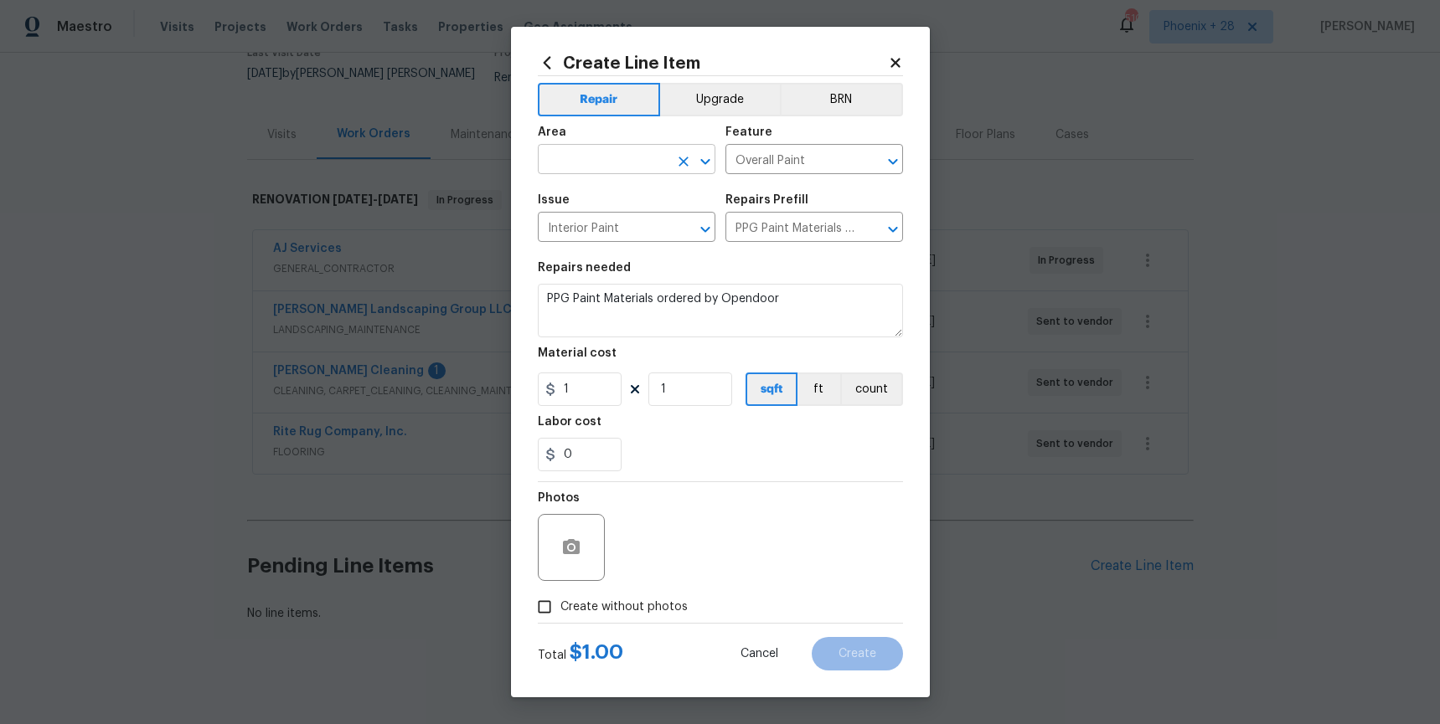
click at [610, 165] on input "text" at bounding box center [603, 161] width 131 height 26
click at [620, 220] on li "Interior Overall" at bounding box center [627, 226] width 178 height 28
type input "Interior Overall"
drag, startPoint x: 735, startPoint y: 477, endPoint x: 634, endPoint y: 385, distance: 136.4
click at [730, 470] on section "Repairs needed PPG Paint Materials ordered by Opendoor Material cost 1 1 sqft f…" at bounding box center [720, 366] width 365 height 229
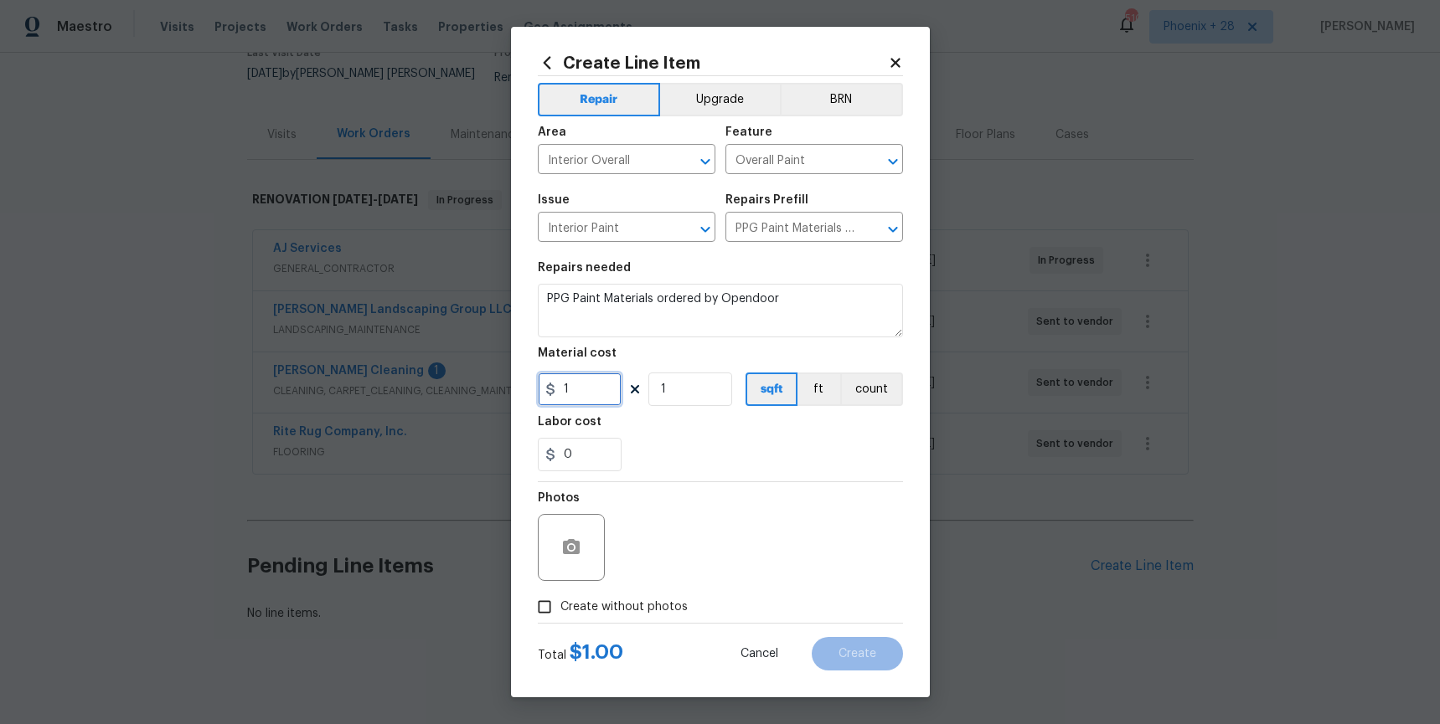
drag, startPoint x: 595, startPoint y: 384, endPoint x: 508, endPoint y: 385, distance: 87.1
click at [508, 385] on div "Create Line Item Repair Upgrade BRN Area Interior Overall ​ Feature Overall Pai…" at bounding box center [720, 362] width 1440 height 724
type input "244.25"
click at [582, 612] on span "Create without photos" at bounding box center [623, 608] width 127 height 18
click at [560, 612] on input "Create without photos" at bounding box center [544, 607] width 32 height 32
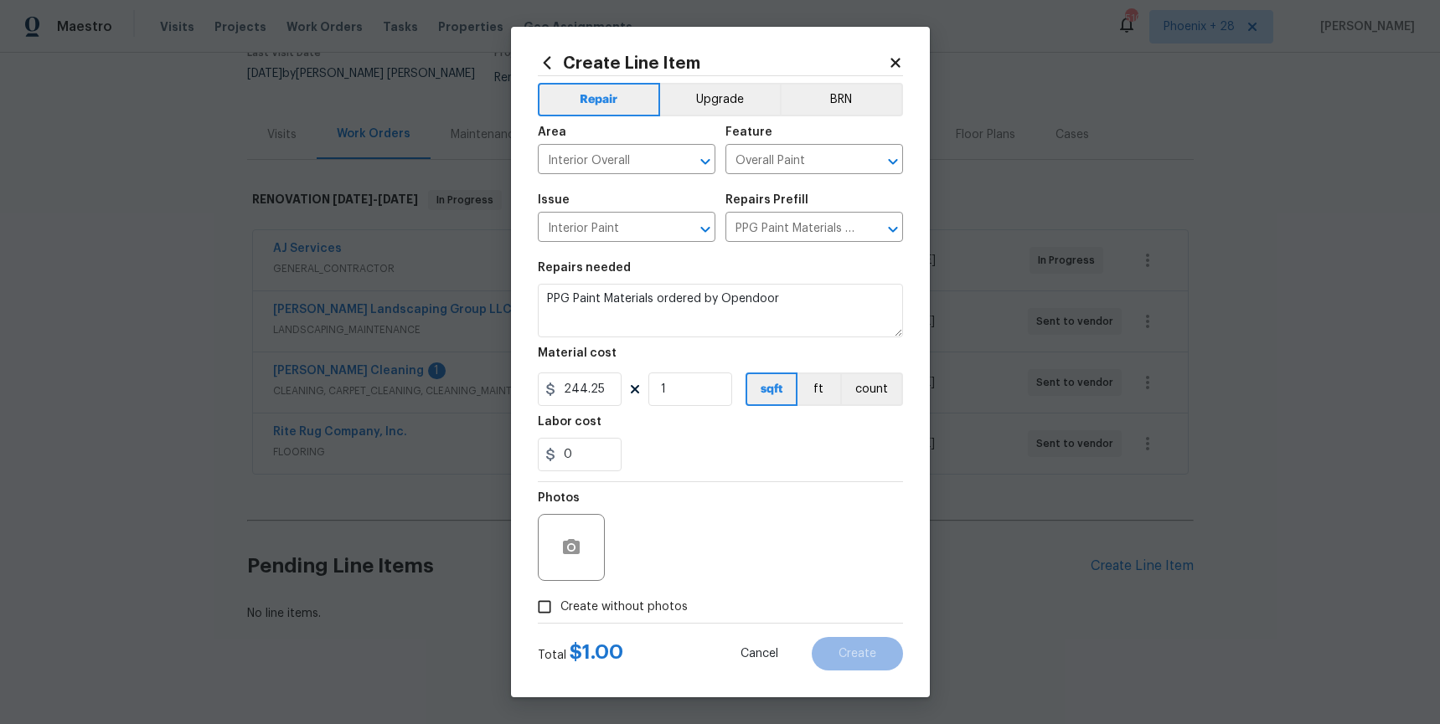
checkbox input "true"
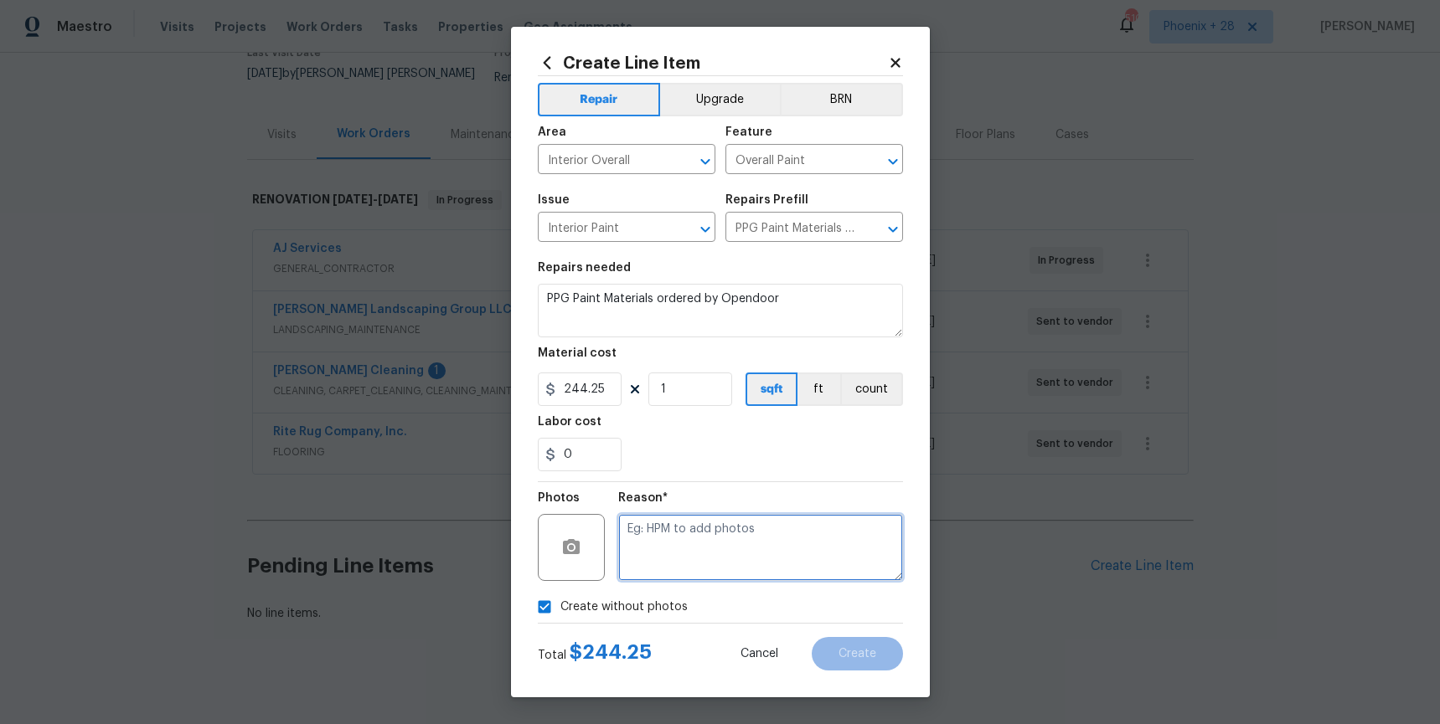
click at [707, 554] on textarea at bounding box center [760, 547] width 285 height 67
type textarea "NA"
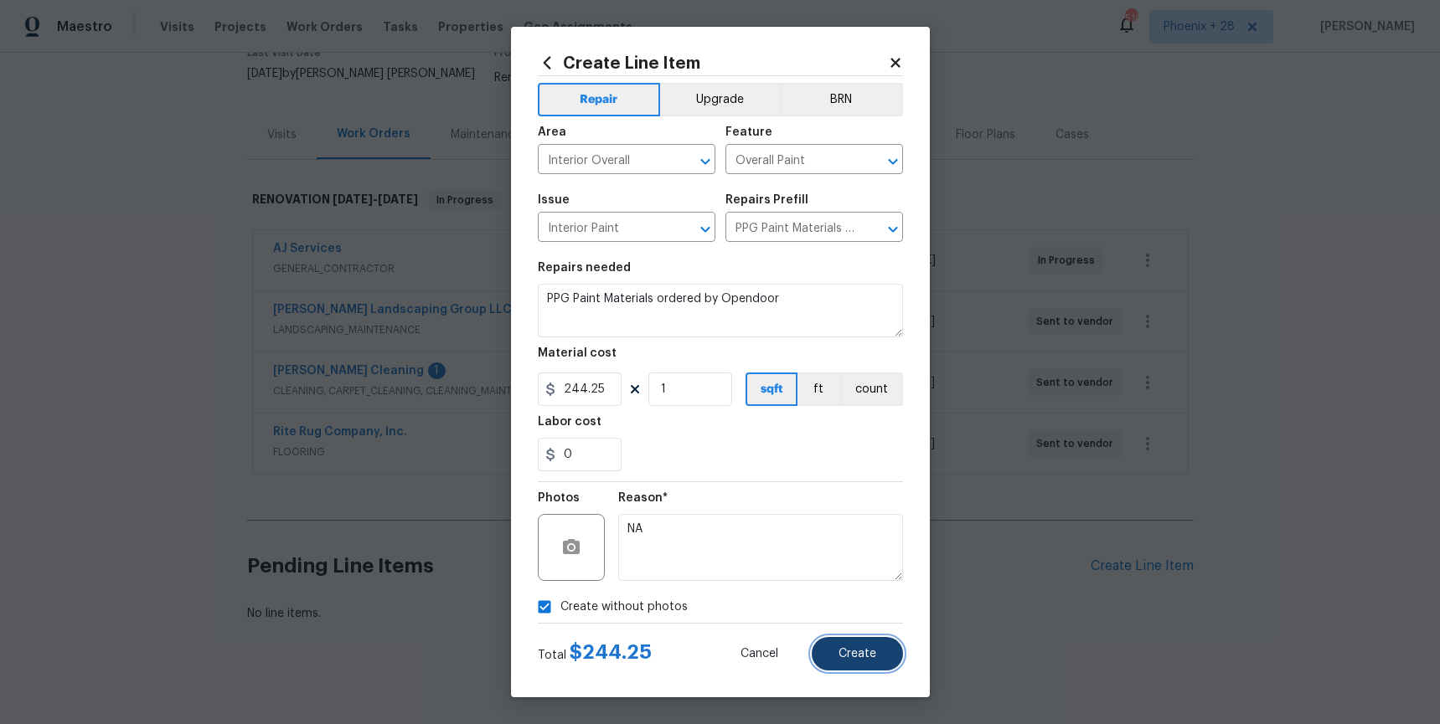
click at [876, 659] on button "Create" at bounding box center [857, 653] width 91 height 33
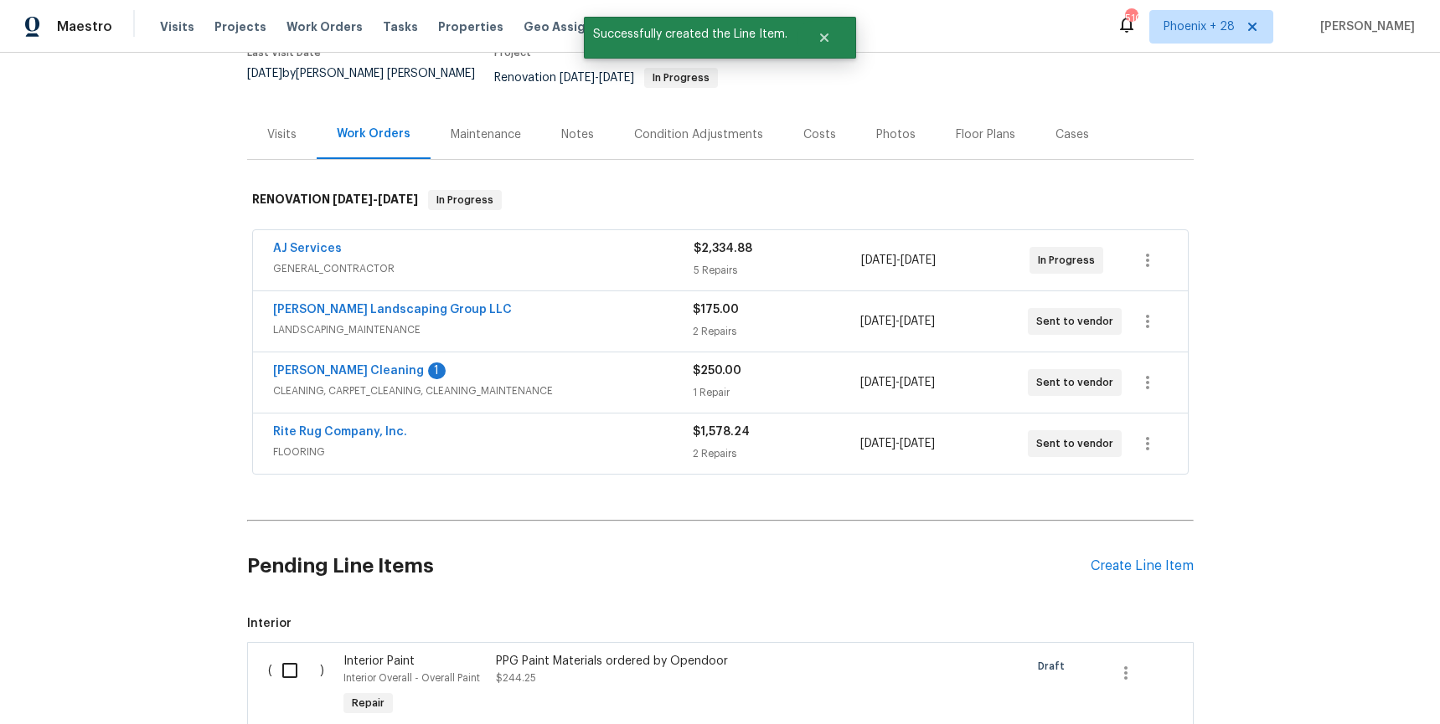
scroll to position [347, 0]
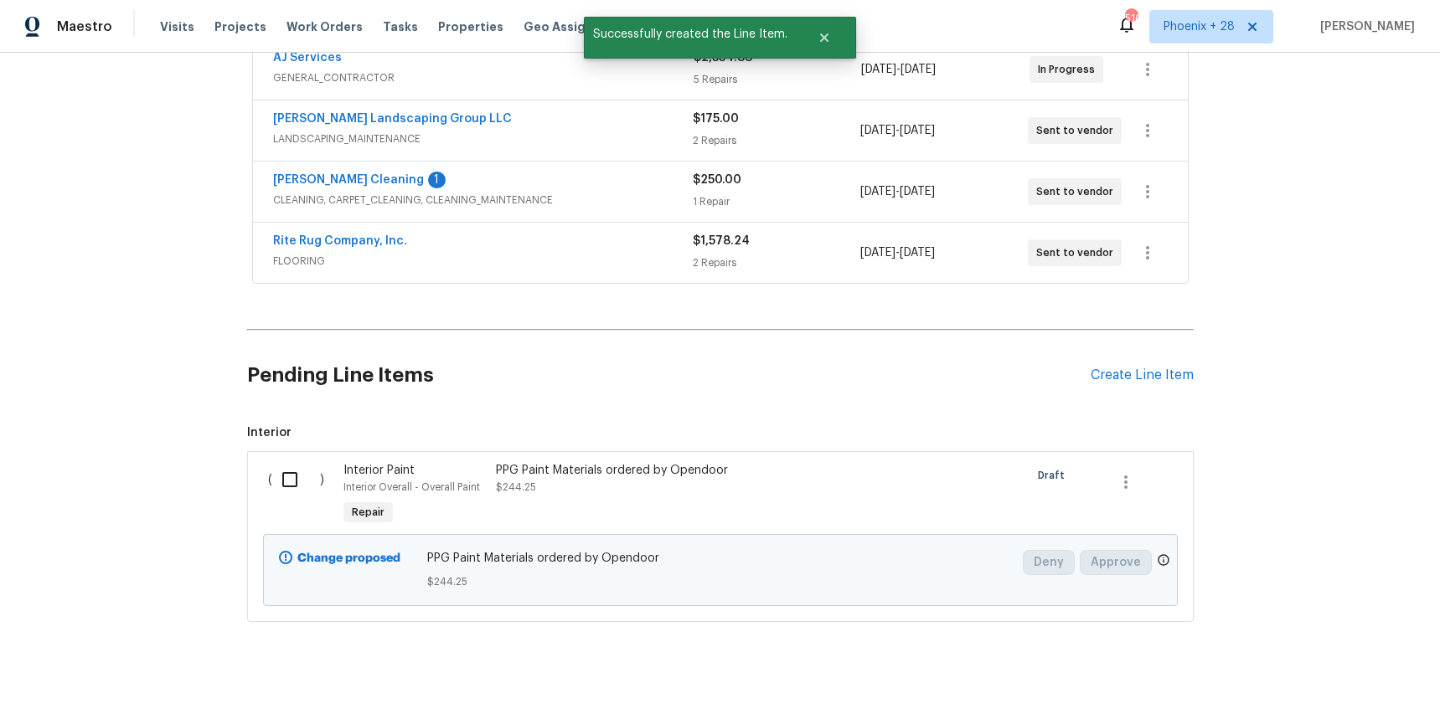
drag, startPoint x: 258, startPoint y: 450, endPoint x: 300, endPoint y: 481, distance: 52.1
click at [263, 453] on div "( ) Interior Paint Interior Overall - Overall Paint Repair PPG Paint Materials …" at bounding box center [720, 536] width 946 height 171
click at [300, 481] on input "checkbox" at bounding box center [296, 479] width 48 height 35
checkbox input "true"
click at [1315, 691] on span "Create Work Order" at bounding box center [1343, 682] width 111 height 21
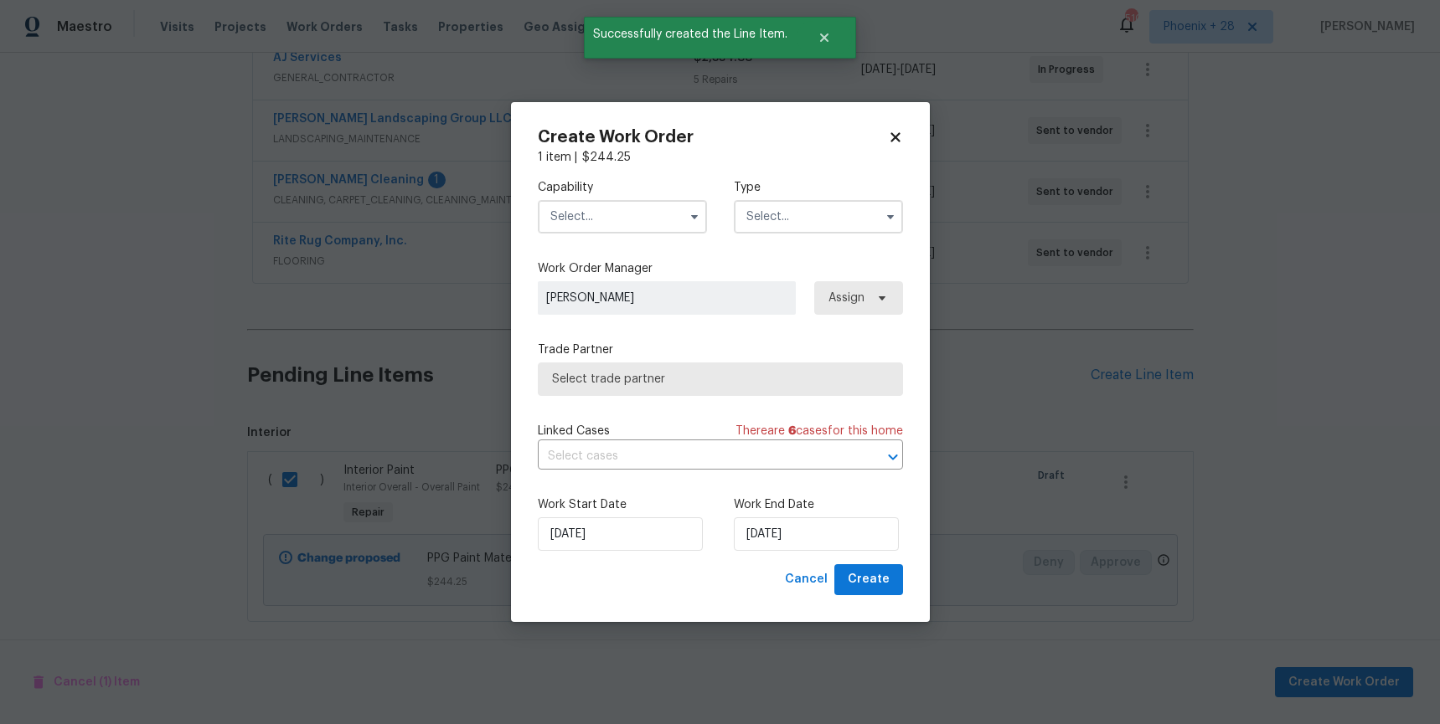
click at [578, 225] on input "text" at bounding box center [622, 216] width 169 height 33
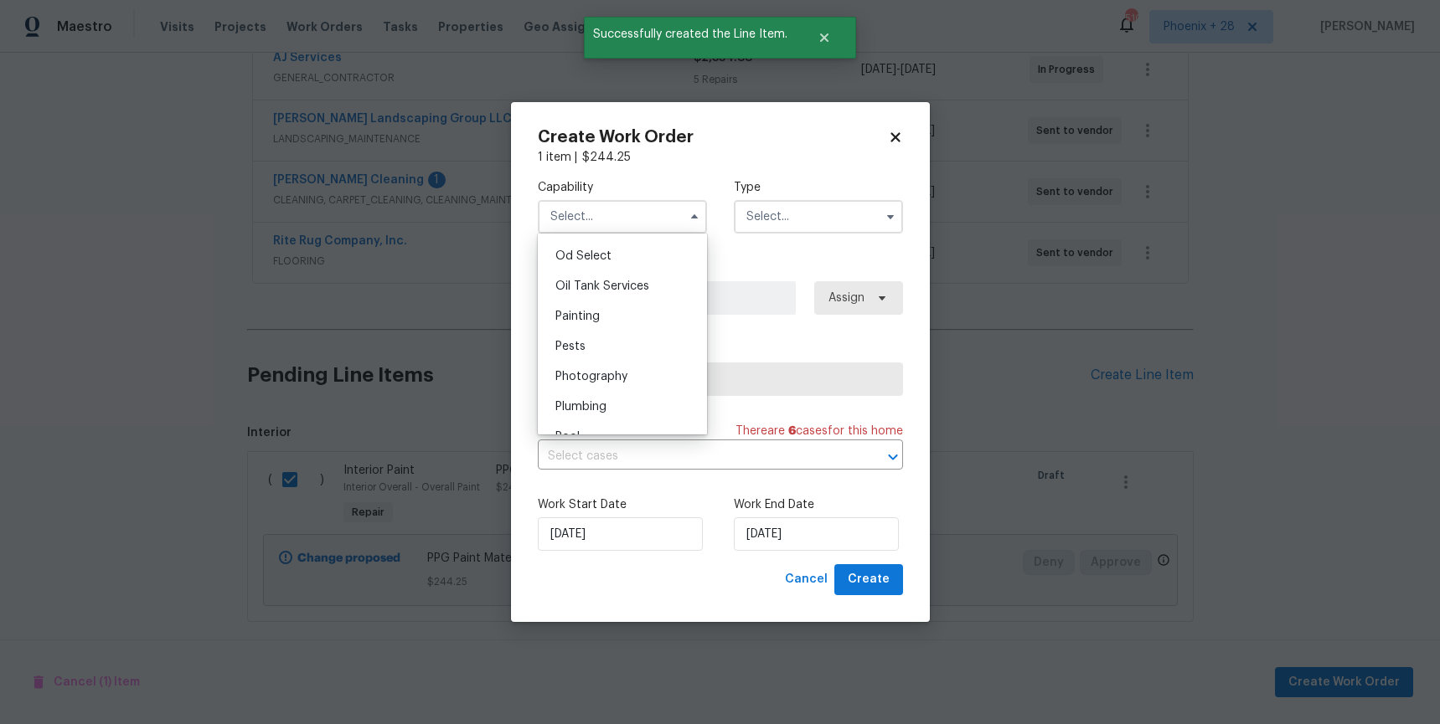
scroll to position [1344, 0]
click at [599, 317] on span "Painting" at bounding box center [577, 316] width 44 height 12
type input "Painting"
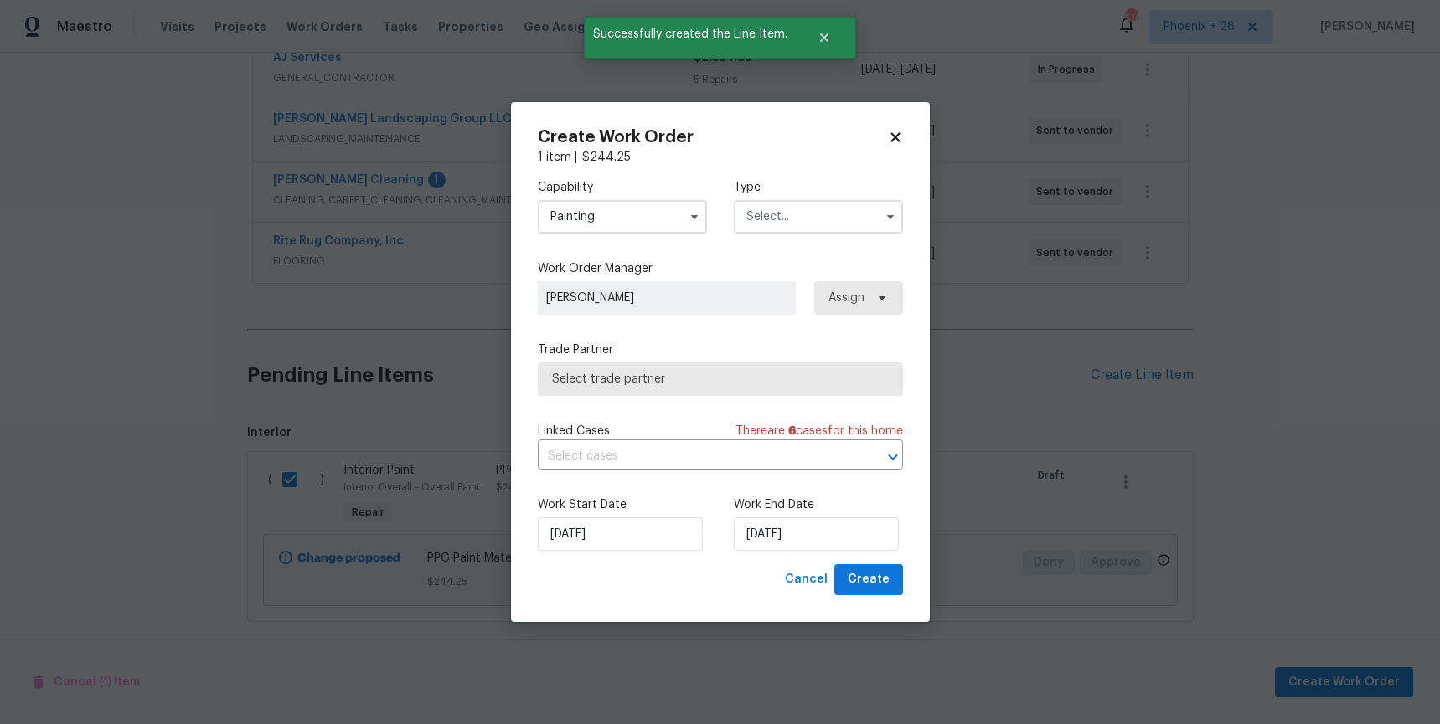
click at [816, 219] on input "text" at bounding box center [818, 216] width 169 height 33
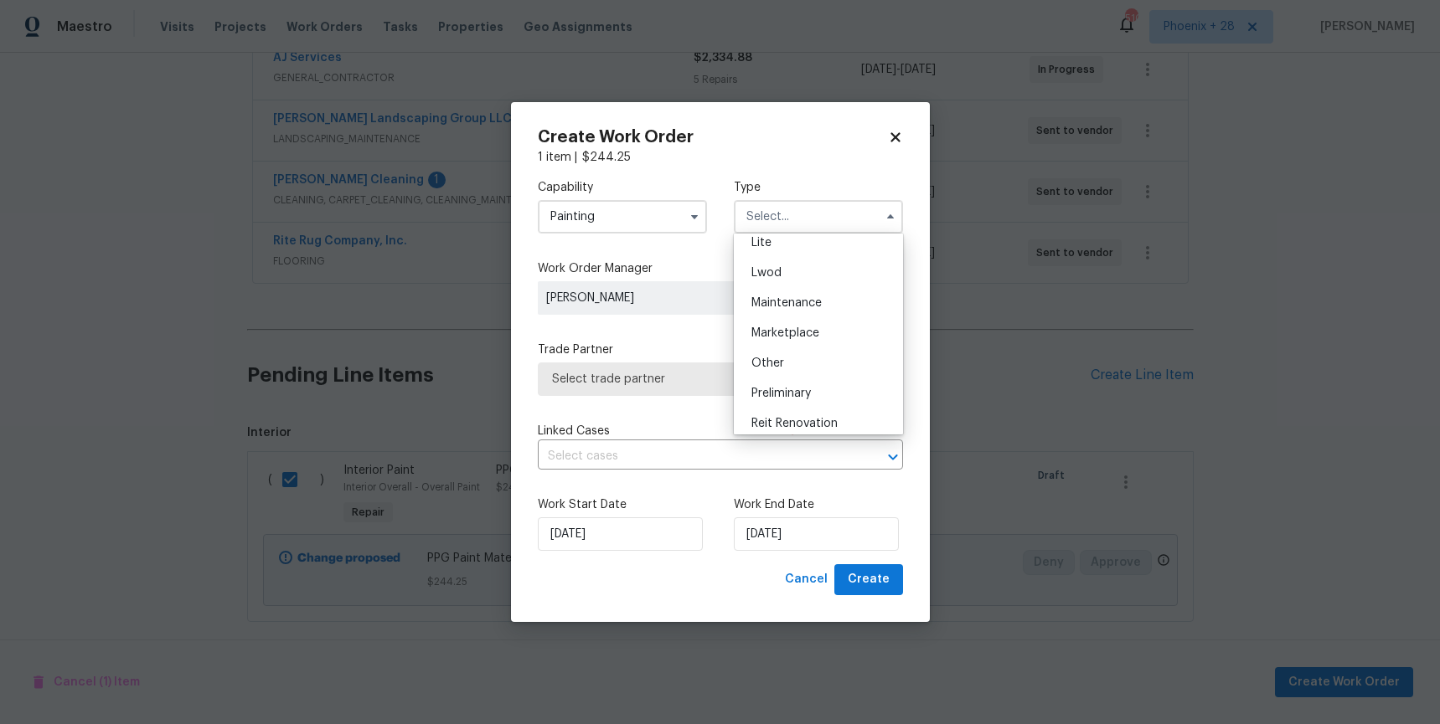
scroll to position [380, 0]
click at [831, 296] on div "Renovation" at bounding box center [818, 295] width 161 height 30
type input "Renovation"
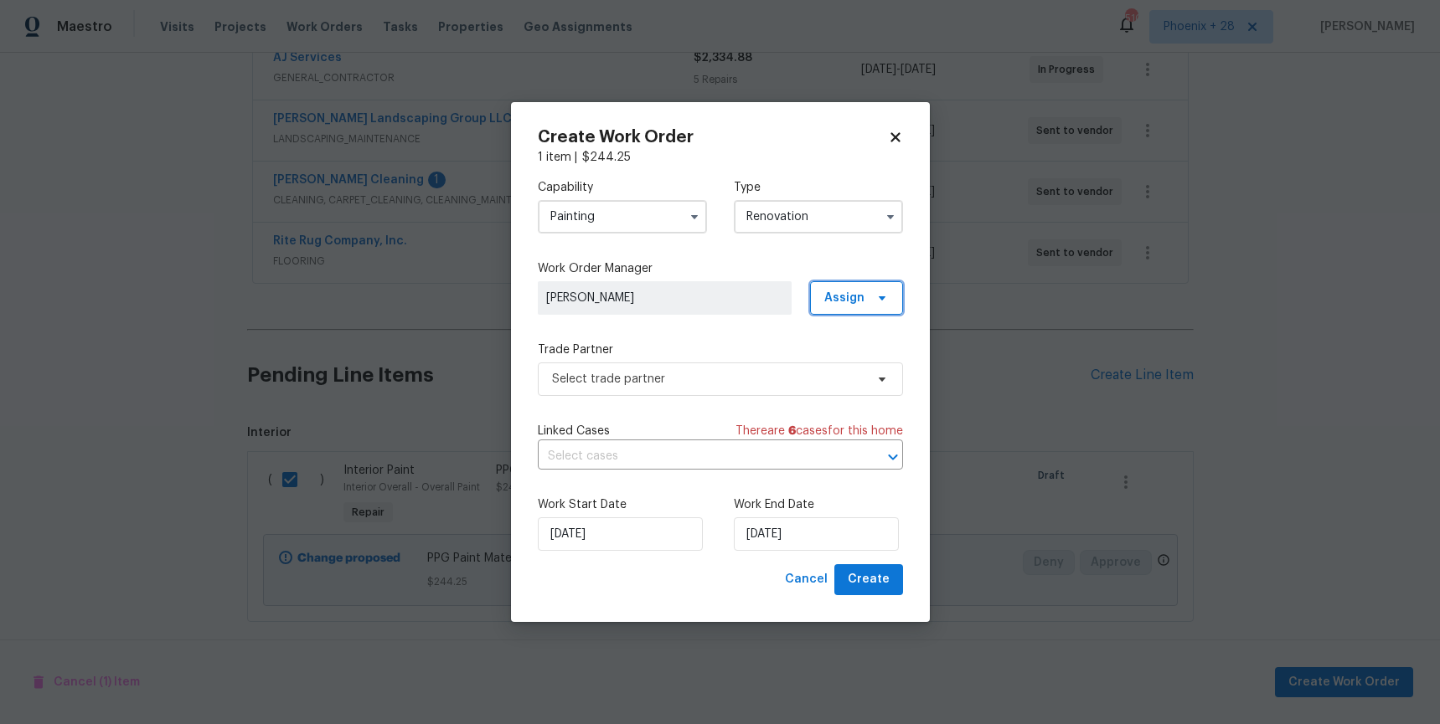
drag, startPoint x: 851, startPoint y: 297, endPoint x: 851, endPoint y: 309, distance: 11.7
click at [851, 297] on span "Assign" at bounding box center [844, 298] width 40 height 17
click at [850, 367] on div "Assign to me" at bounding box center [858, 369] width 73 height 17
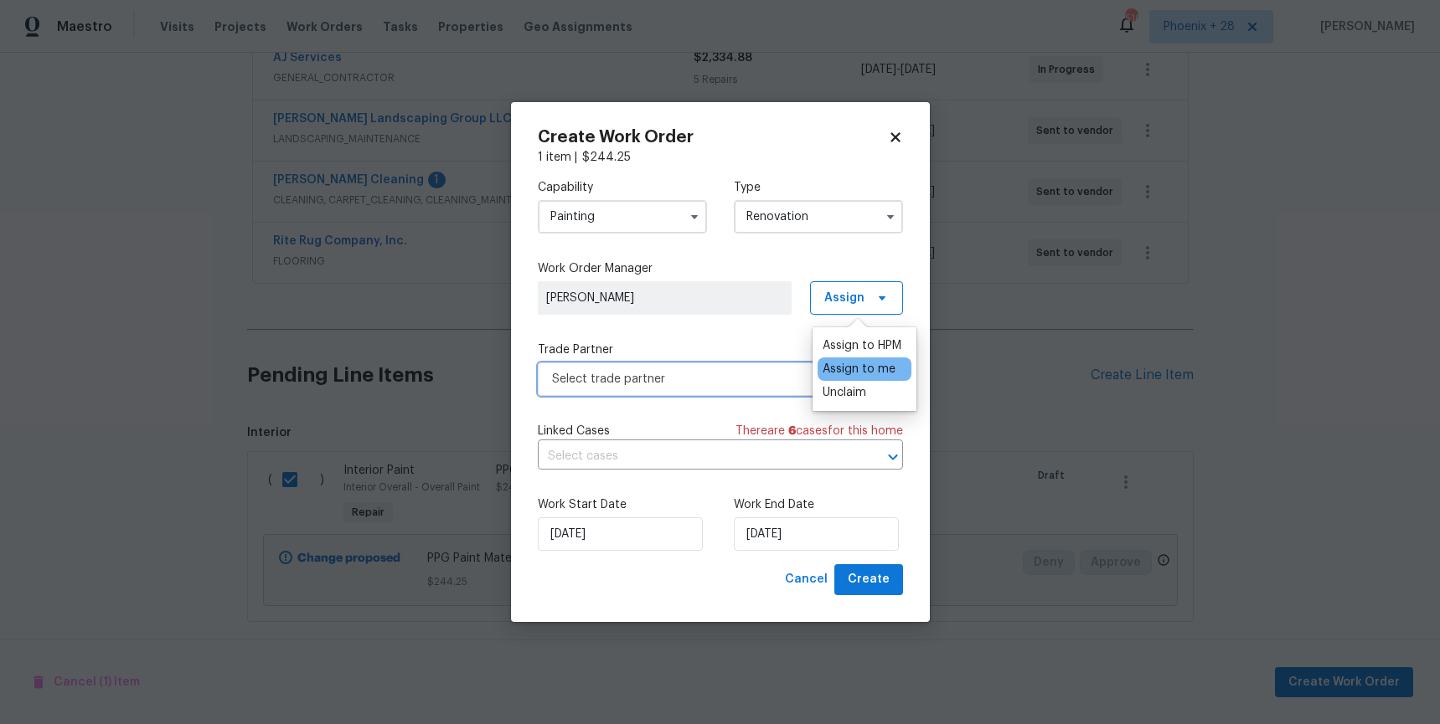
click at [716, 387] on span "Select trade partner" at bounding box center [720, 379] width 365 height 33
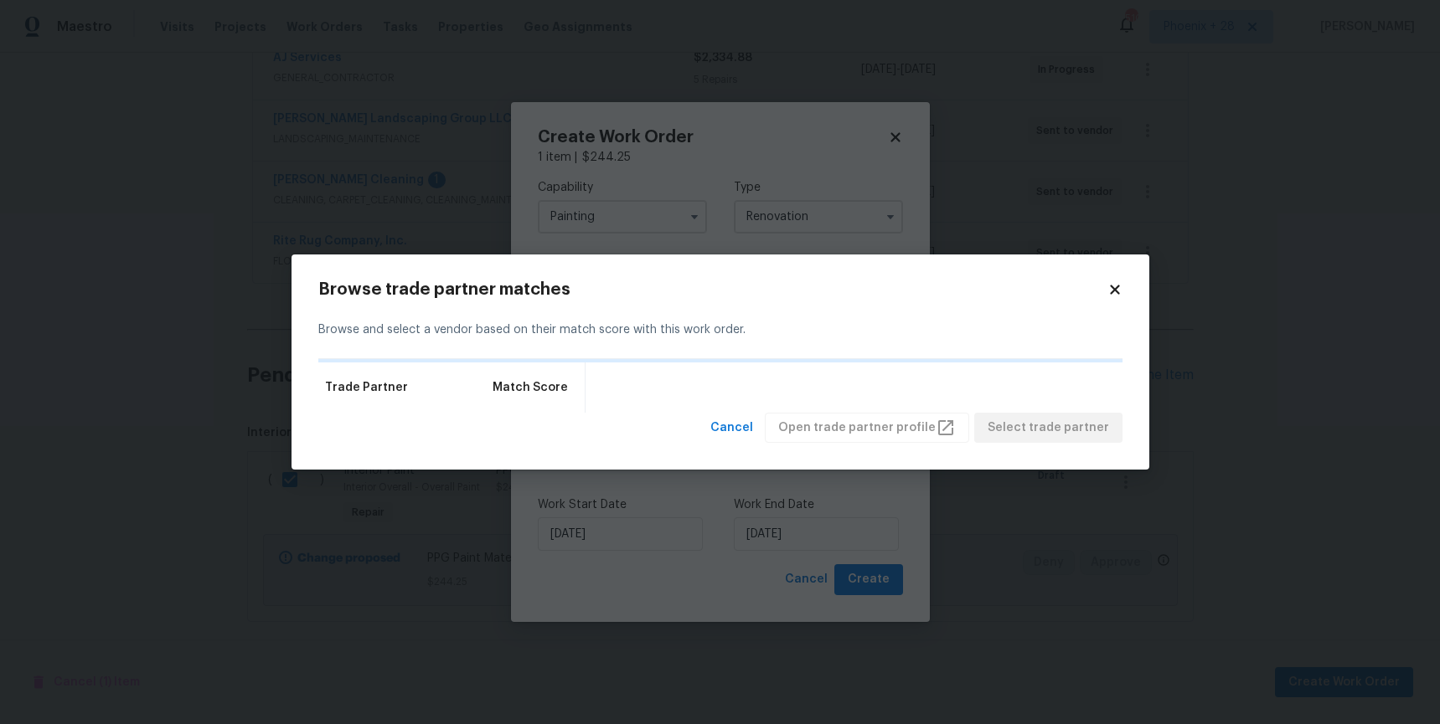
click at [1110, 291] on icon at bounding box center [1114, 289] width 15 height 15
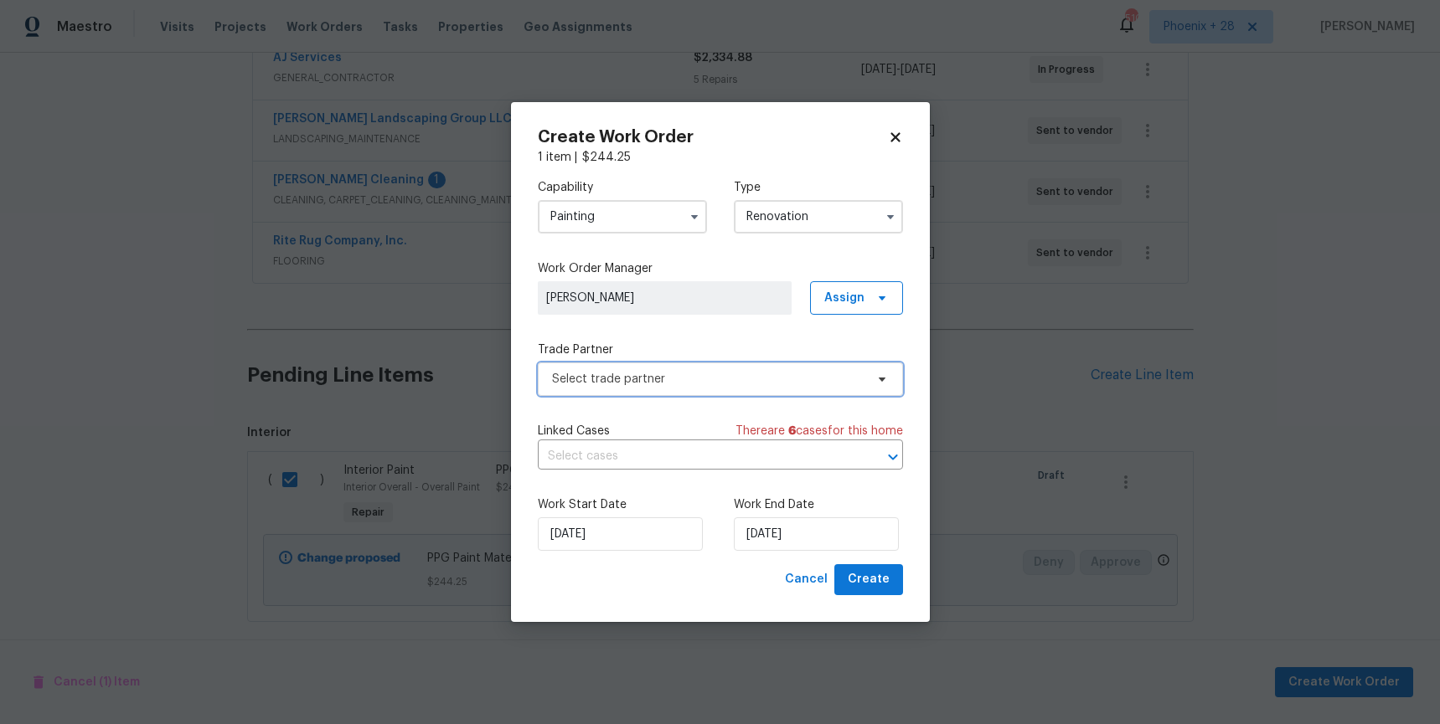
click at [724, 386] on span "Select trade partner" at bounding box center [708, 379] width 312 height 17
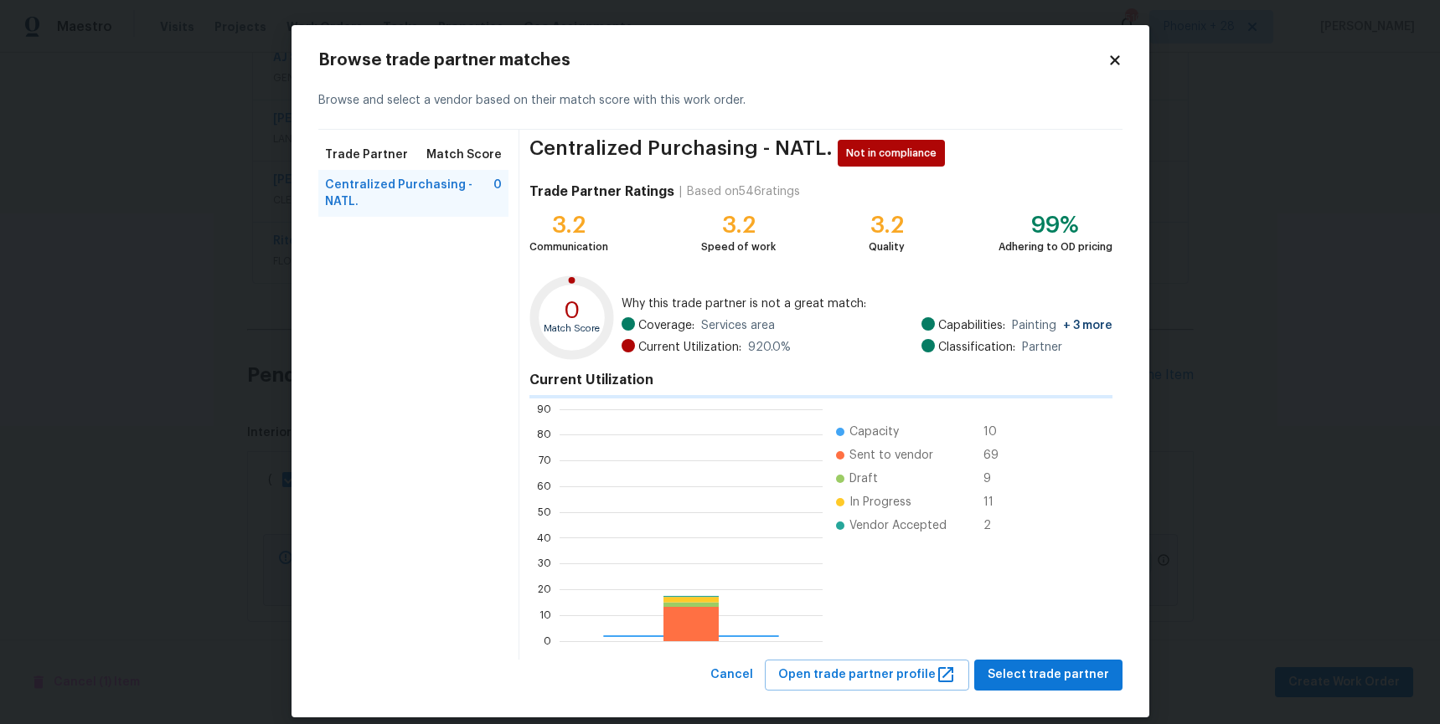
scroll to position [234, 263]
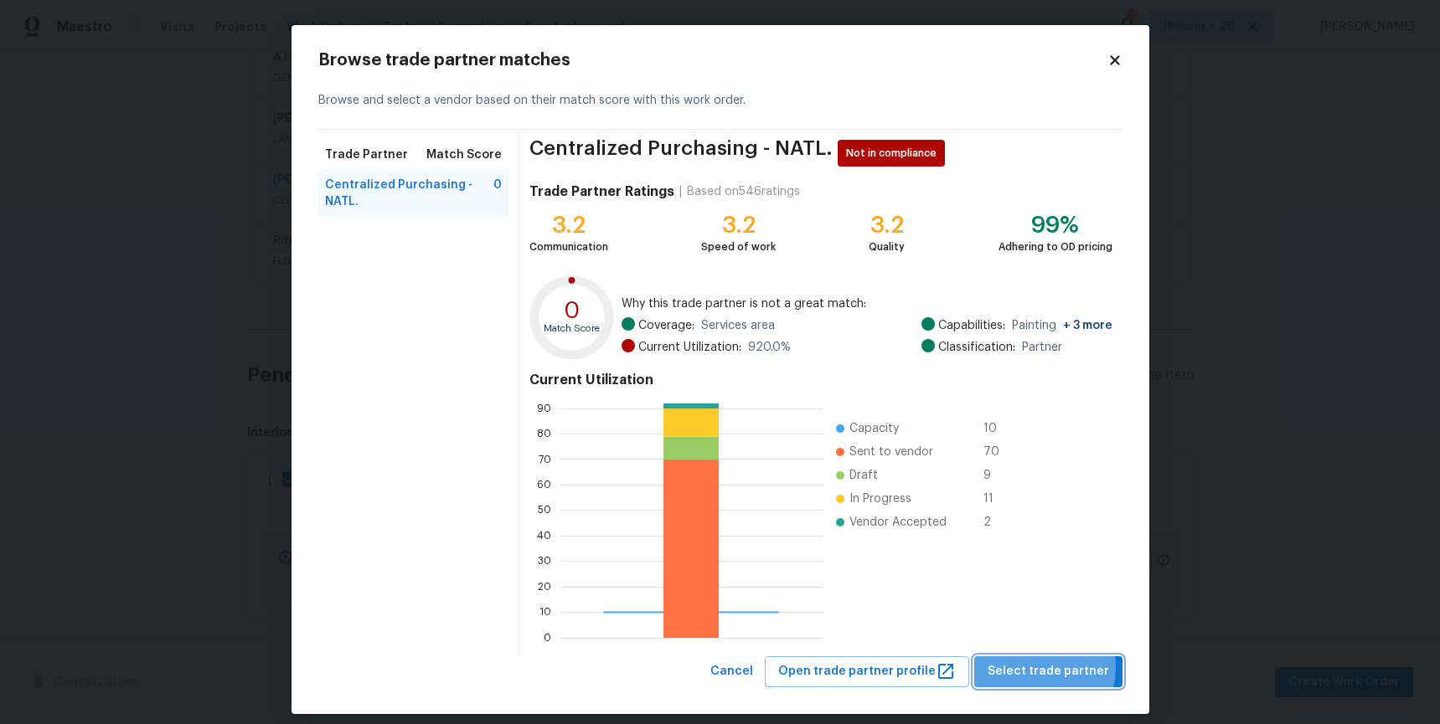
click at [1016, 667] on span "Select trade partner" at bounding box center [1047, 672] width 121 height 21
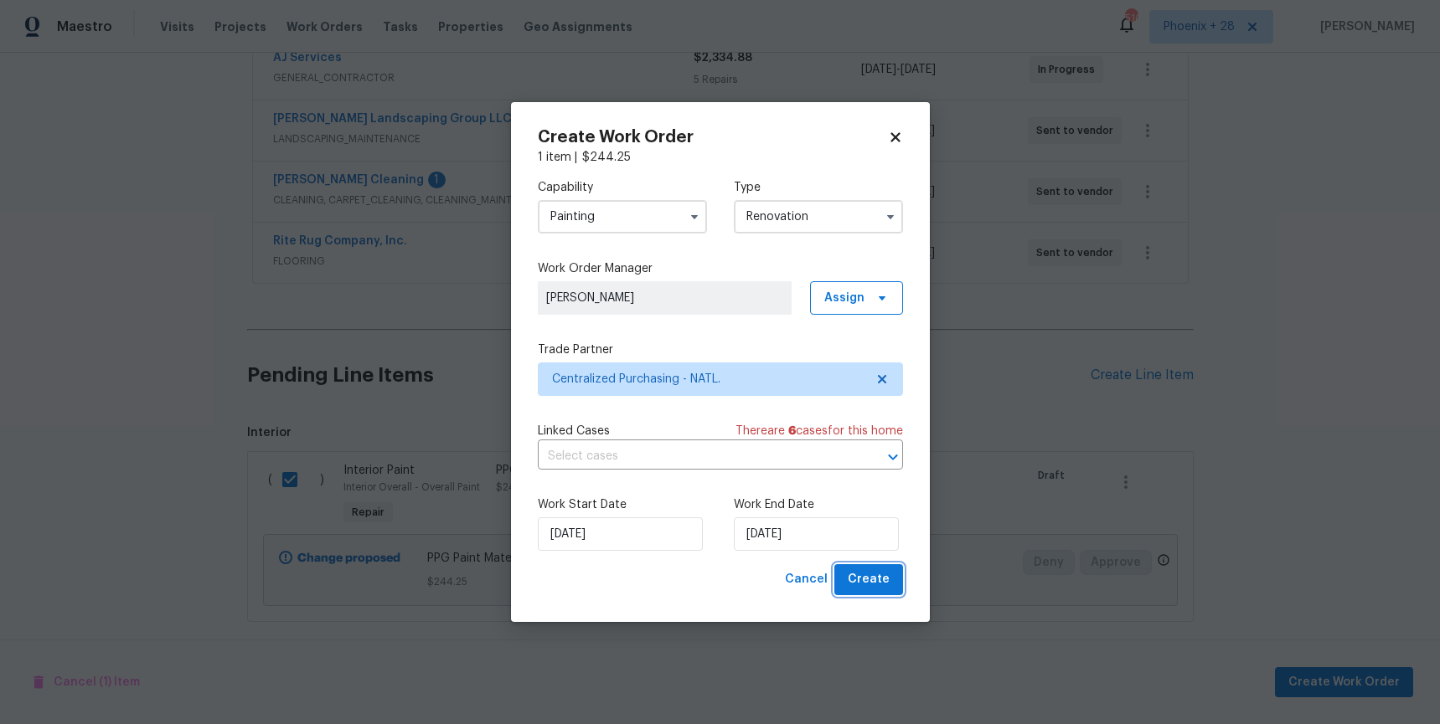
click at [863, 589] on span "Create" at bounding box center [869, 579] width 42 height 21
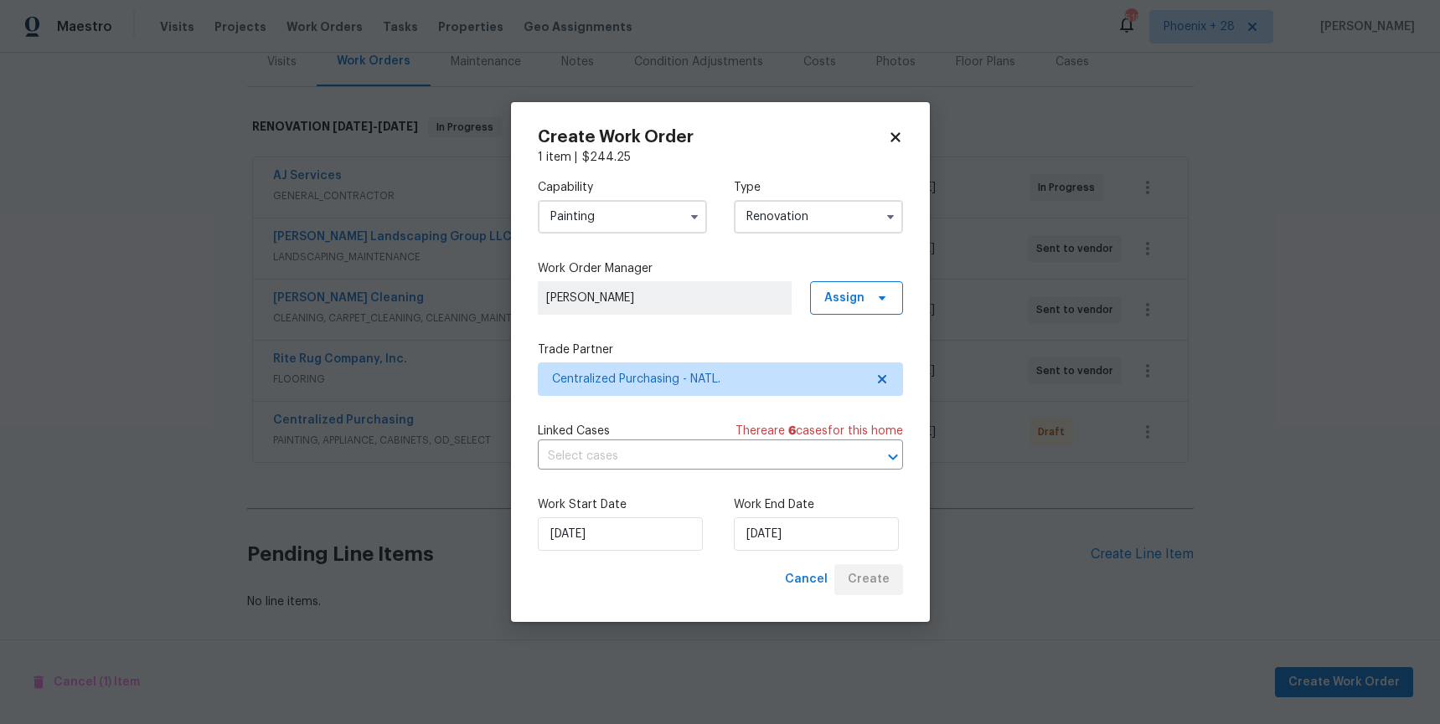
scroll to position [217, 0]
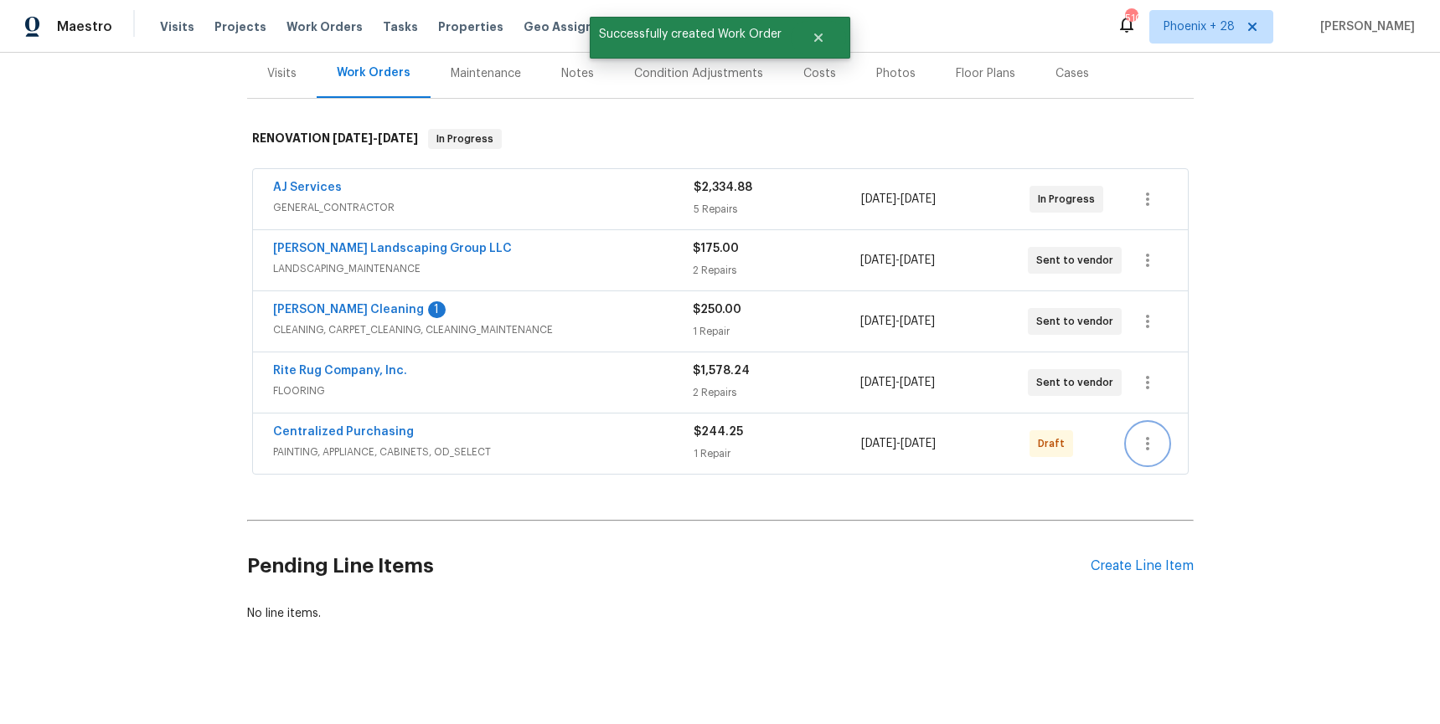
click at [1133, 424] on button "button" at bounding box center [1147, 444] width 40 height 40
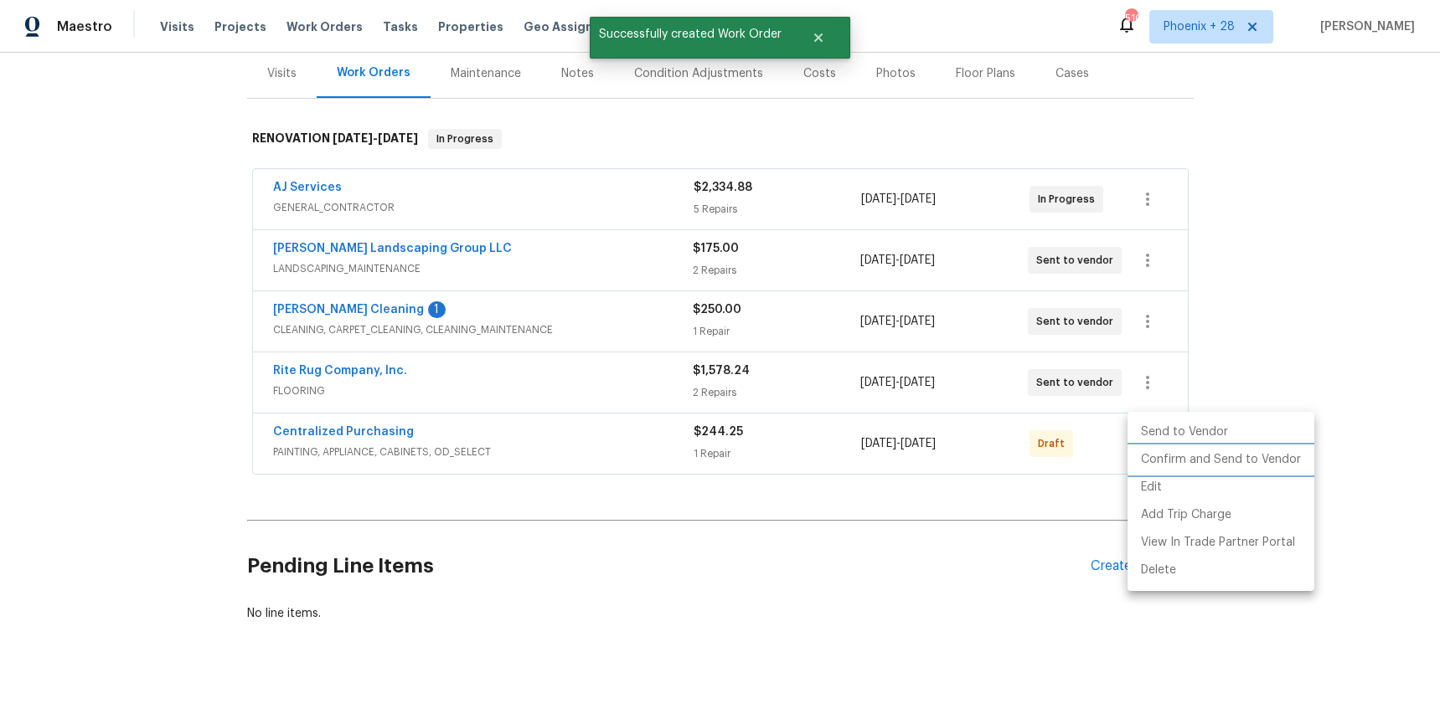
click at [1146, 447] on li "Confirm and Send to Vendor" at bounding box center [1220, 460] width 187 height 28
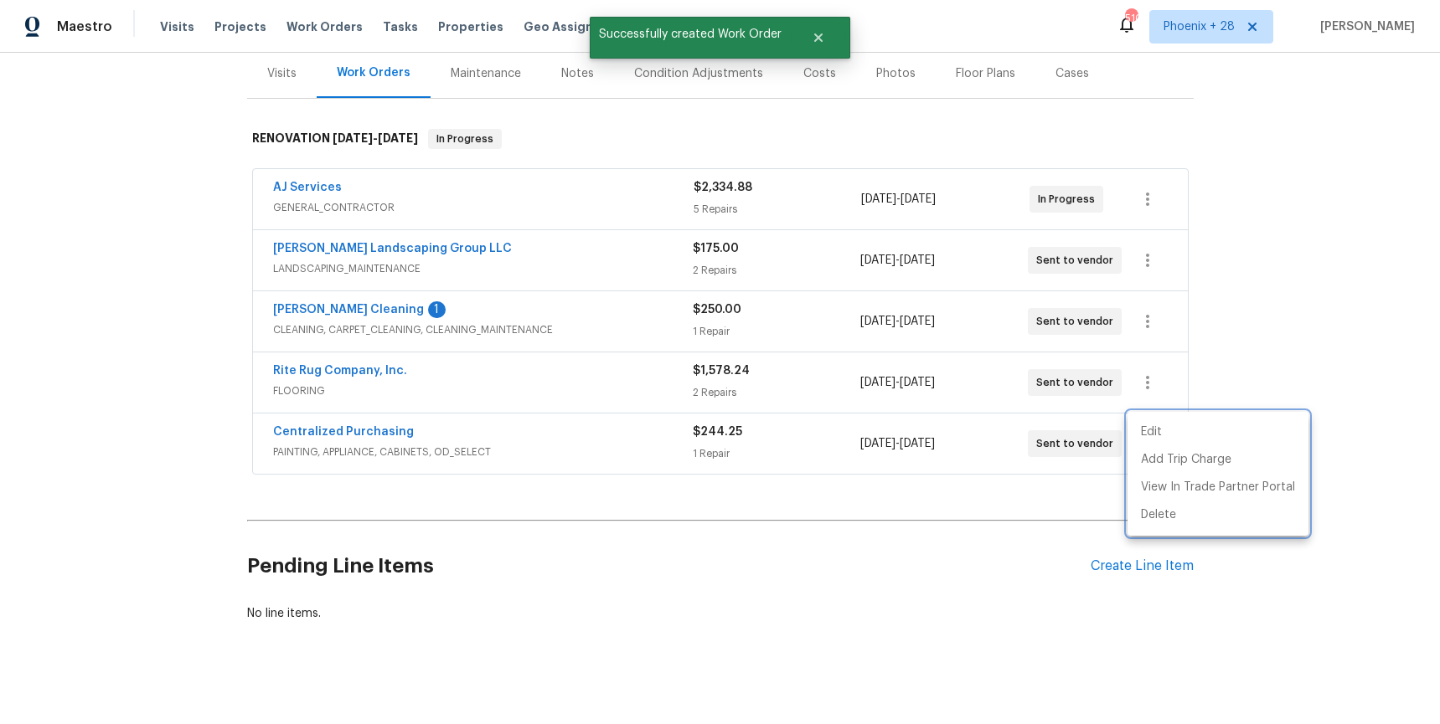
drag, startPoint x: 353, startPoint y: 451, endPoint x: 333, endPoint y: 424, distance: 33.5
click at [346, 446] on div at bounding box center [720, 362] width 1440 height 724
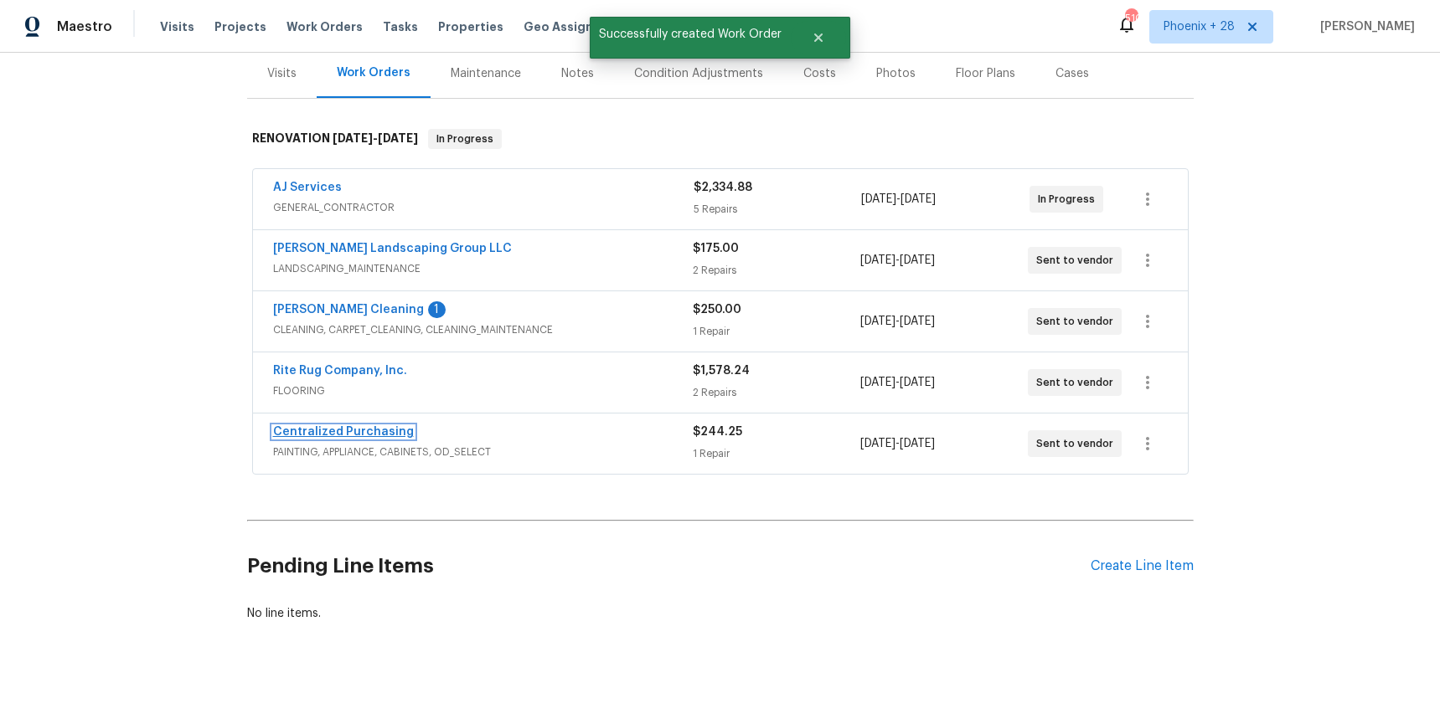
click at [336, 426] on link "Centralized Purchasing" at bounding box center [343, 432] width 141 height 12
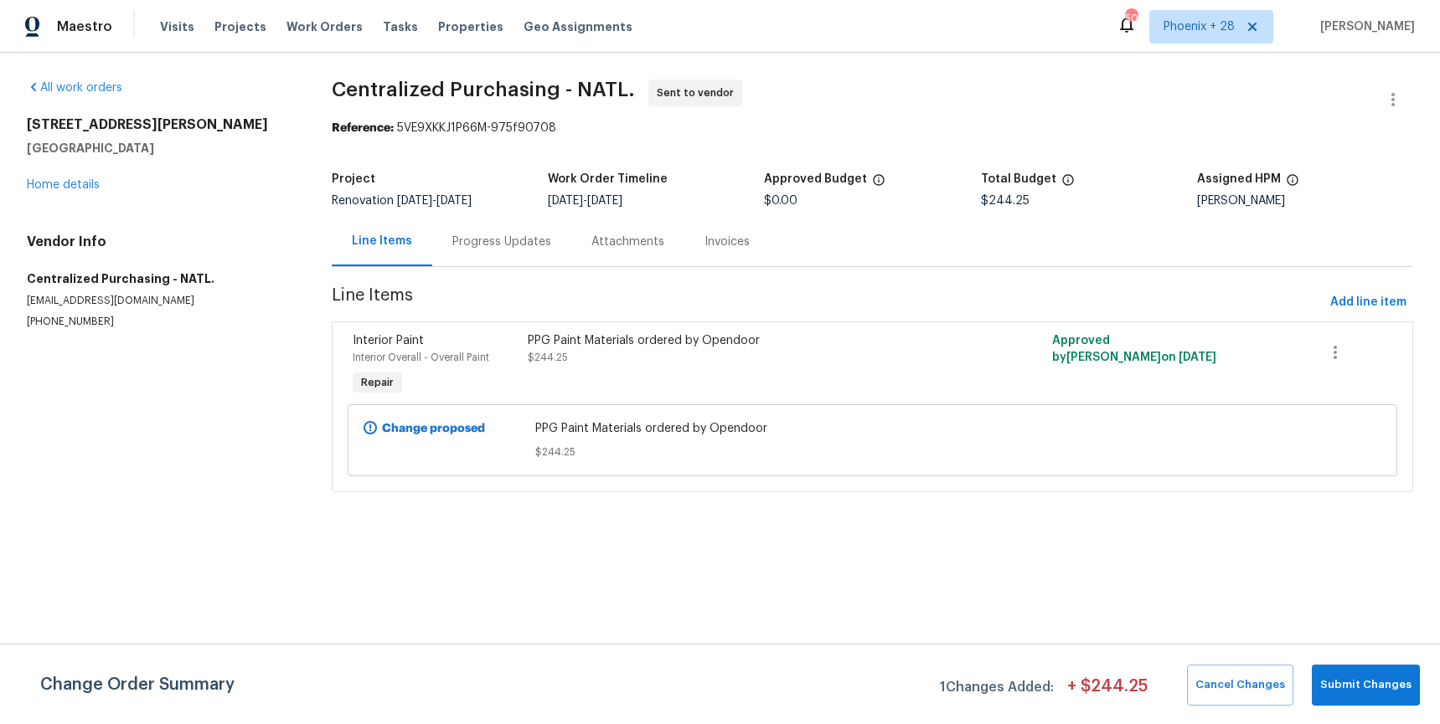
click at [325, 27] on span "Work Orders" at bounding box center [324, 26] width 76 height 17
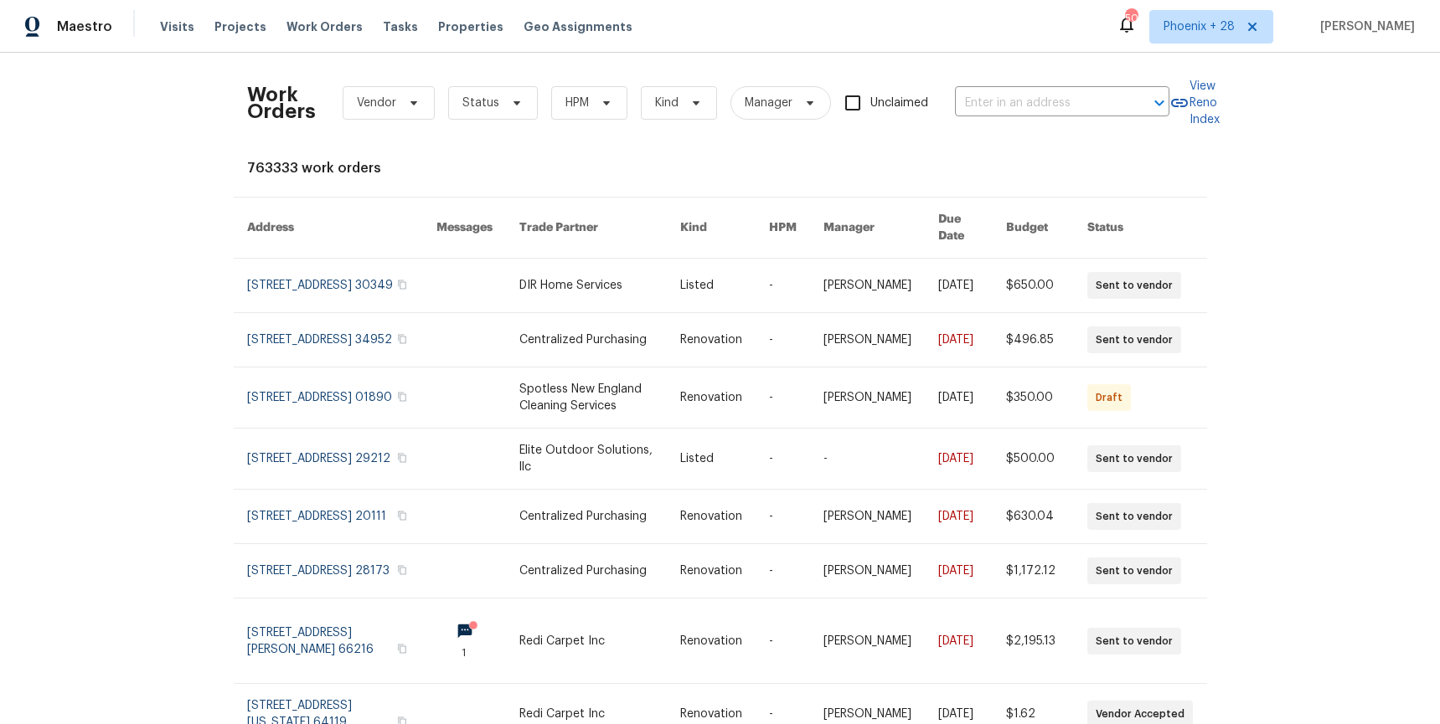
click at [947, 97] on div "Work Orders Vendor Status HPM Kind Manager Unclaimed ​" at bounding box center [708, 103] width 922 height 74
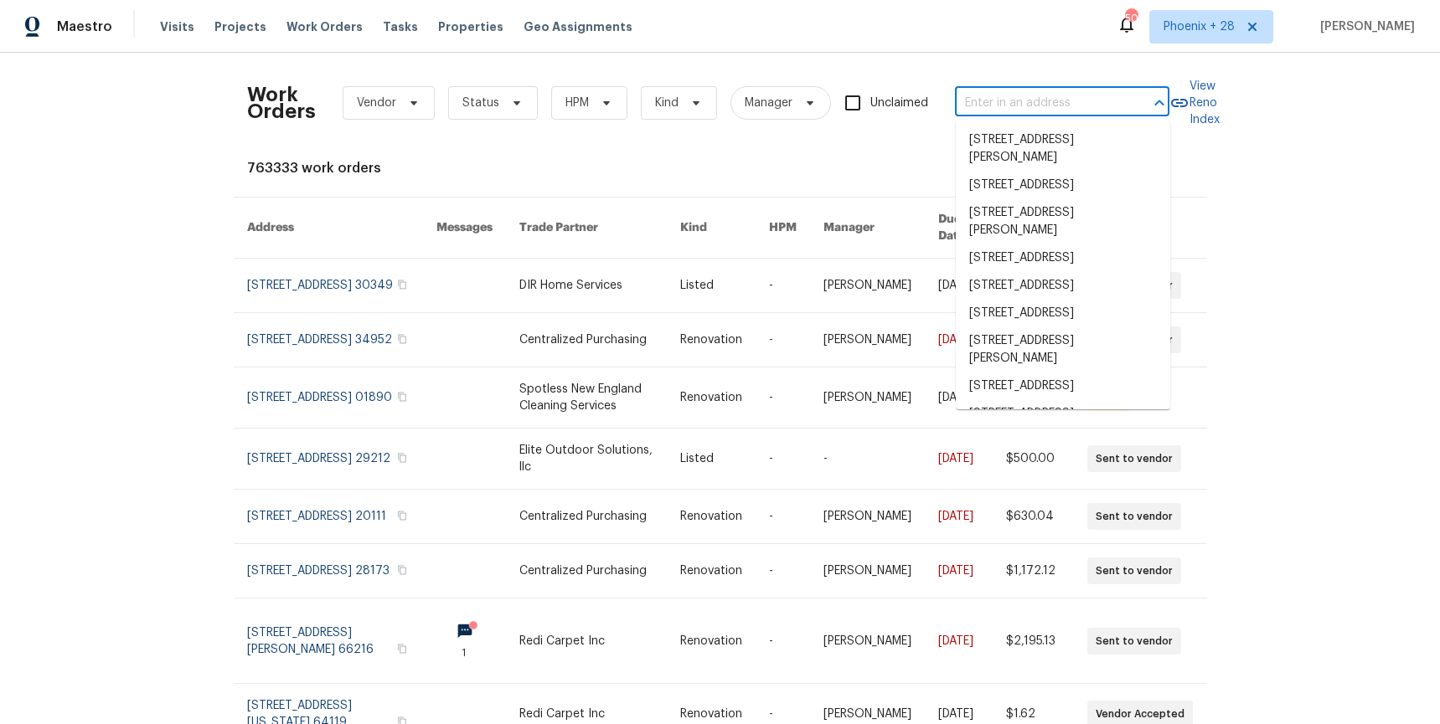
click at [960, 97] on input "text" at bounding box center [1038, 103] width 167 height 26
paste input "[STREET_ADDRESS]"
type input "[STREET_ADDRESS]"
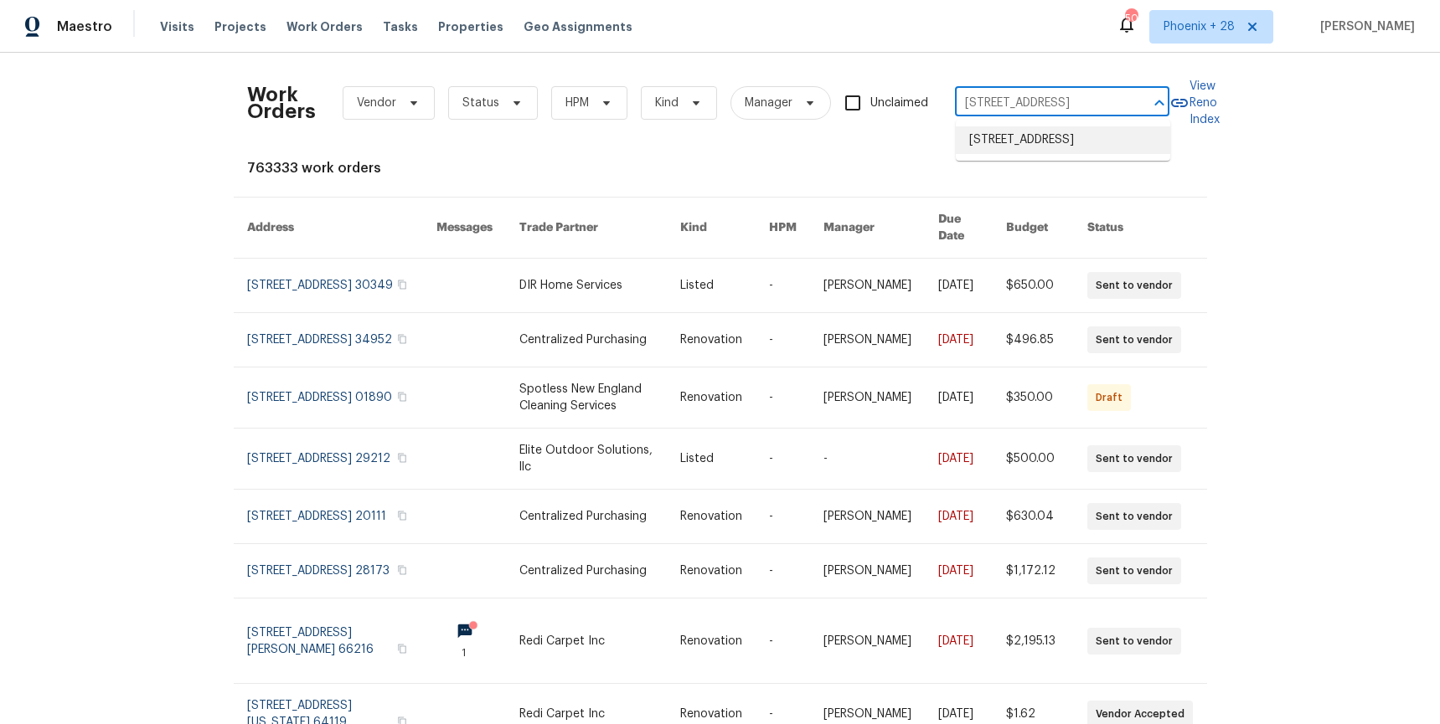
click at [1005, 144] on li "[STREET_ADDRESS]" at bounding box center [1063, 140] width 214 height 28
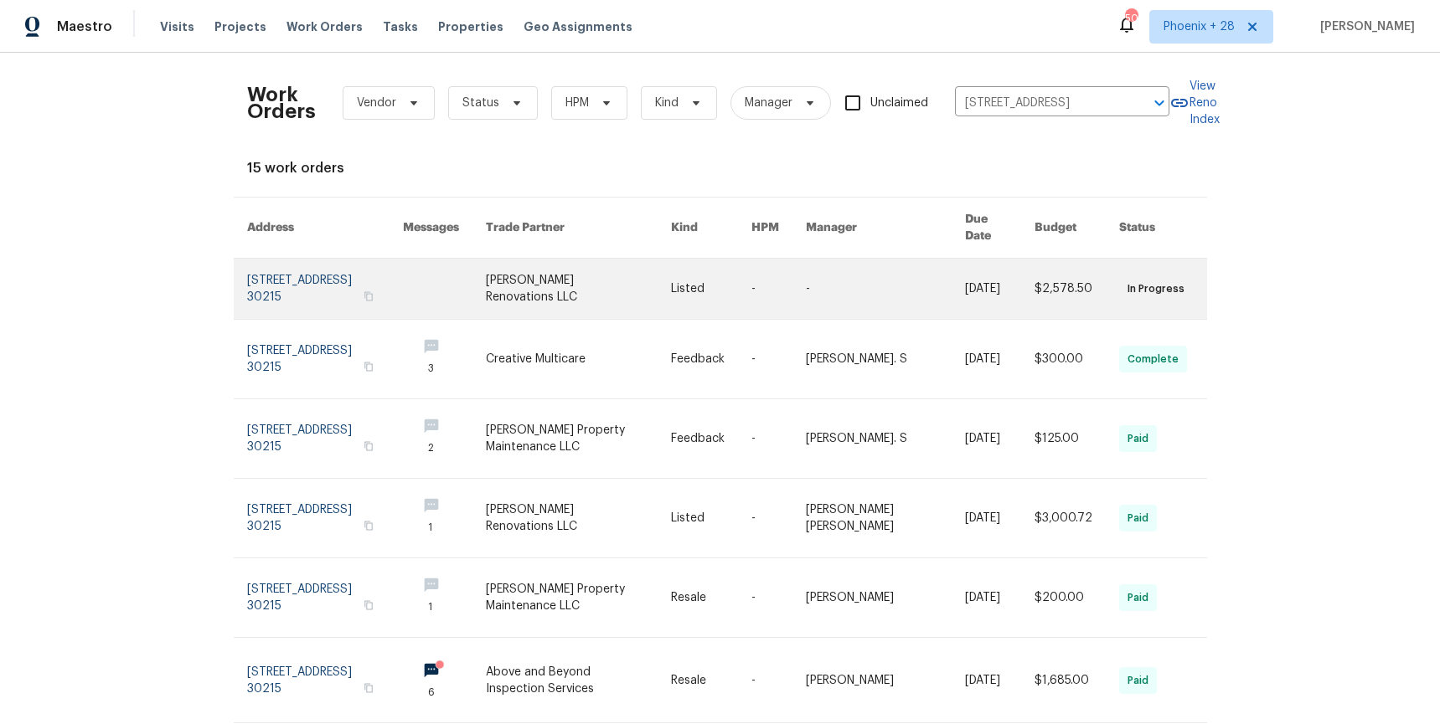
click at [657, 259] on link at bounding box center [578, 289] width 185 height 60
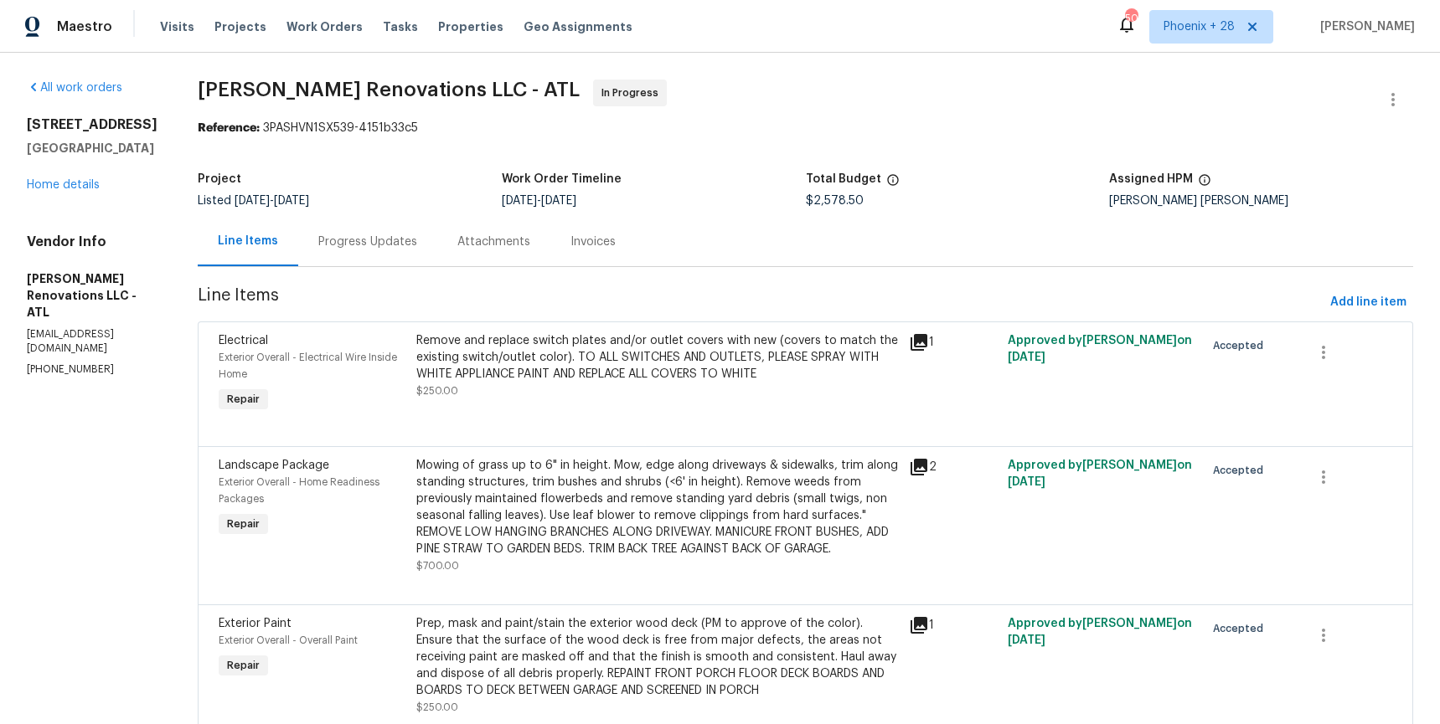
click at [76, 192] on div "[STREET_ADDRESS] Home details" at bounding box center [92, 154] width 131 height 77
click at [76, 185] on link "Home details" at bounding box center [63, 185] width 73 height 12
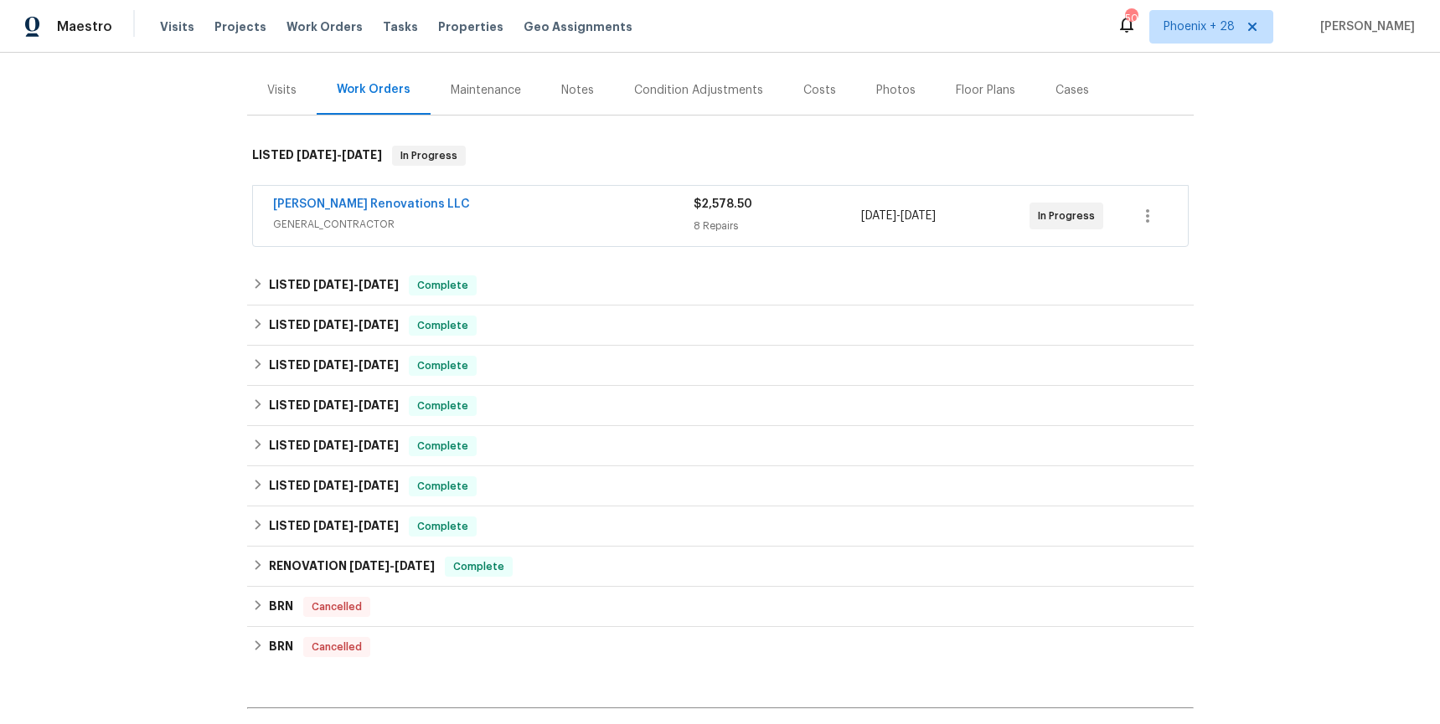
scroll to position [243, 0]
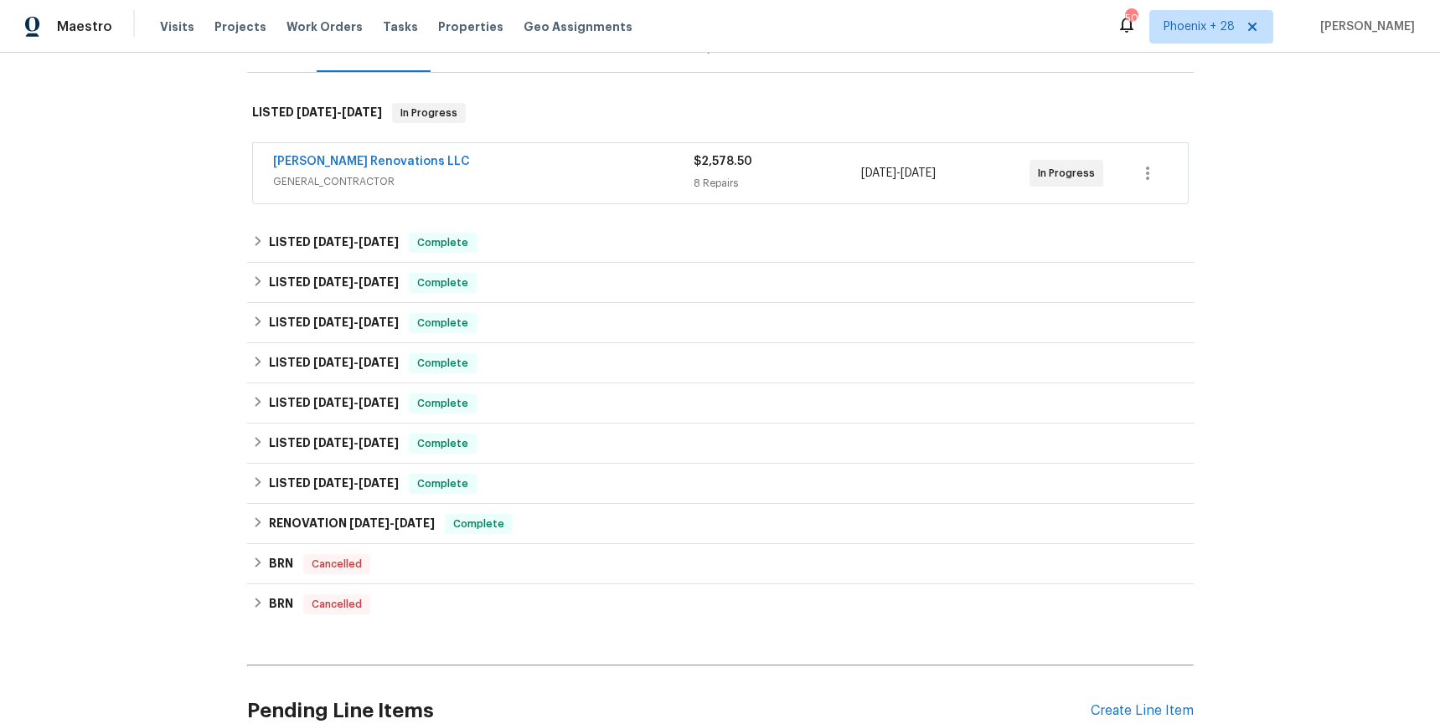
click at [1177, 684] on div "Pending Line Items Create Line Item" at bounding box center [720, 711] width 946 height 78
click at [1174, 703] on div "Create Line Item" at bounding box center [1141, 711] width 103 height 16
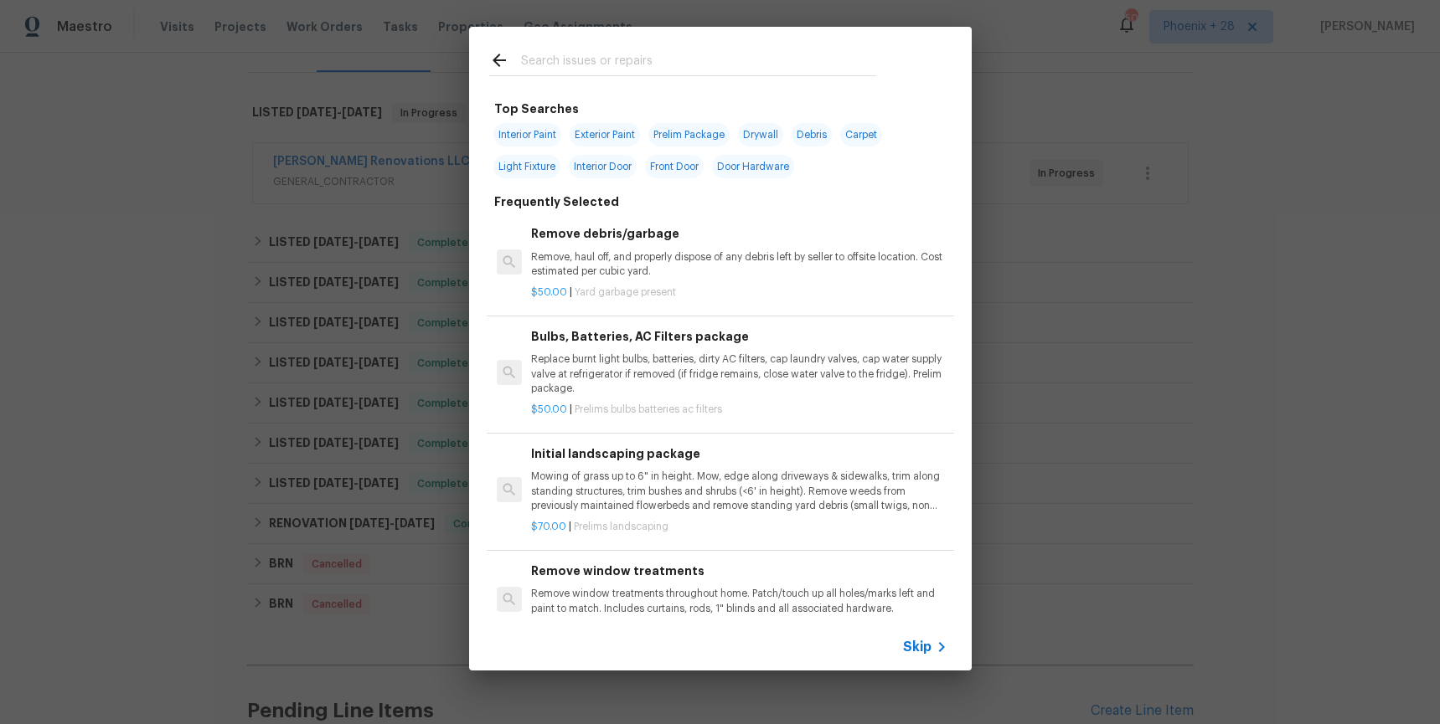
click at [599, 68] on input "text" at bounding box center [698, 62] width 355 height 25
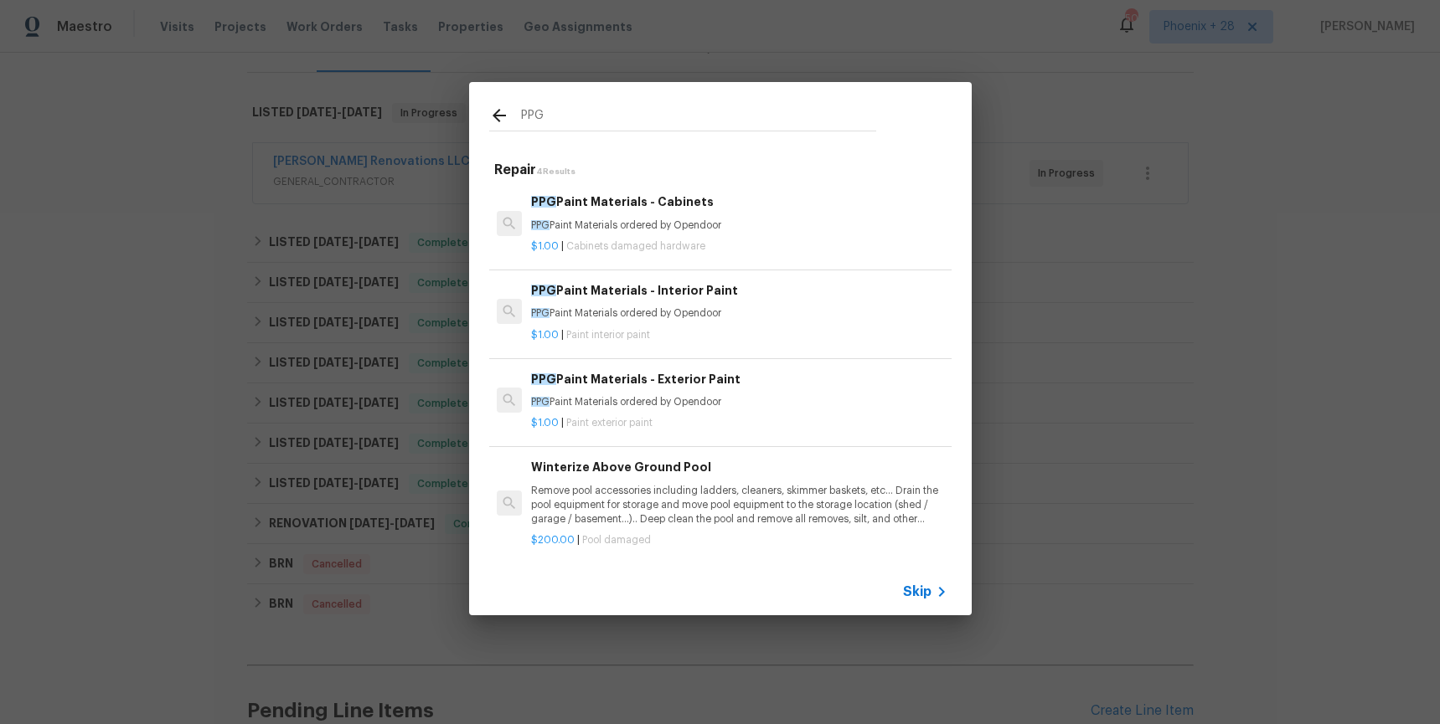
type input "PPG"
click at [745, 297] on h6 "PPG Paint Materials - Interior Paint" at bounding box center [738, 290] width 415 height 18
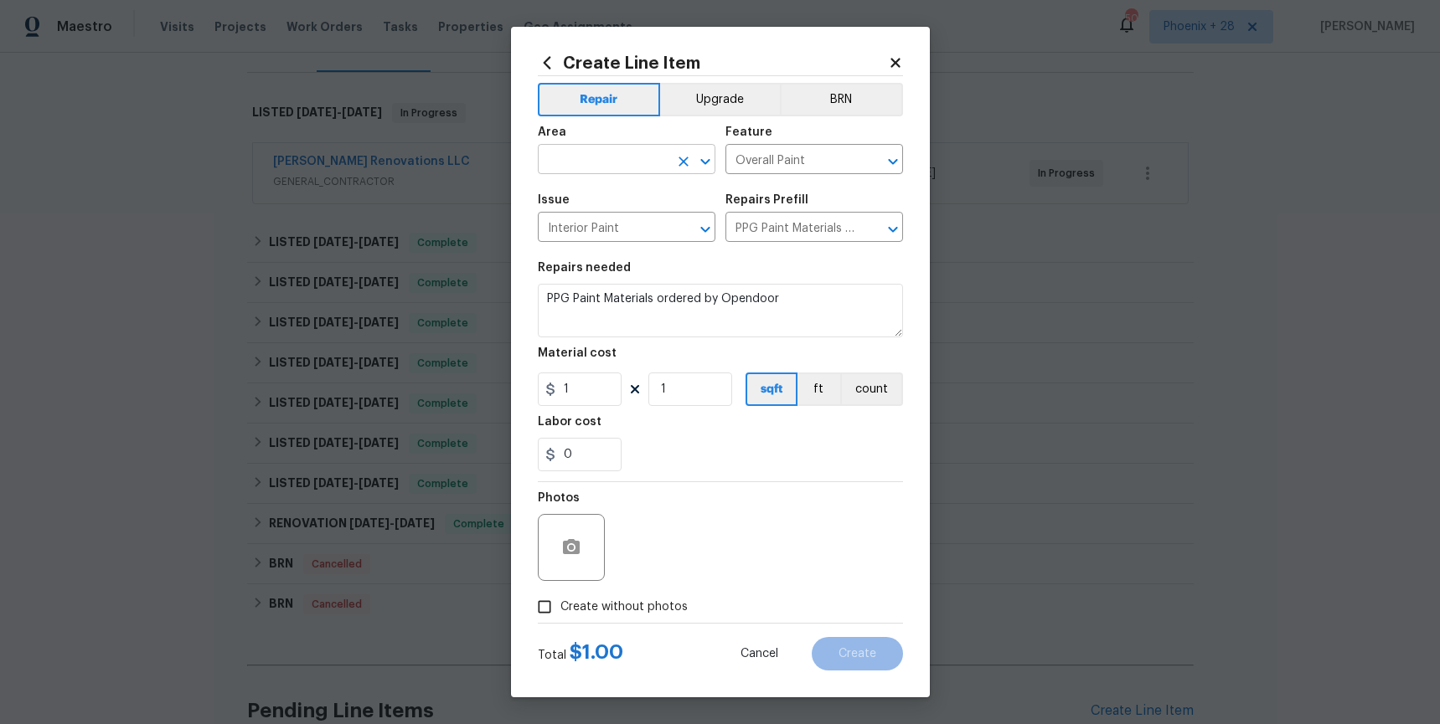
click at [604, 156] on input "text" at bounding box center [603, 161] width 131 height 26
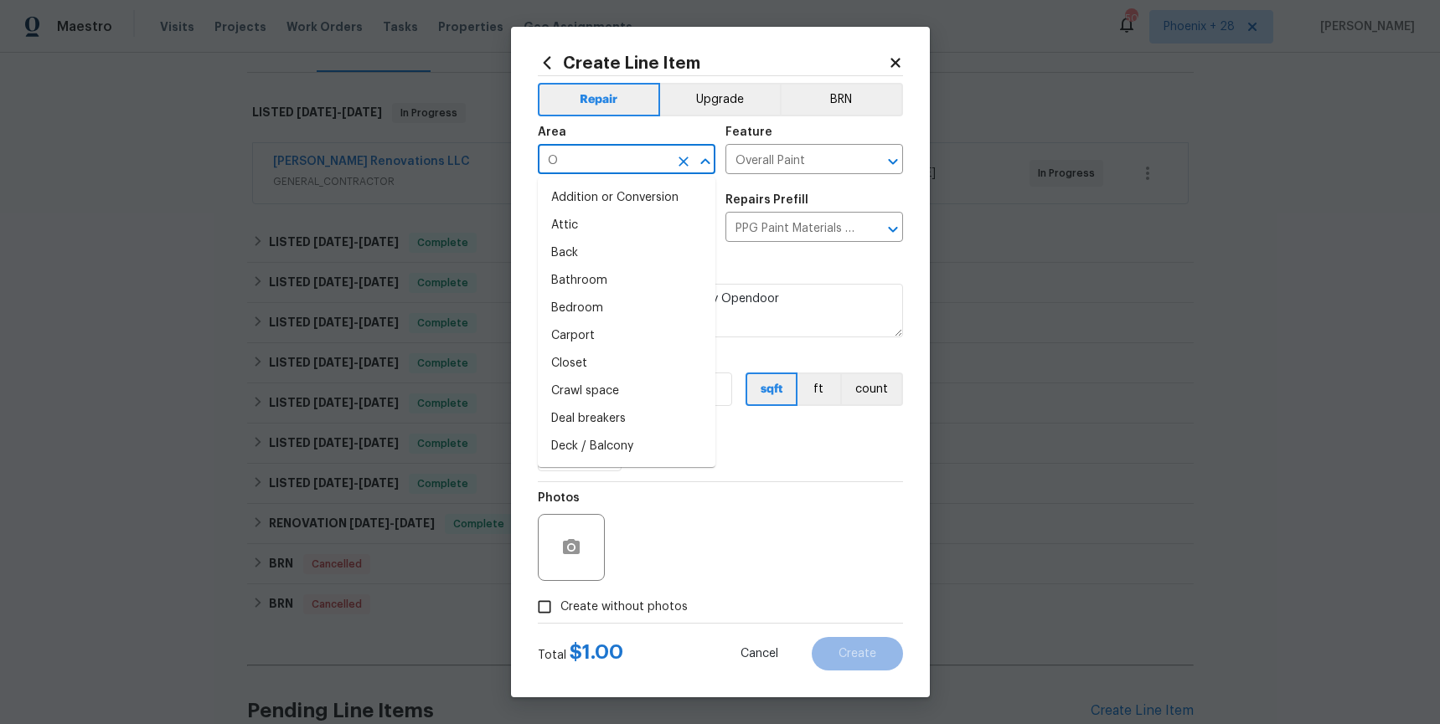
type input "OV"
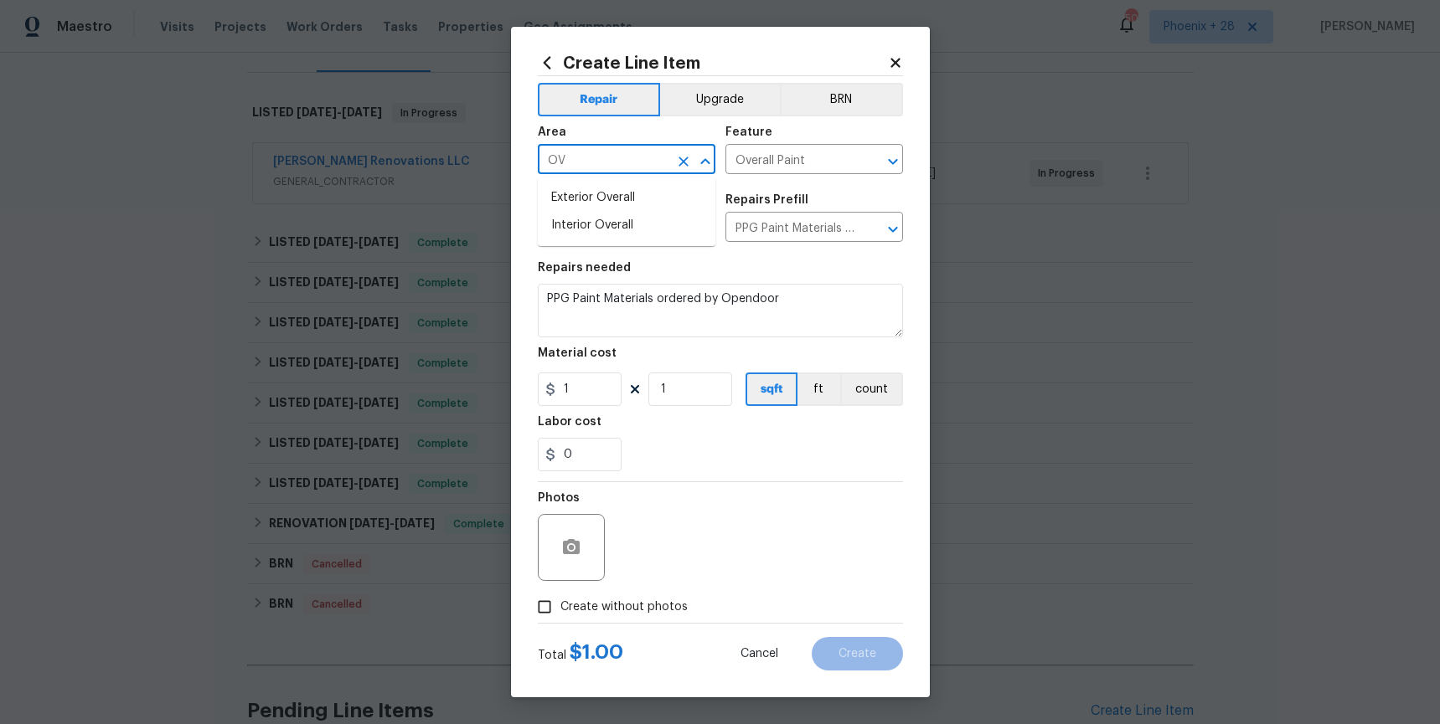
click at [683, 161] on icon "Clear" at bounding box center [683, 162] width 10 height 10
click at [550, 69] on icon at bounding box center [547, 63] width 18 height 18
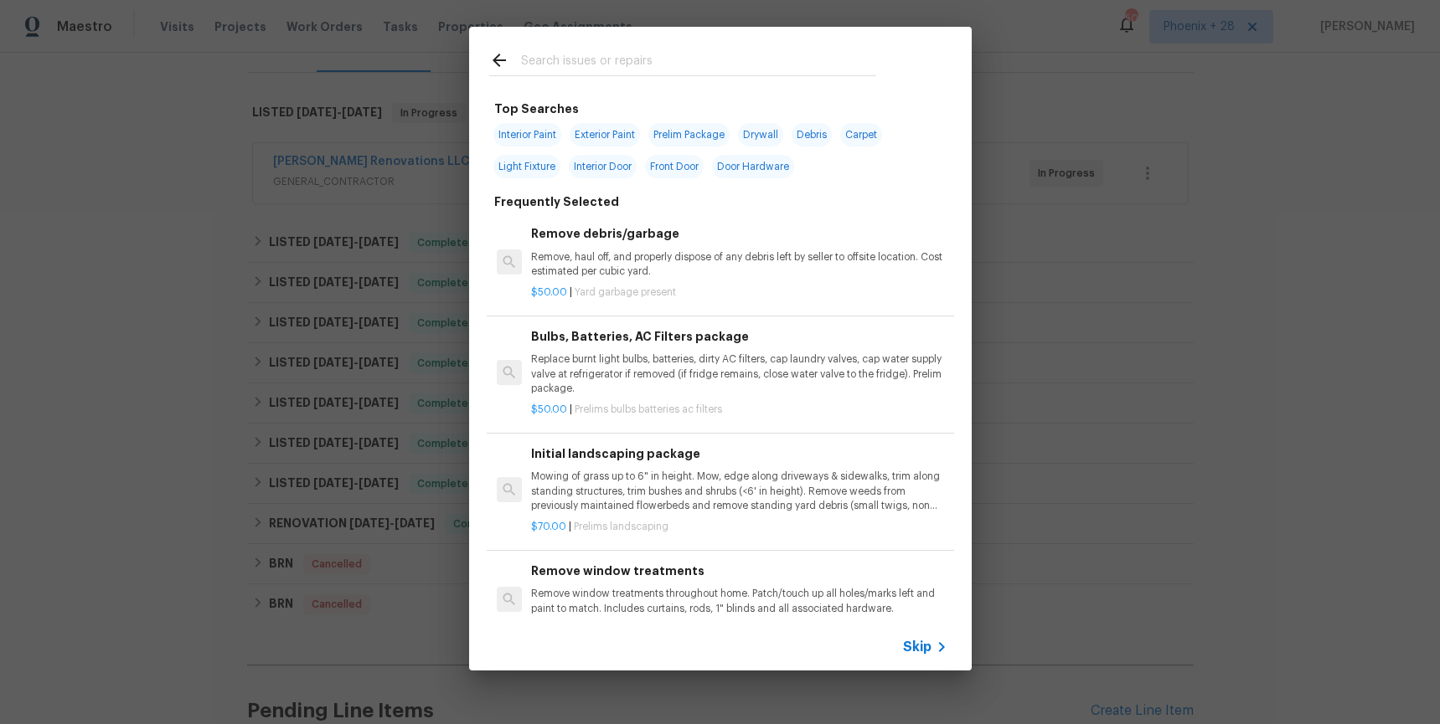
click at [609, 75] on input "text" at bounding box center [698, 62] width 355 height 25
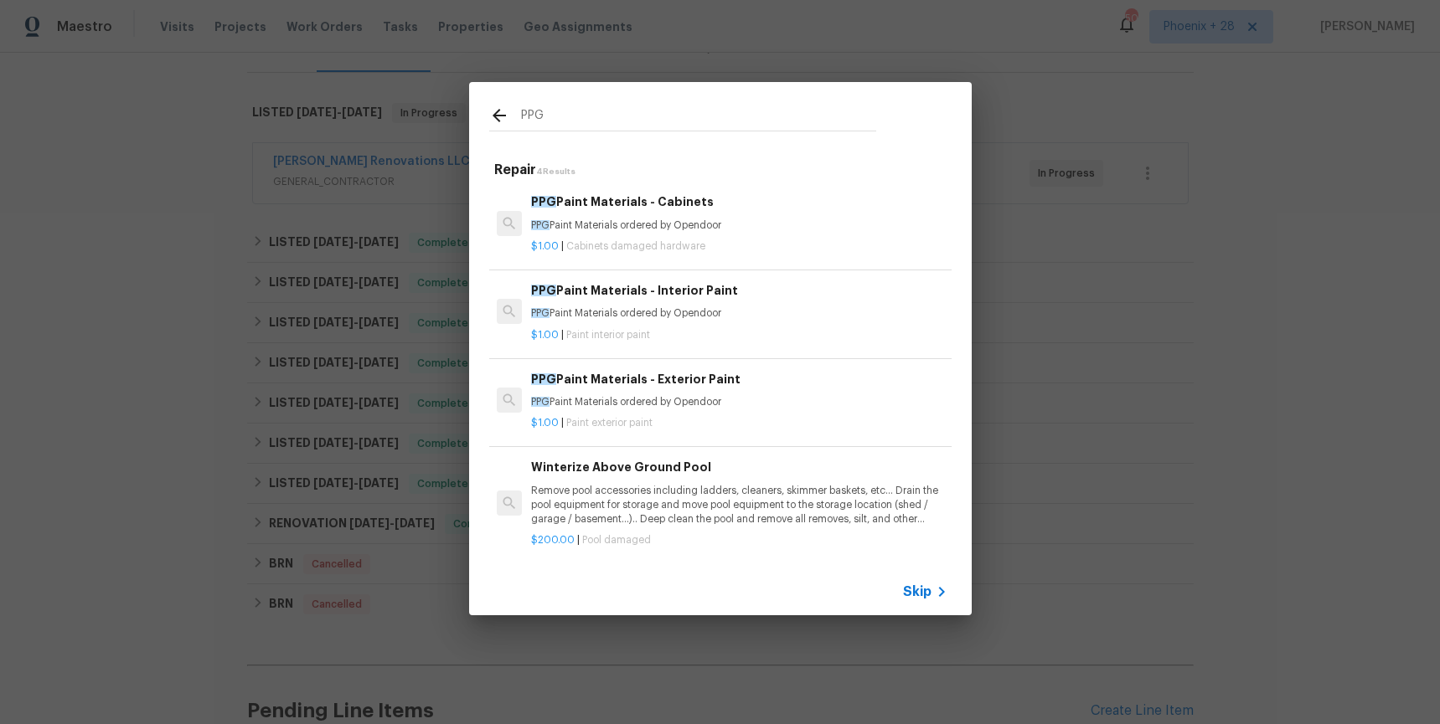
type input "PPG"
click at [756, 393] on div "PPG Paint Materials - Exterior Paint PPG Paint Materials ordered by Opendoor" at bounding box center [738, 390] width 415 height 40
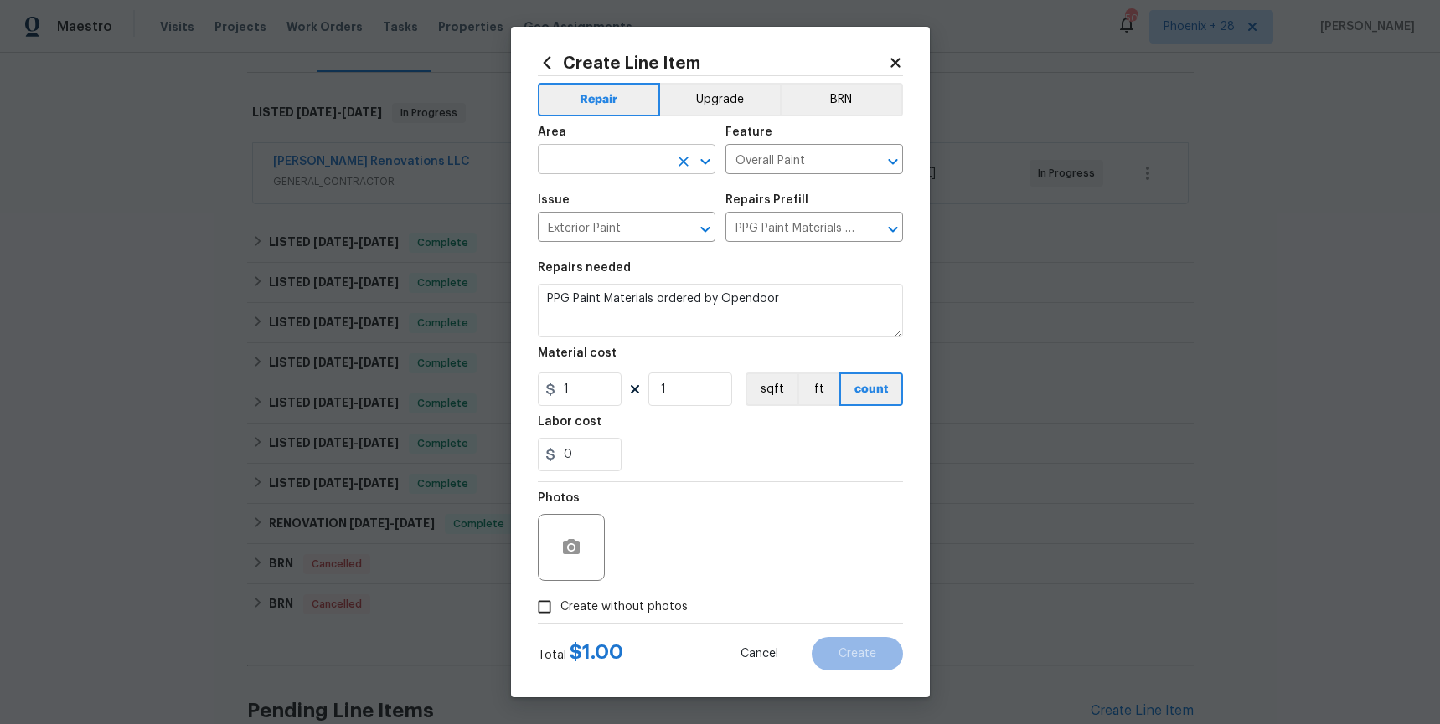
click at [621, 162] on input "text" at bounding box center [603, 161] width 131 height 26
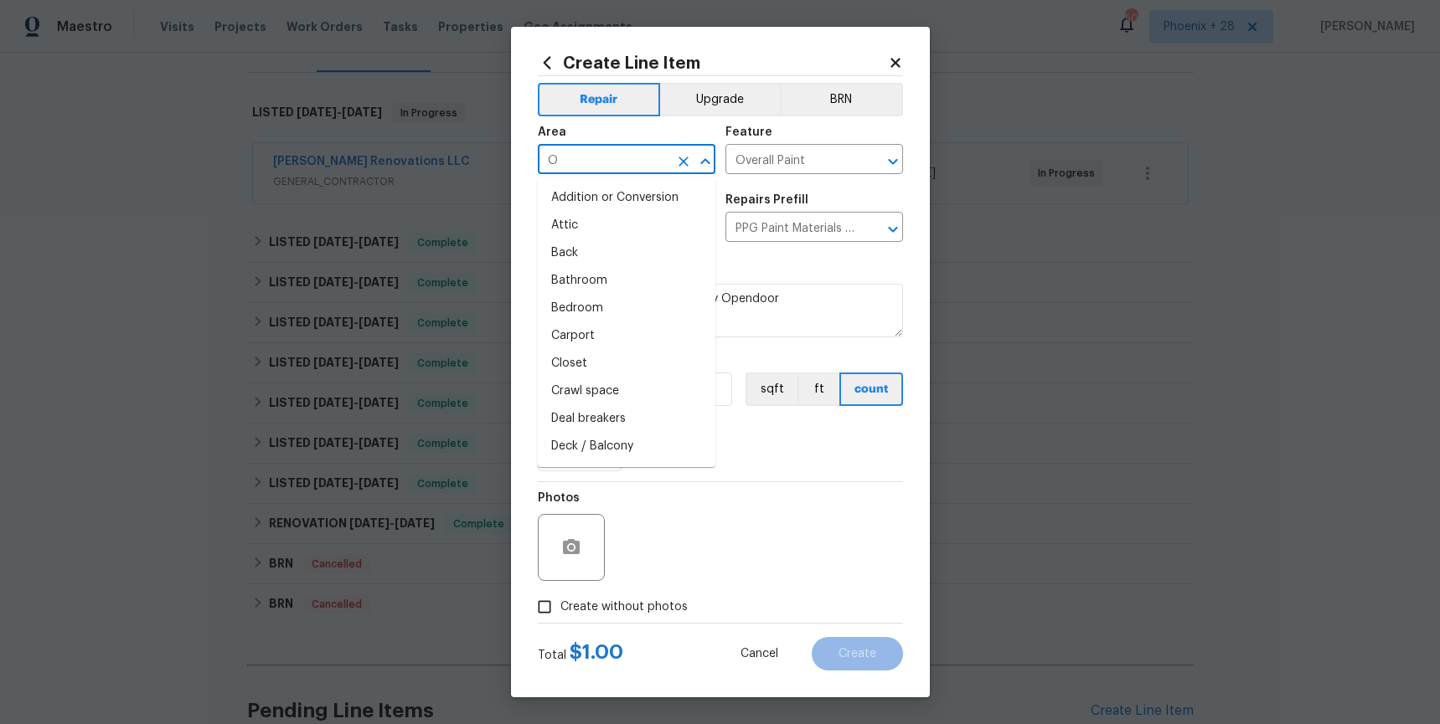
type input "OV"
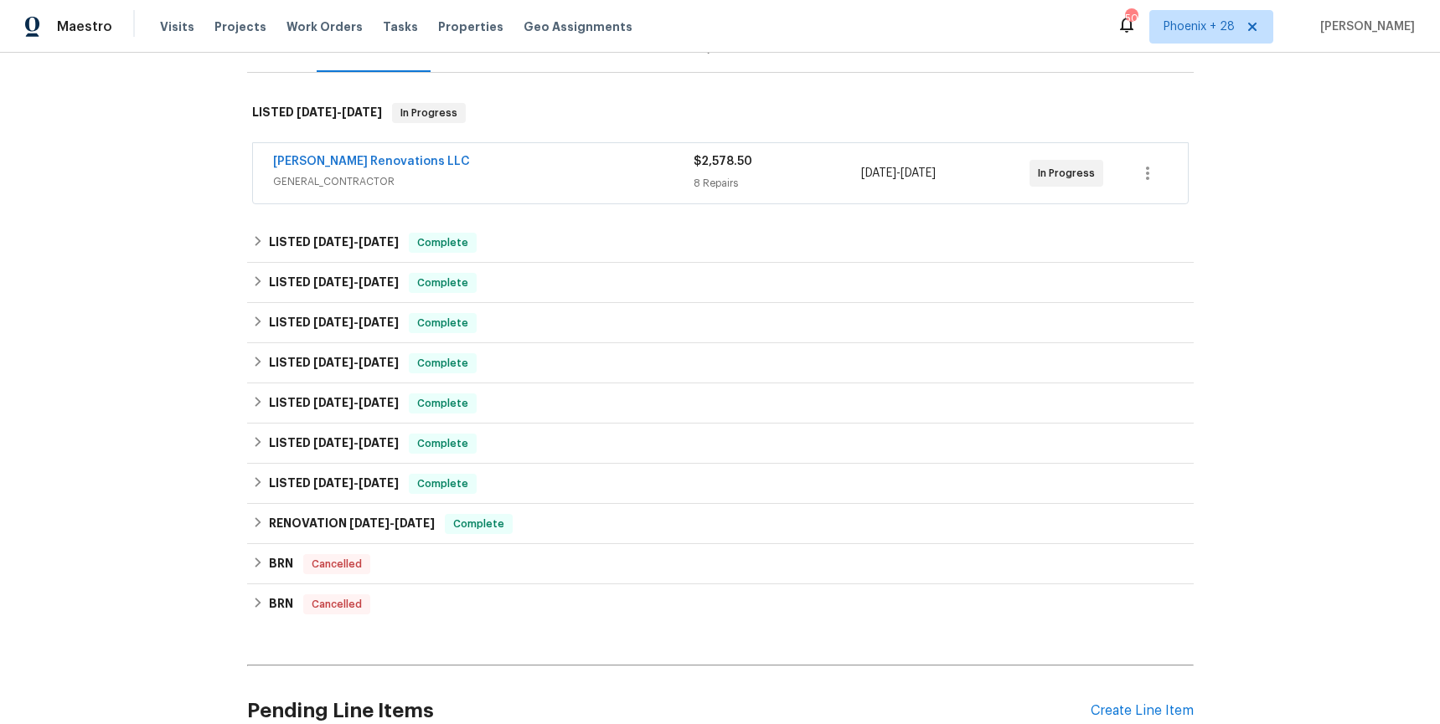
click at [479, 153] on div "[PERSON_NAME] Renovations LLC" at bounding box center [483, 163] width 420 height 20
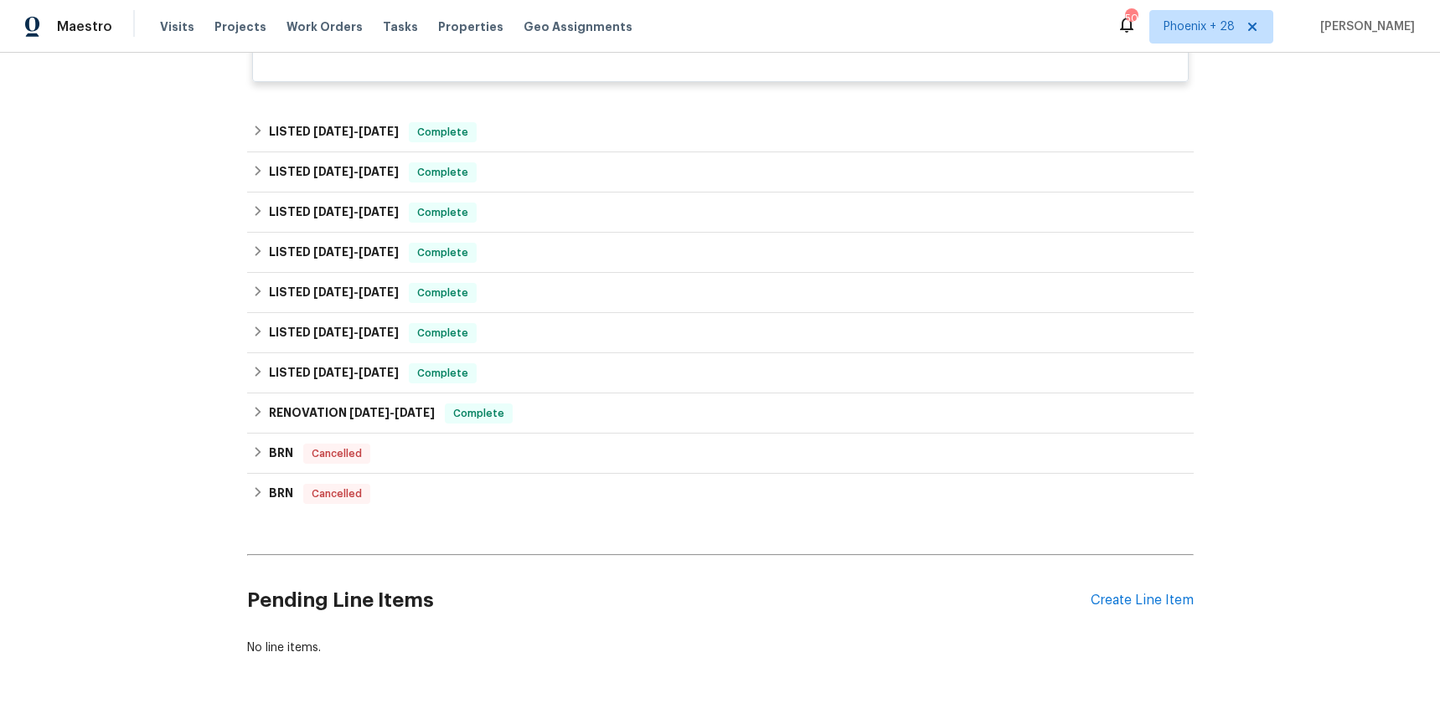
scroll to position [1574, 0]
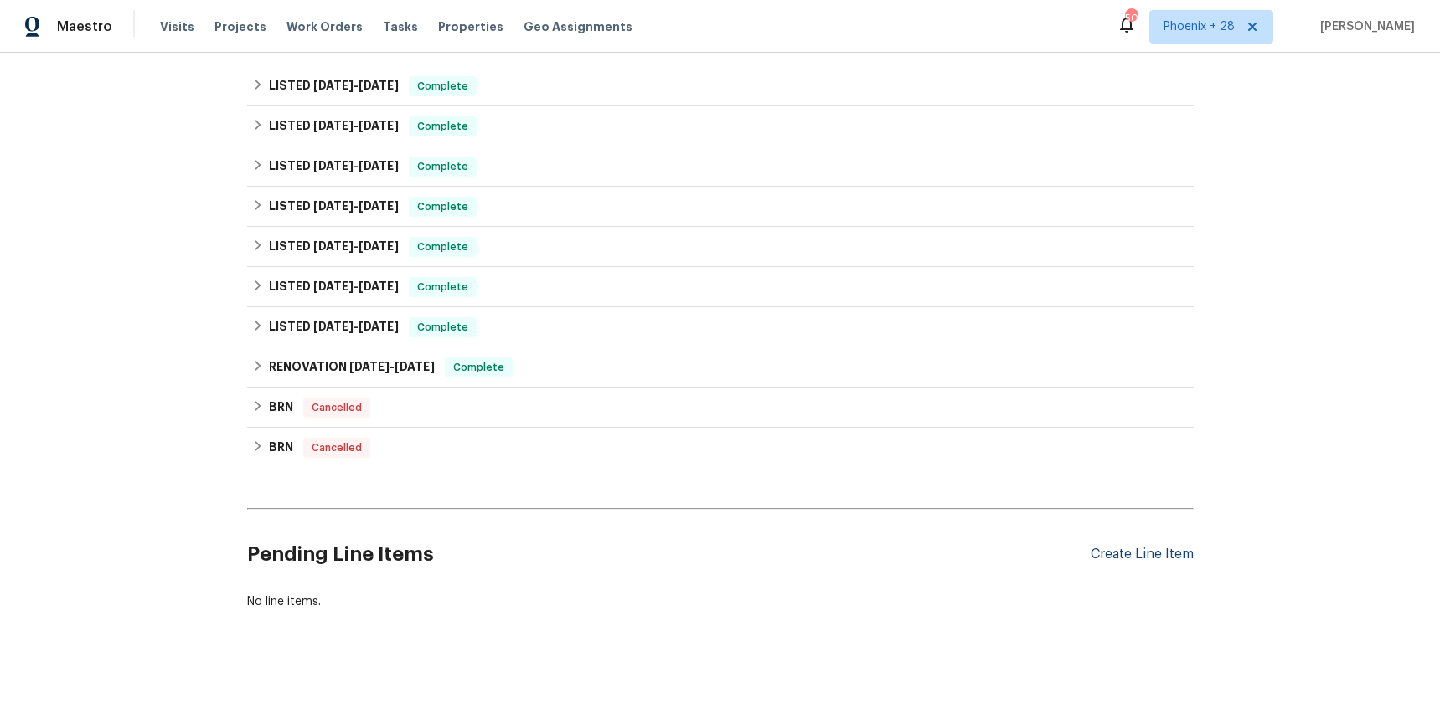
click at [1157, 551] on div "Create Line Item" at bounding box center [1141, 555] width 103 height 16
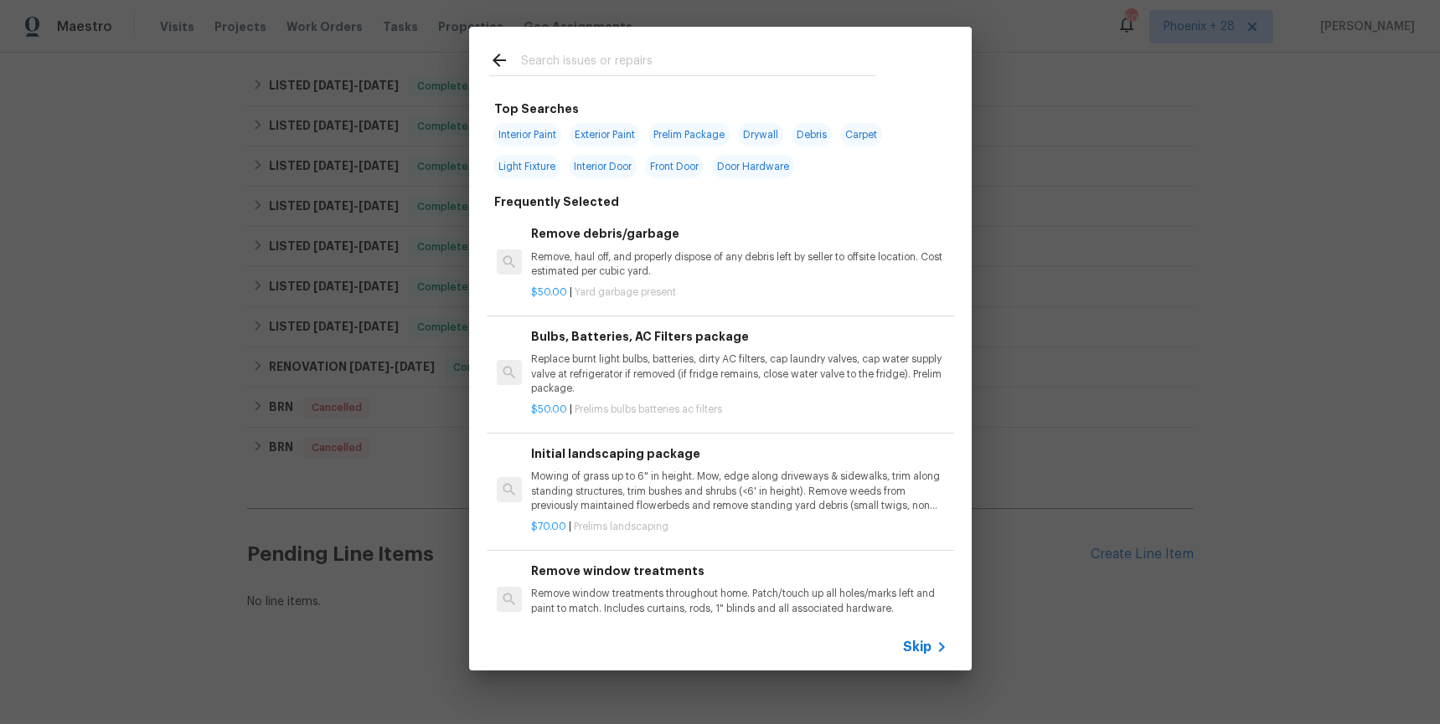
click at [567, 57] on input "text" at bounding box center [698, 62] width 355 height 25
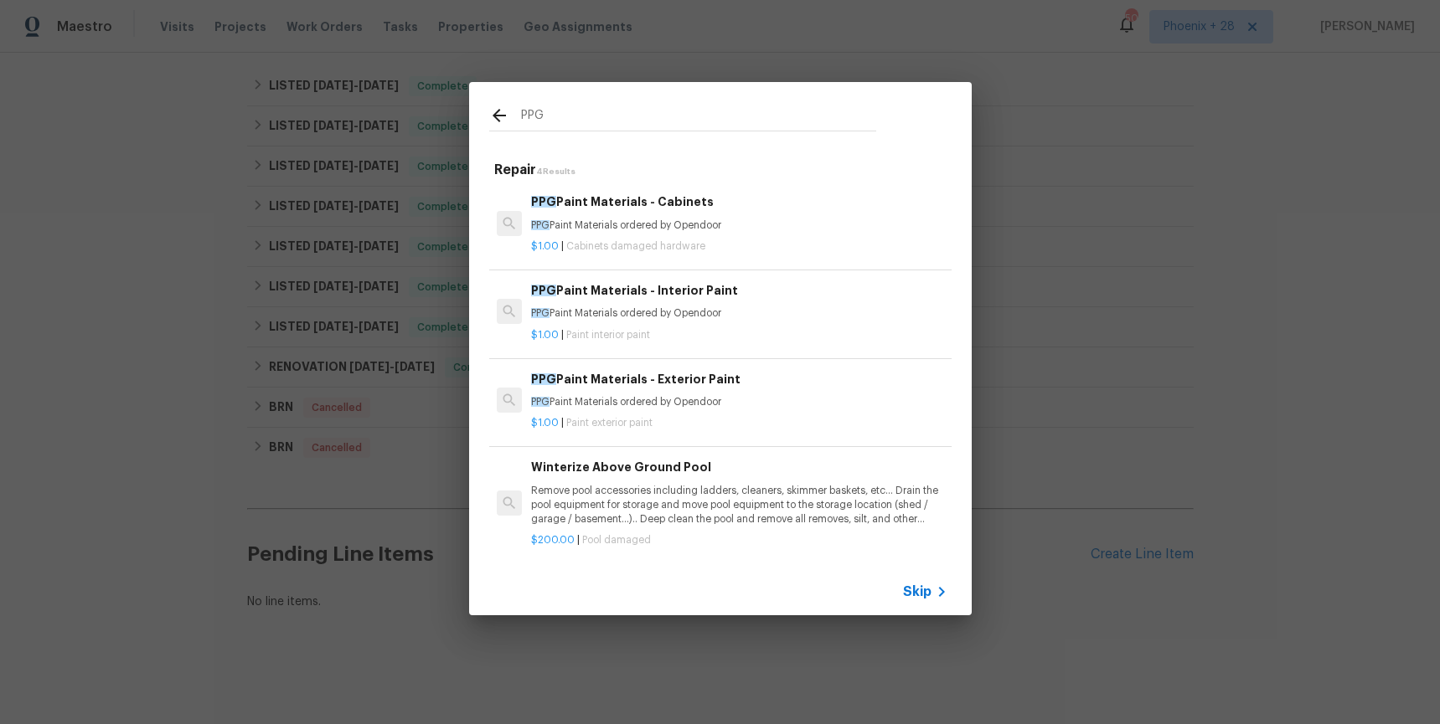
type input "PPG"
click at [728, 403] on p "PPG Paint Materials ordered by Opendoor" at bounding box center [738, 402] width 415 height 14
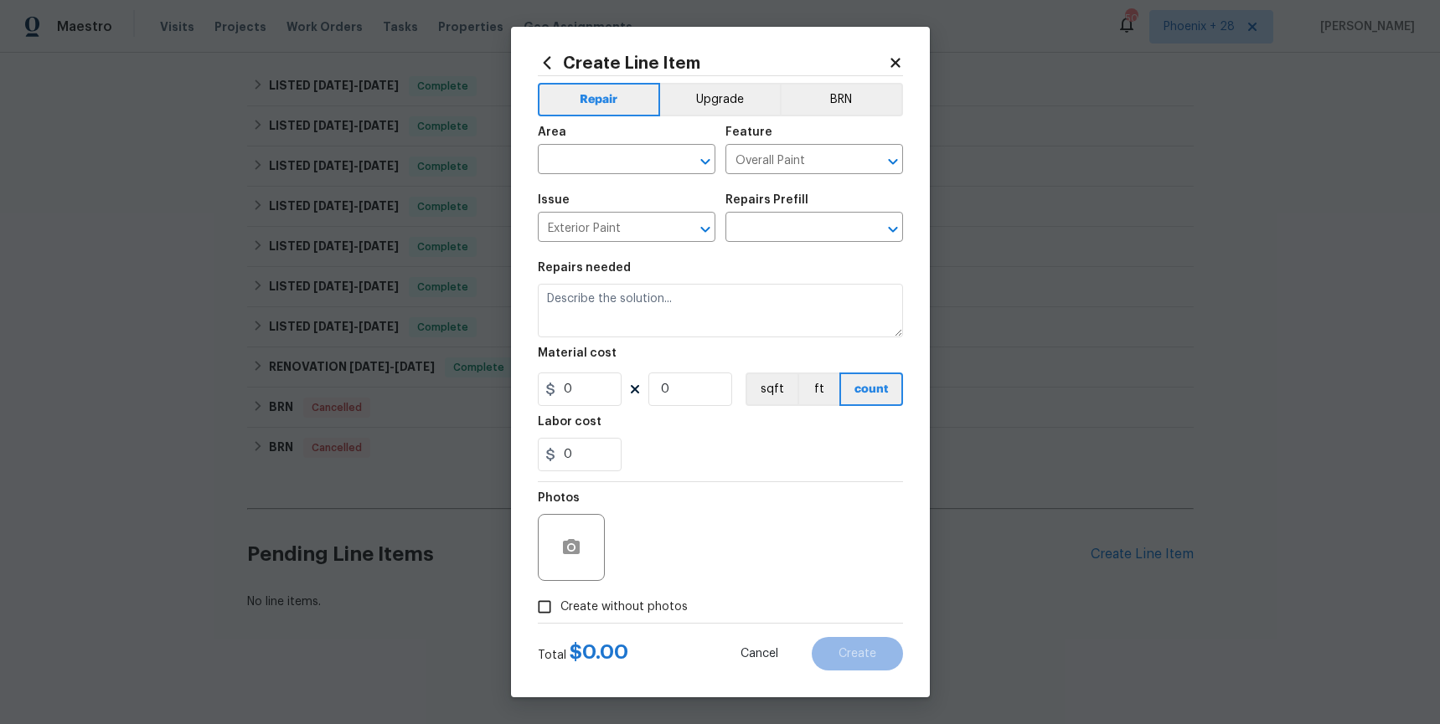
type input "PPG Paint Materials - Exterior Paint $1.00"
type textarea "PPG Paint Materials ordered by Opendoor"
type input "1"
click at [616, 176] on span "Area ​" at bounding box center [627, 150] width 178 height 68
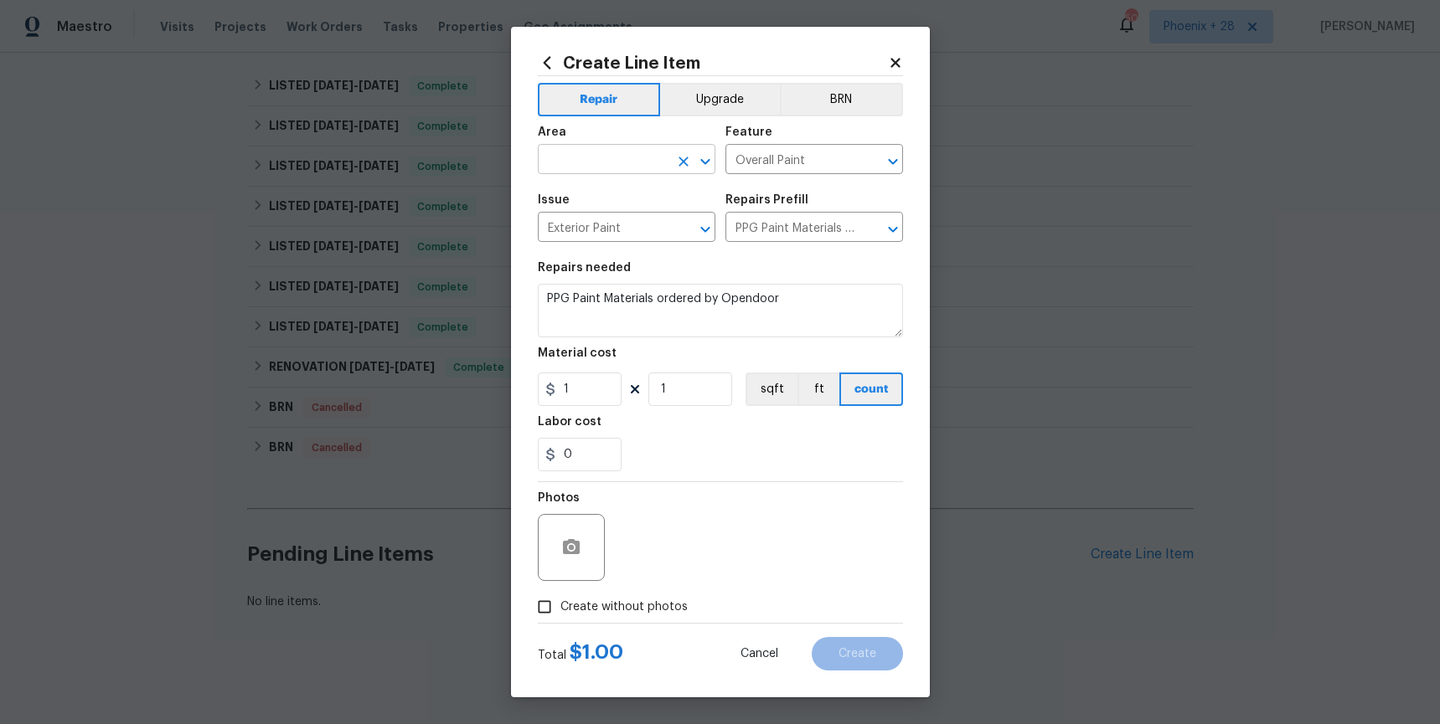
click at [618, 168] on input "text" at bounding box center [603, 161] width 131 height 26
click at [621, 203] on li "Exterior Overall" at bounding box center [627, 198] width 178 height 28
type input "Exterior Overall"
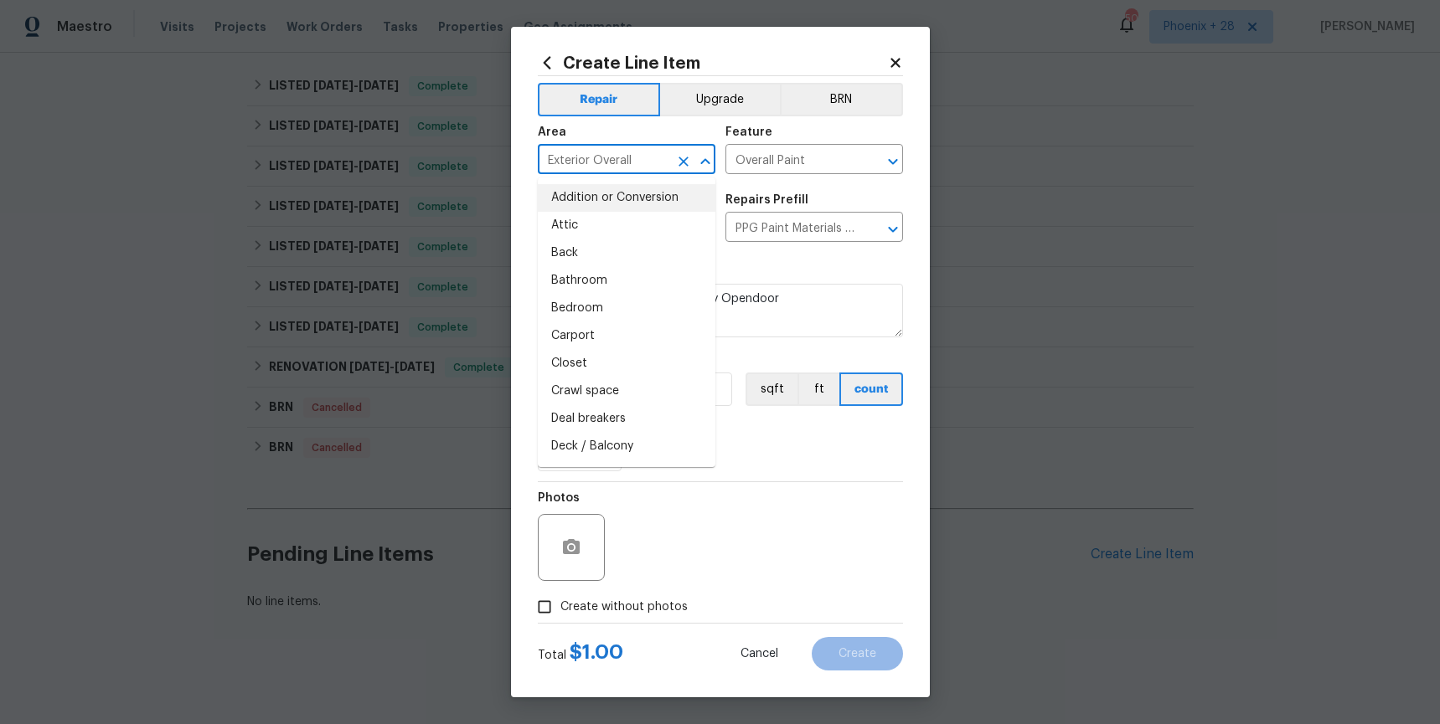
click at [642, 520] on div "Photos" at bounding box center [720, 536] width 365 height 109
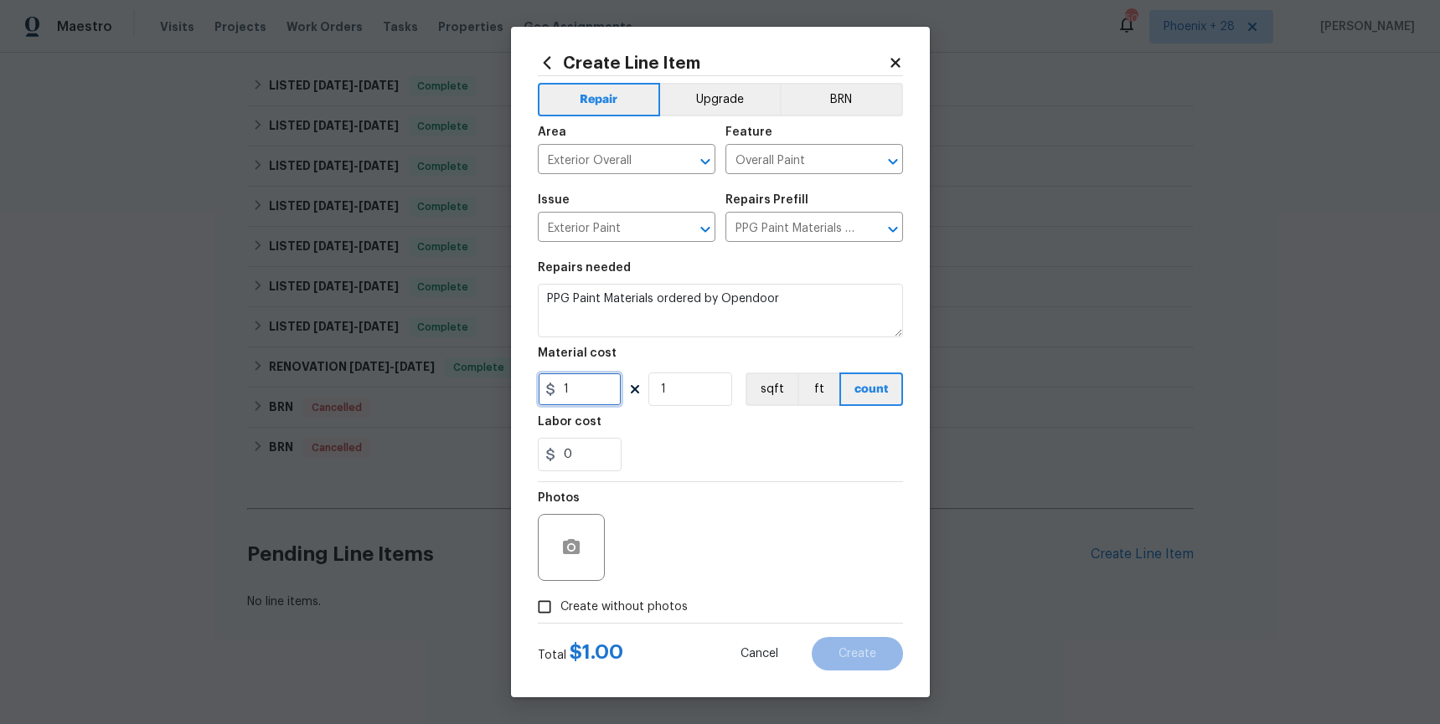
drag, startPoint x: 580, startPoint y: 389, endPoint x: 539, endPoint y: 383, distance: 40.6
click at [539, 383] on input "1" at bounding box center [580, 389] width 84 height 33
type input "65.9"
click at [625, 597] on label "Create without photos" at bounding box center [607, 607] width 159 height 32
click at [560, 597] on input "Create without photos" at bounding box center [544, 607] width 32 height 32
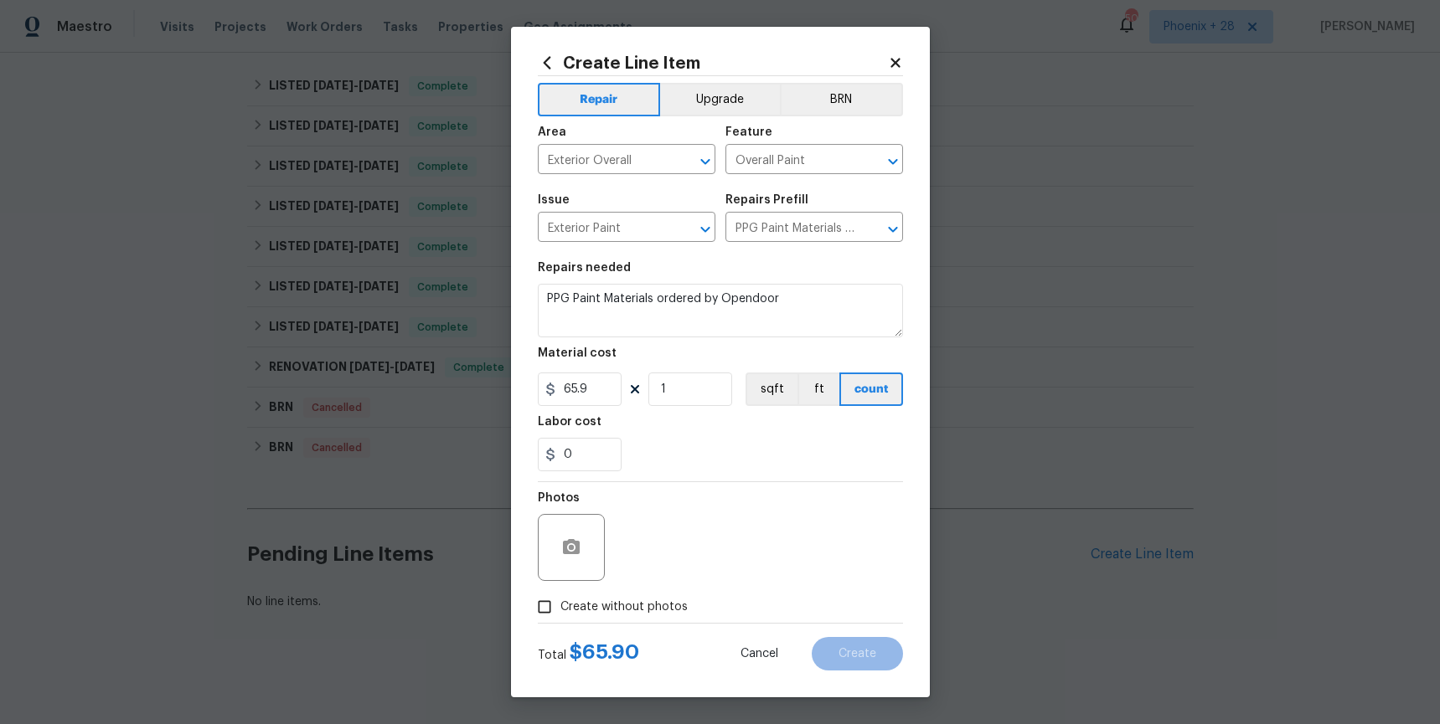
checkbox input "true"
drag, startPoint x: 641, startPoint y: 595, endPoint x: 688, endPoint y: 579, distance: 50.3
click at [688, 579] on textarea at bounding box center [760, 547] width 285 height 67
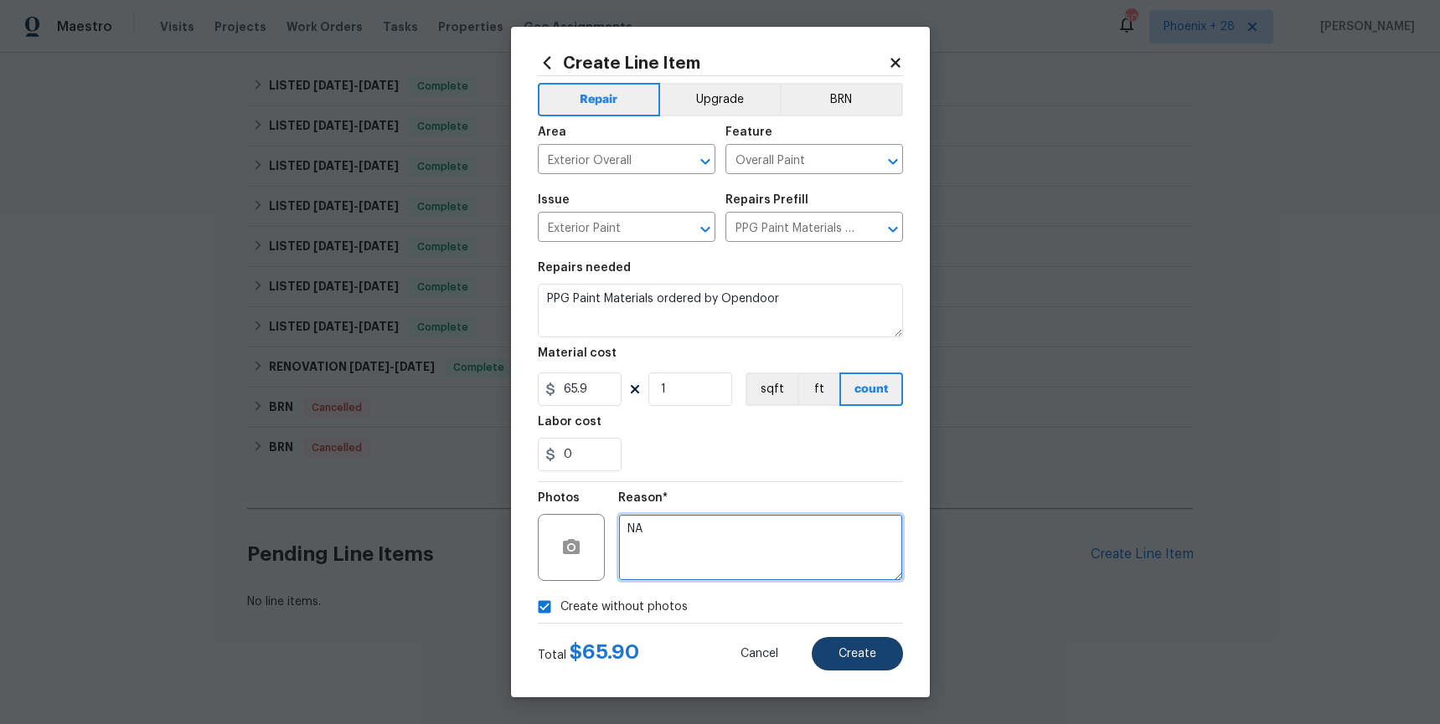
type textarea "NA"
click at [840, 639] on button "Create" at bounding box center [857, 653] width 91 height 33
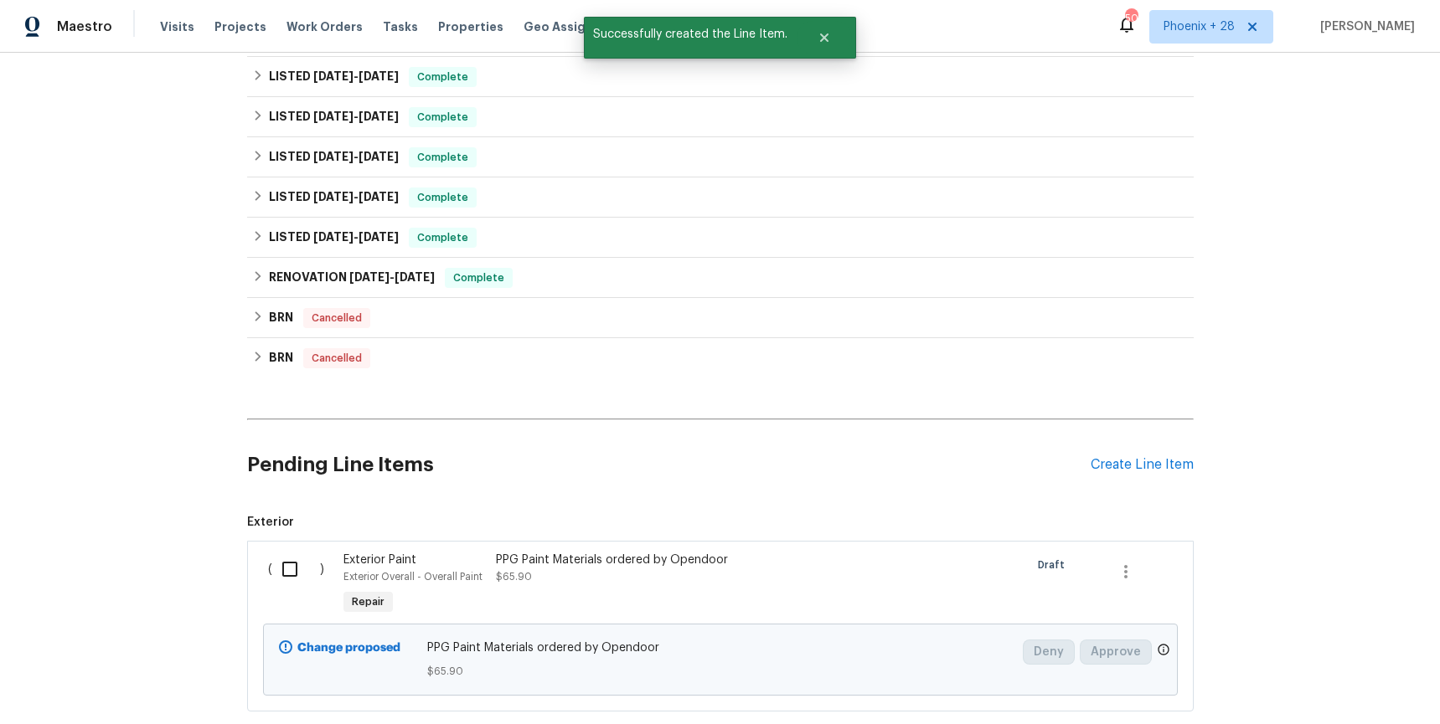
scroll to position [1765, 0]
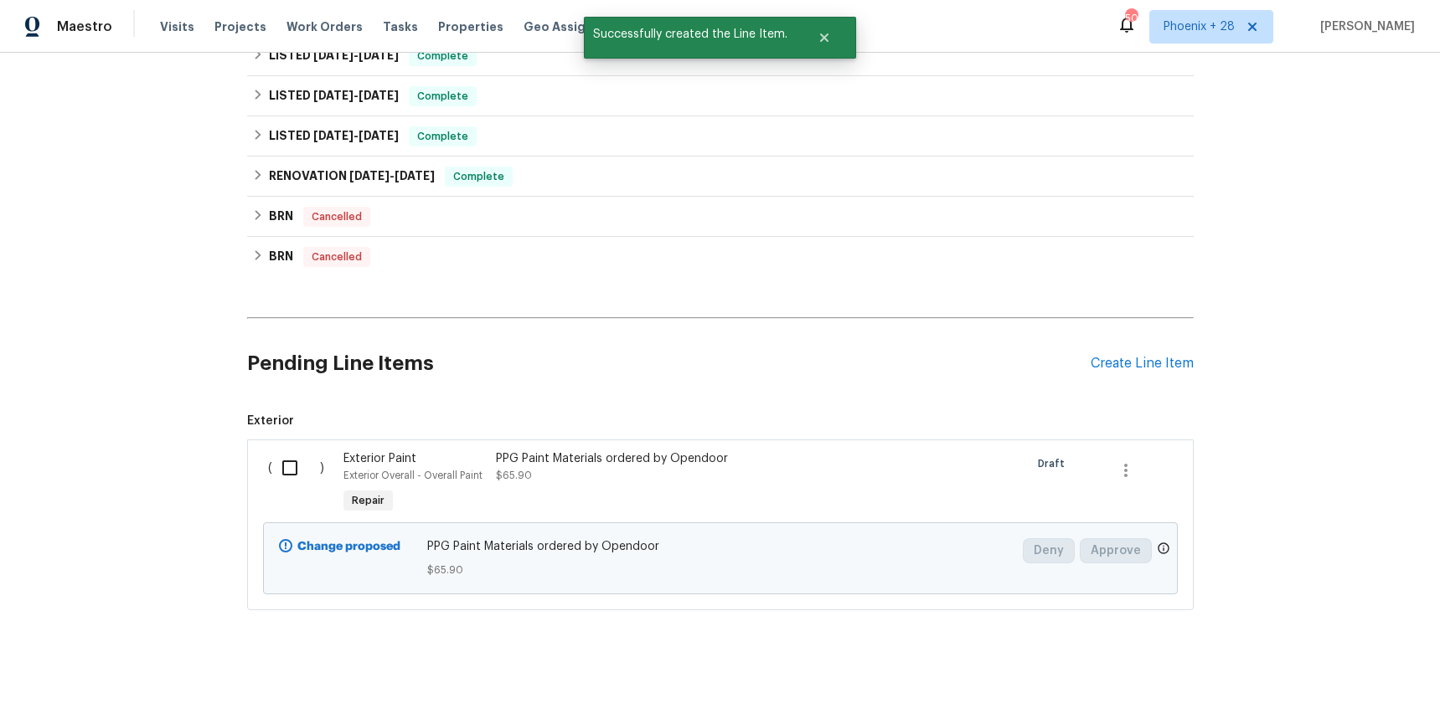
click at [289, 494] on div "( )" at bounding box center [301, 484] width 76 height 77
drag, startPoint x: 291, startPoint y: 477, endPoint x: 688, endPoint y: 617, distance: 421.2
click at [292, 477] on input "checkbox" at bounding box center [296, 468] width 48 height 35
checkbox input "true"
click at [1313, 690] on span "Create Work Order" at bounding box center [1343, 682] width 111 height 21
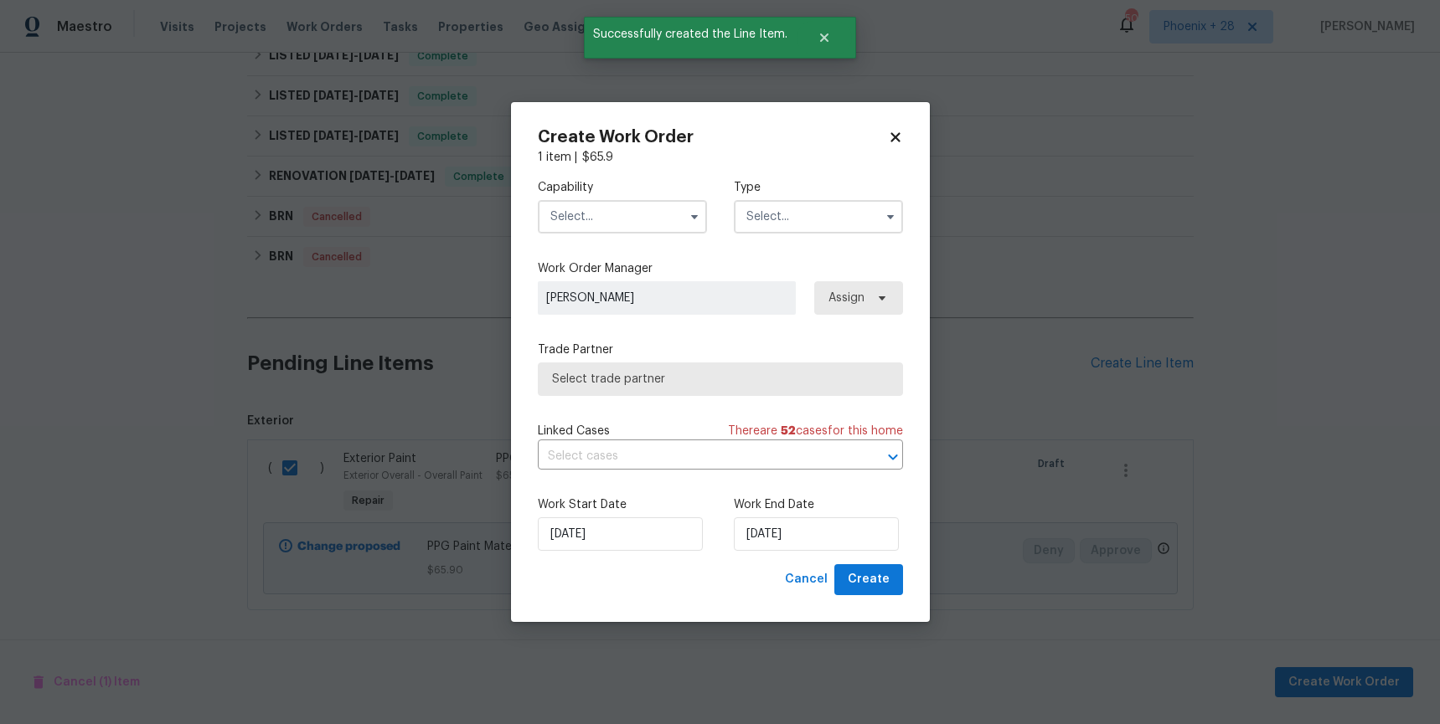
click at [648, 217] on input "text" at bounding box center [622, 216] width 169 height 33
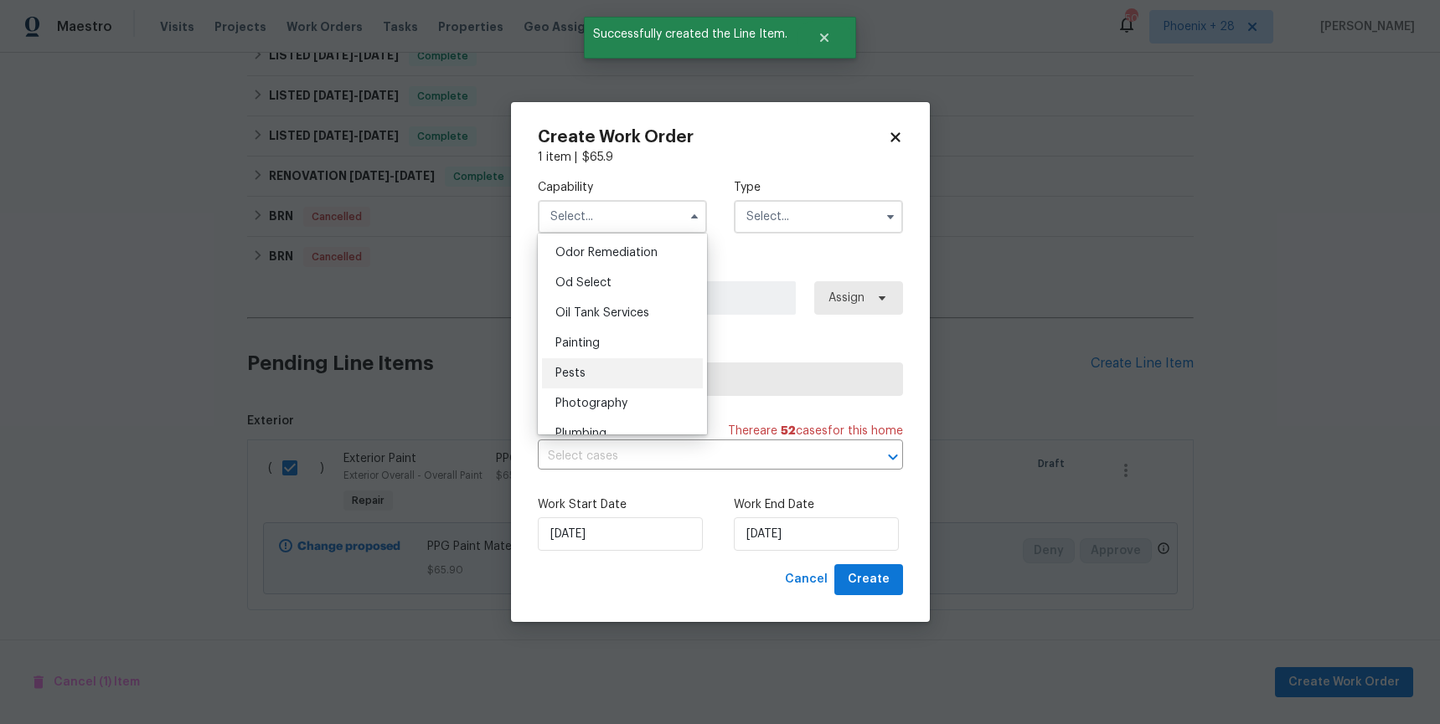
scroll to position [1329, 0]
click at [618, 353] on div "Pests" at bounding box center [622, 361] width 161 height 30
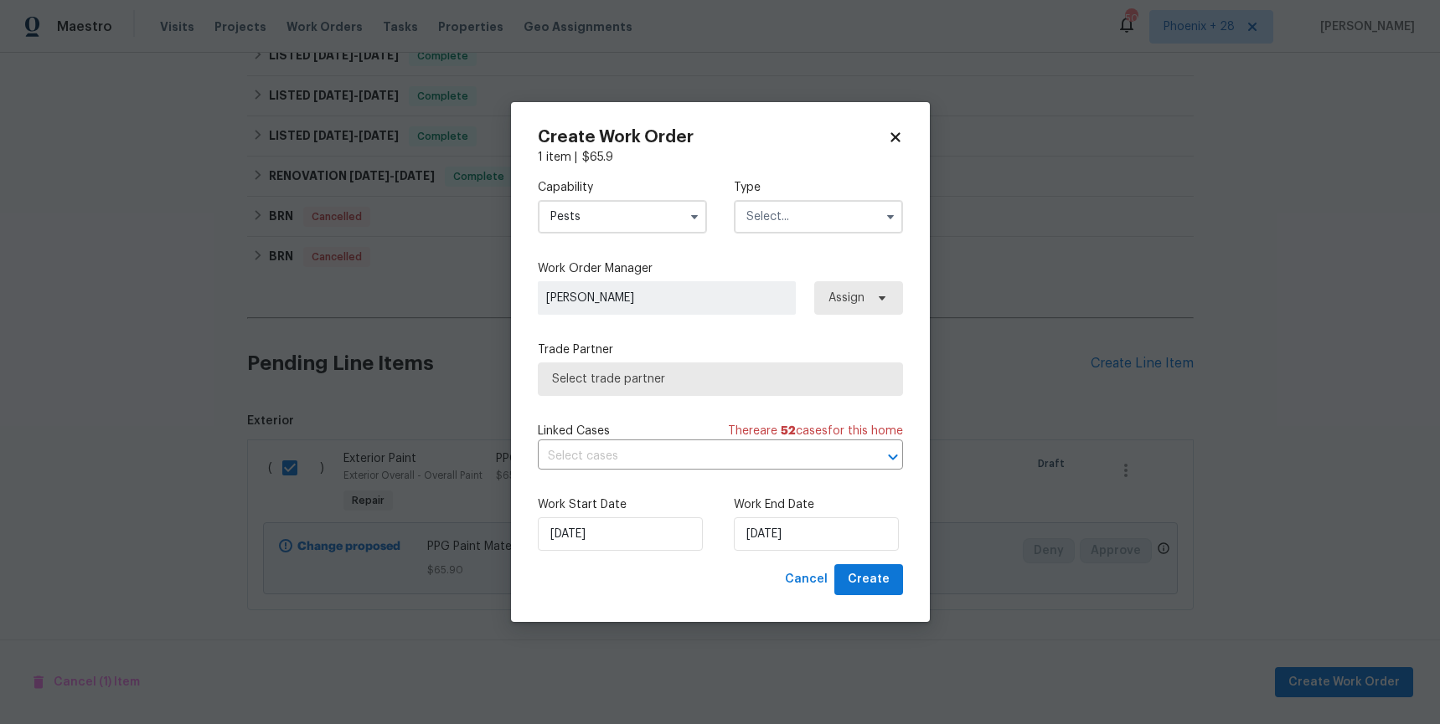
drag, startPoint x: 623, startPoint y: 218, endPoint x: 626, endPoint y: 226, distance: 9.0
click at [625, 219] on input "Pests" at bounding box center [622, 216] width 169 height 33
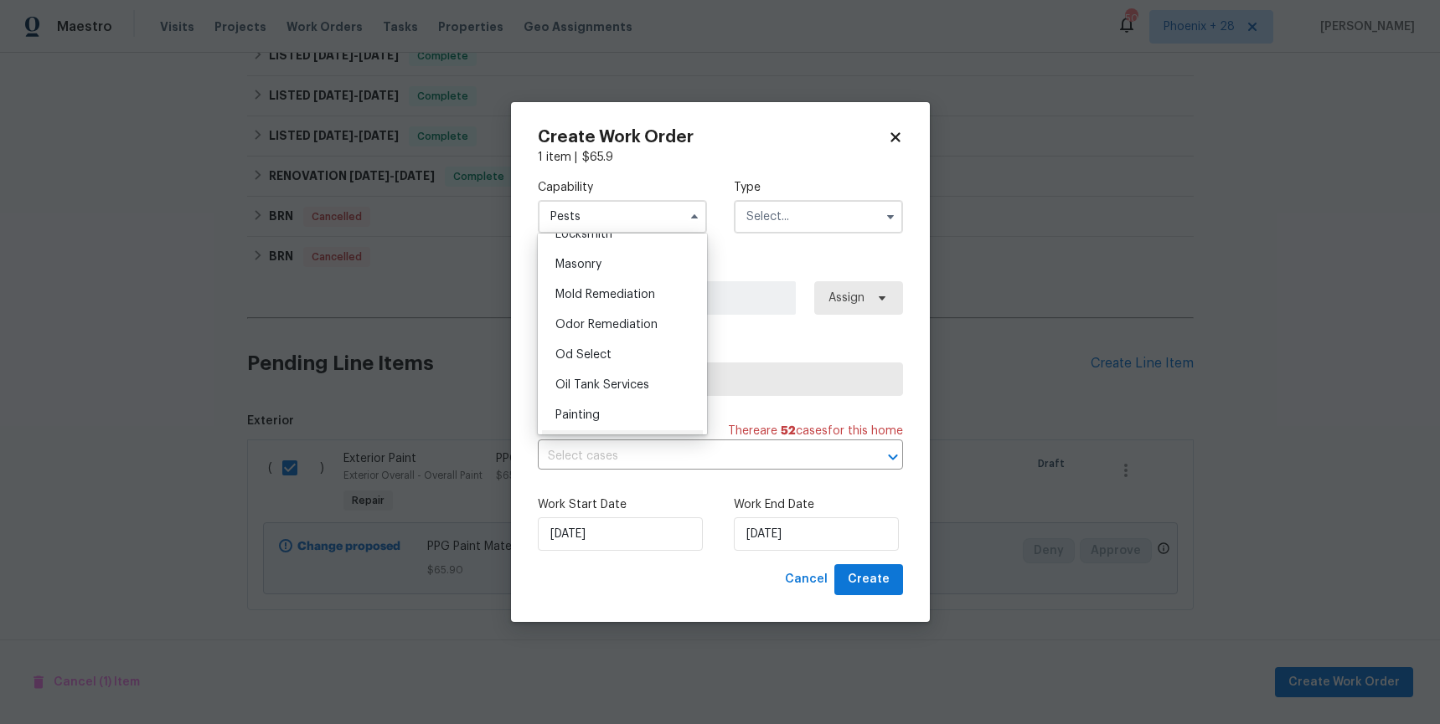
scroll to position [1267, 0]
drag, startPoint x: 626, startPoint y: 401, endPoint x: 697, endPoint y: 368, distance: 77.6
click at [626, 401] on div "Painting" at bounding box center [622, 393] width 161 height 30
type input "Painting"
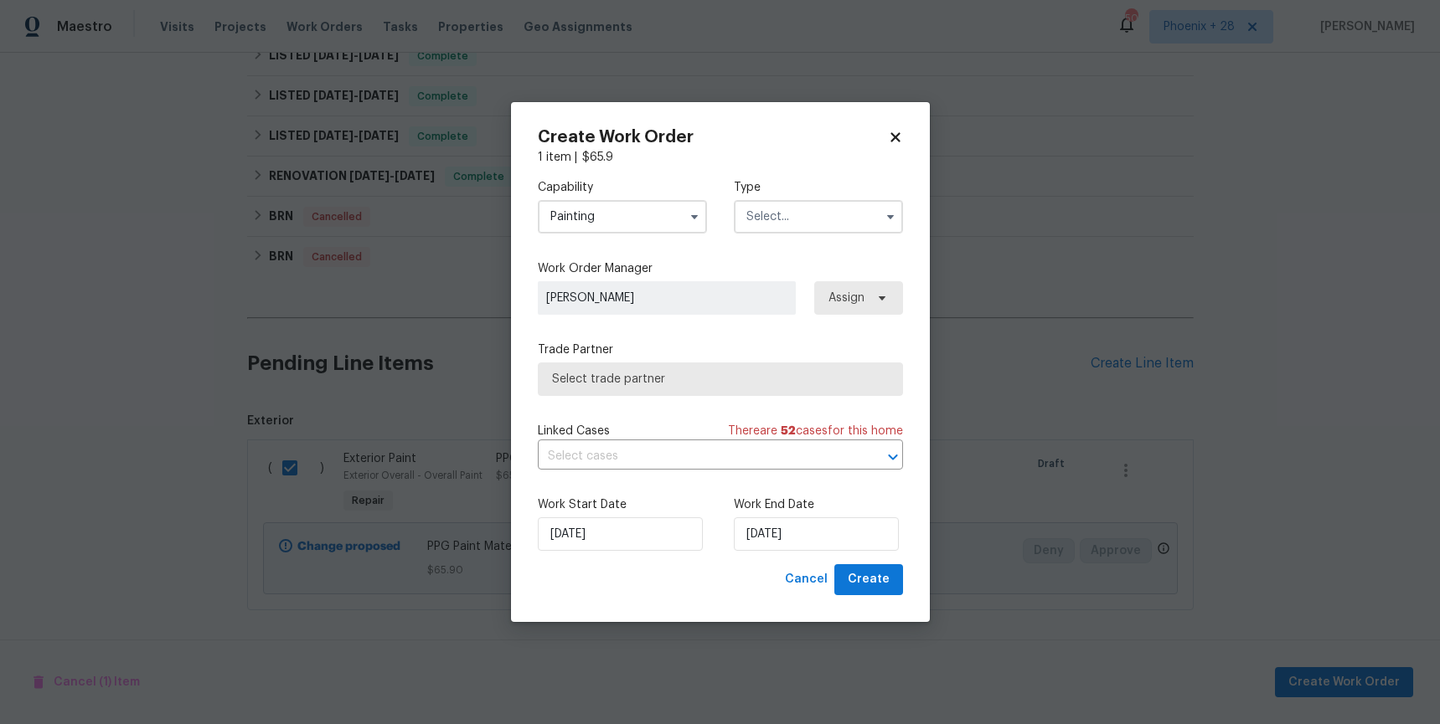
drag, startPoint x: 839, startPoint y: 214, endPoint x: 837, endPoint y: 230, distance: 16.9
click at [840, 223] on input "text" at bounding box center [818, 216] width 169 height 33
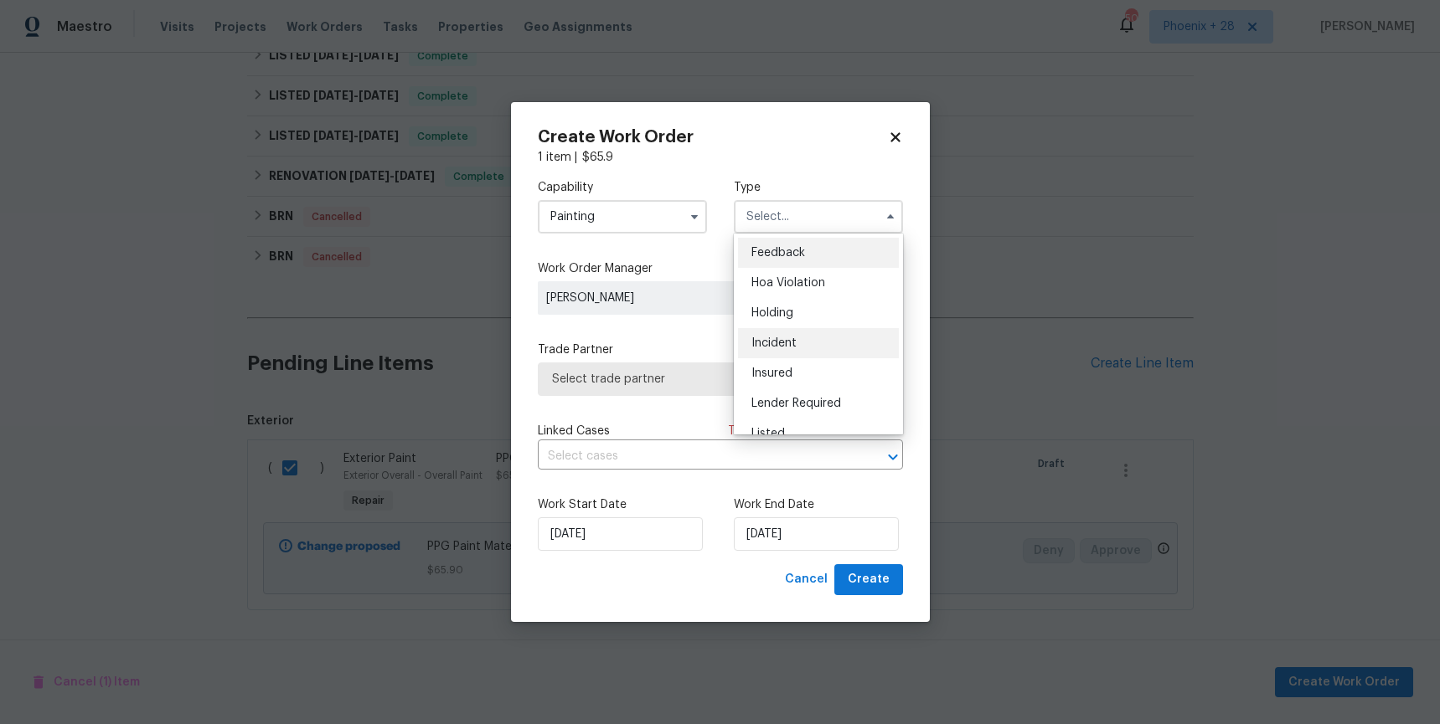
scroll to position [380, 0]
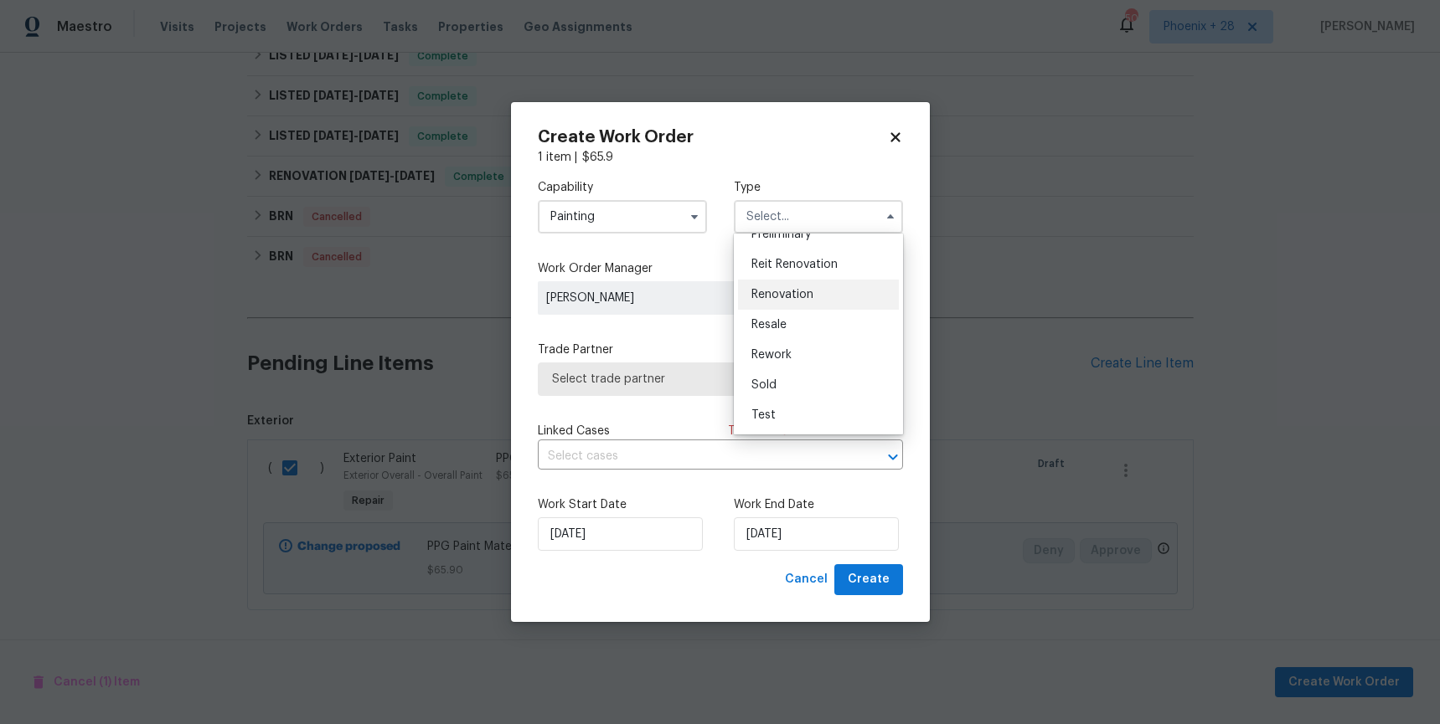
click at [828, 290] on div "Renovation" at bounding box center [818, 295] width 161 height 30
type input "Renovation"
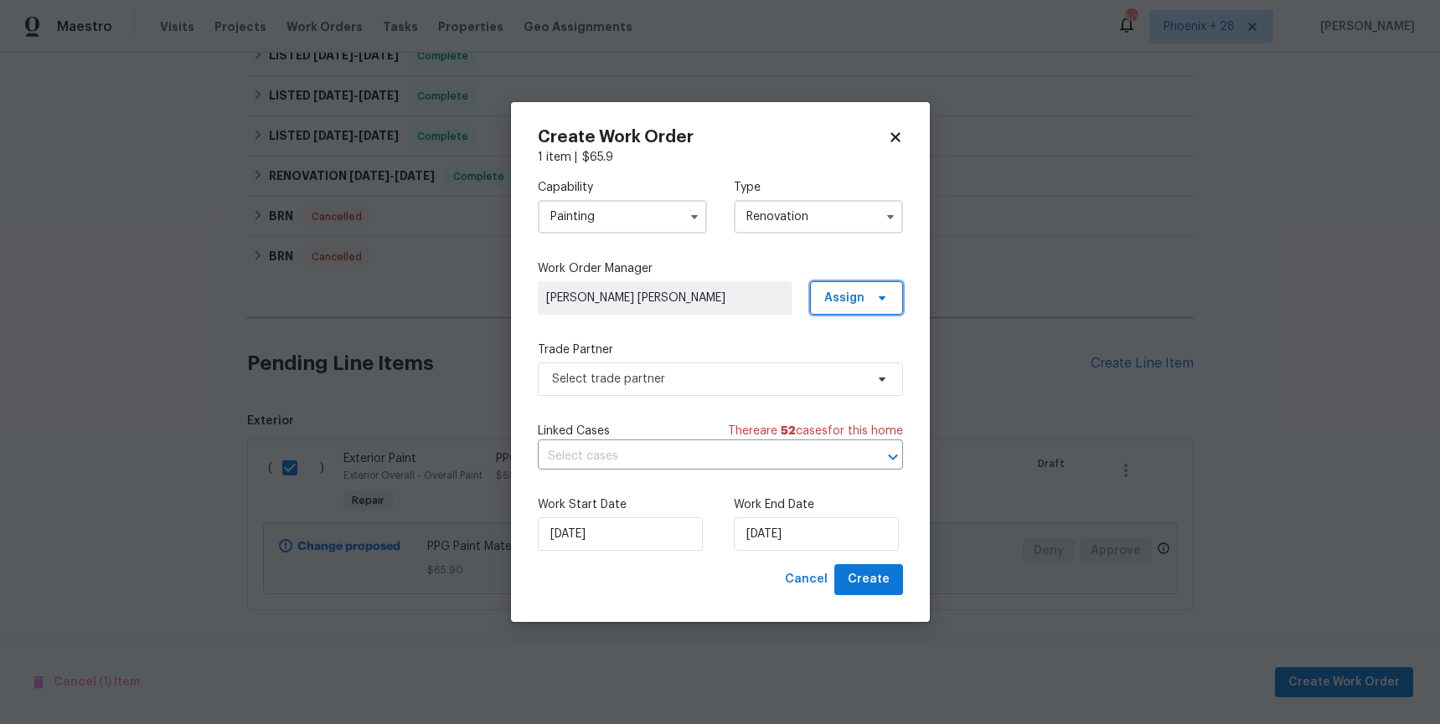
drag, startPoint x: 867, startPoint y: 292, endPoint x: 863, endPoint y: 314, distance: 22.2
click at [867, 292] on span "Assign" at bounding box center [856, 297] width 93 height 33
click at [854, 369] on div "Assign to me" at bounding box center [858, 369] width 73 height 17
click at [685, 389] on span "Select trade partner" at bounding box center [720, 379] width 365 height 33
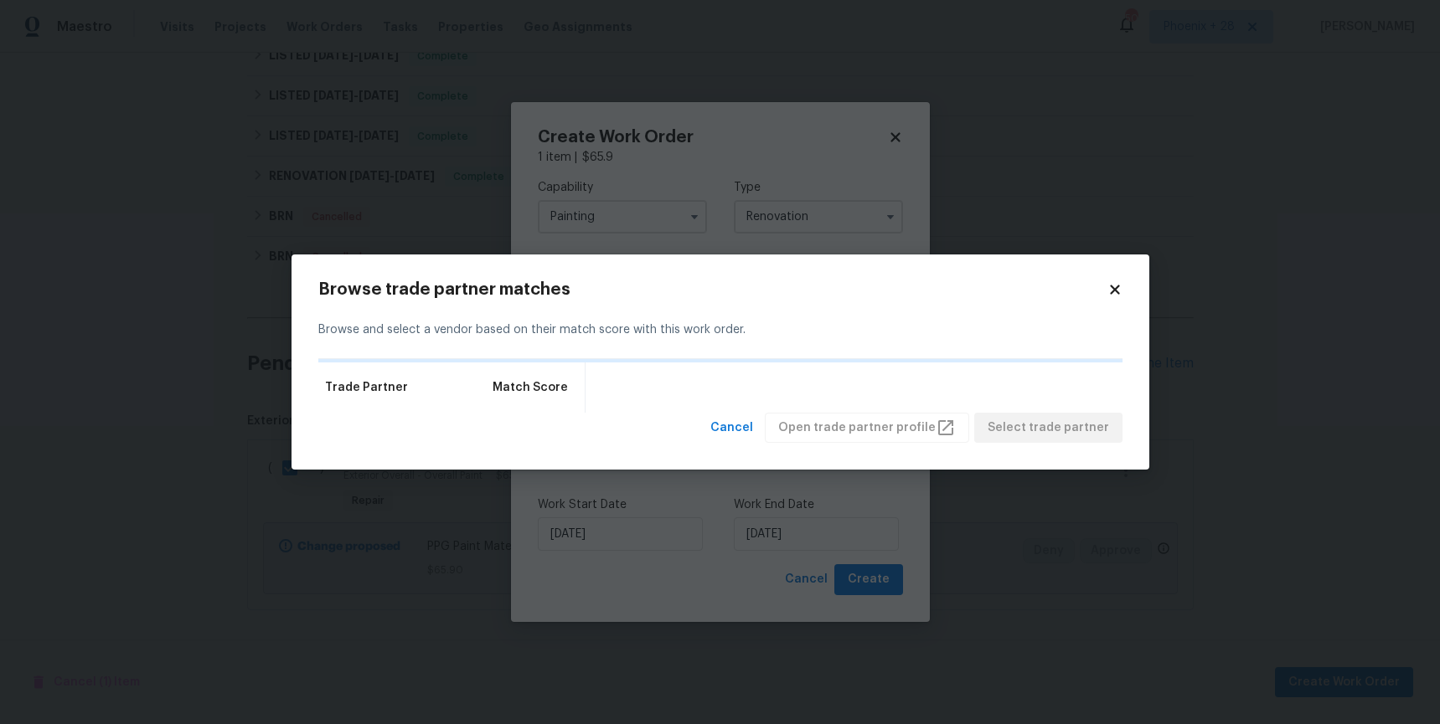
click at [1121, 291] on icon at bounding box center [1114, 289] width 15 height 15
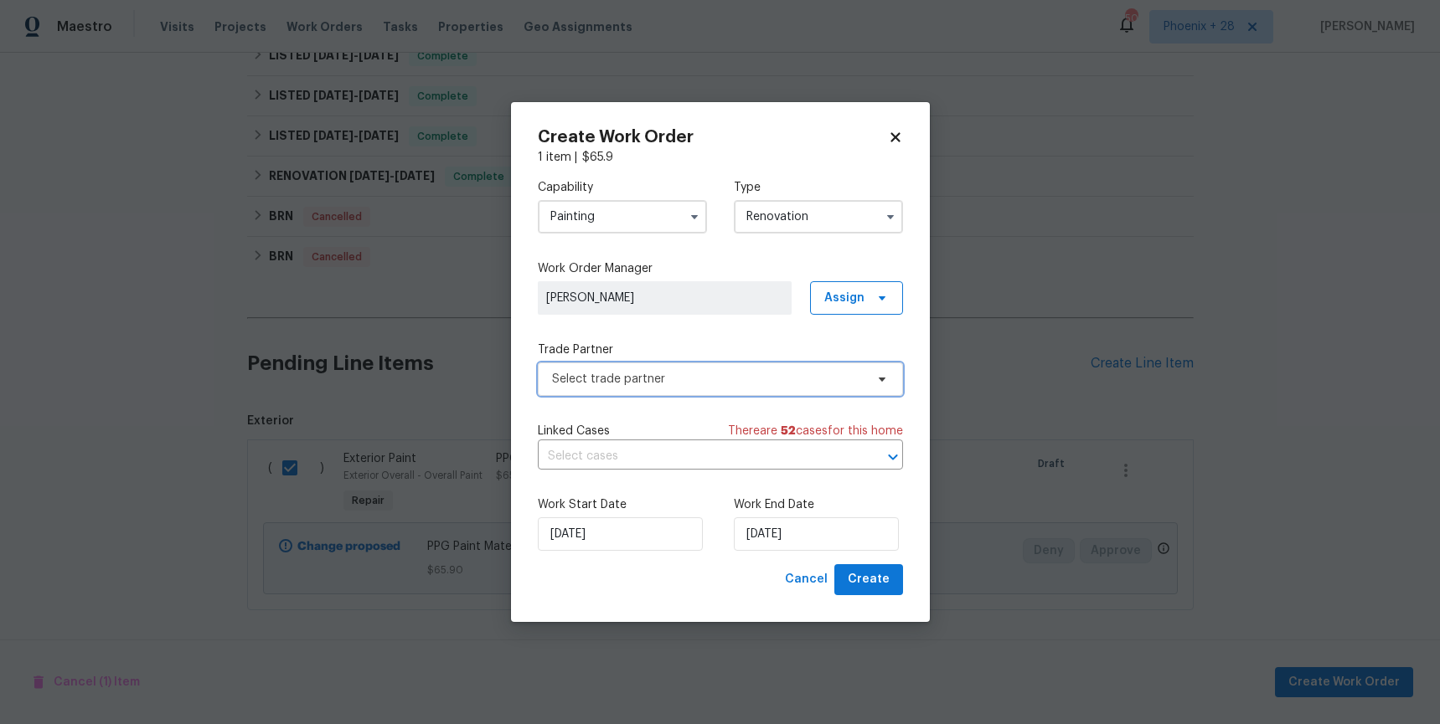
click at [811, 372] on span "Select trade partner" at bounding box center [708, 379] width 312 height 17
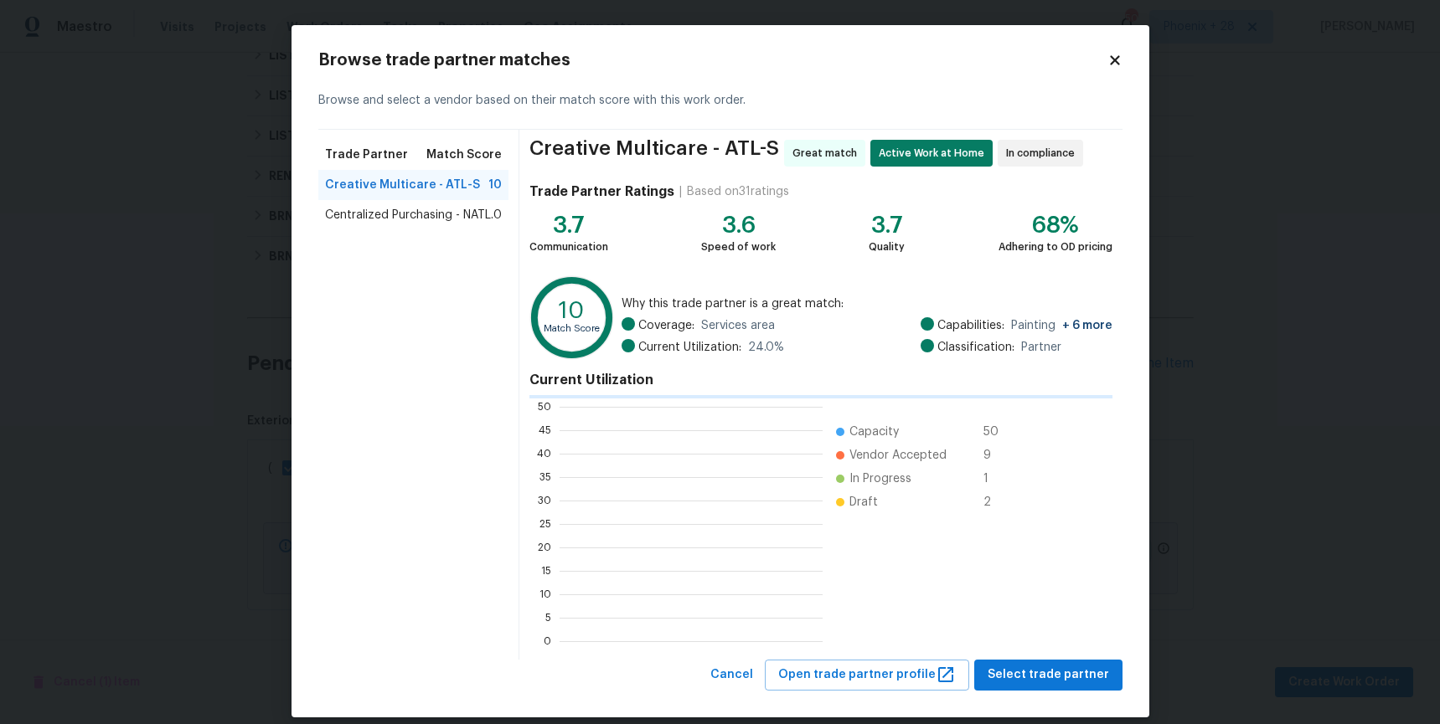
scroll to position [234, 263]
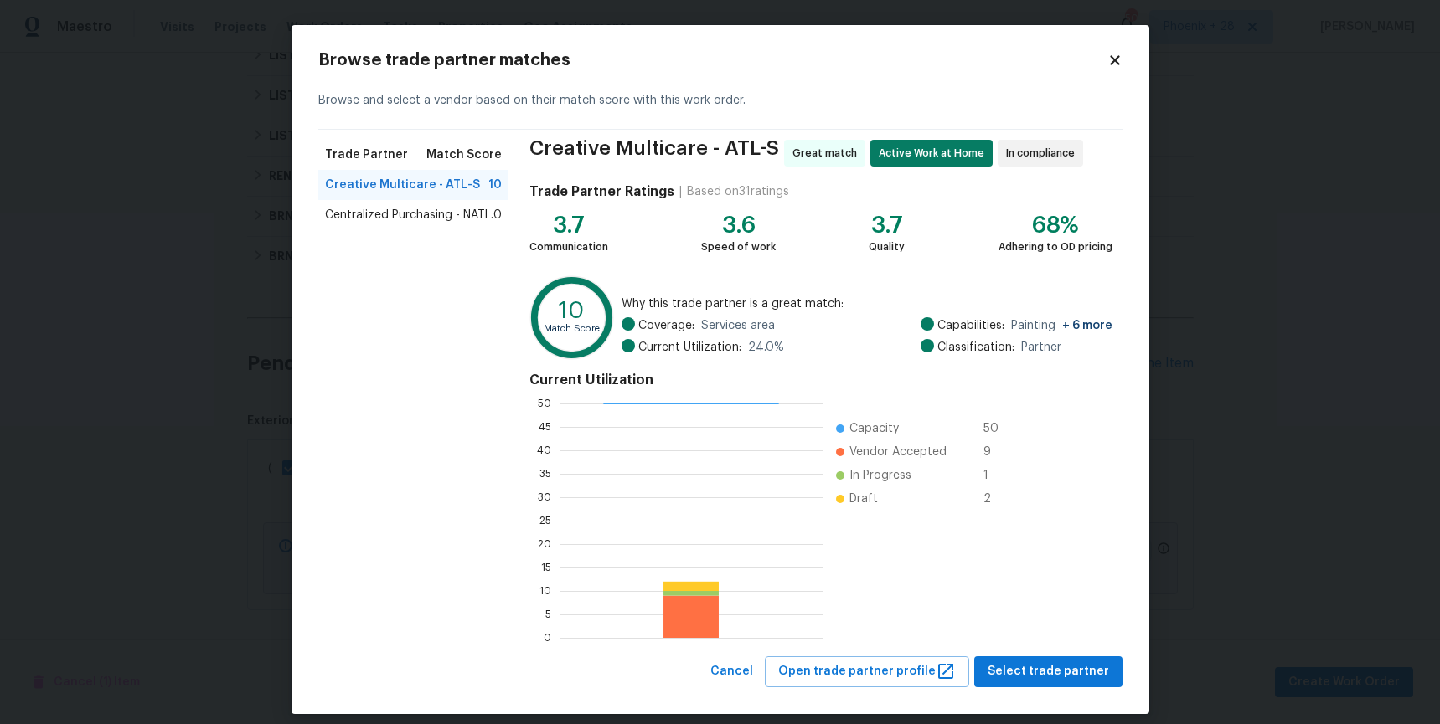
click at [356, 218] on span "Centralized Purchasing - NATL." at bounding box center [409, 215] width 168 height 17
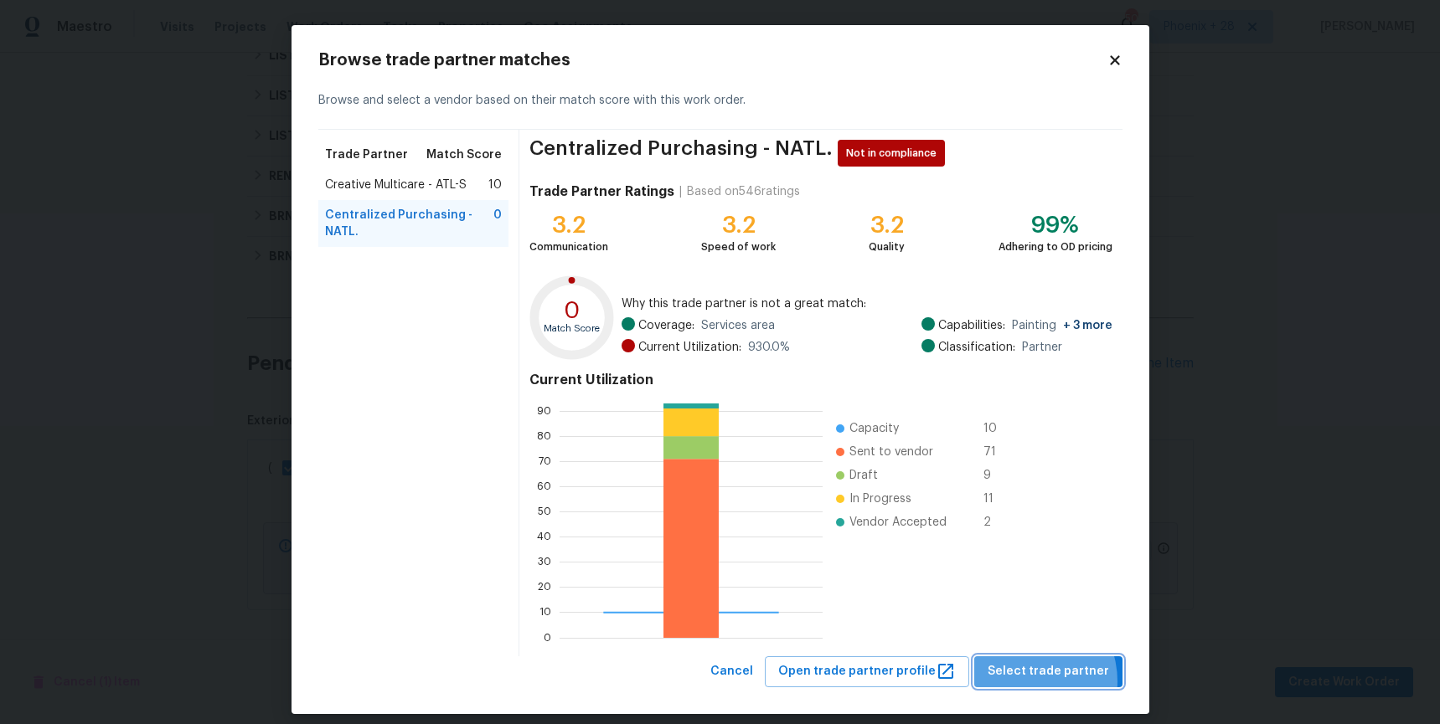
click at [1028, 682] on button "Select trade partner" at bounding box center [1048, 672] width 148 height 31
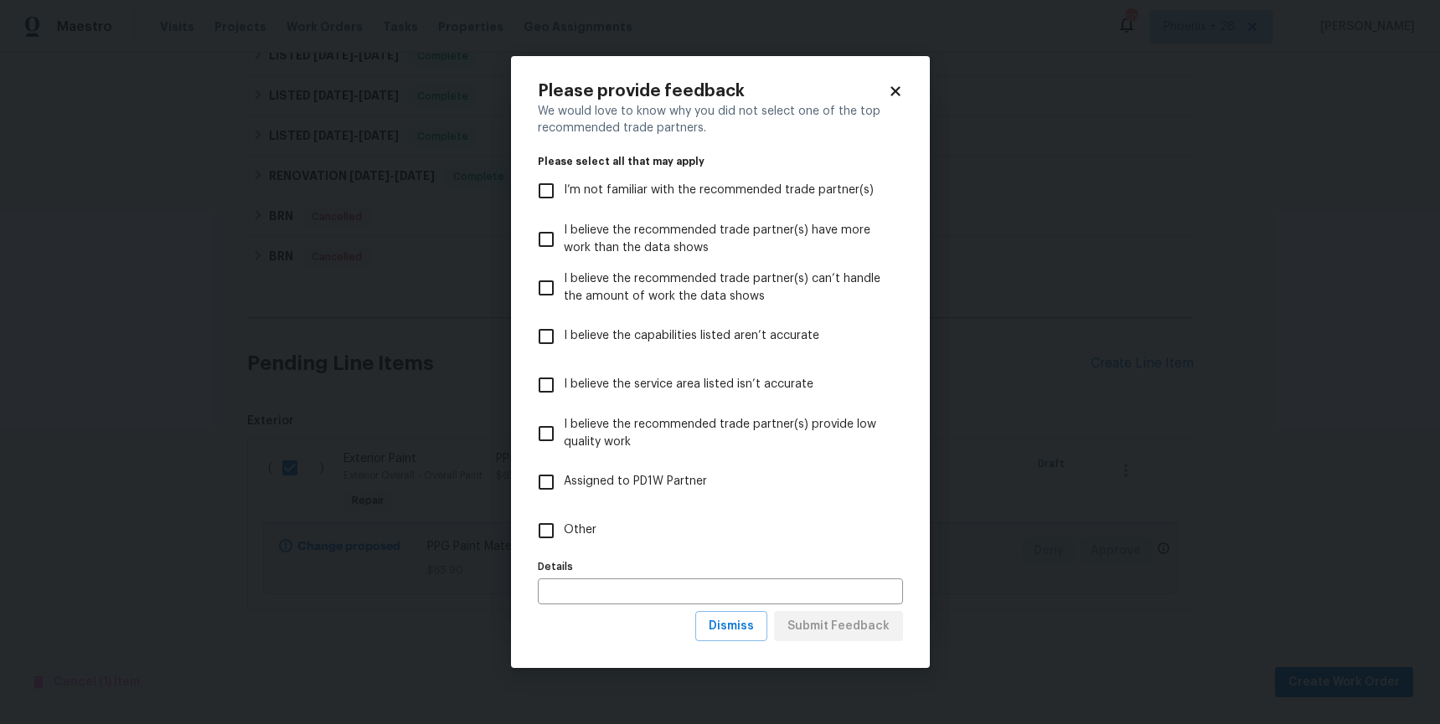
click at [617, 537] on label "Other" at bounding box center [708, 531] width 361 height 49
click at [564, 537] on input "Other" at bounding box center [545, 530] width 35 height 35
checkbox input "true"
click at [860, 625] on span "Submit Feedback" at bounding box center [838, 626] width 102 height 21
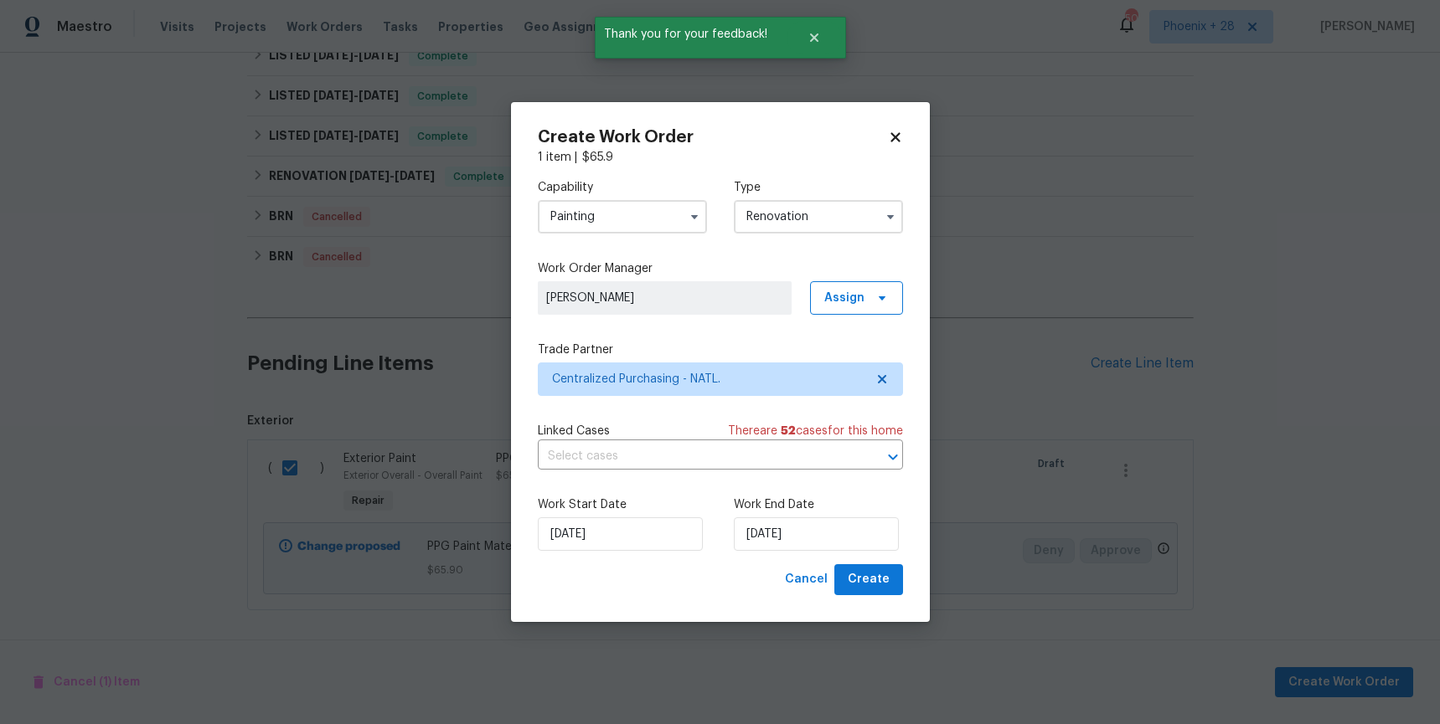
click at [828, 223] on input "Renovation" at bounding box center [818, 216] width 169 height 33
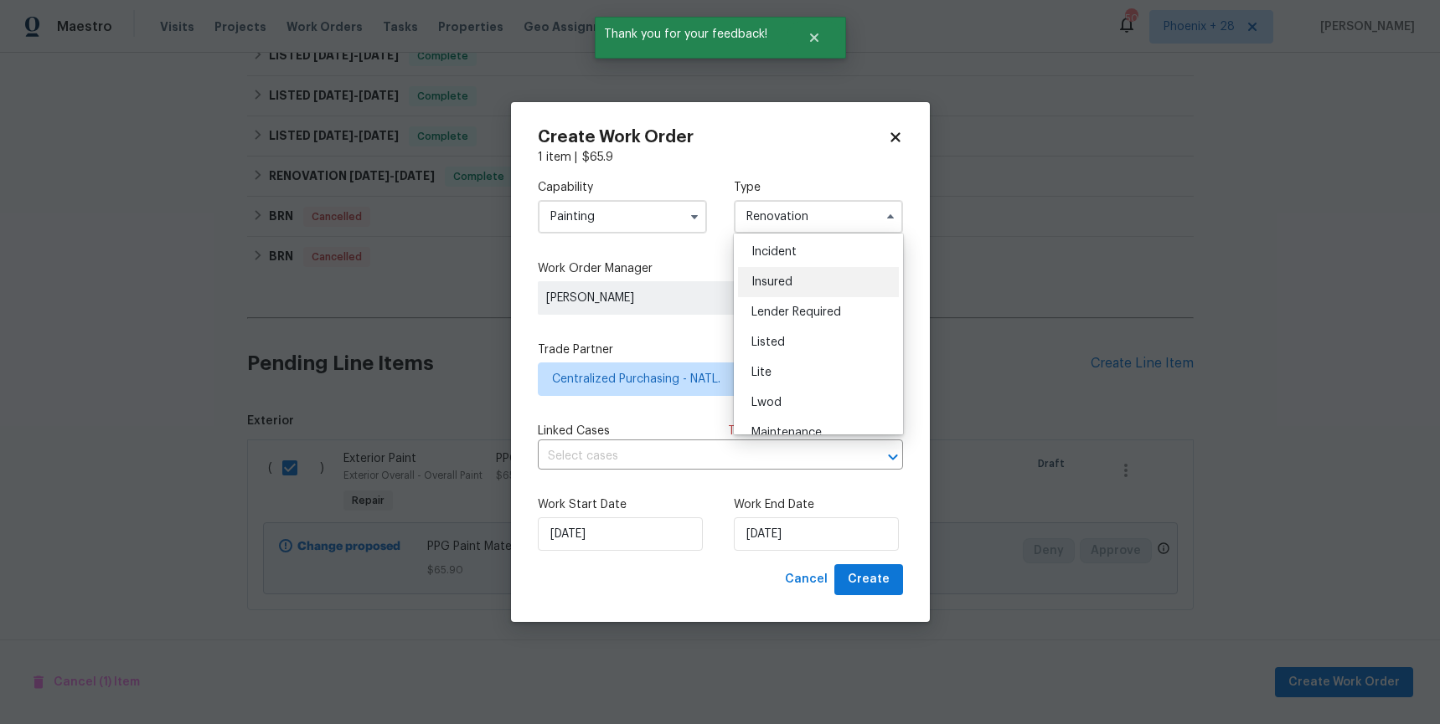
scroll to position [106, 0]
click at [828, 321] on div "Listed" at bounding box center [818, 328] width 161 height 30
type input "Listed"
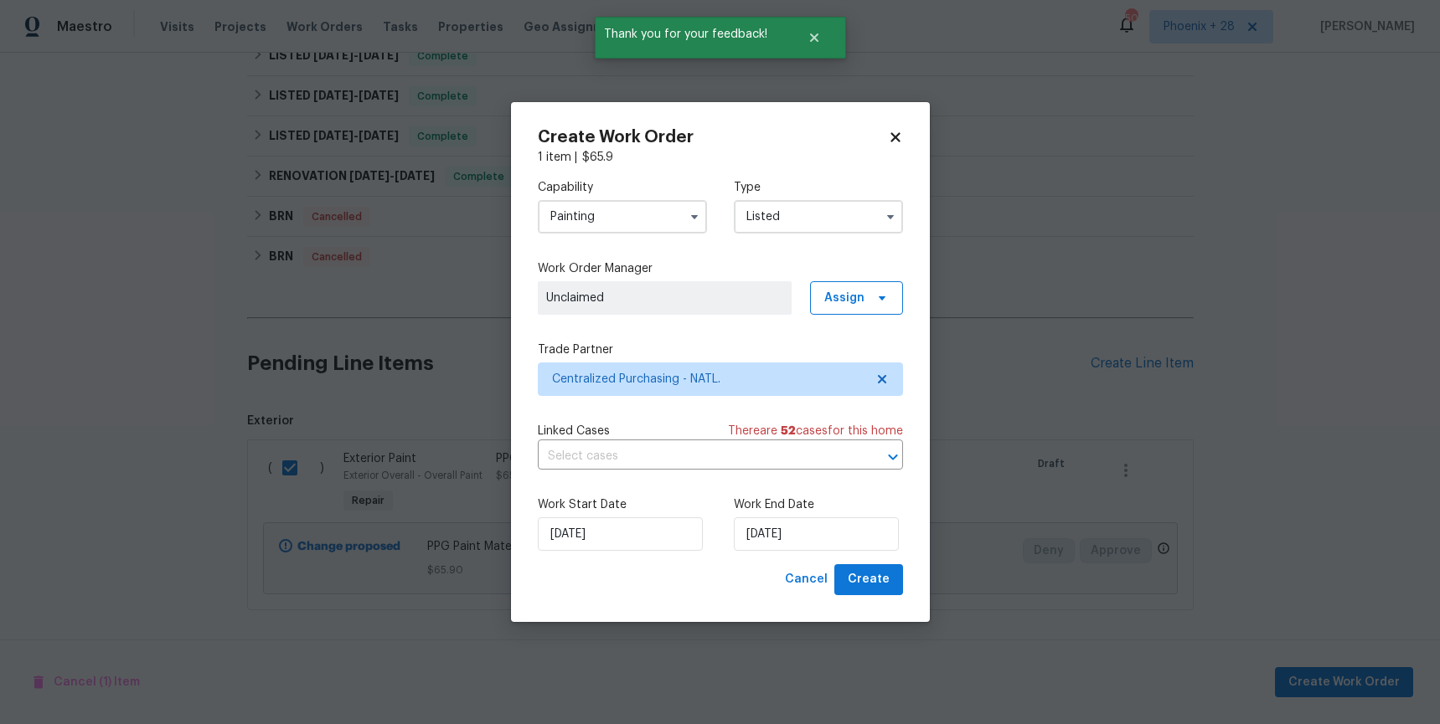
scroll to position [0, 0]
click at [865, 581] on span "Create" at bounding box center [869, 579] width 42 height 21
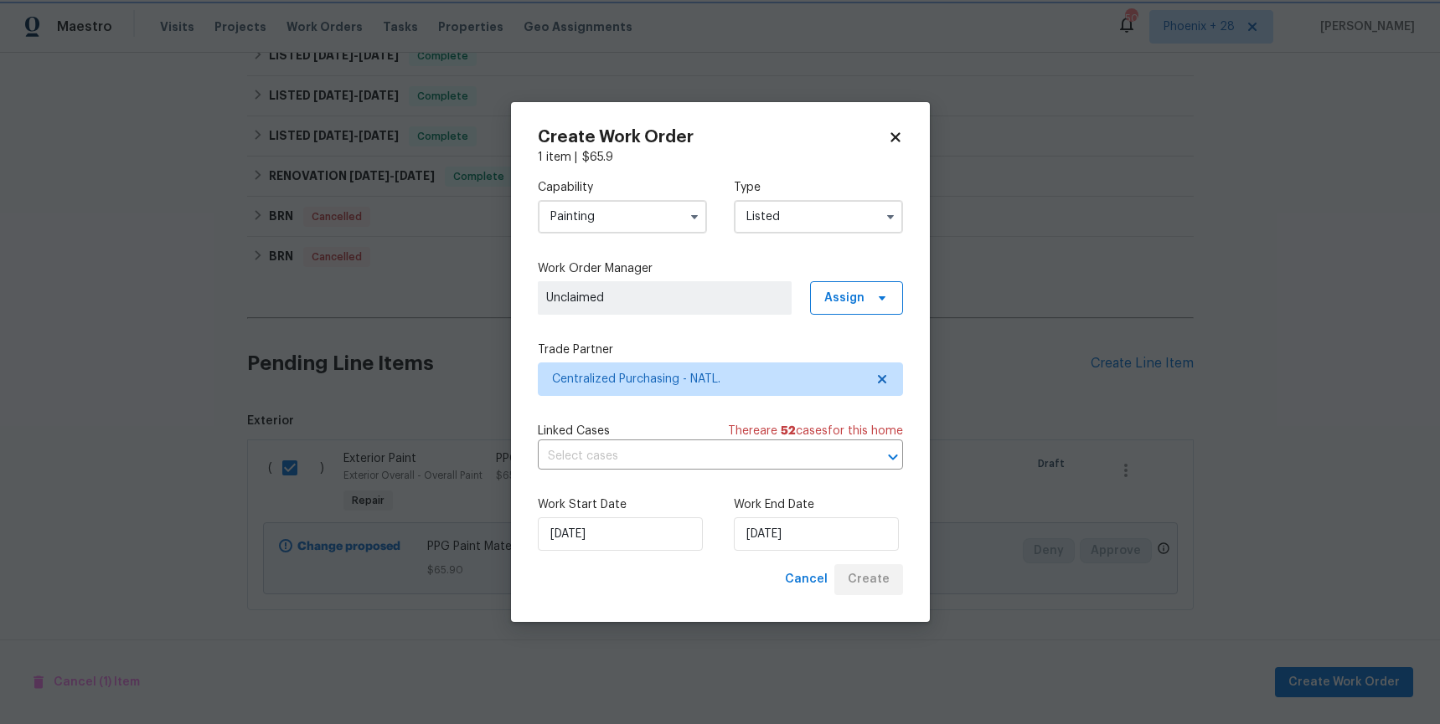
checkbox input "false"
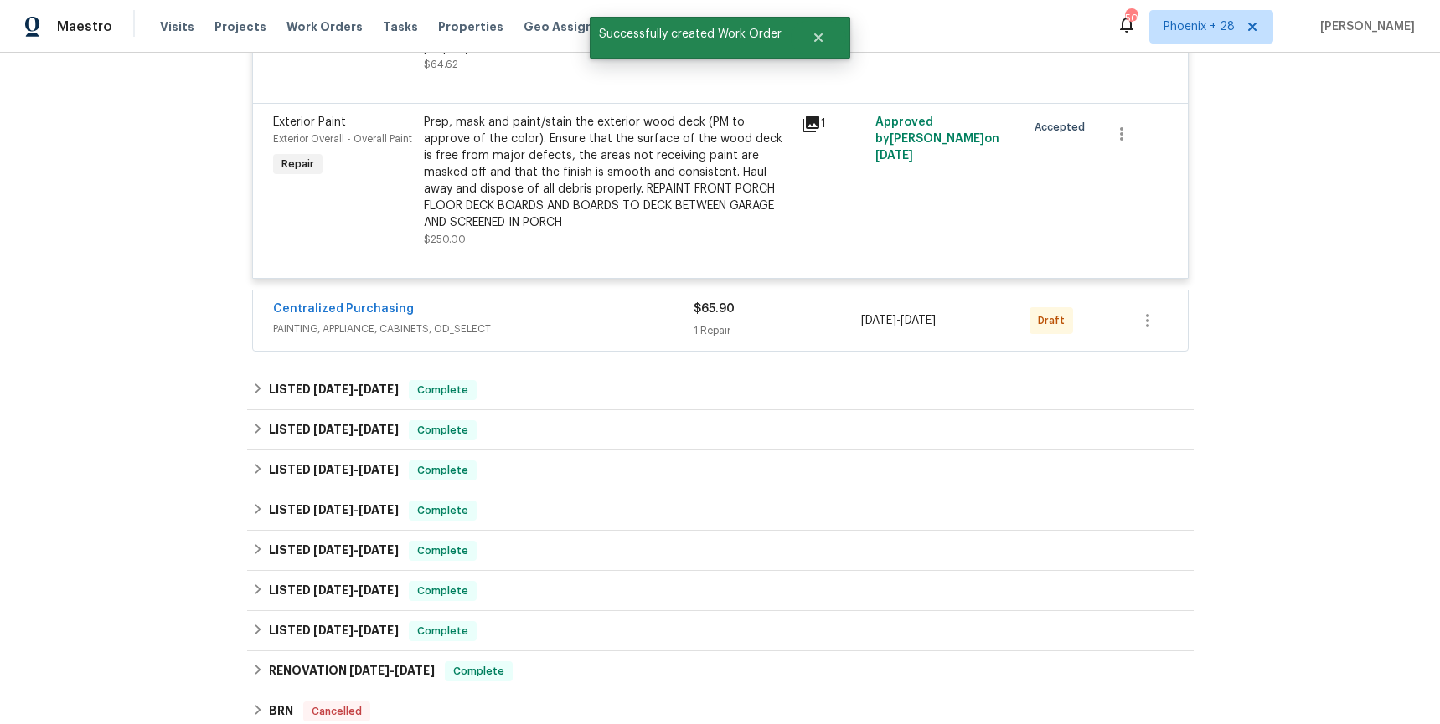
scroll to position [1325, 0]
drag, startPoint x: 1173, startPoint y: 336, endPoint x: 1155, endPoint y: 333, distance: 18.6
click at [1160, 334] on div "Centralized Purchasing PAINTING, APPLIANCE, CABINETS, OD_SELECT $65.90 1 Repair…" at bounding box center [720, 322] width 935 height 60
click at [1152, 332] on icon "button" at bounding box center [1147, 322] width 20 height 20
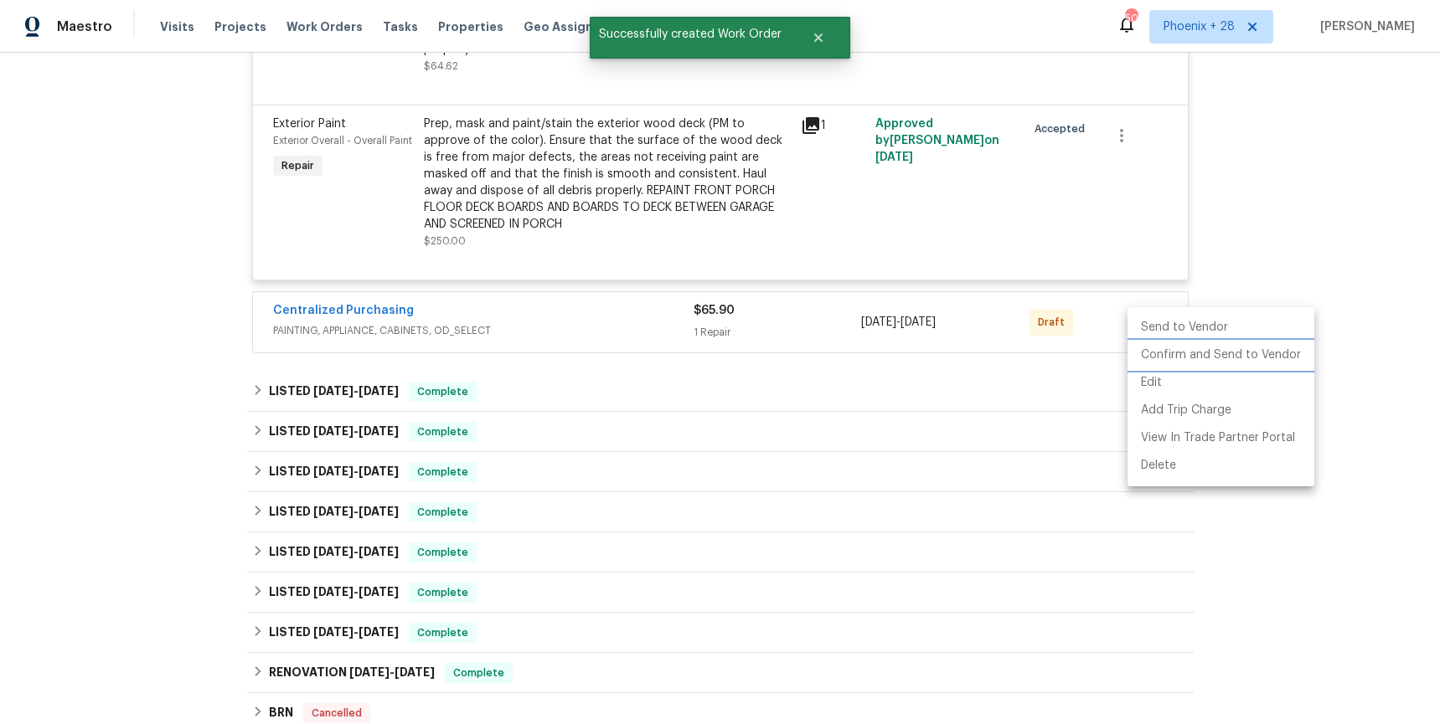
click at [1167, 353] on li "Confirm and Send to Vendor" at bounding box center [1220, 356] width 187 height 28
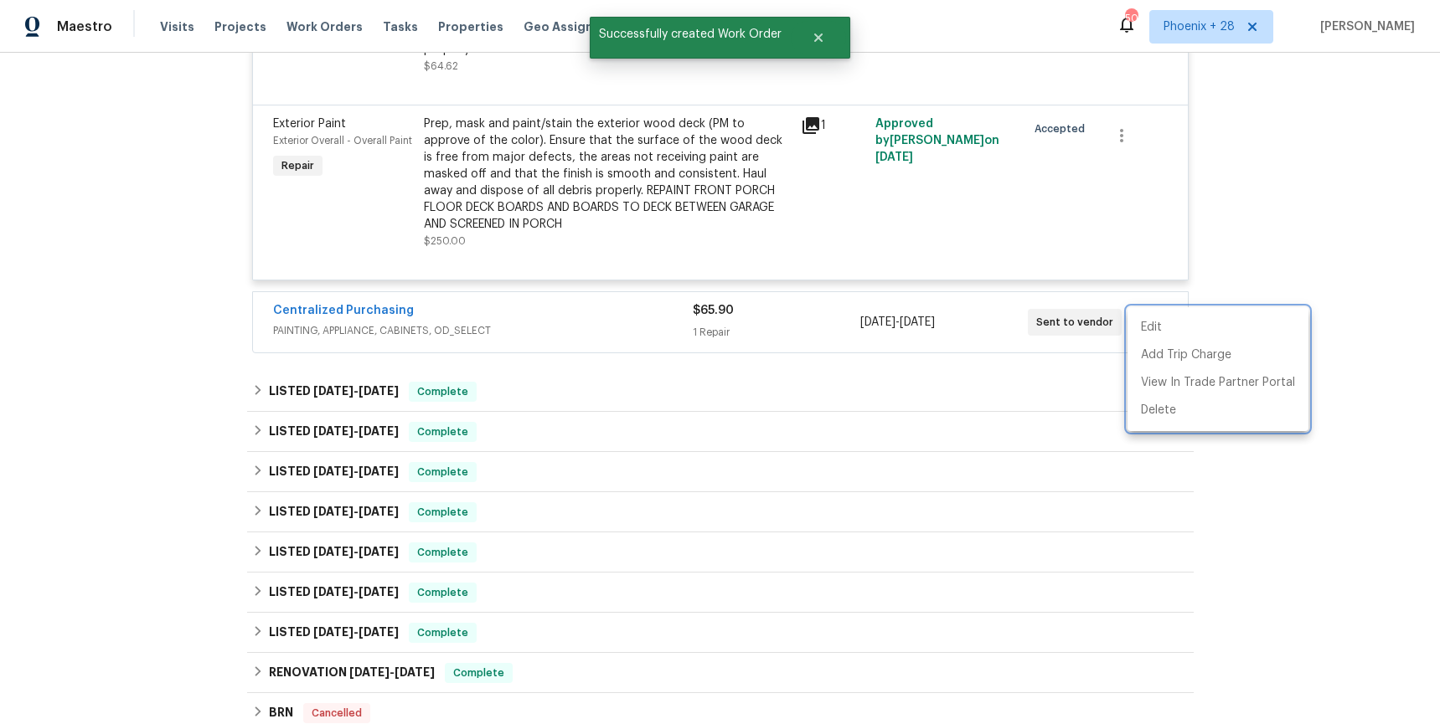
drag, startPoint x: 536, startPoint y: 328, endPoint x: 451, endPoint y: 324, distance: 84.7
click at [502, 327] on div at bounding box center [720, 362] width 1440 height 724
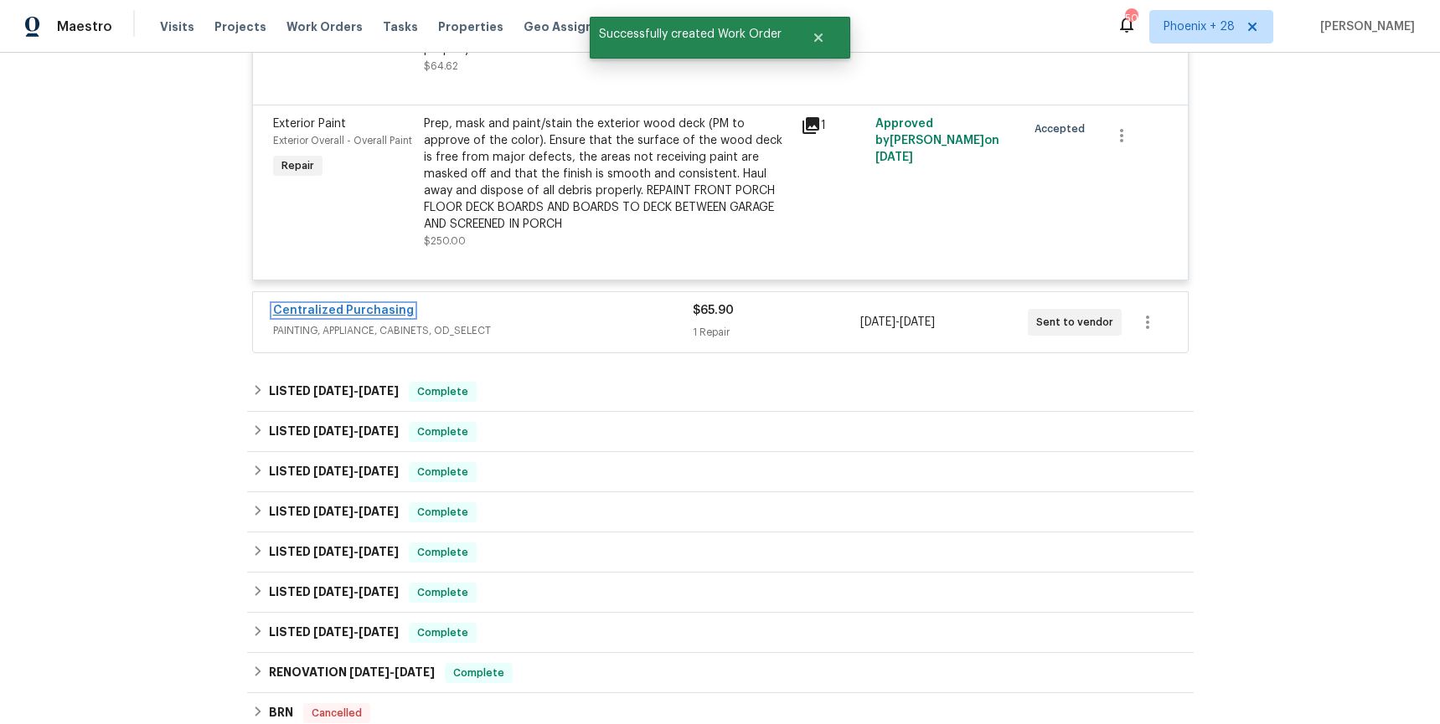
click at [368, 315] on link "Centralized Purchasing" at bounding box center [343, 311] width 141 height 12
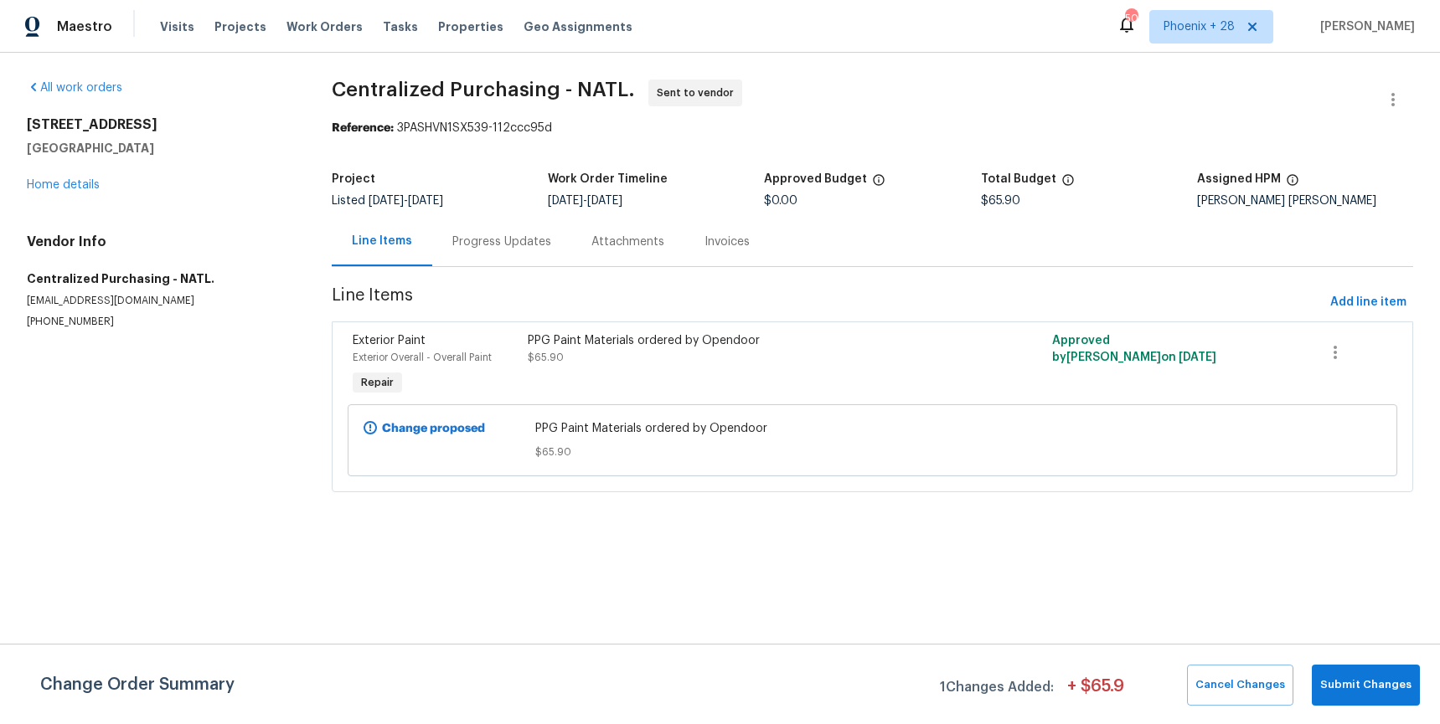
drag, startPoint x: 330, startPoint y: 18, endPoint x: 368, endPoint y: 33, distance: 41.1
click at [330, 18] on span "Work Orders" at bounding box center [324, 26] width 76 height 17
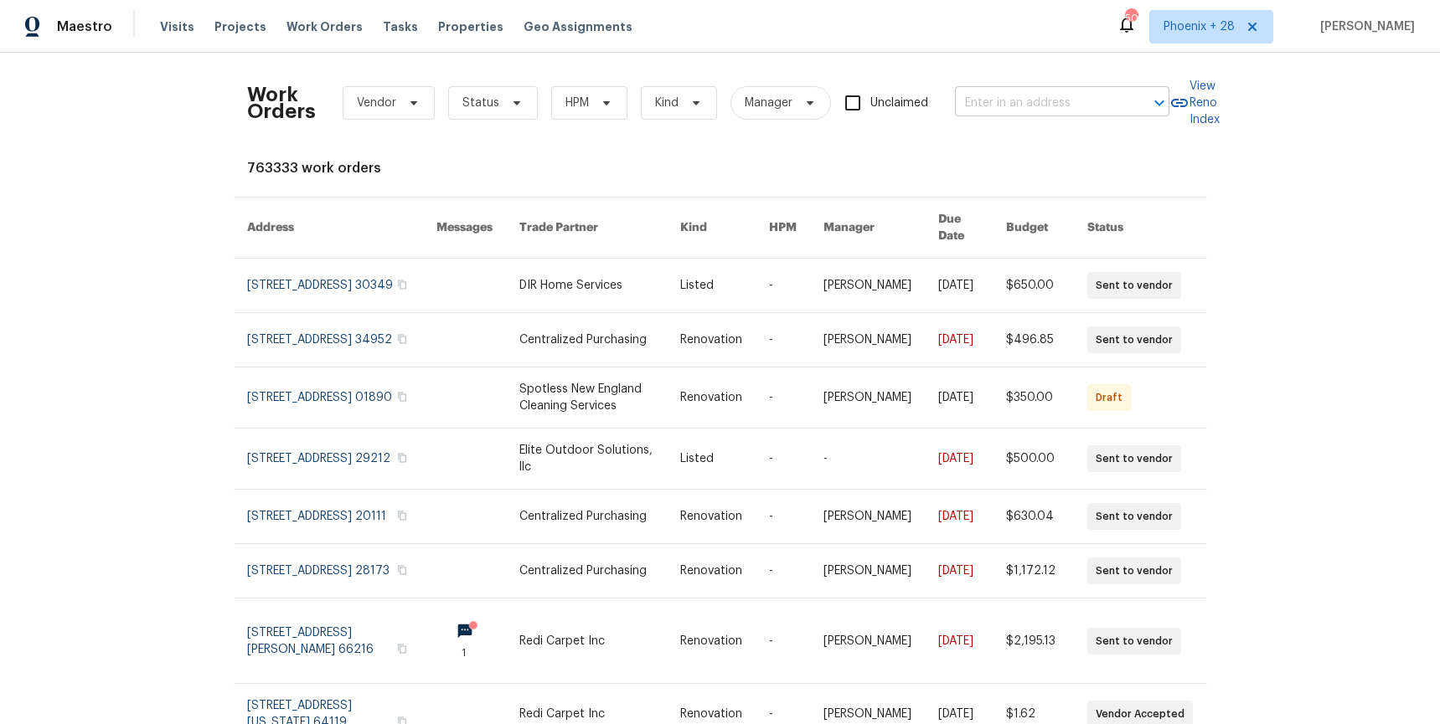
click at [1112, 98] on input "text" at bounding box center [1038, 103] width 167 height 26
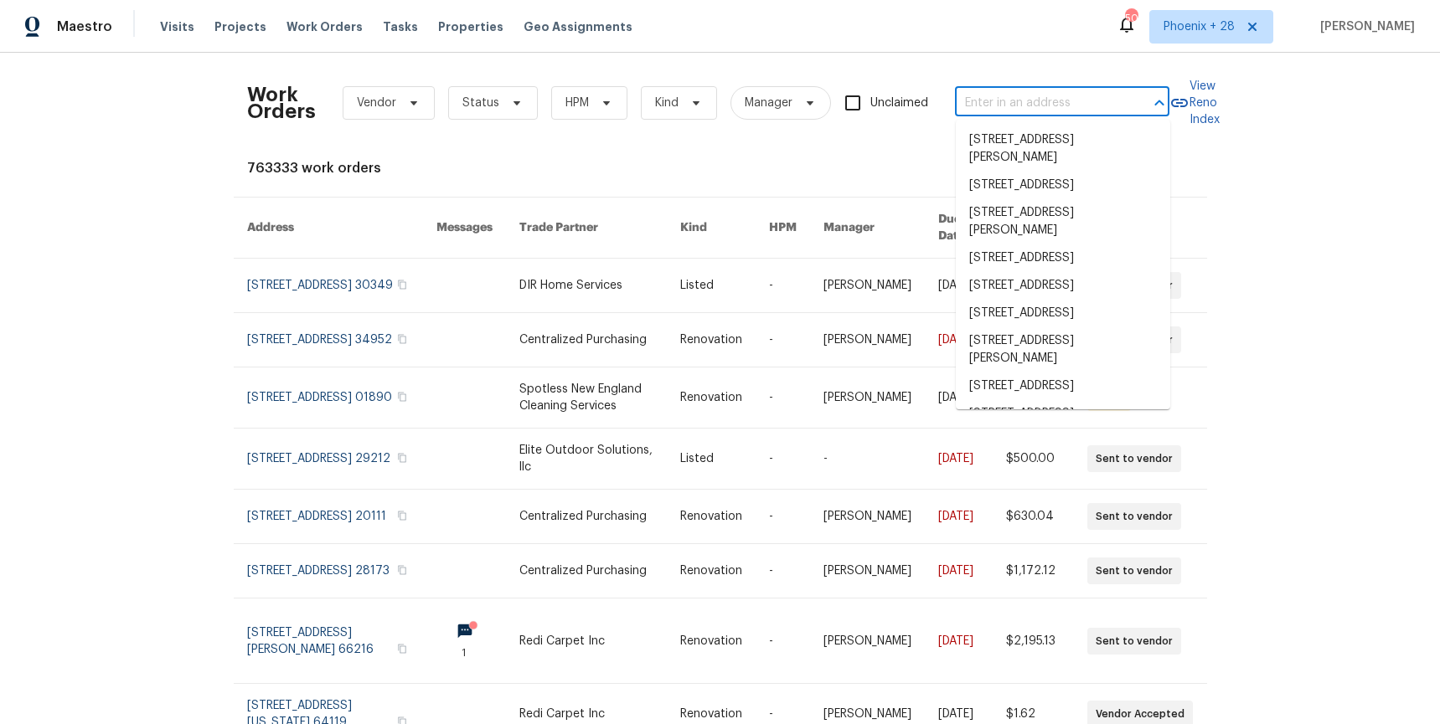
paste input "[STREET_ADDRESS][PERSON_NAME]"
type input "[STREET_ADDRESS][PERSON_NAME]"
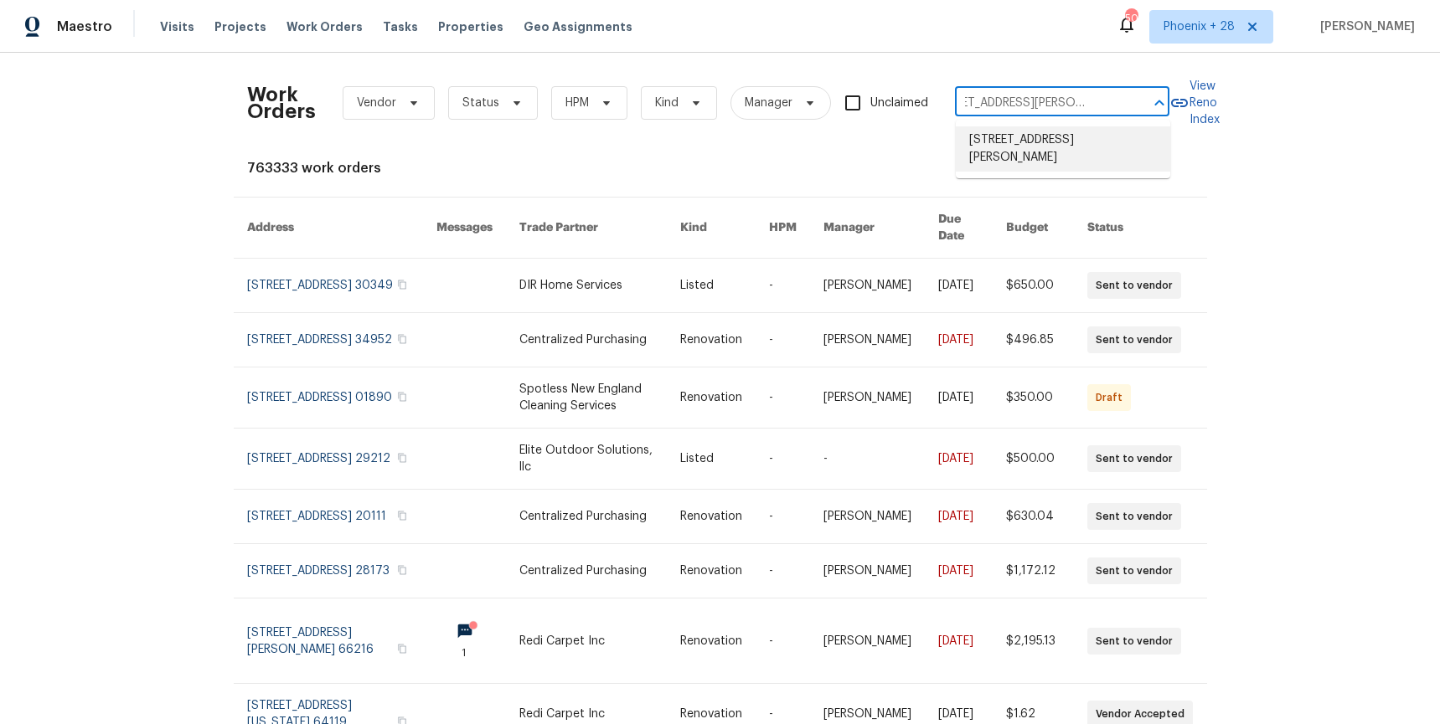
click at [1062, 142] on li "[STREET_ADDRESS][PERSON_NAME]" at bounding box center [1063, 148] width 214 height 45
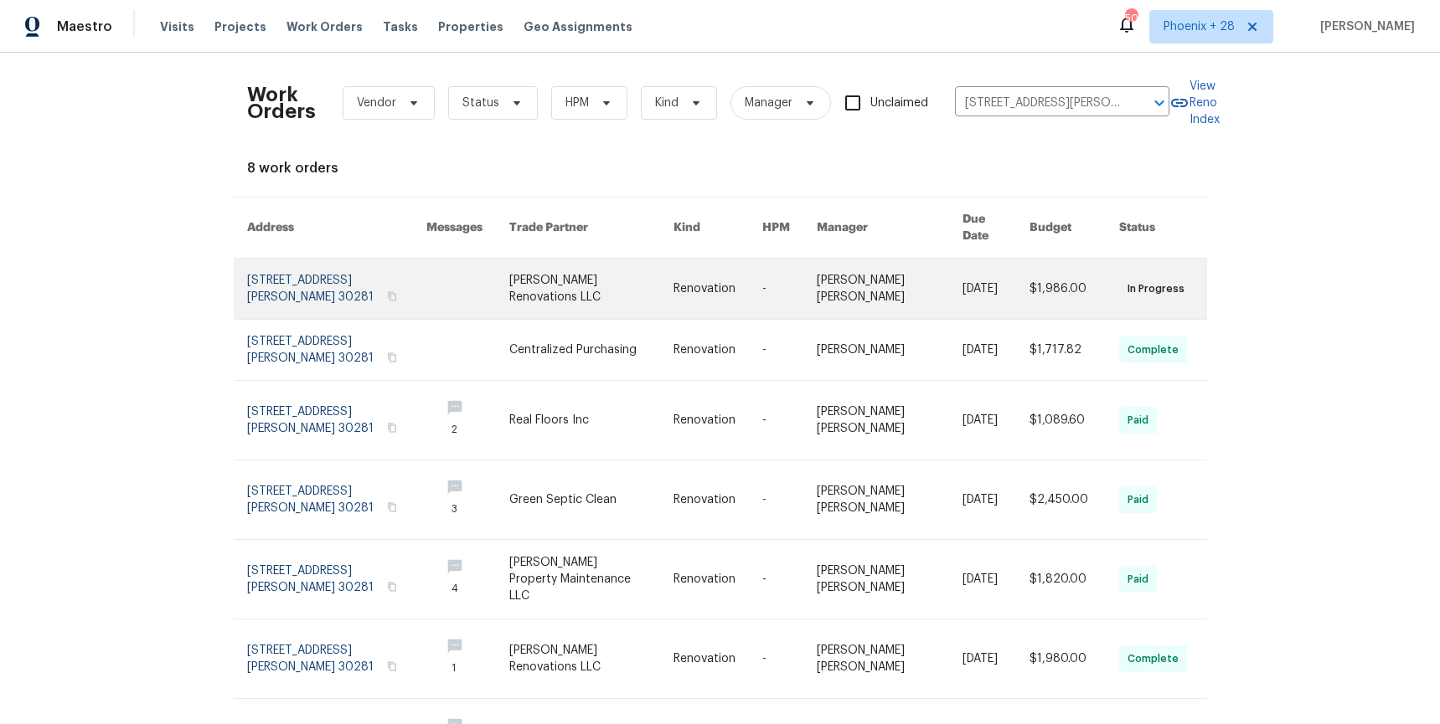
click at [611, 272] on link at bounding box center [591, 289] width 165 height 60
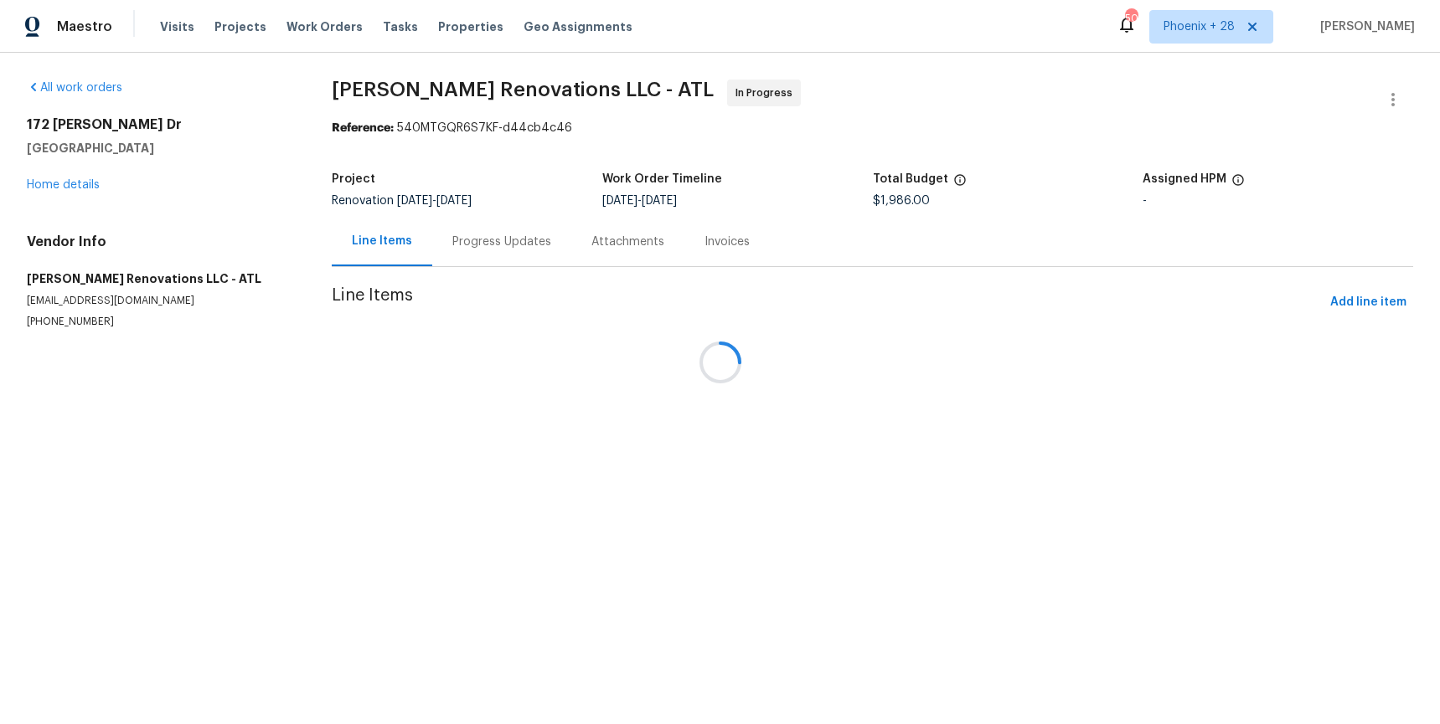
drag, startPoint x: 80, startPoint y: 170, endPoint x: 83, endPoint y: 185, distance: 15.3
click at [80, 172] on div "All work orders [STREET_ADDRESS][PERSON_NAME][PERSON_NAME] Home details Vendor …" at bounding box center [720, 224] width 1440 height 343
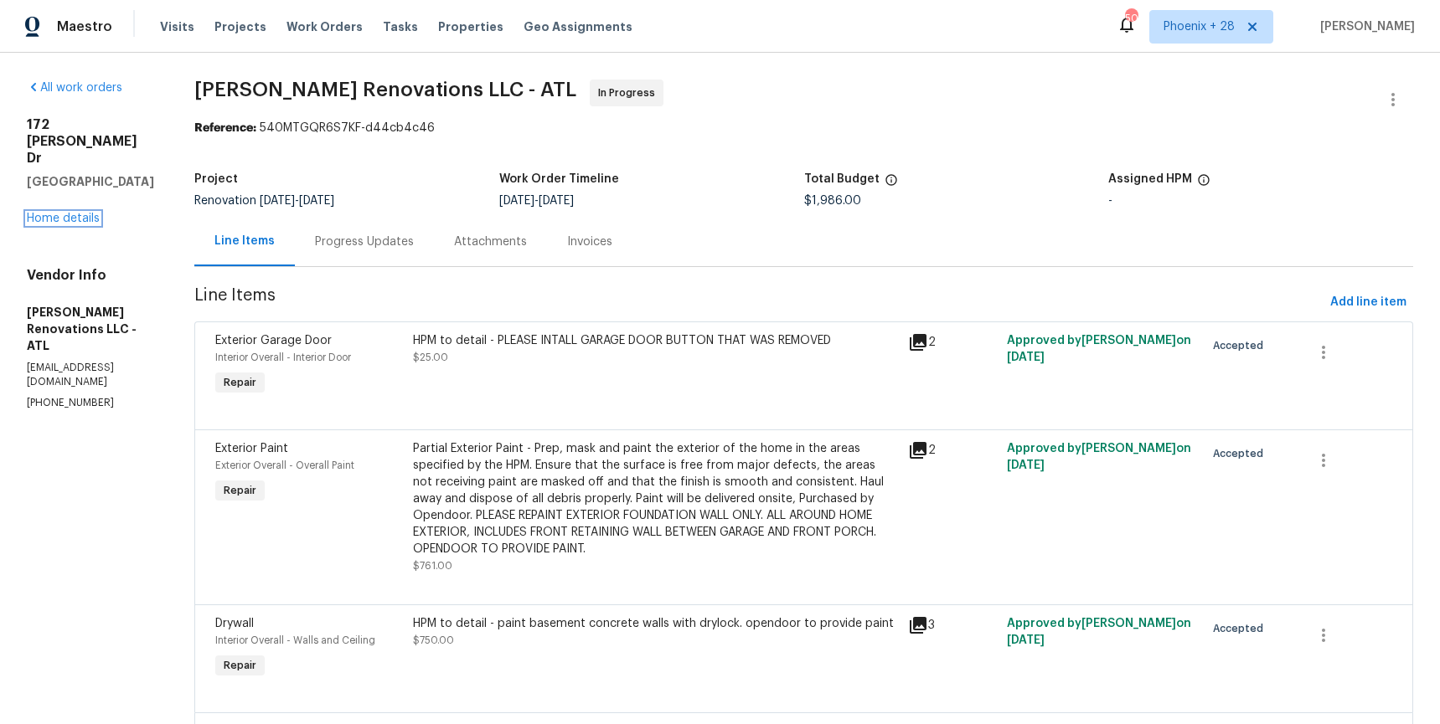
click at [83, 213] on link "Home details" at bounding box center [63, 219] width 73 height 12
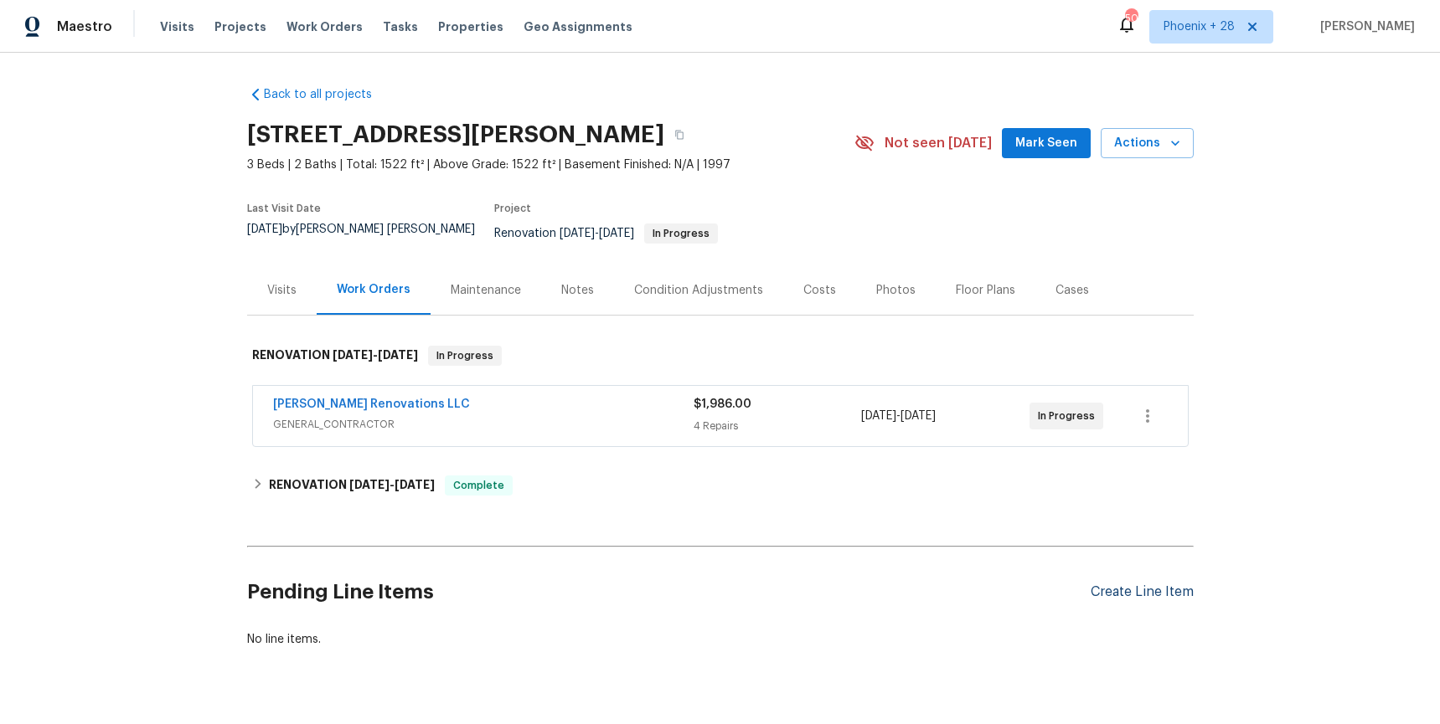
click at [1171, 585] on div "Create Line Item" at bounding box center [1141, 593] width 103 height 16
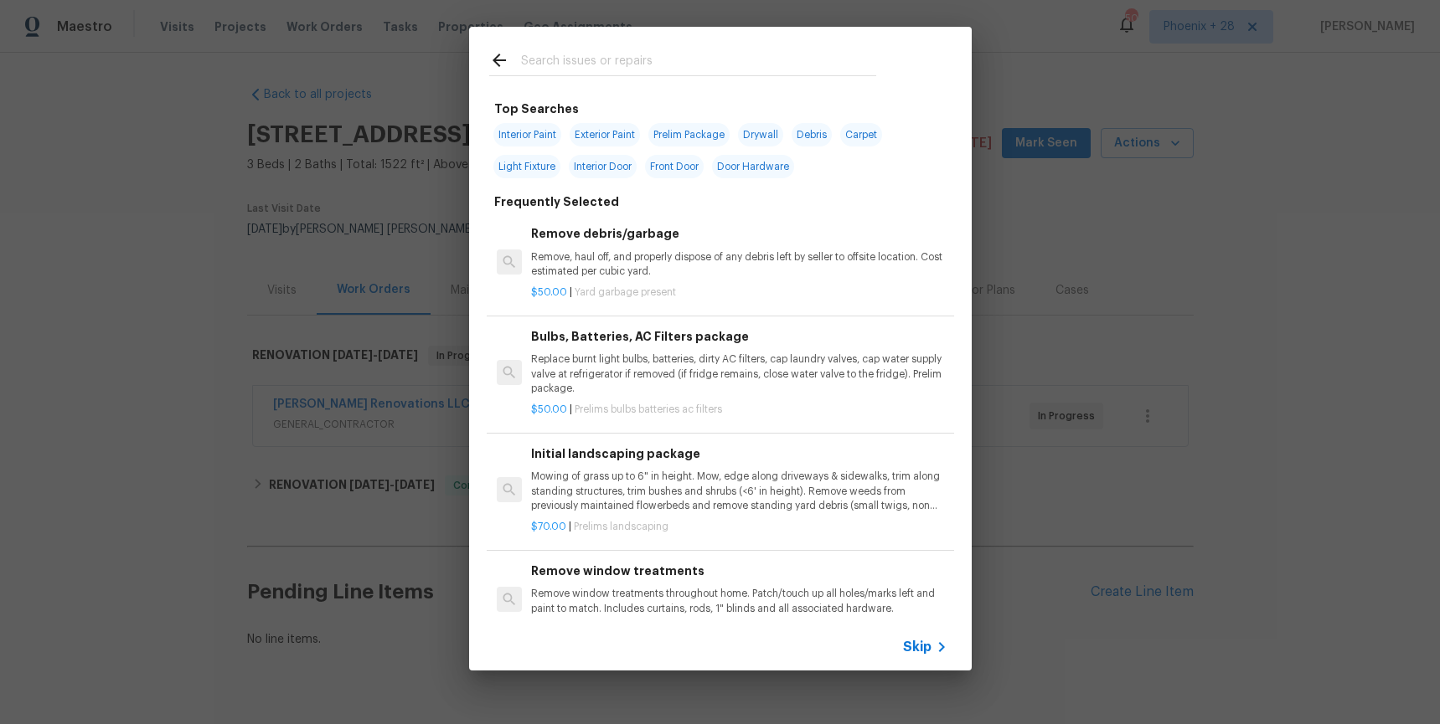
click at [747, 62] on input "text" at bounding box center [698, 62] width 355 height 25
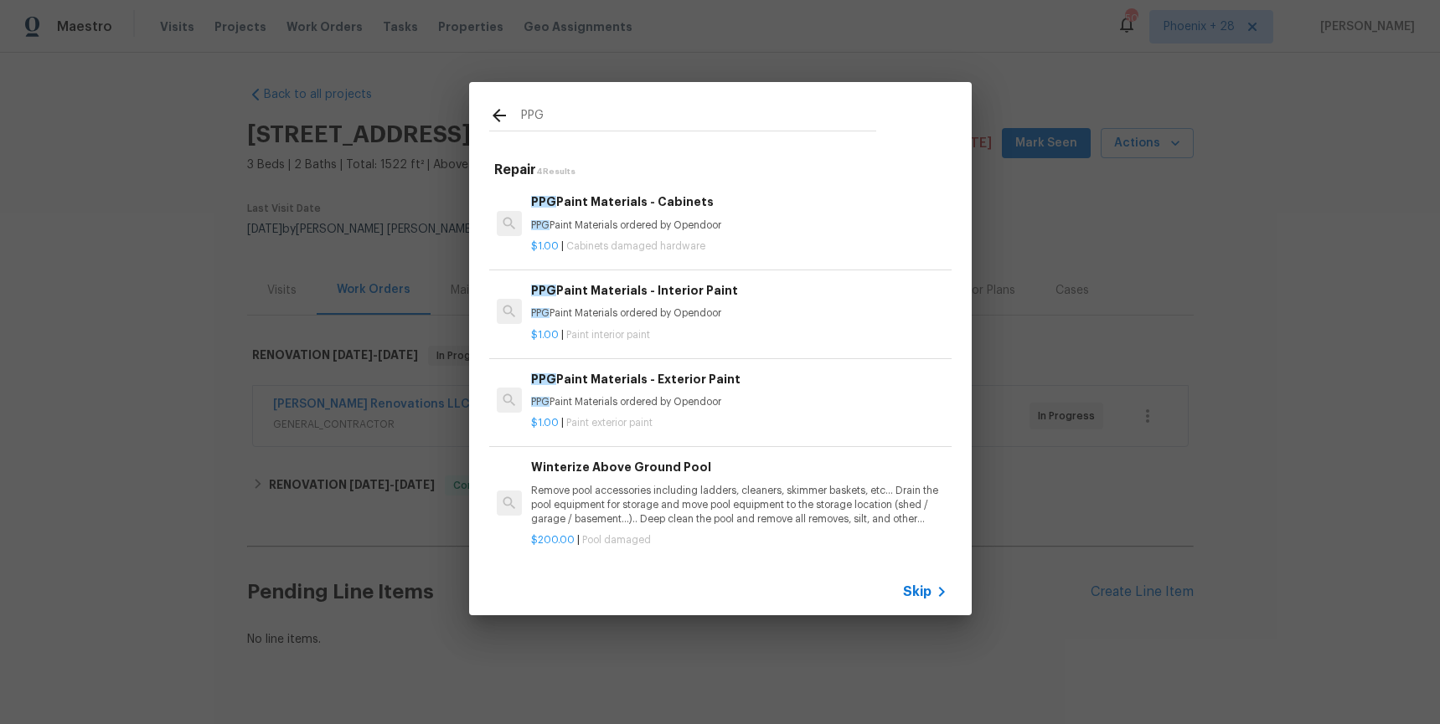
type input "PPG"
click at [781, 394] on div "PPG Paint Materials - Exterior Paint PPG Paint Materials ordered by Opendoor" at bounding box center [738, 390] width 415 height 40
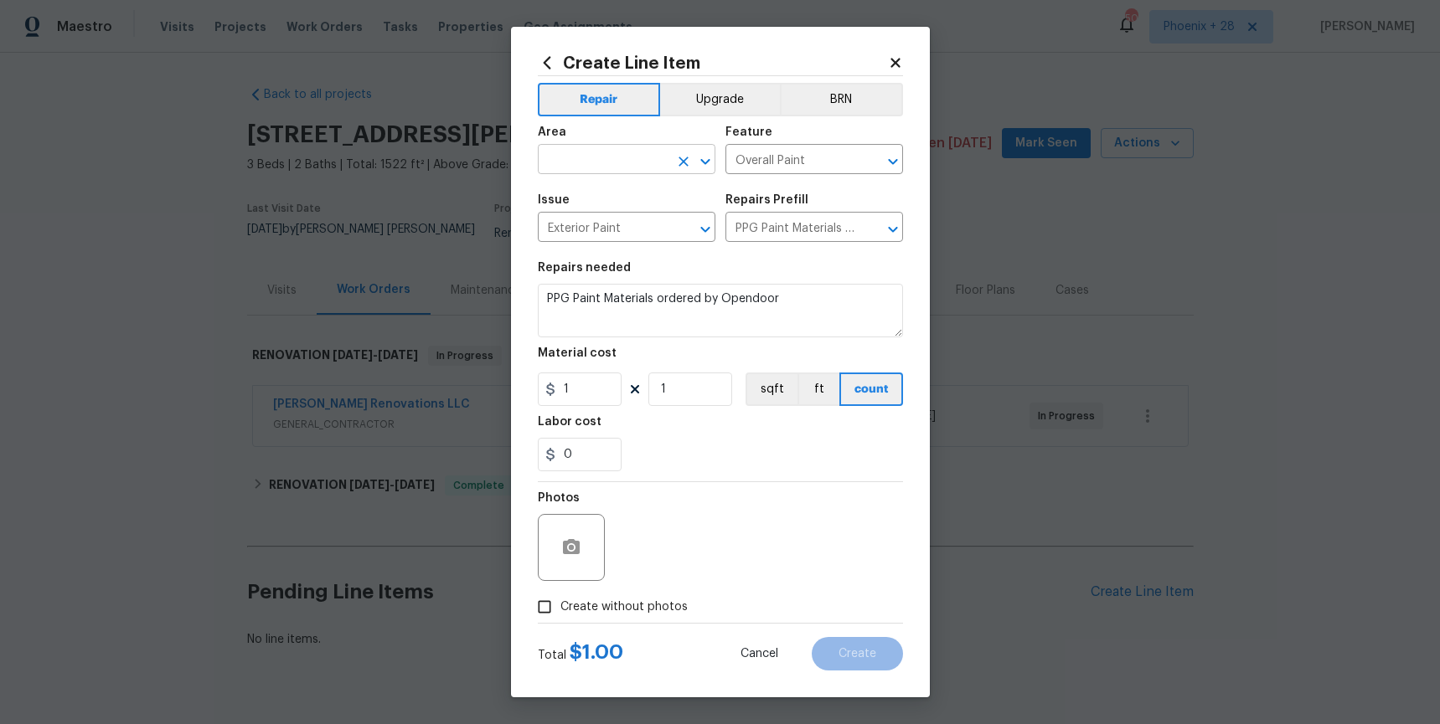
click at [619, 150] on input "text" at bounding box center [603, 161] width 131 height 26
click at [621, 209] on li "Exterior Overall" at bounding box center [627, 198] width 178 height 28
type input "Exterior Overall"
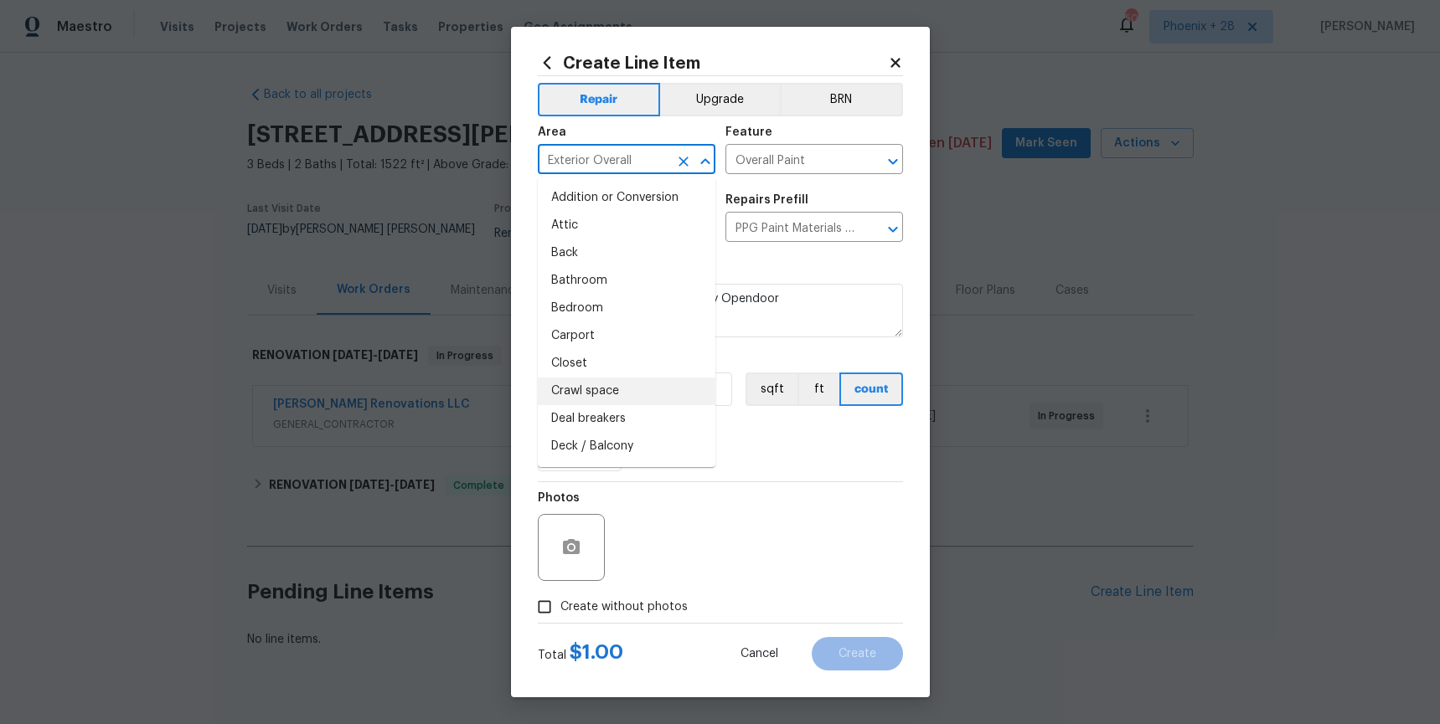
click at [744, 467] on div "0" at bounding box center [720, 454] width 365 height 33
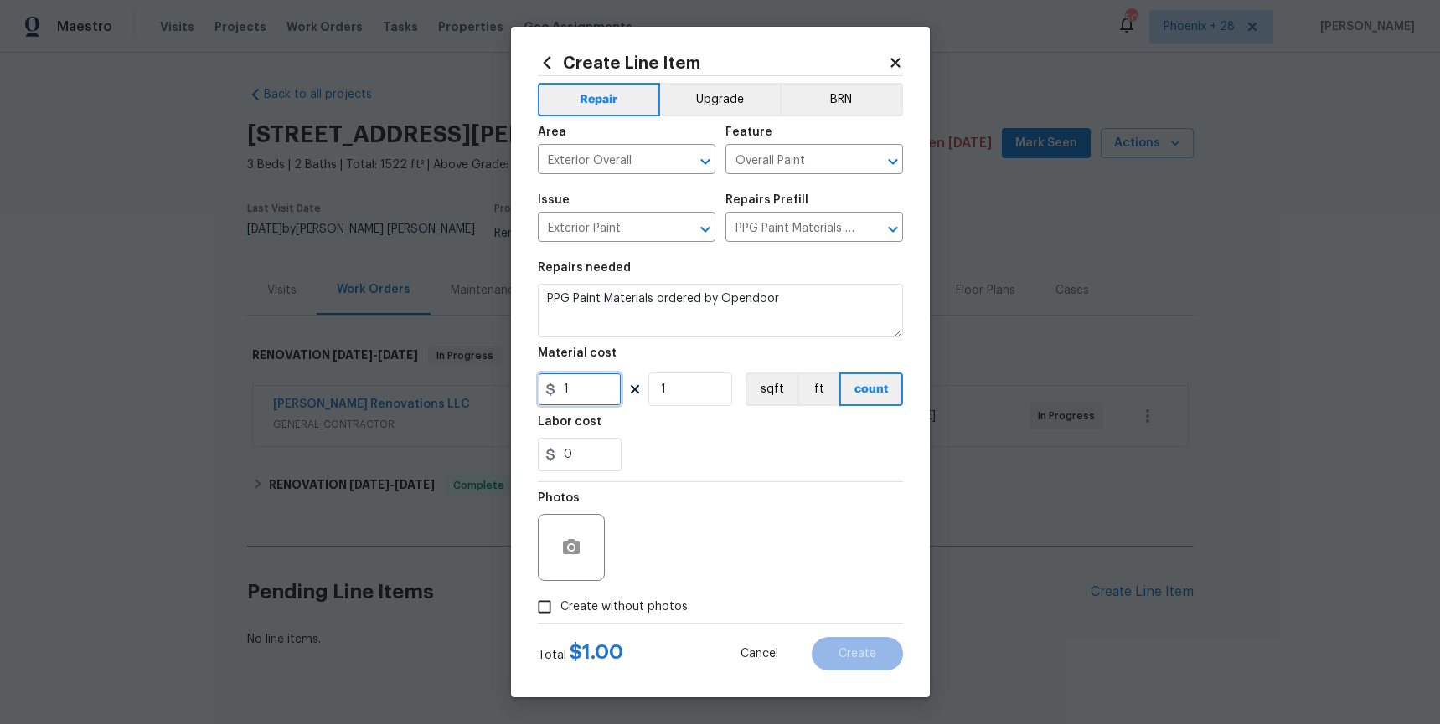
drag, startPoint x: 600, startPoint y: 385, endPoint x: 532, endPoint y: 386, distance: 68.7
click at [532, 386] on div "Create Line Item Repair Upgrade BRN Area Exterior Overall ​ Feature Overall Pai…" at bounding box center [720, 362] width 419 height 671
type input "491.02"
click at [580, 484] on div "Photos" at bounding box center [573, 536] width 70 height 109
click at [677, 596] on label "Create without photos" at bounding box center [607, 607] width 159 height 32
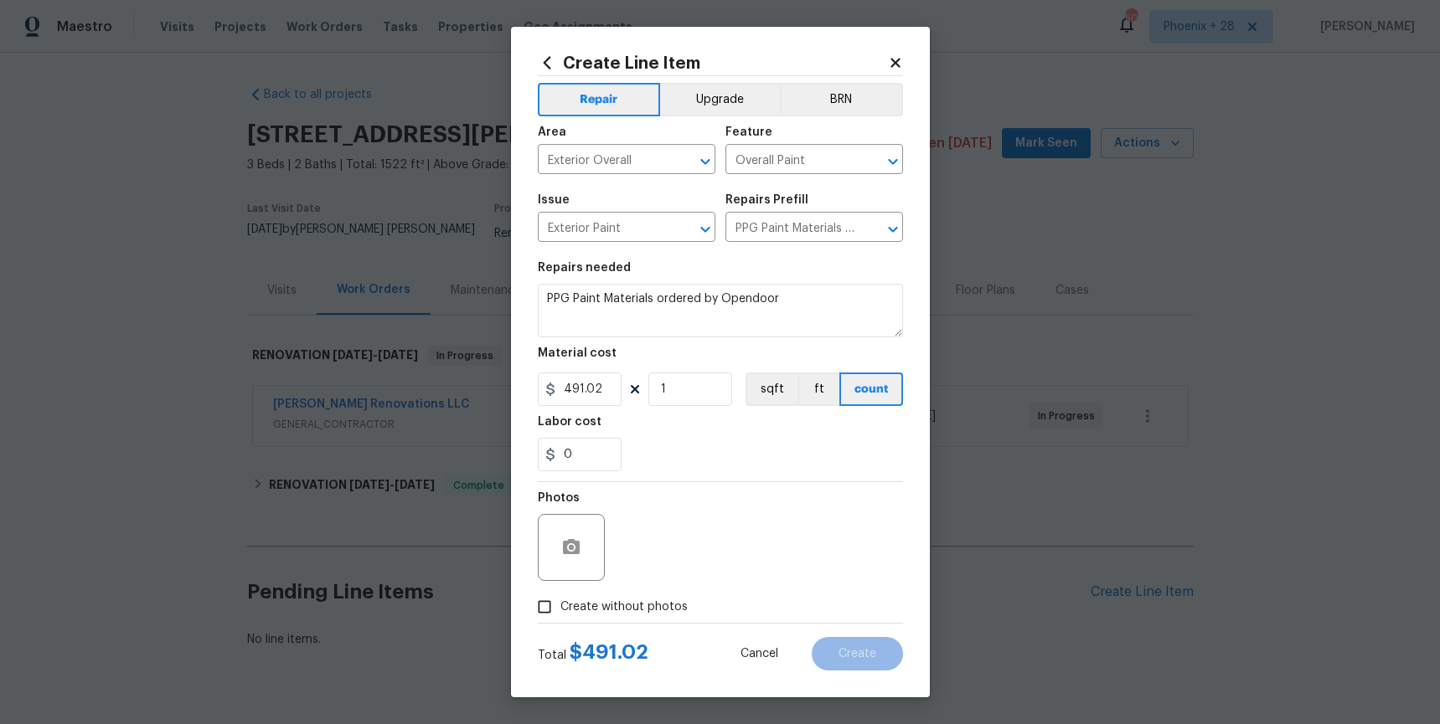
click at [560, 596] on input "Create without photos" at bounding box center [544, 607] width 32 height 32
click at [674, 600] on span "Create without photos" at bounding box center [623, 608] width 127 height 18
click at [560, 600] on input "Create without photos" at bounding box center [544, 607] width 32 height 32
drag, startPoint x: 677, startPoint y: 611, endPoint x: 680, endPoint y: 593, distance: 17.9
click at [677, 610] on span "Create without photos" at bounding box center [623, 608] width 127 height 18
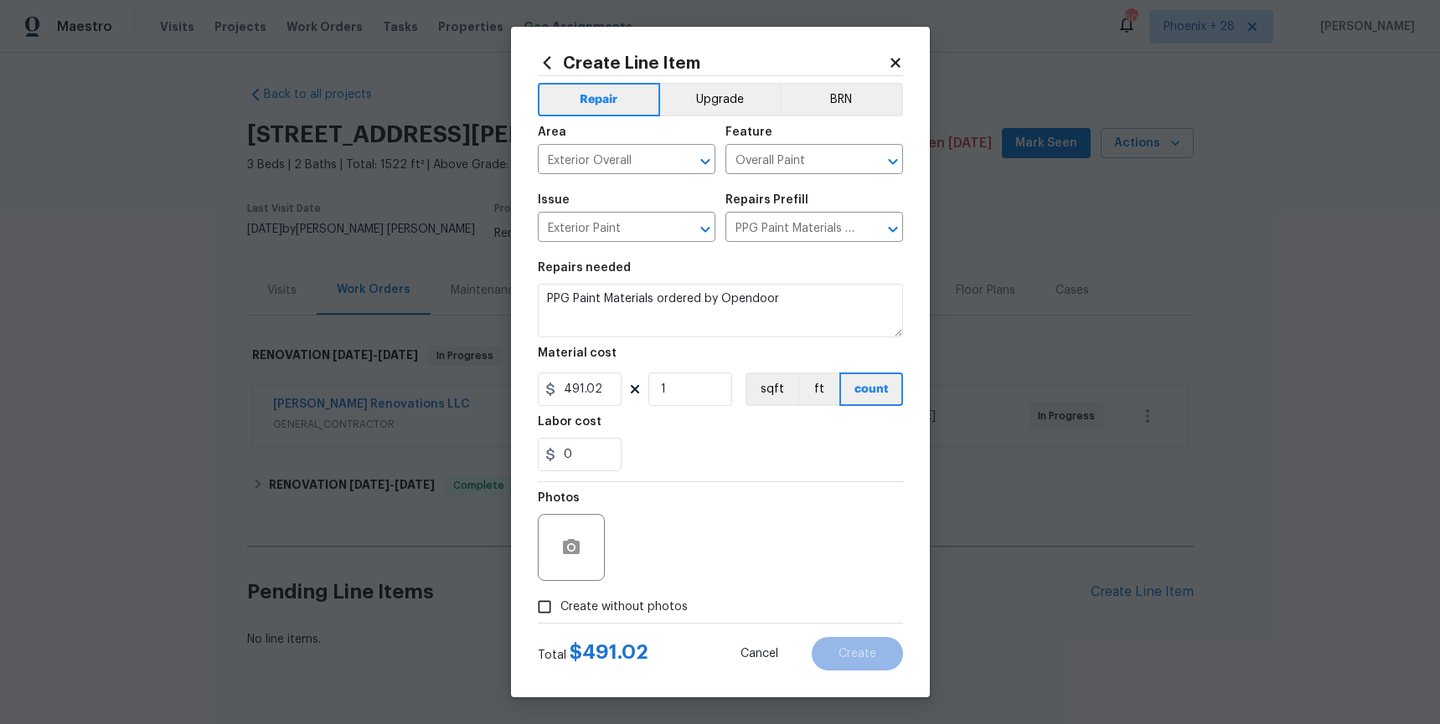
click at [560, 610] on input "Create without photos" at bounding box center [544, 607] width 32 height 32
checkbox input "true"
click at [682, 574] on textarea at bounding box center [760, 547] width 285 height 67
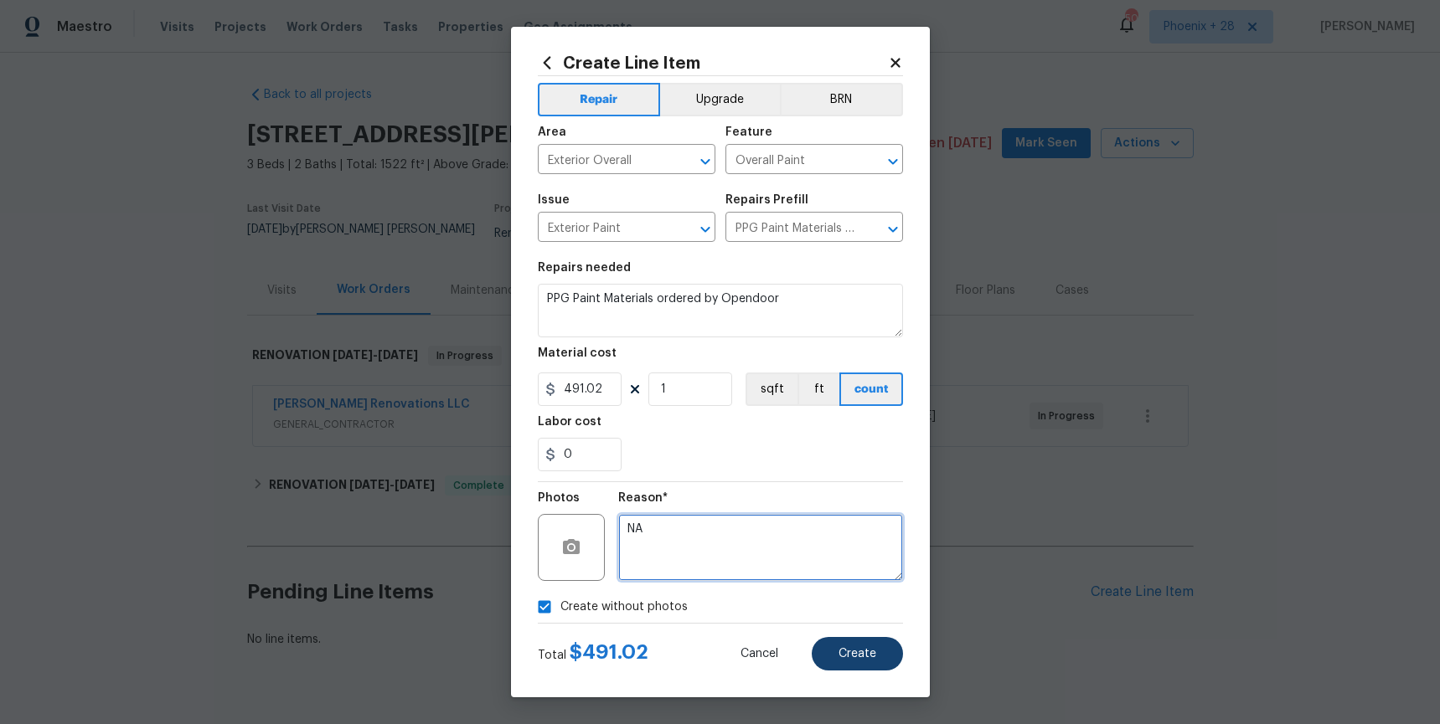
type textarea "NA"
click at [832, 656] on button "Create" at bounding box center [857, 653] width 91 height 33
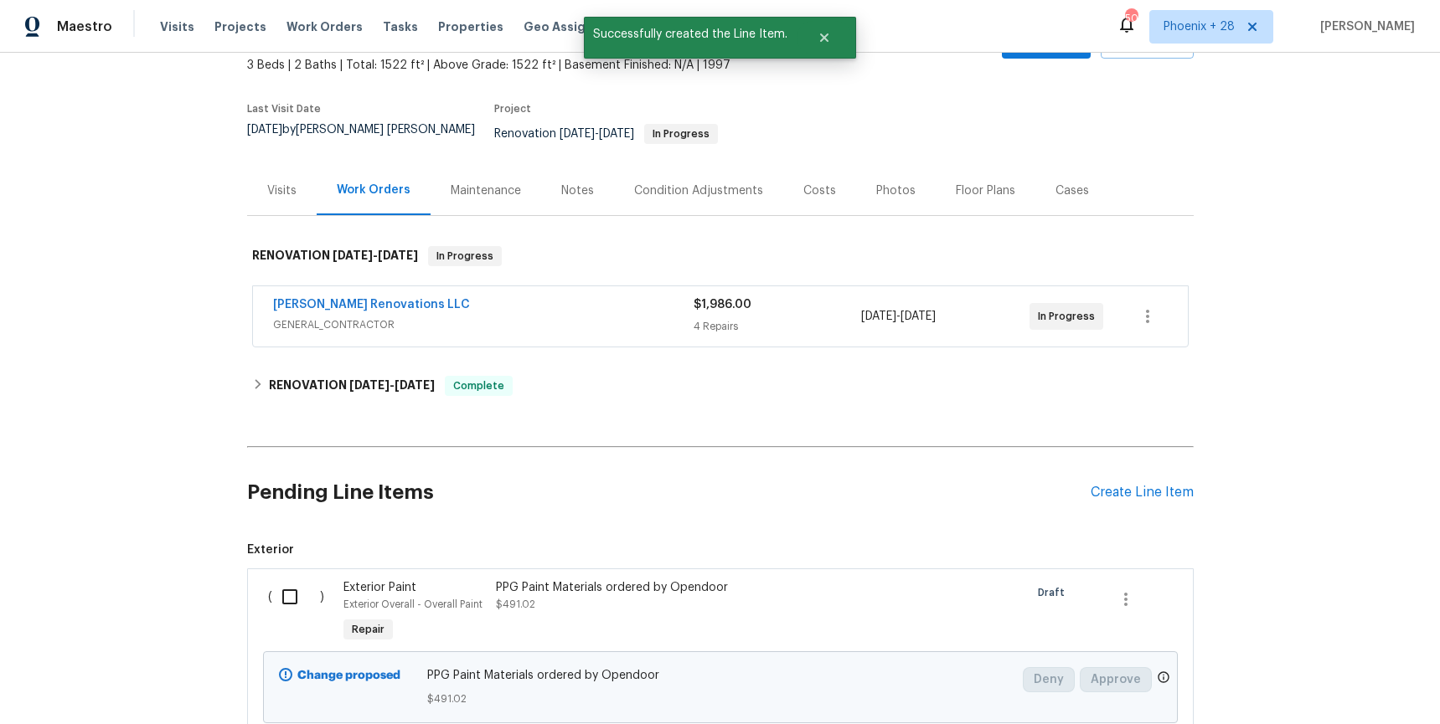
scroll to position [217, 0]
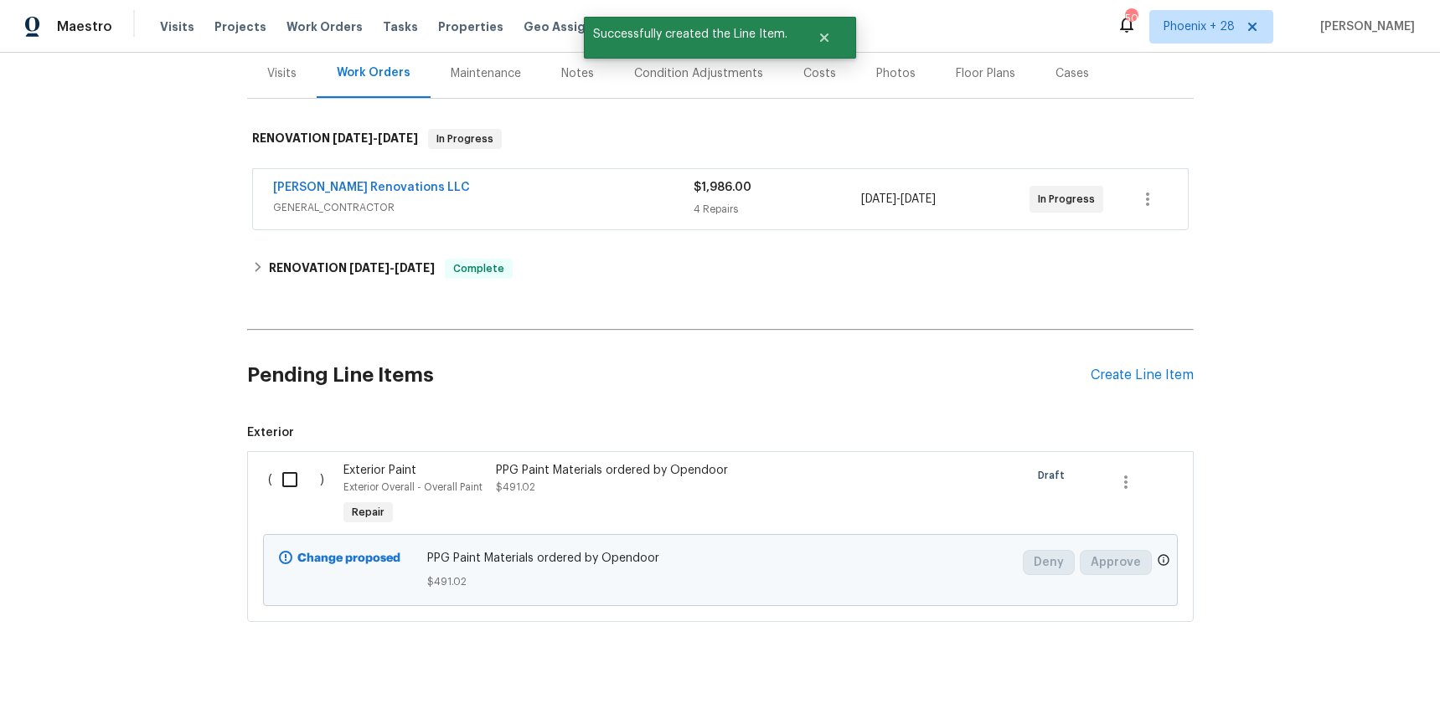
click at [296, 457] on div "( )" at bounding box center [301, 495] width 76 height 77
click at [290, 462] on input "checkbox" at bounding box center [296, 479] width 48 height 35
checkbox input "true"
click at [1289, 667] on button "Create Work Order" at bounding box center [1344, 682] width 138 height 31
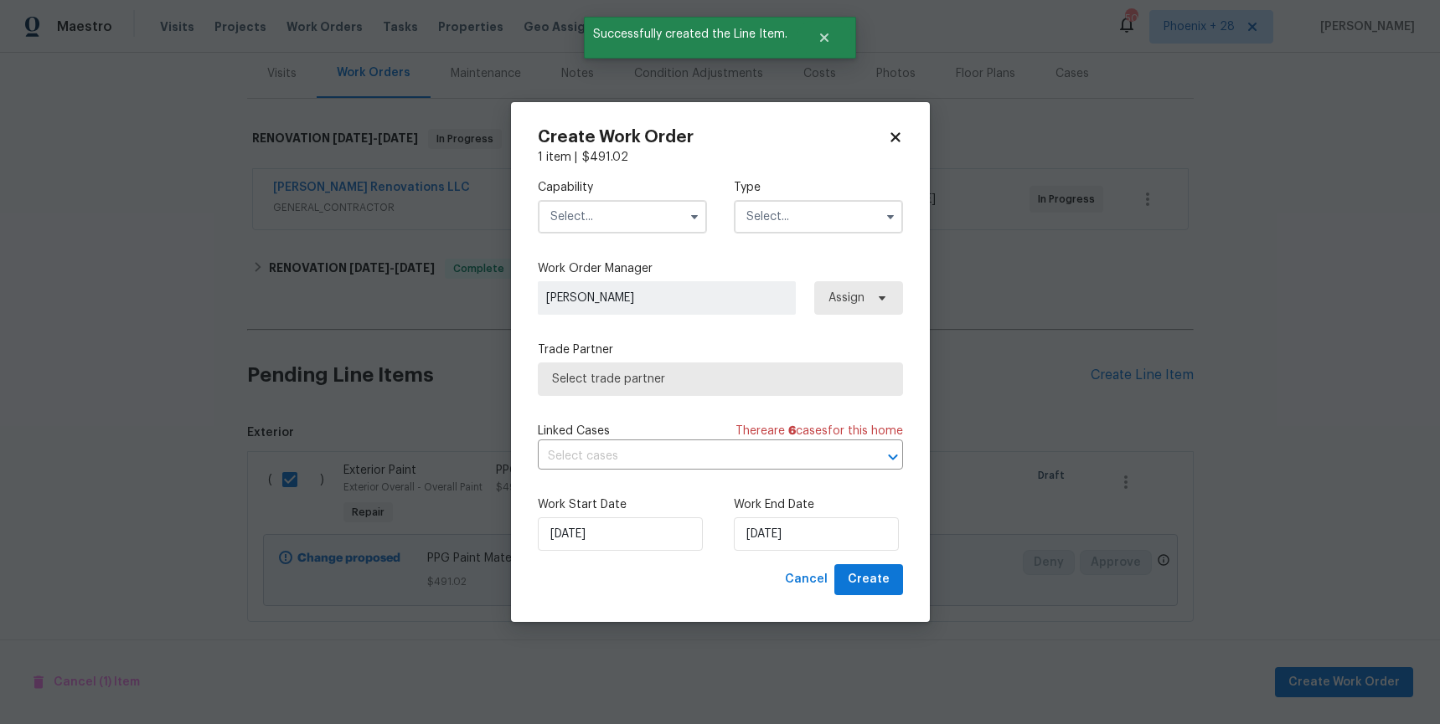
click at [642, 224] on input "text" at bounding box center [622, 216] width 169 height 33
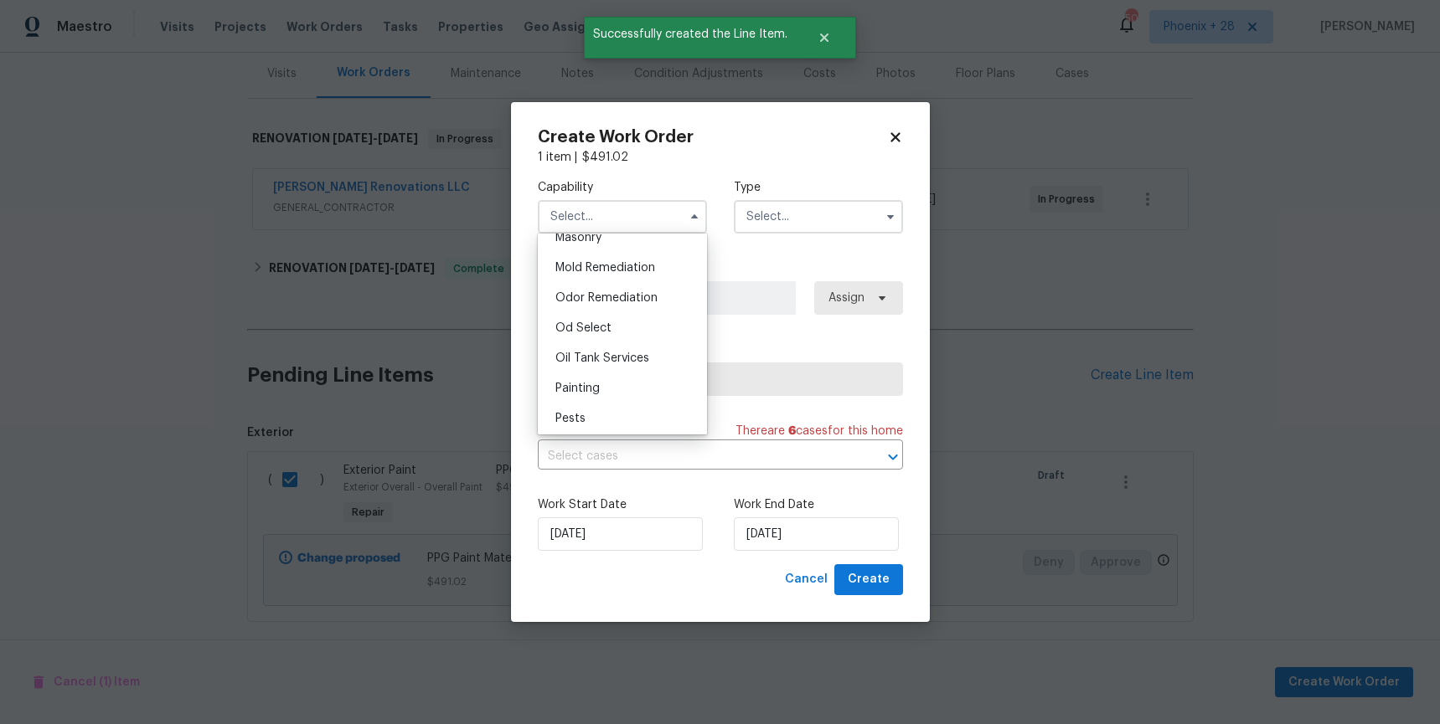
scroll to position [1291, 0]
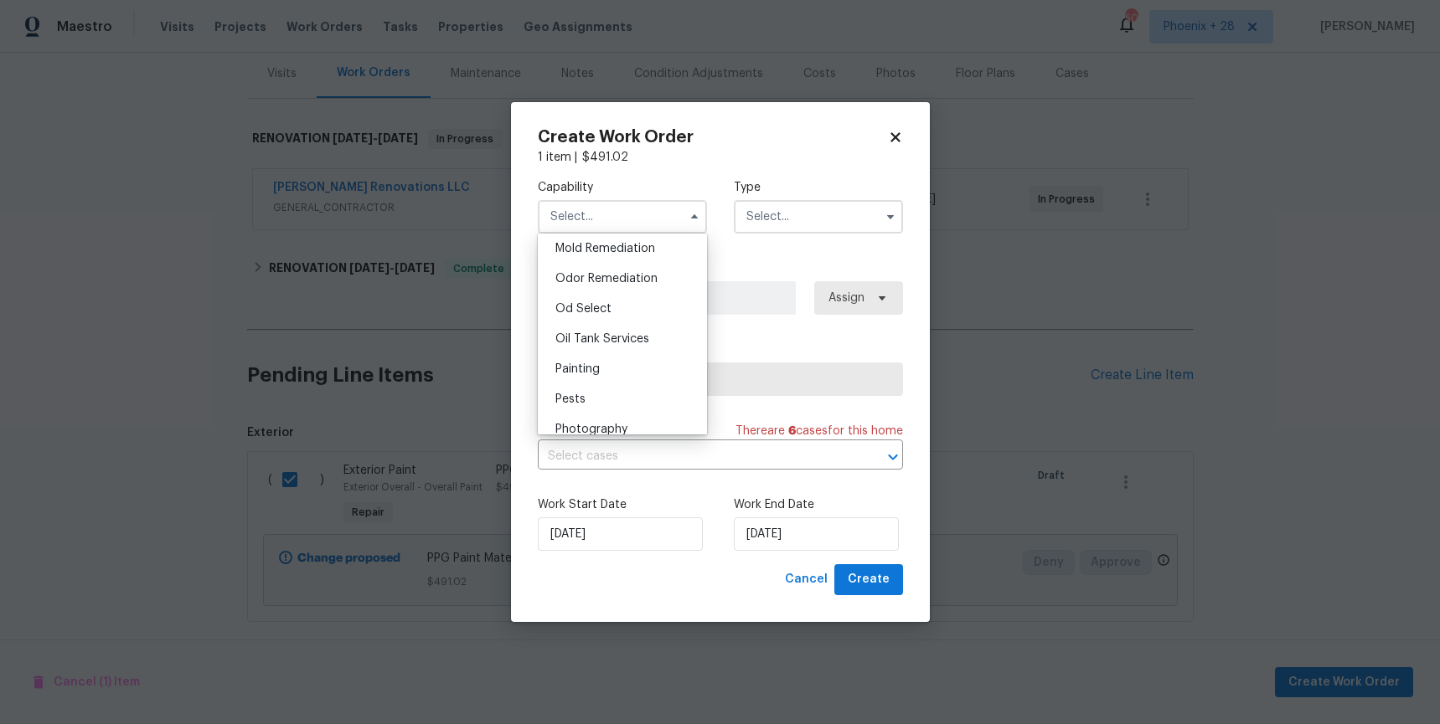
click at [641, 360] on div "Painting" at bounding box center [622, 369] width 161 height 30
type input "Painting"
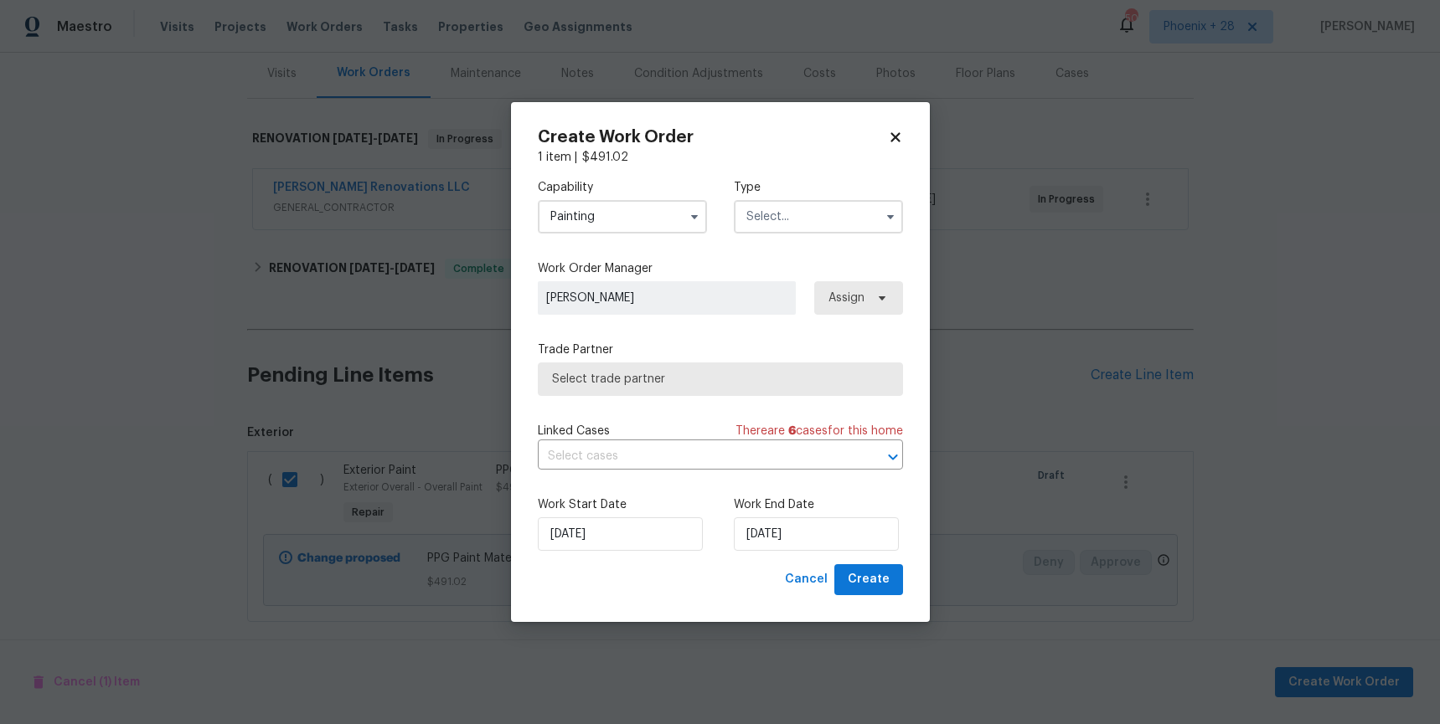
drag, startPoint x: 815, startPoint y: 218, endPoint x: 812, endPoint y: 229, distance: 12.0
click at [814, 218] on input "text" at bounding box center [818, 216] width 169 height 33
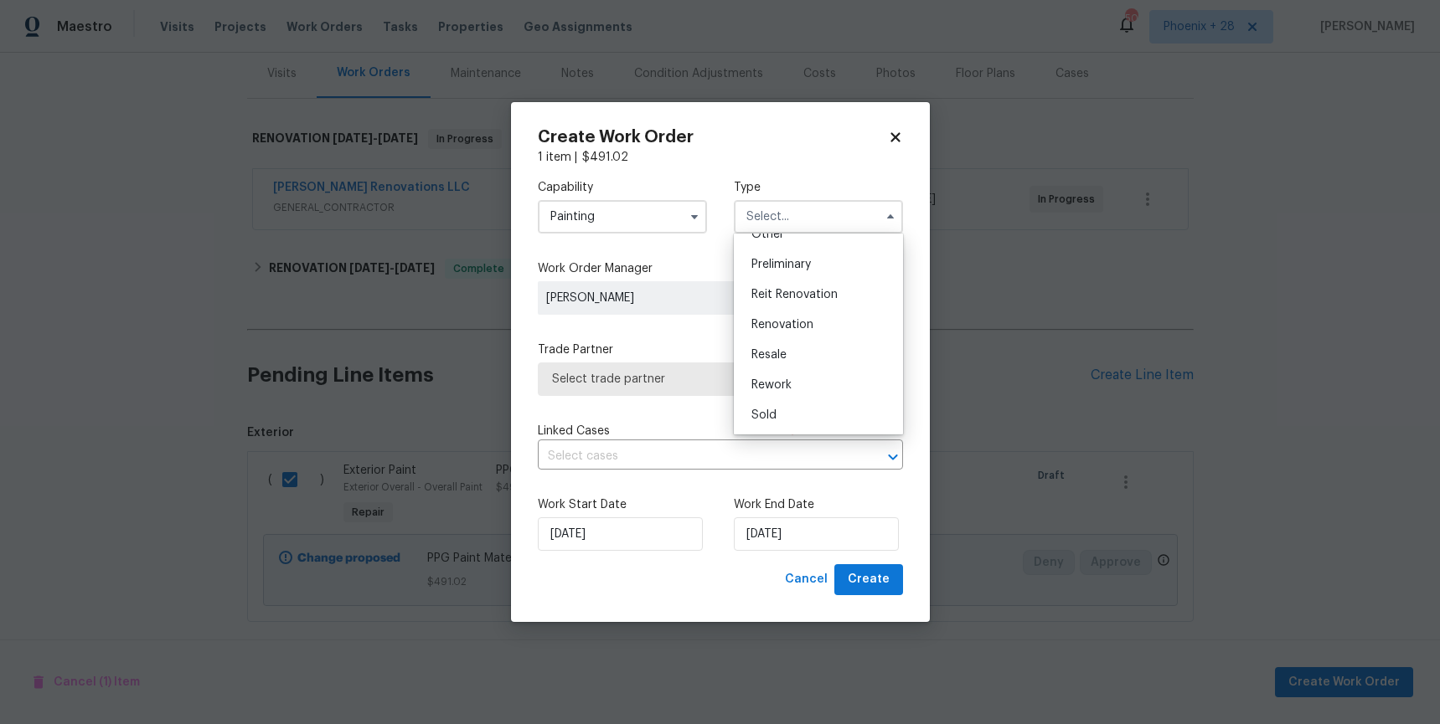
scroll to position [380, 0]
drag, startPoint x: 809, startPoint y: 305, endPoint x: 825, endPoint y: 317, distance: 19.8
click at [809, 306] on div "Renovation" at bounding box center [818, 295] width 161 height 30
type input "Renovation"
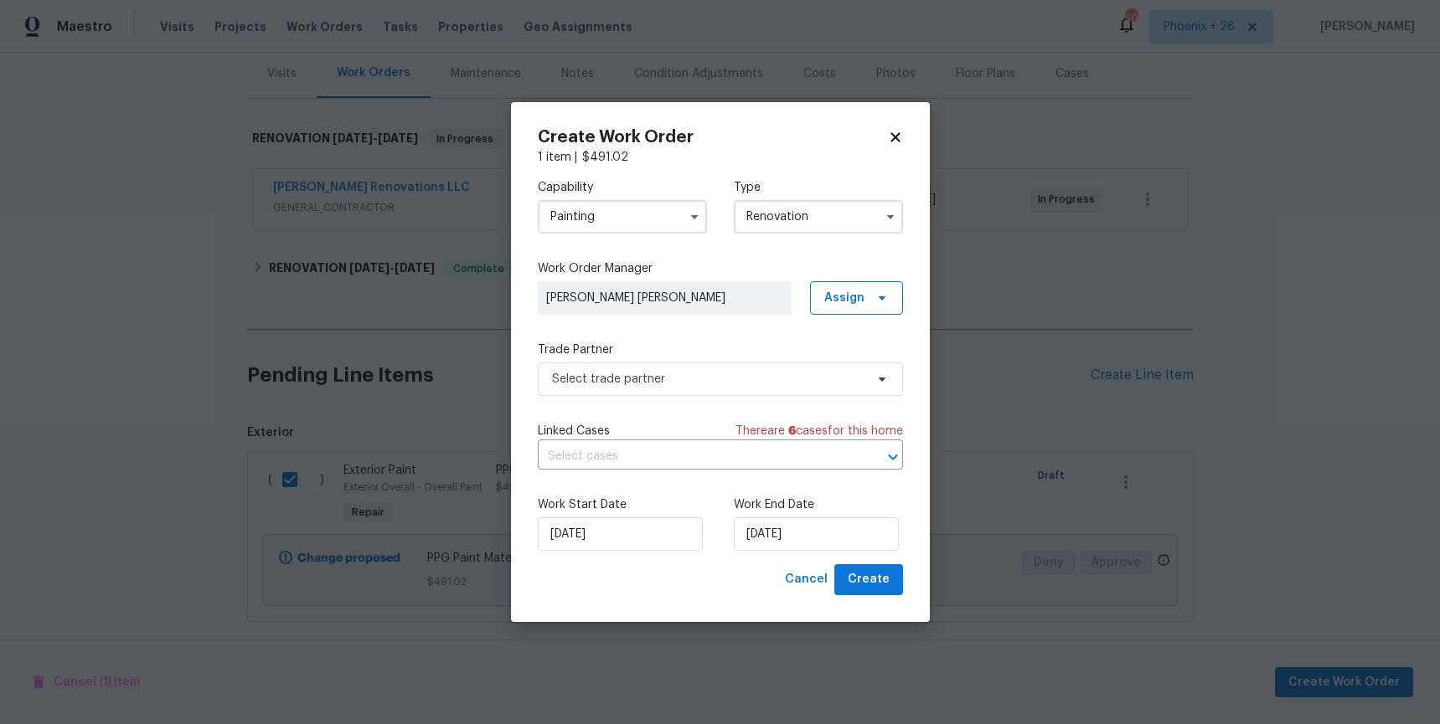
drag, startPoint x: 836, startPoint y: 323, endPoint x: 837, endPoint y: 304, distance: 19.3
click at [836, 323] on div "Capability Painting Type Renovation Feedback Hoa Violation Holding Incident Ins…" at bounding box center [720, 365] width 365 height 399
click at [837, 304] on span "Assign" at bounding box center [844, 298] width 40 height 17
click at [853, 367] on div "Assign to me" at bounding box center [858, 369] width 73 height 17
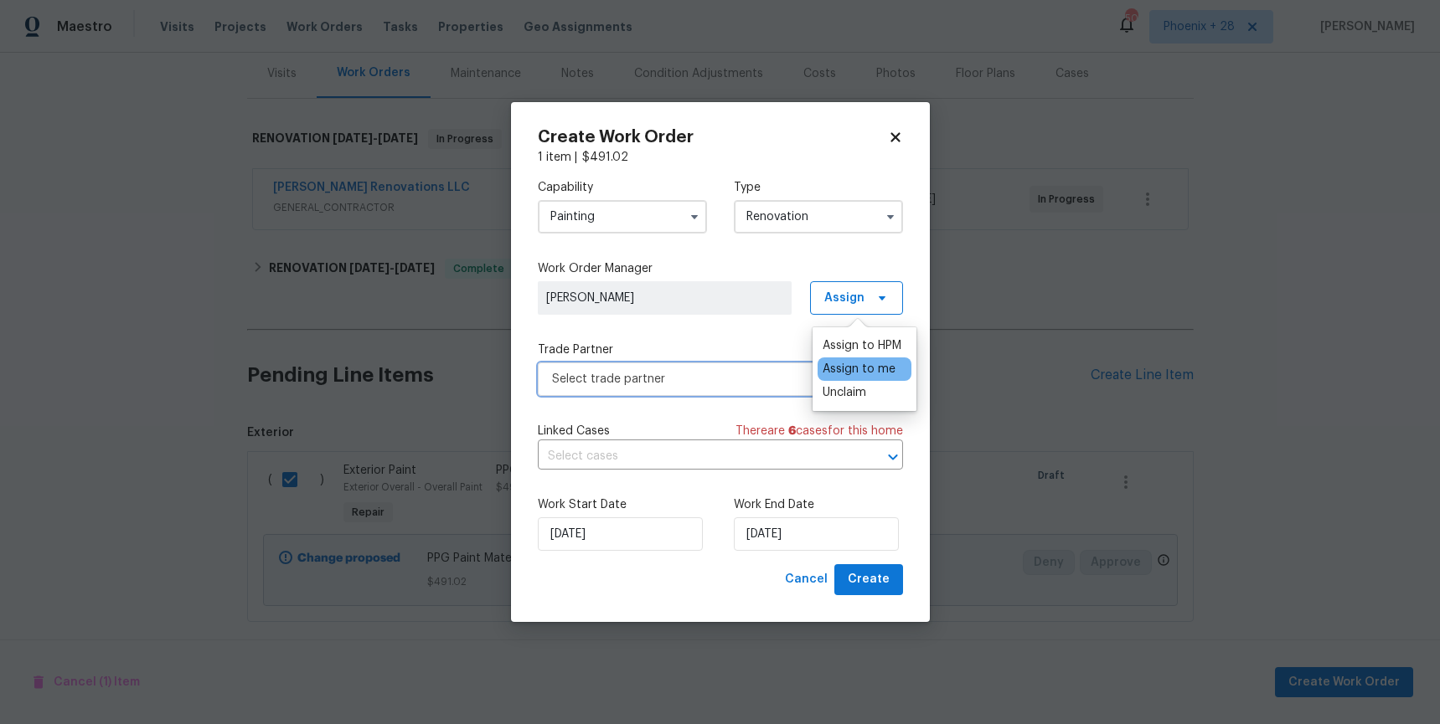
click at [706, 374] on span "Select trade partner" at bounding box center [708, 379] width 312 height 17
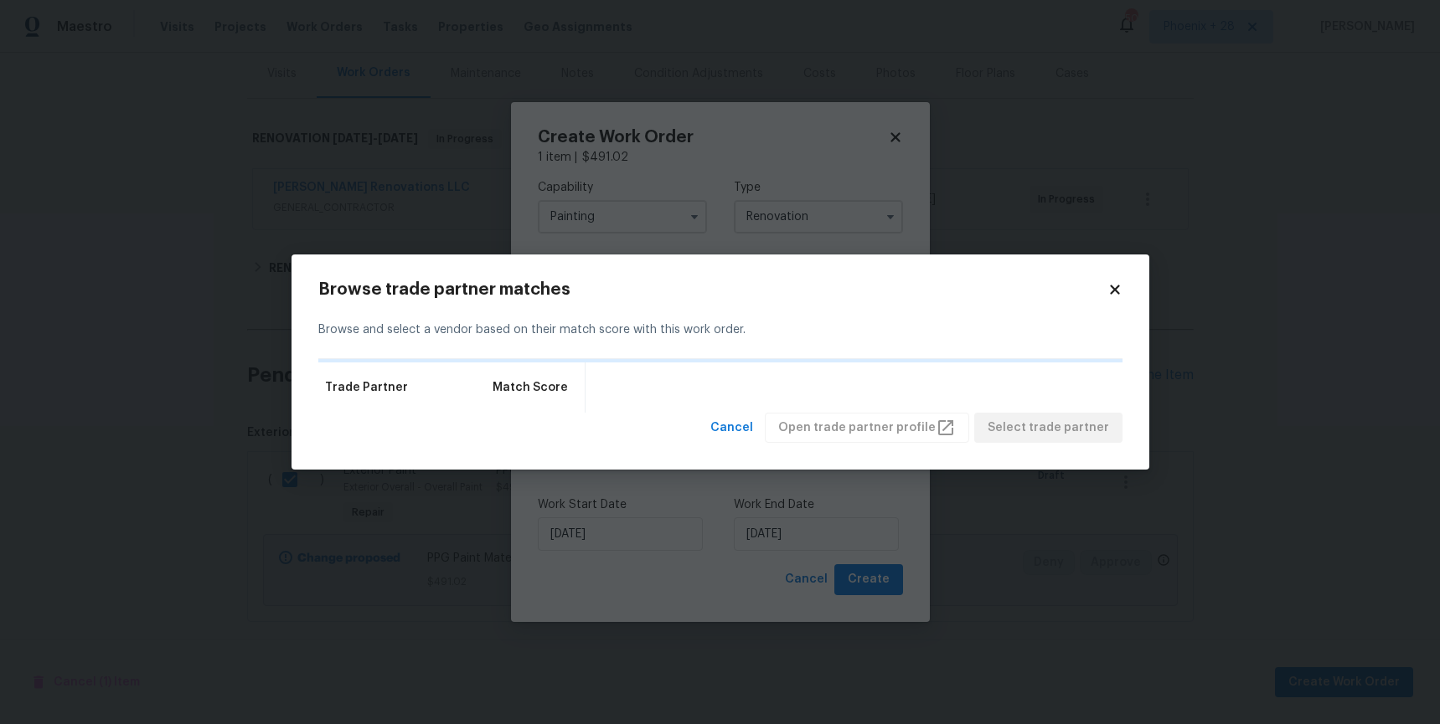
drag, startPoint x: 1117, startPoint y: 291, endPoint x: 1083, endPoint y: 270, distance: 40.7
click at [1117, 291] on icon at bounding box center [1114, 289] width 9 height 9
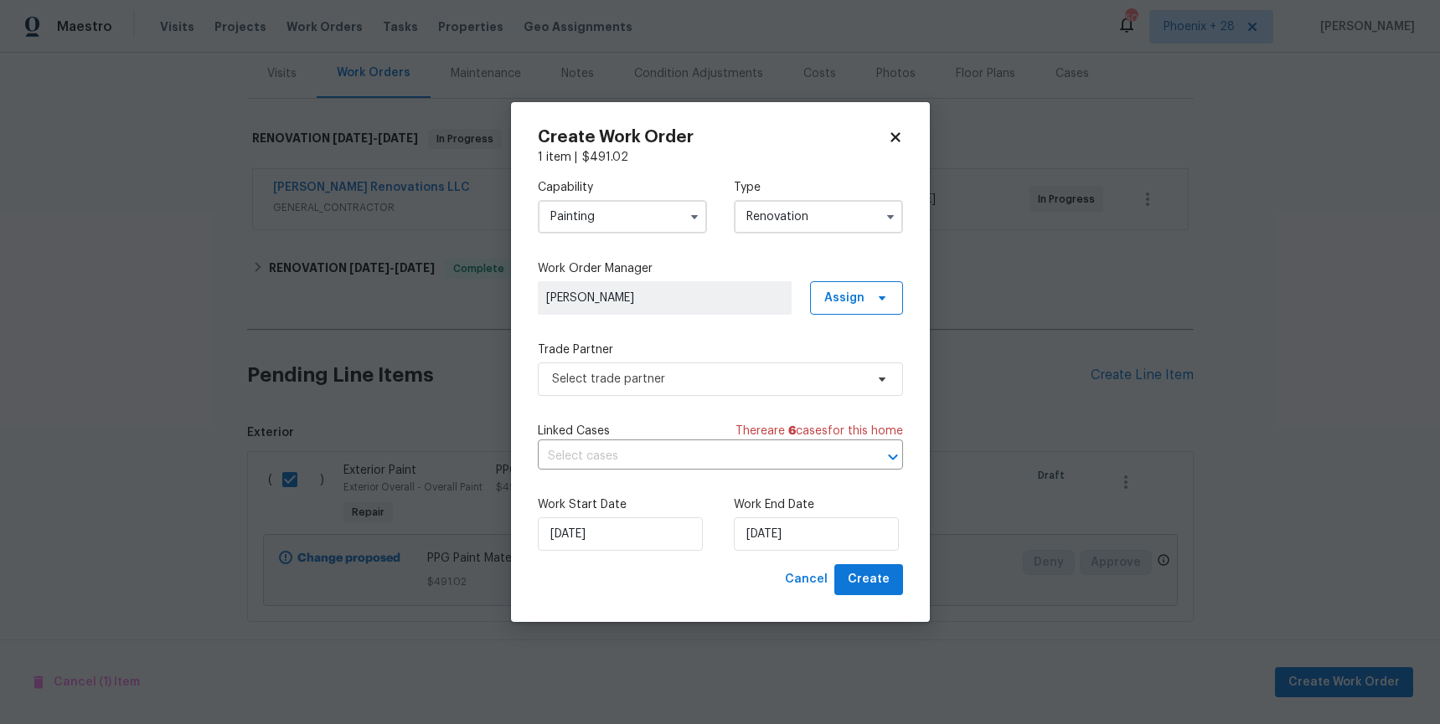
click at [904, 134] on div "Create Work Order 1 item | $ 491.02 Capability Painting Type Renovation Work Or…" at bounding box center [720, 362] width 419 height 520
click at [897, 140] on icon at bounding box center [894, 137] width 9 height 9
checkbox input "false"
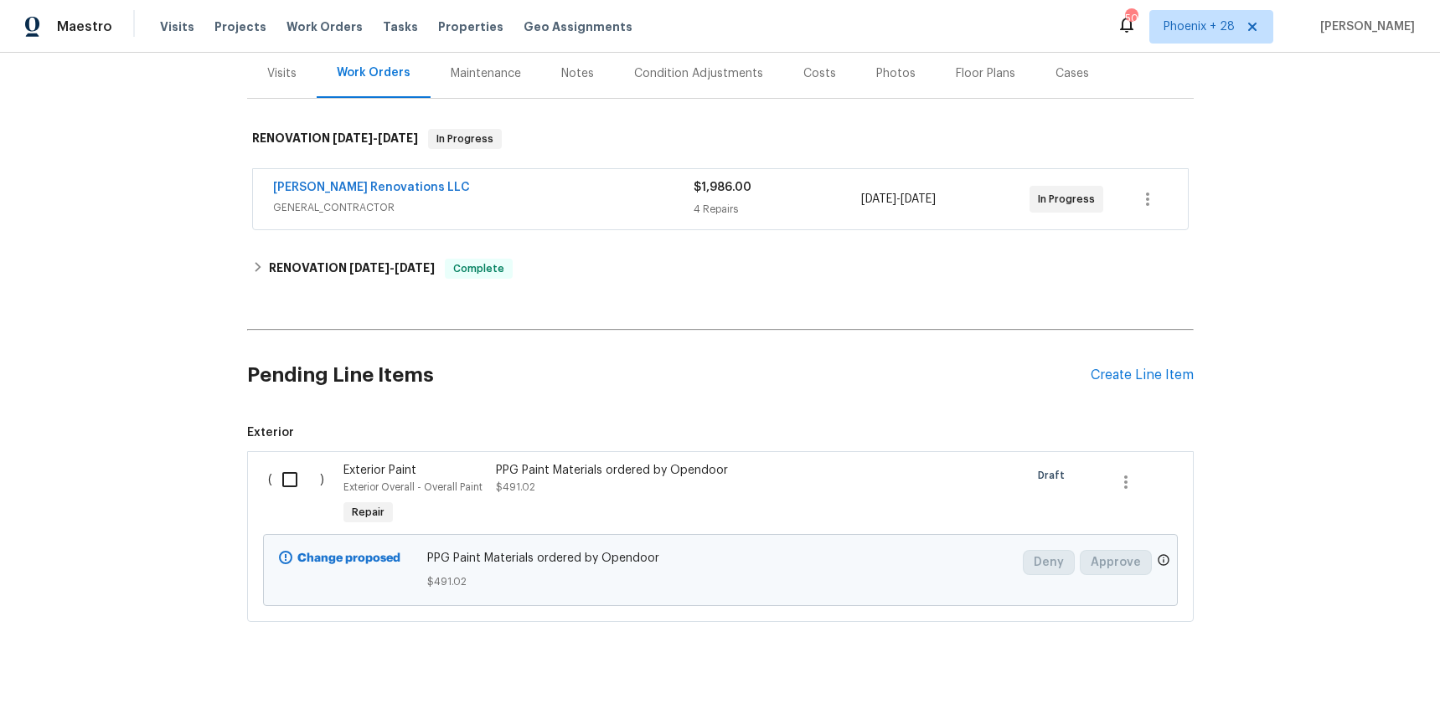
click at [677, 372] on h2 "Pending Line Items" at bounding box center [668, 376] width 843 height 78
click at [1145, 348] on div "Pending Line Items Create Line Item" at bounding box center [720, 376] width 946 height 78
click at [1137, 368] on div "Create Line Item" at bounding box center [1141, 376] width 103 height 16
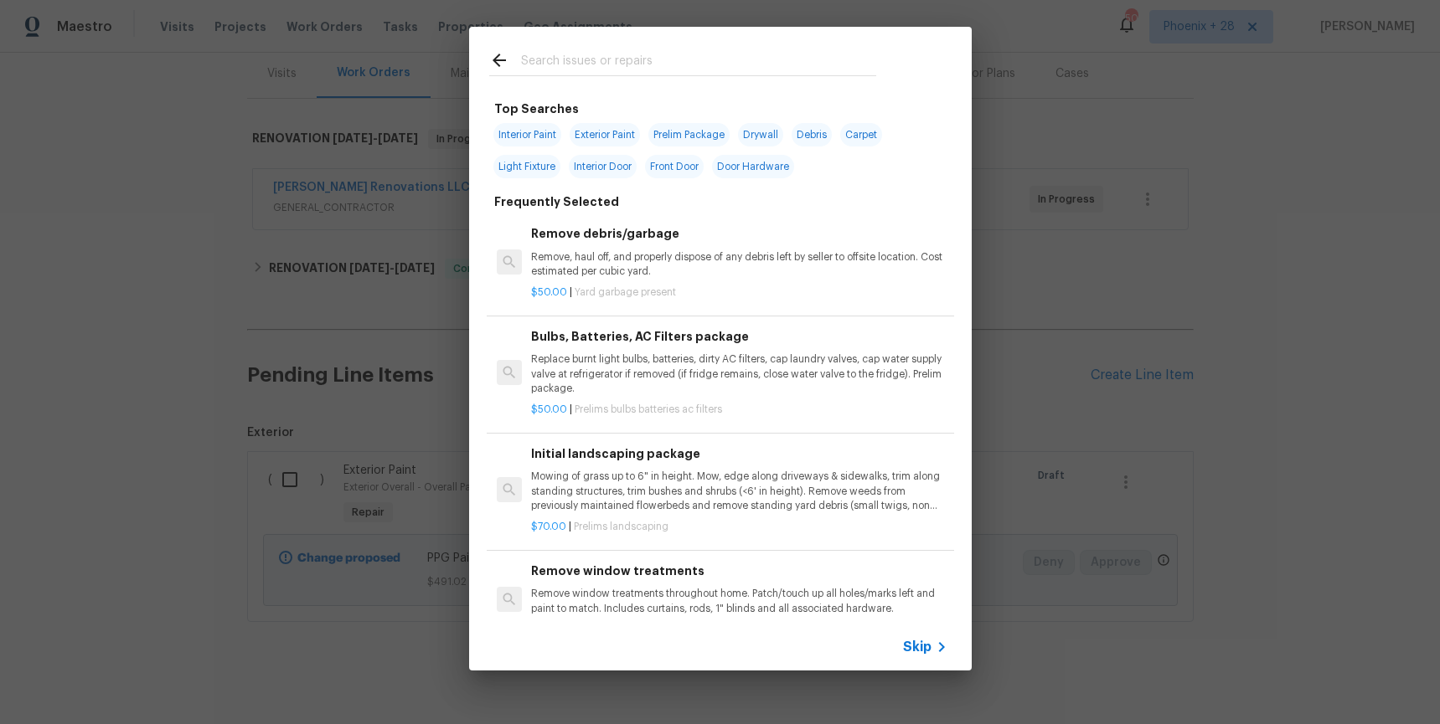
click at [664, 73] on input "text" at bounding box center [698, 62] width 355 height 25
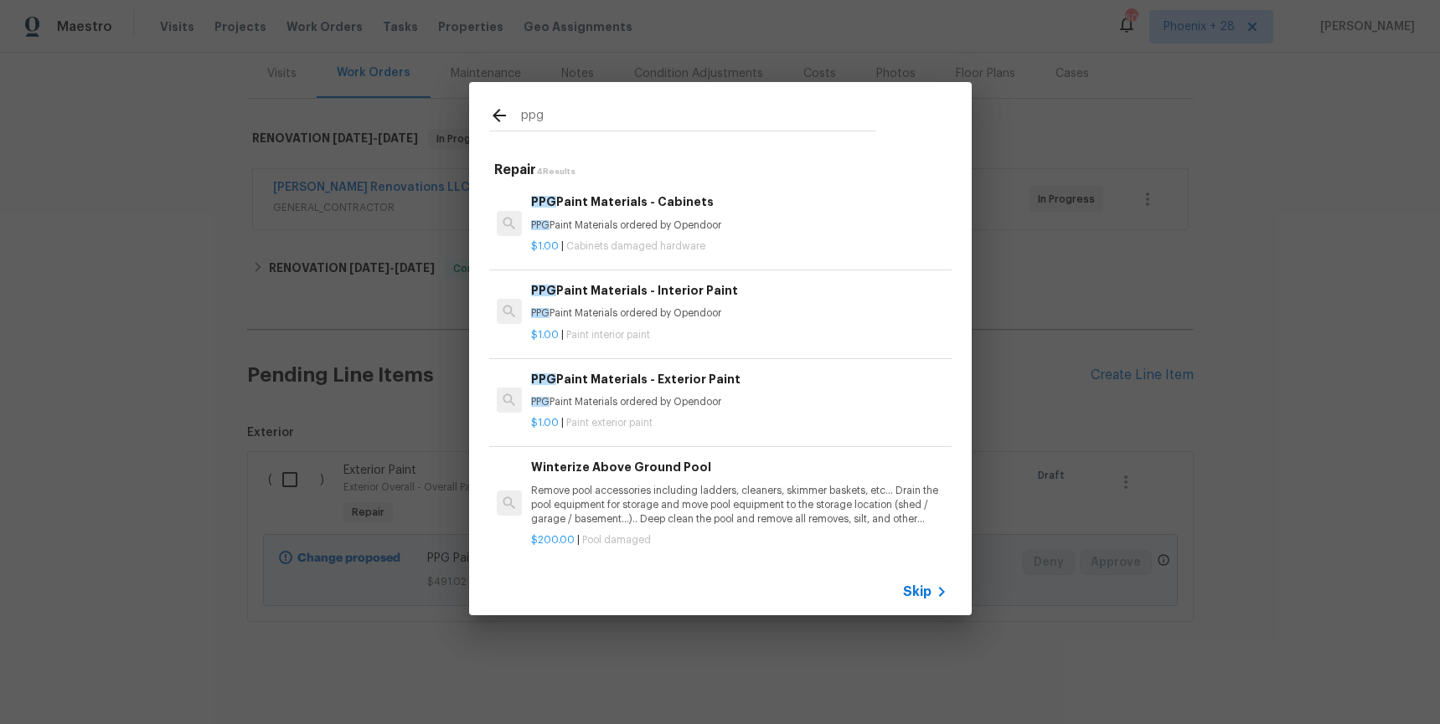
type input "ppg"
click at [750, 305] on div "PPG Paint Materials - Interior Paint PPG Paint Materials ordered by Opendoor" at bounding box center [738, 301] width 415 height 40
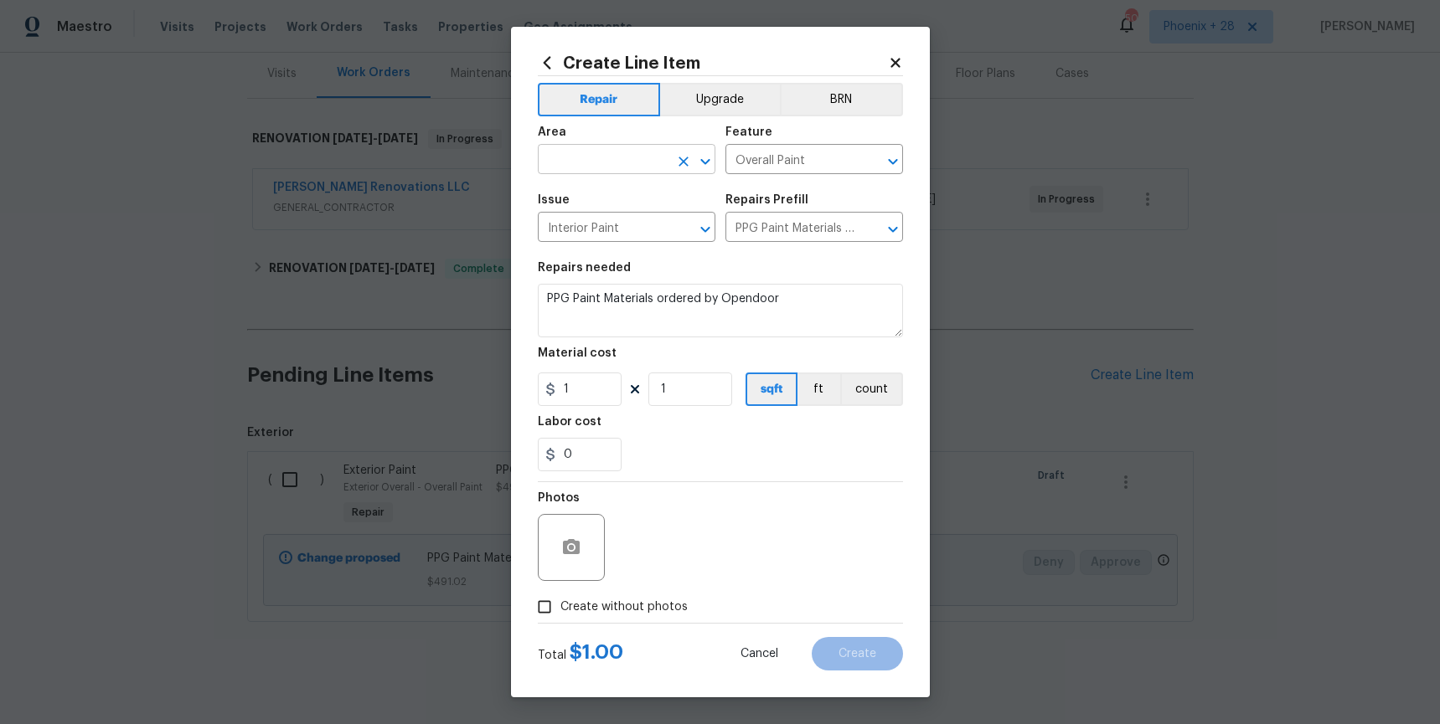
click at [616, 167] on input "text" at bounding box center [603, 161] width 131 height 26
drag, startPoint x: 610, startPoint y: 227, endPoint x: 621, endPoint y: 274, distance: 48.1
click at [610, 227] on li "Interior Overall" at bounding box center [627, 226] width 178 height 28
type input "Interior Overall"
drag, startPoint x: 611, startPoint y: 372, endPoint x: 609, endPoint y: 385, distance: 13.6
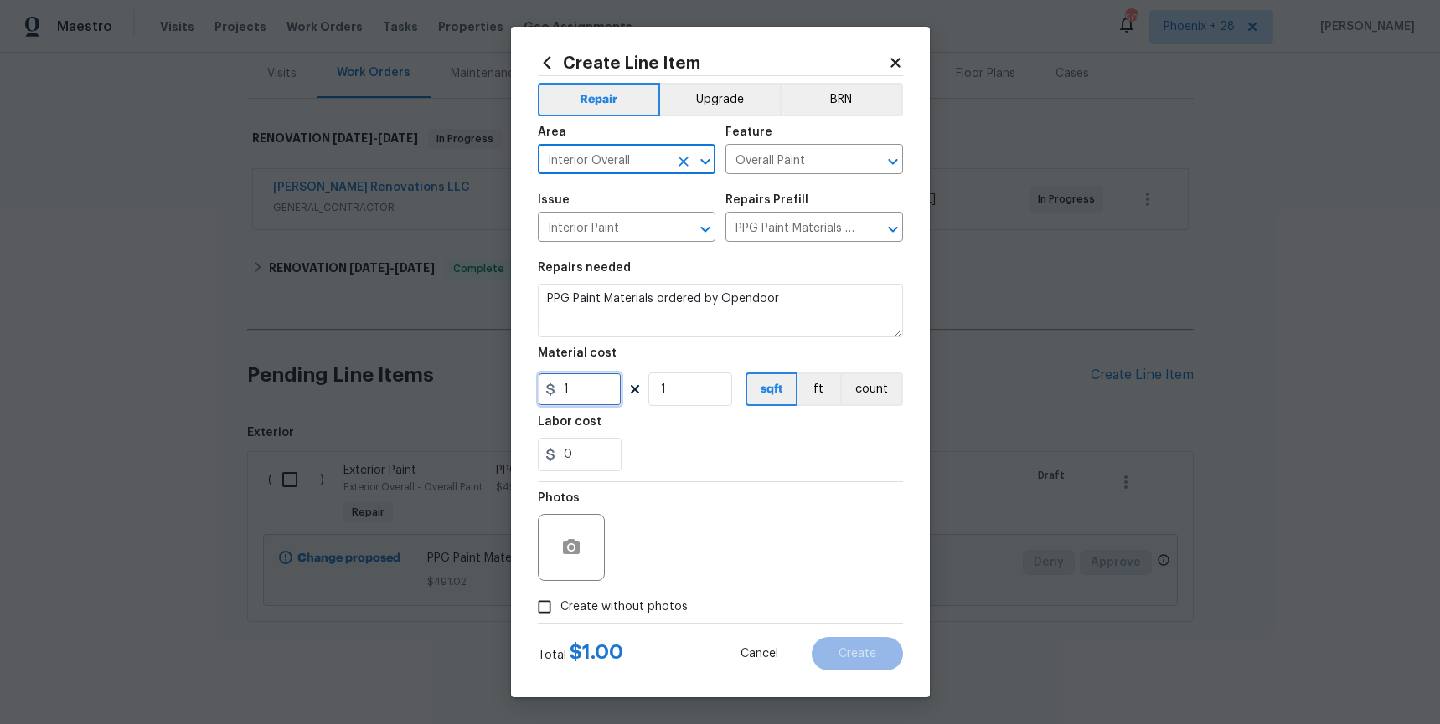
click at [610, 375] on input "1" at bounding box center [580, 389] width 84 height 33
drag, startPoint x: 580, startPoint y: 384, endPoint x: 532, endPoint y: 381, distance: 48.7
click at [532, 381] on div "Create Line Item Repair Upgrade BRN Area Interior Overall ​ Feature Overall Pai…" at bounding box center [720, 362] width 419 height 671
type input "949.45"
click at [636, 591] on label "Create without photos" at bounding box center [607, 607] width 159 height 32
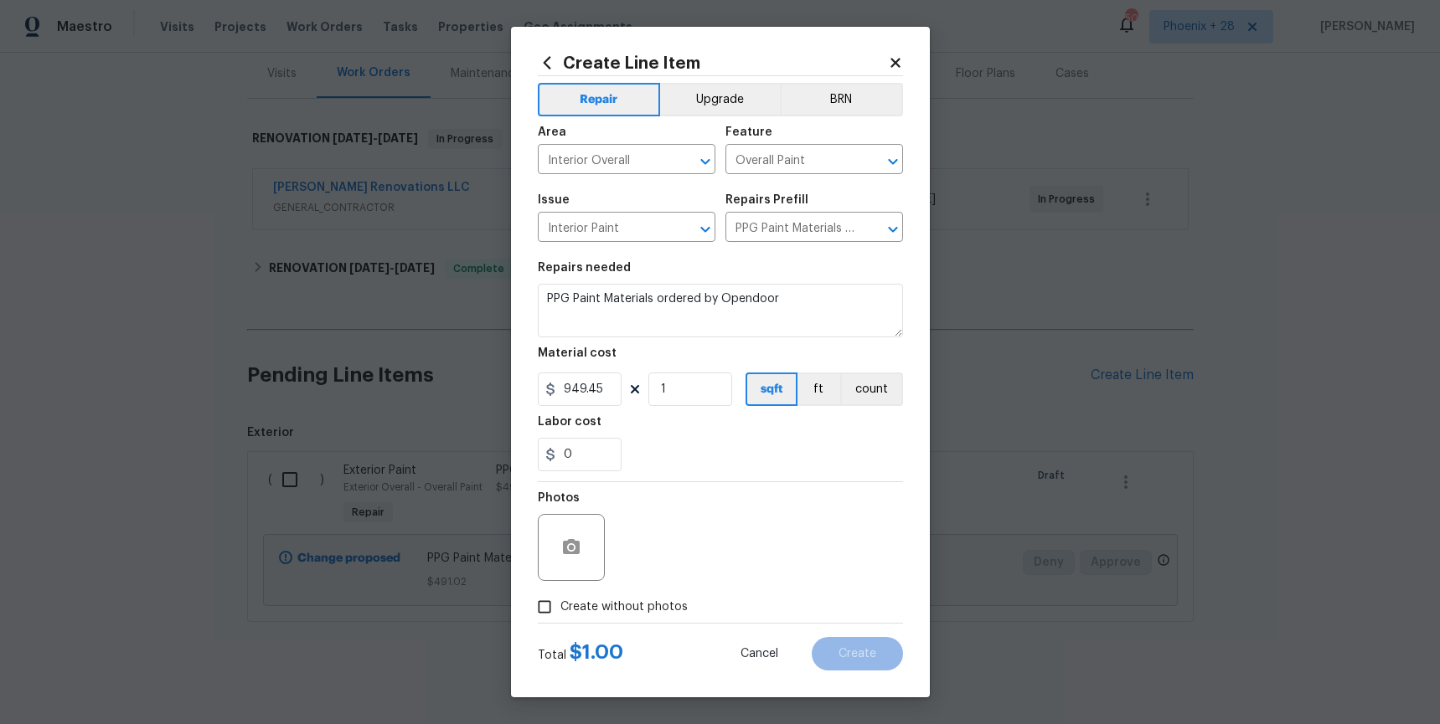
click at [560, 591] on input "Create without photos" at bounding box center [544, 607] width 32 height 32
checkbox input "true"
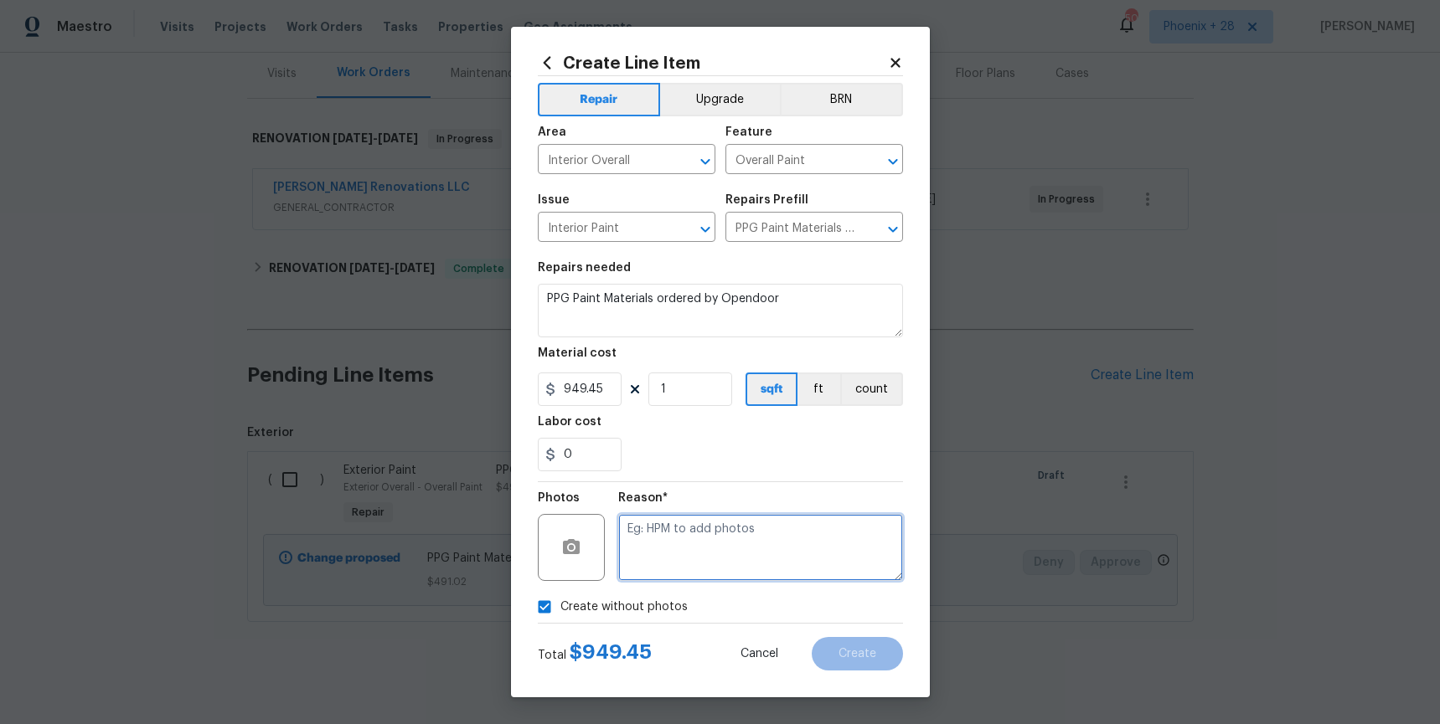
click at [661, 573] on textarea at bounding box center [760, 547] width 285 height 67
type textarea "NA"
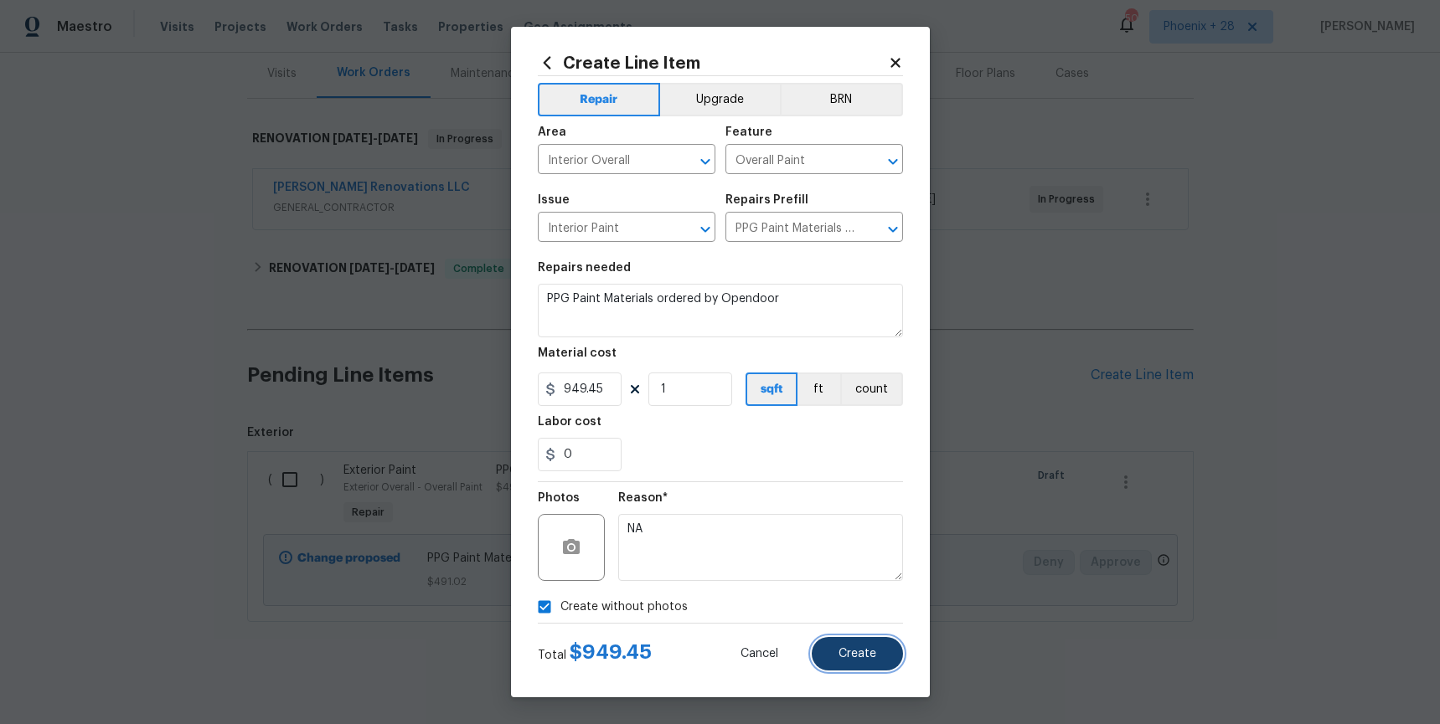
click at [841, 647] on button "Create" at bounding box center [857, 653] width 91 height 33
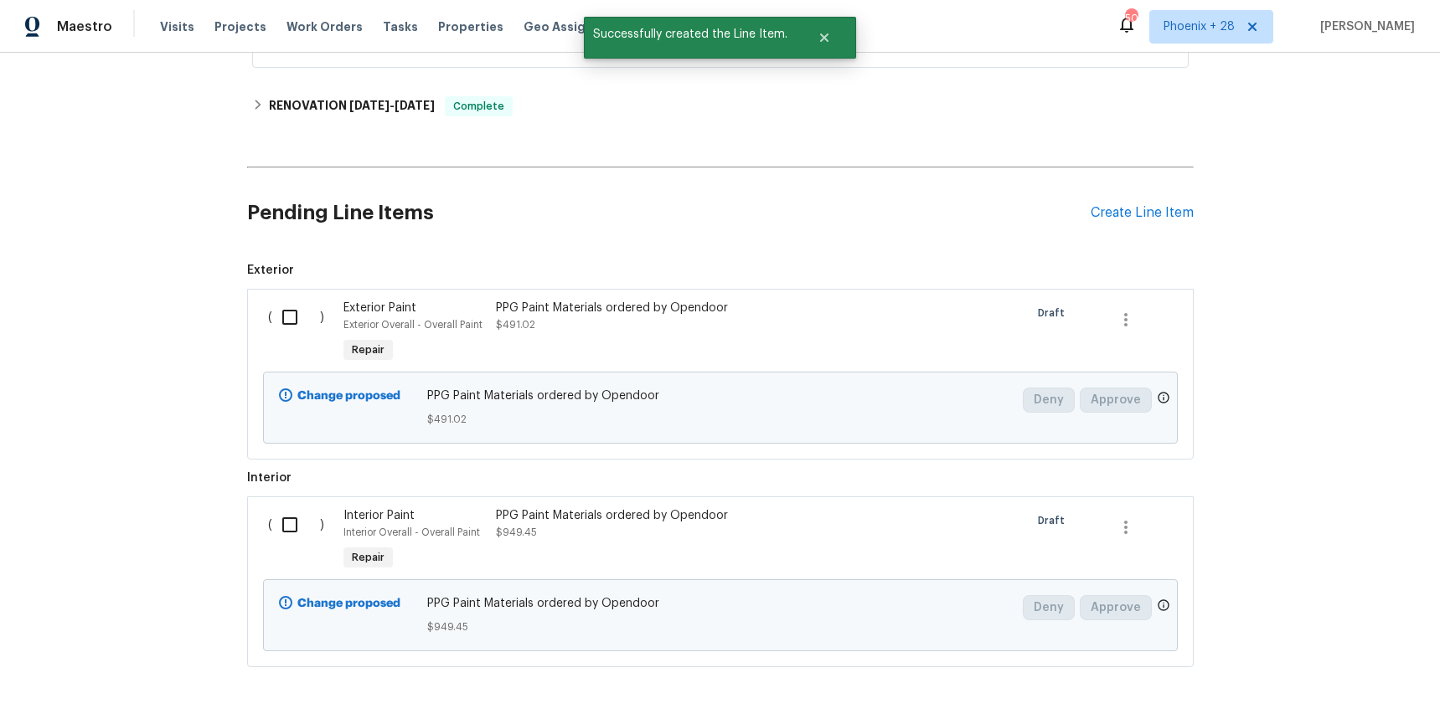
scroll to position [388, 0]
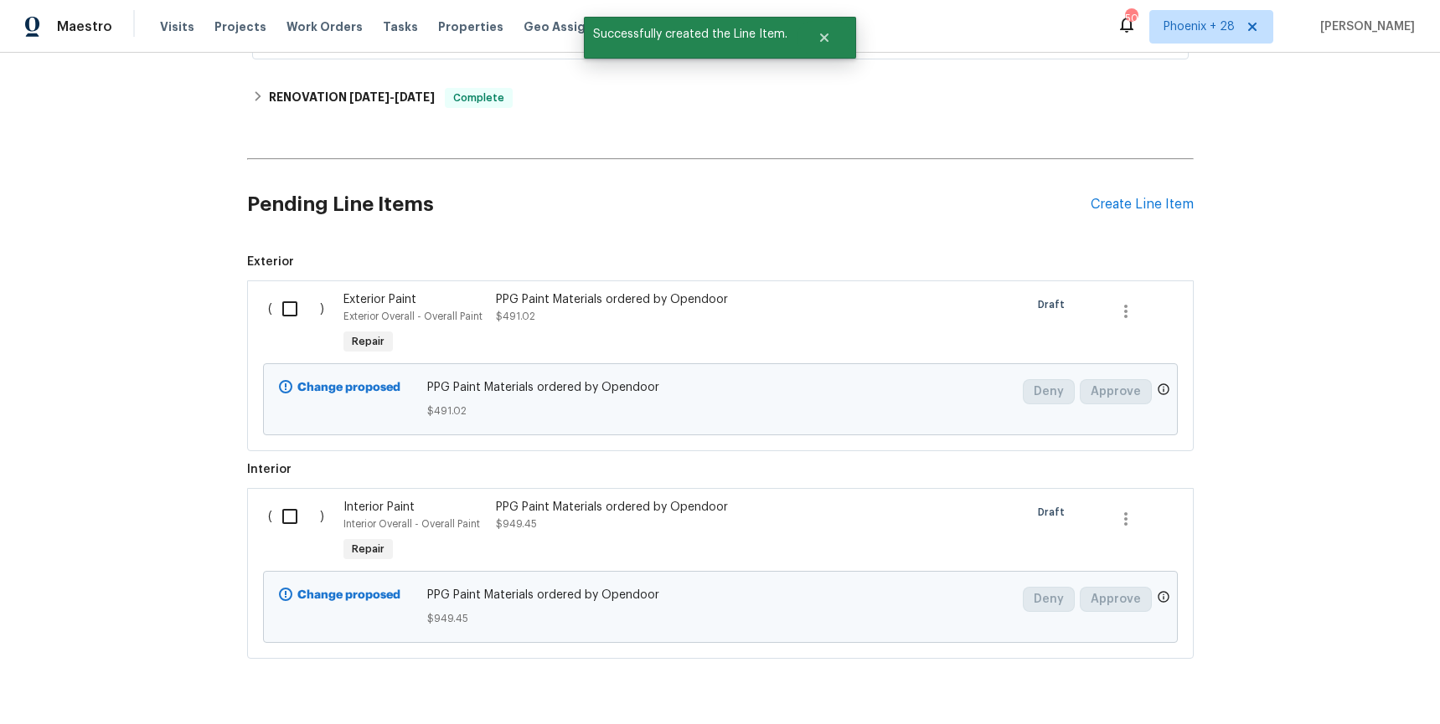
click at [287, 299] on input "checkbox" at bounding box center [296, 308] width 48 height 35
checkbox input "true"
drag, startPoint x: 279, startPoint y: 496, endPoint x: 545, endPoint y: 560, distance: 274.0
click at [281, 499] on input "checkbox" at bounding box center [296, 516] width 48 height 35
checkbox input "true"
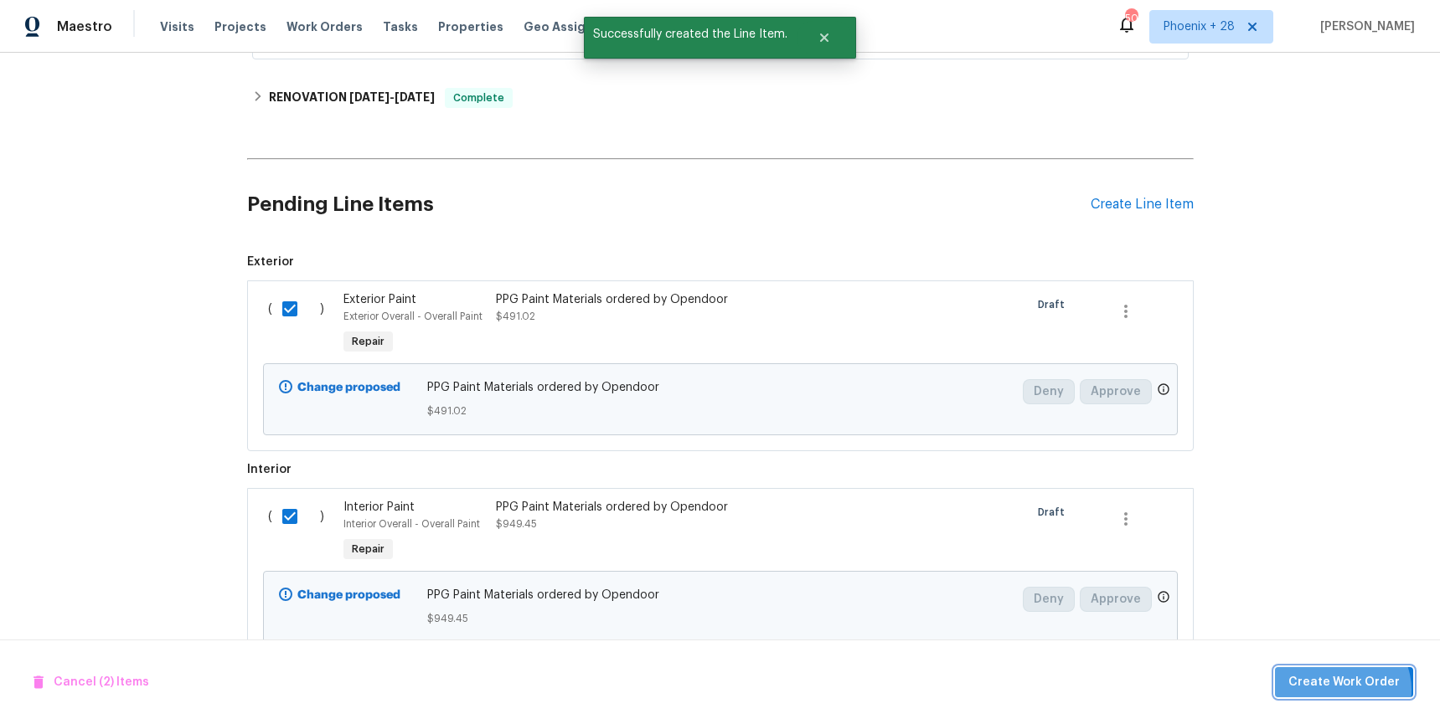
click at [1341, 690] on span "Create Work Order" at bounding box center [1343, 682] width 111 height 21
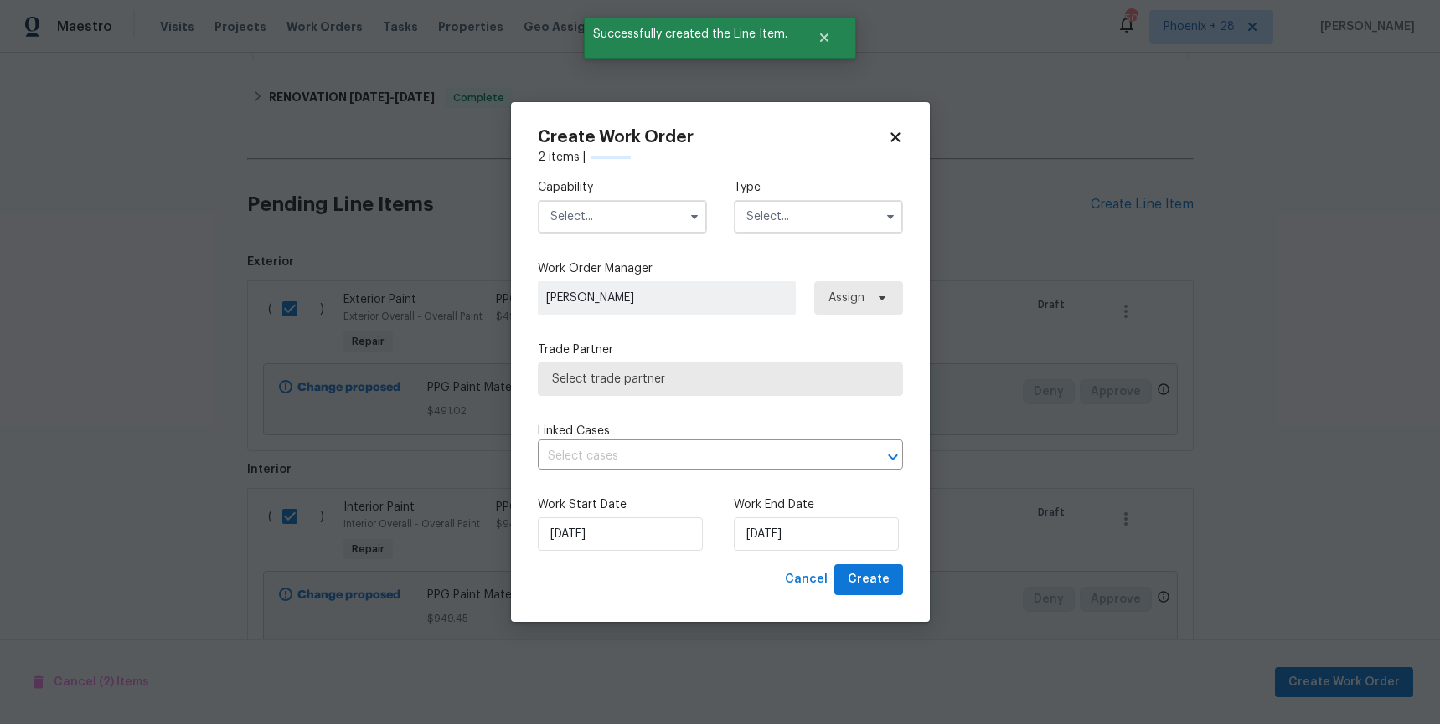
checkbox input "false"
click at [618, 224] on input "text" at bounding box center [622, 216] width 169 height 33
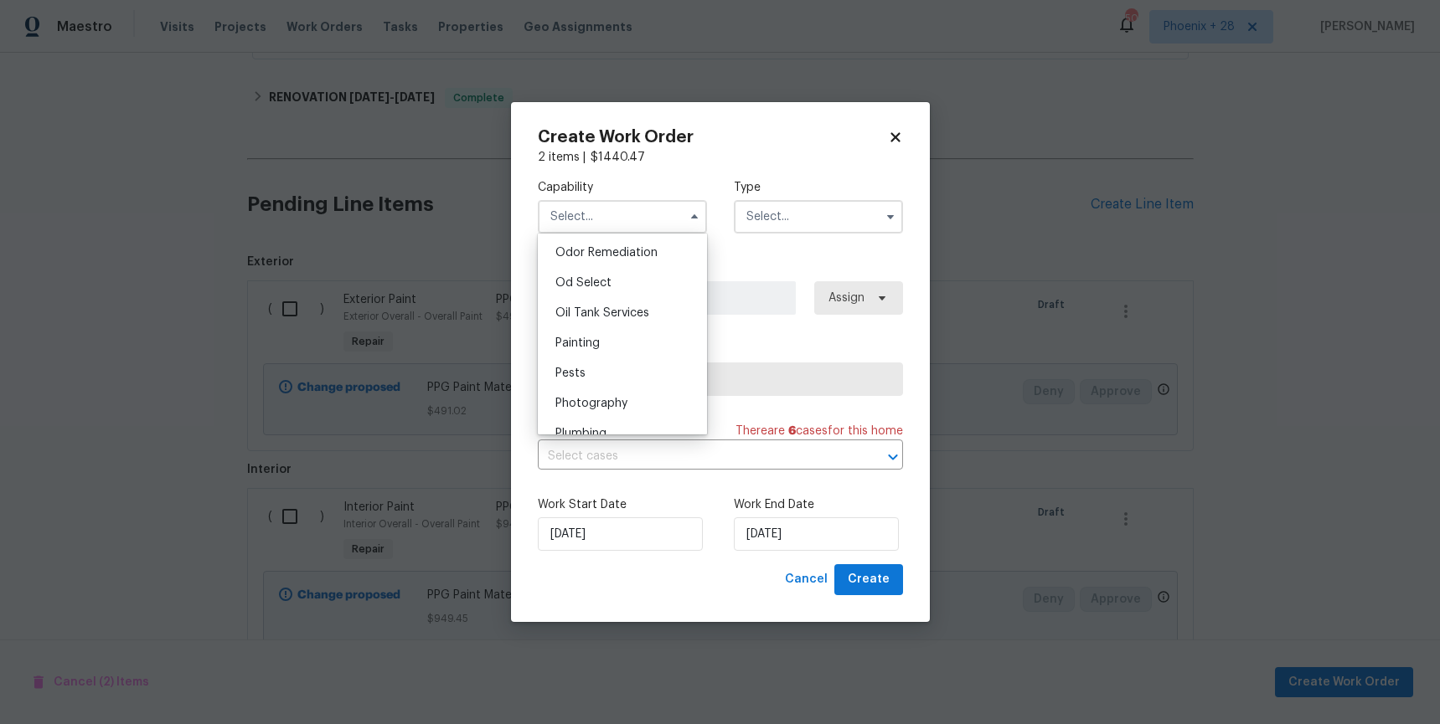
scroll to position [1329, 0]
click at [626, 334] on div "Painting" at bounding box center [622, 331] width 161 height 30
type input "Painting"
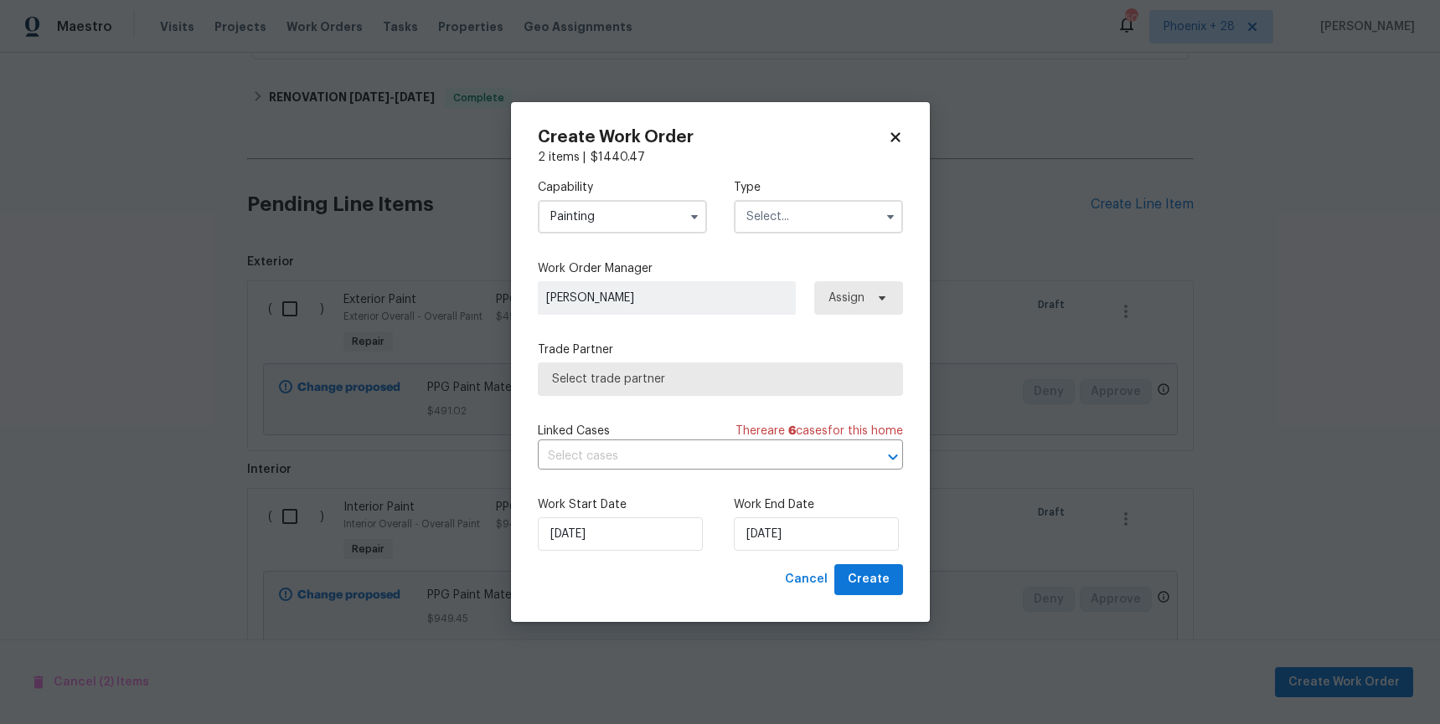
click at [781, 217] on input "text" at bounding box center [818, 216] width 169 height 33
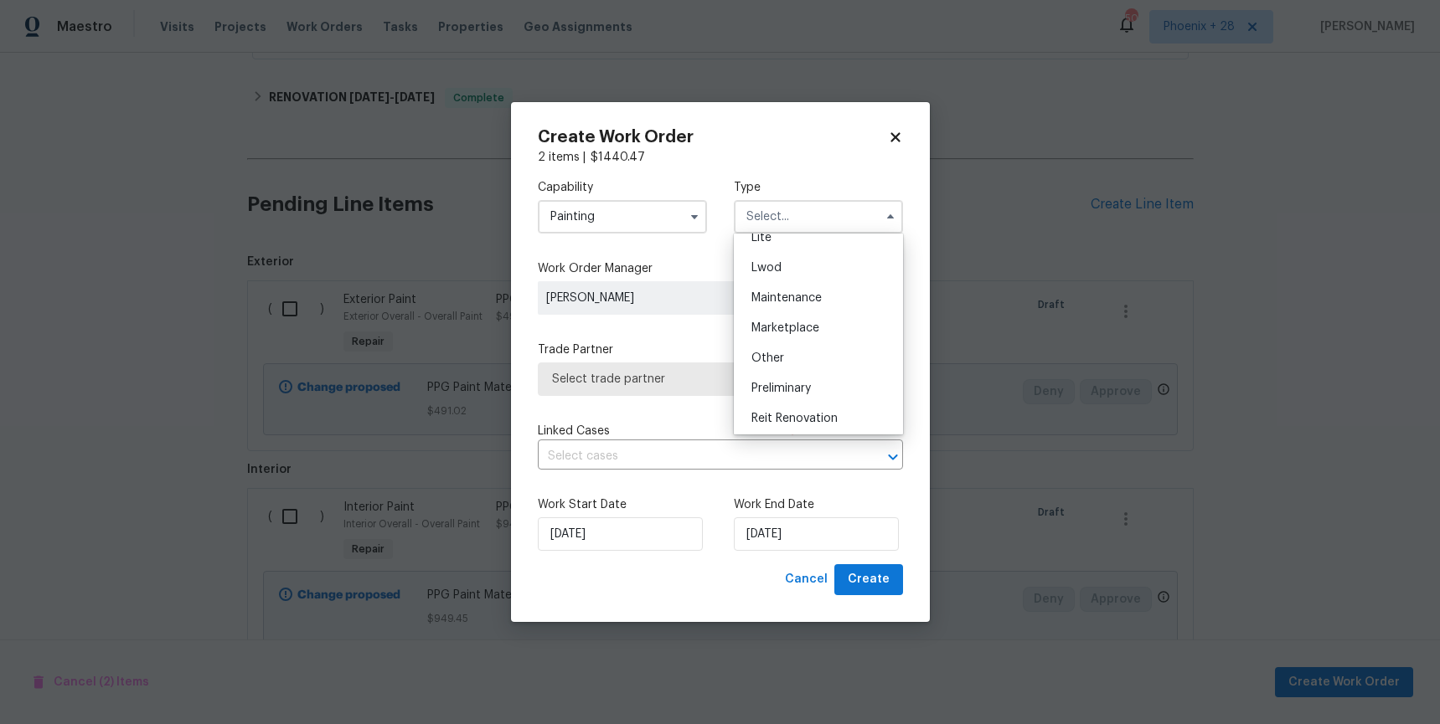
scroll to position [380, 0]
click at [822, 286] on div "Renovation" at bounding box center [818, 295] width 161 height 30
type input "Renovation"
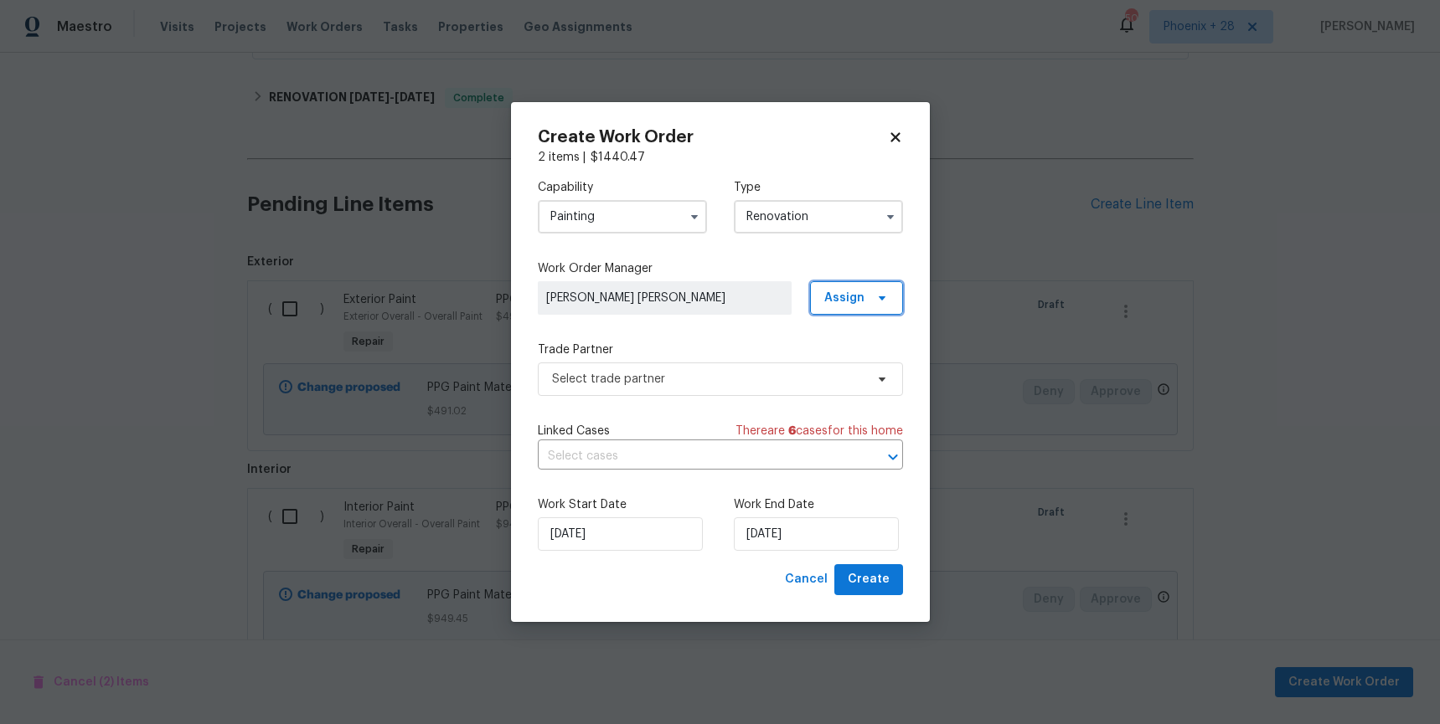
drag, startPoint x: 868, startPoint y: 296, endPoint x: 869, endPoint y: 318, distance: 21.8
click at [868, 297] on span "Assign" at bounding box center [856, 297] width 93 height 33
click at [871, 358] on div "Assign to me" at bounding box center [864, 369] width 94 height 23
click at [865, 365] on div "Assign to me" at bounding box center [858, 369] width 73 height 17
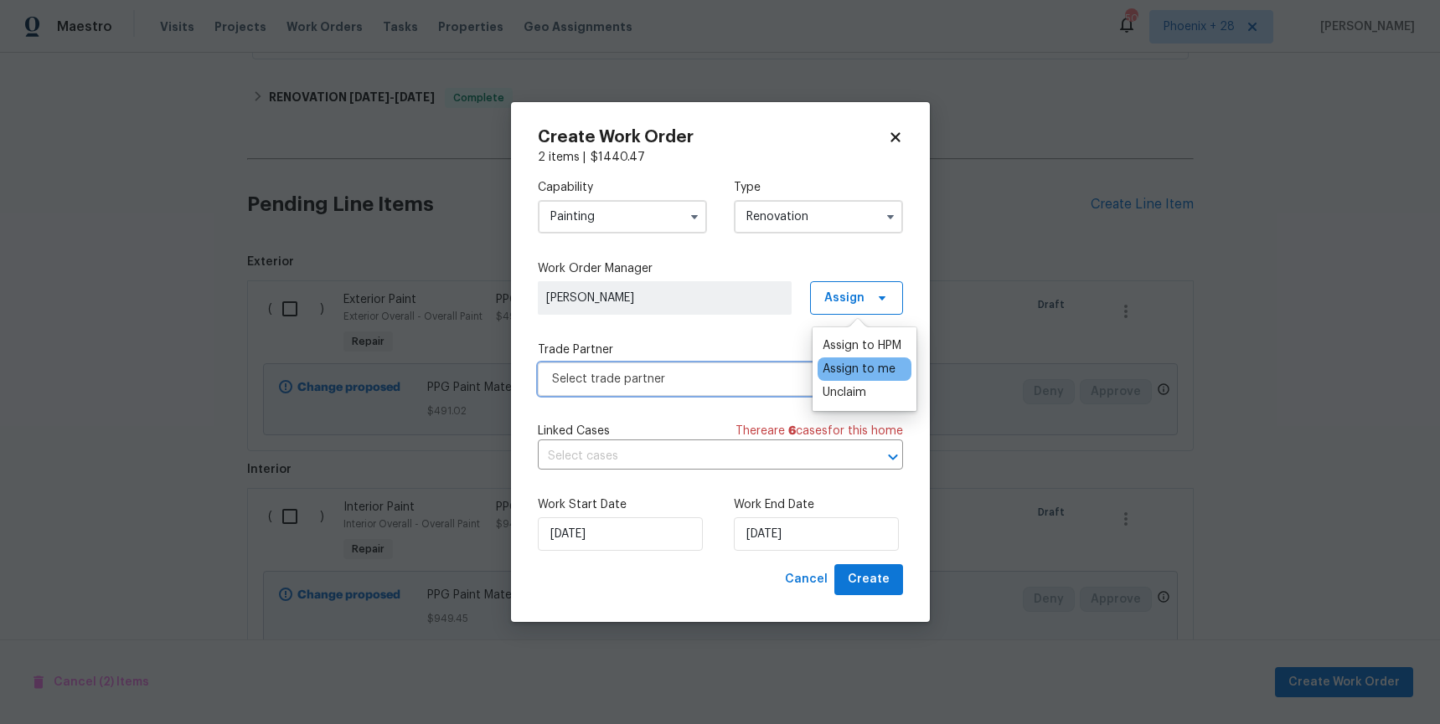
click at [717, 377] on span "Select trade partner" at bounding box center [708, 379] width 312 height 17
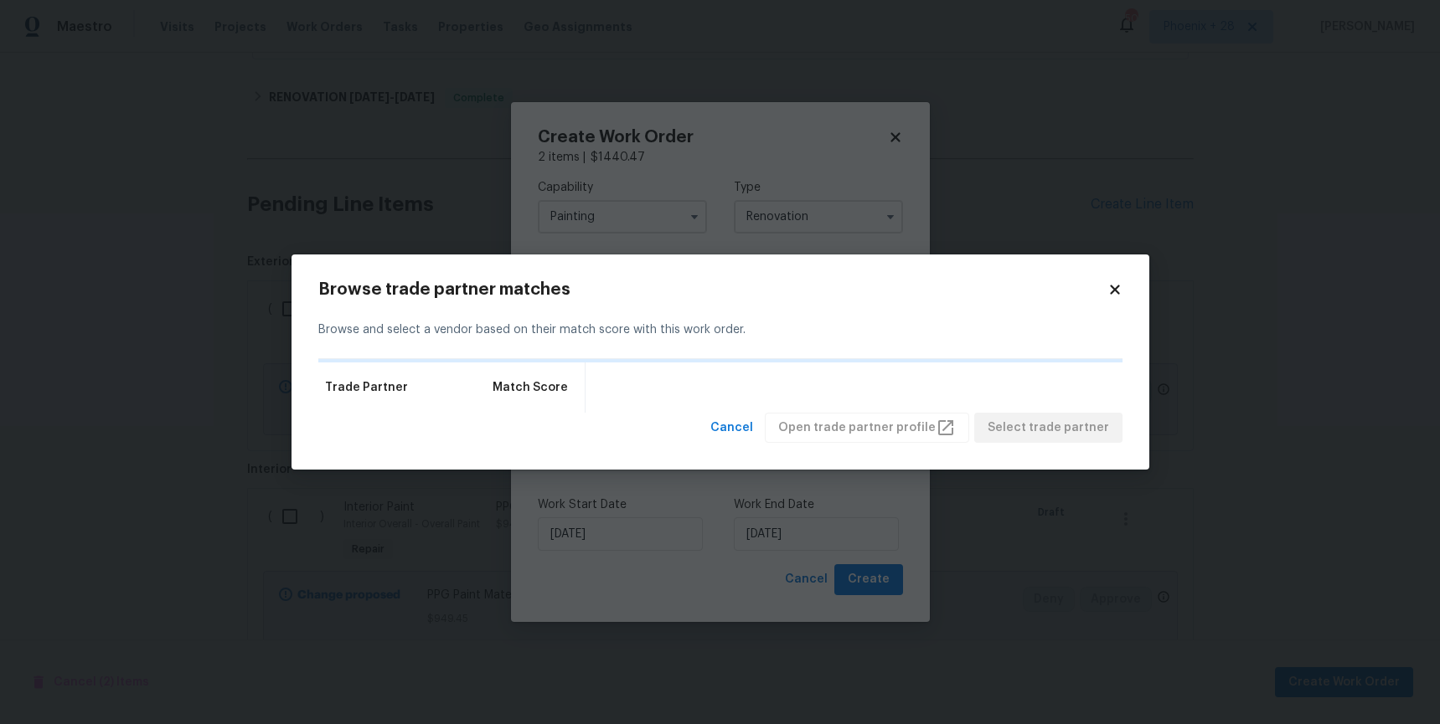
click at [1122, 289] on div "Browse trade partner matches Browse and select a vendor based on their match sc…" at bounding box center [720, 363] width 858 height 216
click at [1115, 288] on icon at bounding box center [1114, 289] width 9 height 9
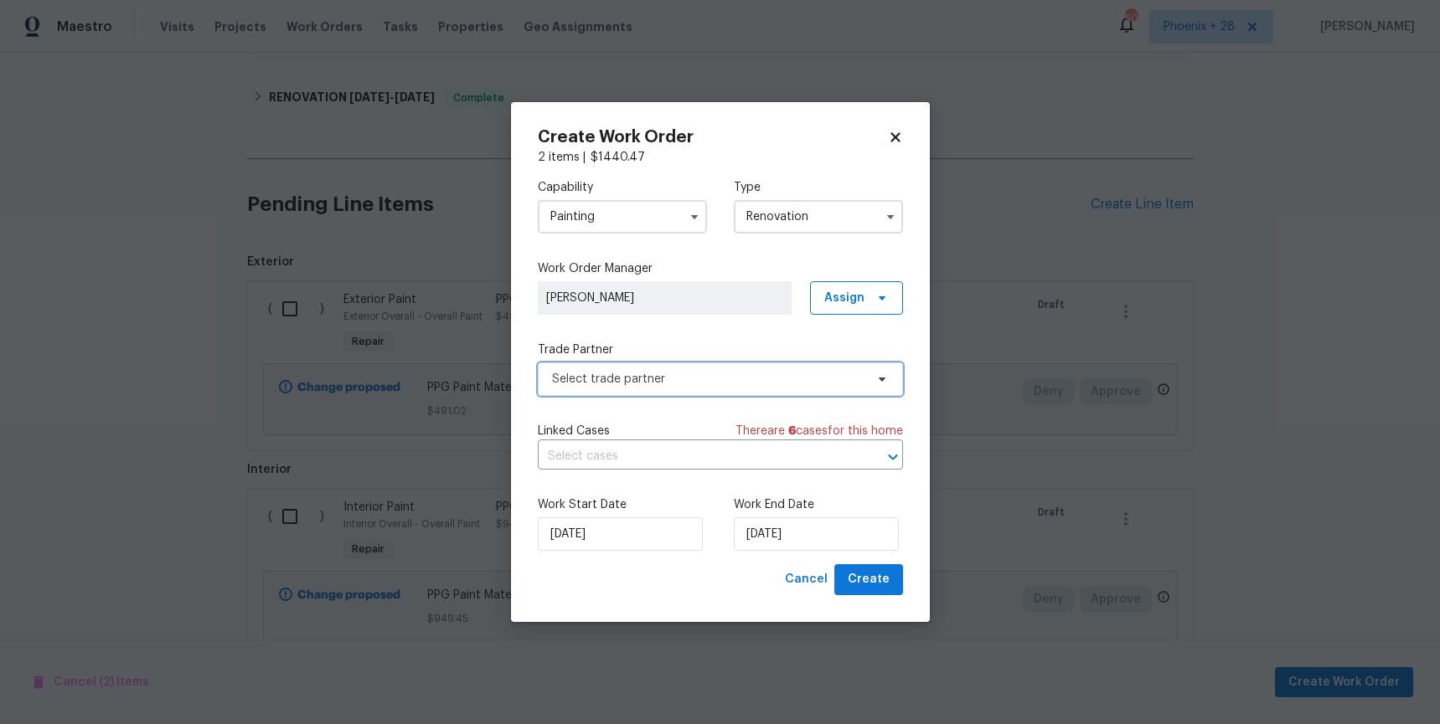
click at [697, 369] on span "Select trade partner" at bounding box center [720, 379] width 365 height 33
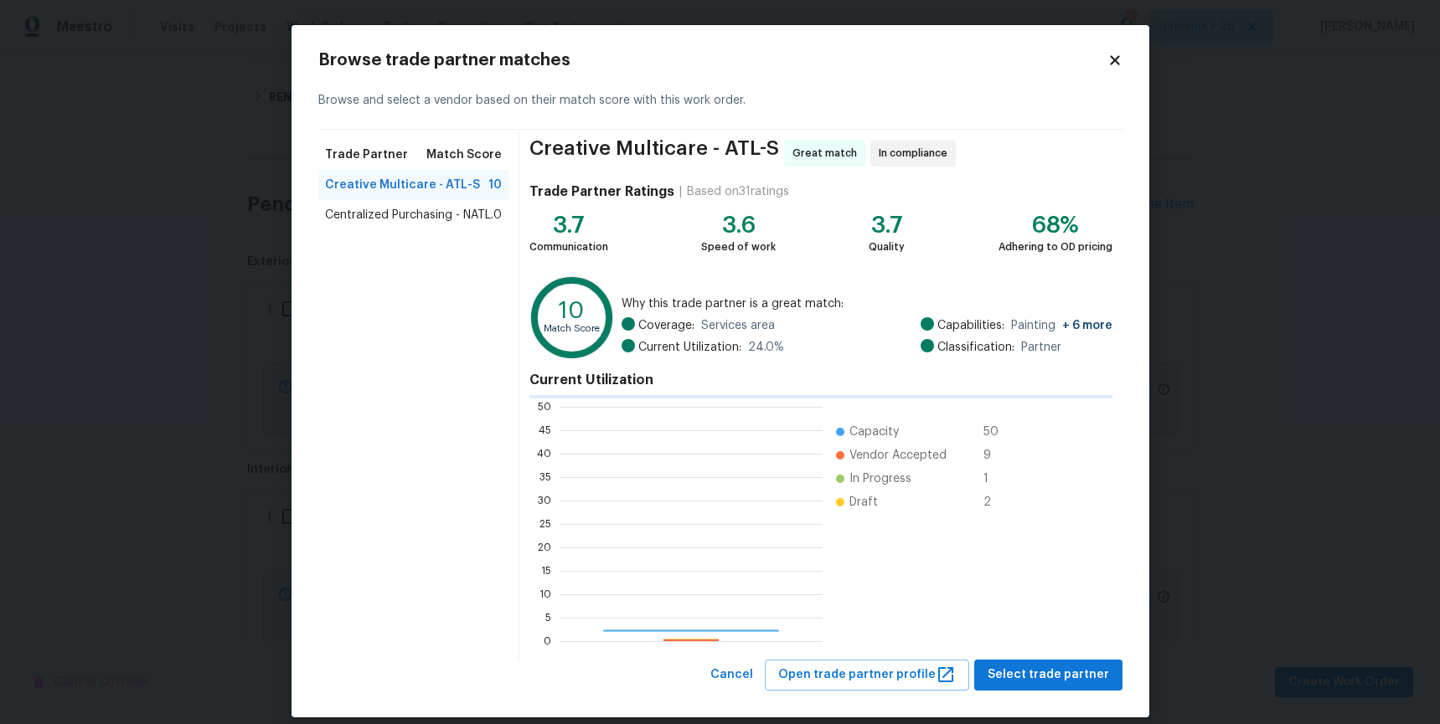
scroll to position [234, 263]
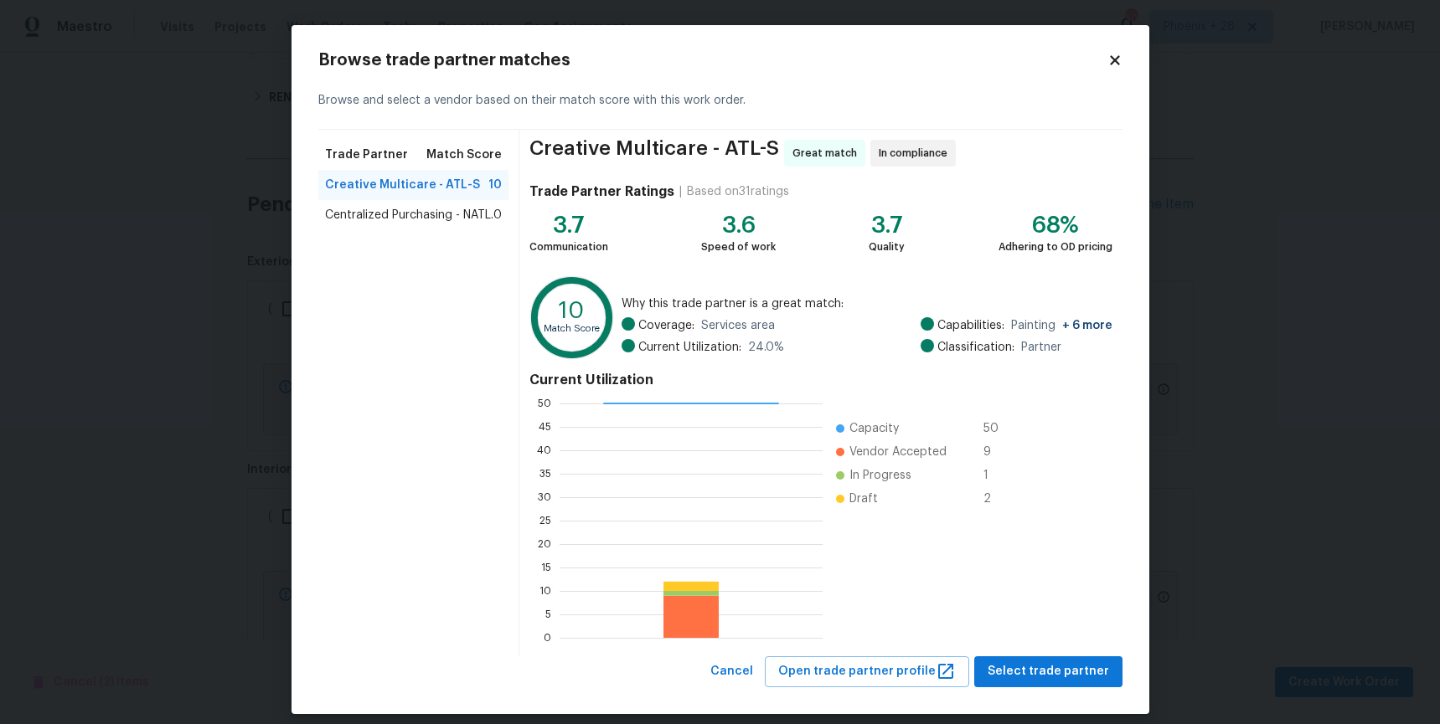
click at [434, 218] on span "Centralized Purchasing - NATL." at bounding box center [409, 215] width 168 height 17
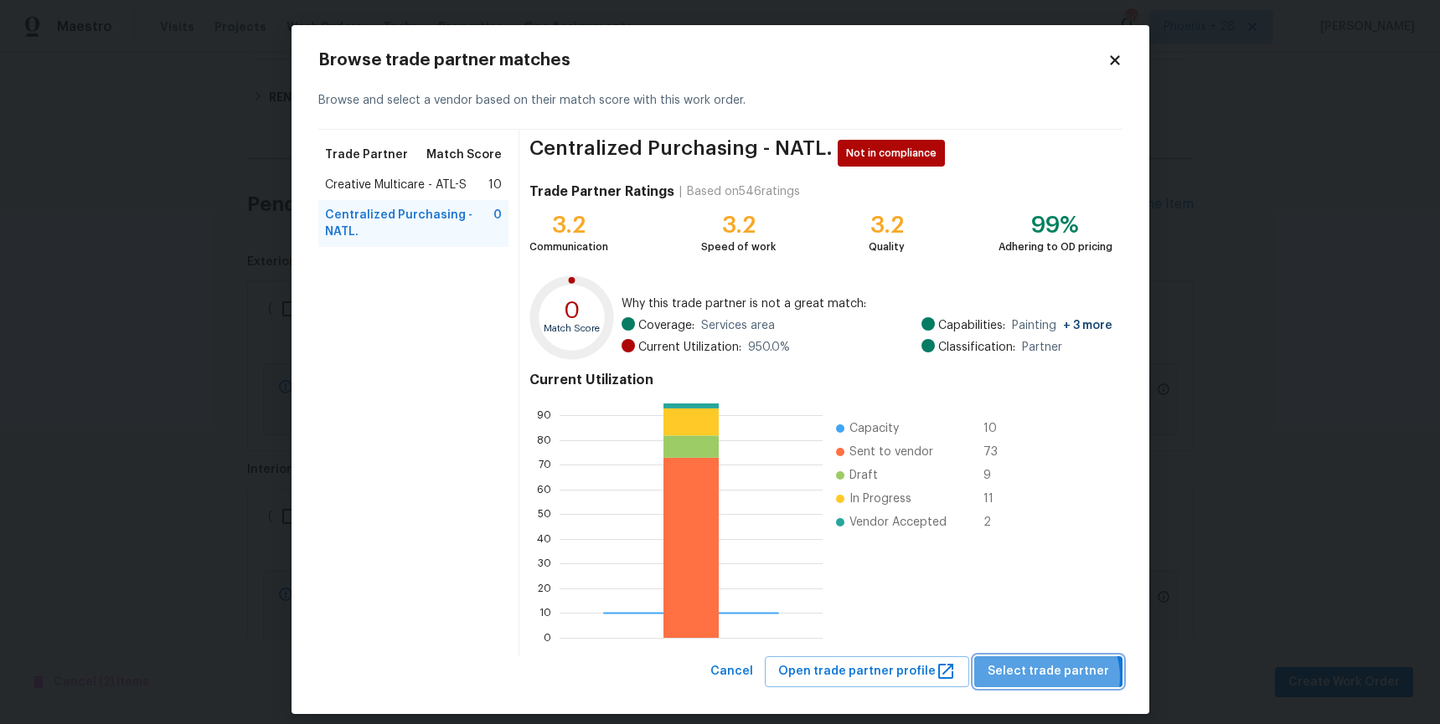
click at [1054, 677] on span "Select trade partner" at bounding box center [1047, 672] width 121 height 21
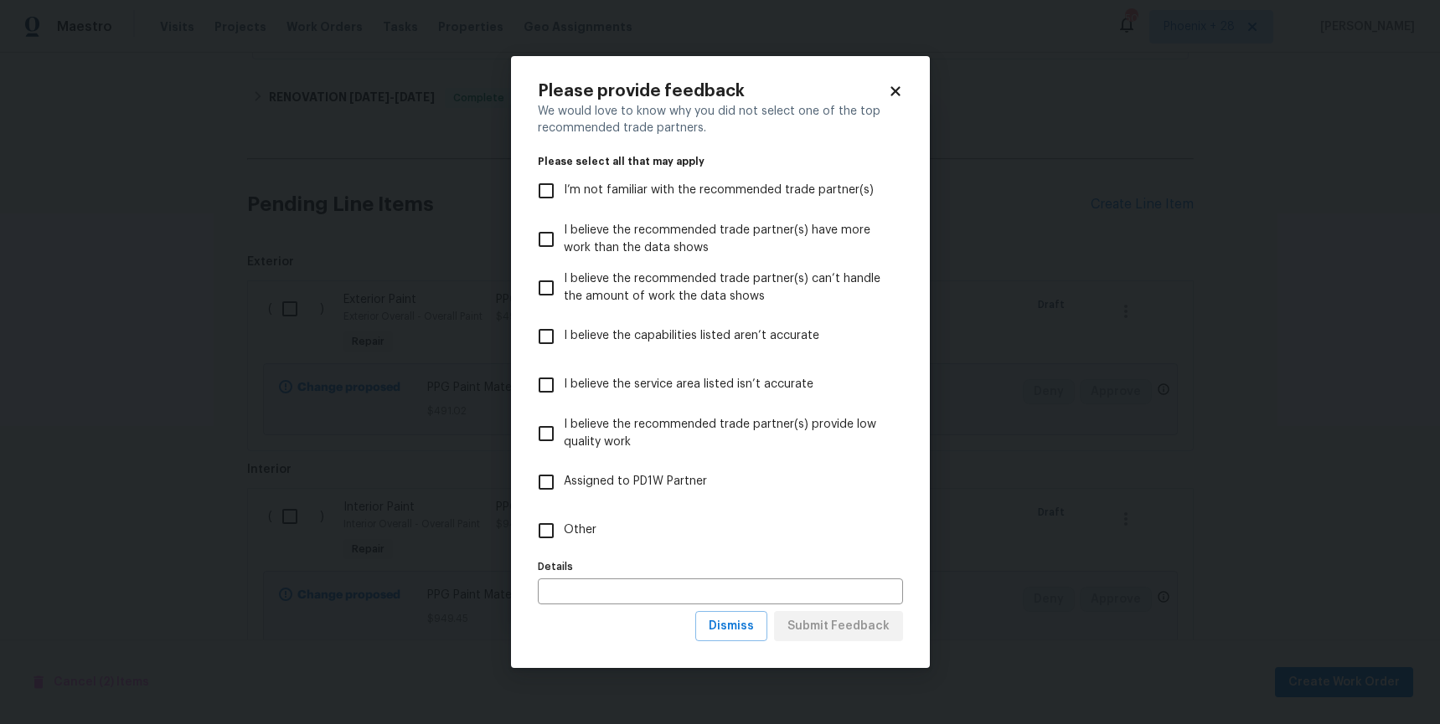
click at [683, 551] on label "Other" at bounding box center [708, 531] width 361 height 49
click at [564, 549] on input "Other" at bounding box center [545, 530] width 35 height 35
checkbox input "true"
click at [850, 623] on span "Submit Feedback" at bounding box center [838, 626] width 102 height 21
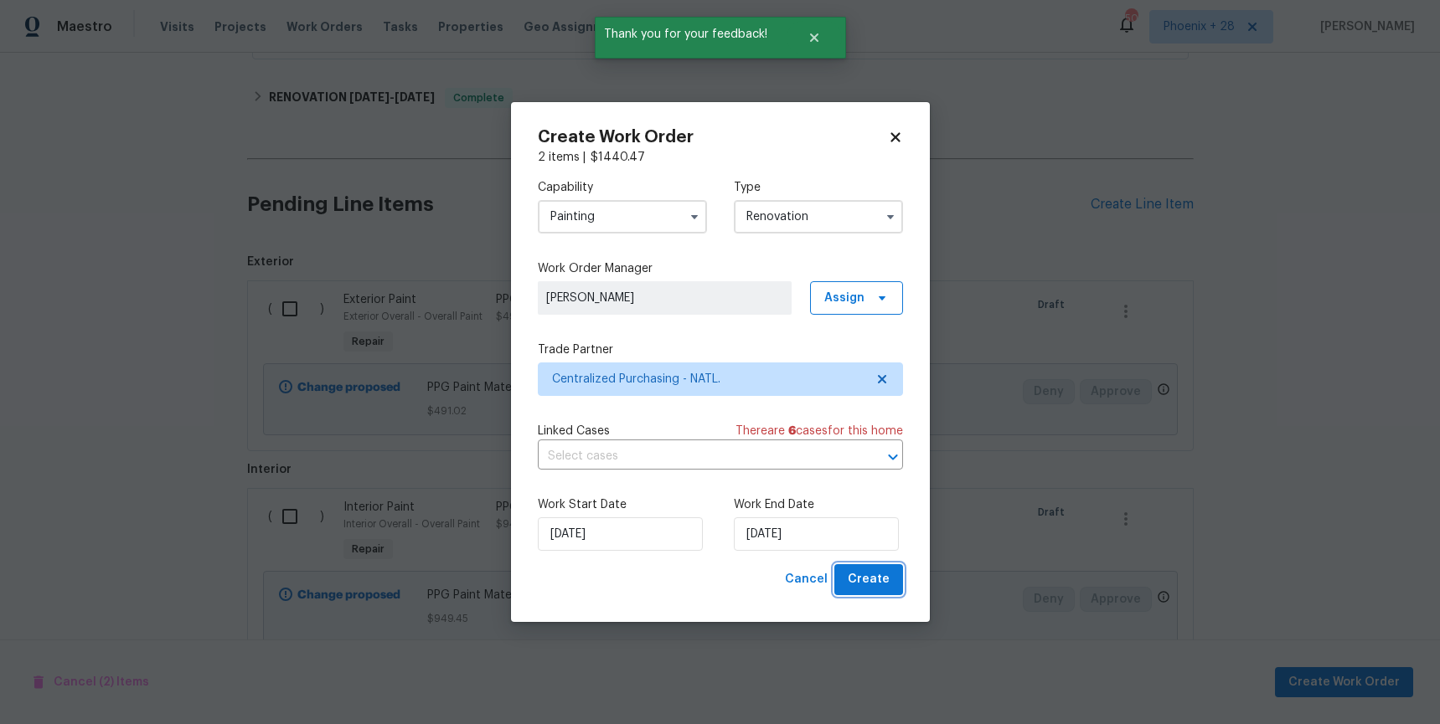
click at [858, 589] on span "Create" at bounding box center [869, 579] width 42 height 21
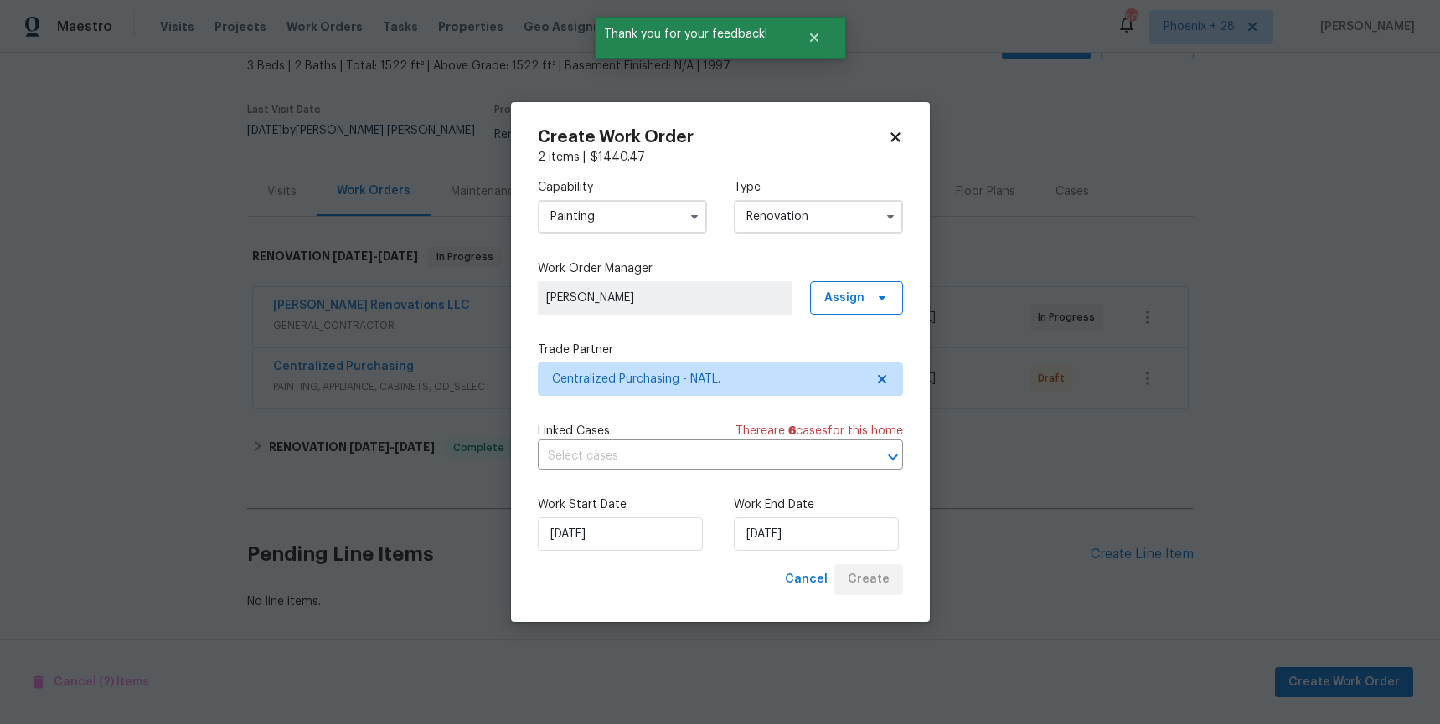
scroll to position [87, 0]
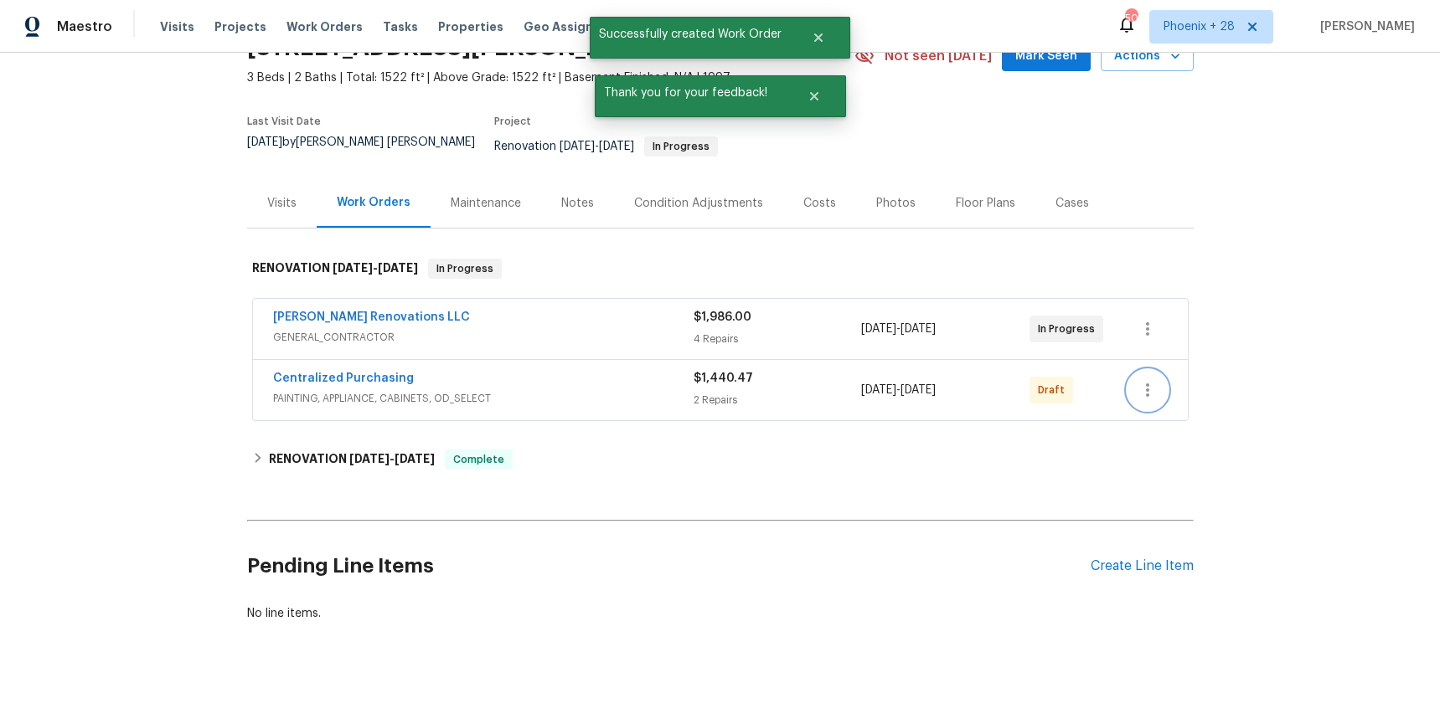
click at [1148, 380] on icon "button" at bounding box center [1147, 390] width 20 height 20
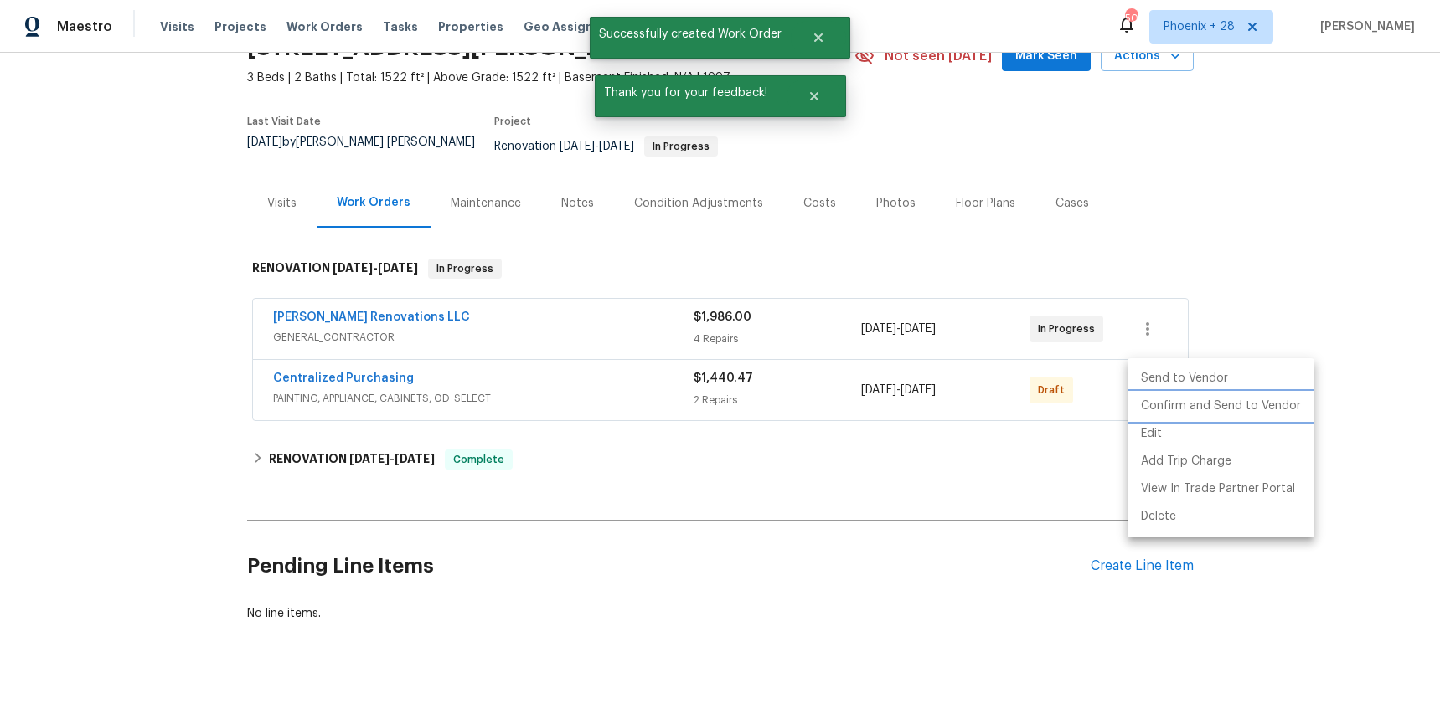
click at [1156, 397] on li "Confirm and Send to Vendor" at bounding box center [1220, 407] width 187 height 28
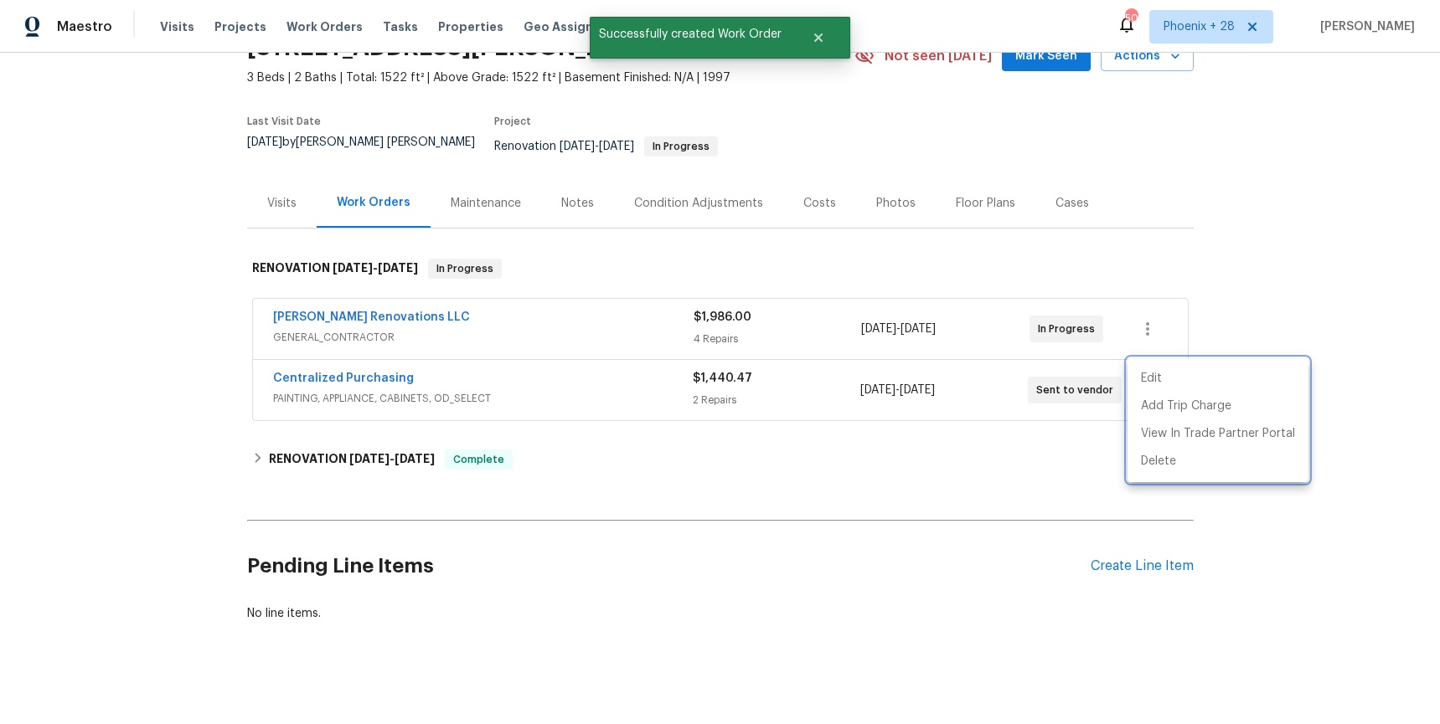
click at [410, 371] on div at bounding box center [720, 362] width 1440 height 724
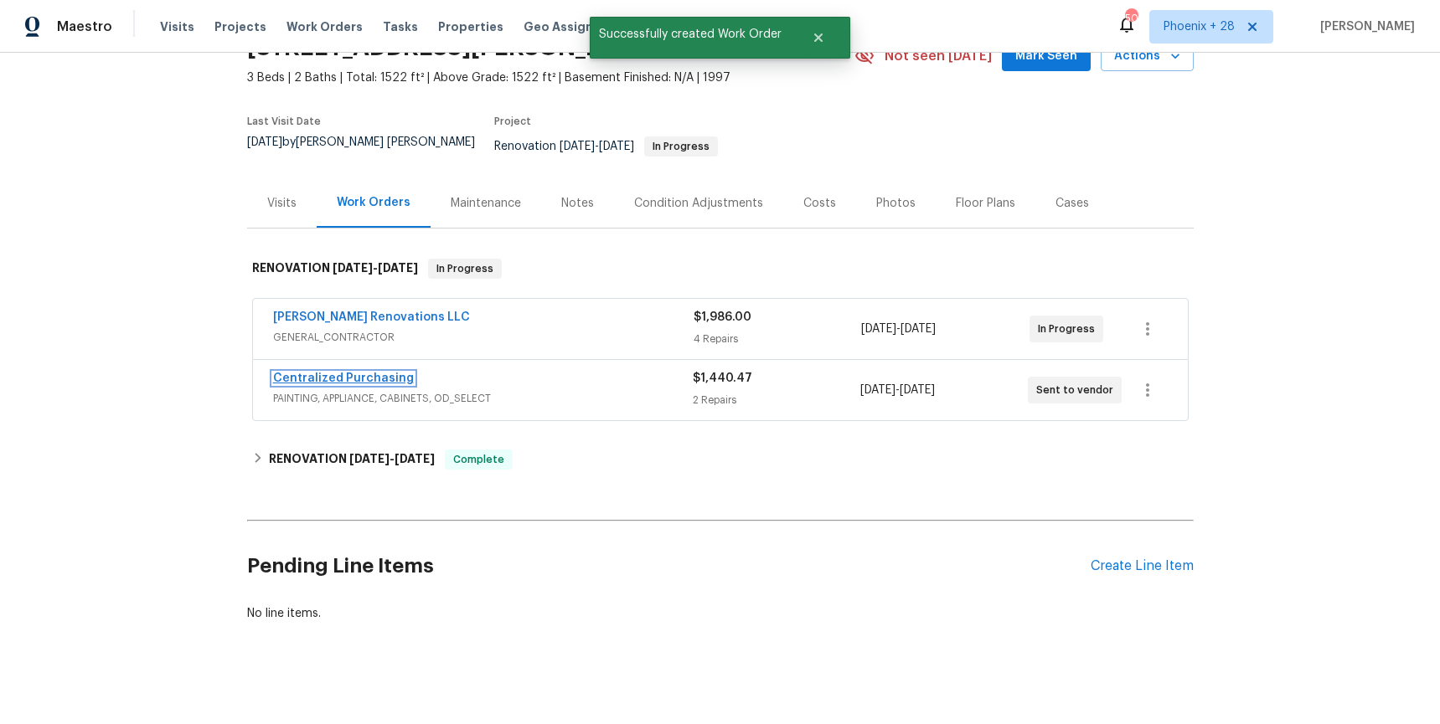
click at [396, 373] on link "Centralized Purchasing" at bounding box center [343, 379] width 141 height 12
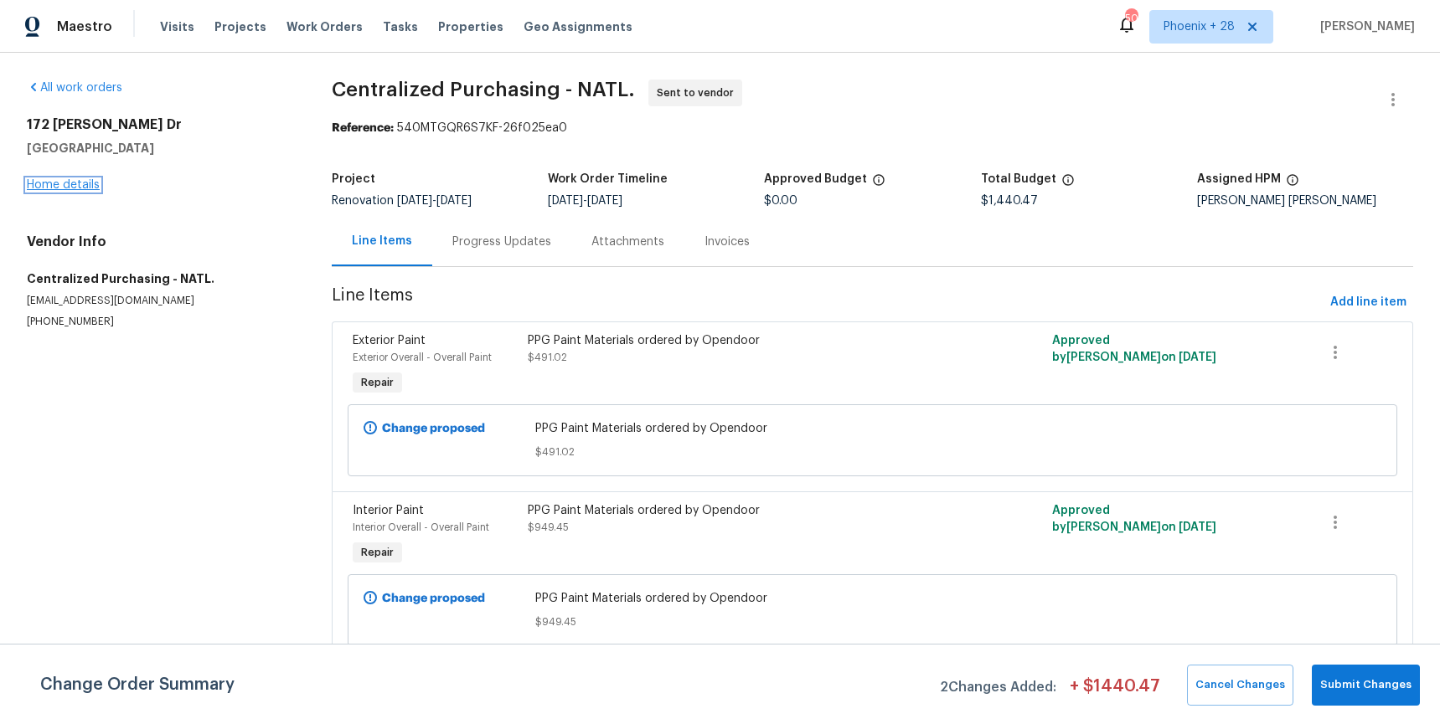
click at [76, 187] on link "Home details" at bounding box center [63, 185] width 73 height 12
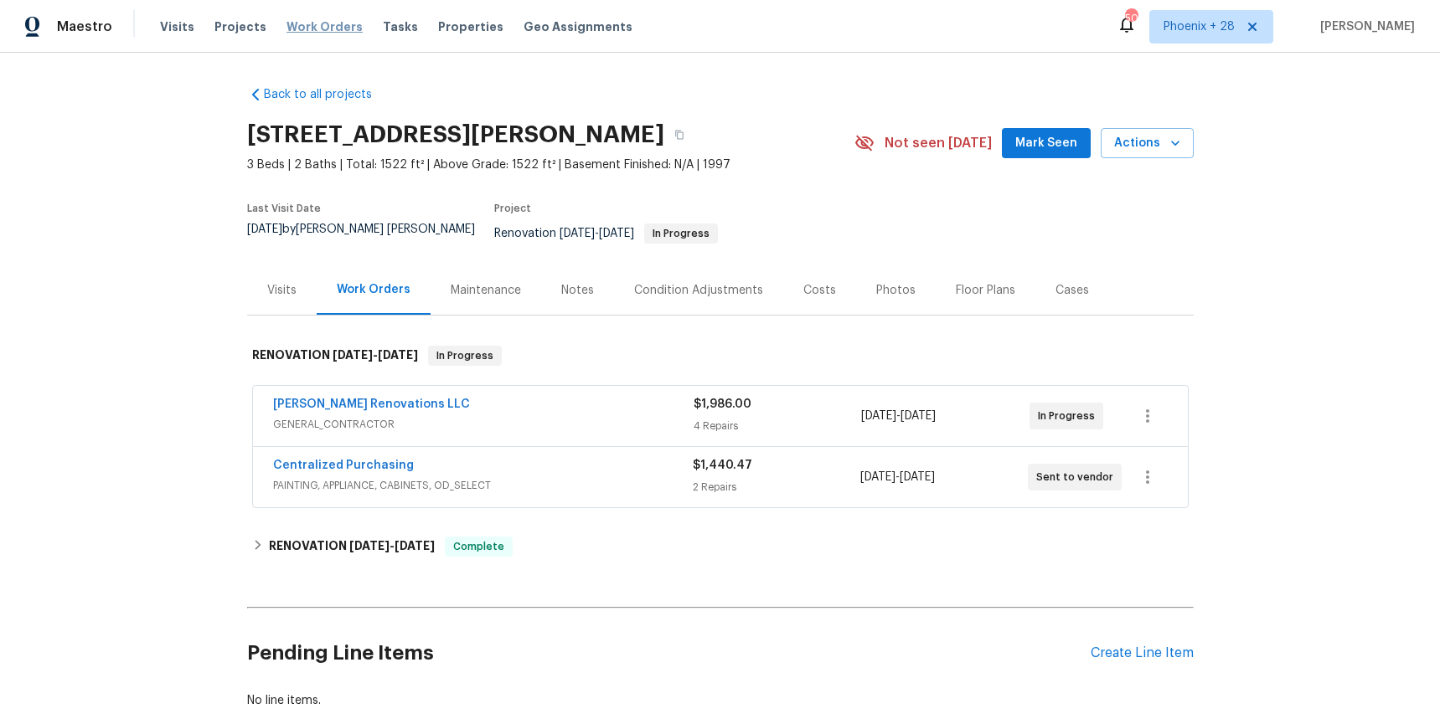
click at [321, 31] on span "Work Orders" at bounding box center [324, 26] width 76 height 17
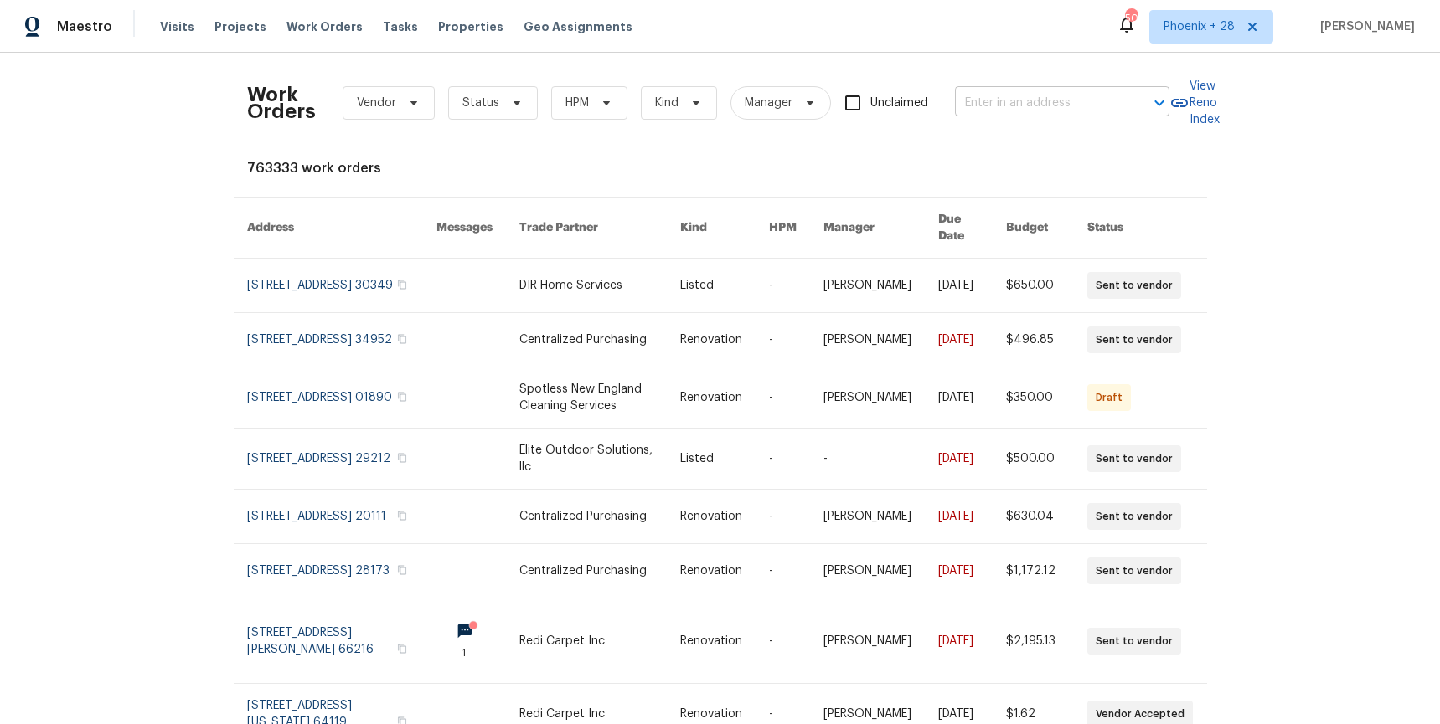
click at [1015, 94] on input "text" at bounding box center [1038, 103] width 167 height 26
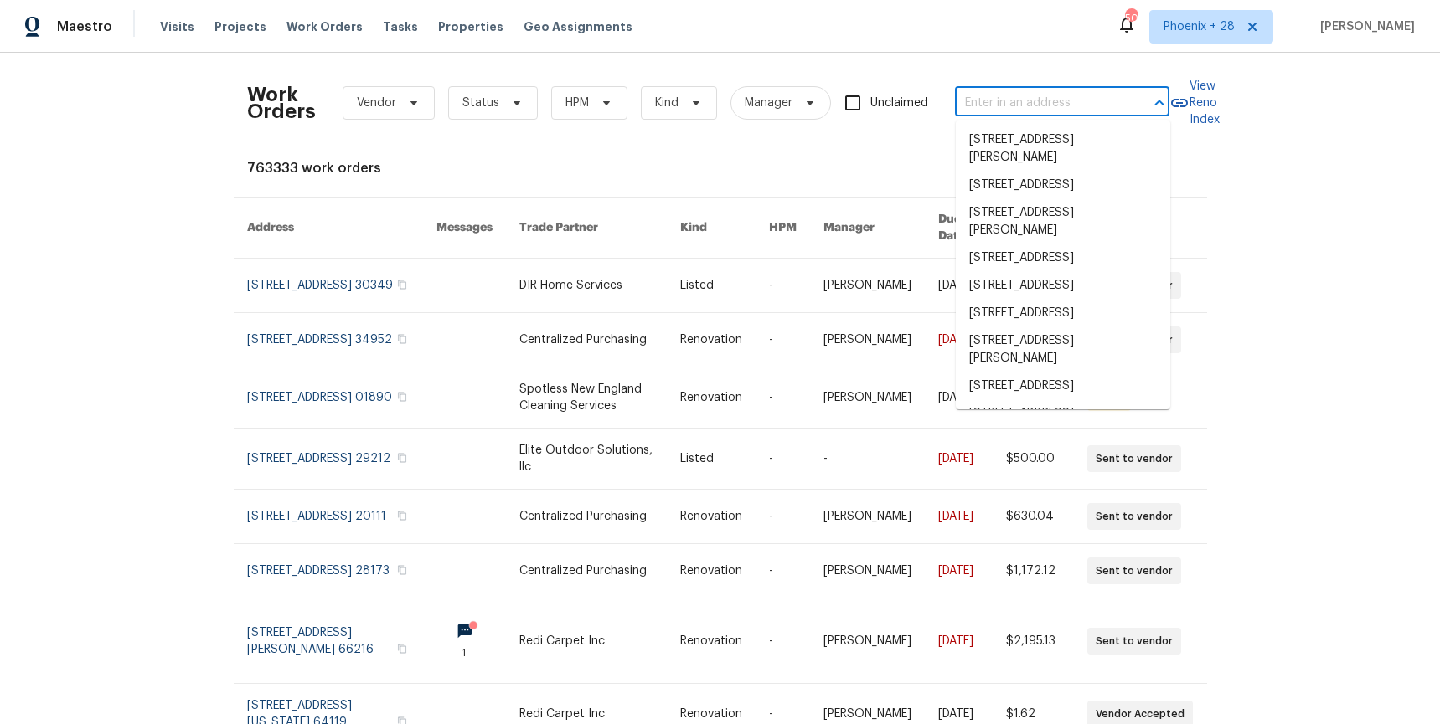
paste input "[STREET_ADDRESS][PERSON_NAME]"
type input "[STREET_ADDRESS][PERSON_NAME]"
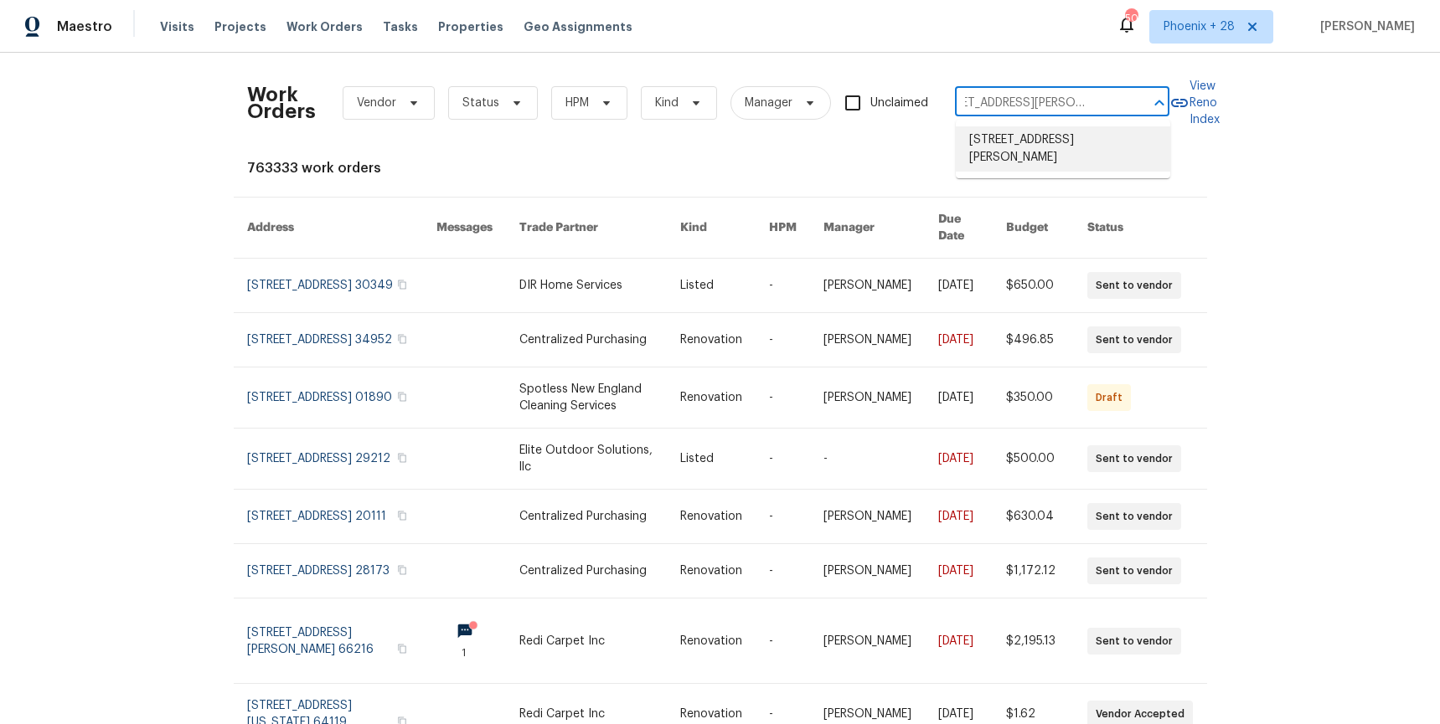
click at [1051, 137] on li "[STREET_ADDRESS][PERSON_NAME]" at bounding box center [1063, 148] width 214 height 45
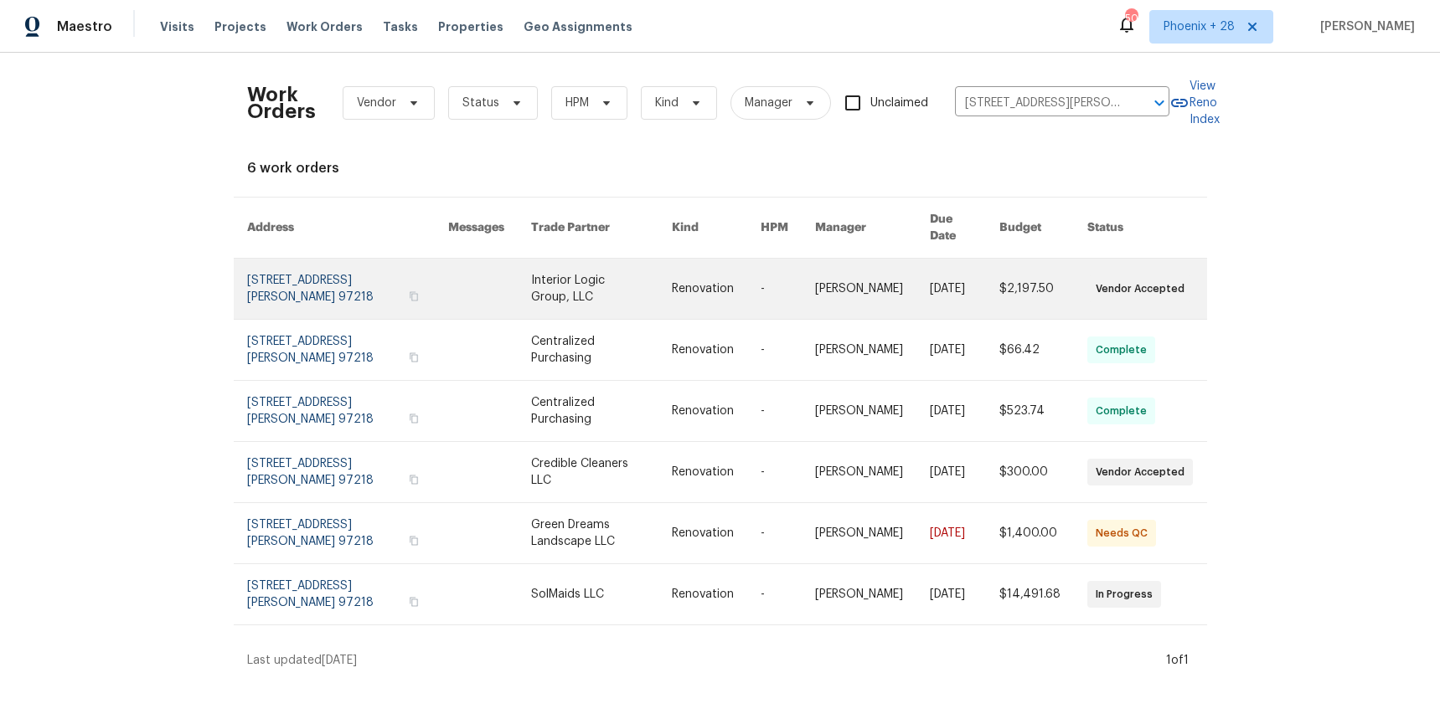
click at [518, 275] on td "Interior Logic Group, LLC" at bounding box center [588, 289] width 141 height 61
click at [464, 285] on link at bounding box center [489, 289] width 83 height 60
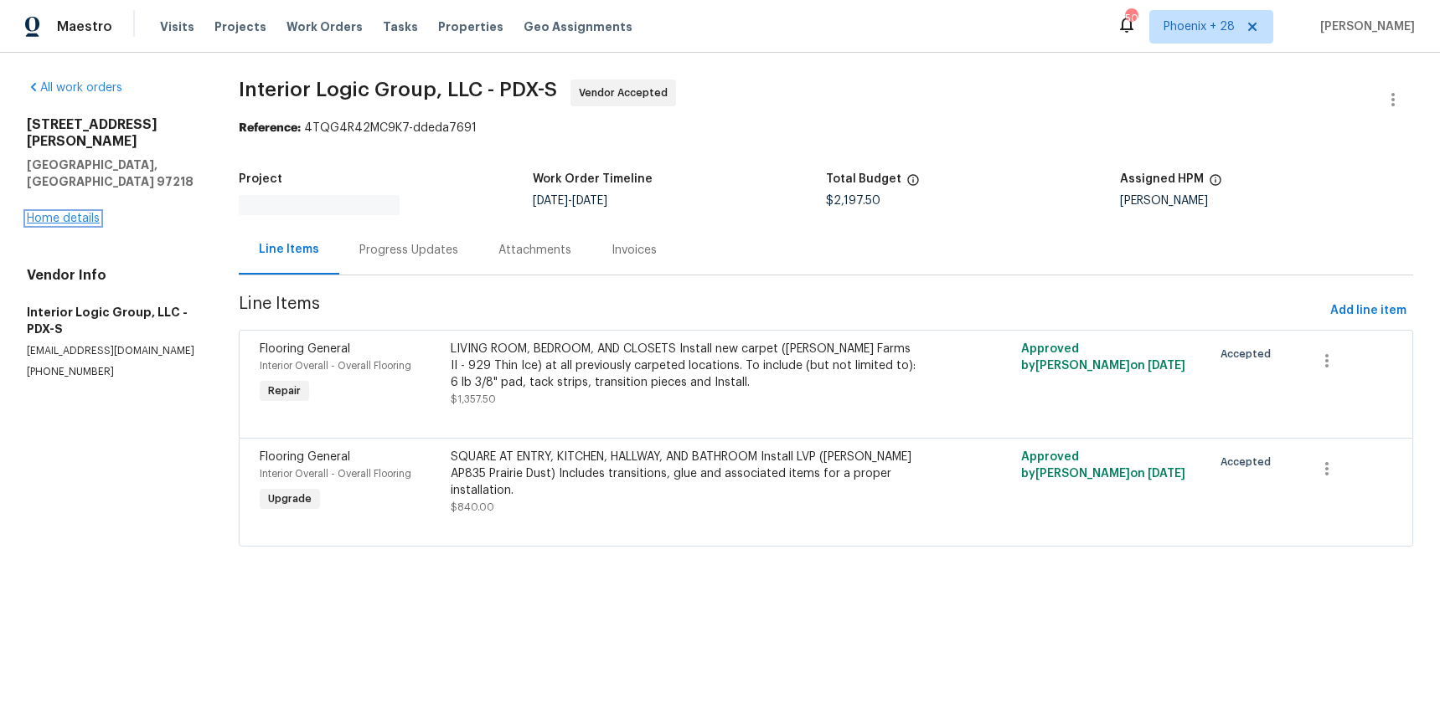
click at [77, 213] on link "Home details" at bounding box center [63, 219] width 73 height 12
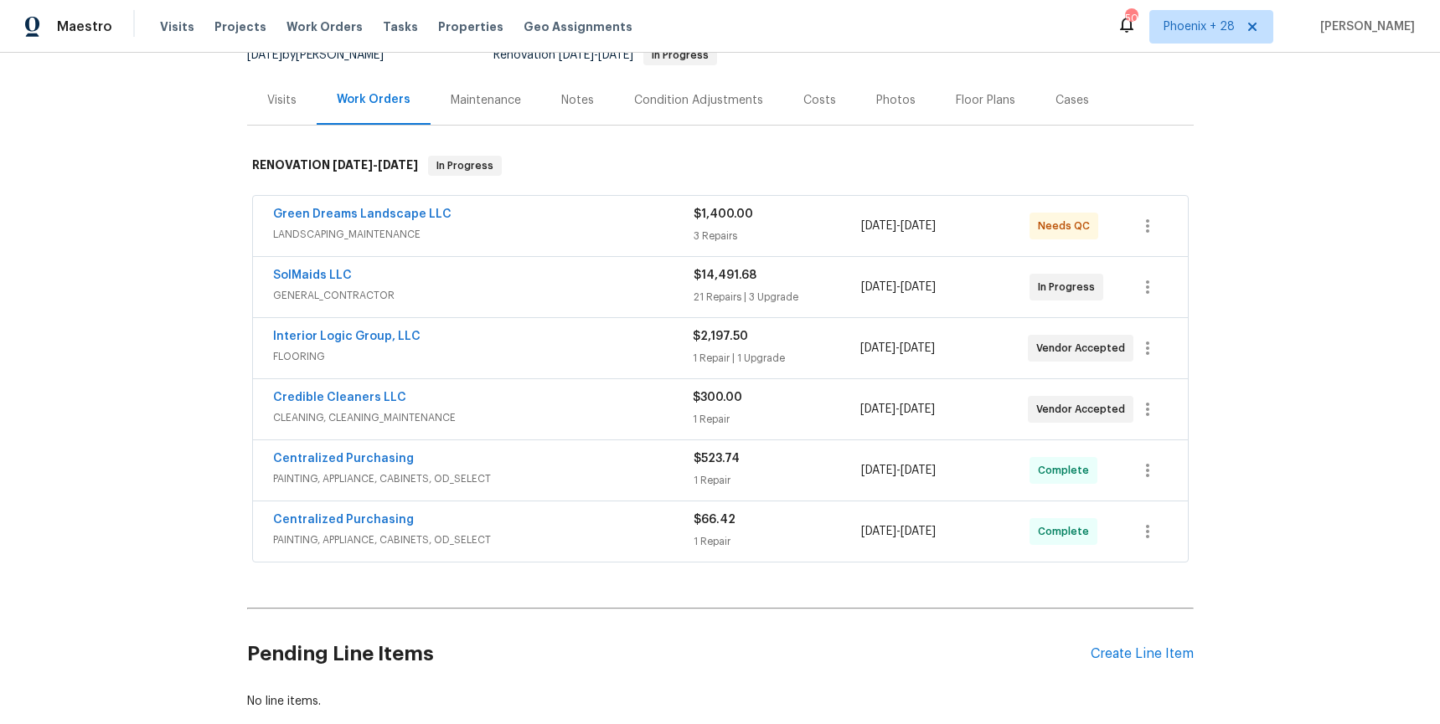
scroll to position [278, 0]
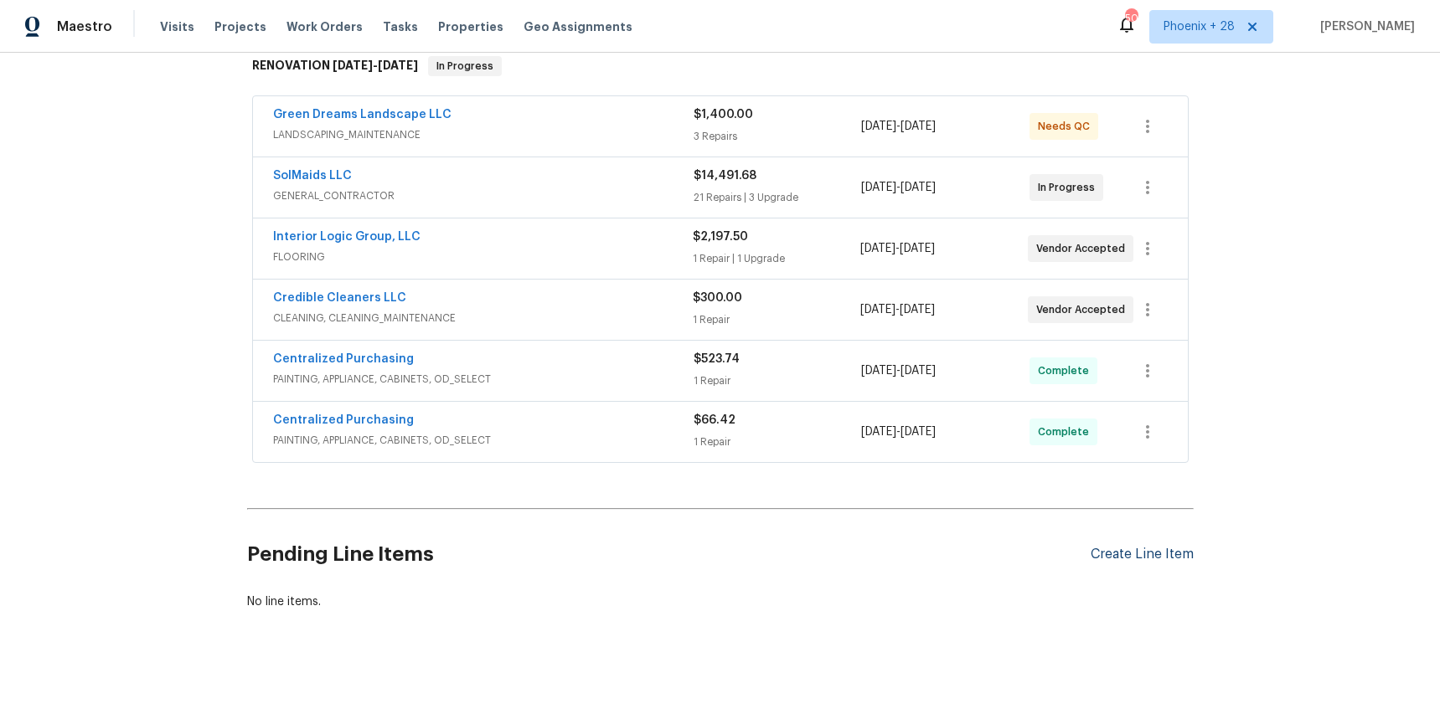
click at [1105, 552] on div "Create Line Item" at bounding box center [1141, 555] width 103 height 16
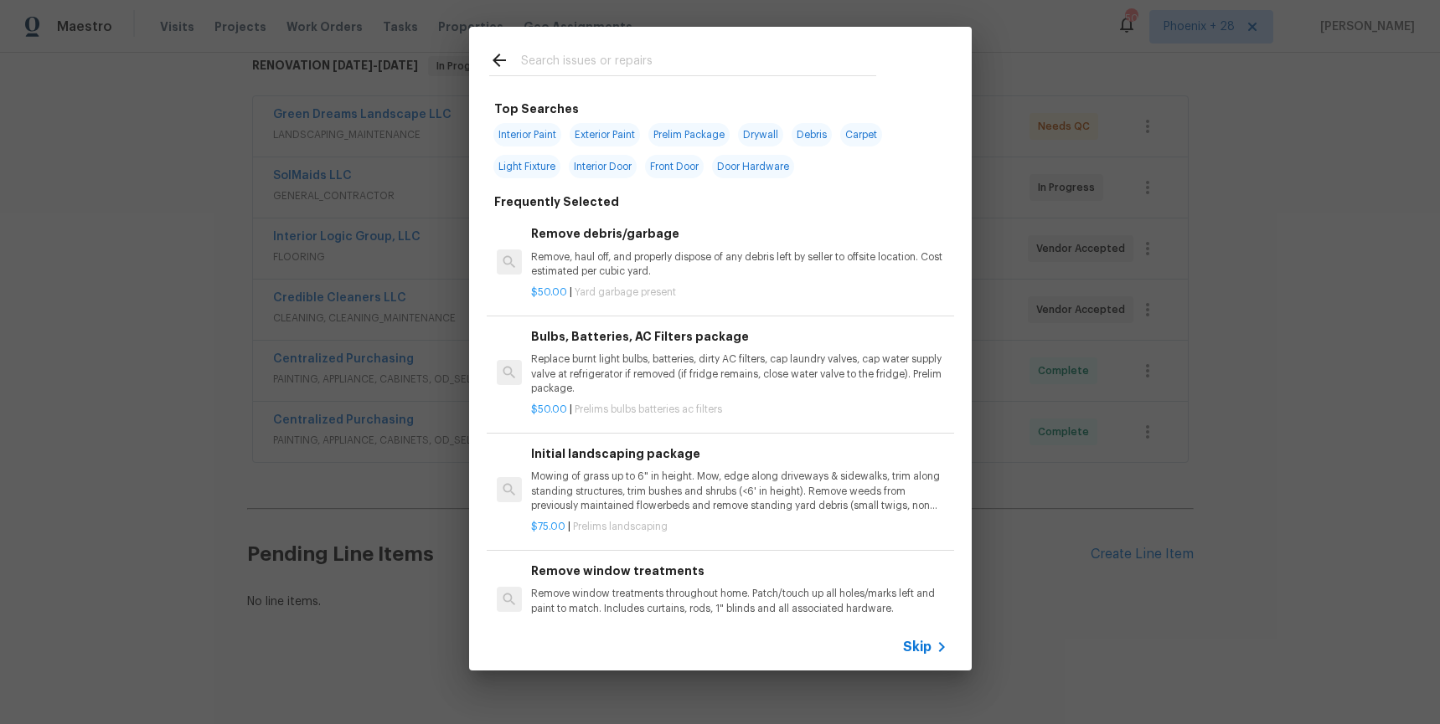
click at [721, 53] on input "text" at bounding box center [698, 62] width 355 height 25
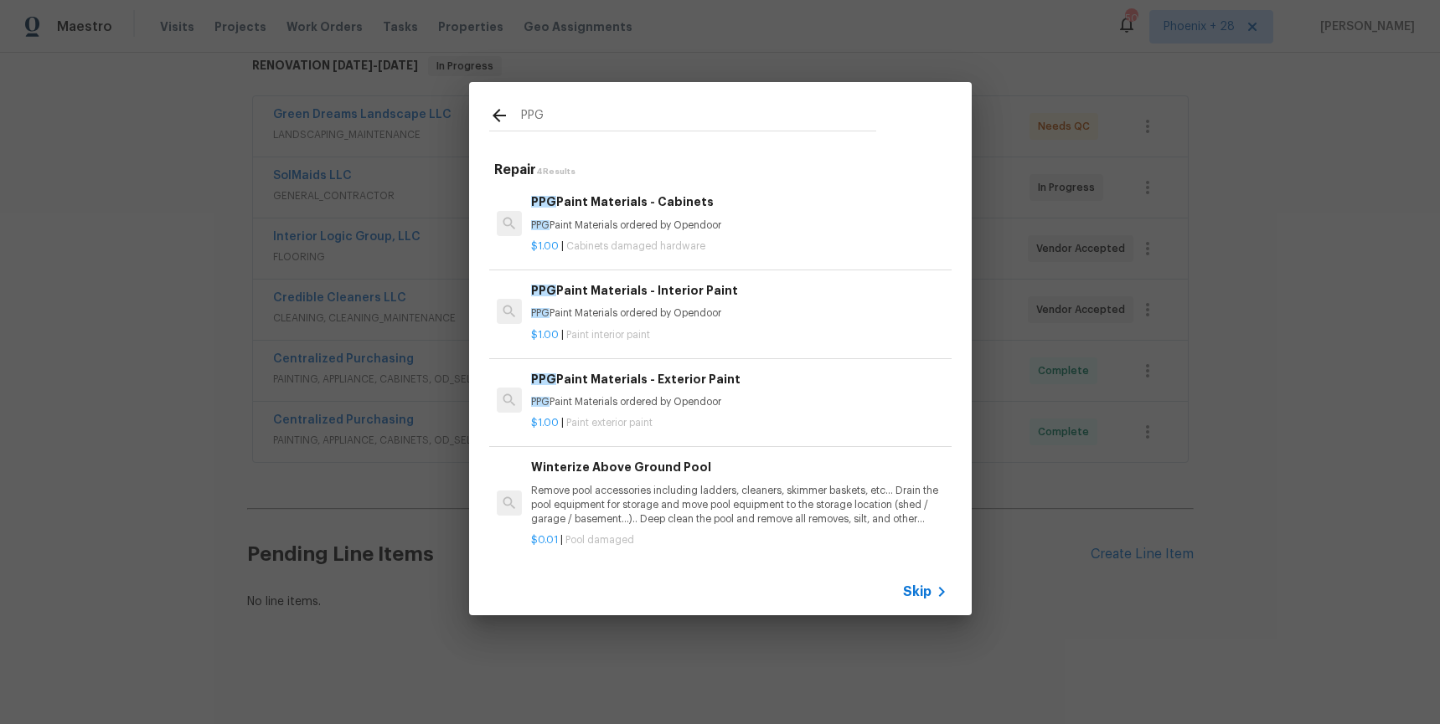
type input "PPG"
click at [848, 420] on p "$1.00 | Paint exterior paint" at bounding box center [738, 423] width 415 height 14
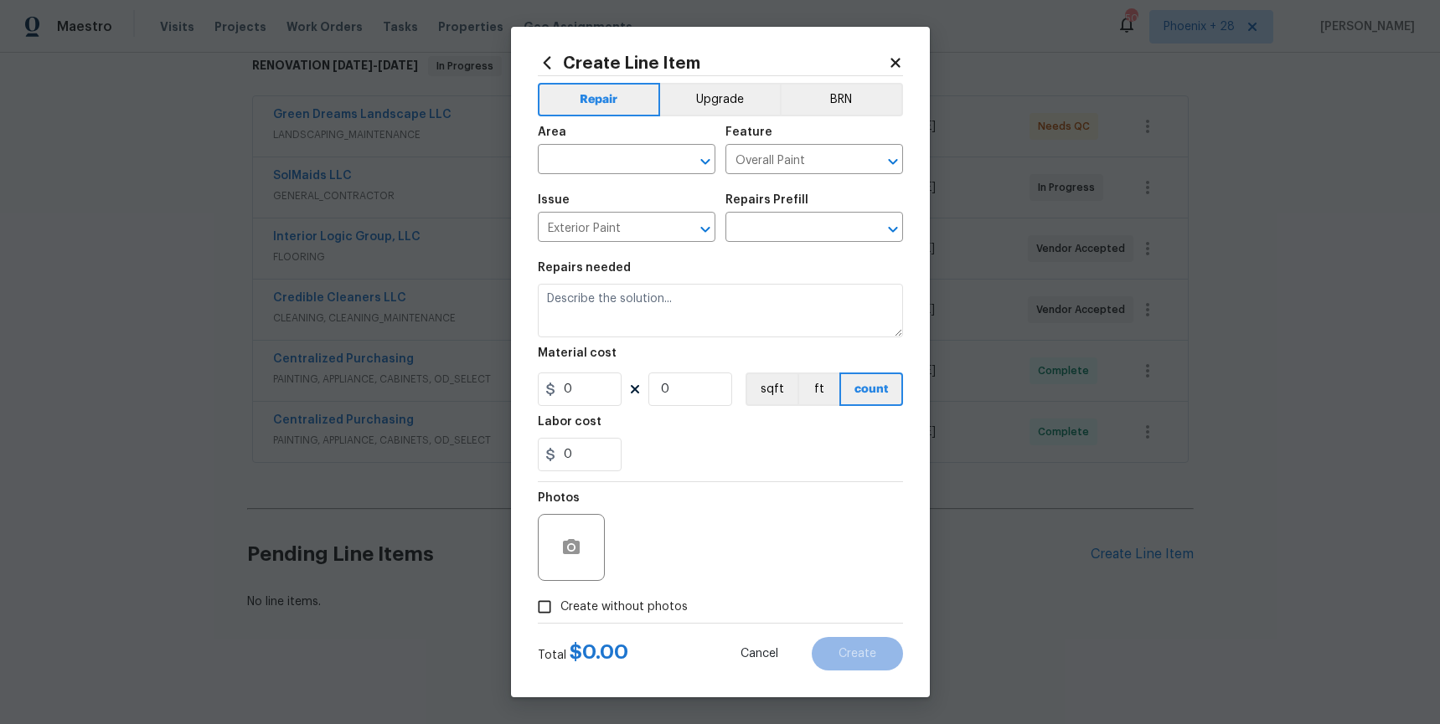
type input "PPG Paint Materials - Exterior Paint $1.00"
type textarea "PPG Paint Materials ordered by Opendoor"
type input "1"
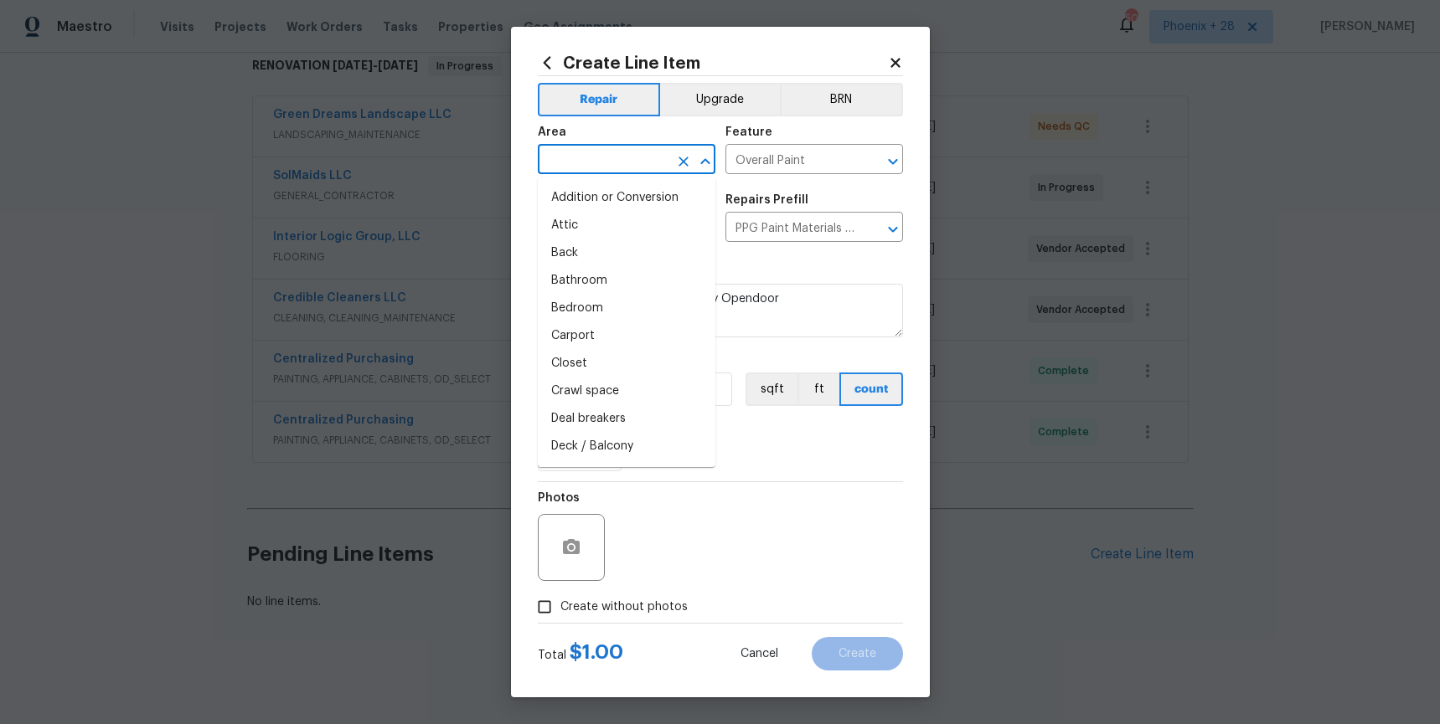
click at [584, 160] on input "text" at bounding box center [603, 161] width 131 height 26
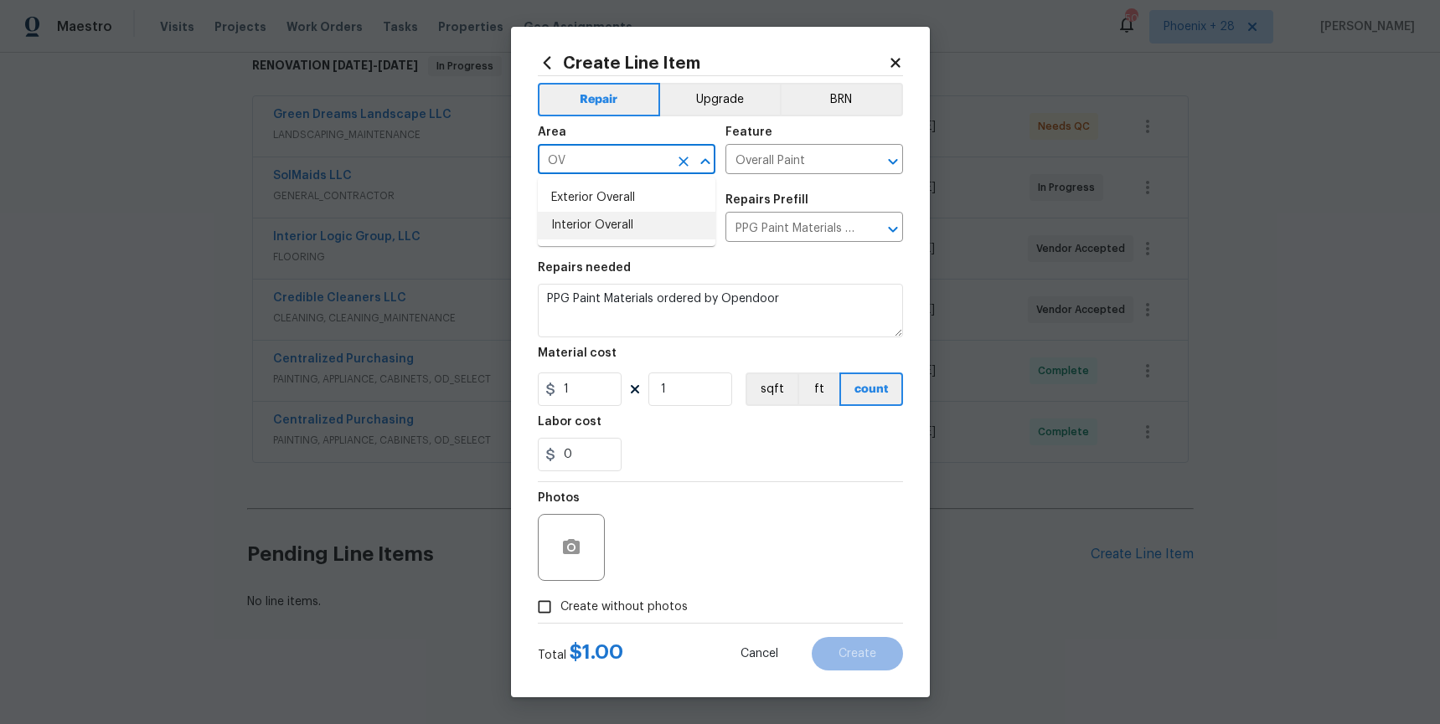
click at [606, 199] on li "Exterior Overall" at bounding box center [627, 198] width 178 height 28
type input "Exterior Overall"
drag, startPoint x: 765, startPoint y: 440, endPoint x: 622, endPoint y: 415, distance: 145.4
click at [760, 438] on div "0" at bounding box center [720, 454] width 365 height 33
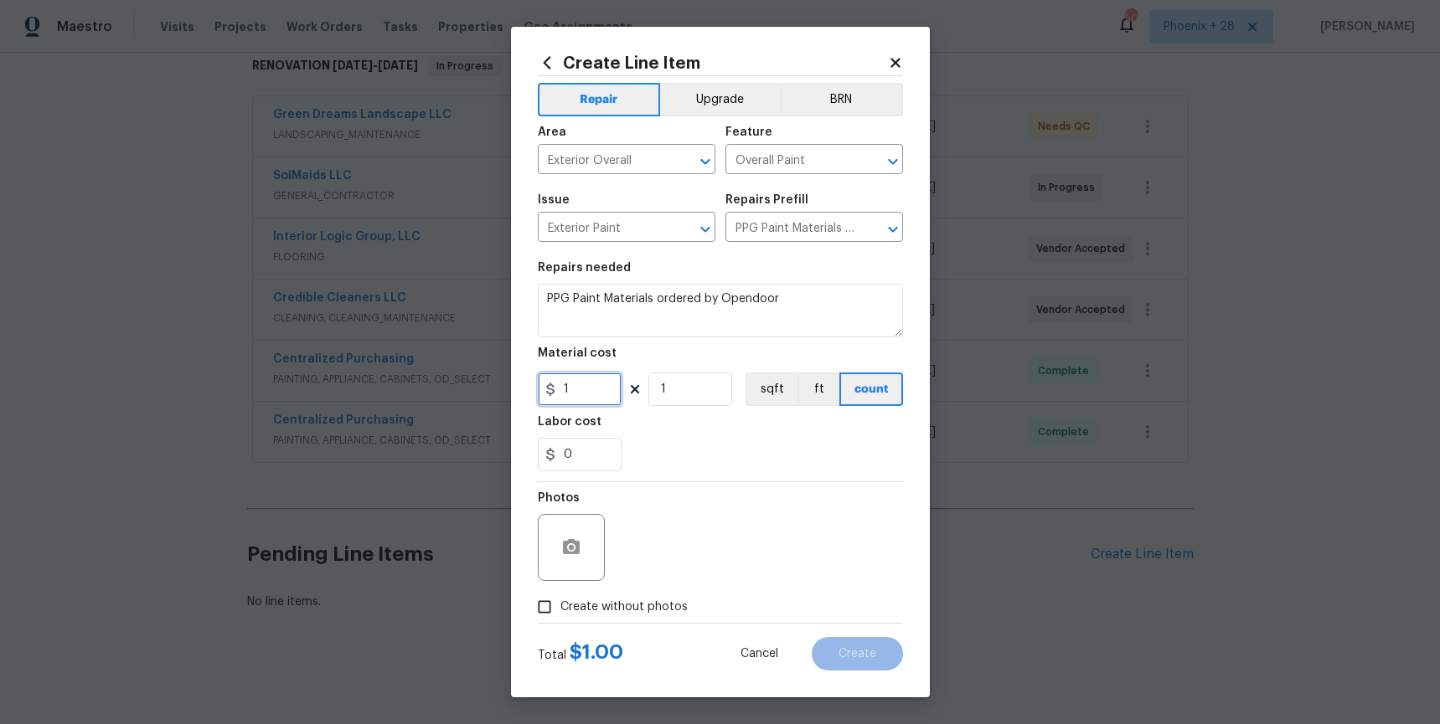
drag, startPoint x: 585, startPoint y: 390, endPoint x: 551, endPoint y: 385, distance: 33.9
click at [551, 385] on div "1" at bounding box center [580, 389] width 84 height 33
type input "233.56"
drag, startPoint x: 660, startPoint y: 614, endPoint x: 673, endPoint y: 595, distance: 22.8
click at [660, 614] on span "Create without photos" at bounding box center [623, 608] width 127 height 18
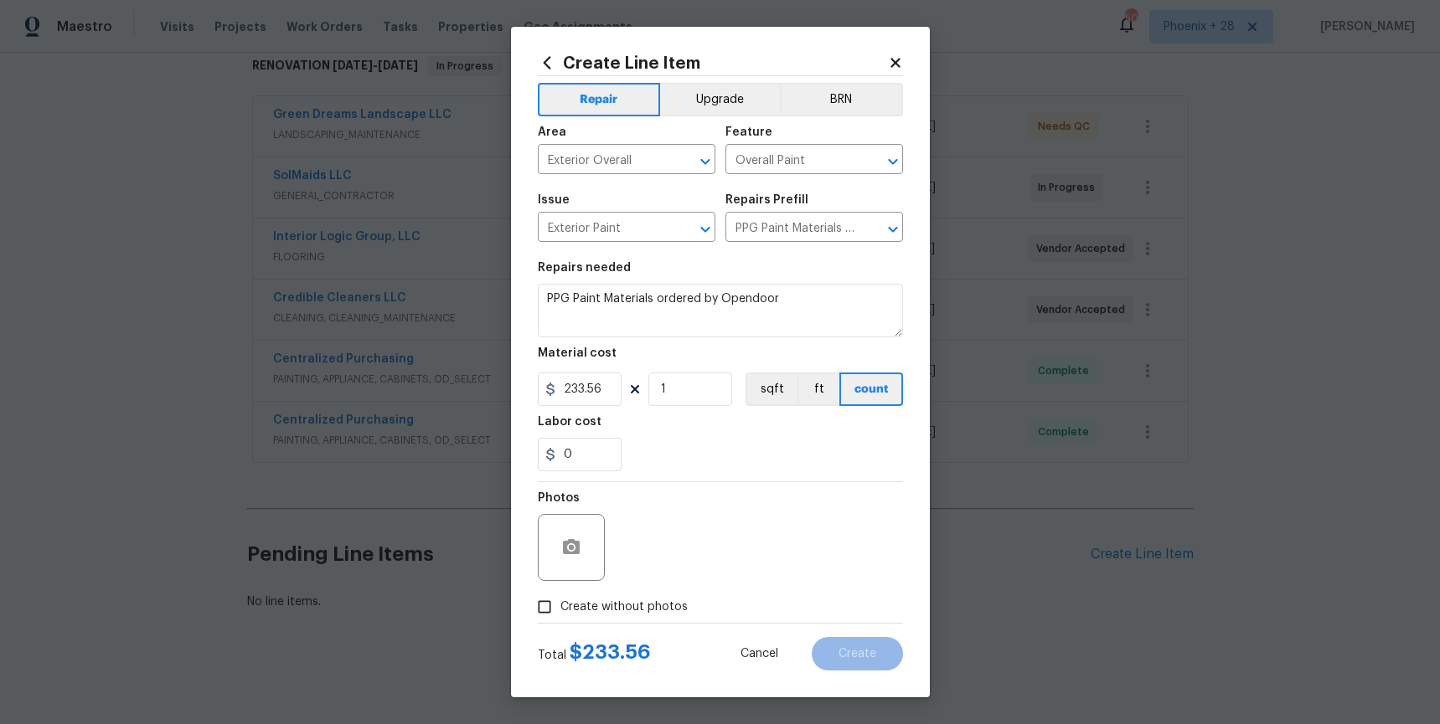
click at [560, 614] on input "Create without photos" at bounding box center [544, 607] width 32 height 32
checkbox input "true"
click at [701, 542] on textarea at bounding box center [760, 547] width 285 height 67
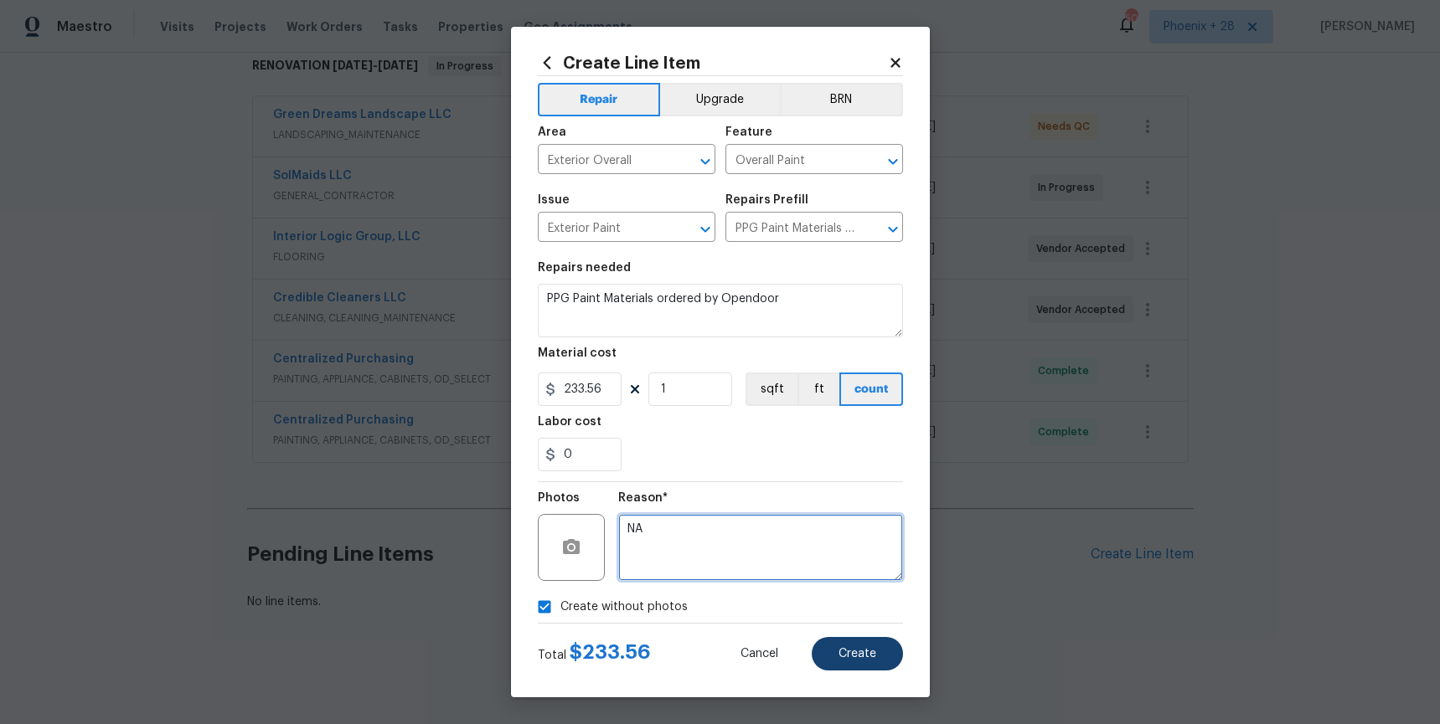
type textarea "NA"
click at [876, 649] on button "Create" at bounding box center [857, 653] width 91 height 33
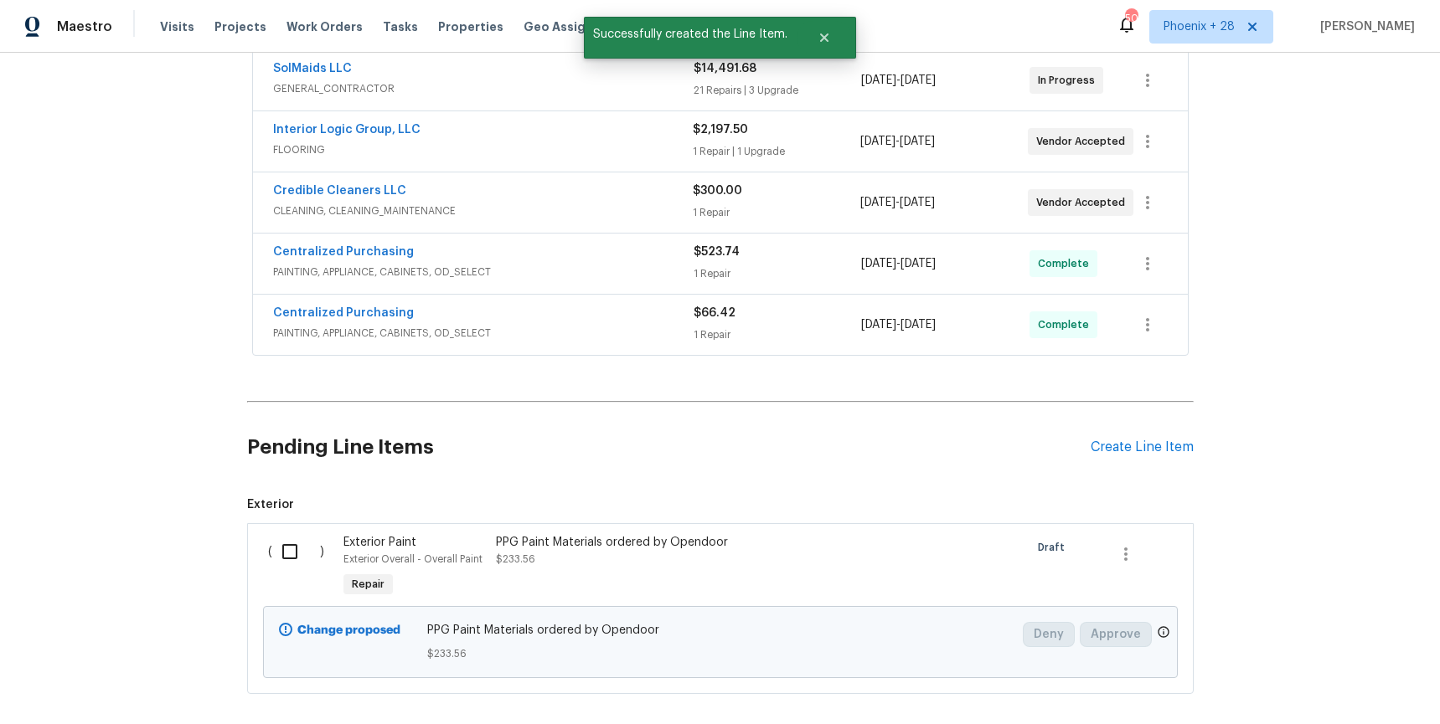
scroll to position [433, 0]
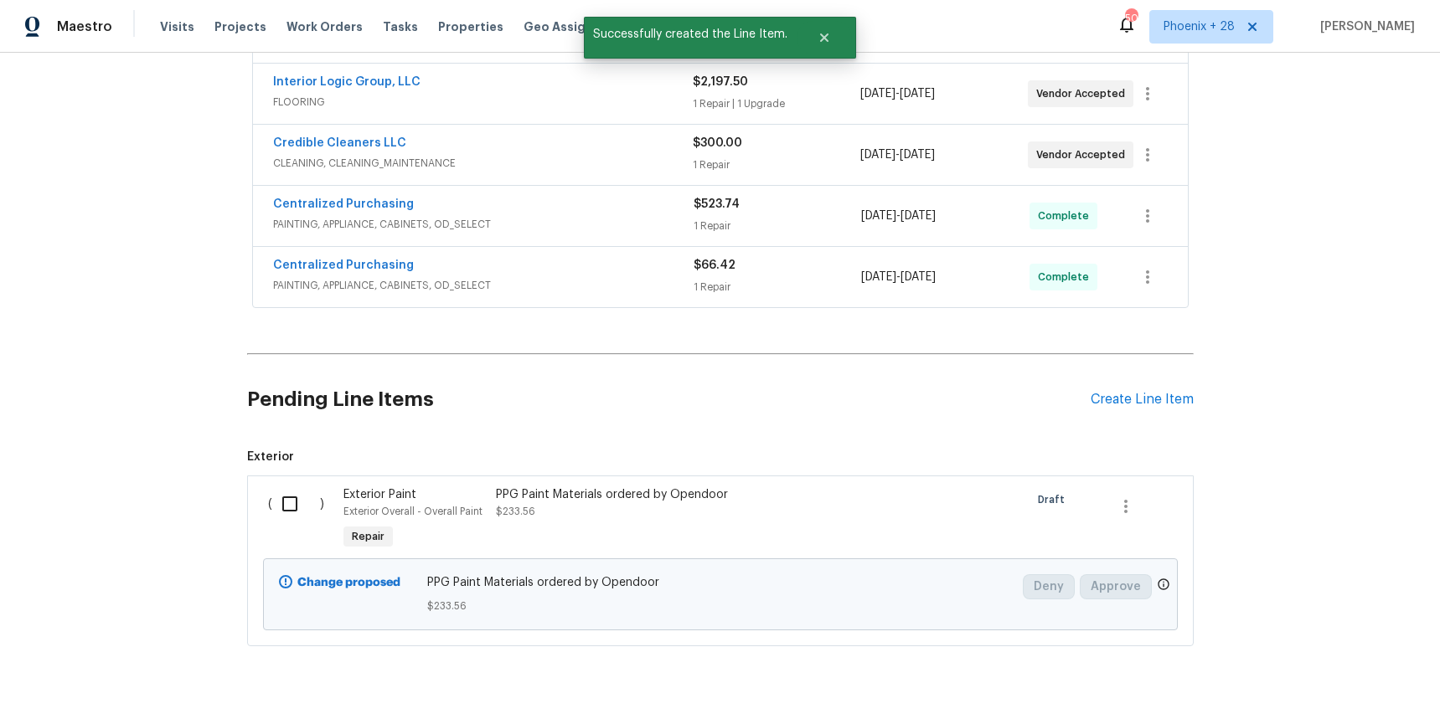
click at [296, 513] on input "checkbox" at bounding box center [296, 504] width 48 height 35
checkbox input "true"
click at [1336, 674] on span "Create Work Order" at bounding box center [1343, 682] width 111 height 21
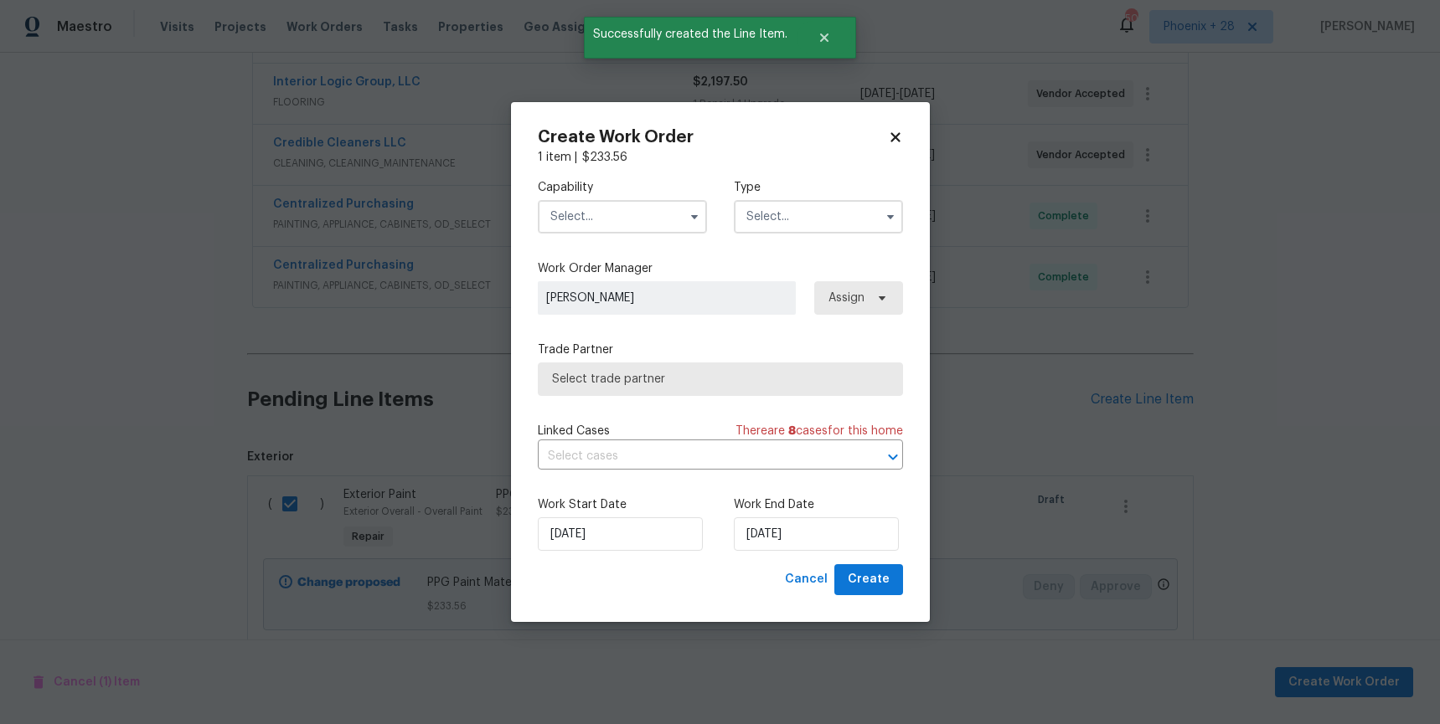
click at [620, 229] on input "text" at bounding box center [622, 216] width 169 height 33
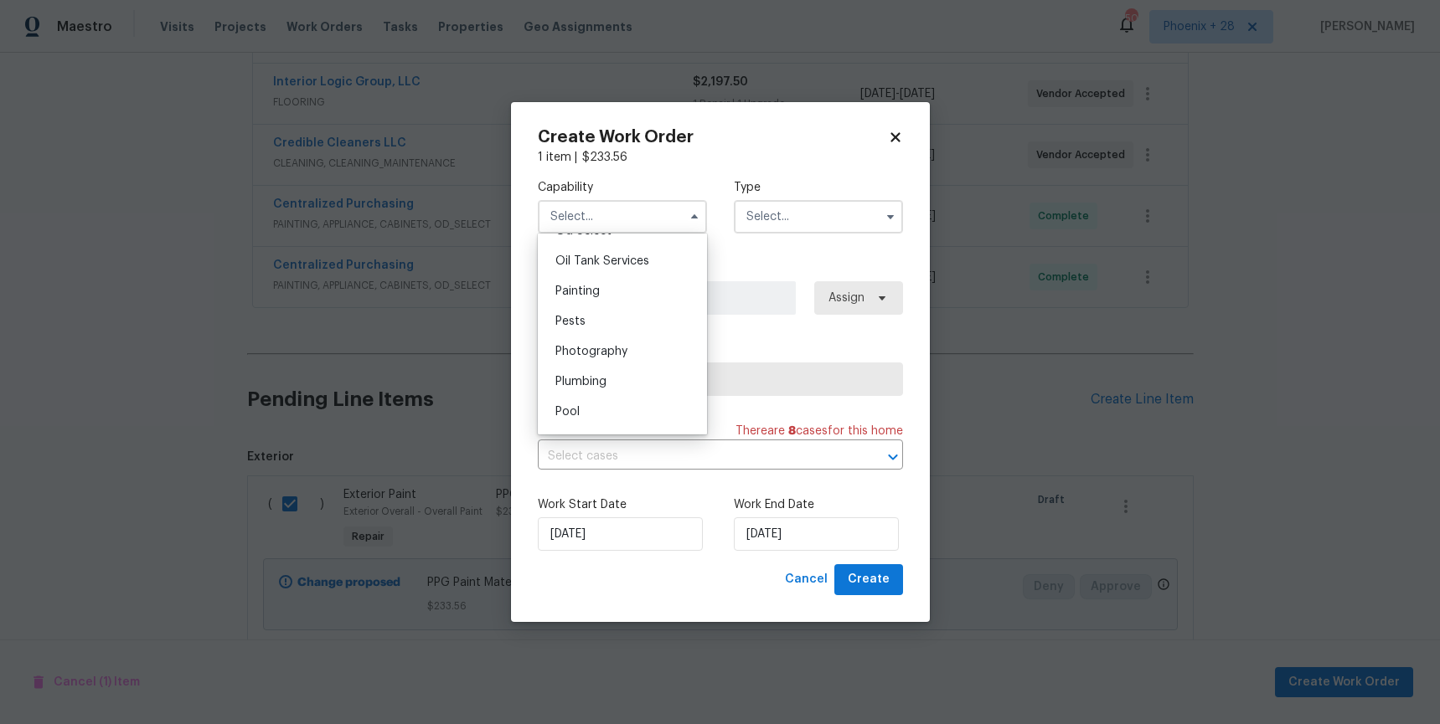
scroll to position [1375, 0]
click at [620, 283] on div "Painting" at bounding box center [622, 285] width 161 height 30
type input "Painting"
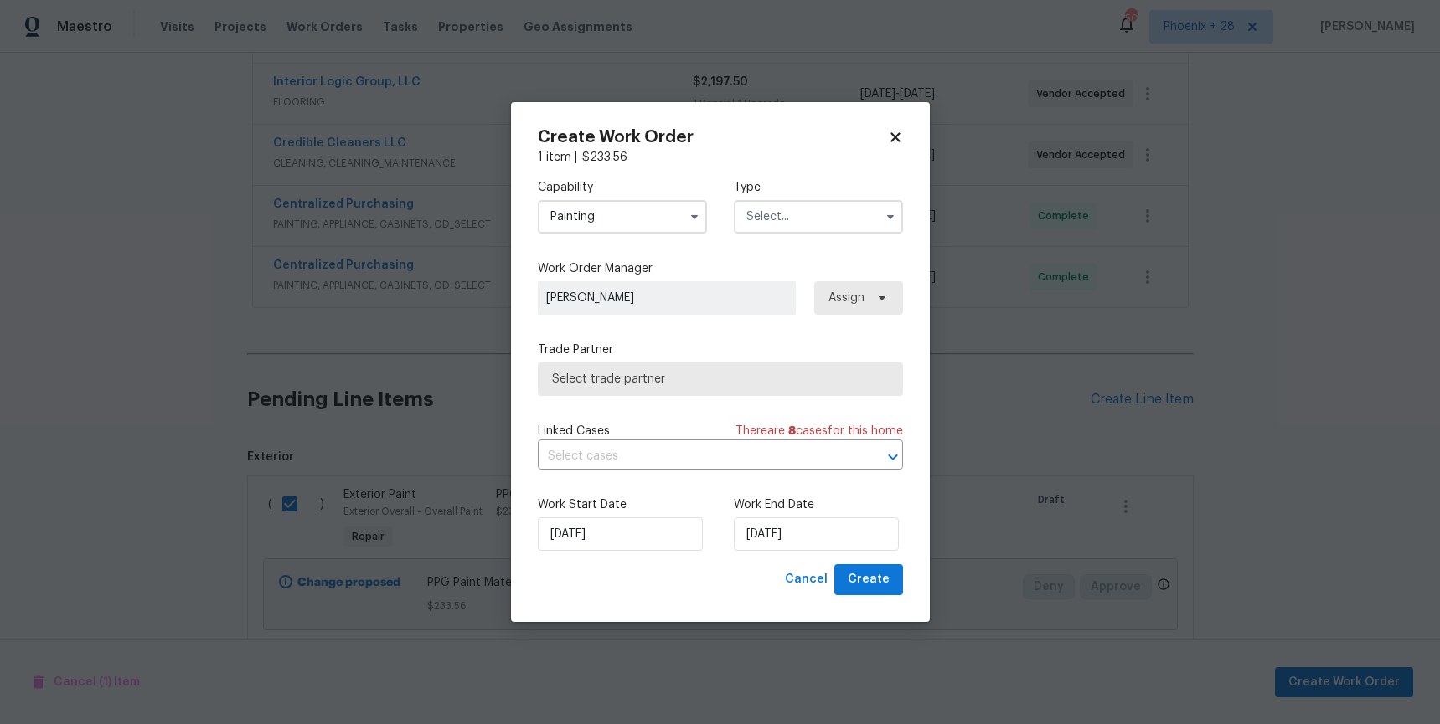
click at [803, 243] on div "Capability Painting Agent Appliance Bathtub Resurfacing BRN And Lrr Broker Cabi…" at bounding box center [720, 206] width 365 height 81
click at [791, 229] on input "text" at bounding box center [818, 216] width 169 height 33
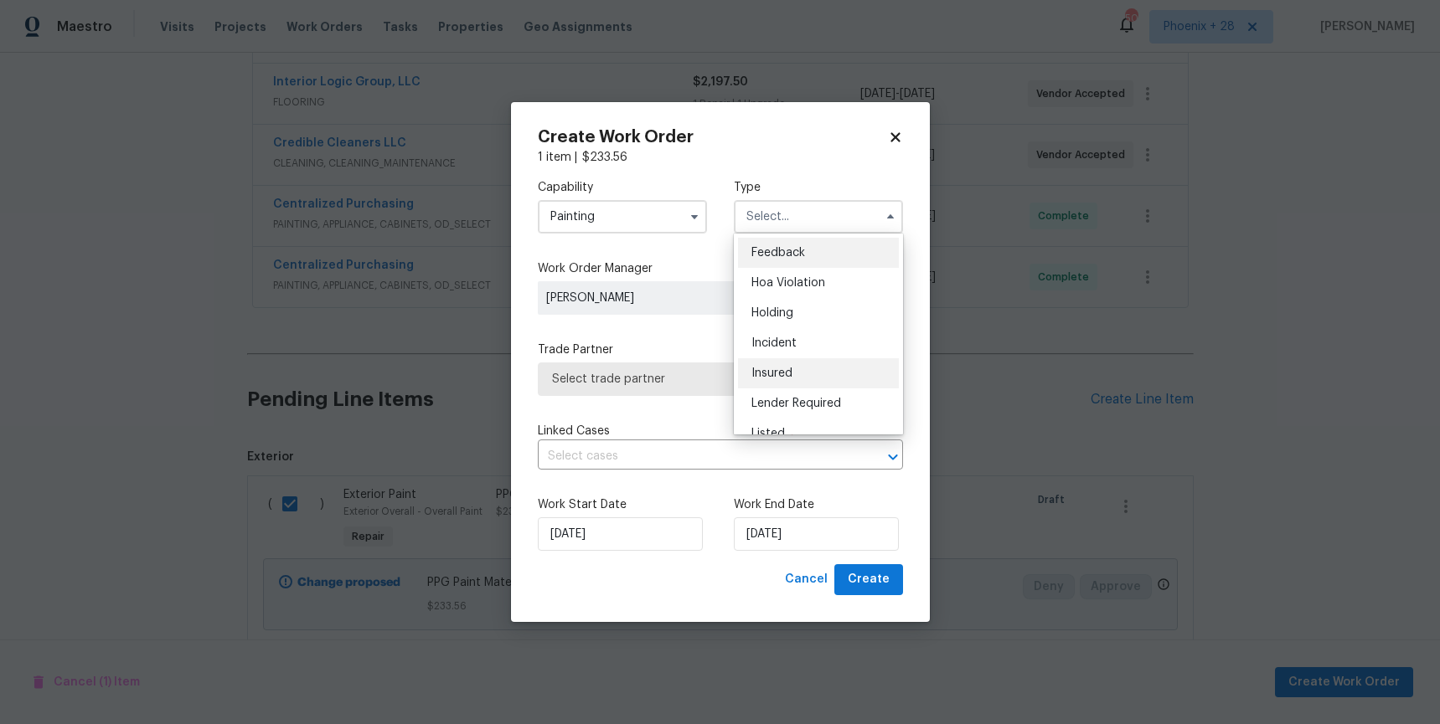
scroll to position [380, 0]
click at [804, 286] on div "Renovation" at bounding box center [818, 295] width 161 height 30
type input "Renovation"
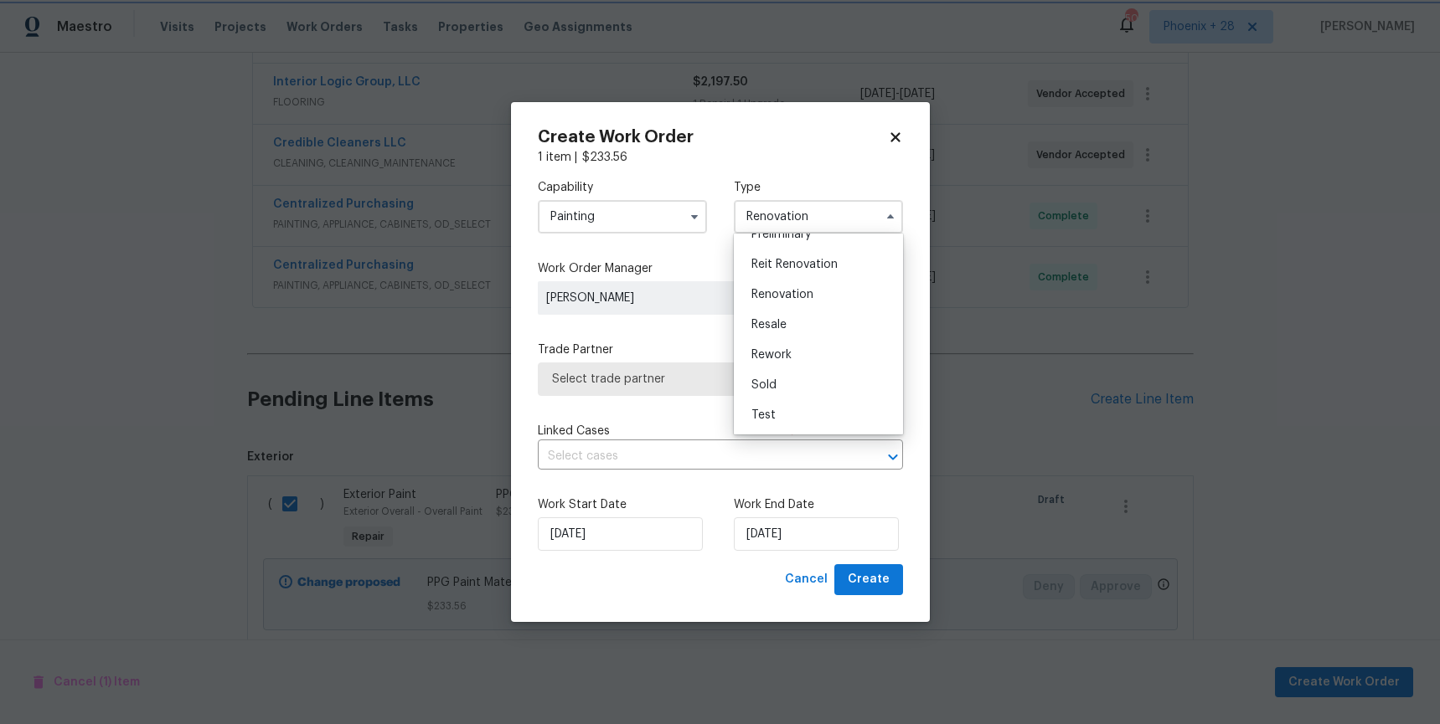
scroll to position [0, 0]
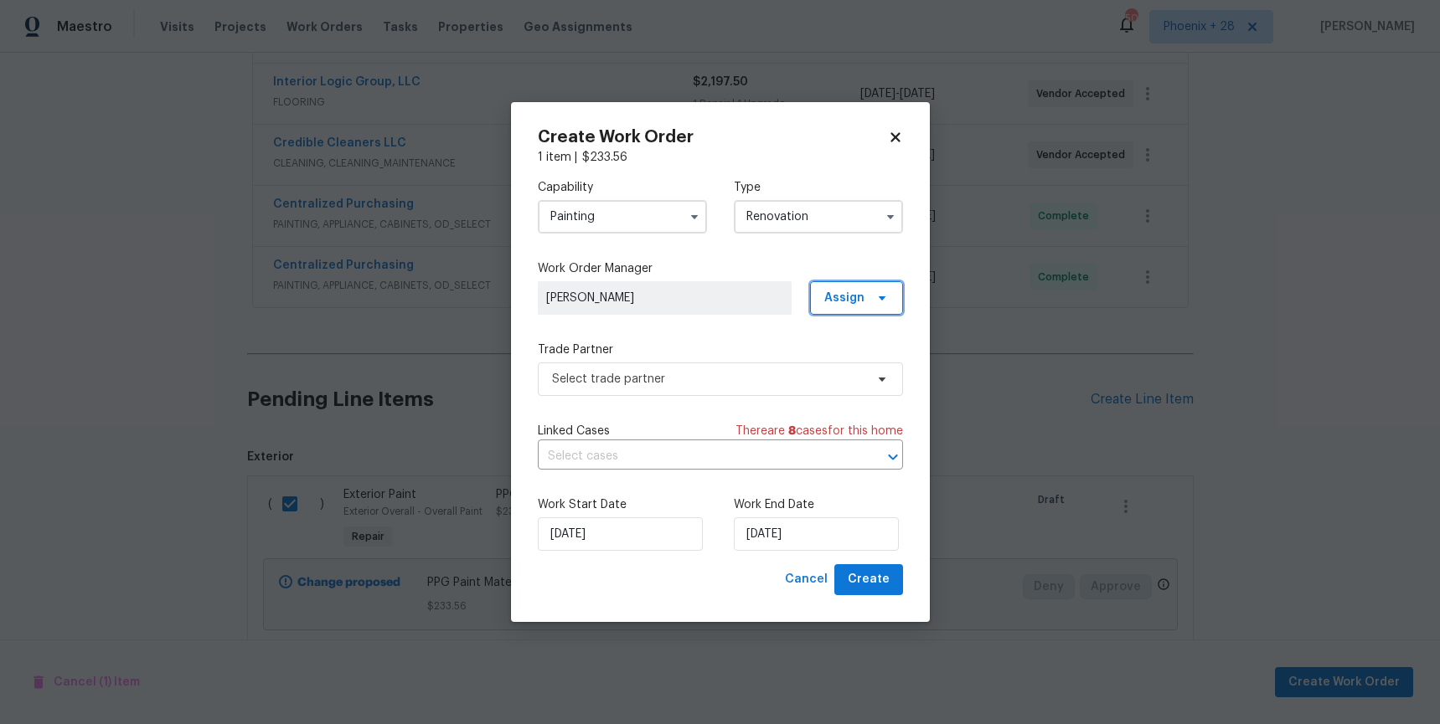
drag, startPoint x: 873, startPoint y: 297, endPoint x: 867, endPoint y: 326, distance: 29.3
click at [873, 297] on span at bounding box center [879, 297] width 18 height 13
click at [853, 365] on div "Assign to me" at bounding box center [858, 369] width 73 height 17
click at [700, 373] on span "Select trade partner" at bounding box center [708, 379] width 312 height 17
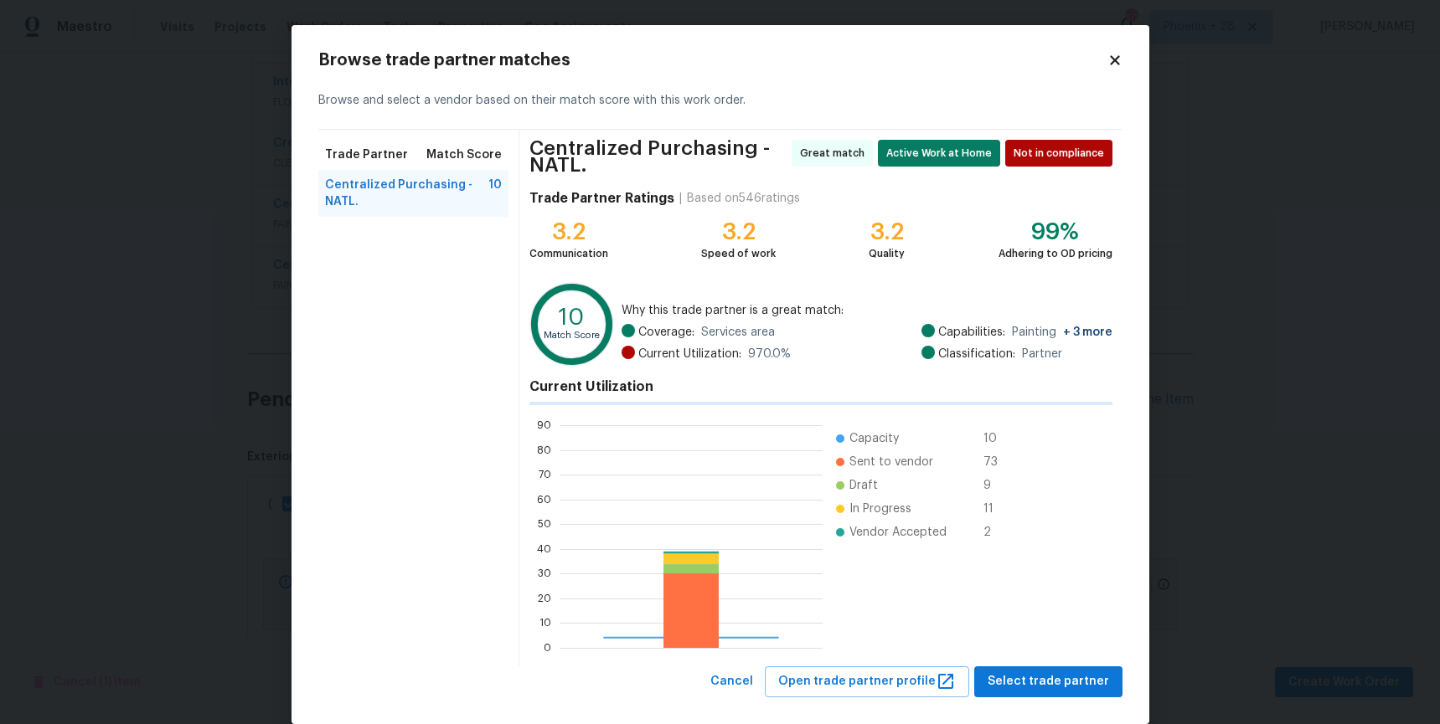
scroll to position [234, 263]
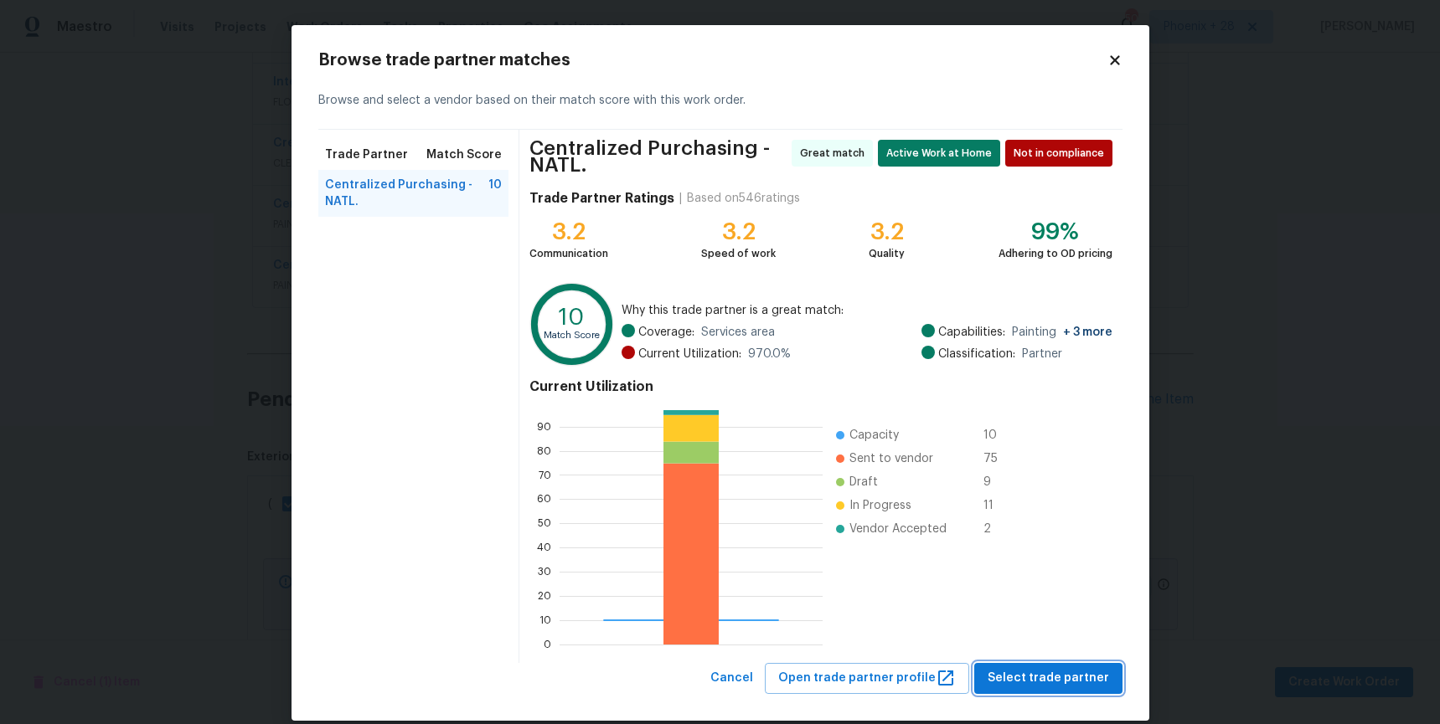
click at [1032, 672] on span "Select trade partner" at bounding box center [1047, 678] width 121 height 21
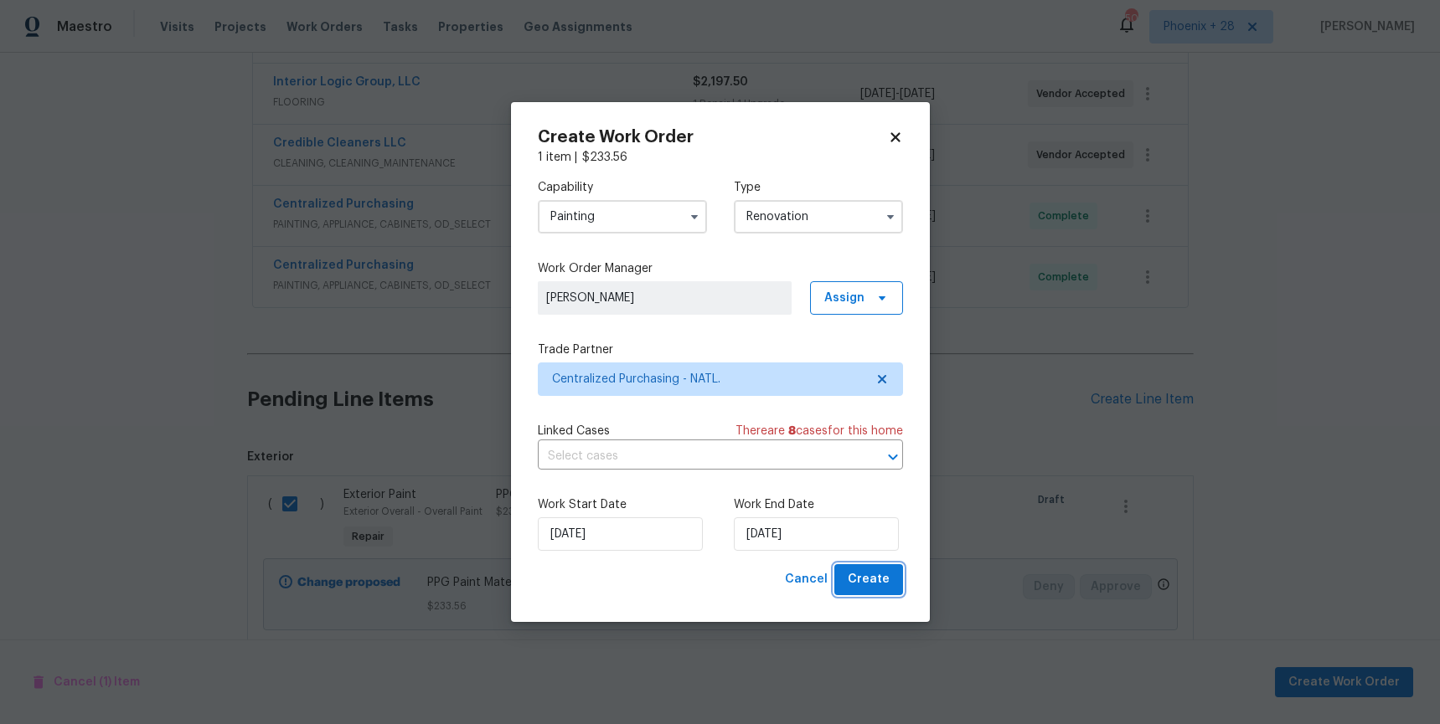
click at [899, 574] on button "Create" at bounding box center [868, 579] width 69 height 31
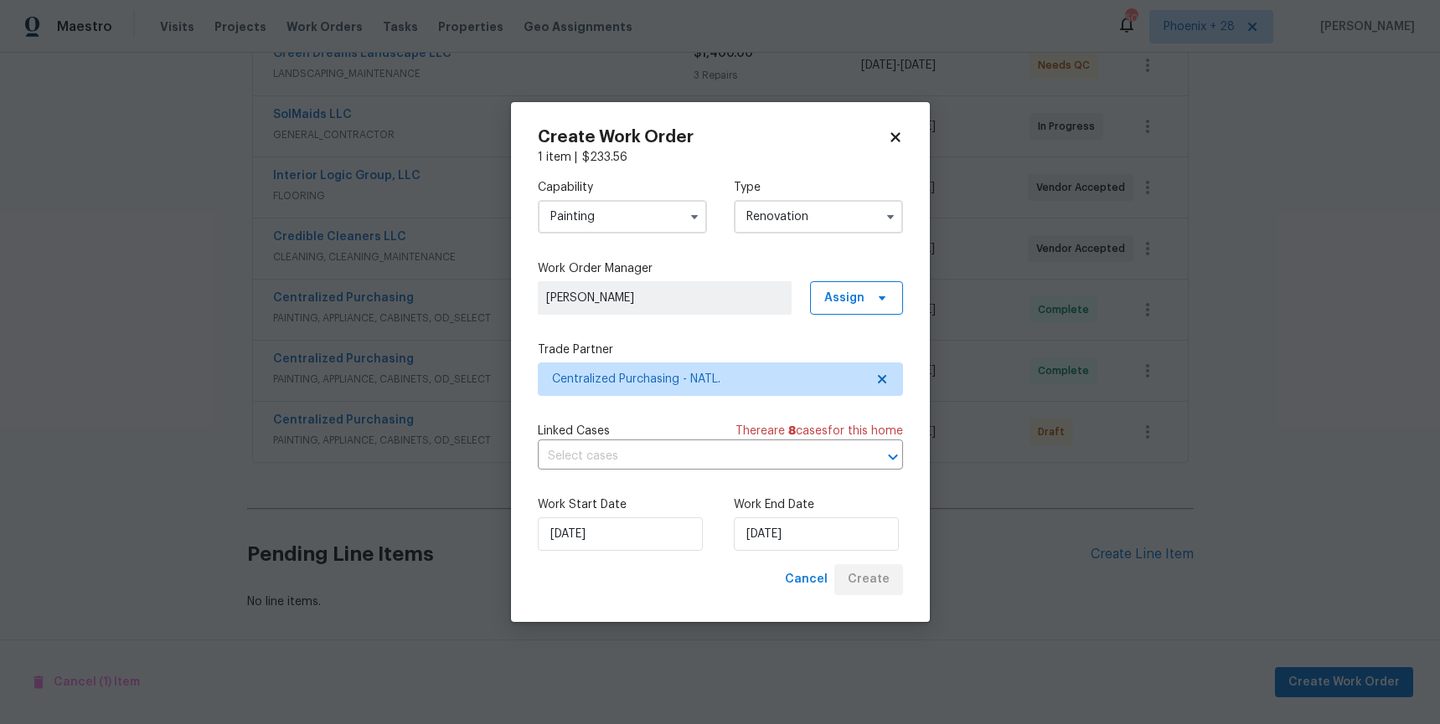
scroll to position [339, 0]
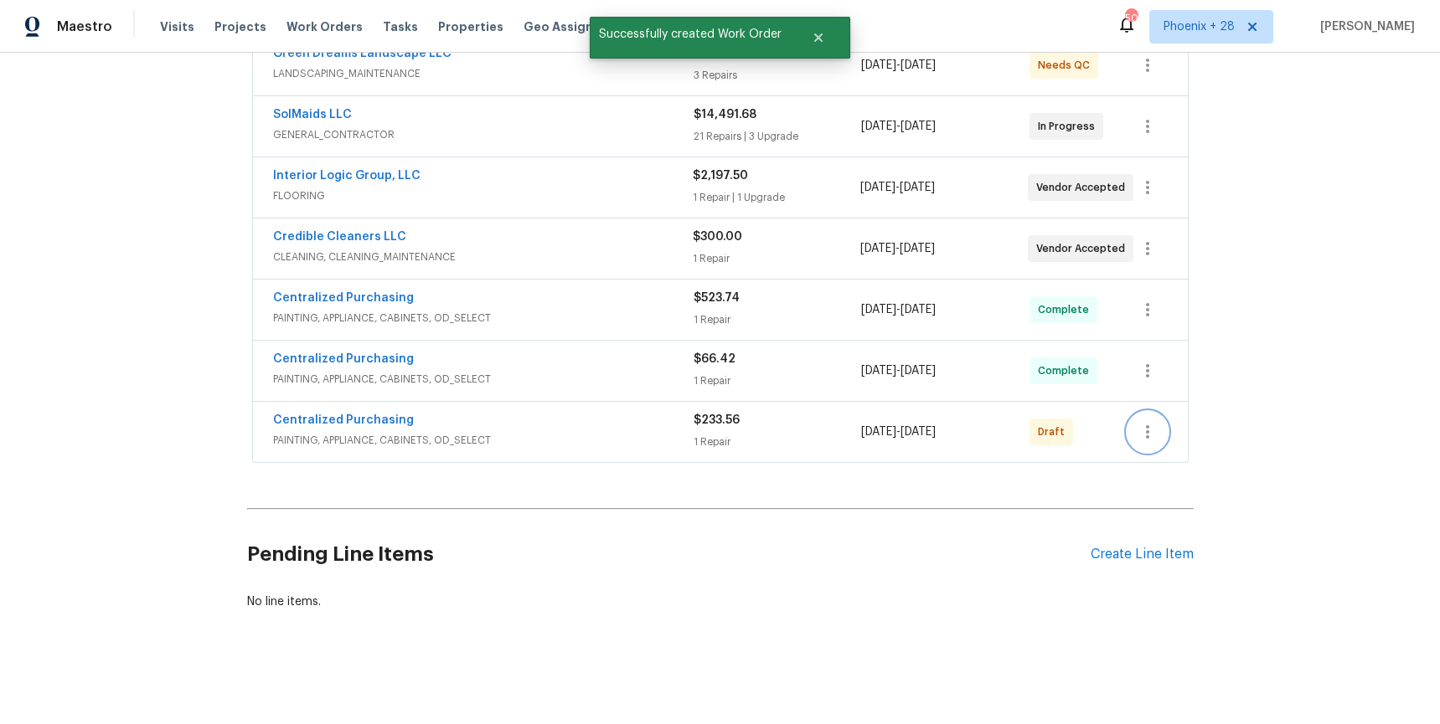
click at [1140, 436] on icon "button" at bounding box center [1147, 432] width 20 height 20
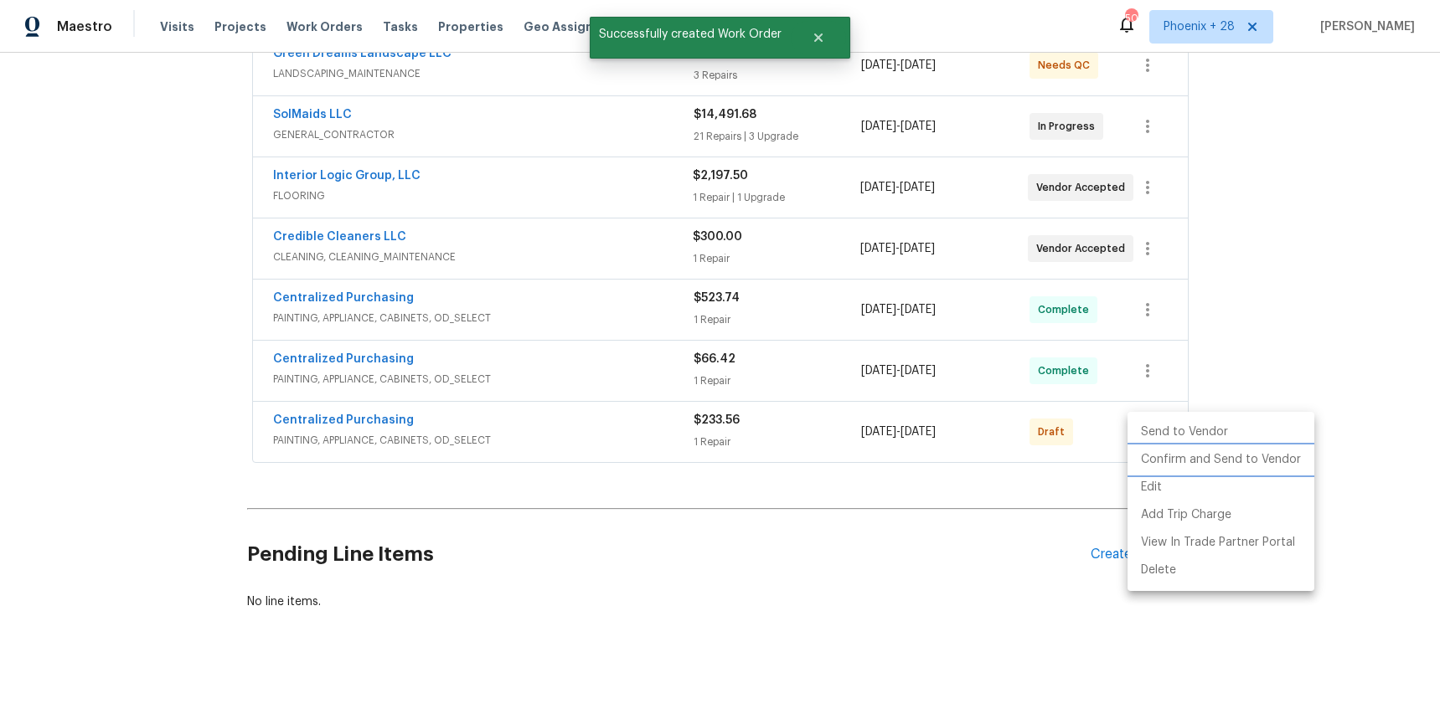
click at [1147, 461] on li "Confirm and Send to Vendor" at bounding box center [1220, 460] width 187 height 28
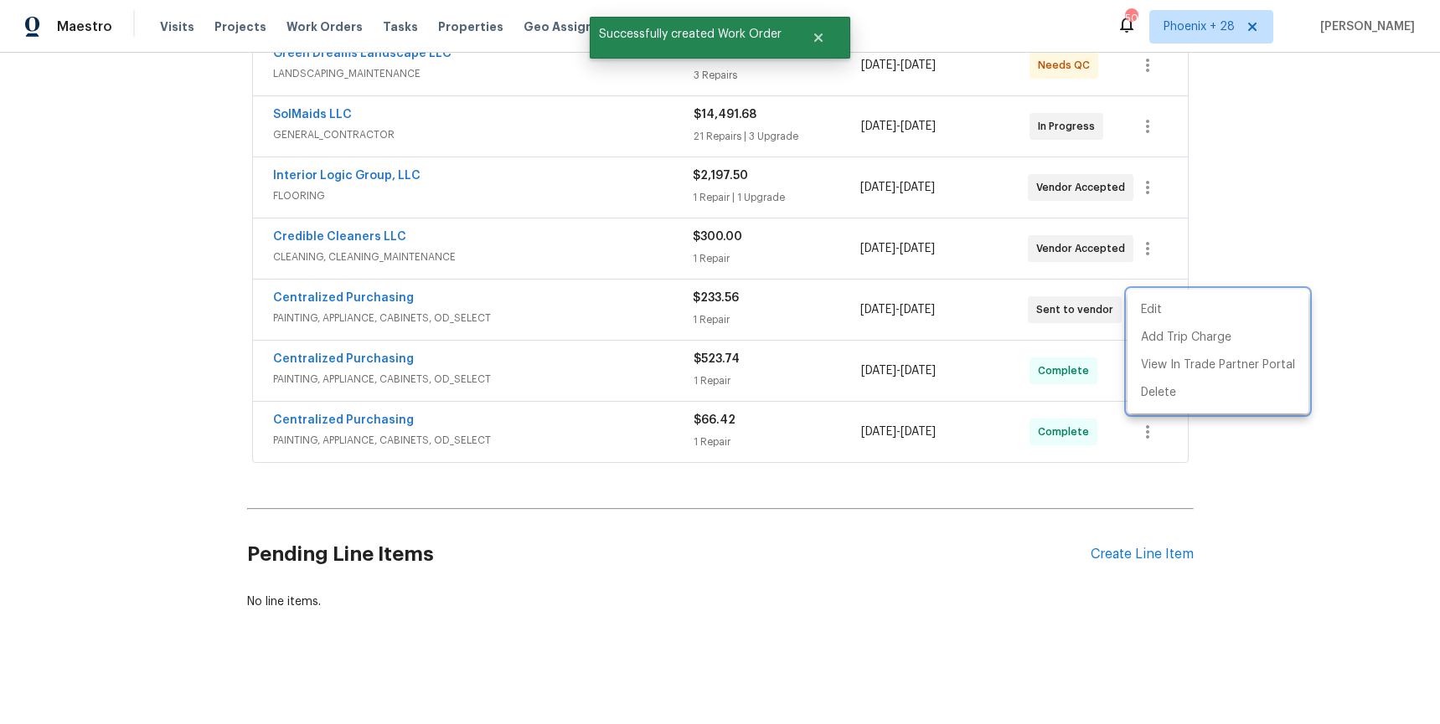
drag, startPoint x: 564, startPoint y: 294, endPoint x: 426, endPoint y: 283, distance: 138.6
click at [549, 292] on div at bounding box center [720, 362] width 1440 height 724
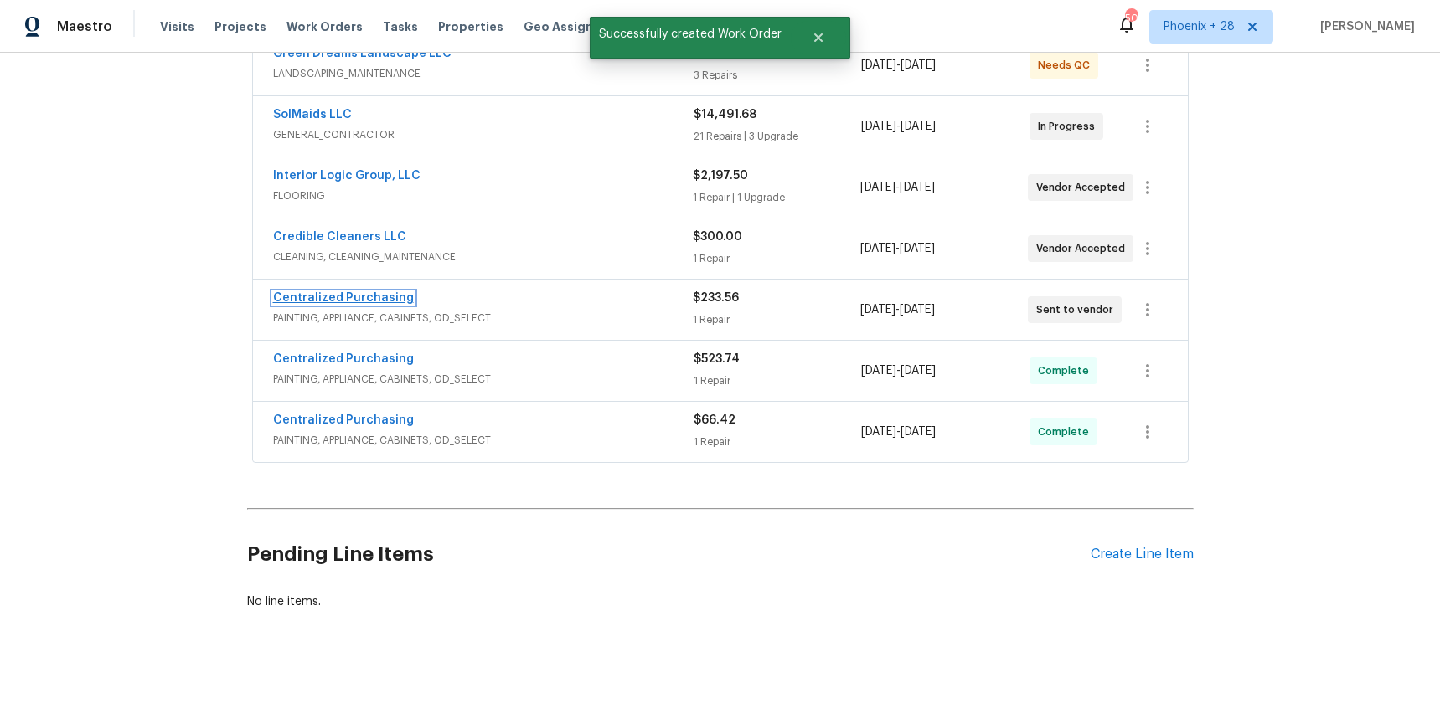
click at [364, 297] on link "Centralized Purchasing" at bounding box center [343, 298] width 141 height 12
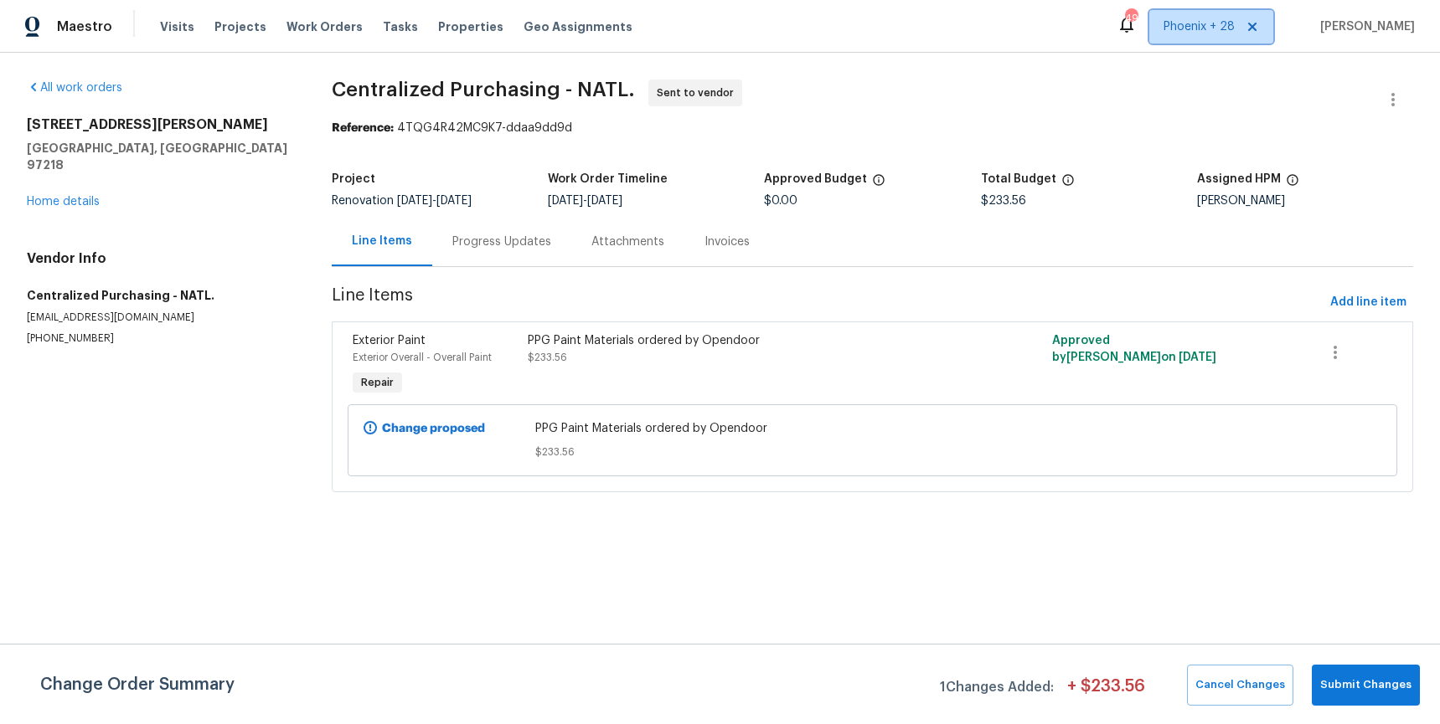
click at [1226, 27] on span "Phoenix + 28" at bounding box center [1198, 26] width 71 height 17
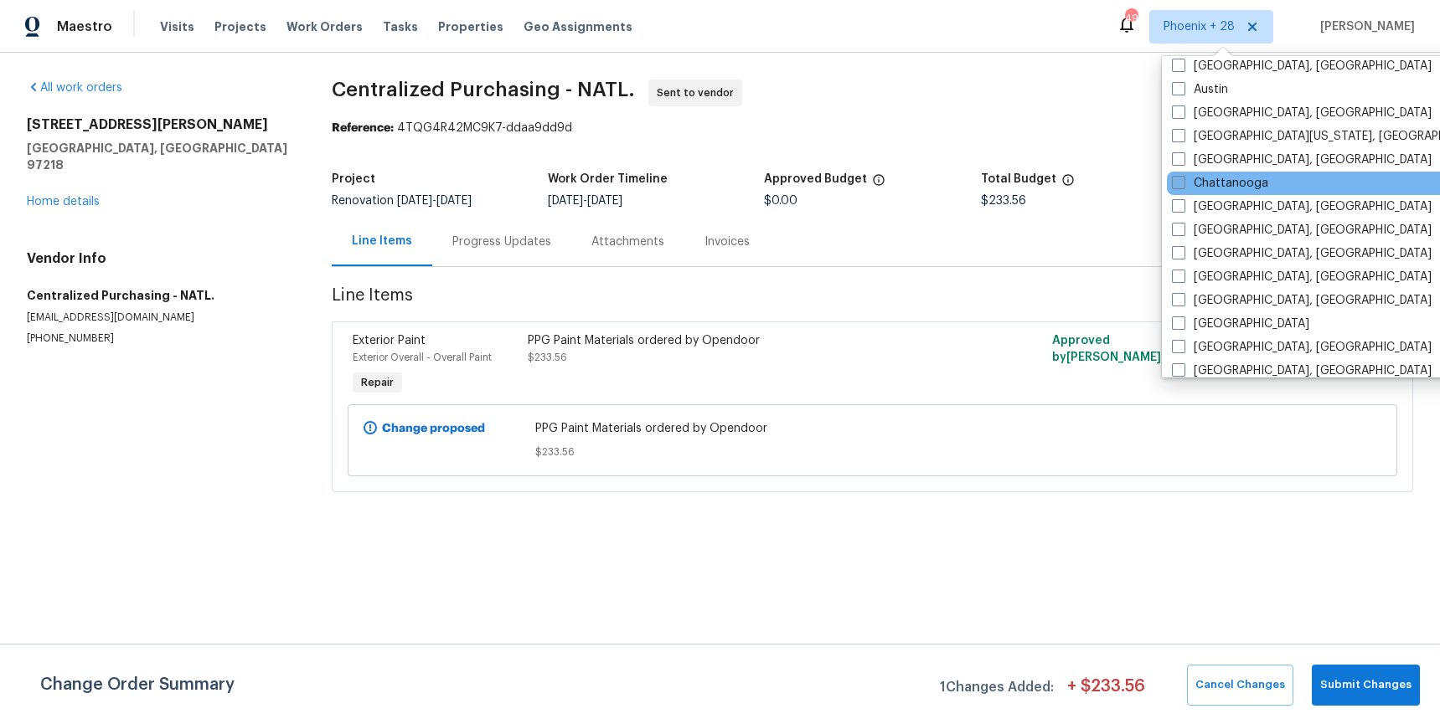
scroll to position [719, 0]
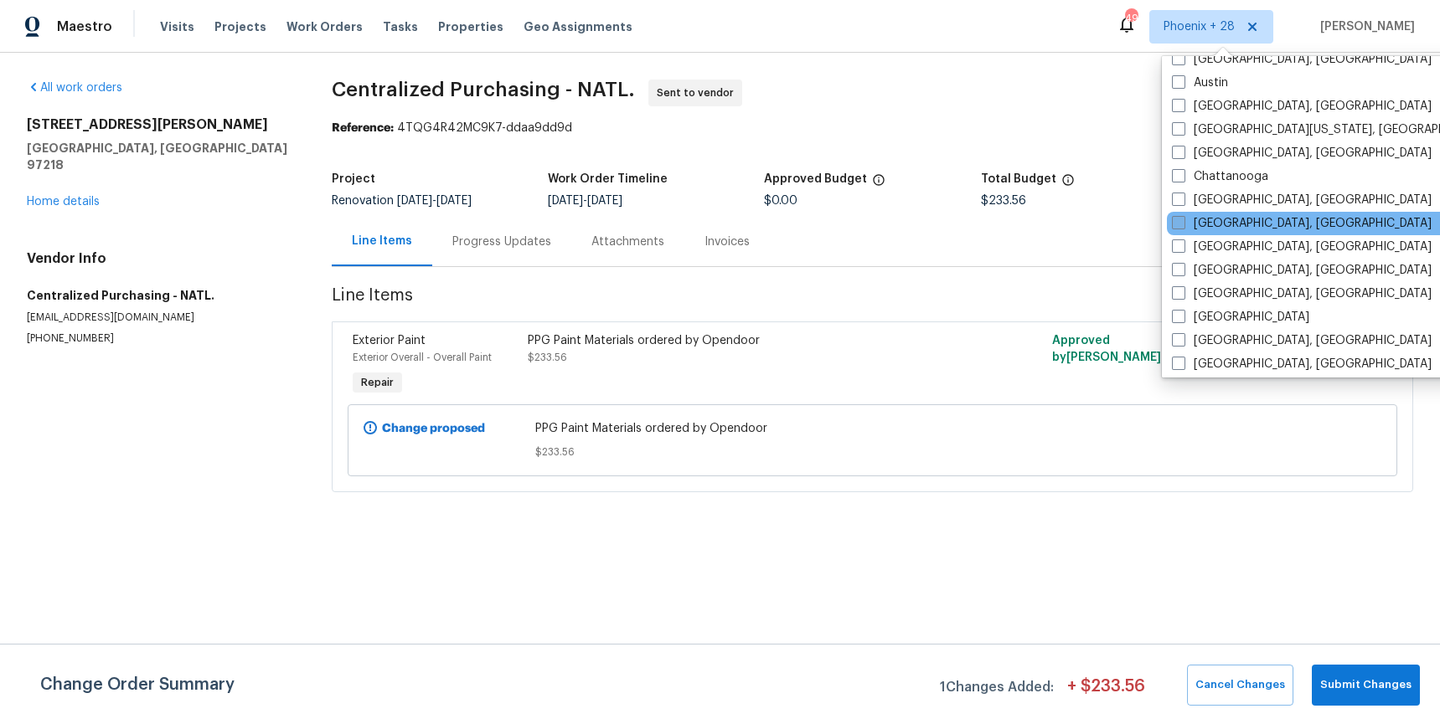
click at [1221, 227] on label "[GEOGRAPHIC_DATA], [GEOGRAPHIC_DATA]" at bounding box center [1302, 223] width 260 height 17
click at [1183, 226] on input "[GEOGRAPHIC_DATA], [GEOGRAPHIC_DATA]" at bounding box center [1177, 220] width 11 height 11
checkbox input "true"
click at [319, 27] on span "Work Orders" at bounding box center [324, 26] width 76 height 17
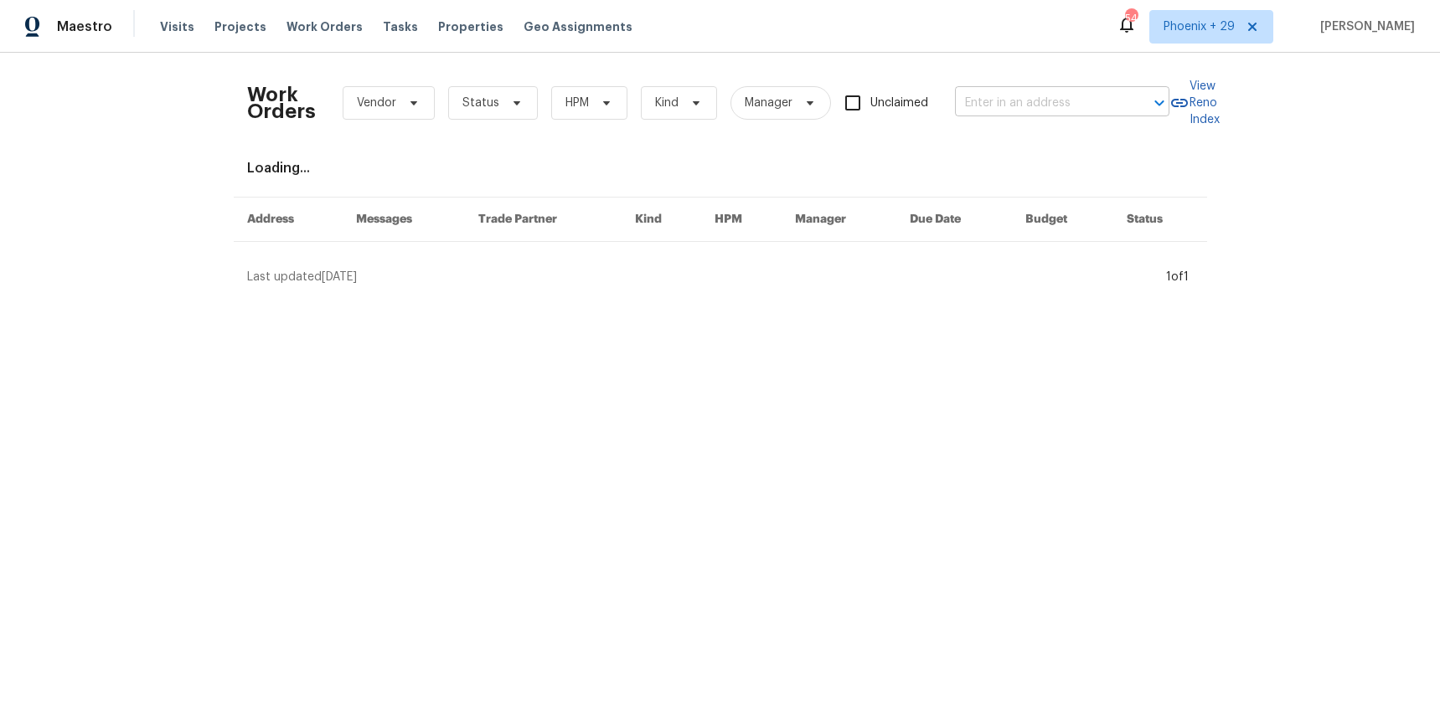
drag, startPoint x: 988, startPoint y: 60, endPoint x: 998, endPoint y: 105, distance: 45.5
click at [990, 64] on div "Work Orders Vendor Status HPM Kind Manager Unclaimed ​ View Reno Index Loading.…" at bounding box center [720, 176] width 1440 height 246
click at [998, 105] on input "text" at bounding box center [1038, 103] width 167 height 26
paste input "[STREET_ADDRESS]"
type input "[STREET_ADDRESS]"
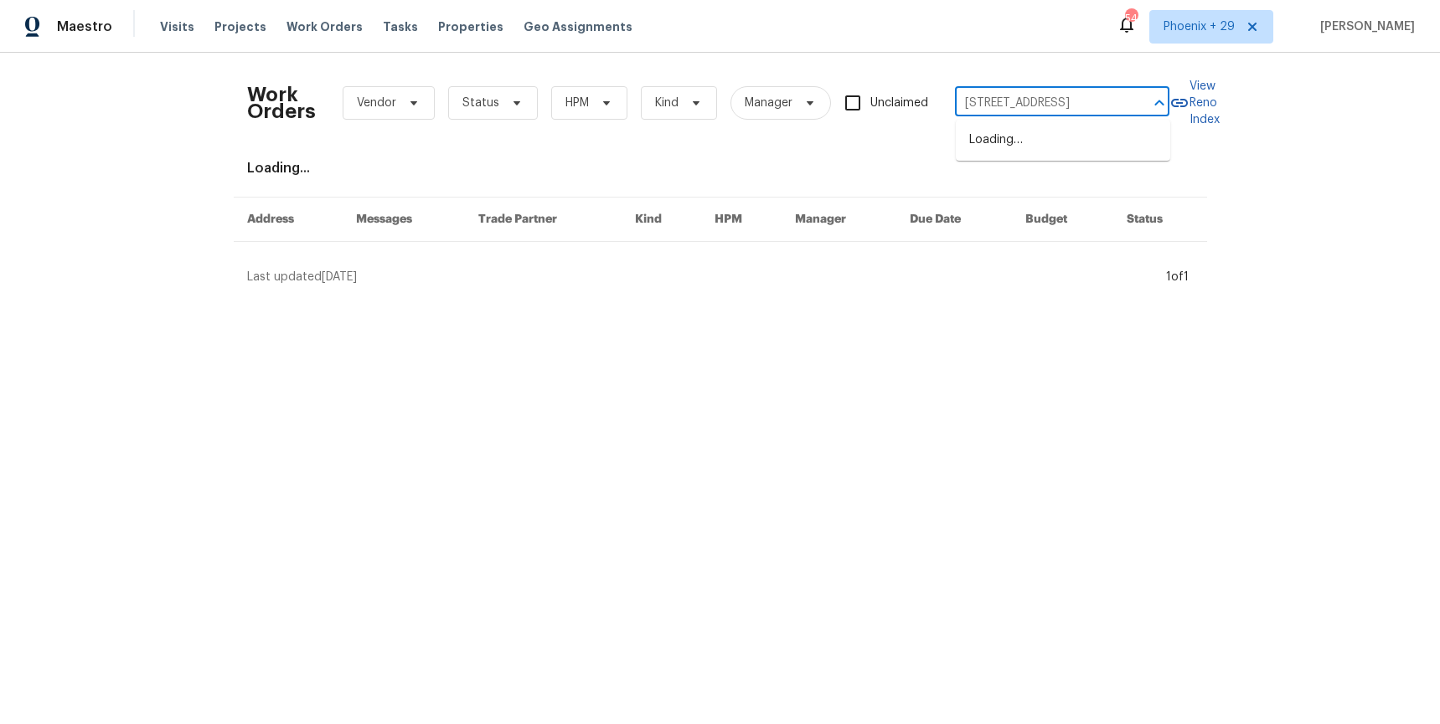
scroll to position [0, 66]
click at [1006, 132] on li "[STREET_ADDRESS]" at bounding box center [1063, 140] width 214 height 28
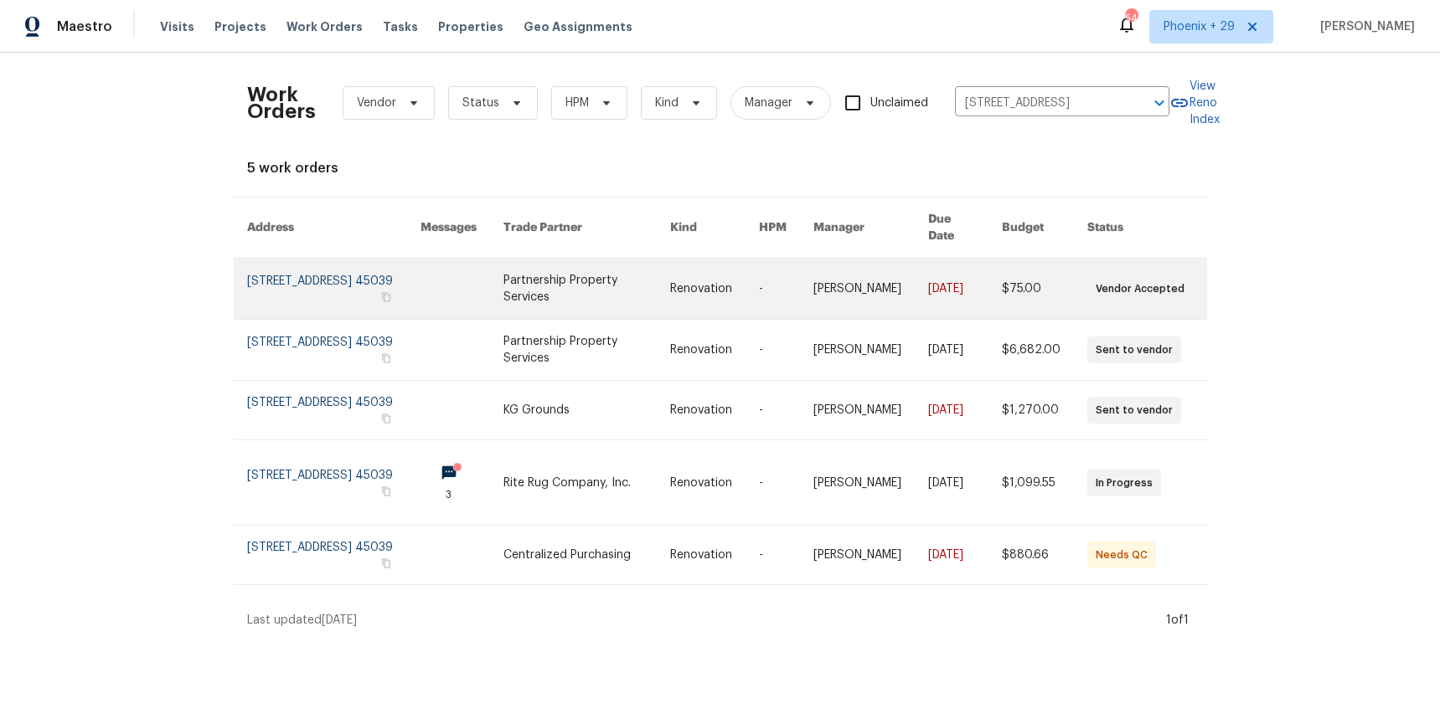
click at [582, 294] on link at bounding box center [586, 289] width 167 height 60
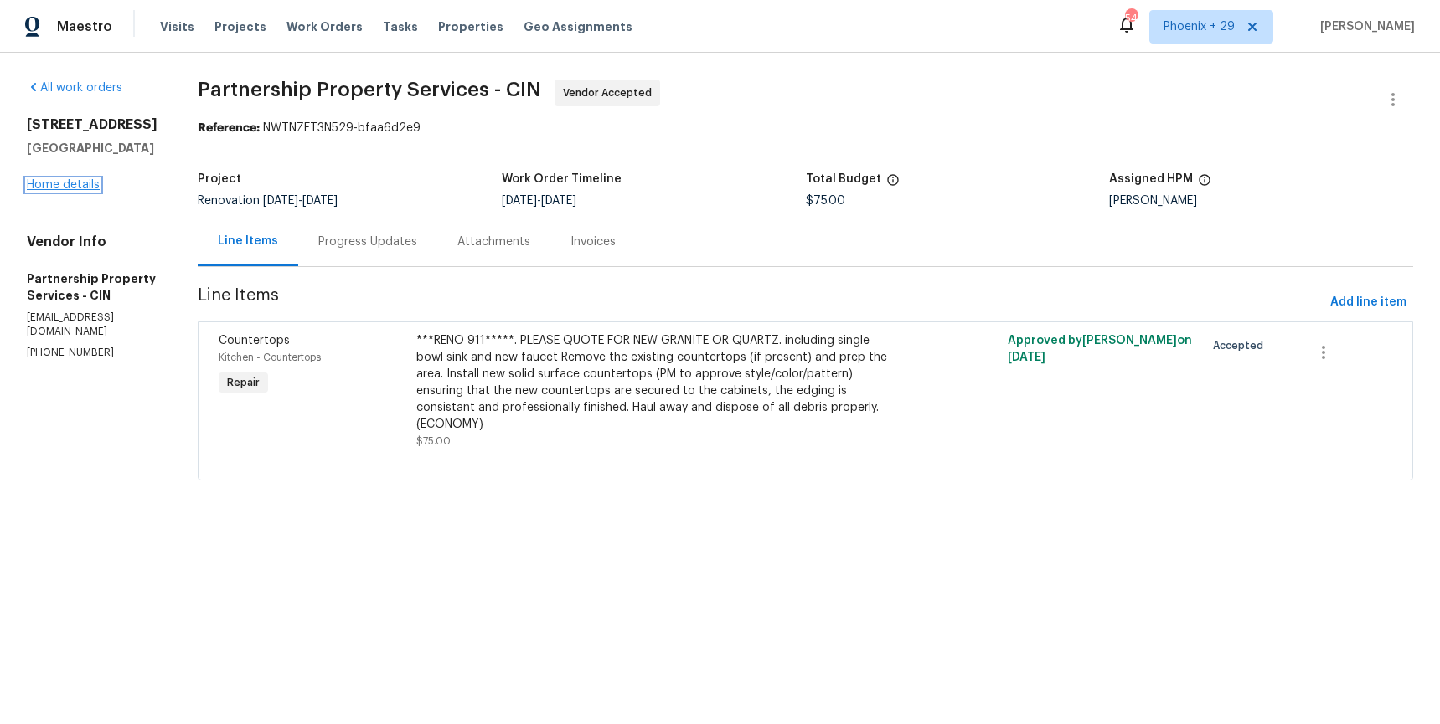
click at [77, 181] on link "Home details" at bounding box center [63, 185] width 73 height 12
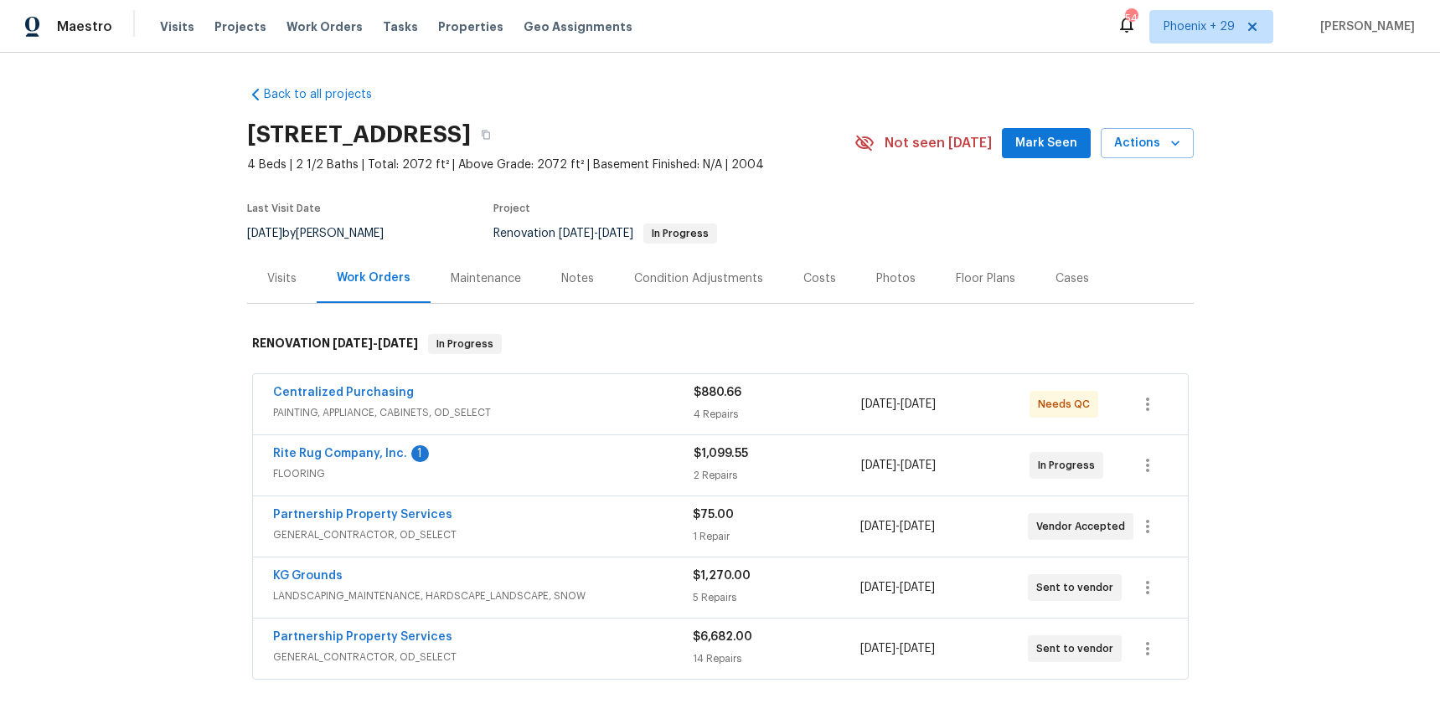
click at [391, 385] on span "Centralized Purchasing" at bounding box center [343, 392] width 141 height 17
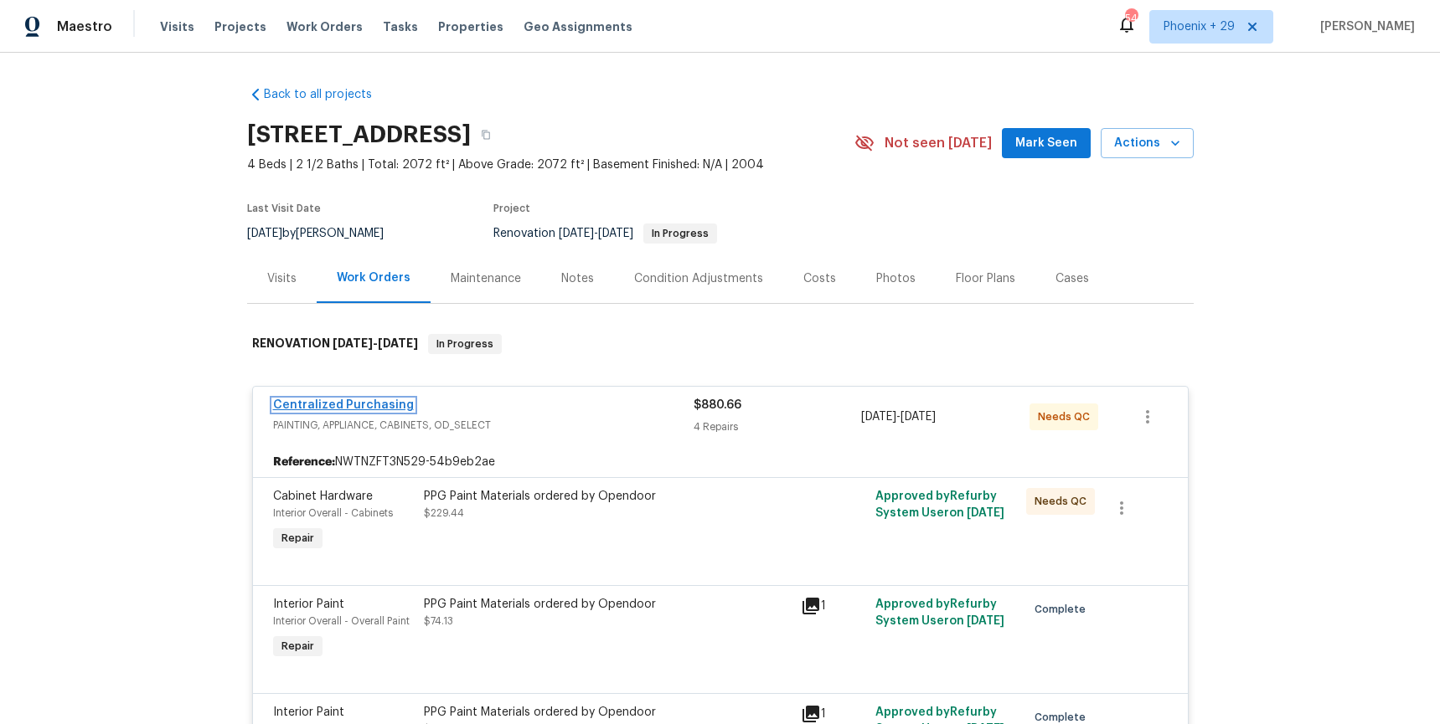
click at [355, 406] on link "Centralized Purchasing" at bounding box center [343, 405] width 141 height 12
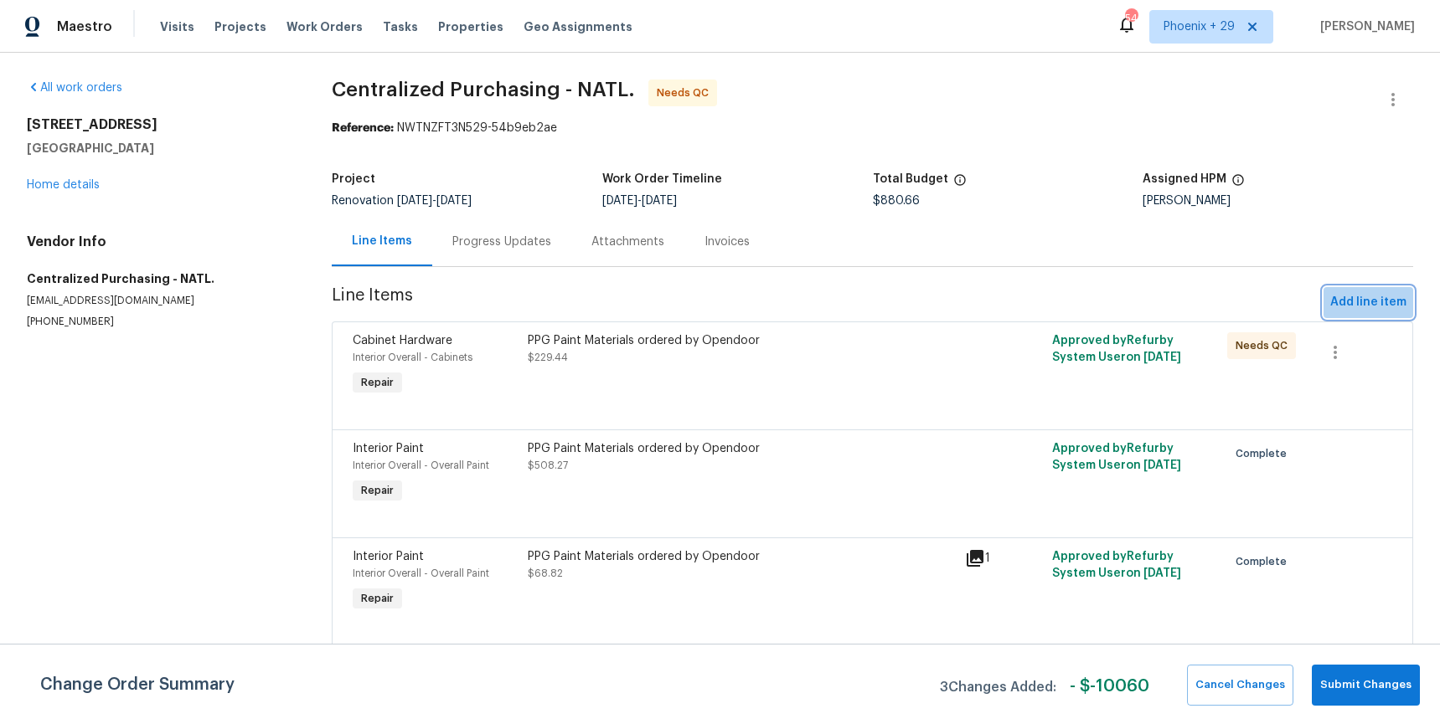
click at [1374, 293] on span "Add line item" at bounding box center [1368, 302] width 76 height 21
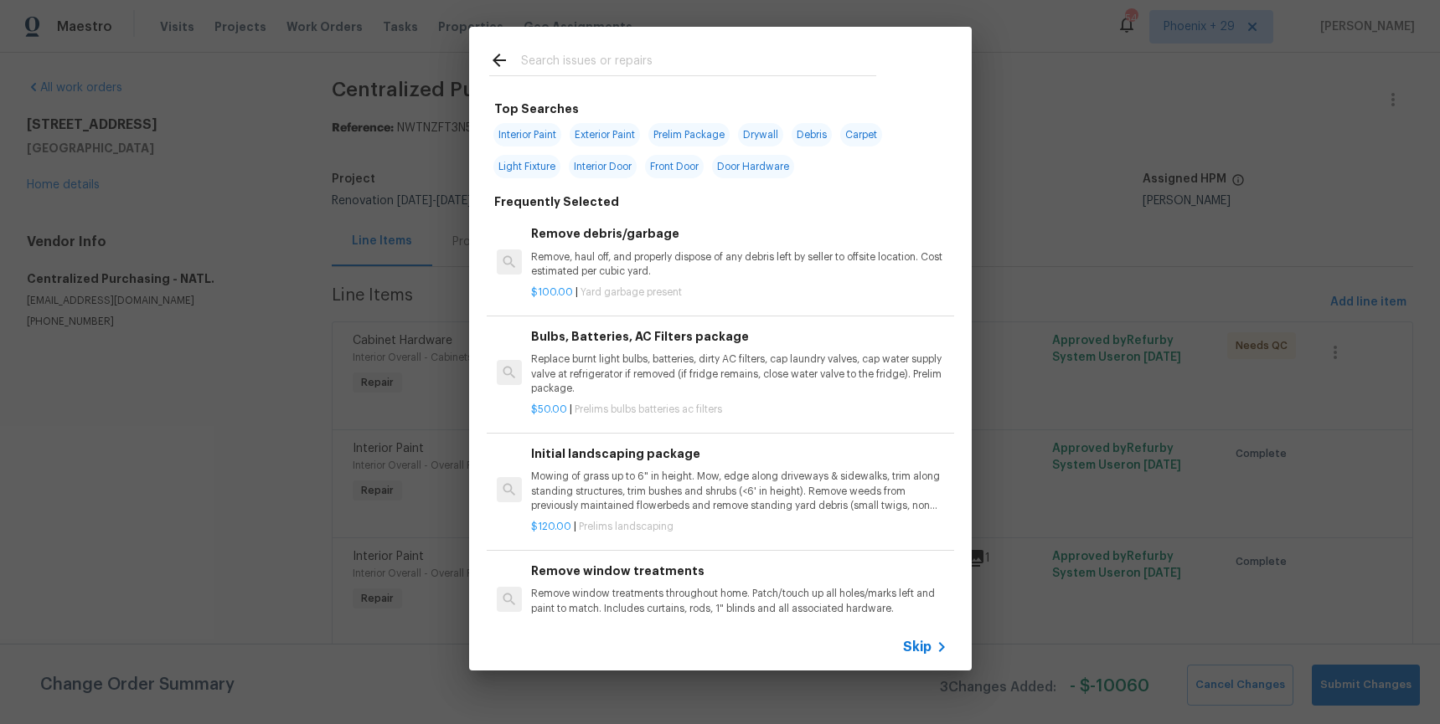
click at [599, 57] on input "text" at bounding box center [698, 62] width 355 height 25
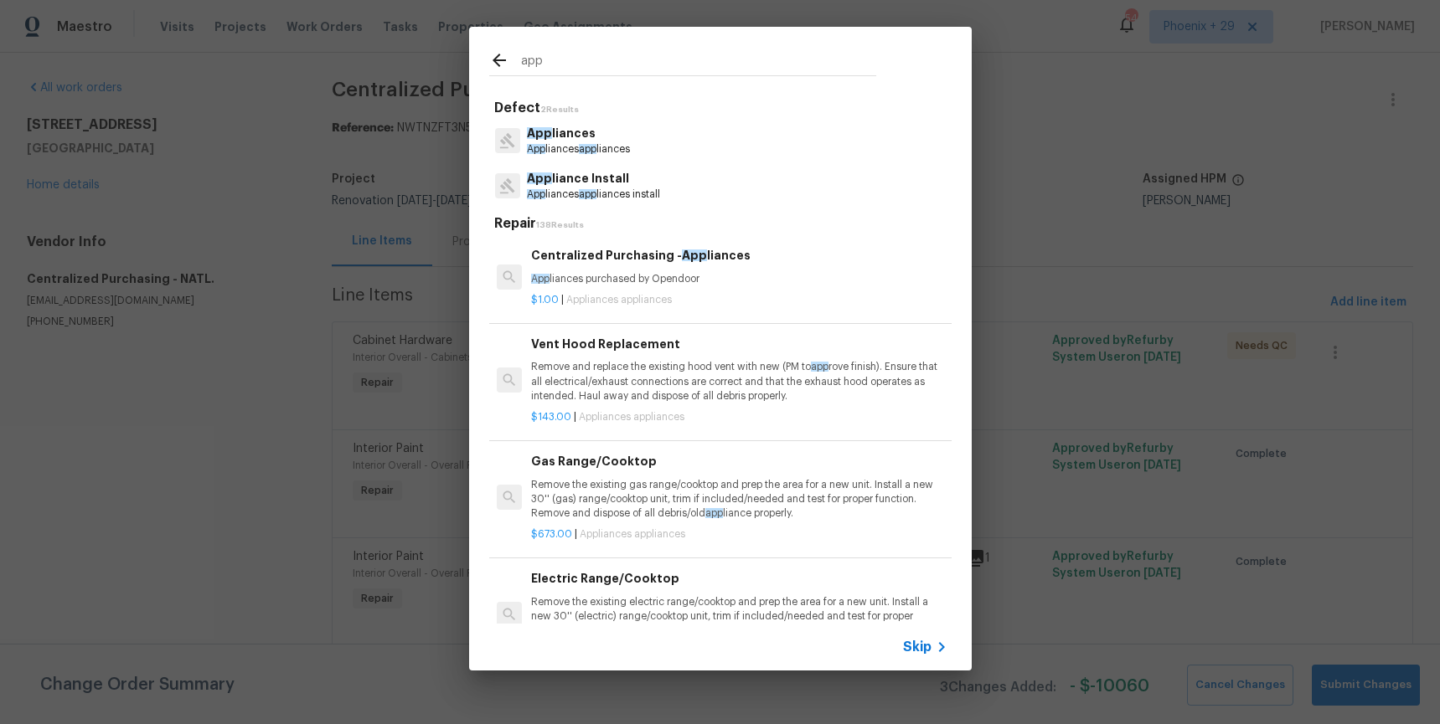
type input "app"
click at [764, 274] on p "App liances purchased by Opendoor" at bounding box center [738, 279] width 415 height 14
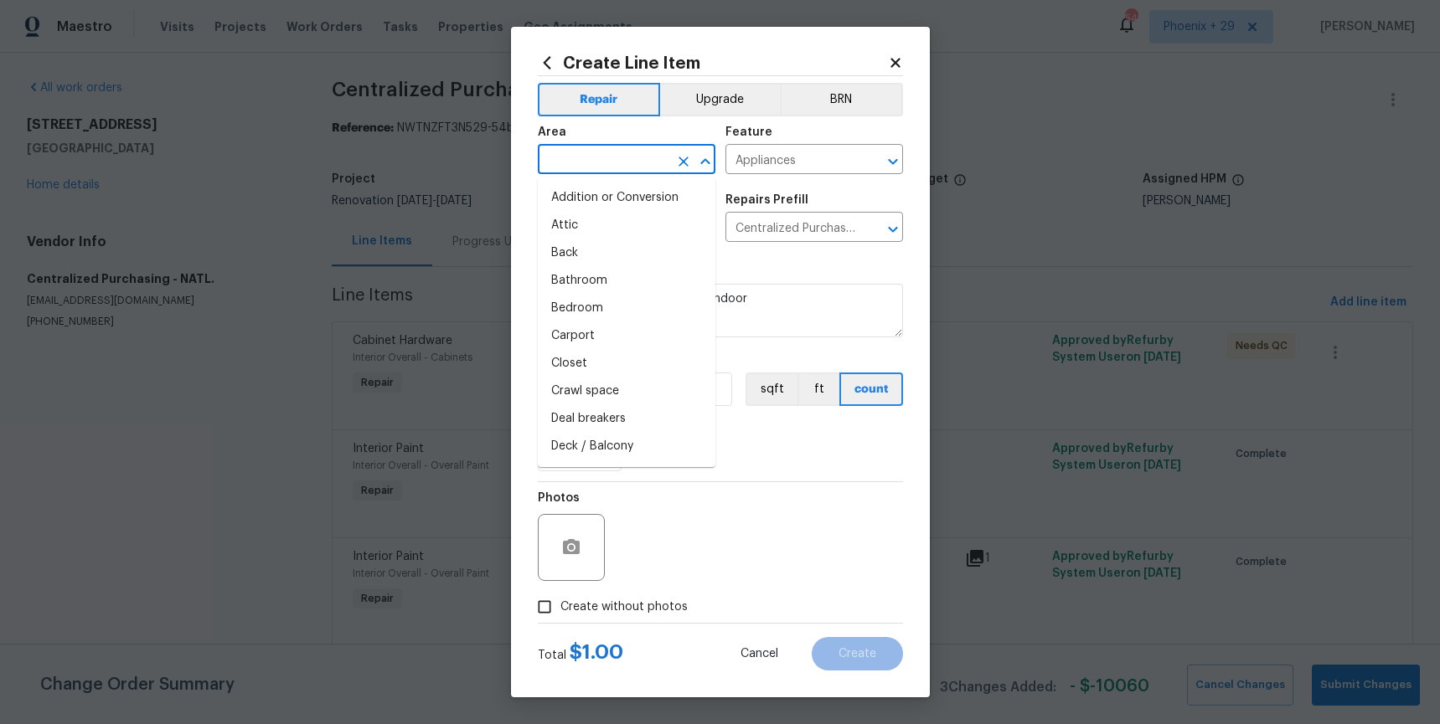
click at [643, 156] on input "text" at bounding box center [603, 161] width 131 height 26
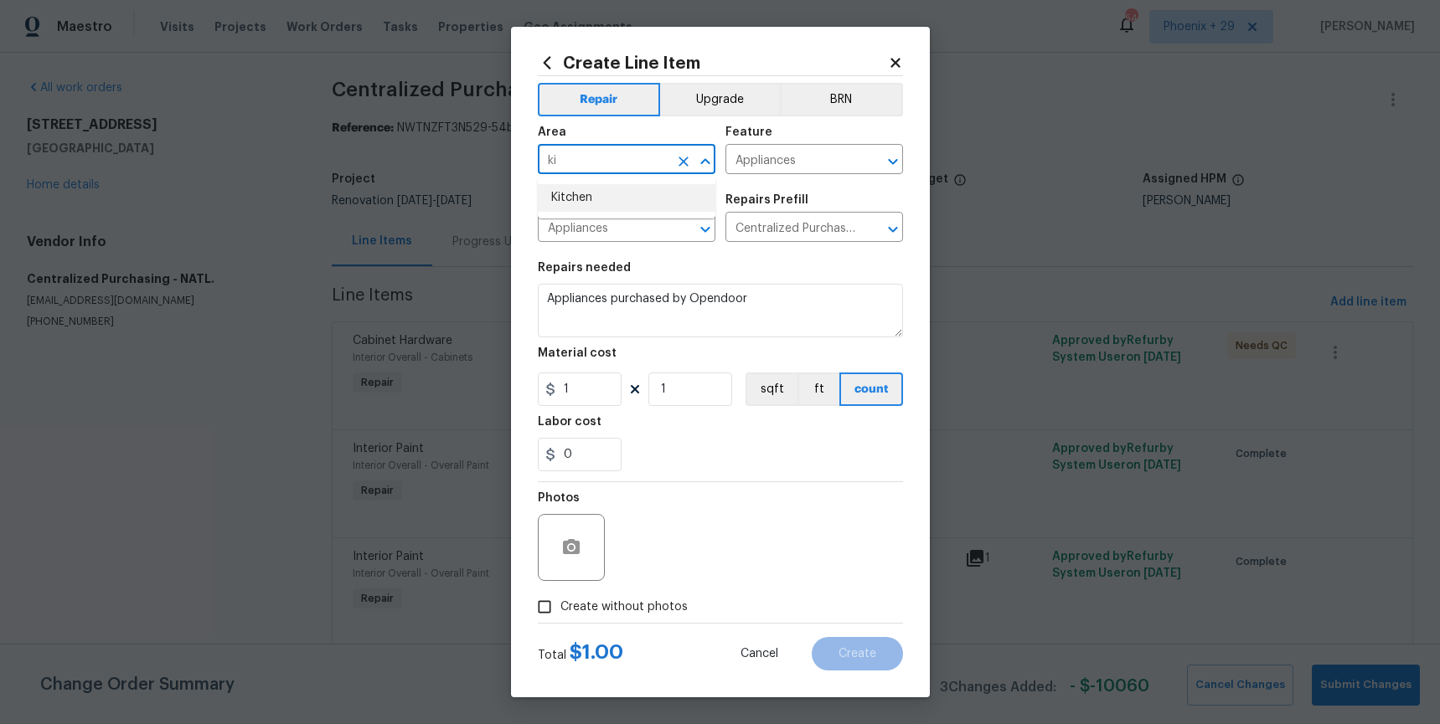
click at [644, 188] on li "Kitchen" at bounding box center [627, 198] width 178 height 28
type input "Kitchen"
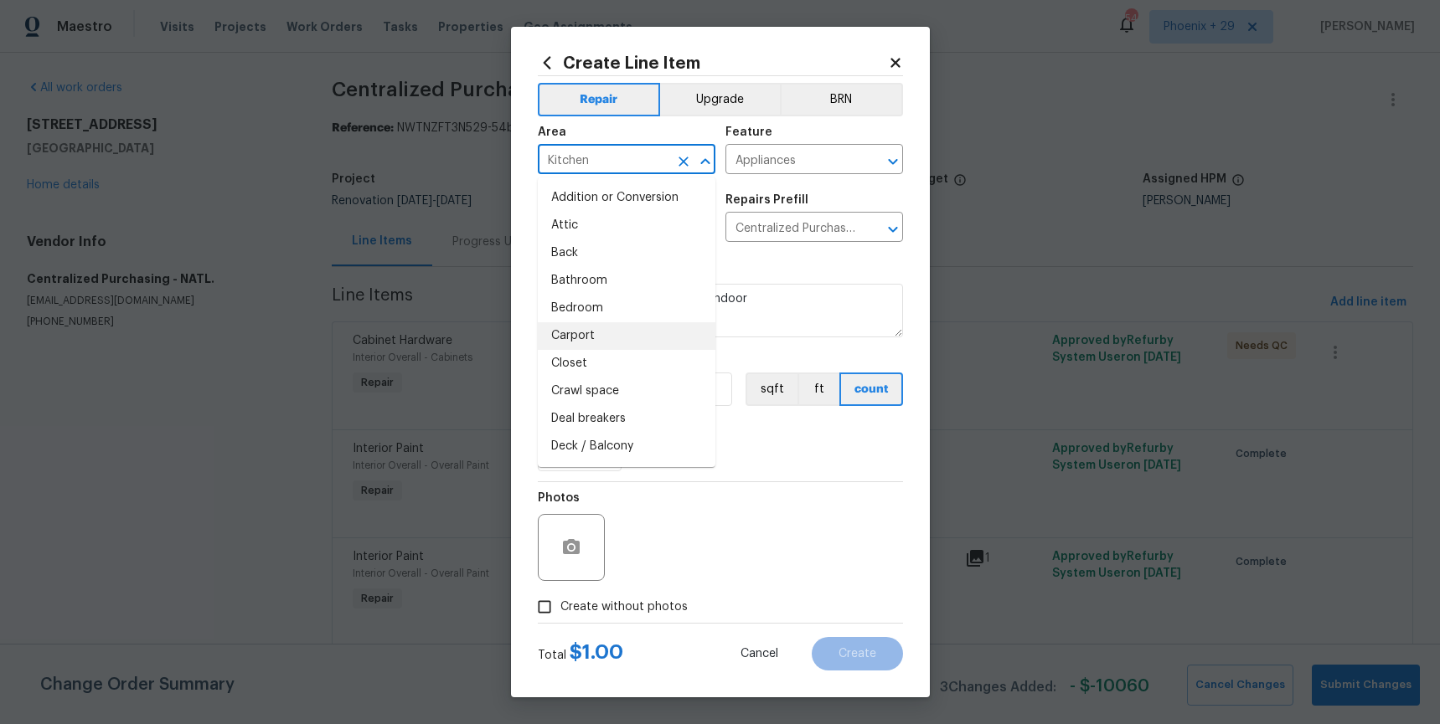
click at [760, 435] on div "Labor cost" at bounding box center [720, 427] width 365 height 22
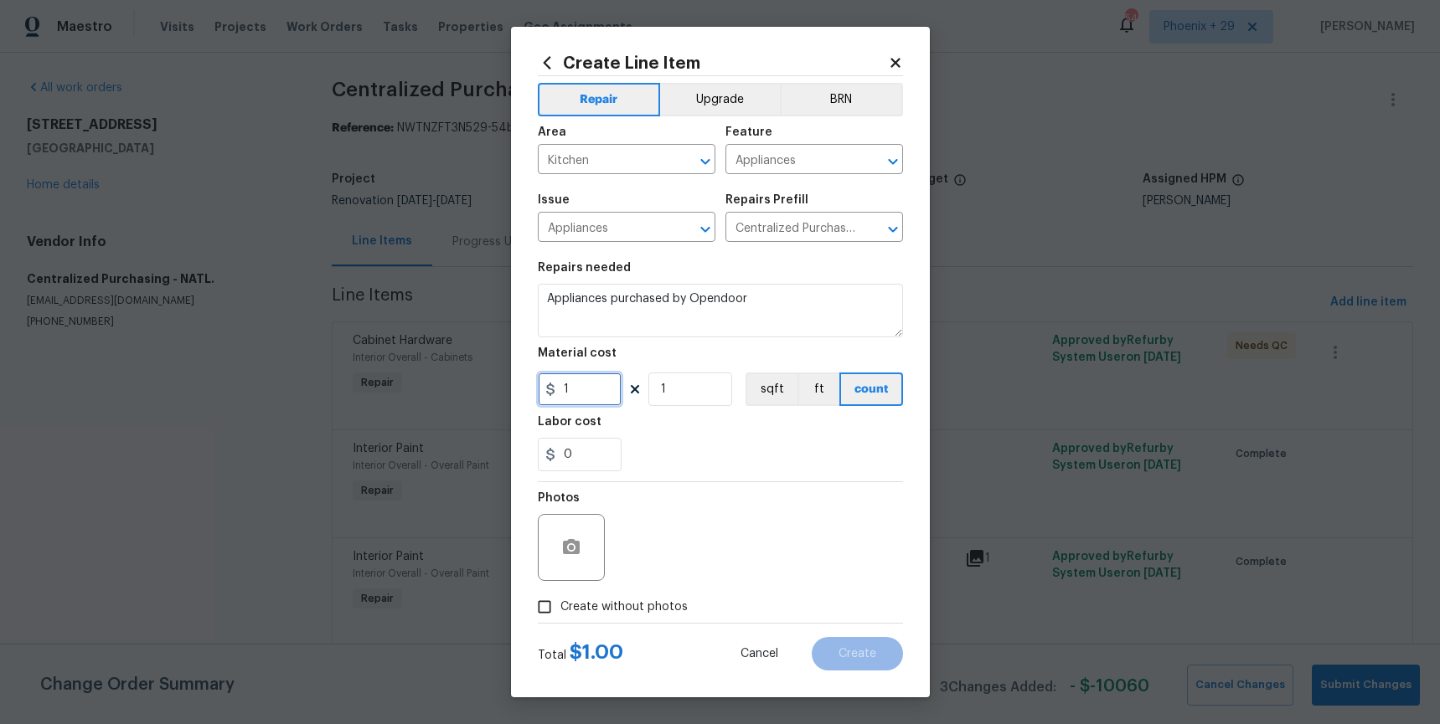
drag, startPoint x: 600, startPoint y: 396, endPoint x: 554, endPoint y: 390, distance: 47.3
click at [554, 390] on div "1" at bounding box center [580, 389] width 84 height 33
type input "2416.81"
click at [678, 602] on span "Create without photos" at bounding box center [623, 608] width 127 height 18
click at [560, 602] on input "Create without photos" at bounding box center [544, 607] width 32 height 32
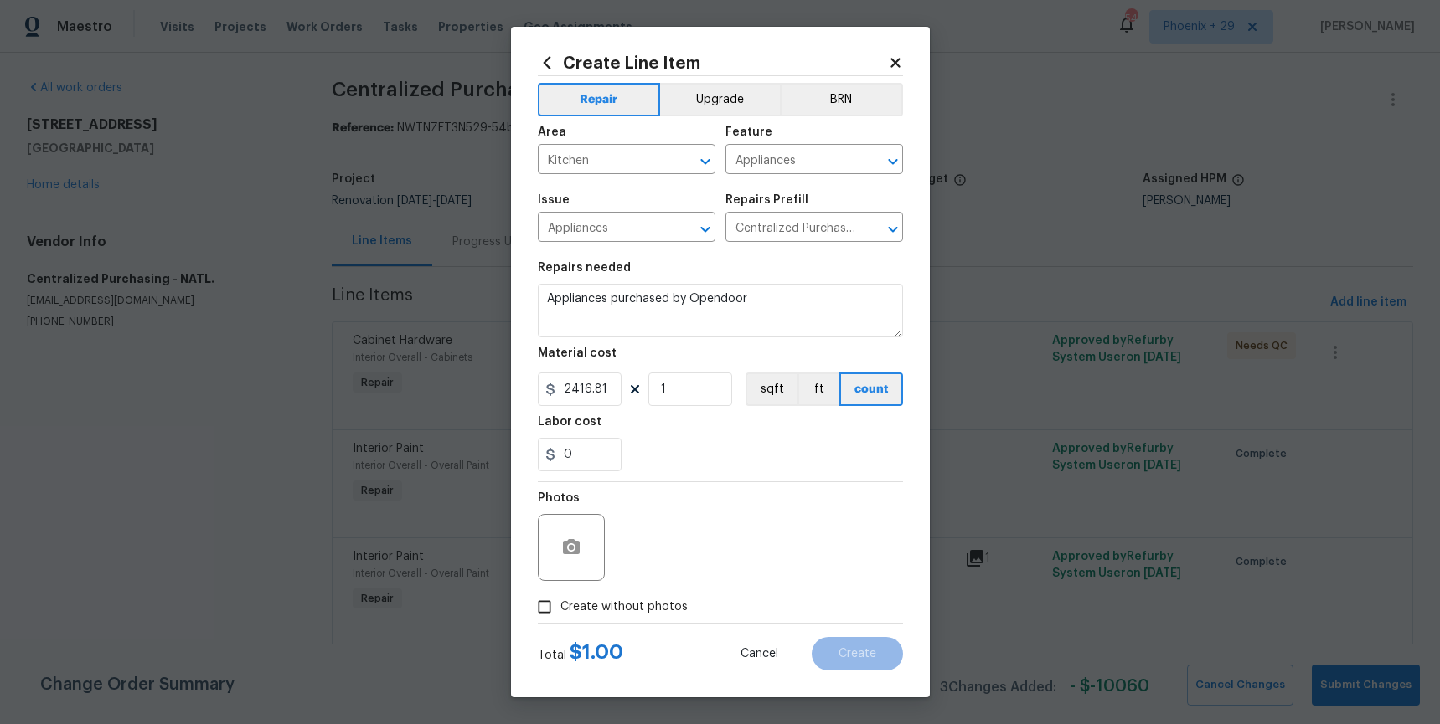
checkbox input "true"
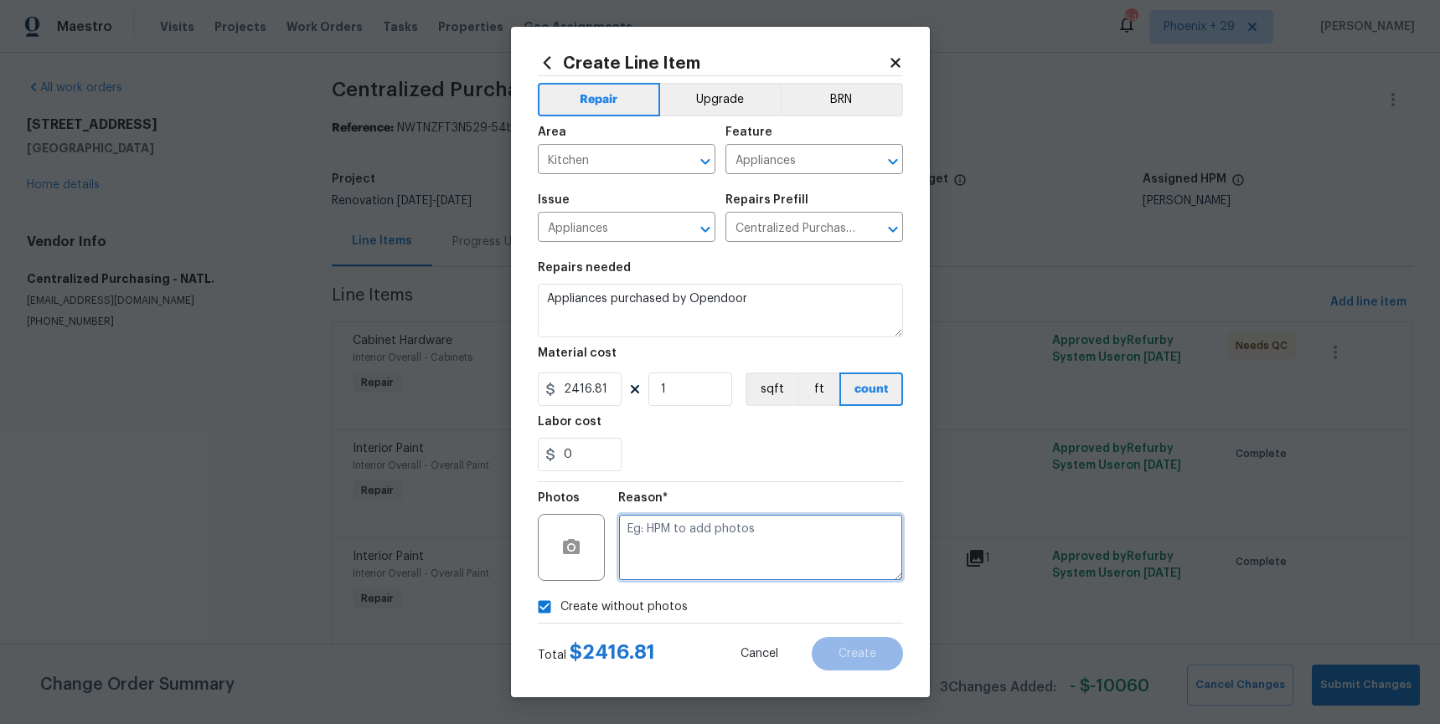
click at [678, 573] on textarea at bounding box center [760, 547] width 285 height 67
type textarea "NA"
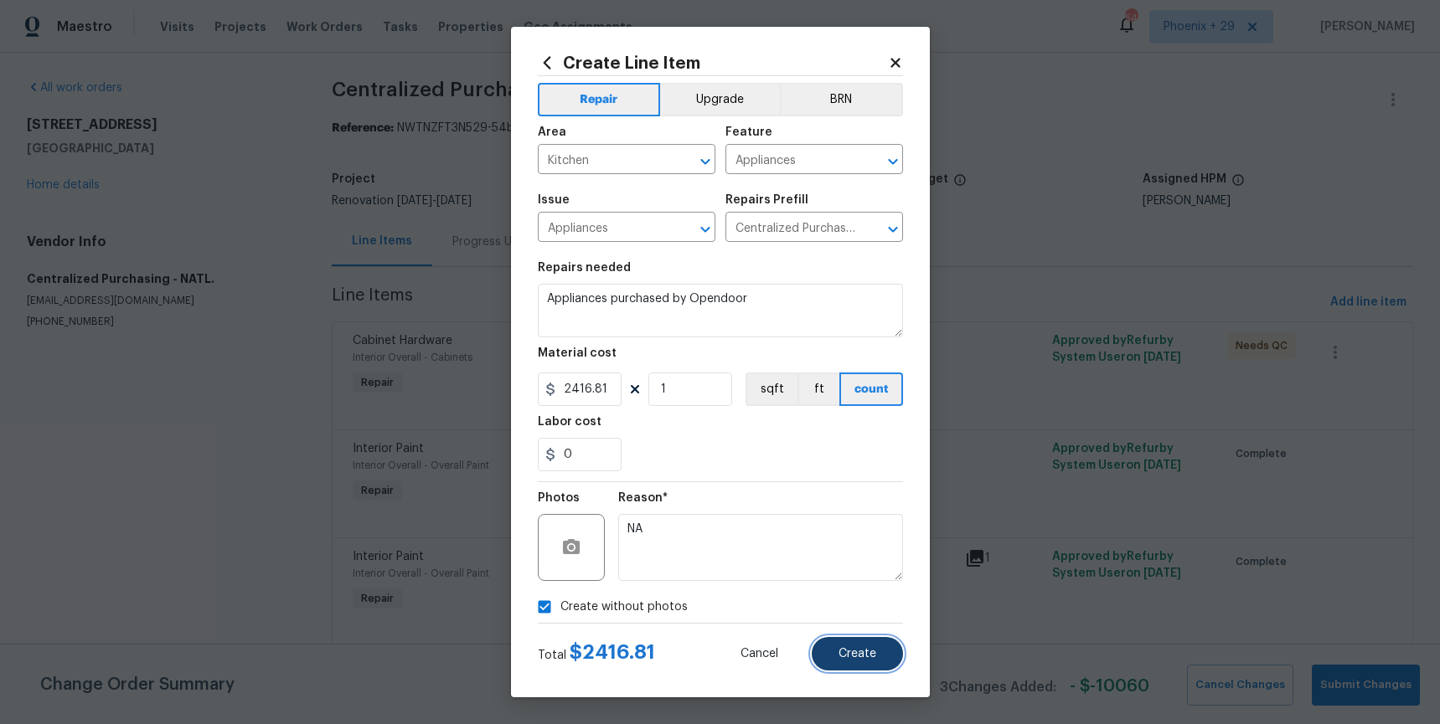
click at [845, 669] on button "Create" at bounding box center [857, 653] width 91 height 33
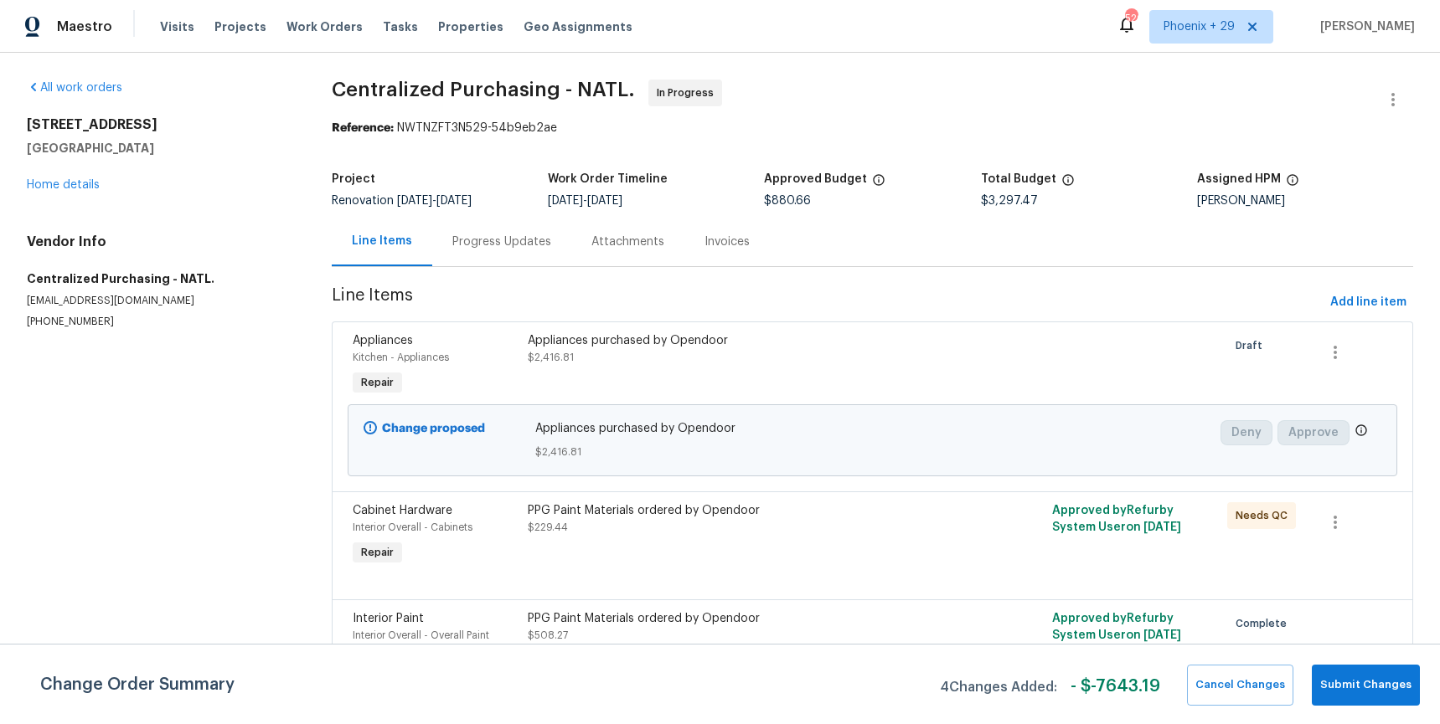
click at [321, 39] on div "Visits Projects Work Orders Tasks Properties Geo Assignments" at bounding box center [406, 26] width 492 height 33
click at [323, 32] on span "Work Orders" at bounding box center [324, 26] width 76 height 17
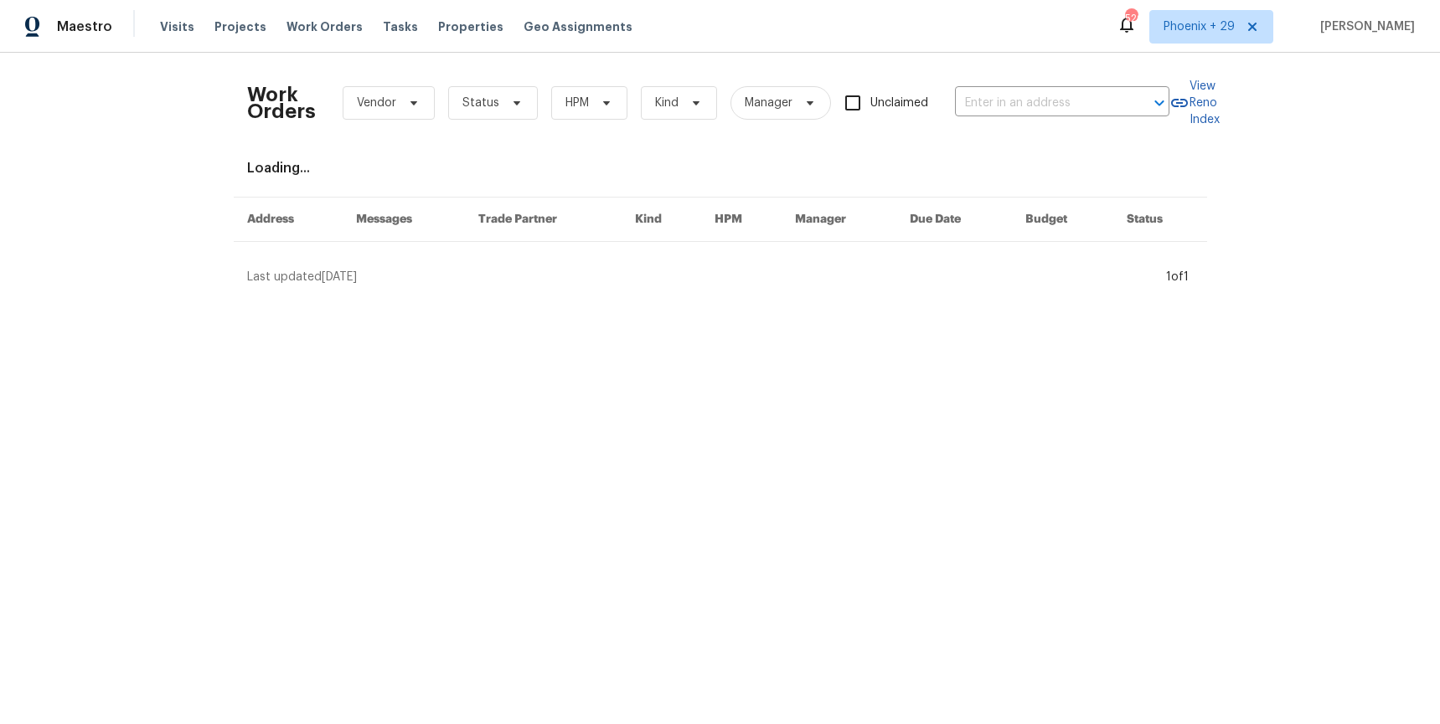
click at [1086, 111] on input "text" at bounding box center [1038, 103] width 167 height 26
paste input "[STREET_ADDRESS]"
type input "[STREET_ADDRESS]"
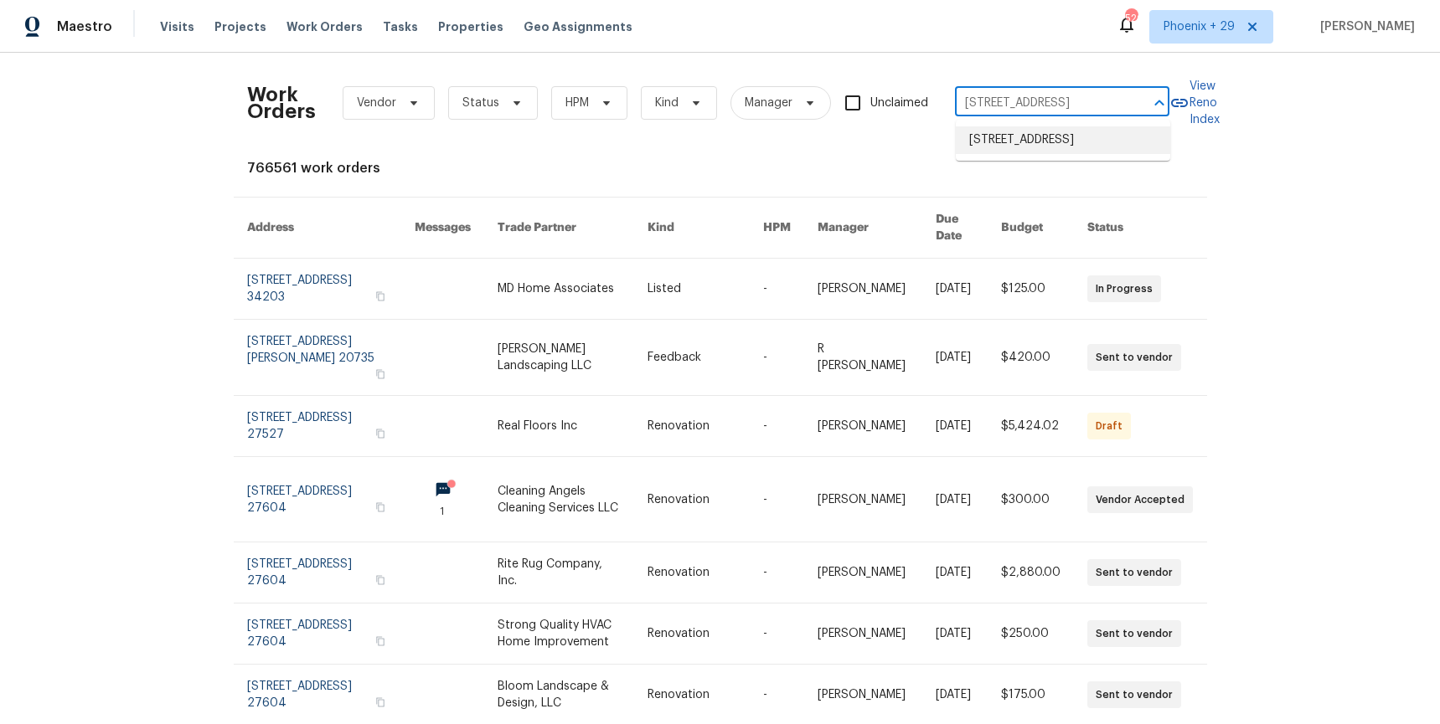
click at [1055, 145] on li "[STREET_ADDRESS]" at bounding box center [1063, 140] width 214 height 28
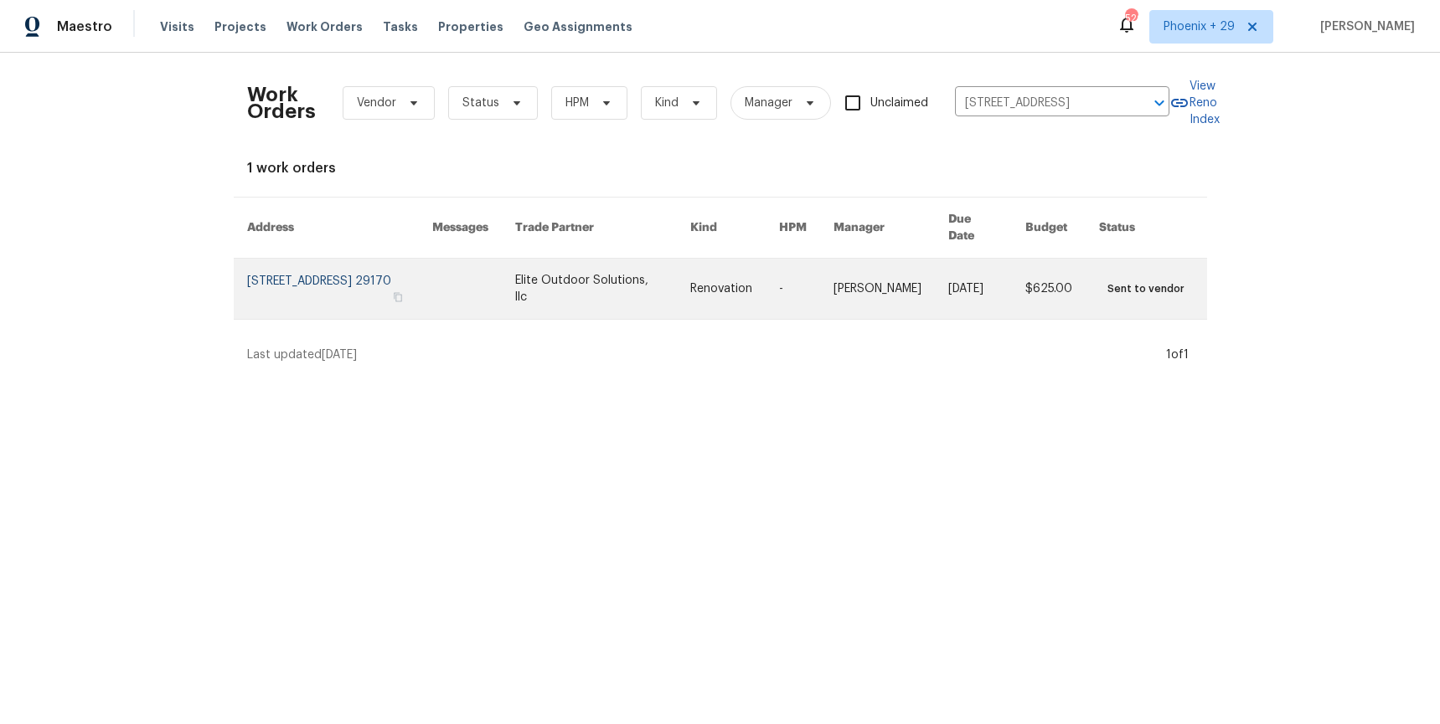
click at [515, 280] on link at bounding box center [473, 289] width 83 height 60
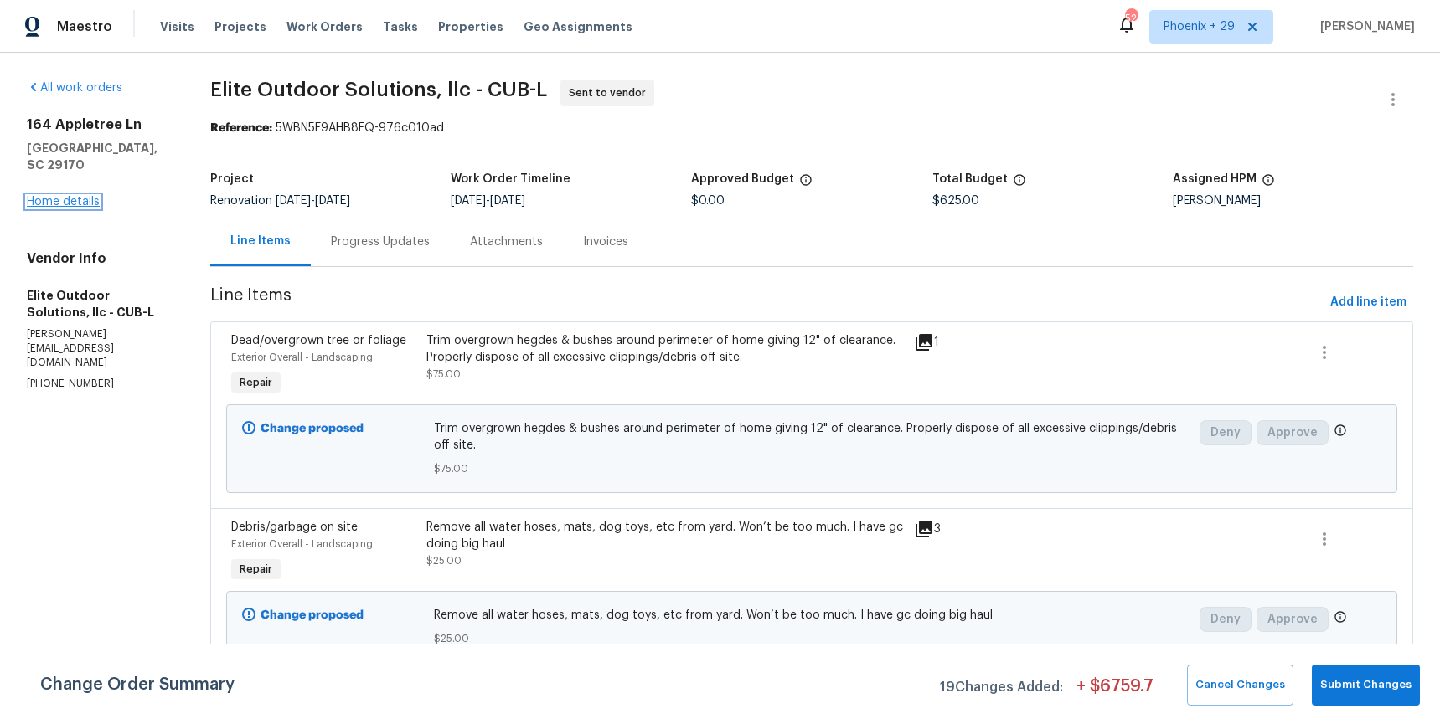
click at [70, 196] on link "Home details" at bounding box center [63, 202] width 73 height 12
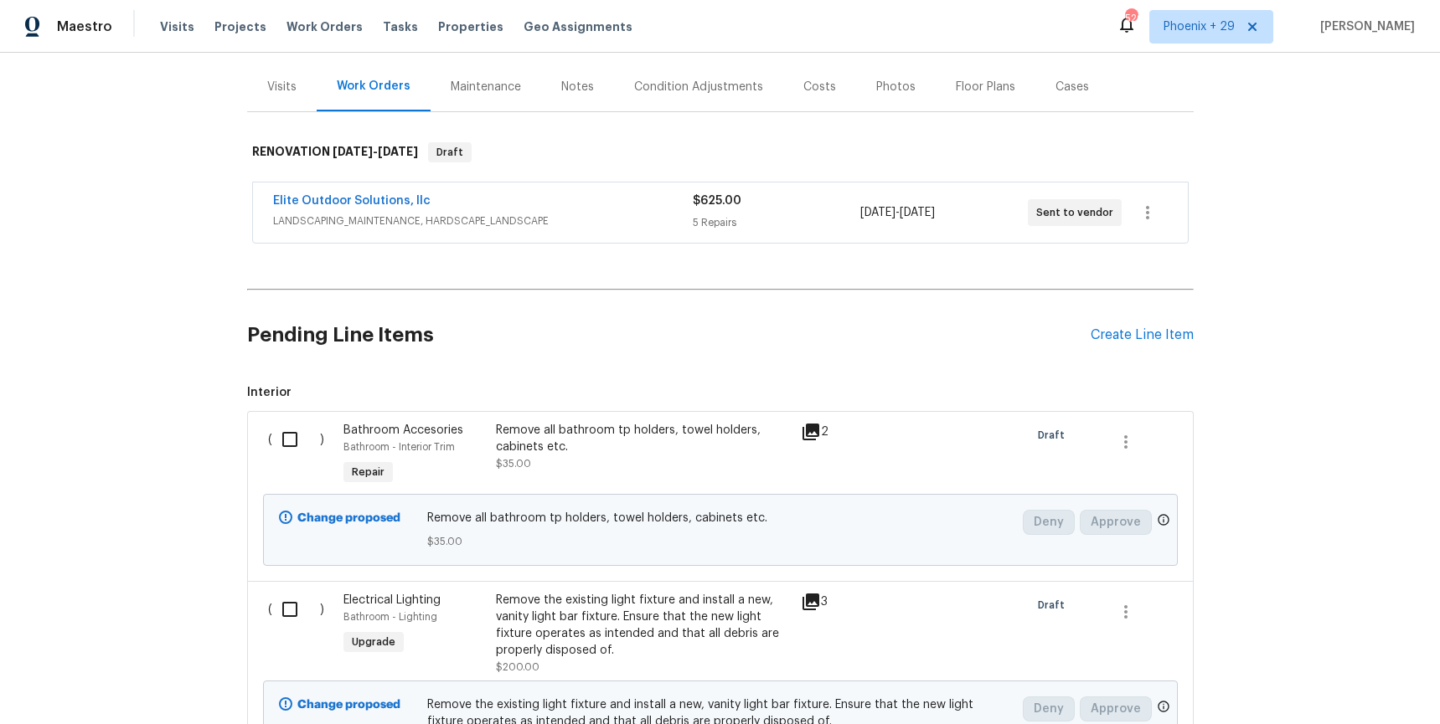
scroll to position [219, 0]
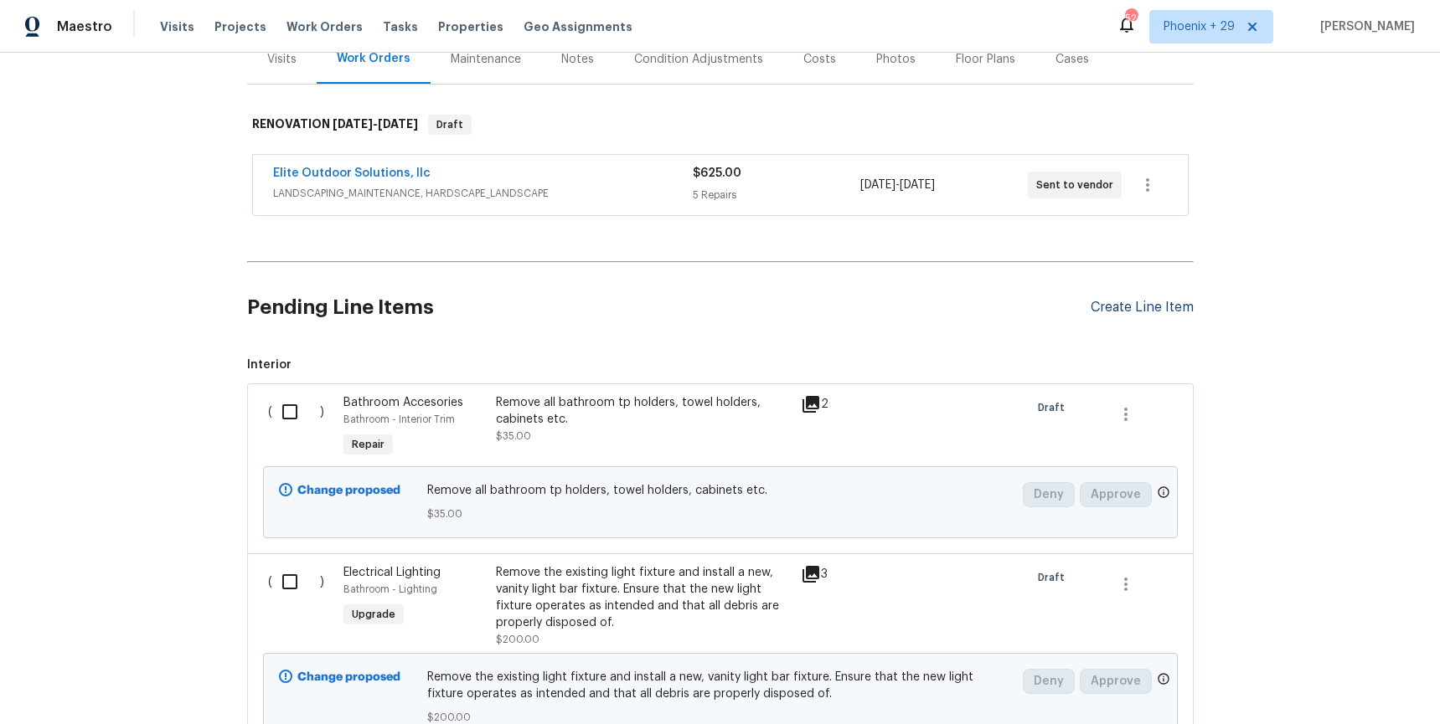
click at [1180, 314] on div "Pending Line Items Create Line Item" at bounding box center [720, 308] width 946 height 78
click at [1164, 305] on div "Create Line Item" at bounding box center [1141, 308] width 103 height 16
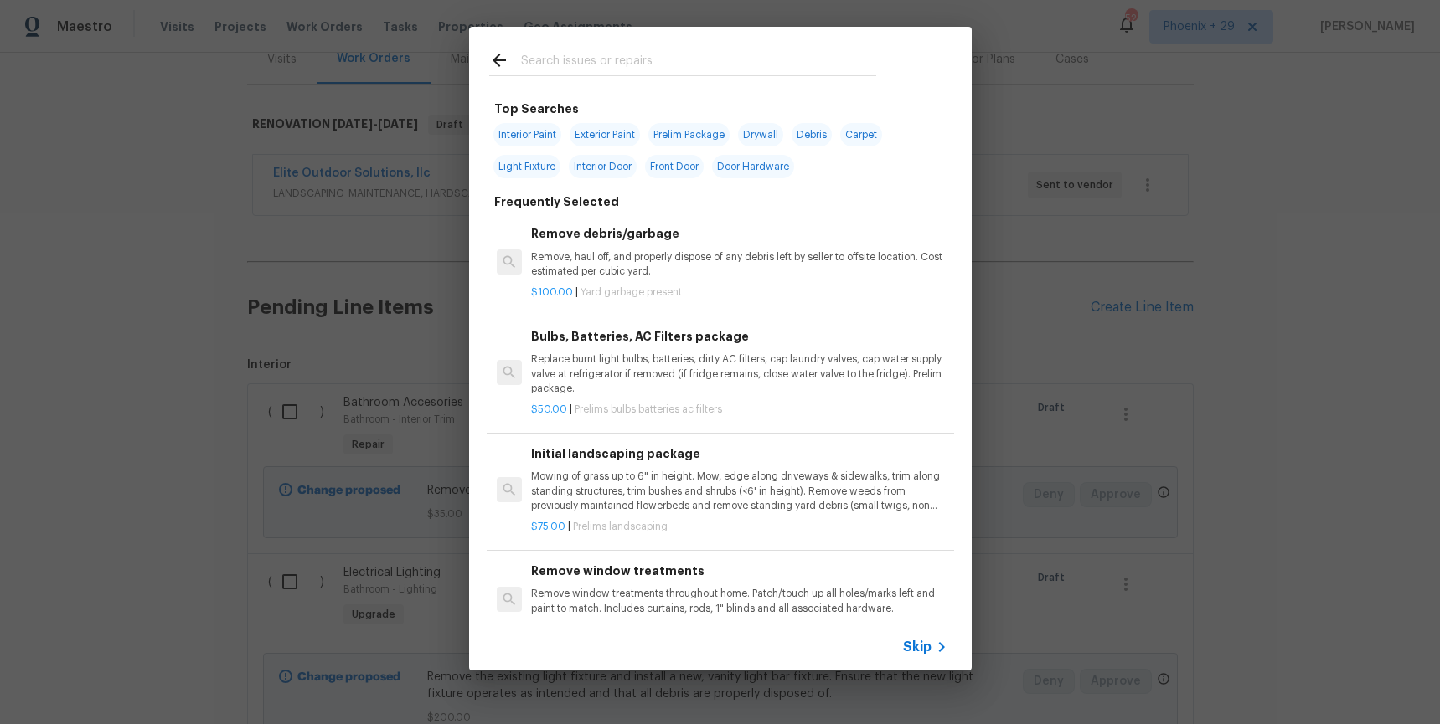
click at [588, 50] on input "text" at bounding box center [698, 62] width 355 height 25
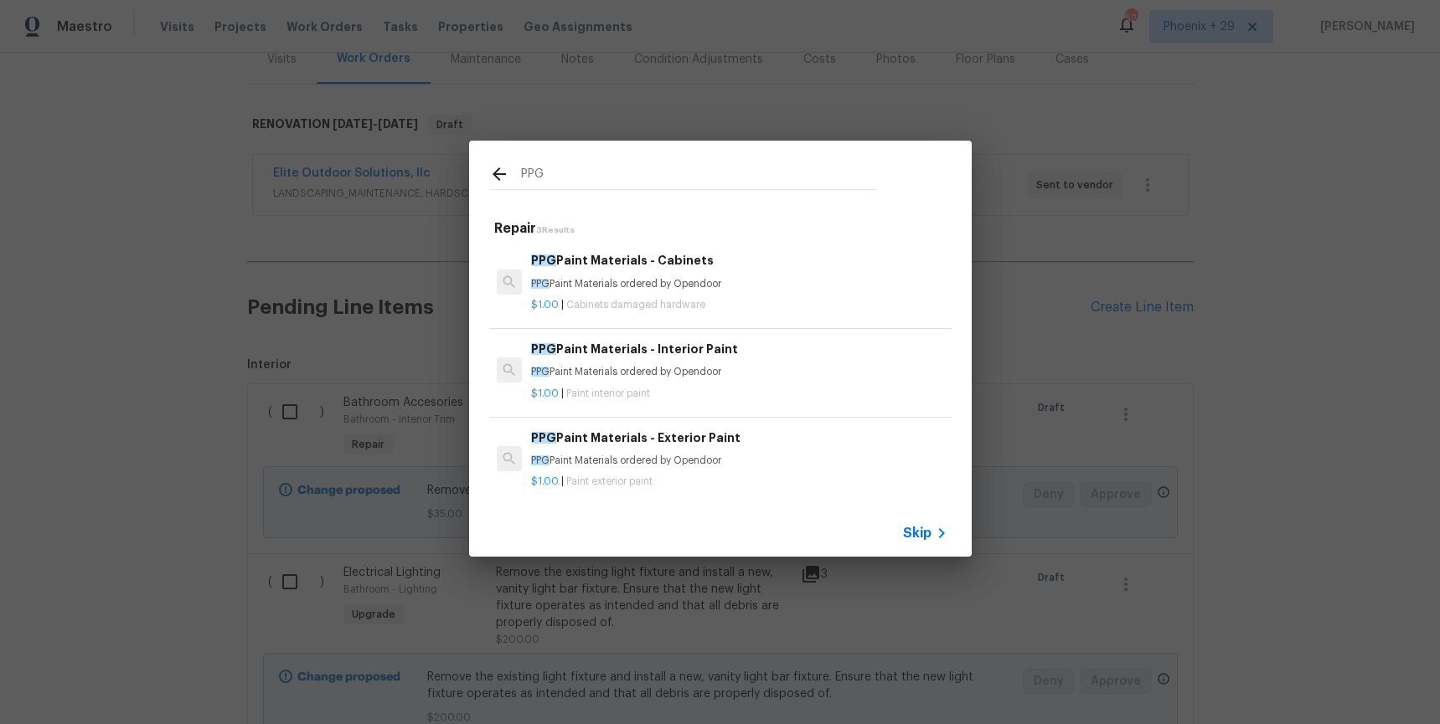
type input "PPG"
click at [808, 369] on p "PPG Paint Materials ordered by Opendoor" at bounding box center [738, 372] width 415 height 14
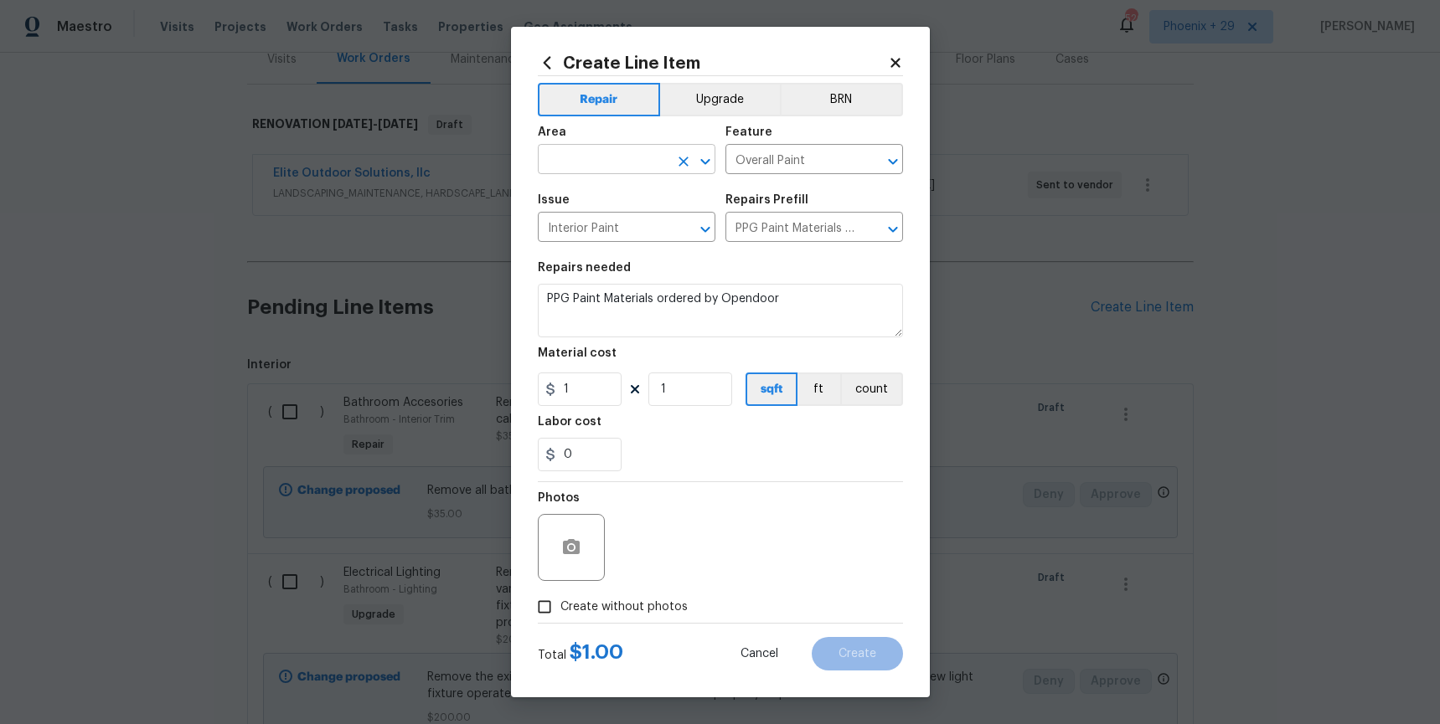
click at [566, 157] on input "text" at bounding box center [603, 161] width 131 height 26
click at [606, 230] on li "Interior Overall" at bounding box center [627, 226] width 178 height 28
type input "Interior Overall"
drag, startPoint x: 769, startPoint y: 361, endPoint x: 636, endPoint y: 397, distance: 137.1
click at [768, 361] on div "Material cost" at bounding box center [720, 359] width 365 height 22
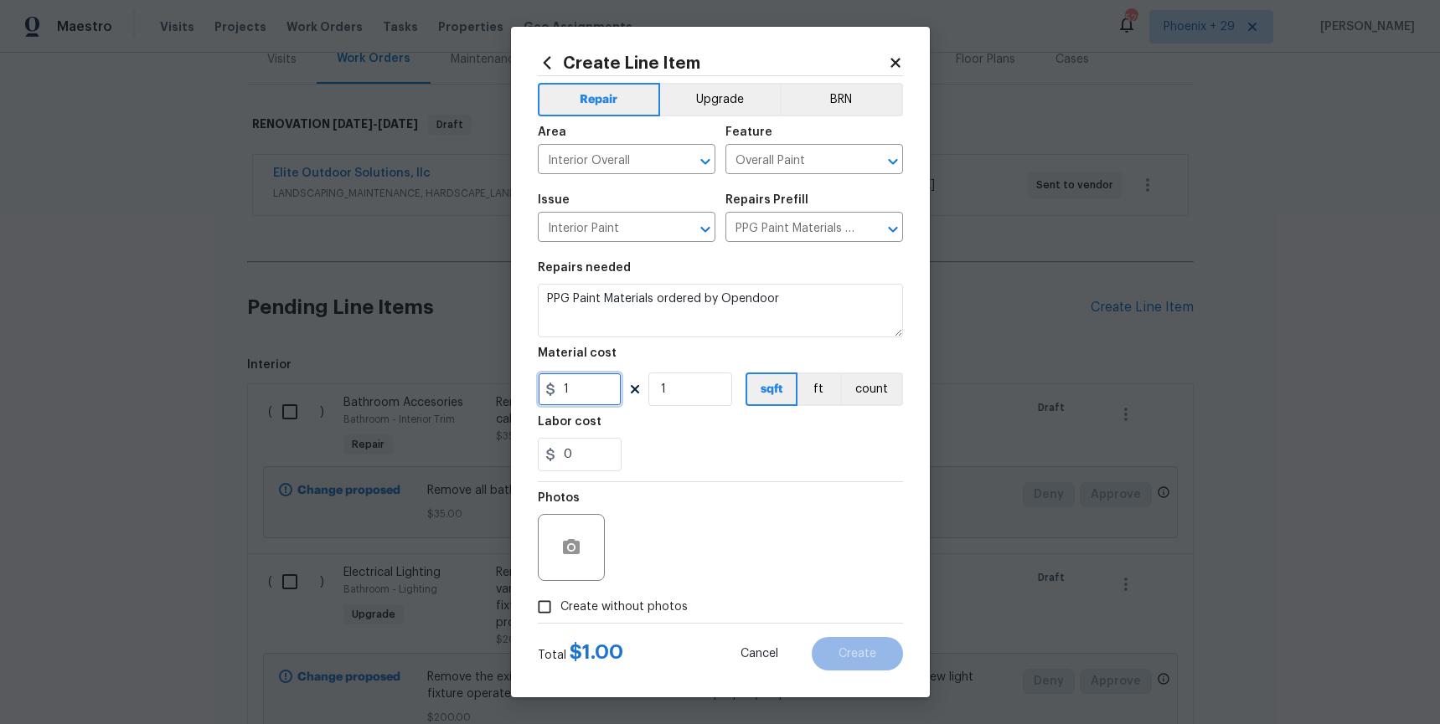
drag, startPoint x: 585, startPoint y: 393, endPoint x: 537, endPoint y: 388, distance: 48.0
click at [538, 388] on input "1" at bounding box center [580, 389] width 84 height 33
type input "644.29"
click at [573, 597] on label "Create without photos" at bounding box center [607, 607] width 159 height 32
click at [560, 597] on input "Create without photos" at bounding box center [544, 607] width 32 height 32
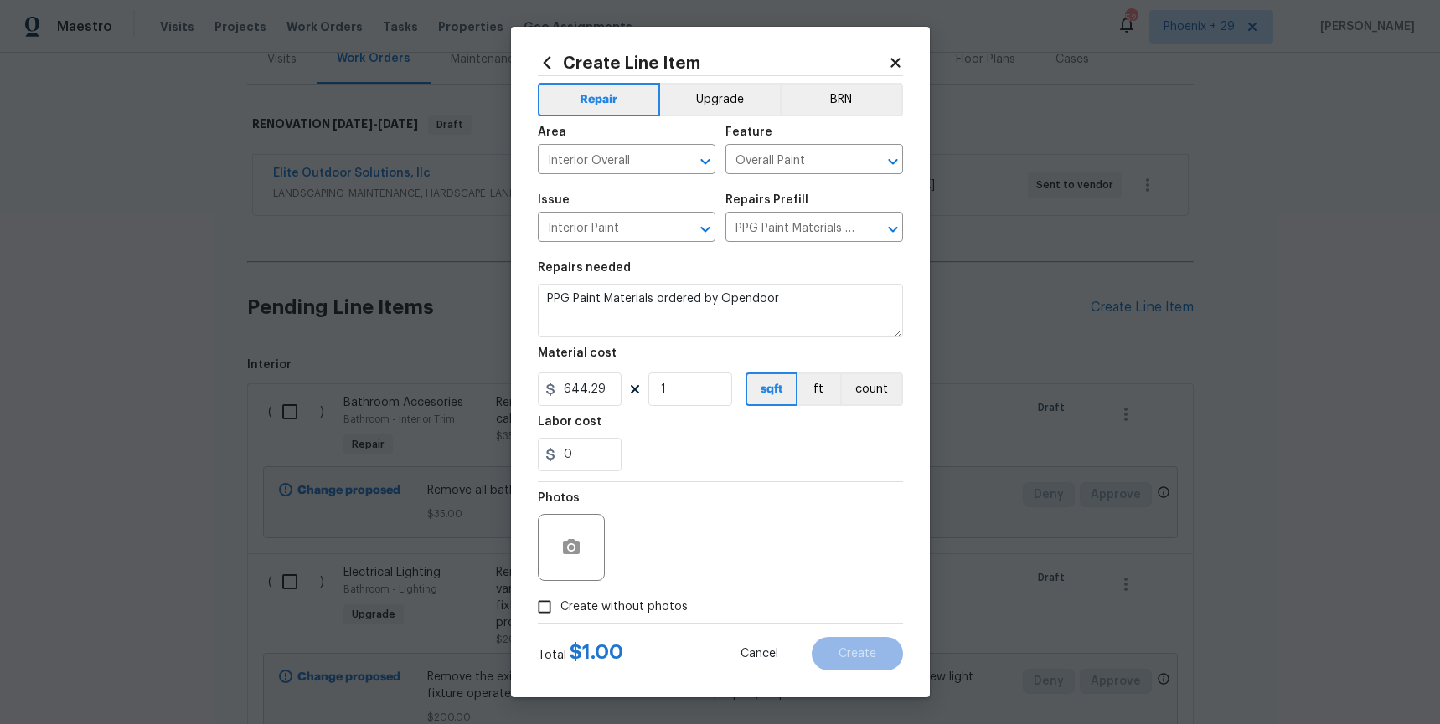
checkbox input "true"
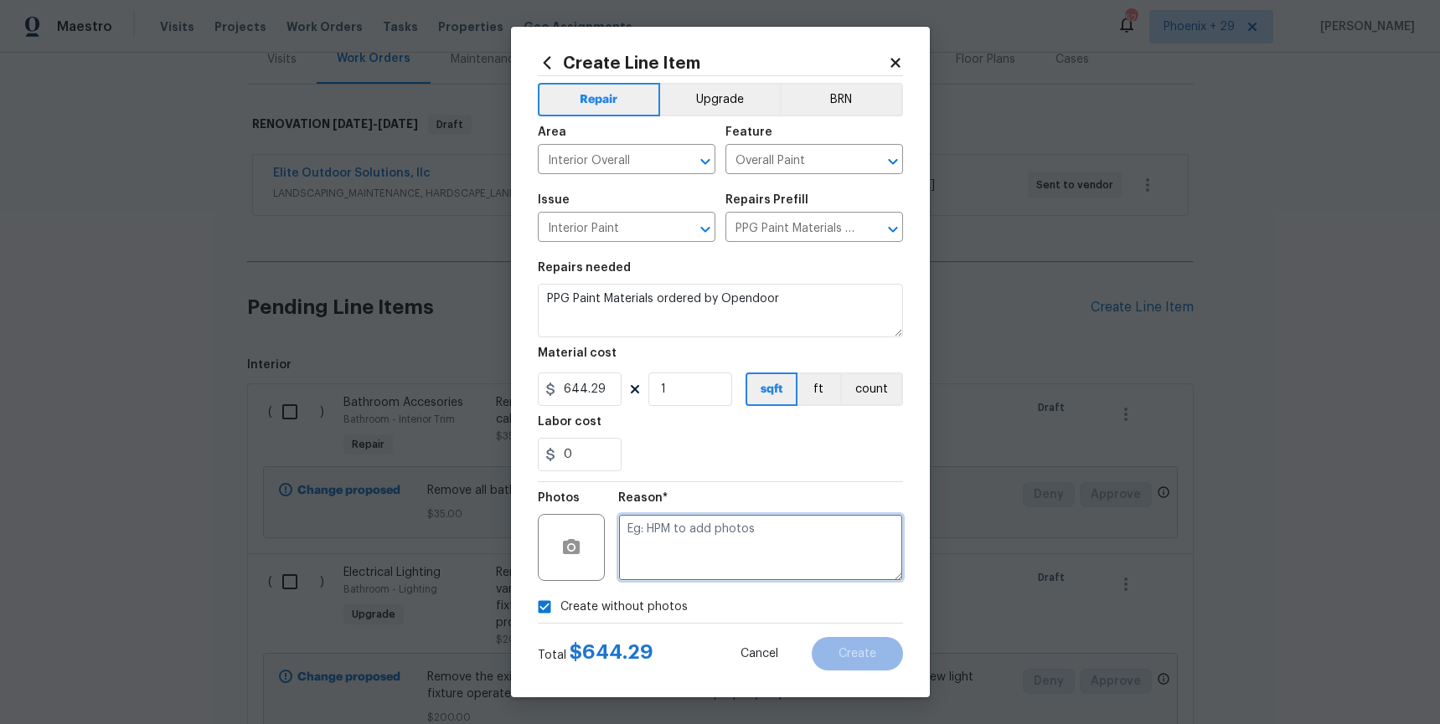
click at [650, 560] on textarea at bounding box center [760, 547] width 285 height 67
type textarea "NA"
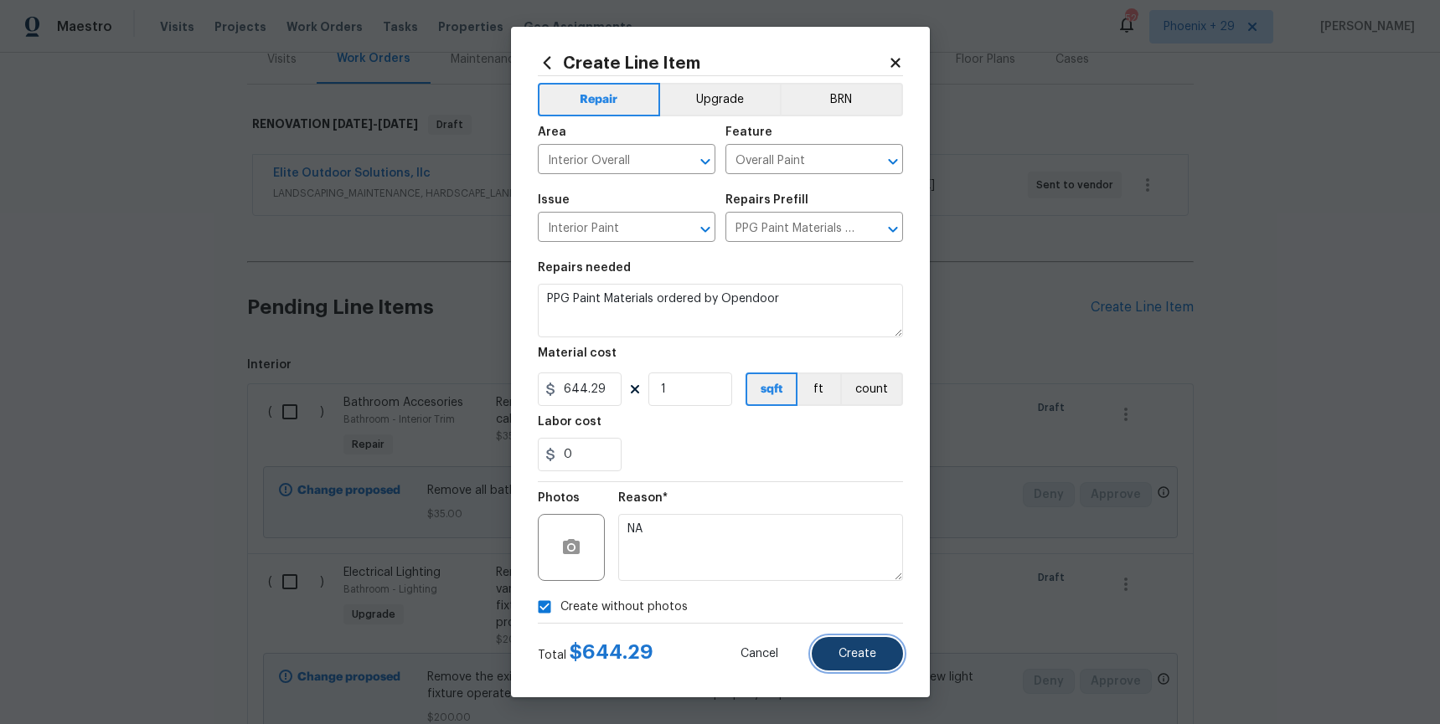
click at [843, 664] on button "Create" at bounding box center [857, 653] width 91 height 33
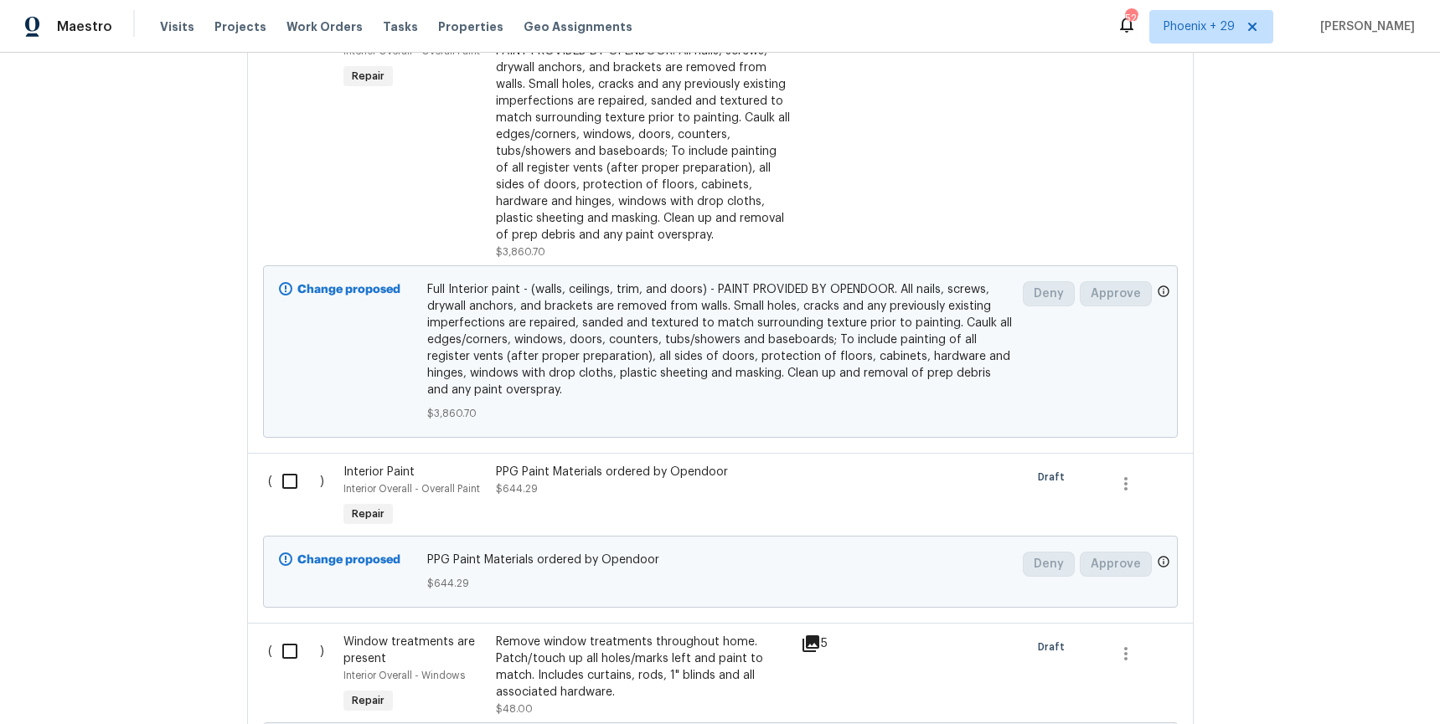
scroll to position [1589, 0]
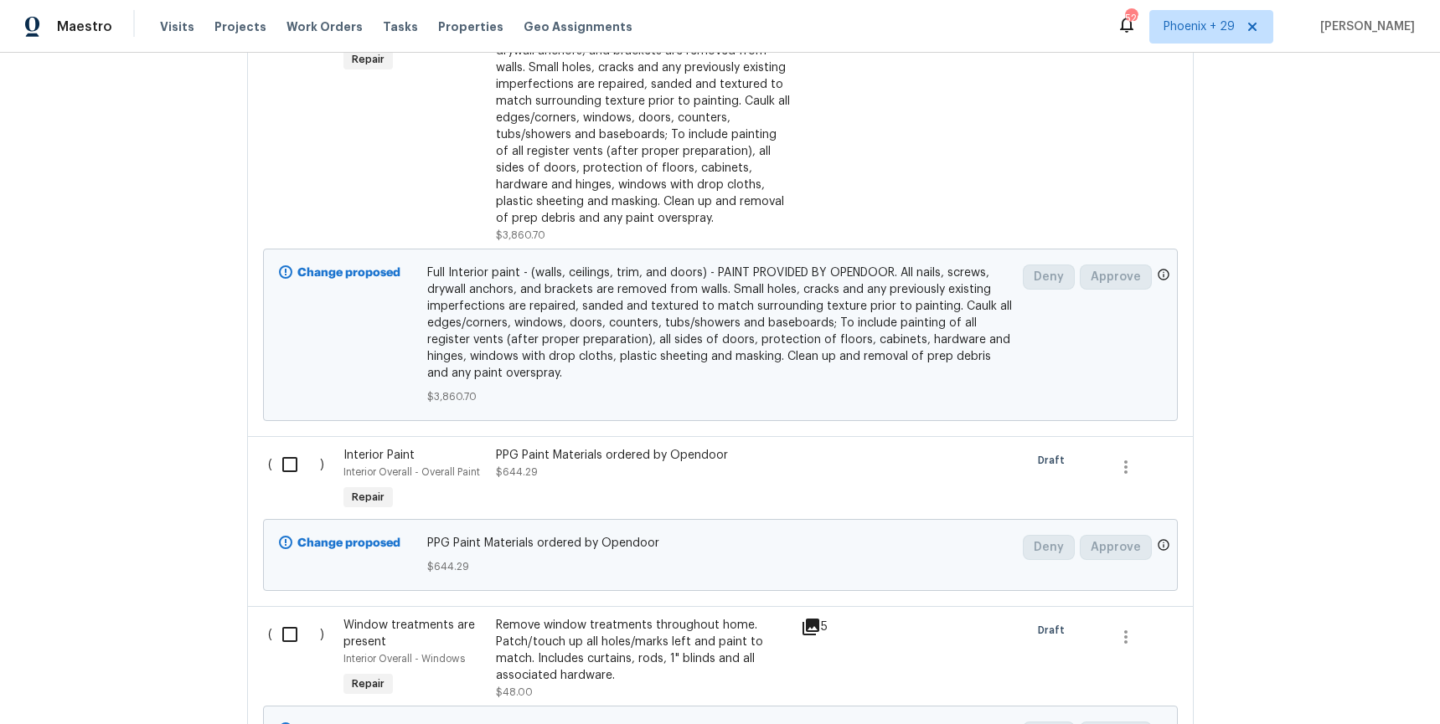
click at [282, 469] on input "checkbox" at bounding box center [296, 464] width 48 height 35
checkbox input "true"
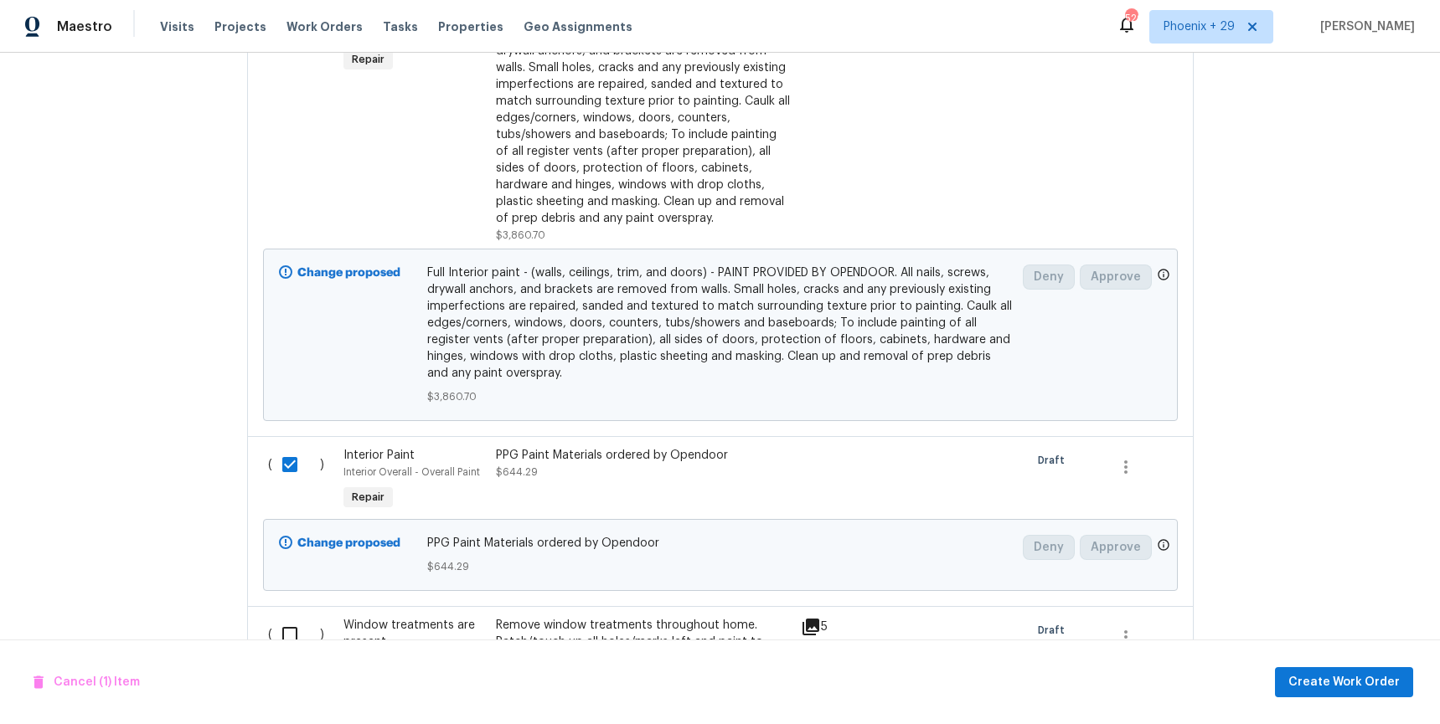
click at [1363, 702] on div "Cancel (1) Item Create Work Order" at bounding box center [720, 682] width 1440 height 85
click at [1358, 690] on span "Create Work Order" at bounding box center [1343, 682] width 111 height 21
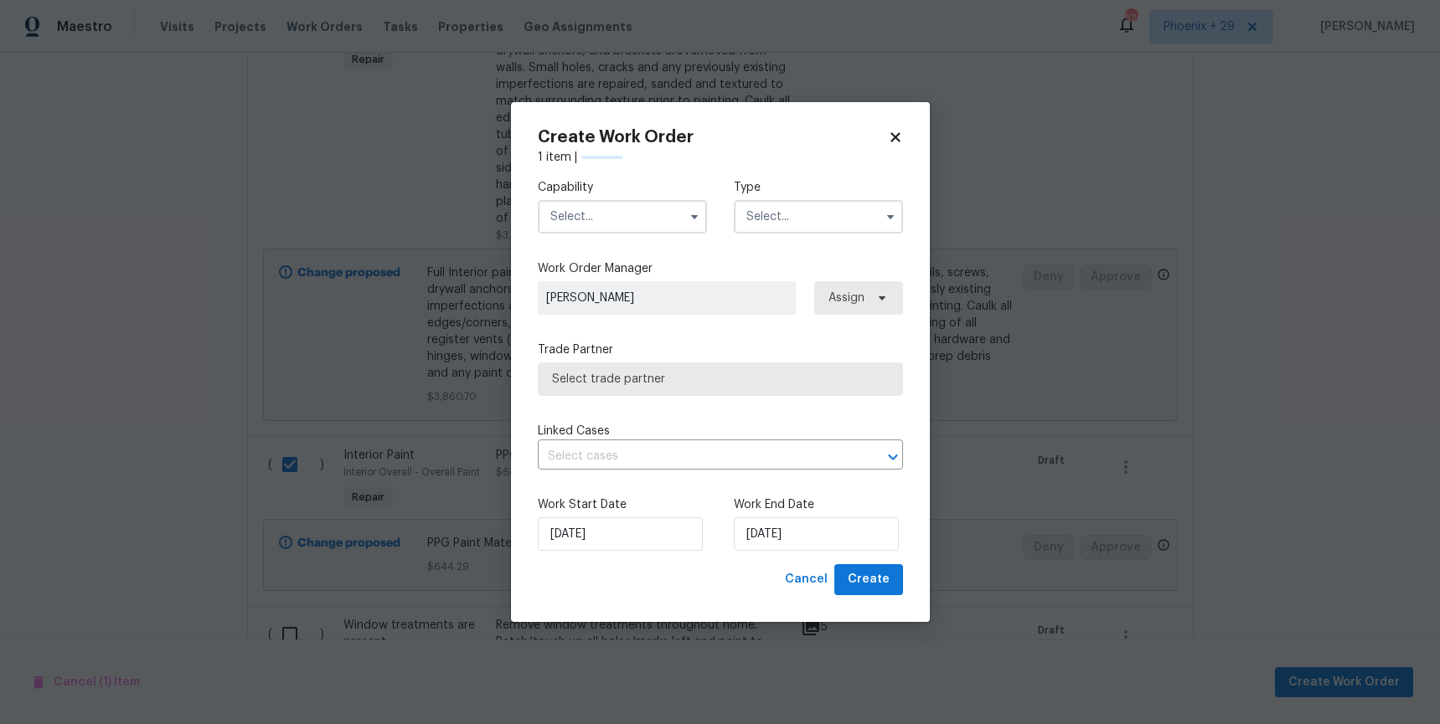
click at [612, 214] on input "text" at bounding box center [622, 216] width 169 height 33
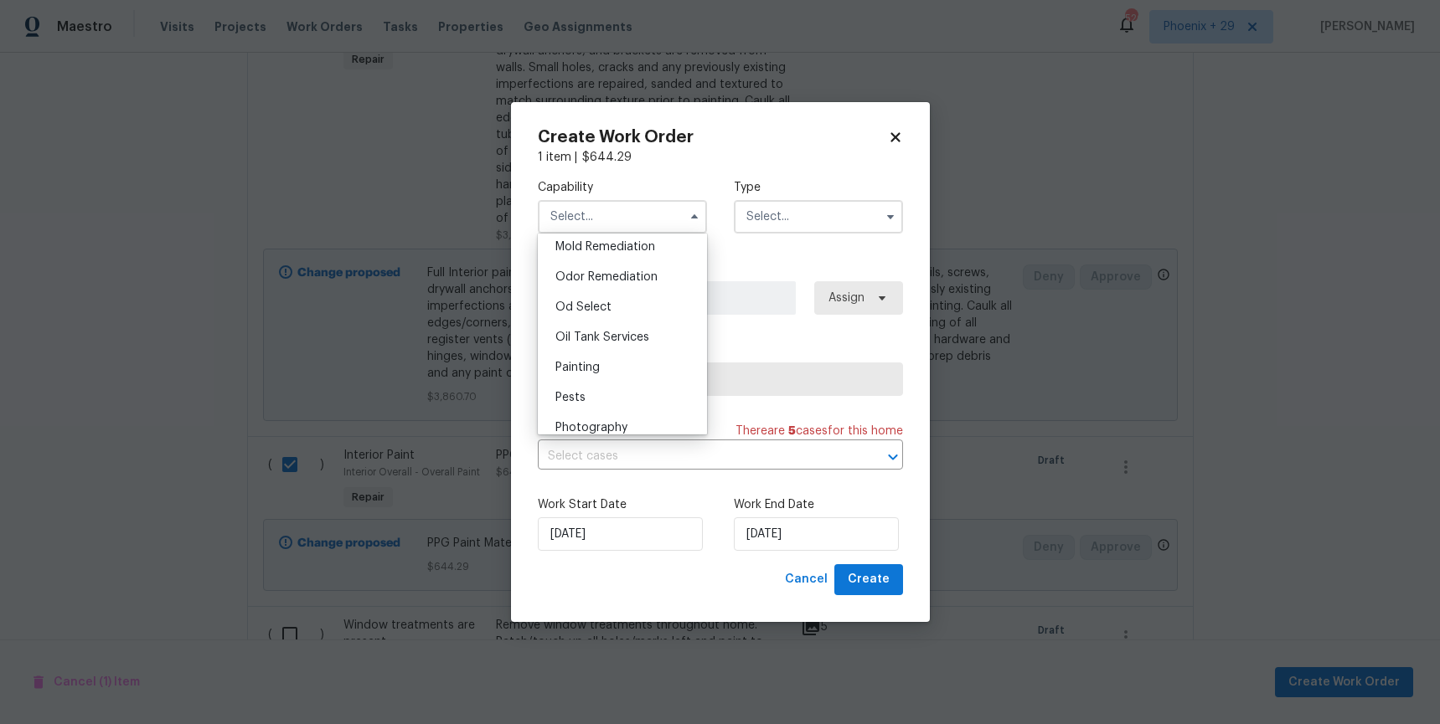
scroll to position [1325, 0]
click at [627, 327] on div "Painting" at bounding box center [622, 335] width 161 height 30
type input "Painting"
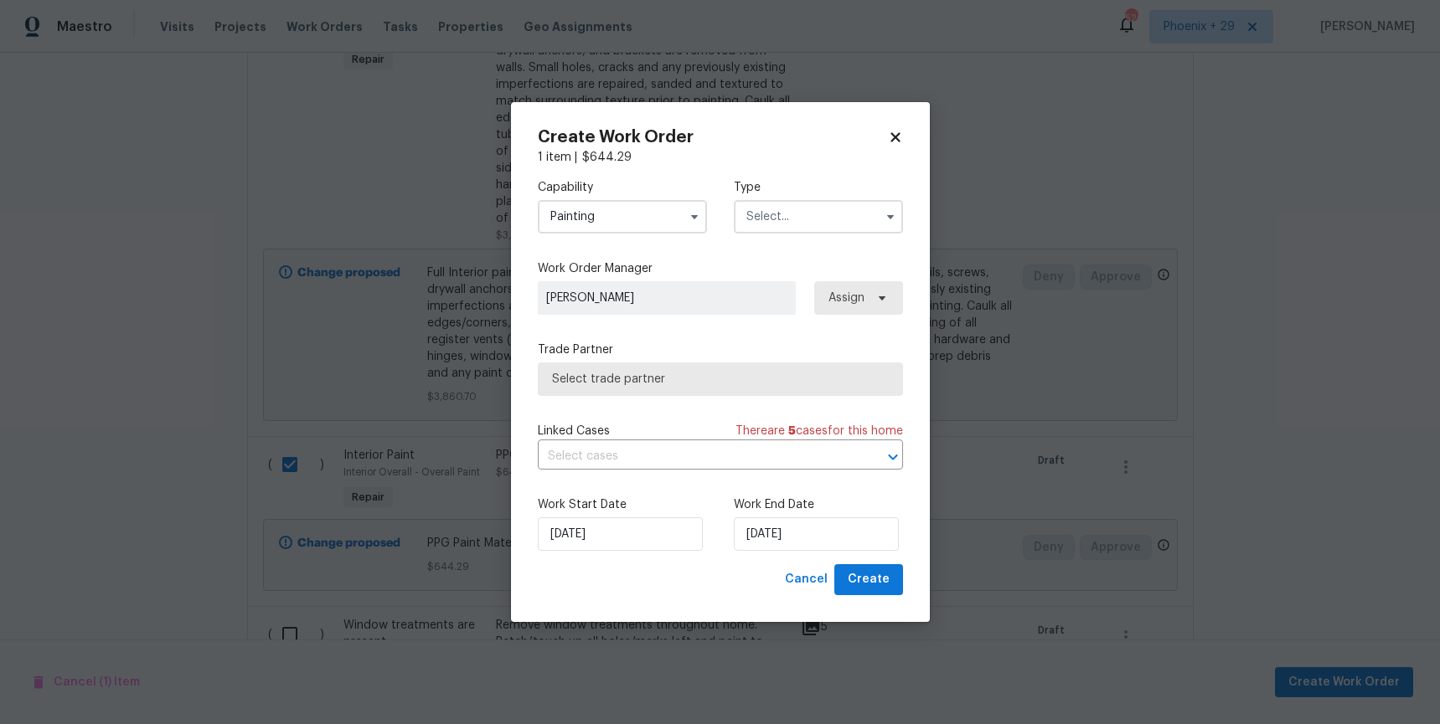
click at [780, 228] on input "text" at bounding box center [818, 216] width 169 height 33
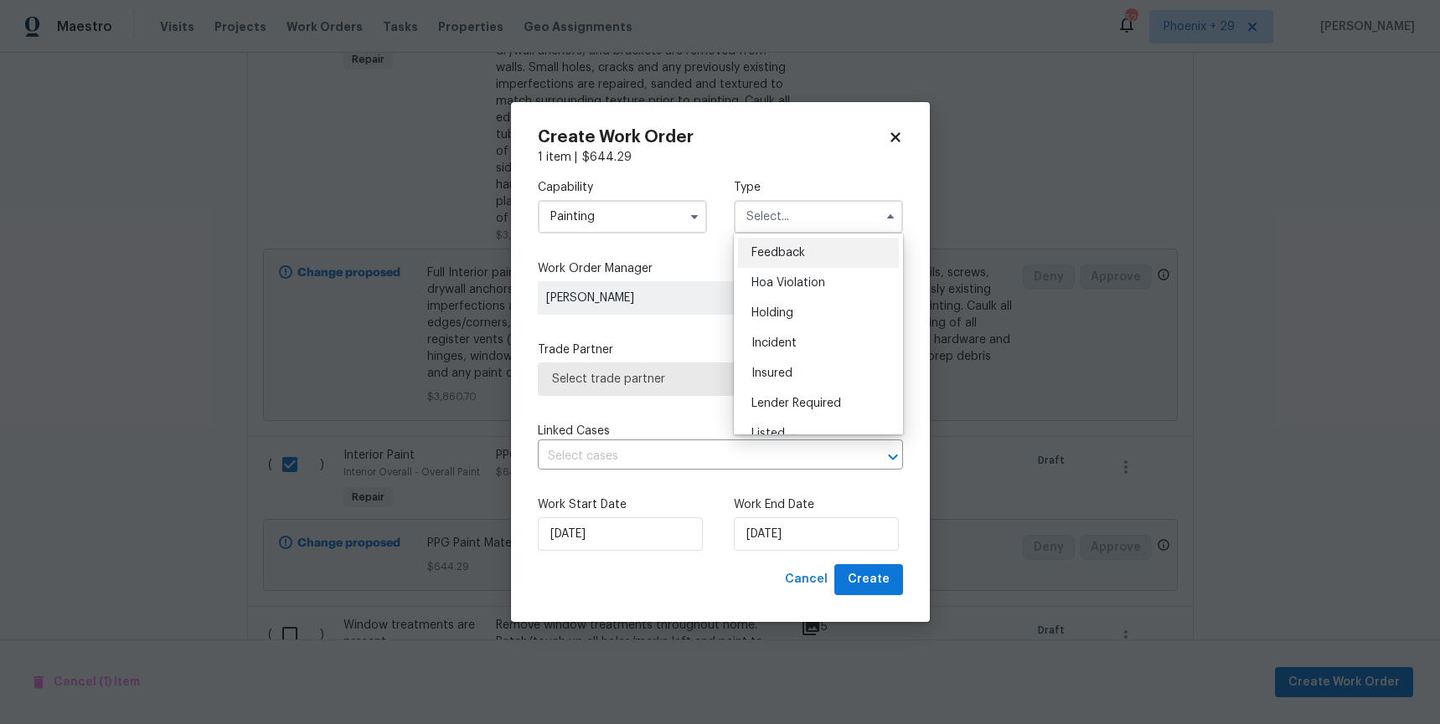
scroll to position [380, 0]
click at [775, 291] on span "Renovation" at bounding box center [782, 295] width 62 height 12
type input "Renovation"
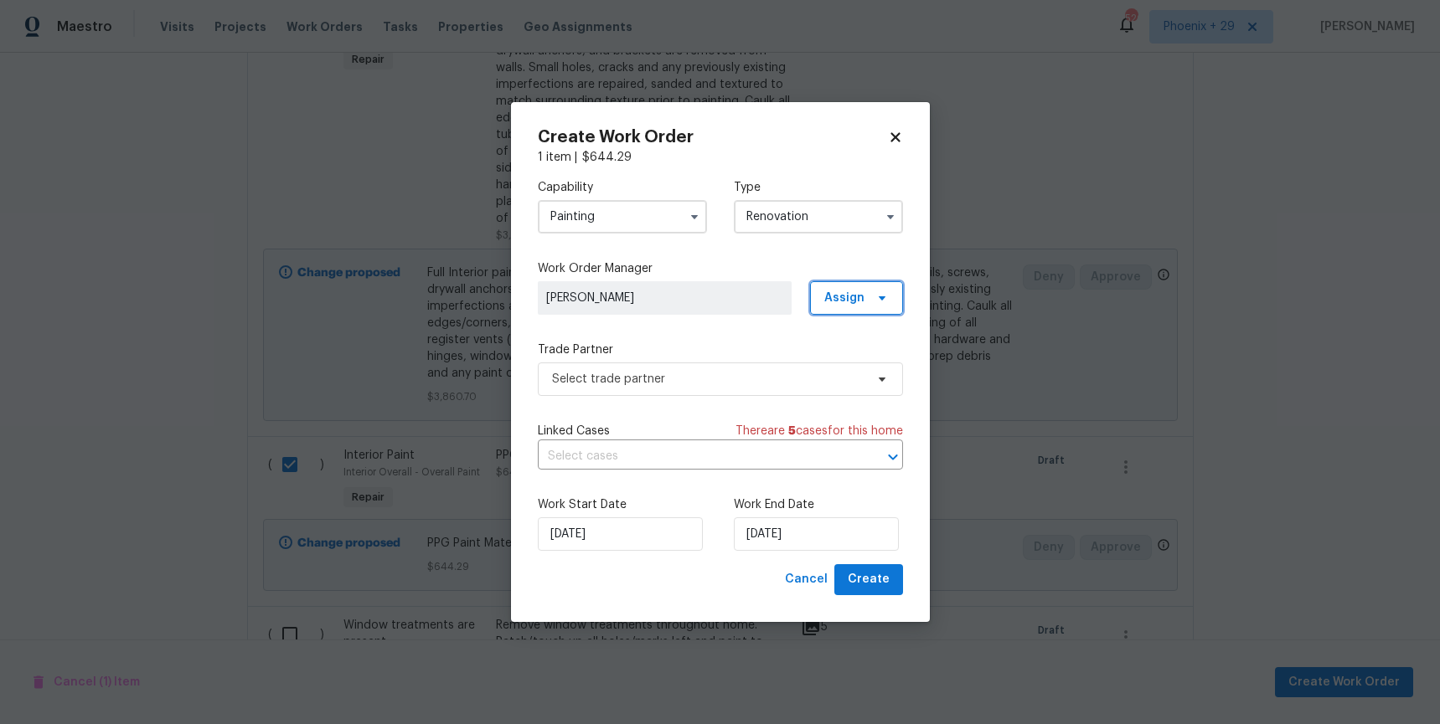
click at [841, 299] on span "Assign" at bounding box center [844, 298] width 40 height 17
click at [845, 377] on div "Assign to me" at bounding box center [858, 369] width 73 height 17
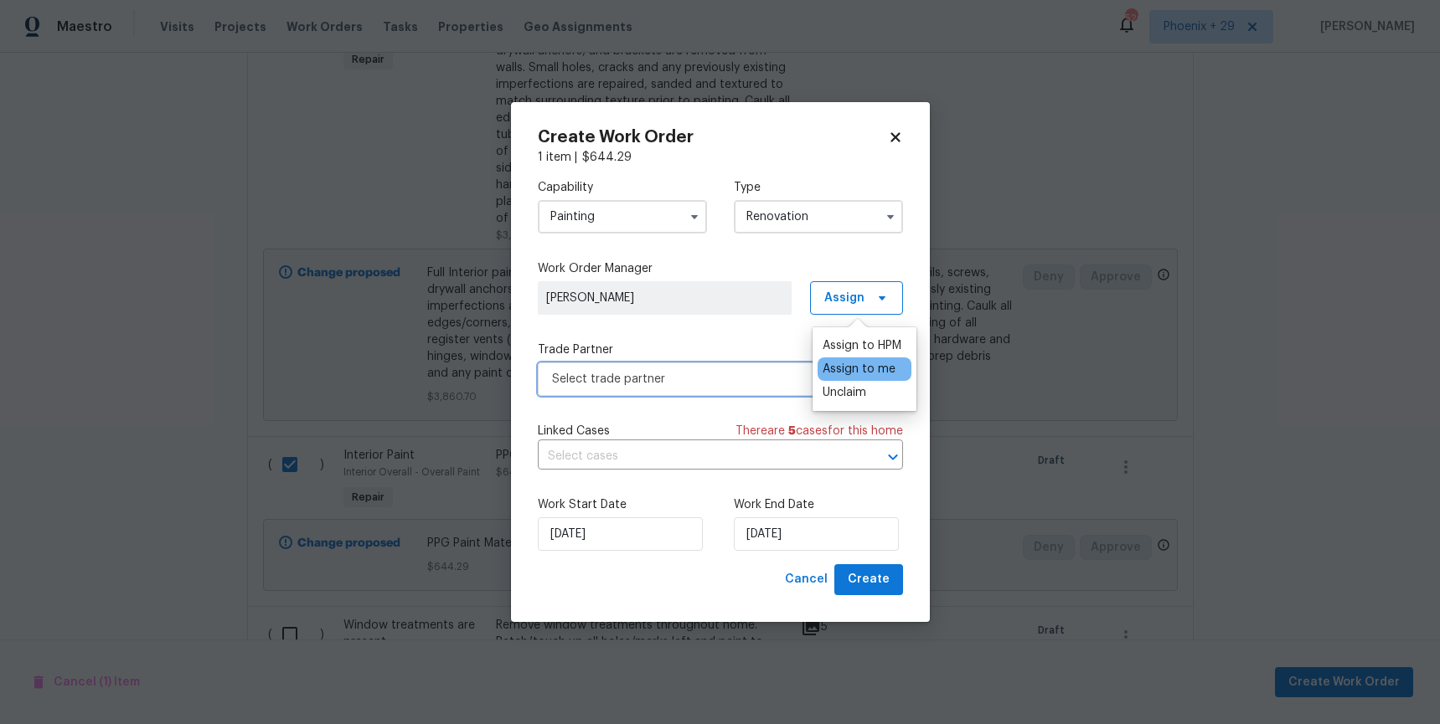
click at [683, 379] on span "Select trade partner" at bounding box center [708, 379] width 312 height 17
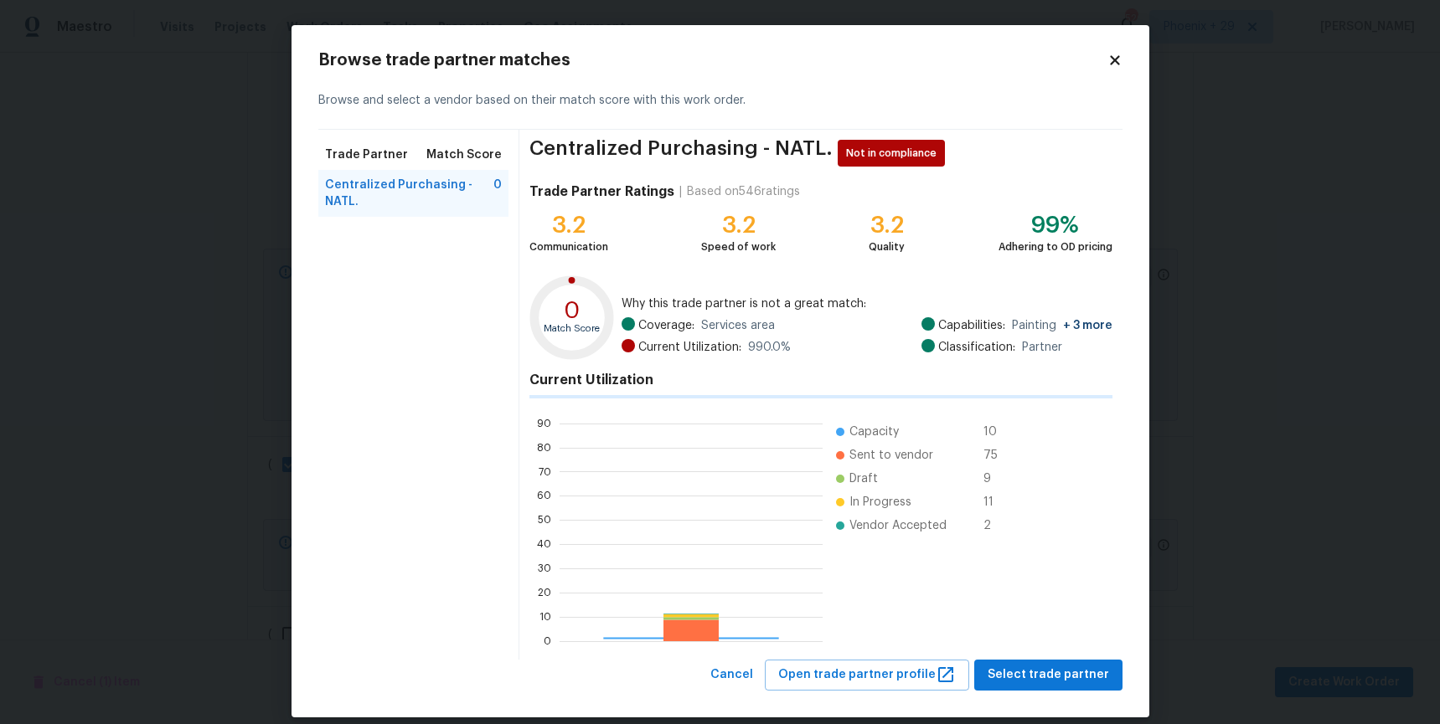
scroll to position [234, 263]
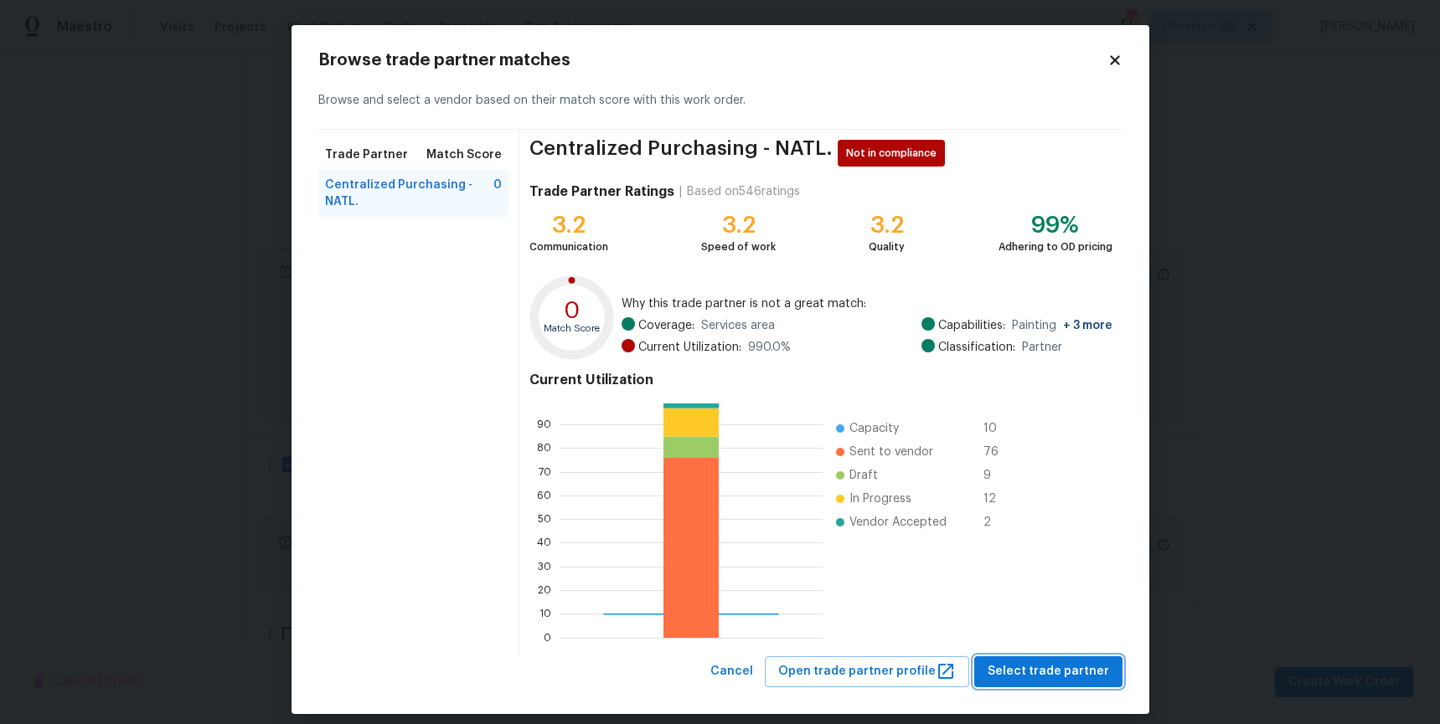
click at [1008, 683] on button "Select trade partner" at bounding box center [1048, 672] width 148 height 31
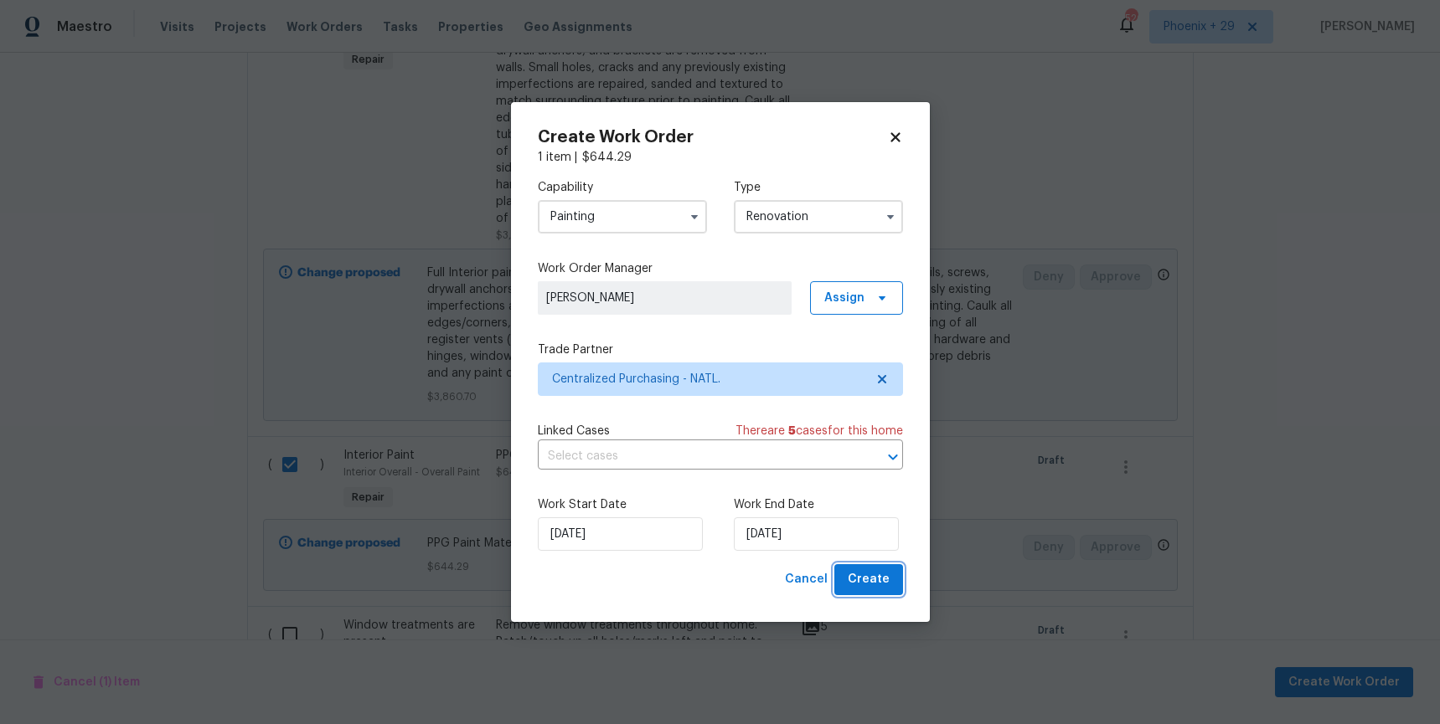
drag, startPoint x: 868, startPoint y: 584, endPoint x: 860, endPoint y: 579, distance: 9.1
click at [867, 583] on span "Create" at bounding box center [869, 579] width 42 height 21
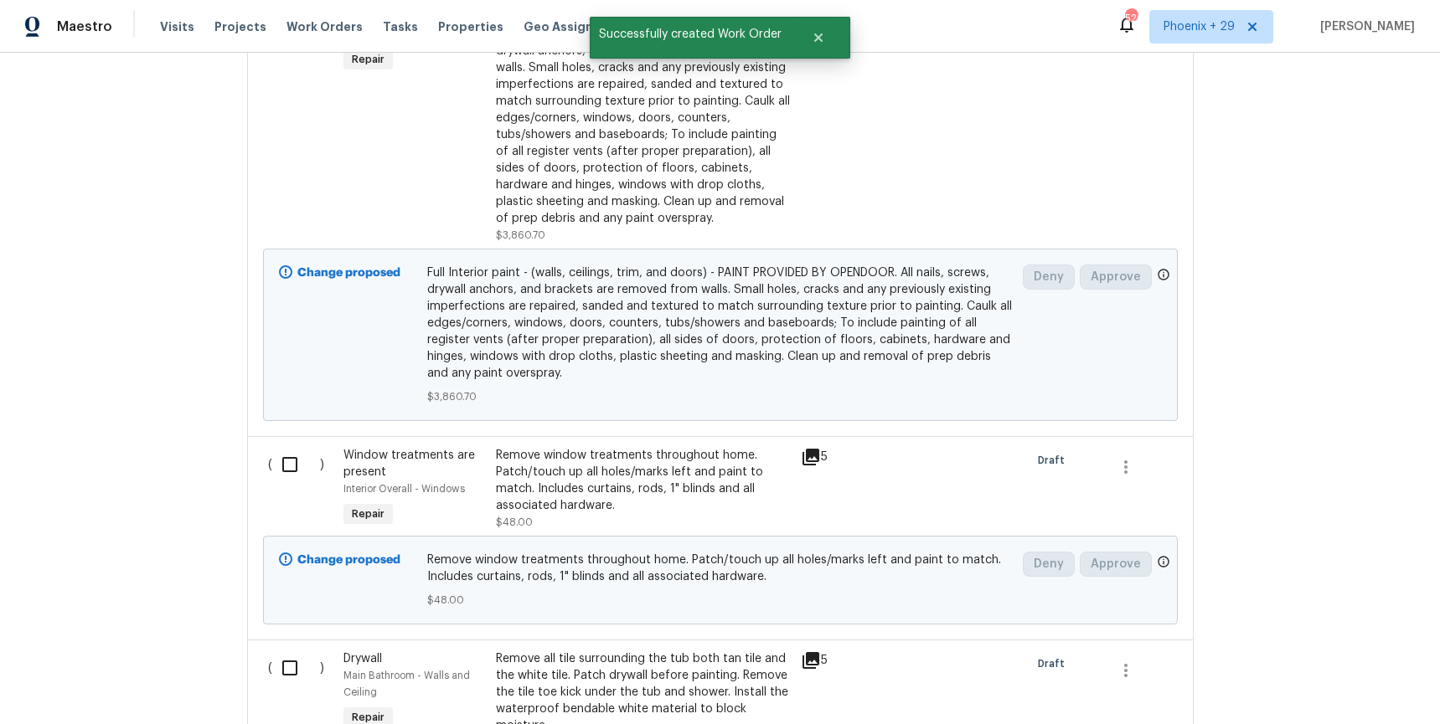
scroll to position [0, 0]
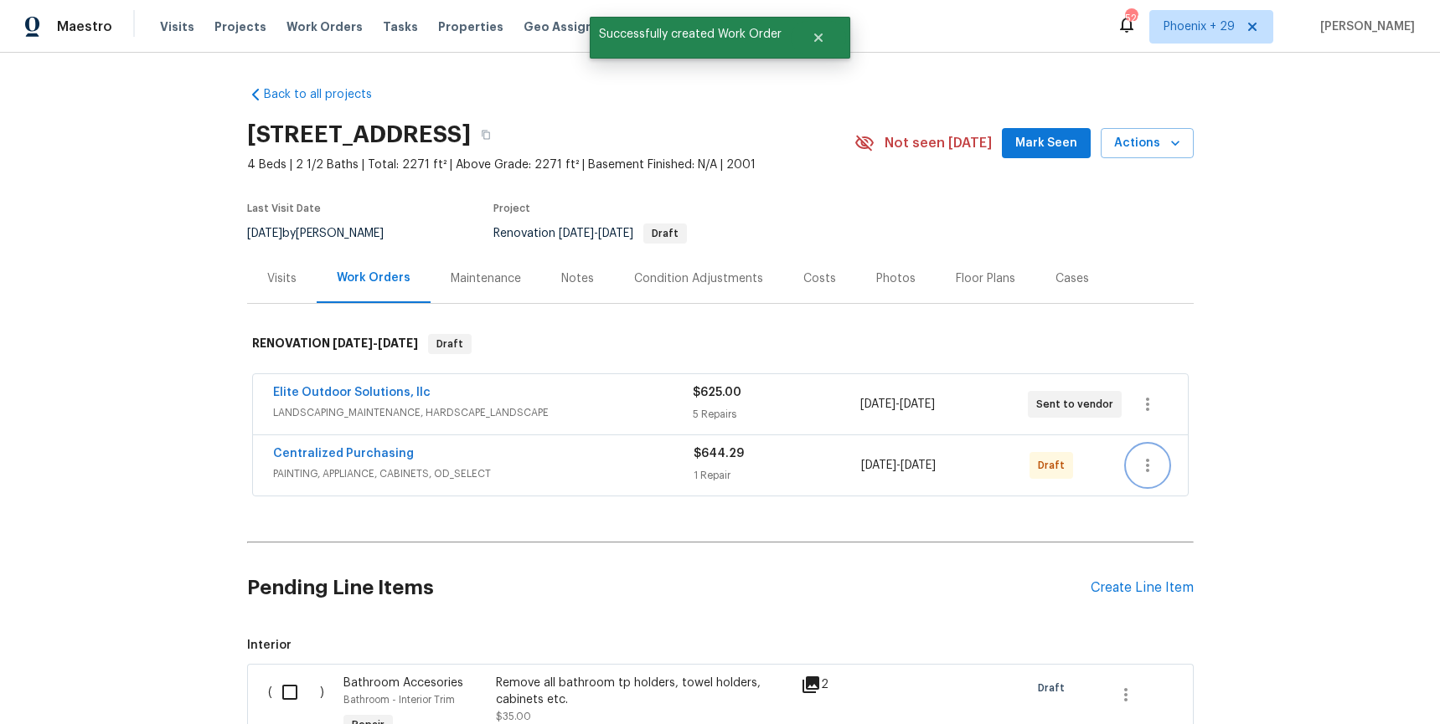
click at [1141, 466] on icon "button" at bounding box center [1147, 466] width 20 height 20
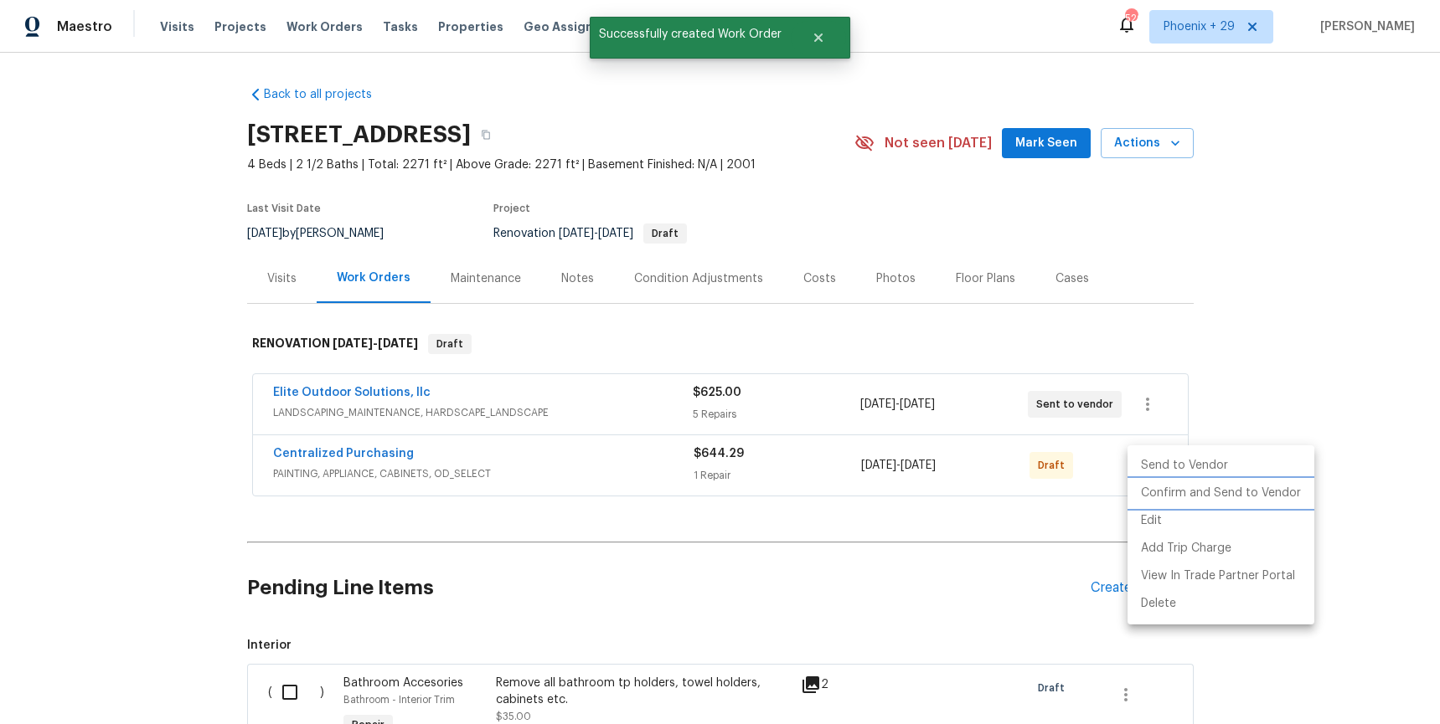
click at [1155, 492] on li "Confirm and Send to Vendor" at bounding box center [1220, 494] width 187 height 28
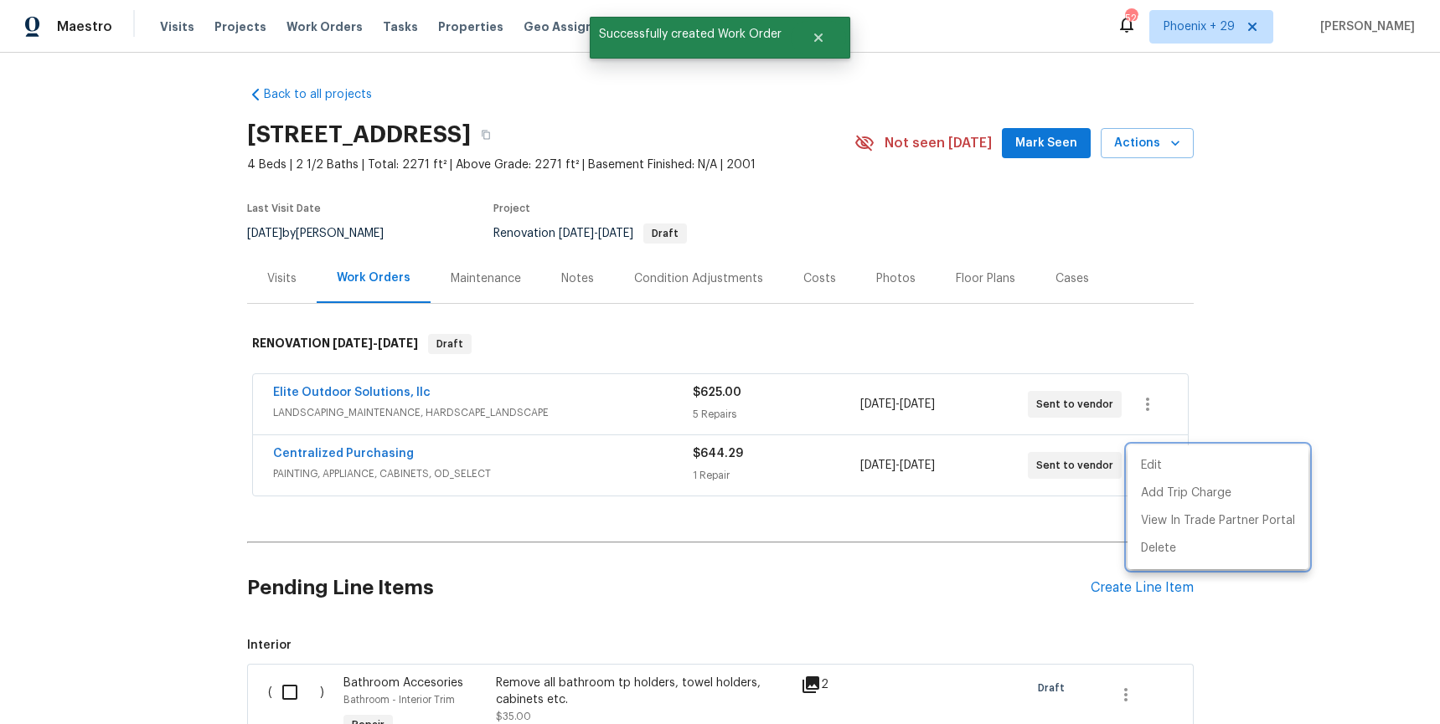
click at [397, 483] on div at bounding box center [720, 362] width 1440 height 724
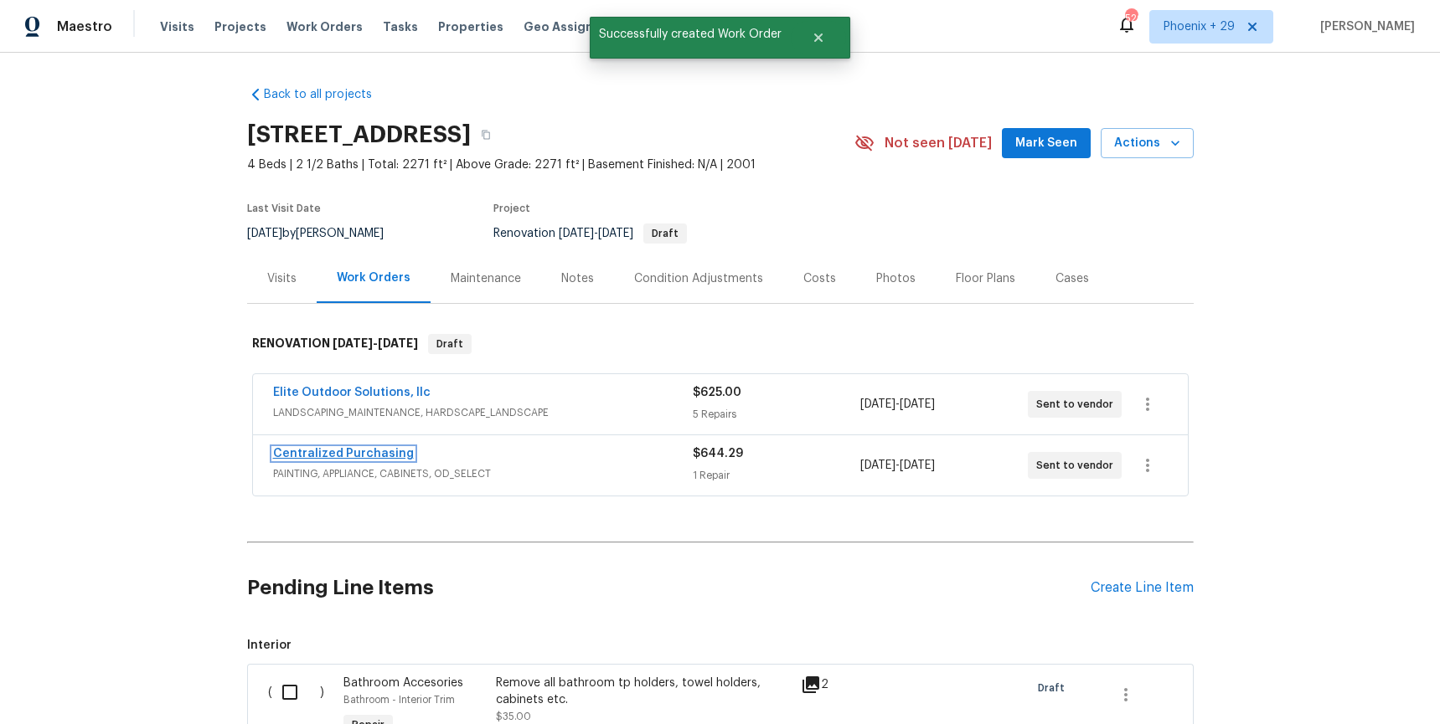
click at [361, 458] on link "Centralized Purchasing" at bounding box center [343, 454] width 141 height 12
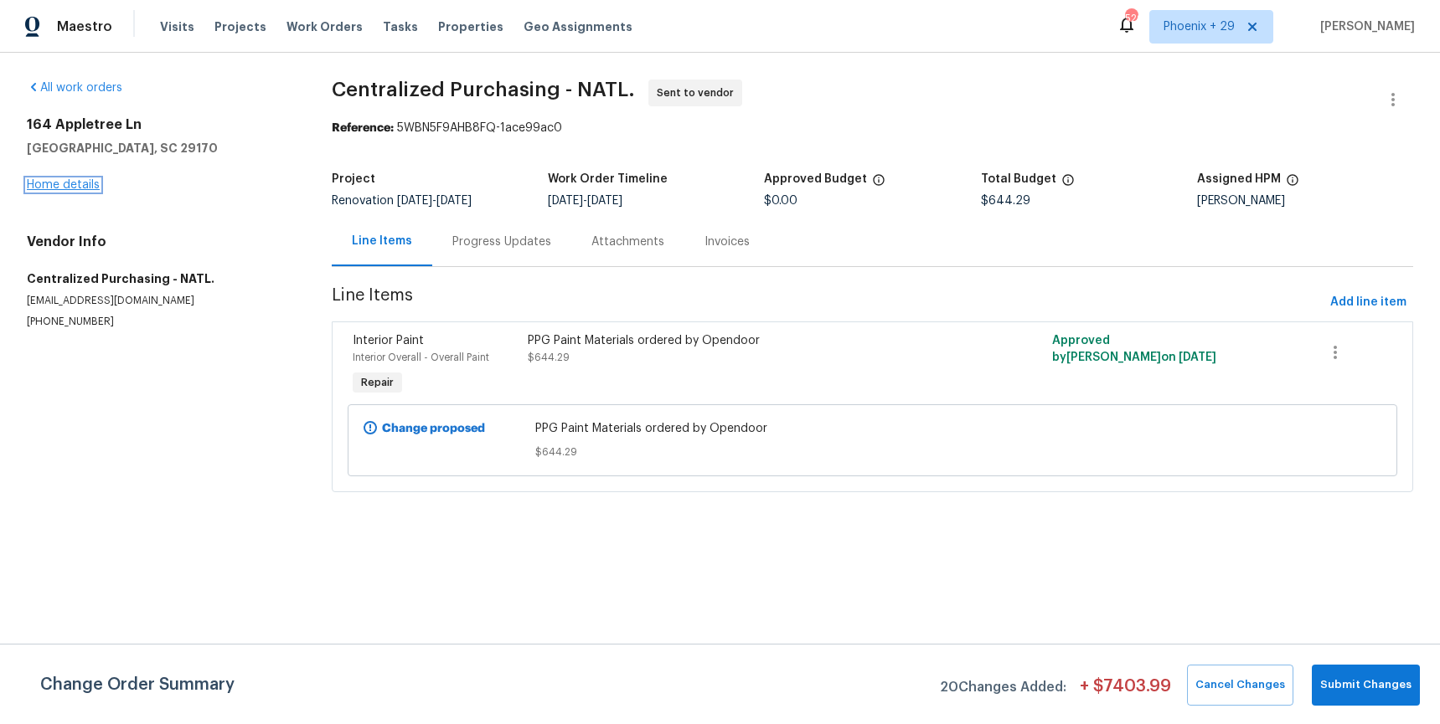
click at [88, 181] on link "Home details" at bounding box center [63, 185] width 73 height 12
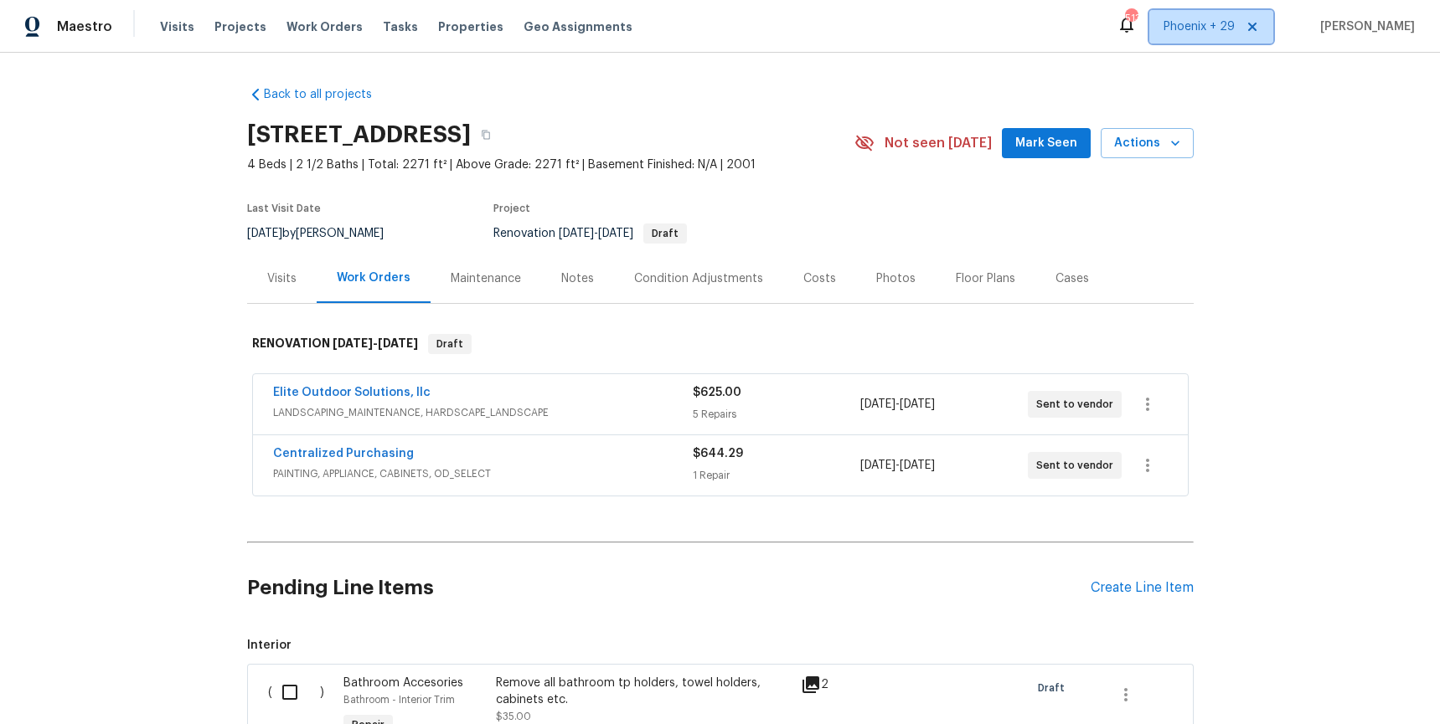
click at [1228, 27] on span "Phoenix + 29" at bounding box center [1198, 26] width 71 height 17
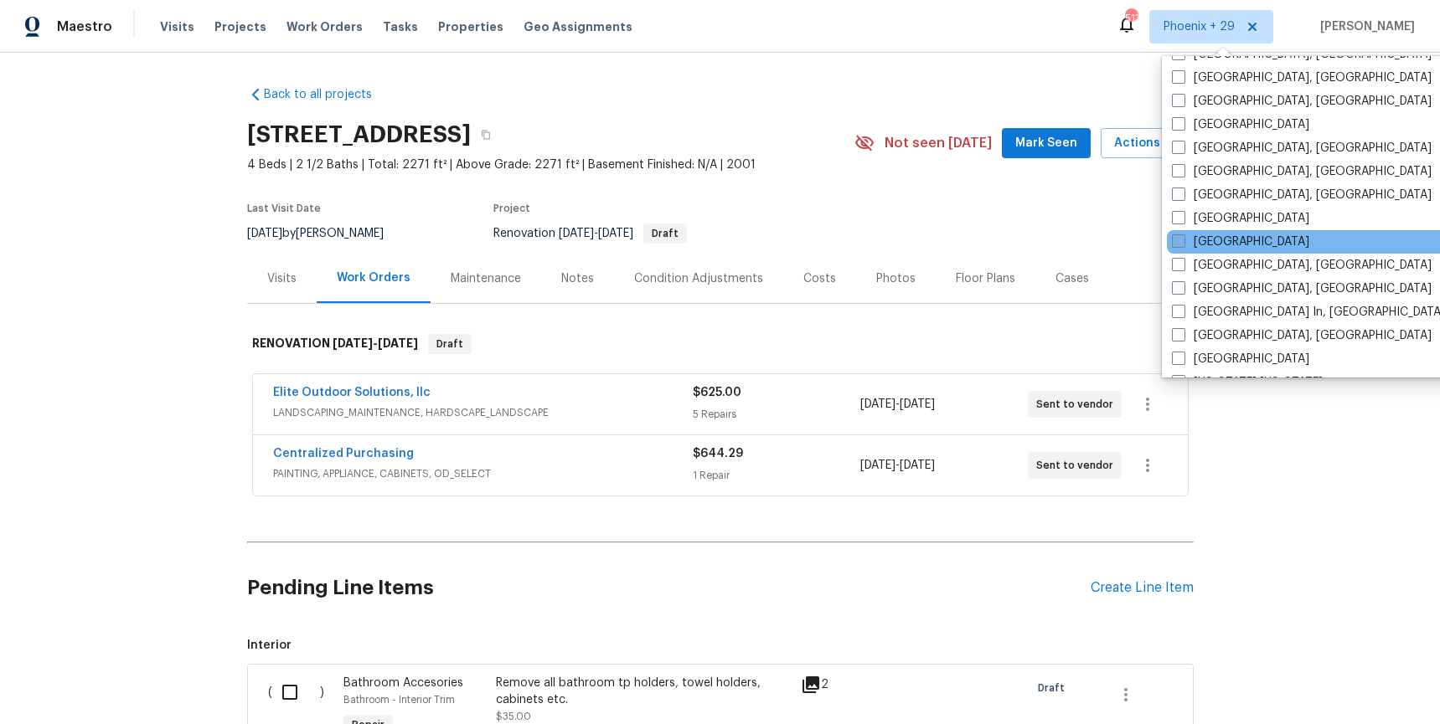
scroll to position [914, 0]
click at [1212, 235] on label "[GEOGRAPHIC_DATA]" at bounding box center [1240, 239] width 137 height 17
click at [1183, 235] on input "[GEOGRAPHIC_DATA]" at bounding box center [1177, 236] width 11 height 11
checkbox input "true"
click at [322, 23] on span "Work Orders" at bounding box center [324, 26] width 76 height 17
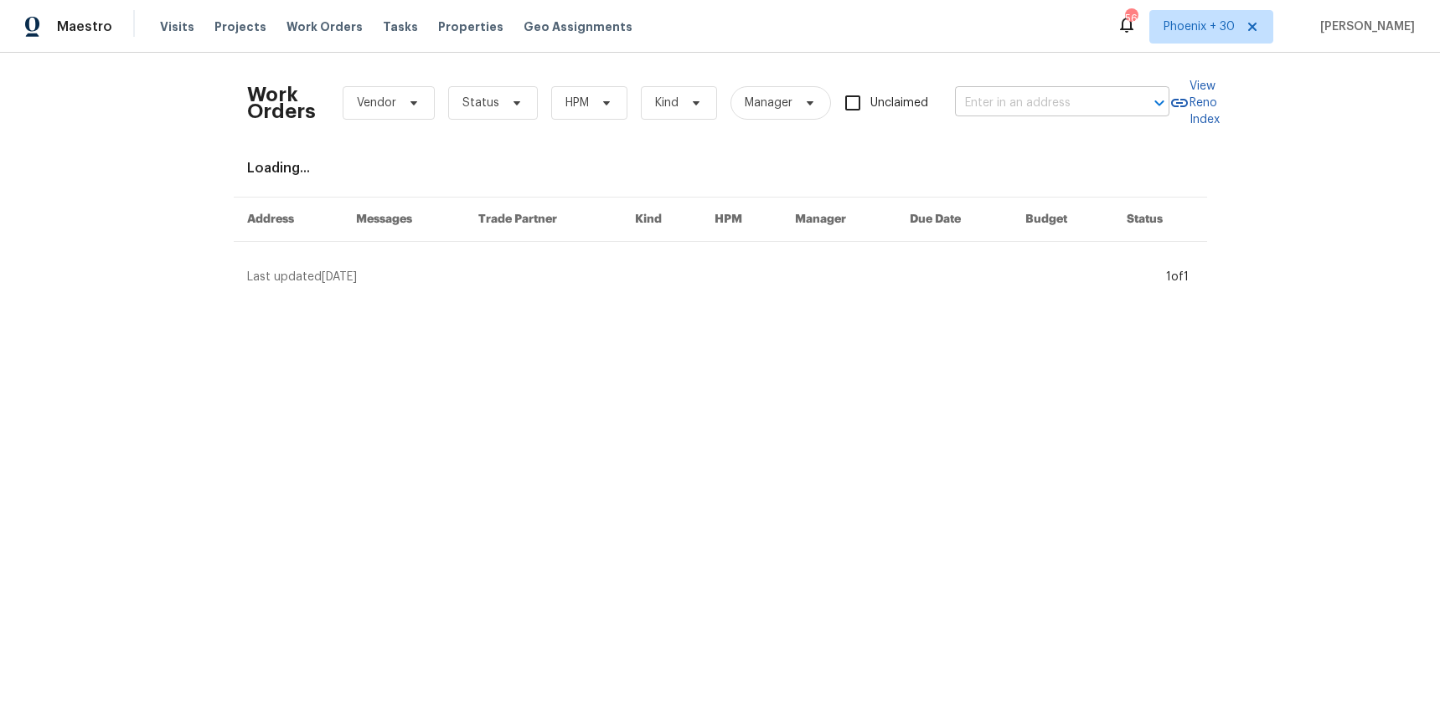
drag, startPoint x: 1106, startPoint y: 120, endPoint x: 1085, endPoint y: 93, distance: 34.5
click at [1106, 120] on div "Work Orders Vendor Status HPM Kind Manager Unclaimed ​" at bounding box center [708, 103] width 922 height 74
click at [1085, 93] on input "text" at bounding box center [1038, 103] width 167 height 26
paste input "10Y52VSS5HAAD"
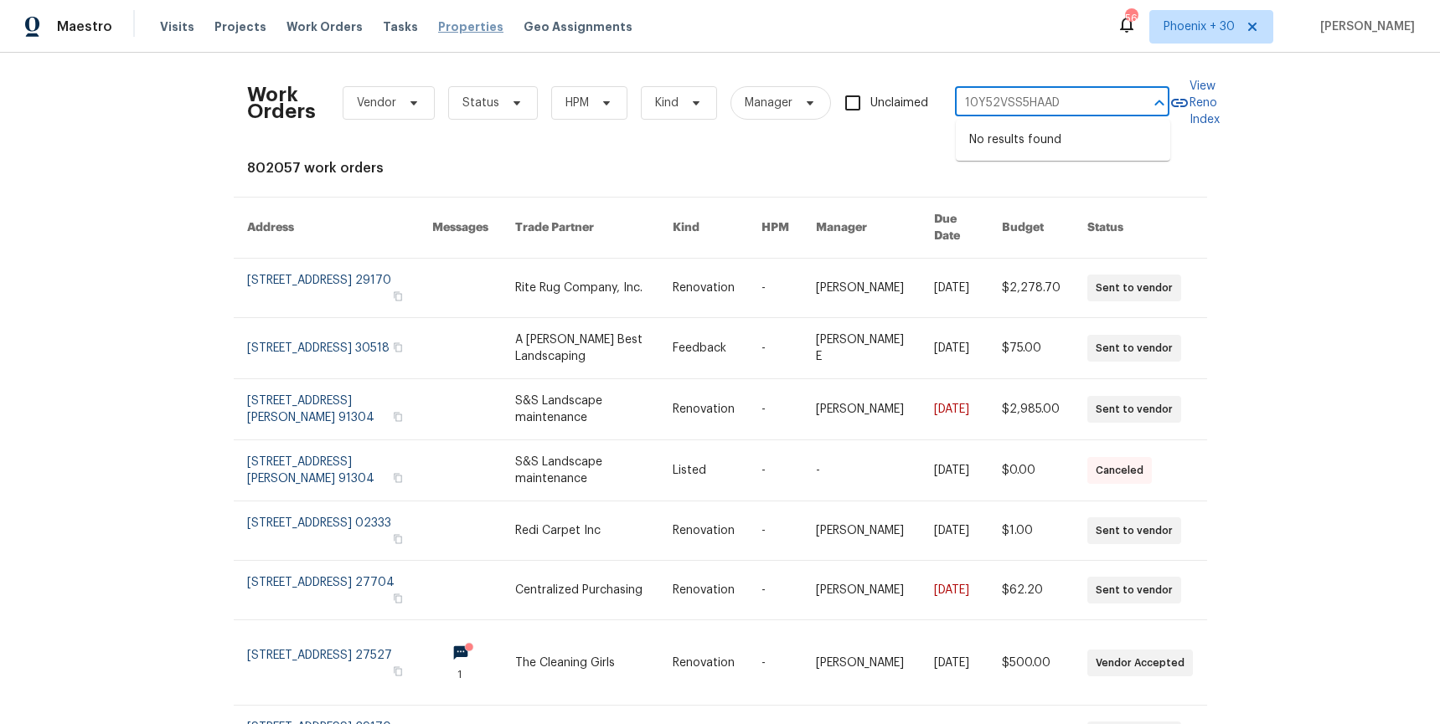
type input "10Y52VSS5HAAD"
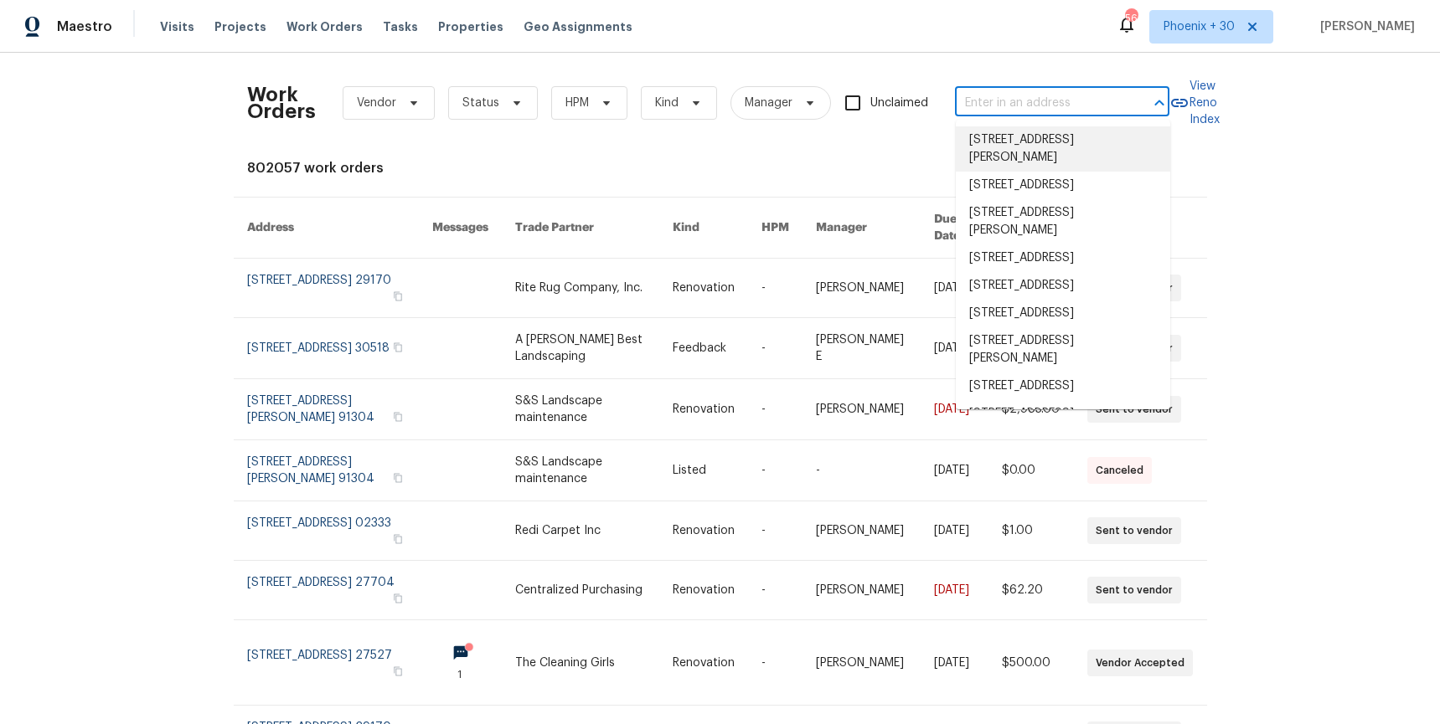
paste input "[STREET_ADDRESS]"
type input "[STREET_ADDRESS]"
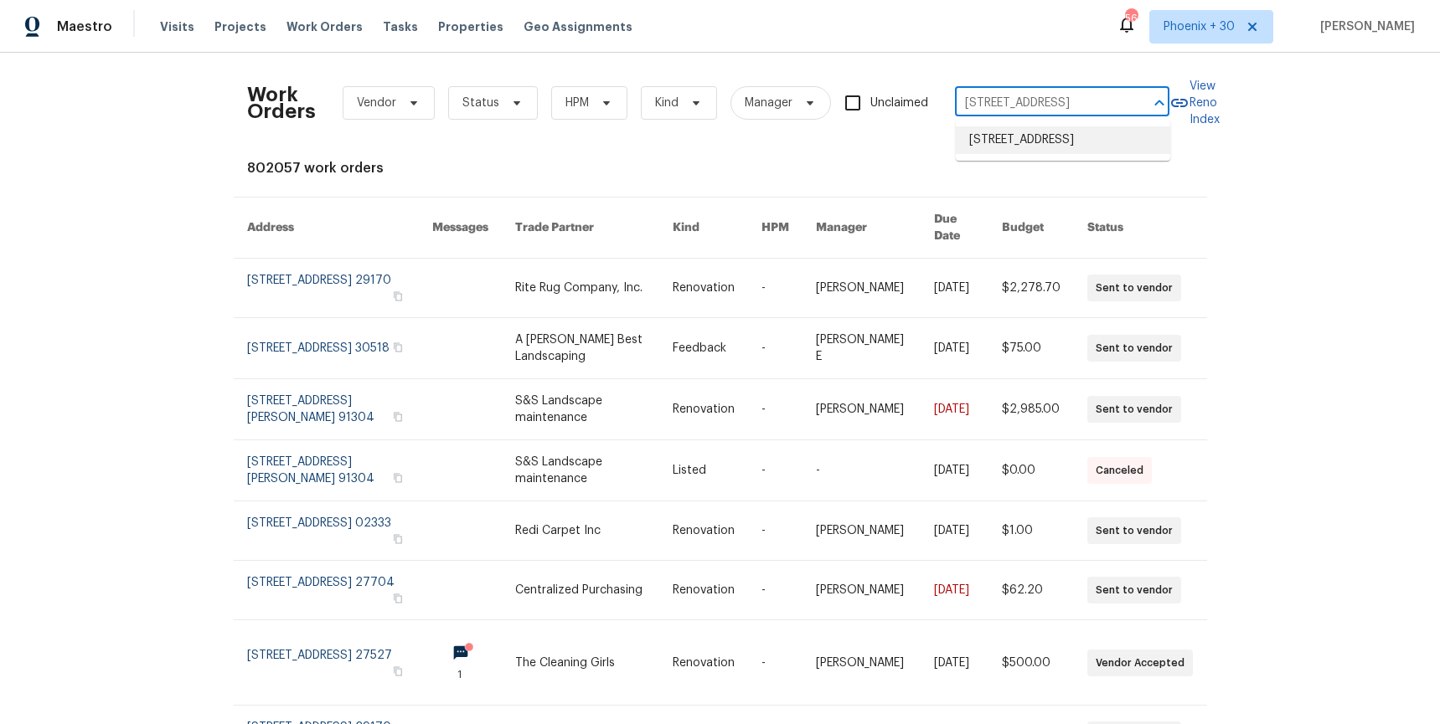
click at [1036, 131] on li "[STREET_ADDRESS]" at bounding box center [1063, 140] width 214 height 28
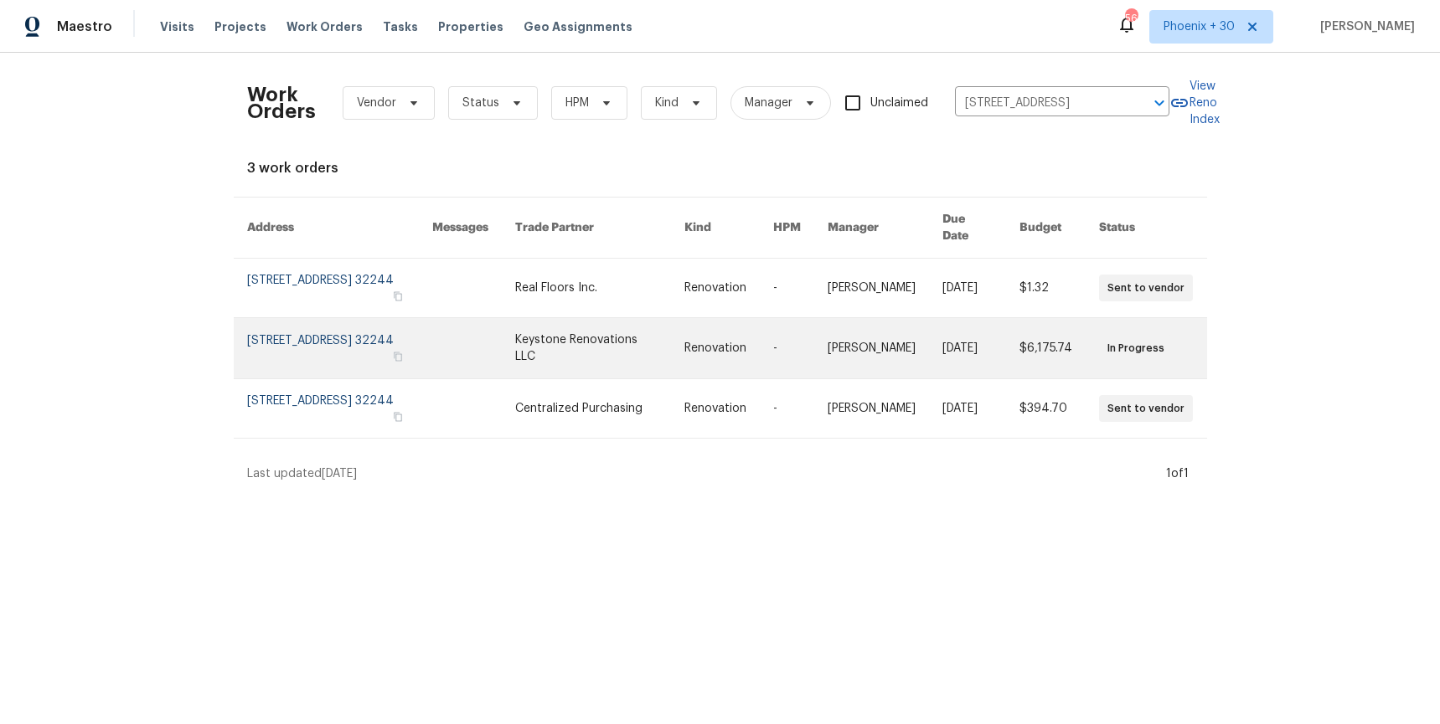
click at [550, 323] on td "Keystone Renovations LLC" at bounding box center [586, 348] width 169 height 61
click at [624, 322] on link at bounding box center [599, 348] width 169 height 60
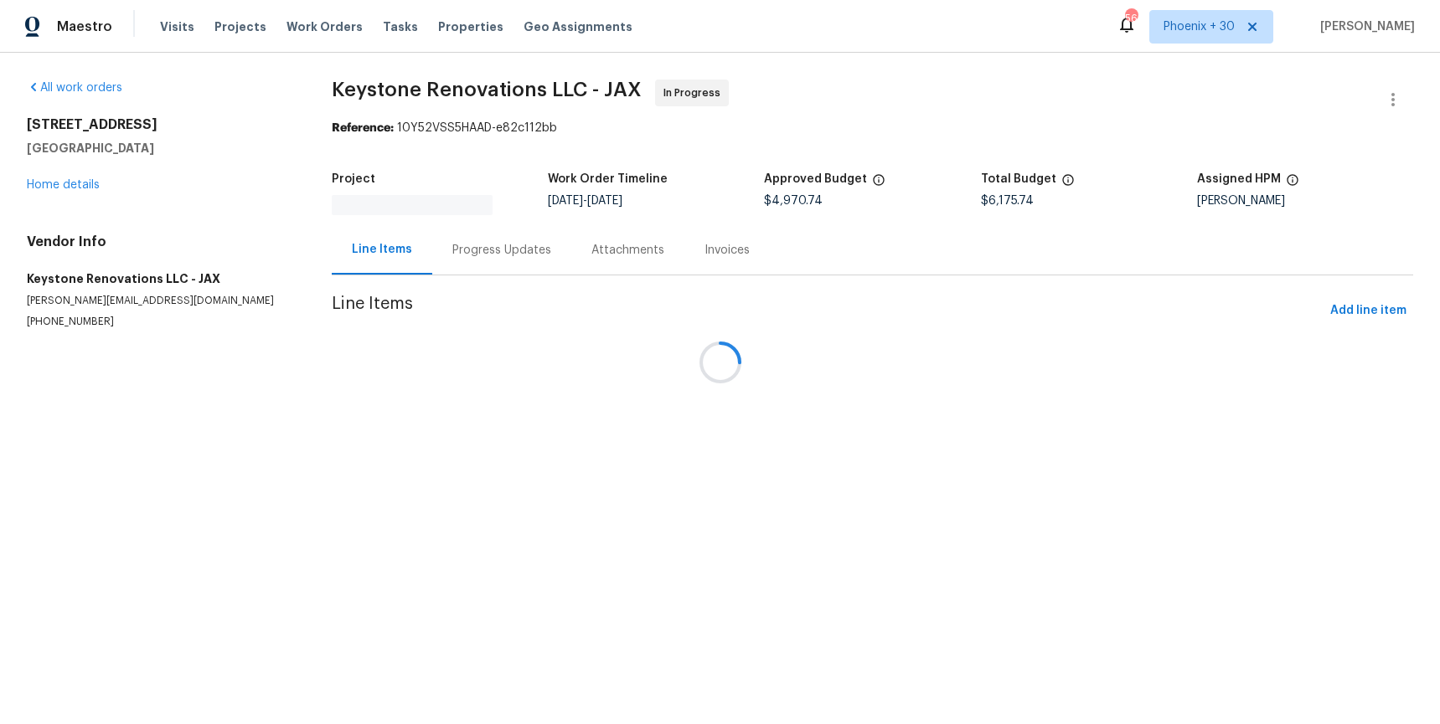
click at [75, 187] on div at bounding box center [720, 362] width 1440 height 724
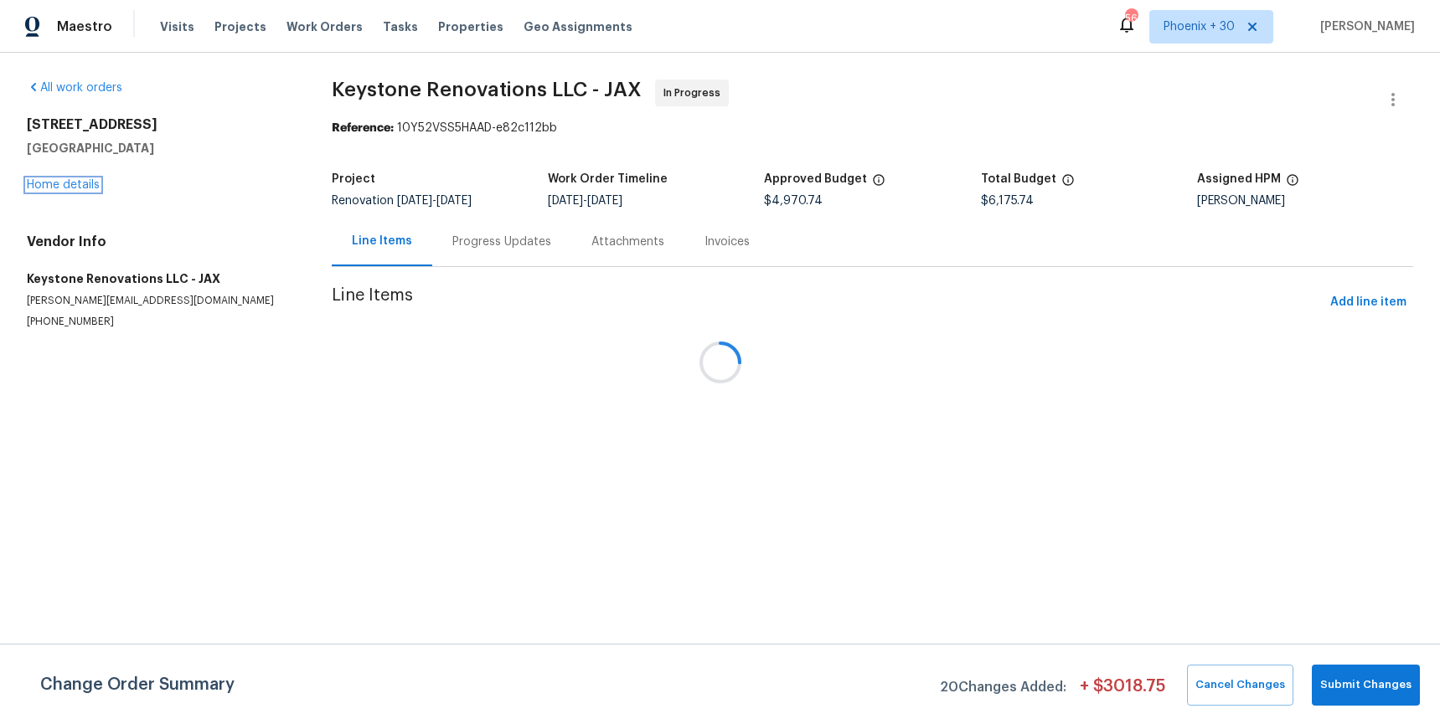
click at [75, 187] on link "Home details" at bounding box center [63, 185] width 73 height 12
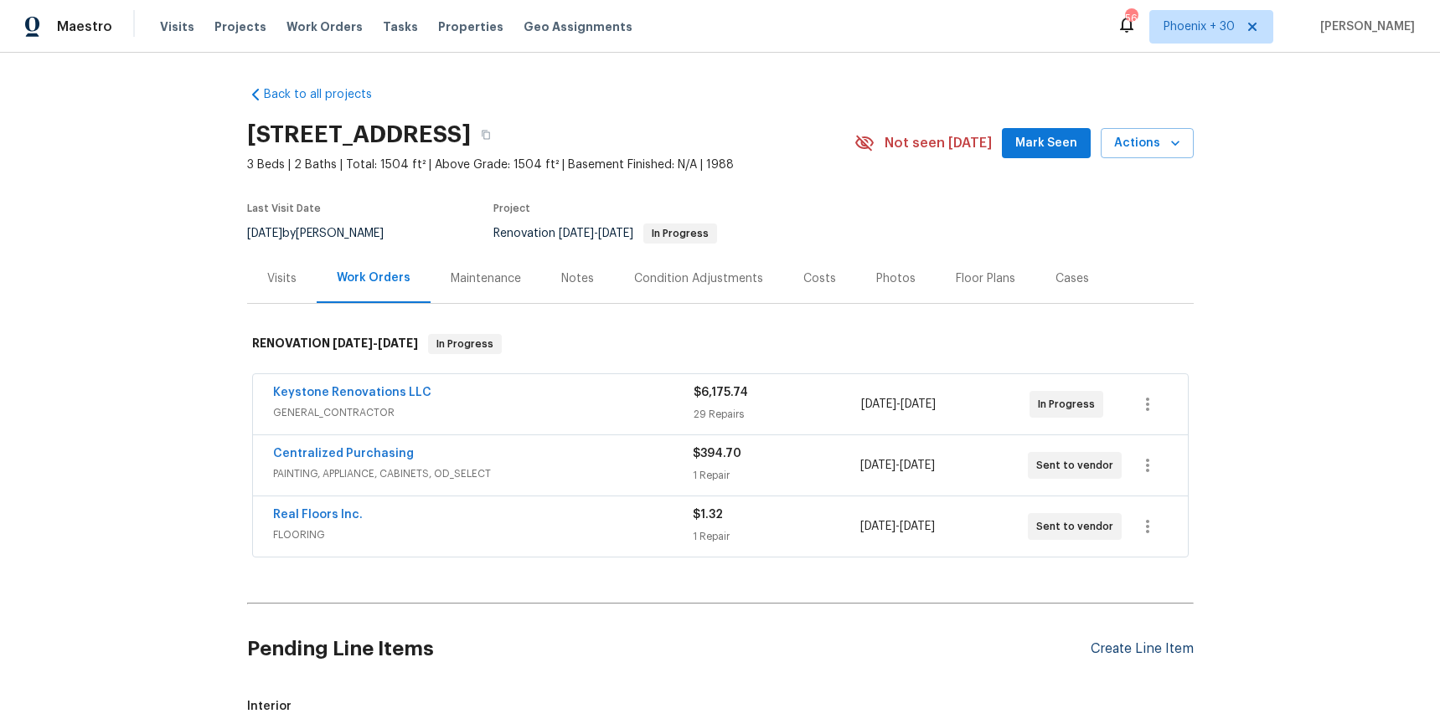
click at [1134, 649] on div "Create Line Item" at bounding box center [1141, 650] width 103 height 16
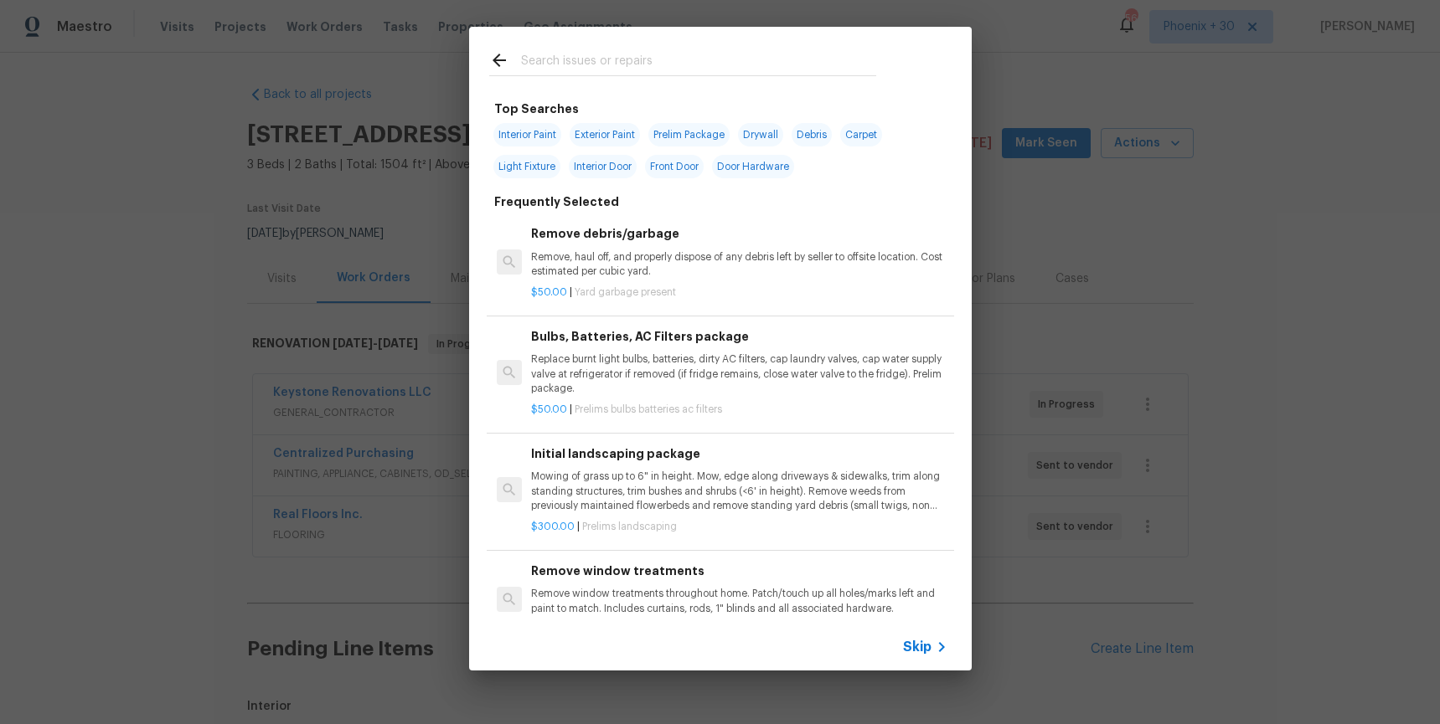
click at [606, 80] on div at bounding box center [682, 60] width 427 height 66
click at [605, 70] on input "text" at bounding box center [698, 62] width 355 height 25
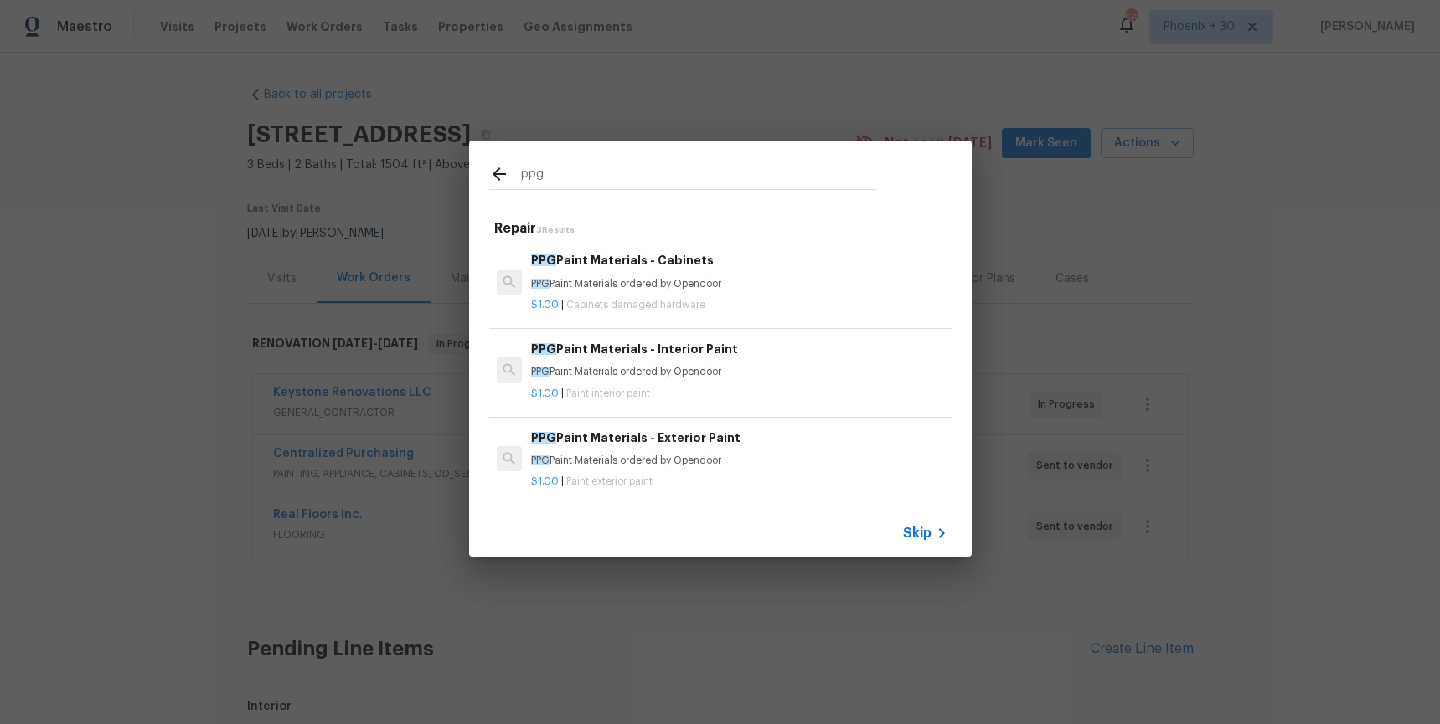
type input "ppg"
click at [783, 429] on h6 "PPG Paint Materials - Exterior Paint" at bounding box center [738, 438] width 415 height 18
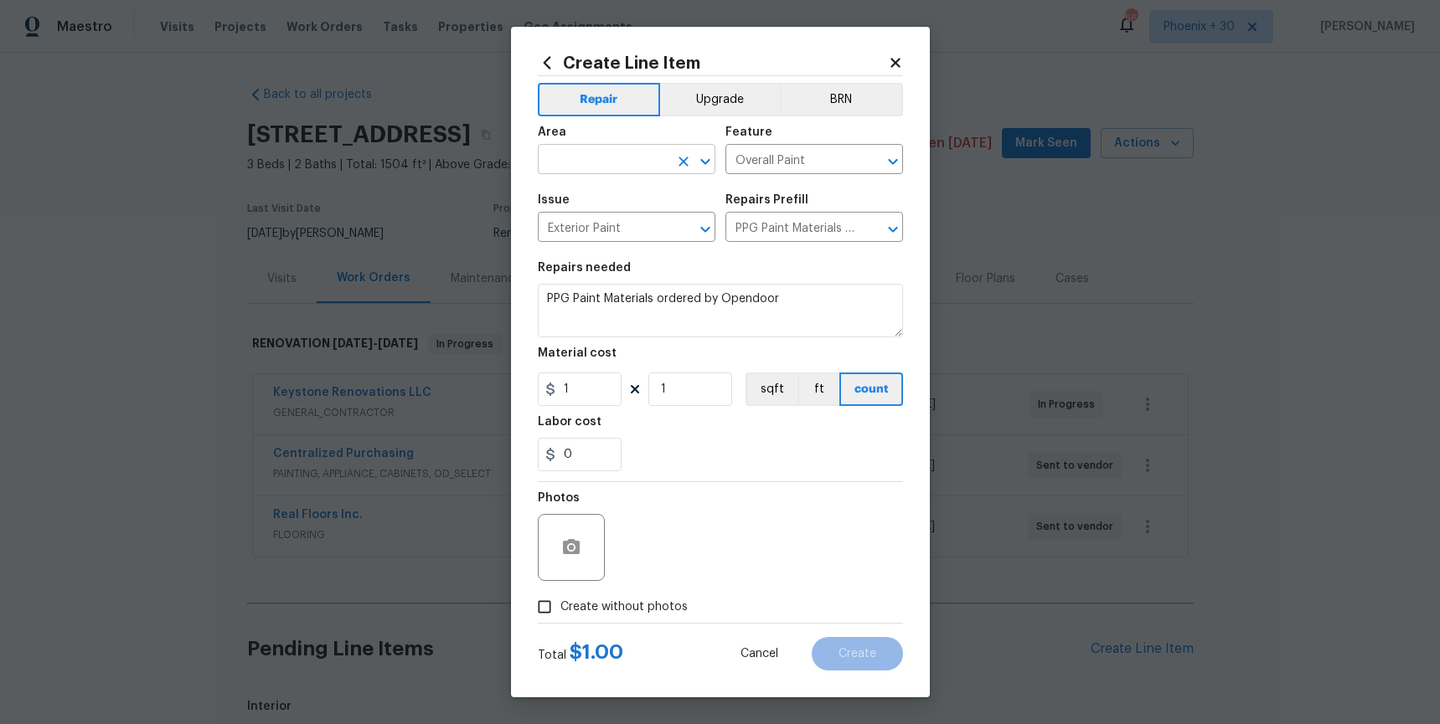
click at [620, 166] on input "text" at bounding box center [603, 161] width 131 height 26
click at [623, 203] on li "Exterior Overall" at bounding box center [627, 198] width 178 height 28
type input "Exterior Overall"
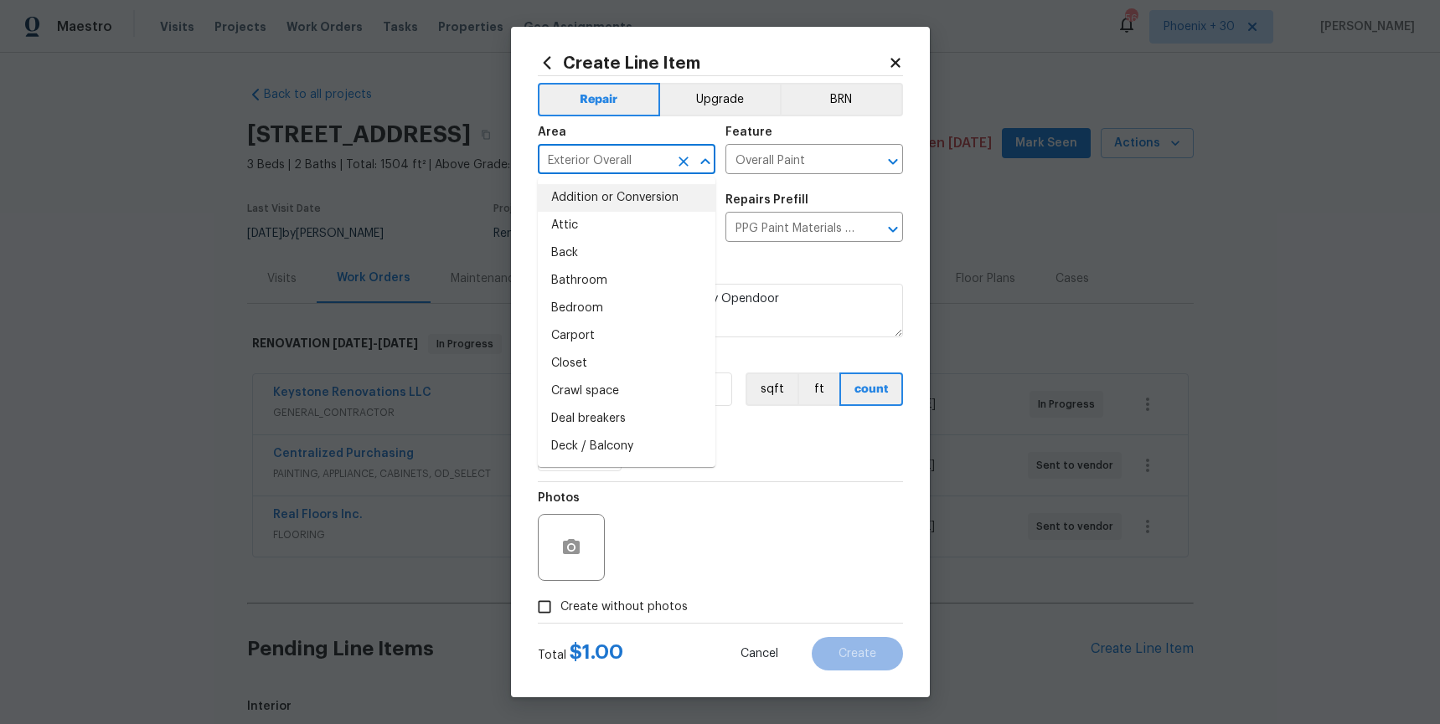
drag, startPoint x: 864, startPoint y: 425, endPoint x: 840, endPoint y: 425, distance: 24.3
click at [859, 425] on div "Labor cost" at bounding box center [720, 427] width 365 height 22
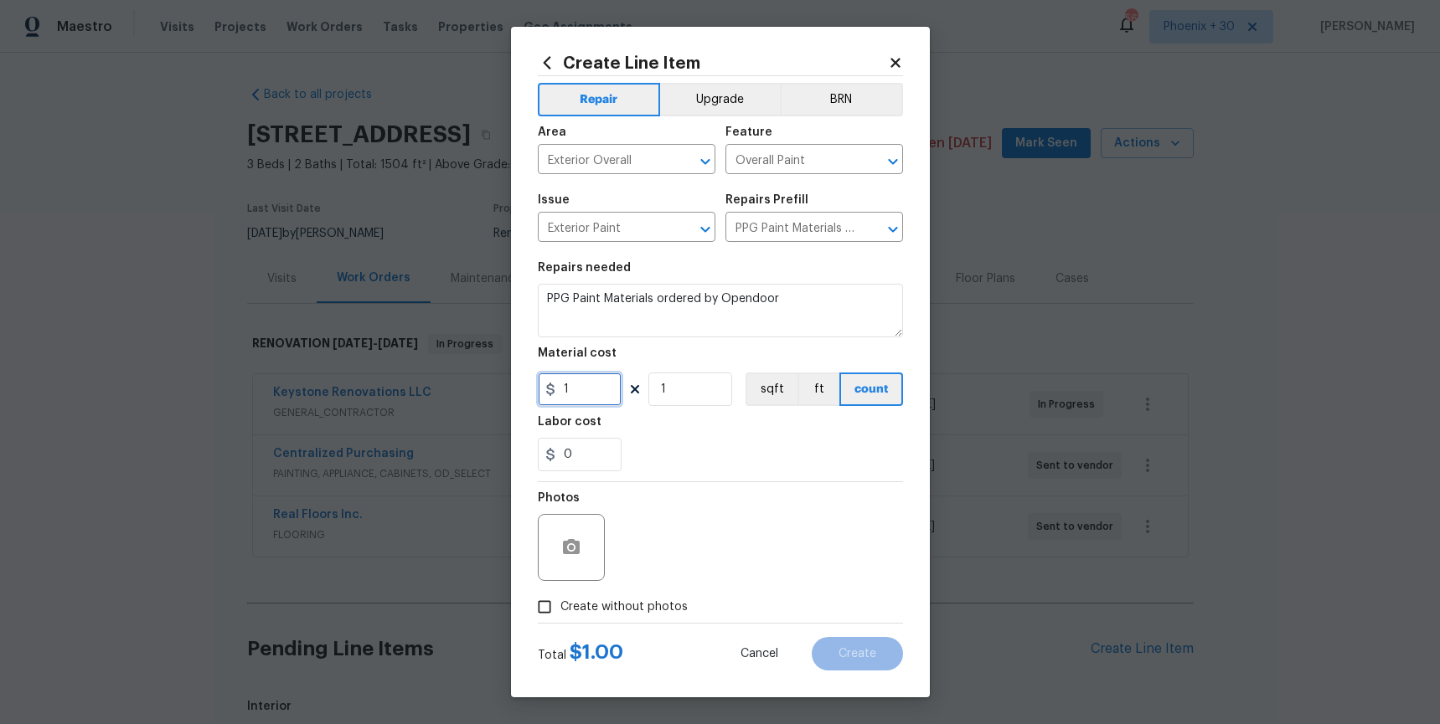
drag, startPoint x: 594, startPoint y: 394, endPoint x: 524, endPoint y: 384, distance: 70.2
click at [524, 384] on div "Create Line Item Repair Upgrade BRN Area Exterior Overall ​ Feature Overall Pai…" at bounding box center [720, 362] width 419 height 671
type input "499.7"
click at [603, 605] on span "Create without photos" at bounding box center [623, 608] width 127 height 18
click at [560, 605] on input "Create without photos" at bounding box center [544, 607] width 32 height 32
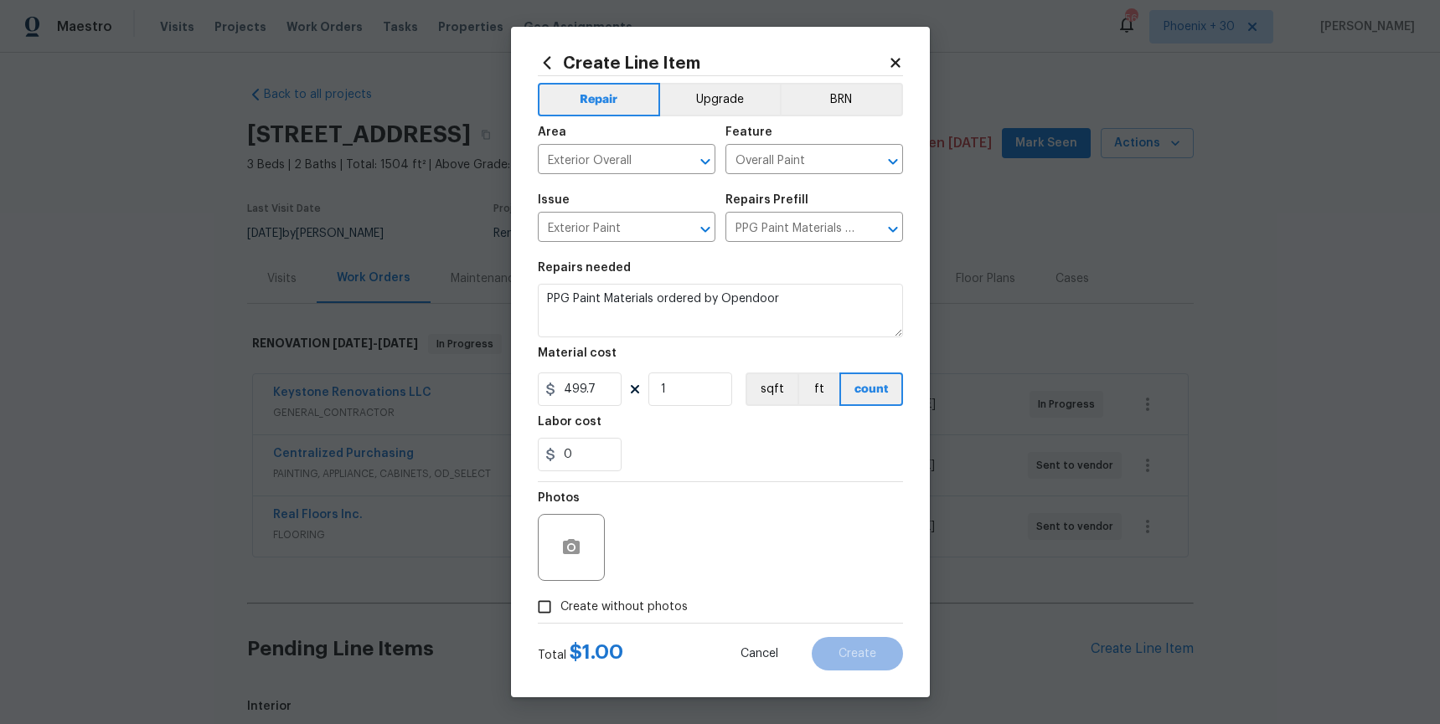
checkbox input "true"
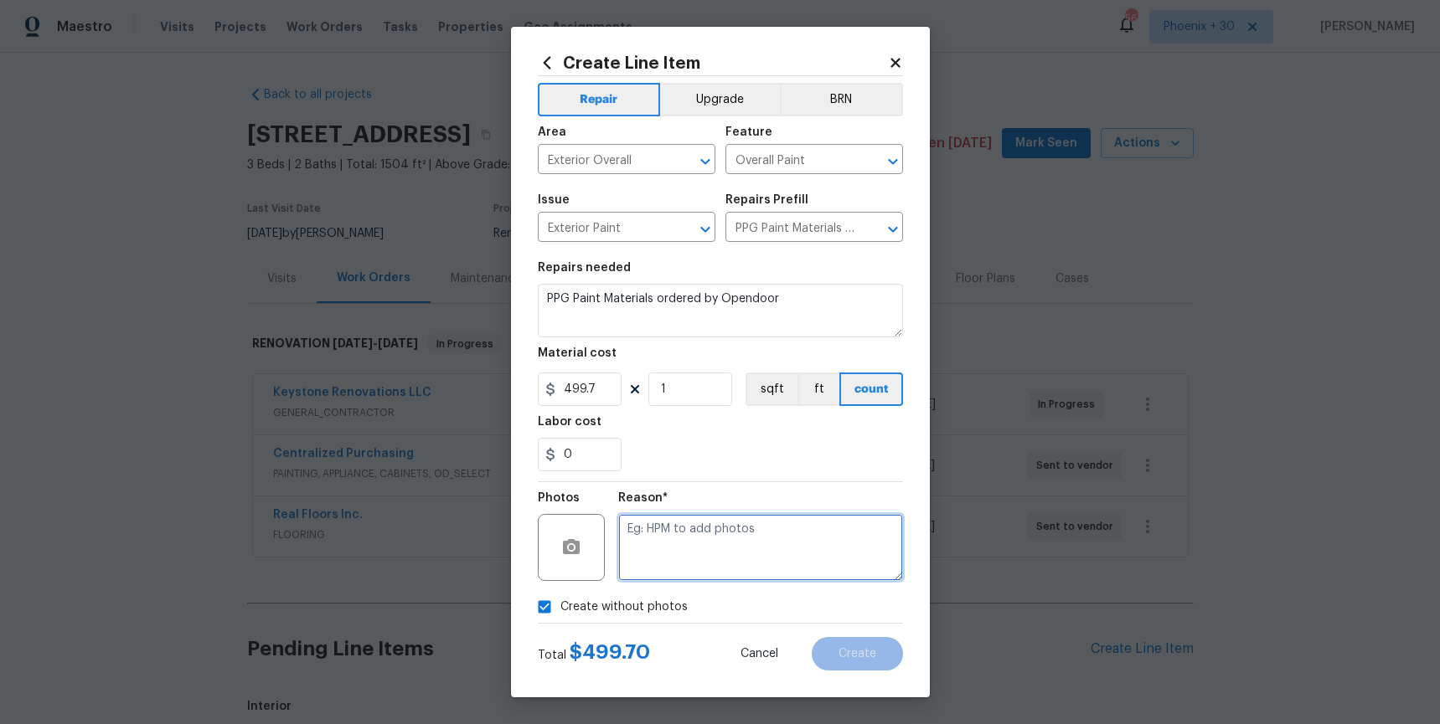
click at [675, 580] on textarea at bounding box center [760, 547] width 285 height 67
type textarea "NA"
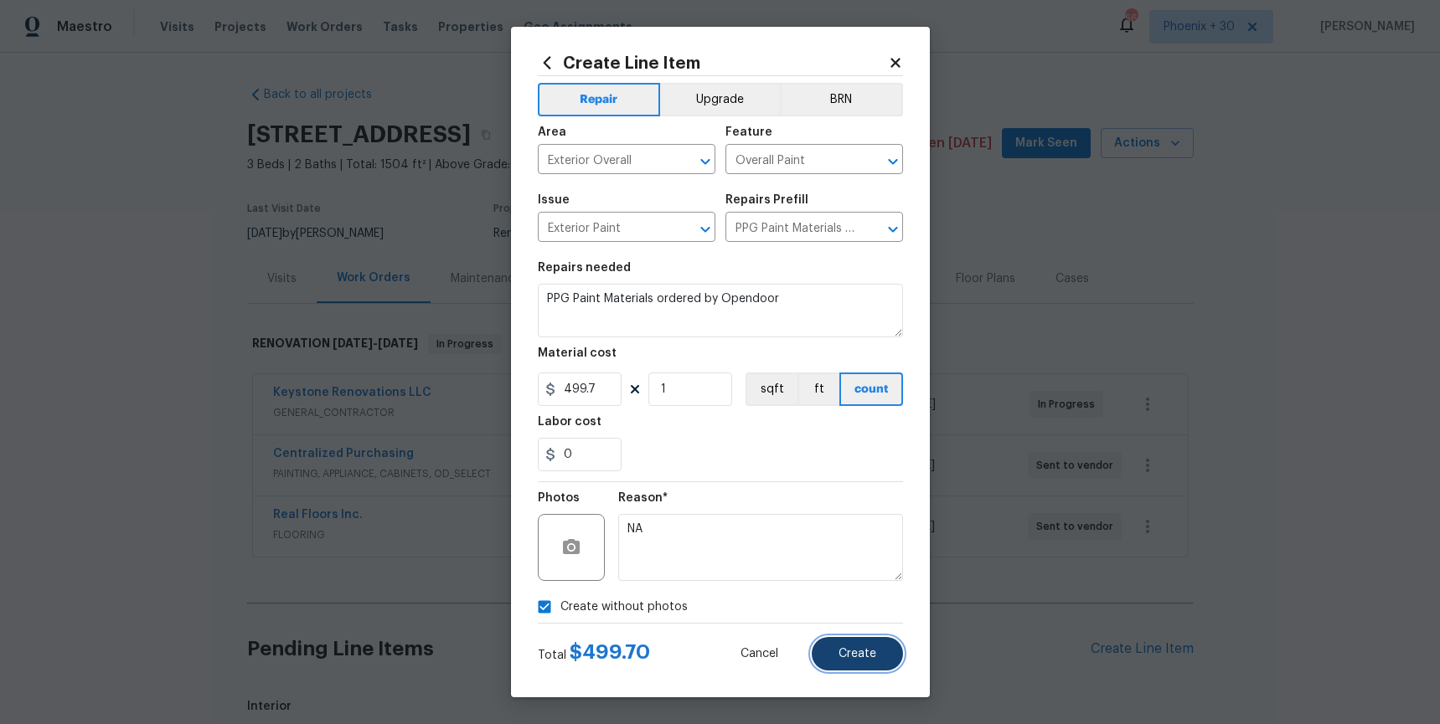
click at [854, 667] on button "Create" at bounding box center [857, 653] width 91 height 33
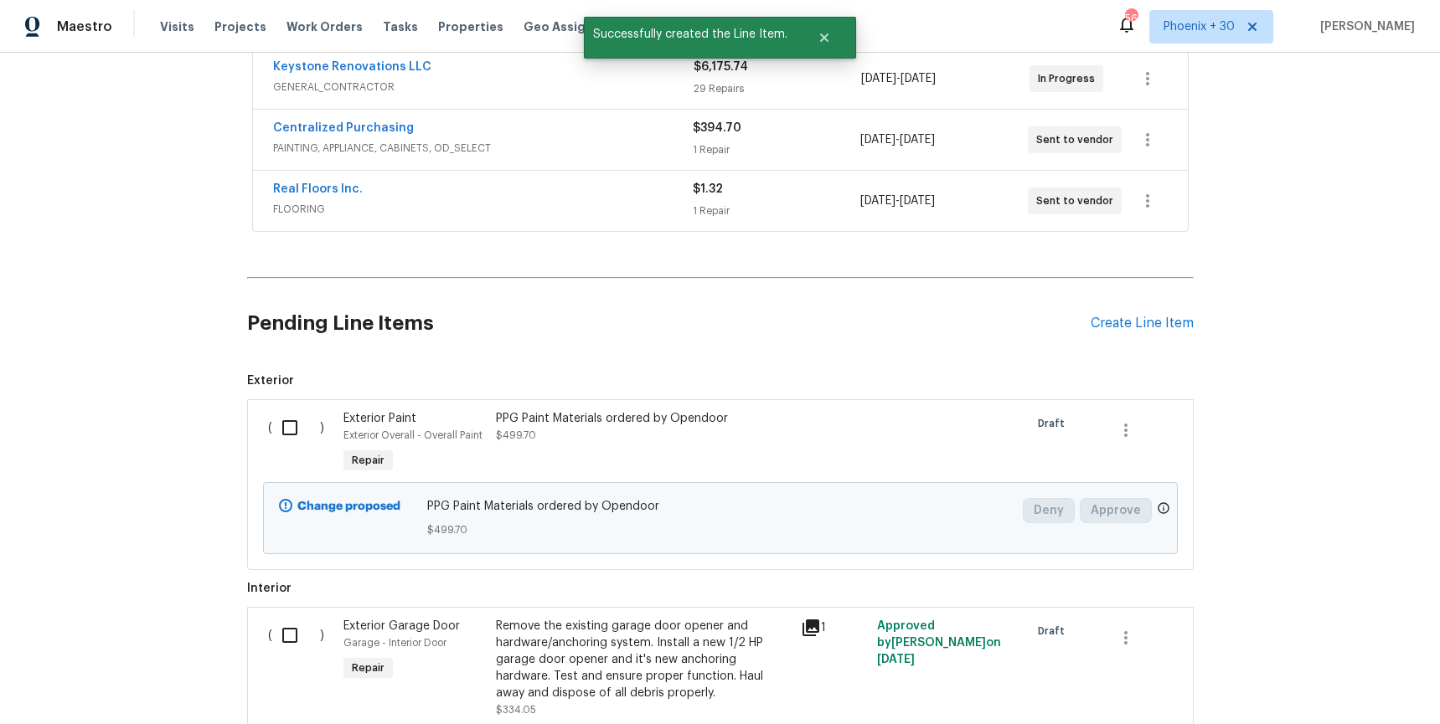
scroll to position [331, 0]
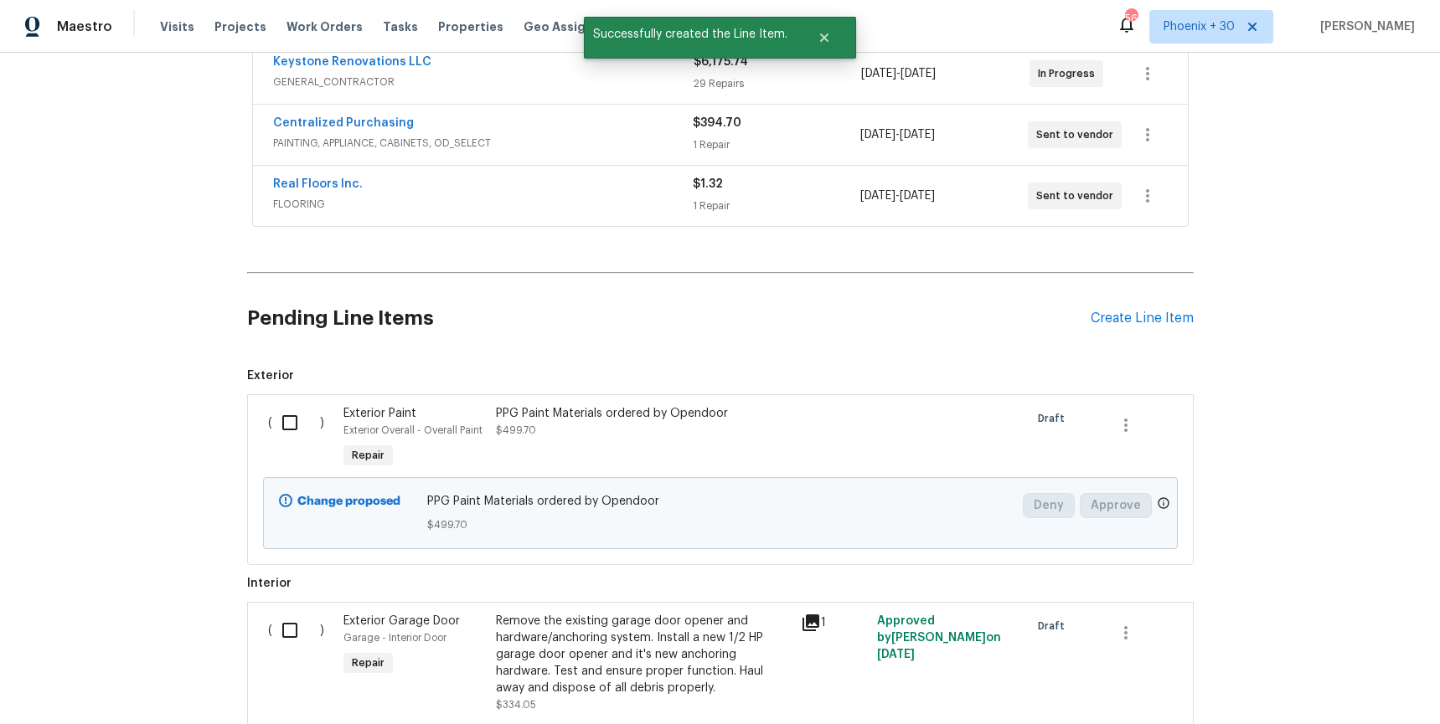
click at [281, 414] on input "checkbox" at bounding box center [296, 422] width 48 height 35
checkbox input "true"
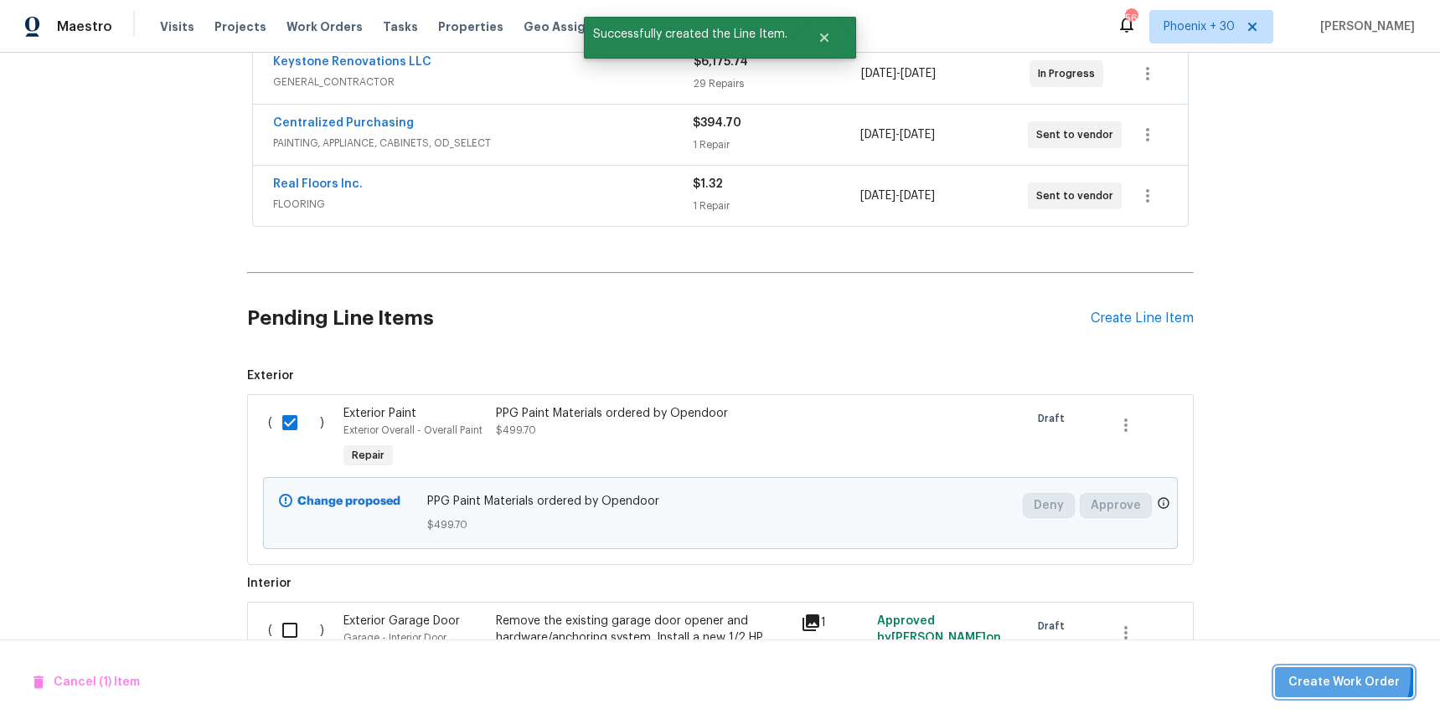
click at [1336, 675] on span "Create Work Order" at bounding box center [1343, 682] width 111 height 21
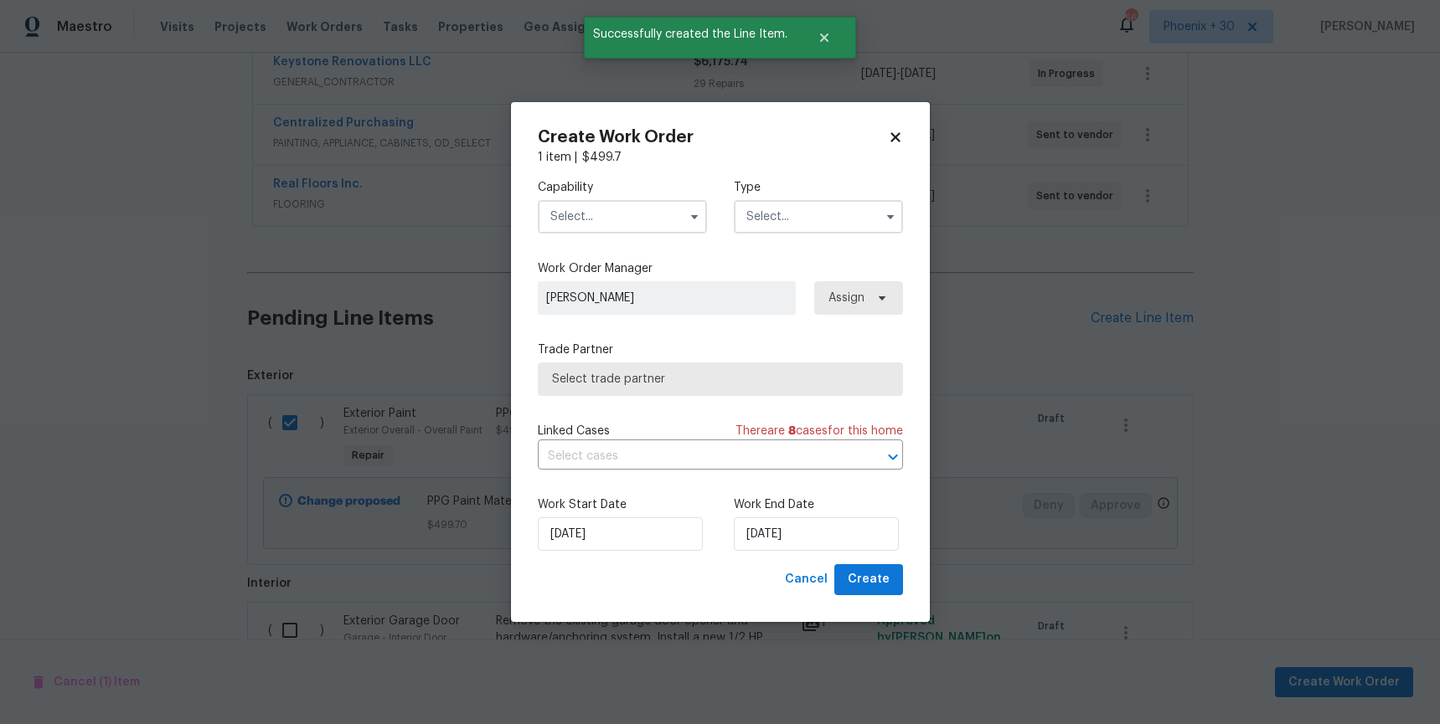
click at [672, 223] on input "text" at bounding box center [622, 216] width 169 height 33
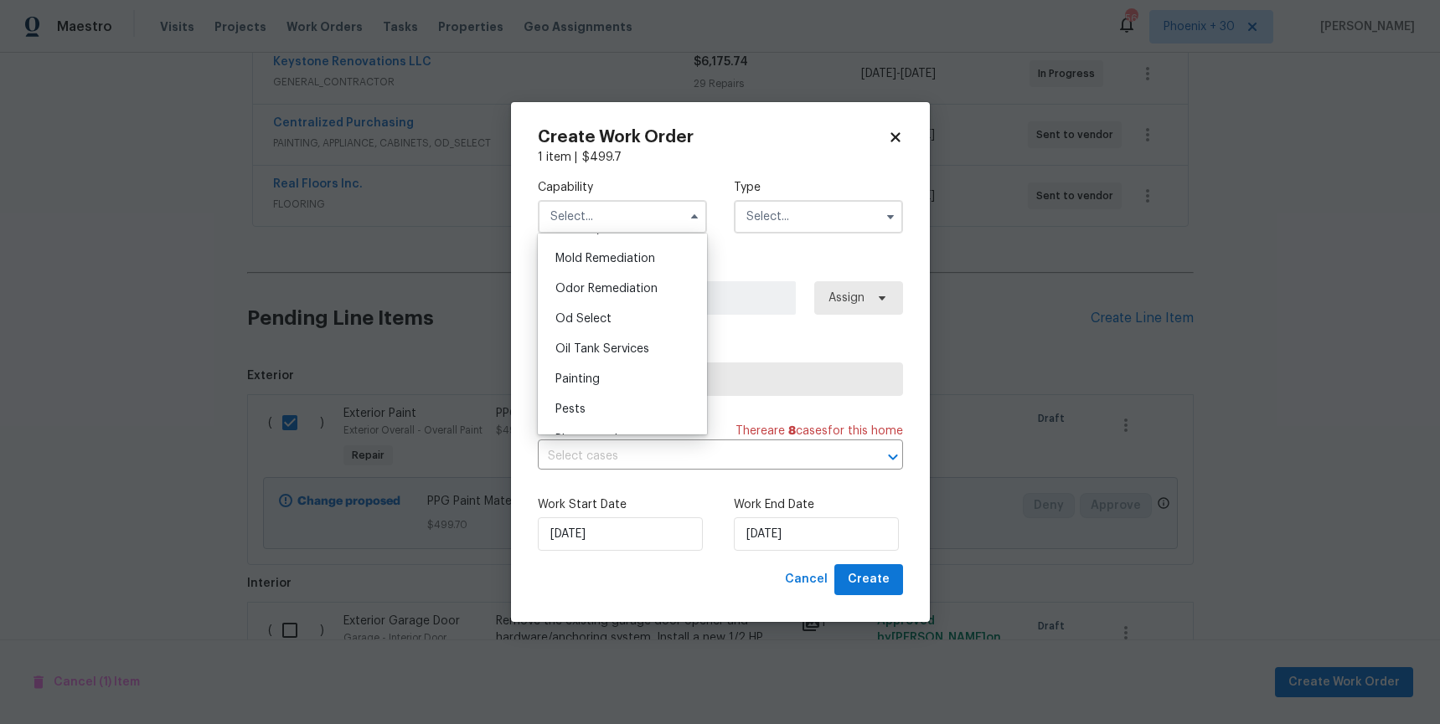
scroll to position [1281, 0]
click at [625, 368] on div "Painting" at bounding box center [622, 378] width 161 height 30
type input "Painting"
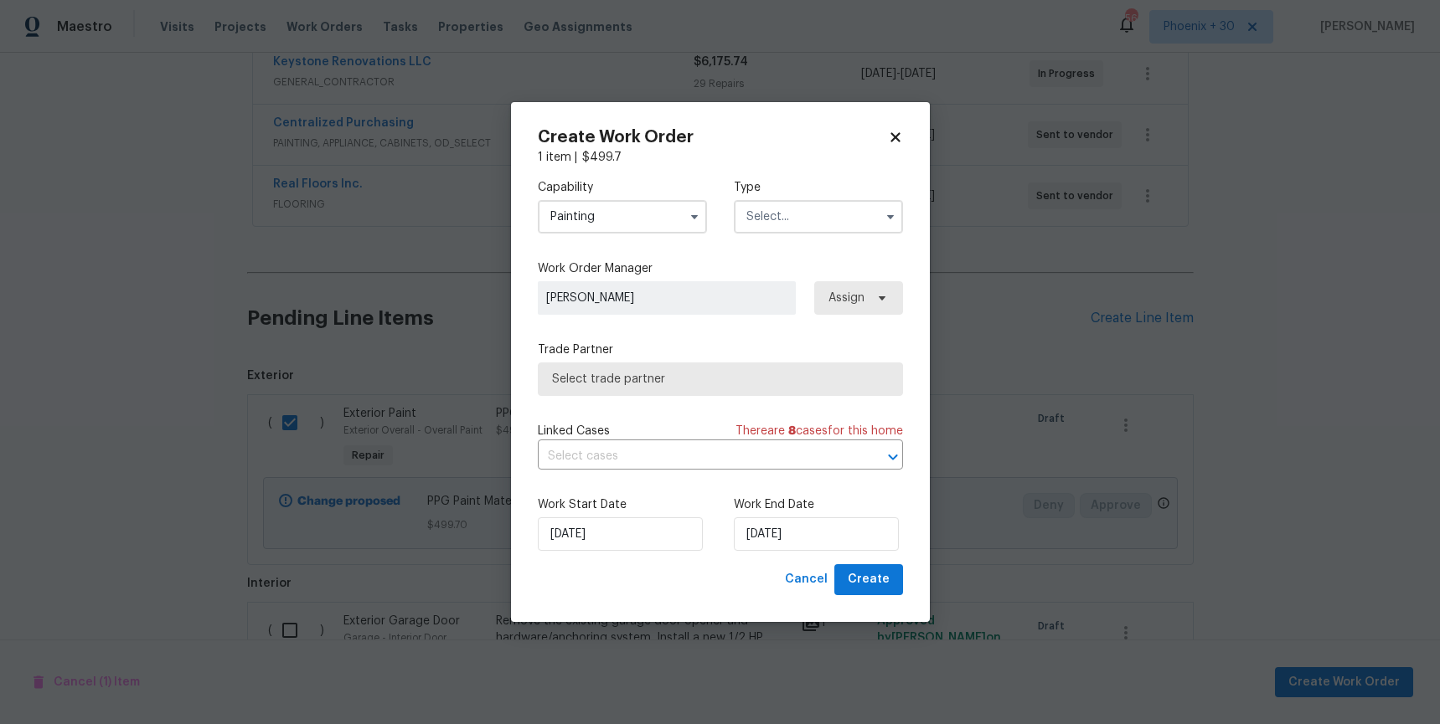
drag, startPoint x: 793, startPoint y: 195, endPoint x: 801, endPoint y: 240, distance: 46.0
click at [796, 202] on div "Type" at bounding box center [818, 206] width 169 height 54
click at [787, 214] on input "text" at bounding box center [818, 216] width 169 height 33
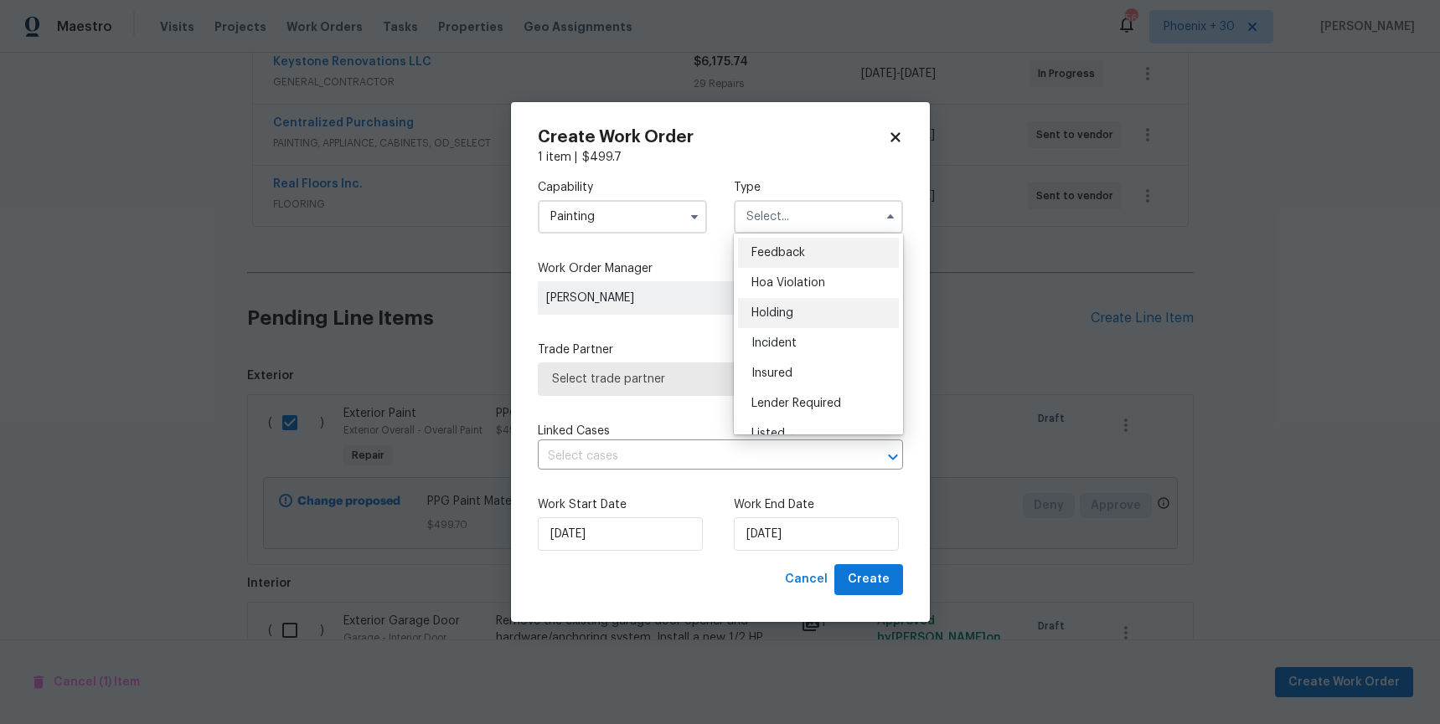
scroll to position [380, 0]
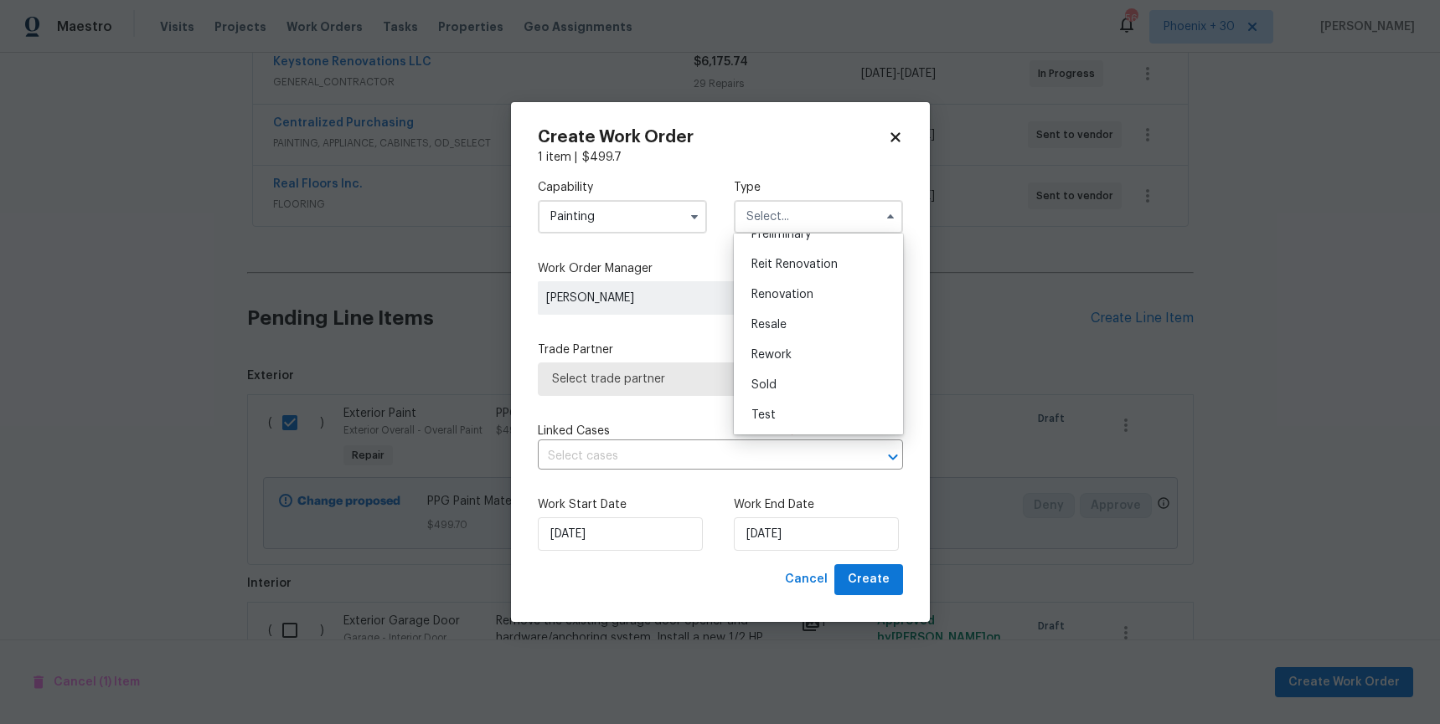
drag, startPoint x: 811, startPoint y: 291, endPoint x: 821, endPoint y: 294, distance: 10.6
click at [811, 291] on span "Renovation" at bounding box center [782, 295] width 62 height 12
type input "Renovation"
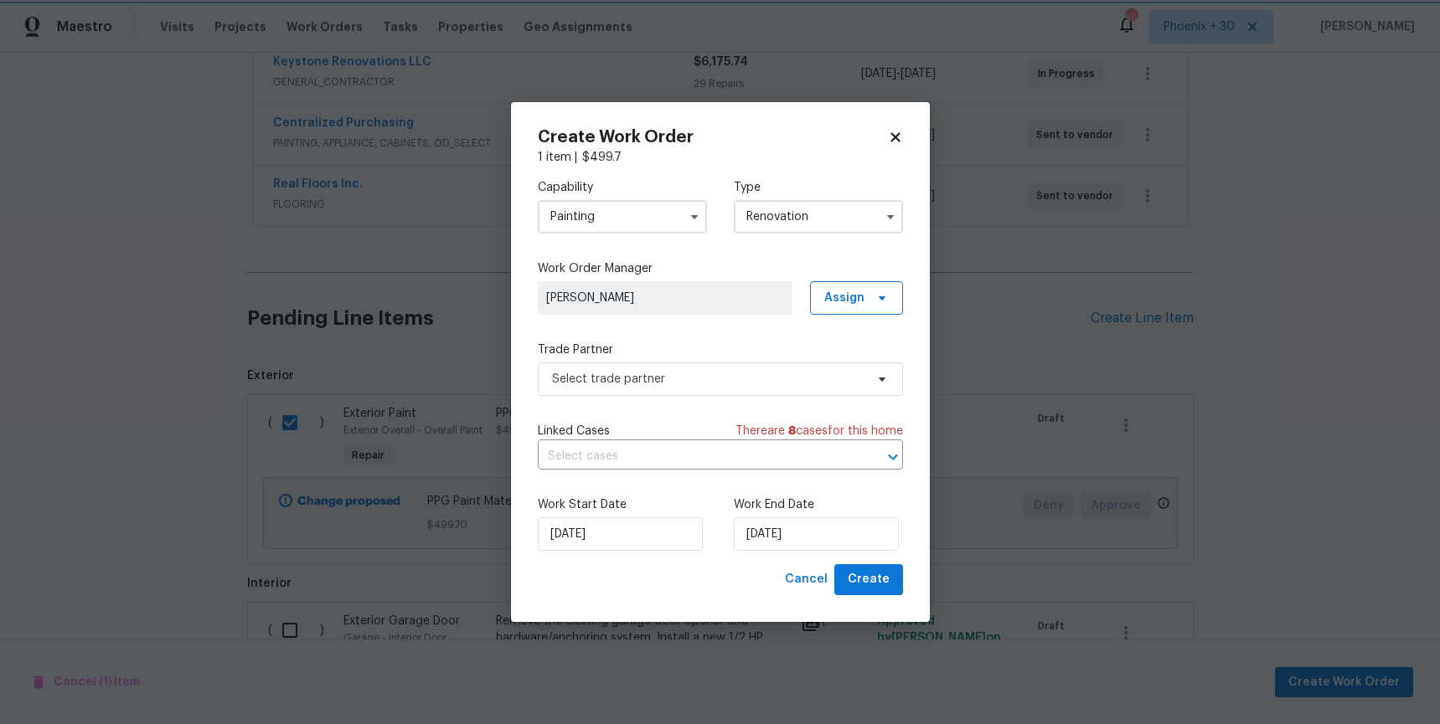
scroll to position [0, 0]
click at [853, 304] on span "Assign" at bounding box center [844, 298] width 40 height 17
click at [855, 375] on div "Assign to me" at bounding box center [858, 369] width 73 height 17
click at [693, 384] on span "Select trade partner" at bounding box center [708, 379] width 312 height 17
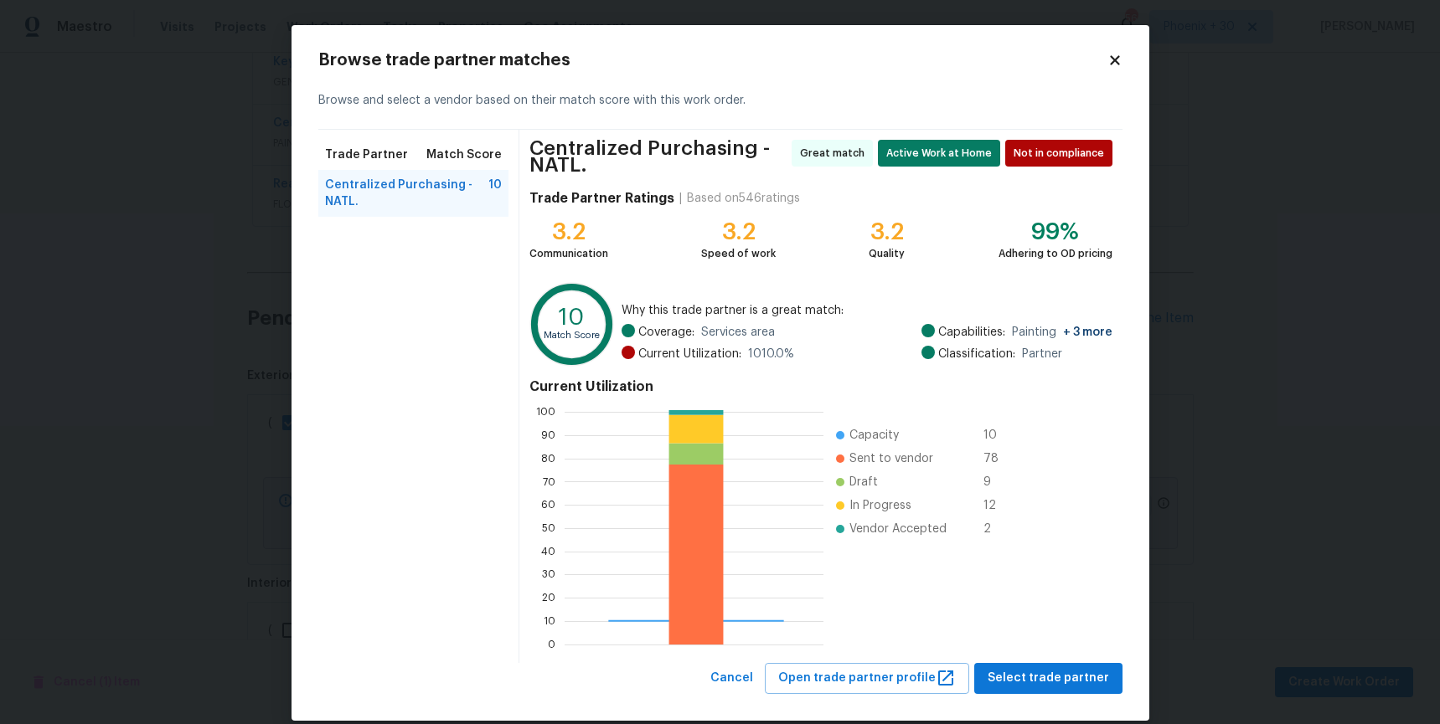
scroll to position [234, 259]
drag, startPoint x: 1101, startPoint y: 697, endPoint x: 1092, endPoint y: 691, distance: 10.9
click at [1096, 694] on div "Browse trade partner matches Browse and select a vendor based on their match sc…" at bounding box center [720, 373] width 858 height 696
drag, startPoint x: 1091, startPoint y: 690, endPoint x: 1052, endPoint y: 688, distance: 39.4
click at [1091, 690] on button "Select trade partner" at bounding box center [1048, 678] width 148 height 31
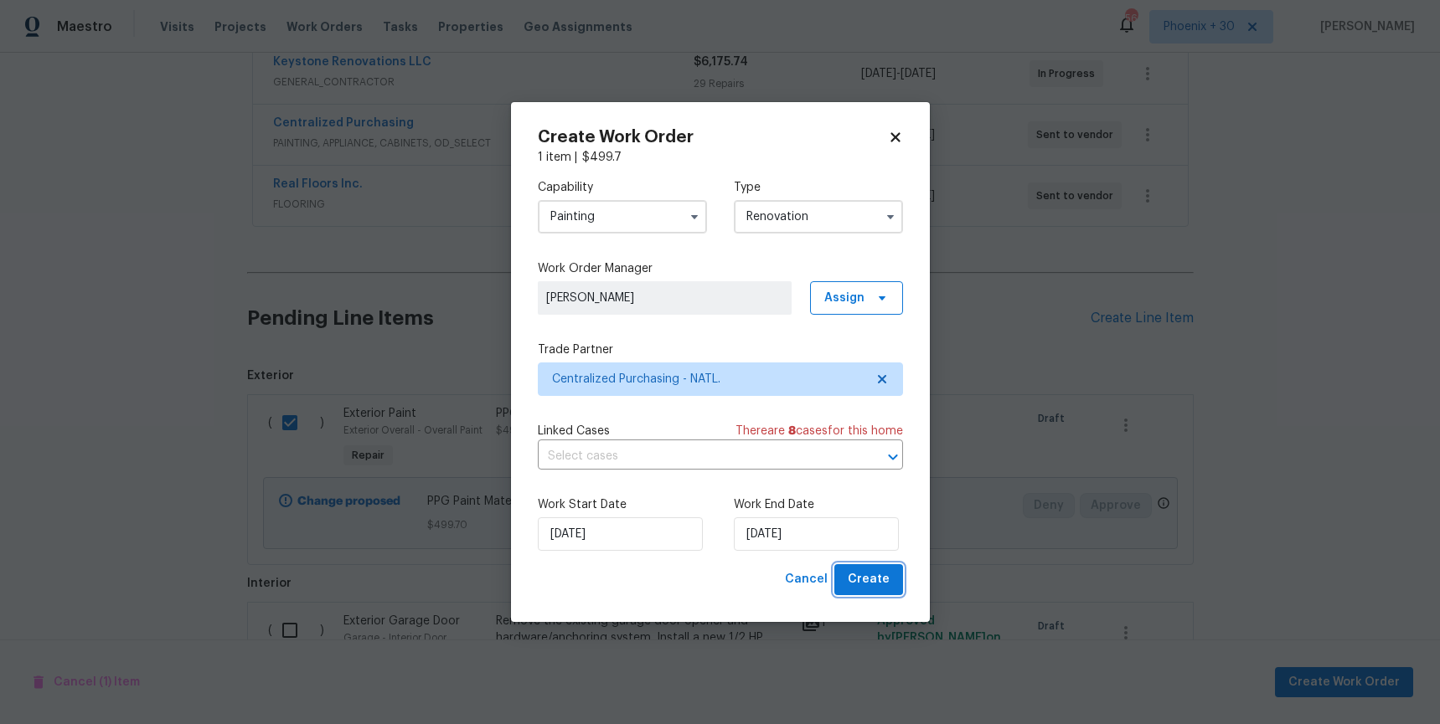
click at [869, 585] on span "Create" at bounding box center [869, 579] width 42 height 21
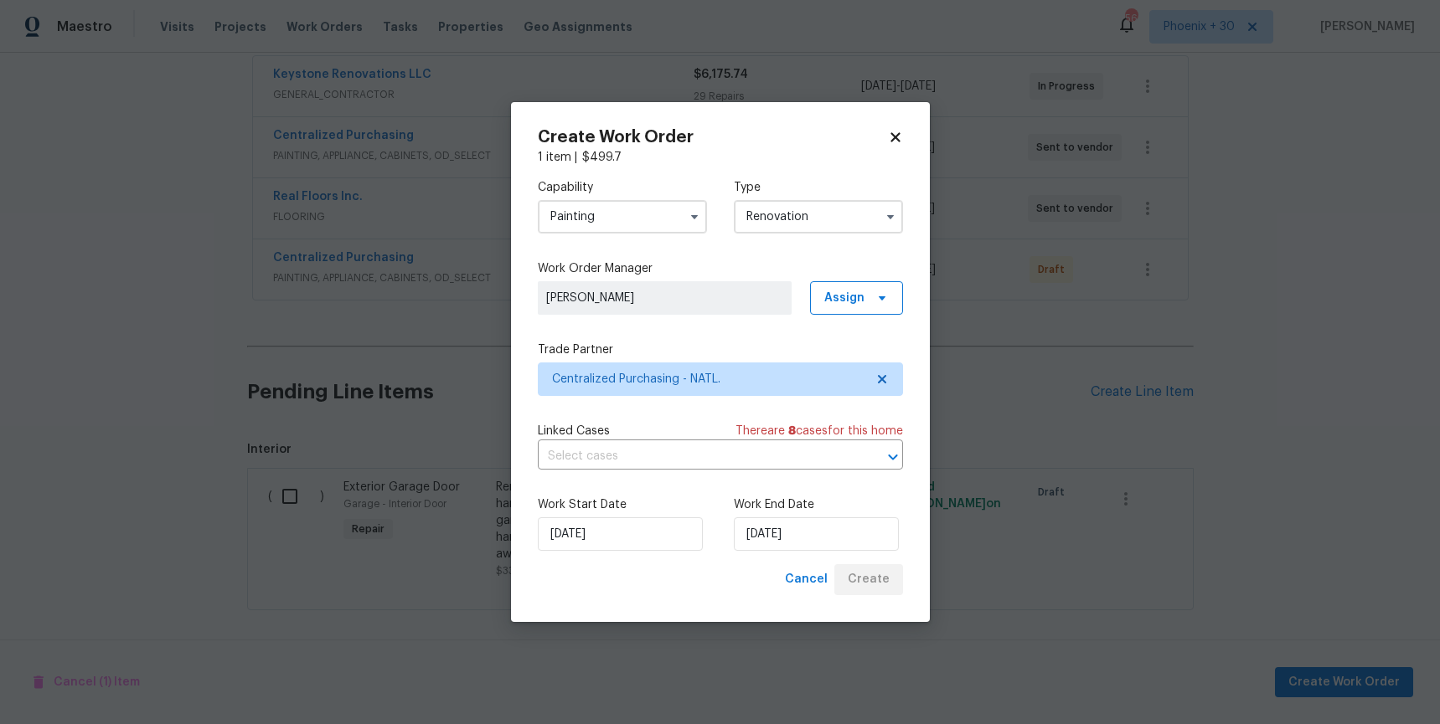
scroll to position [318, 0]
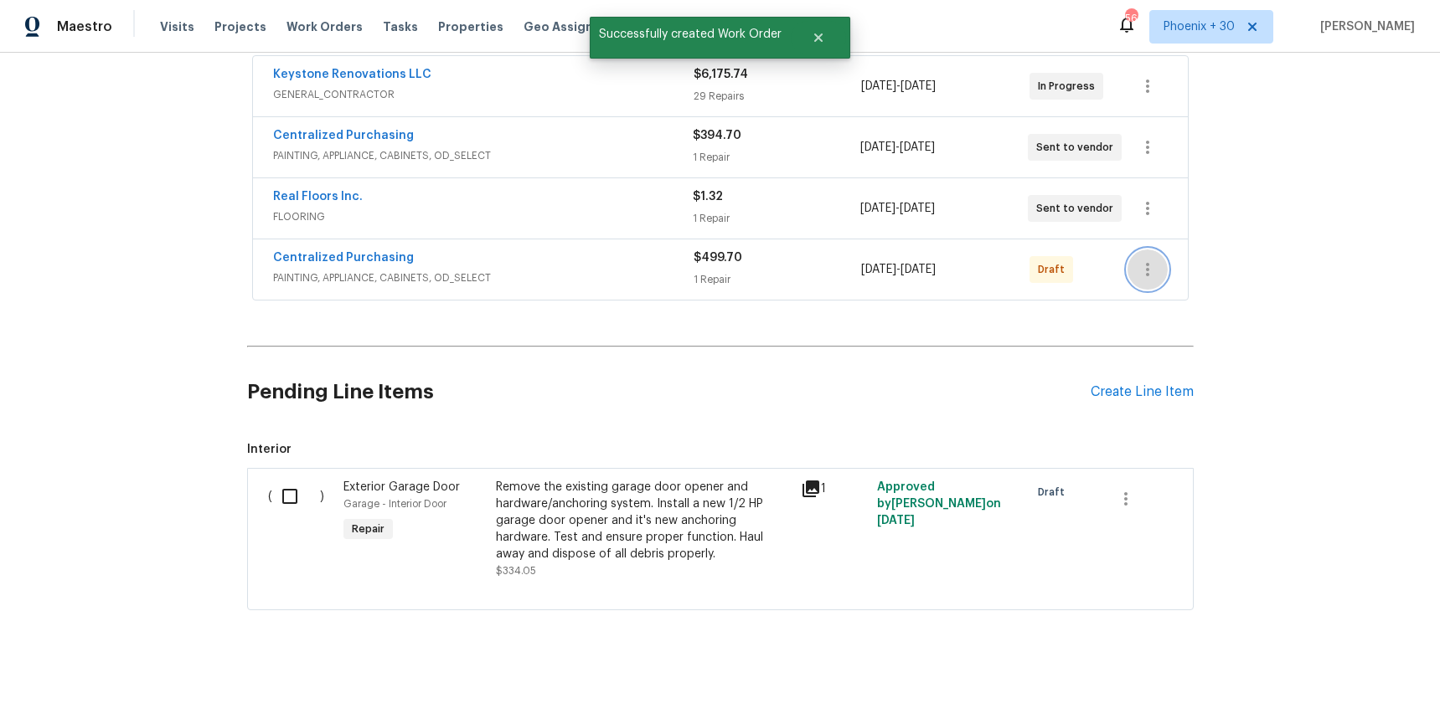
click at [1152, 269] on icon "button" at bounding box center [1147, 270] width 20 height 20
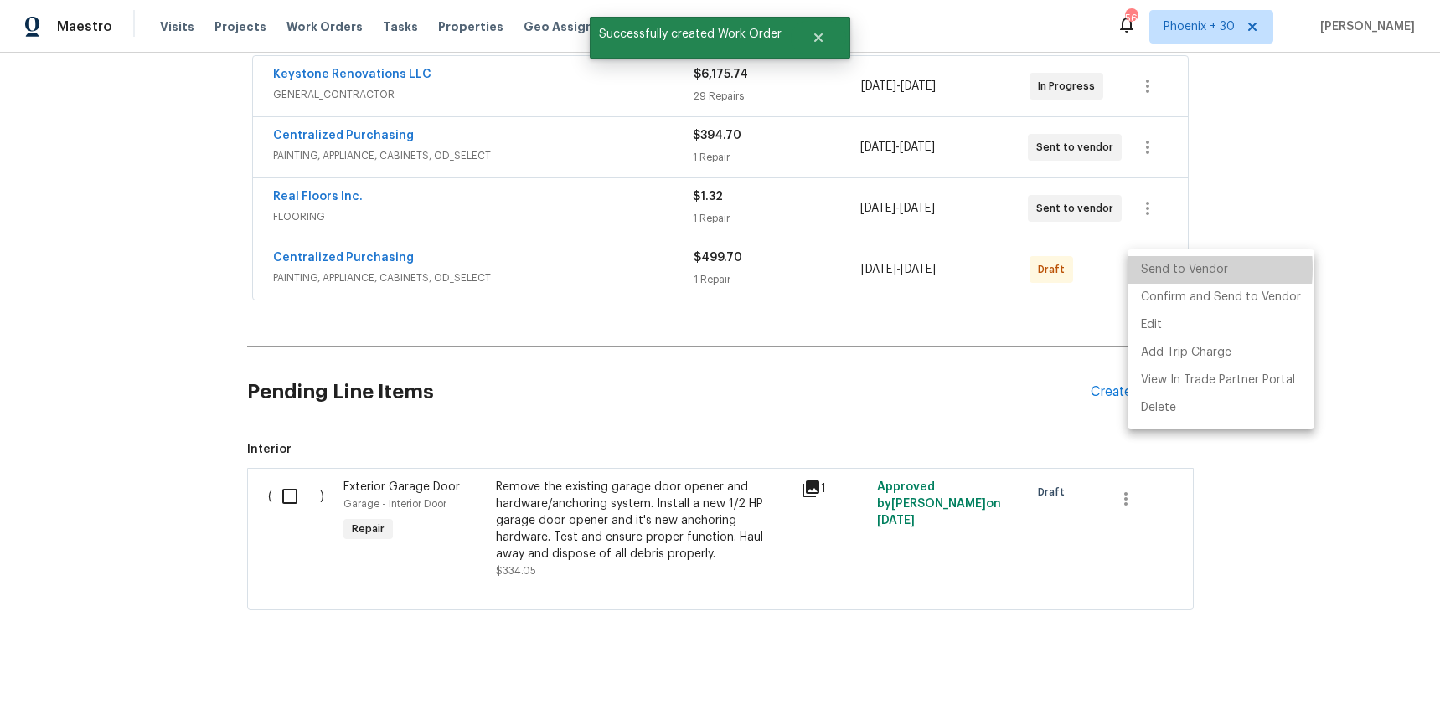
click at [1152, 269] on li "Send to Vendor" at bounding box center [1220, 270] width 187 height 28
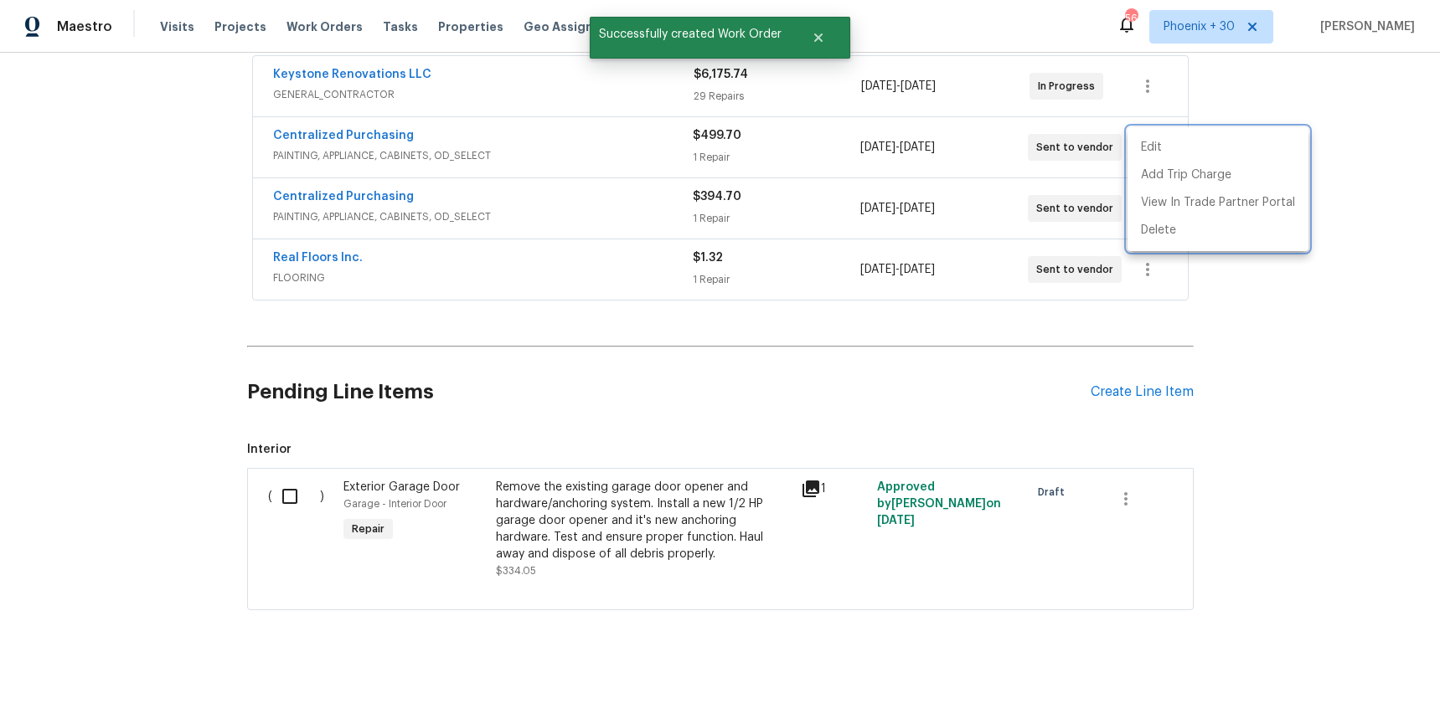
drag, startPoint x: 137, startPoint y: 167, endPoint x: 260, endPoint y: 143, distance: 126.3
click at [137, 167] on div at bounding box center [720, 362] width 1440 height 724
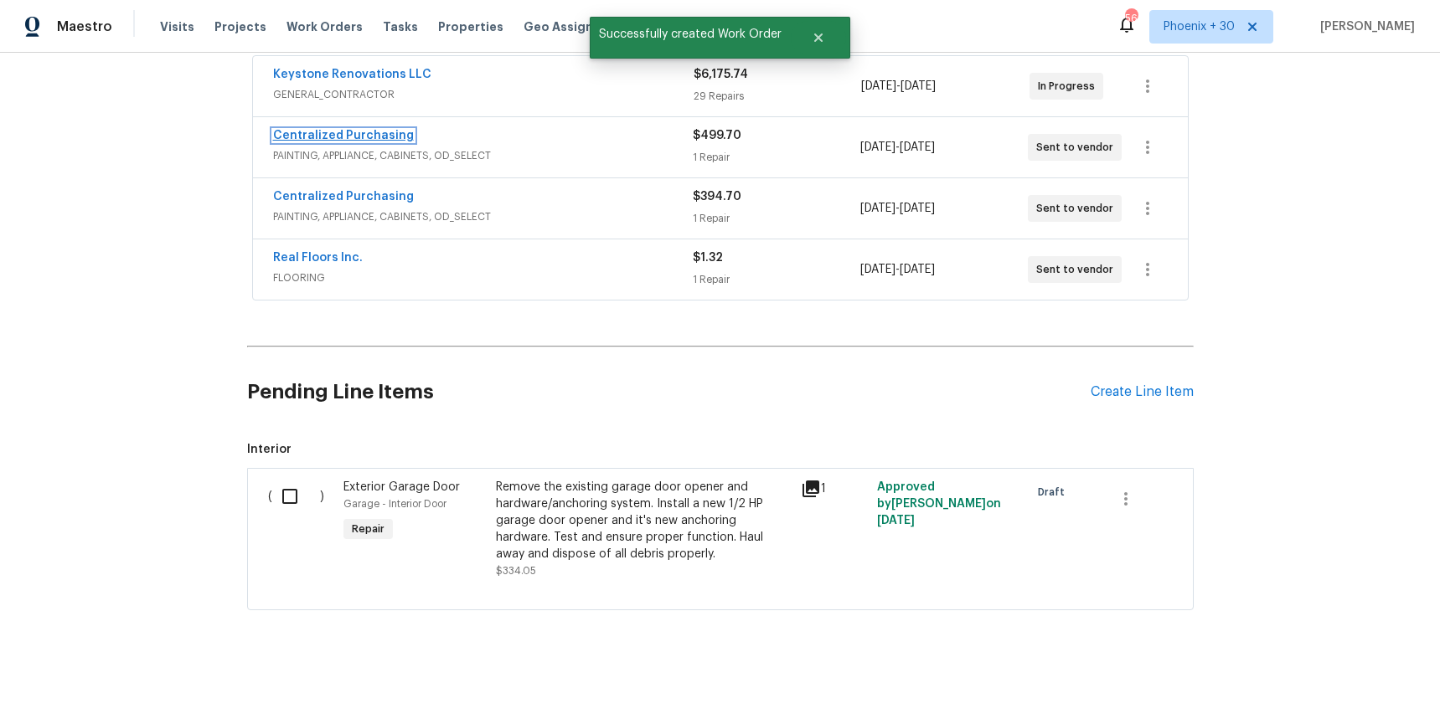
click at [281, 133] on link "Centralized Purchasing" at bounding box center [343, 136] width 141 height 12
